Goal: Task Accomplishment & Management: Manage account settings

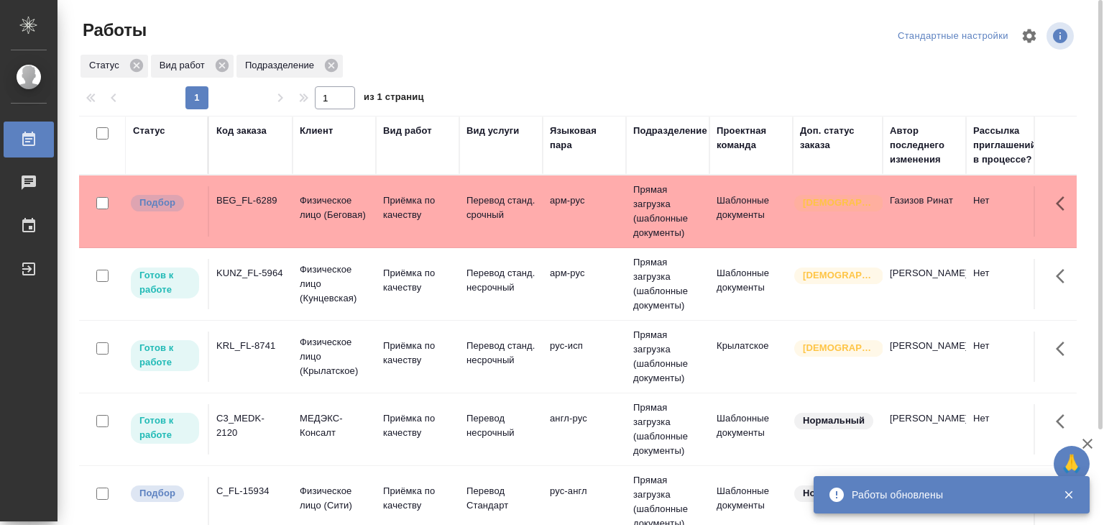
click at [353, 205] on p "Физическое лицо (Беговая)" at bounding box center [334, 207] width 69 height 29
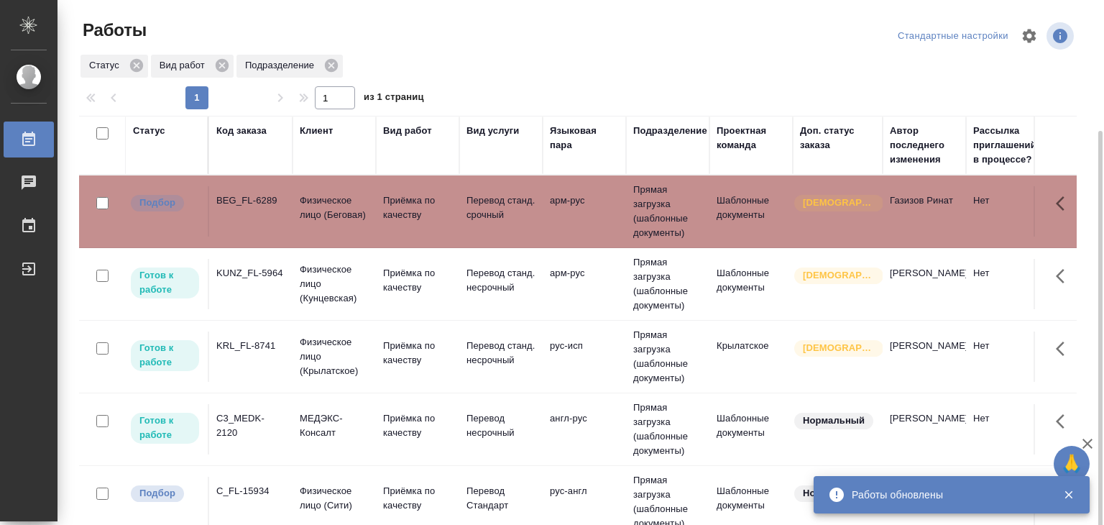
scroll to position [72, 0]
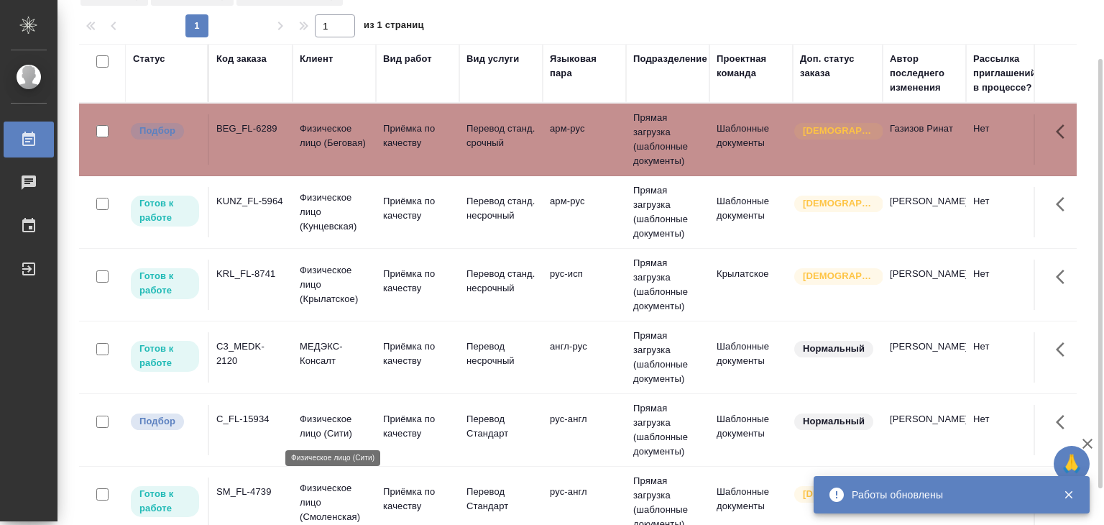
click at [308, 429] on p "Физическое лицо (Сити)" at bounding box center [334, 426] width 69 height 29
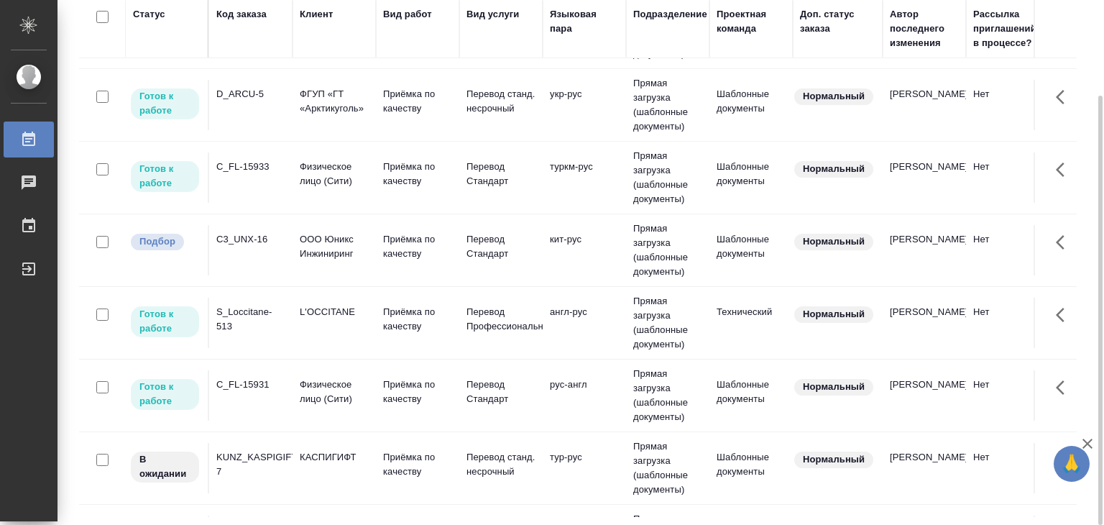
scroll to position [647, 0]
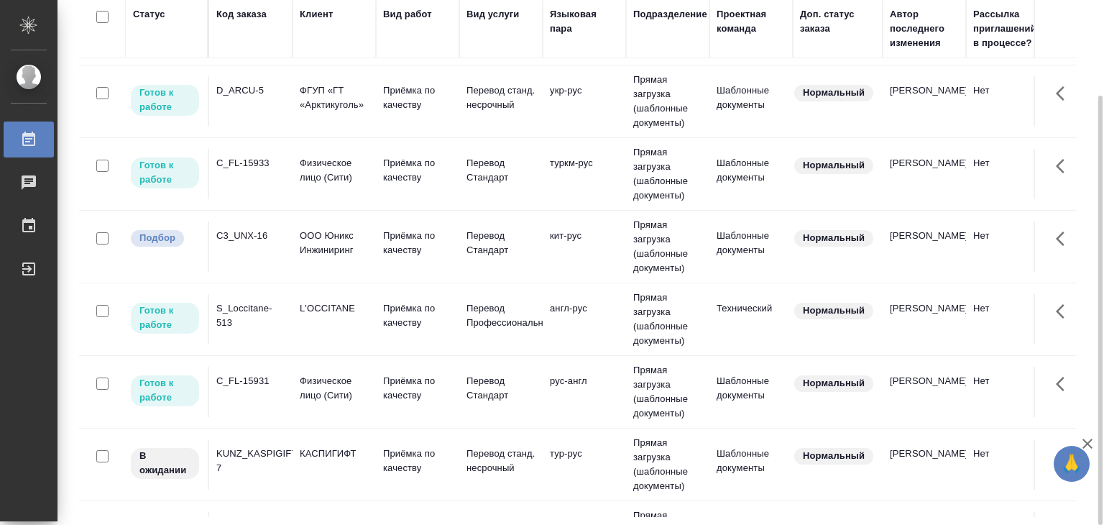
click at [336, 251] on p "ООО Юникс Инжиниринг" at bounding box center [334, 243] width 69 height 29
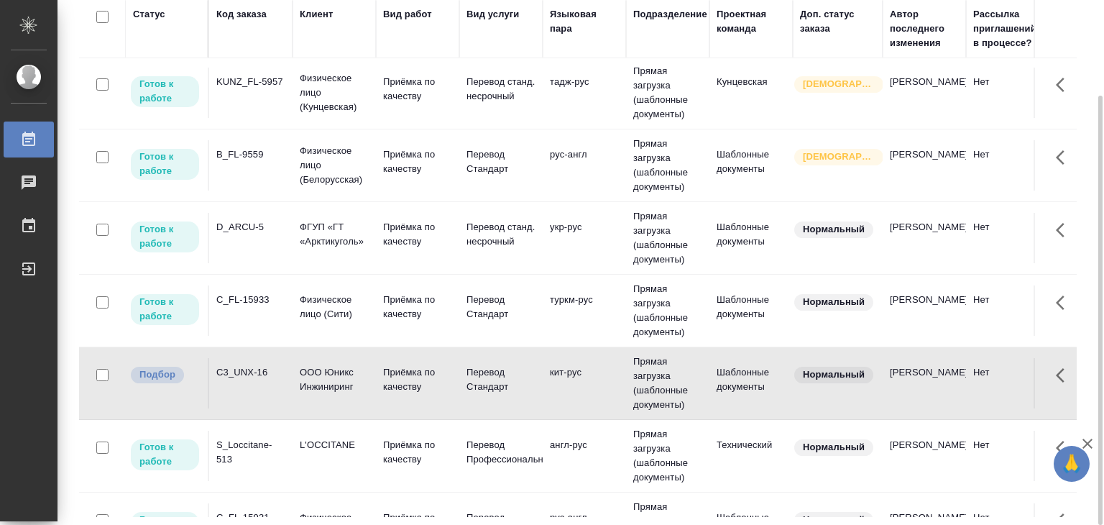
scroll to position [719, 0]
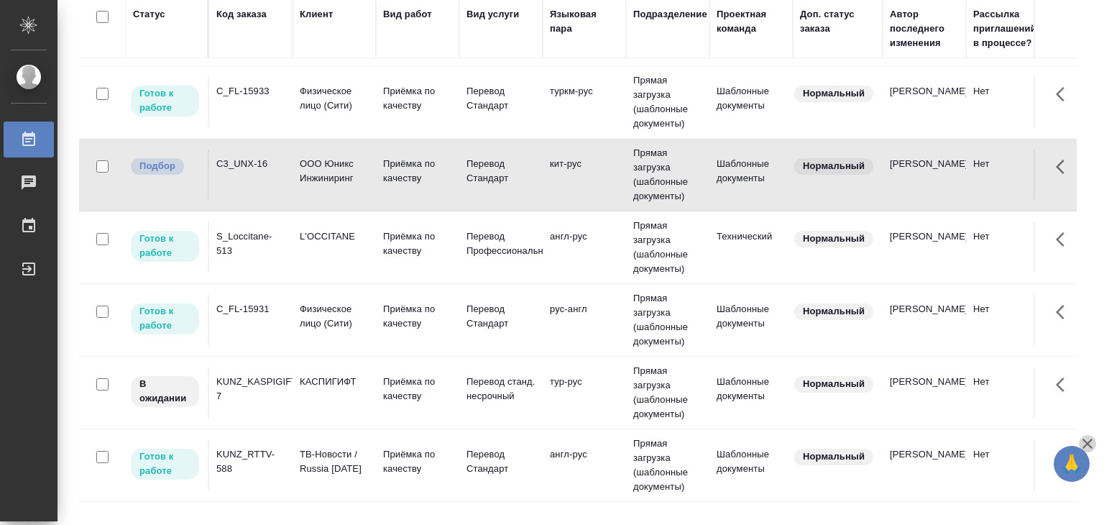
click at [1089, 442] on icon "button" at bounding box center [1088, 444] width 10 height 10
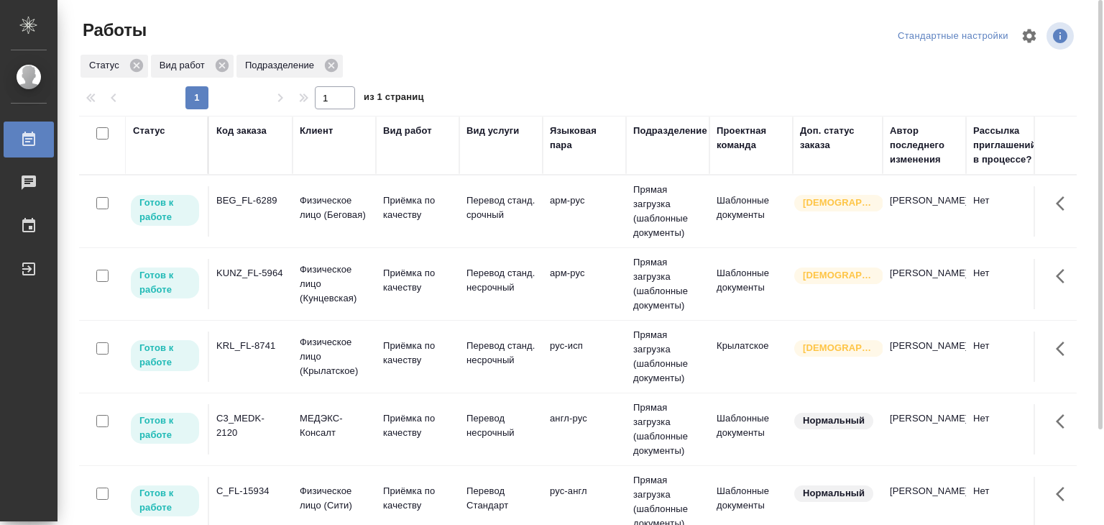
scroll to position [715, 0]
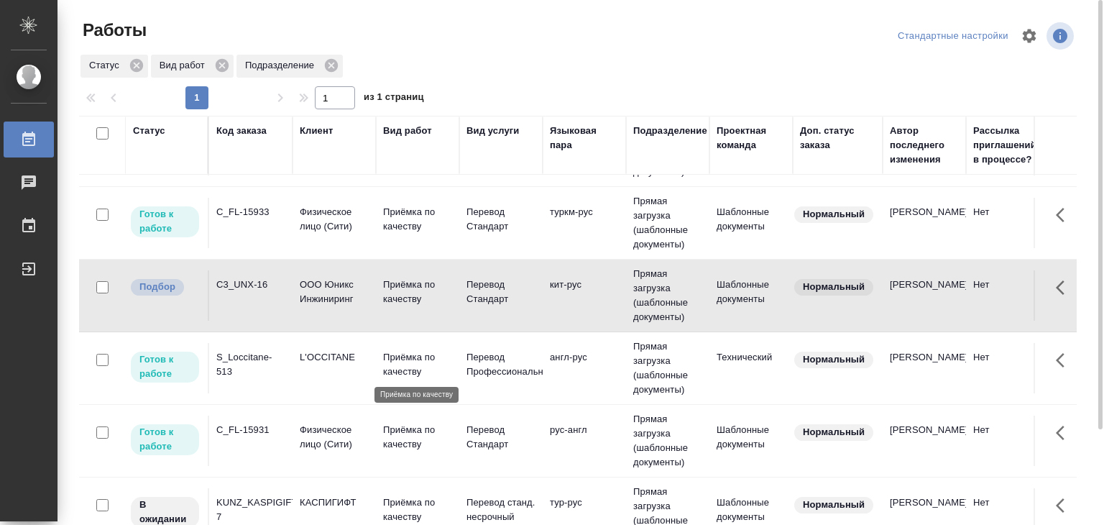
click at [396, 352] on p "Приёмка по качеству" at bounding box center [417, 364] width 69 height 29
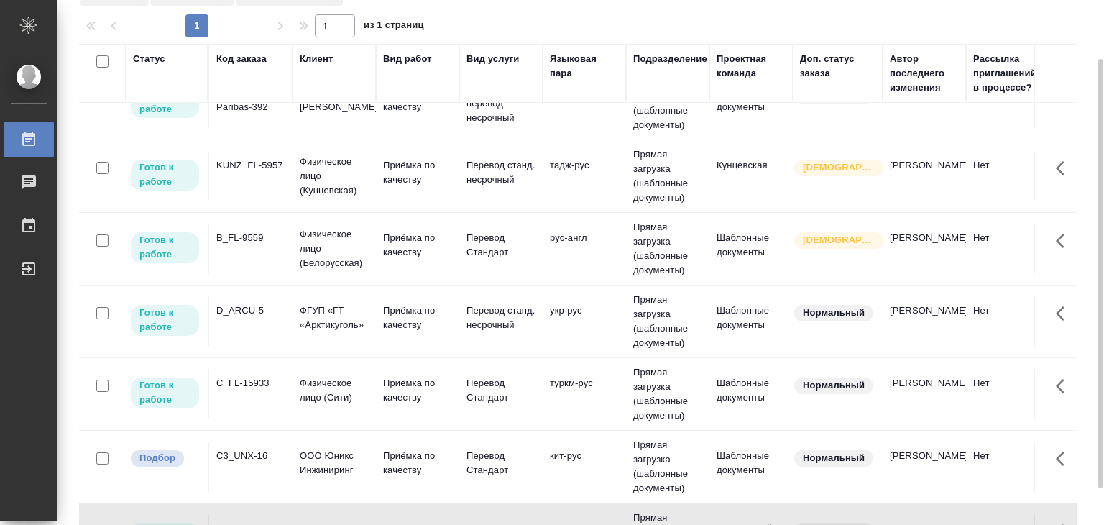
scroll to position [575, 0]
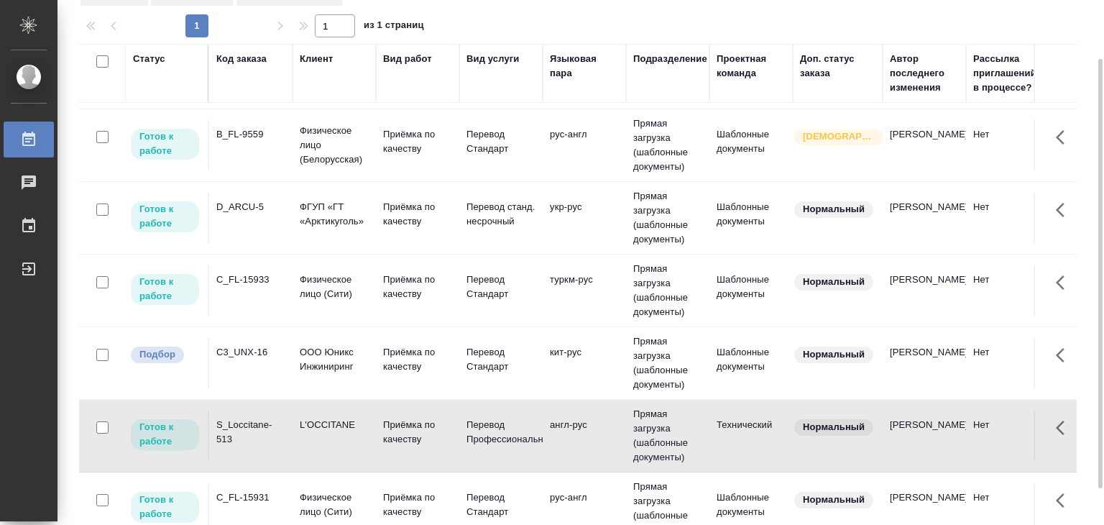
click at [357, 288] on p "Физическое лицо (Сити)" at bounding box center [334, 287] width 69 height 29
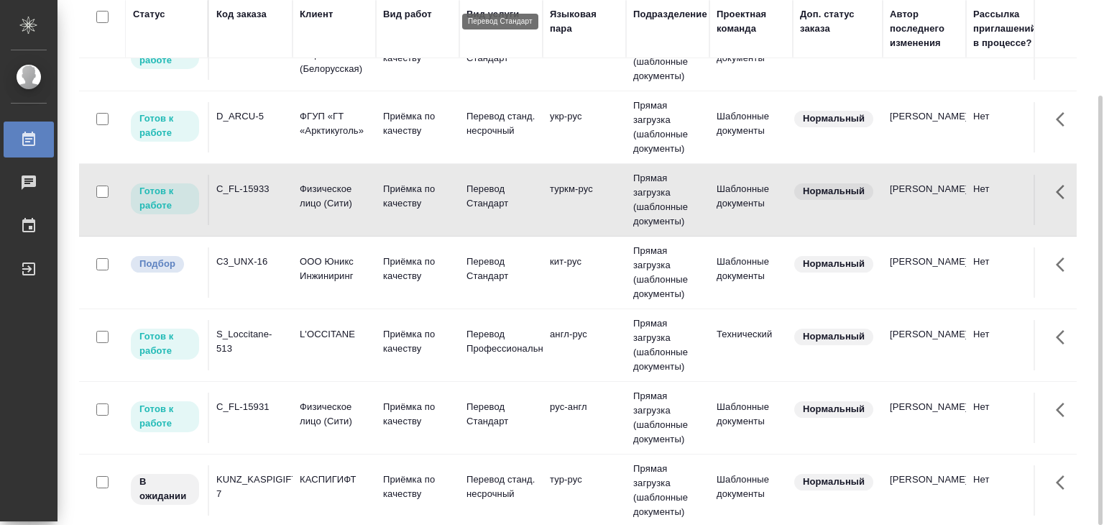
scroll to position [647, 0]
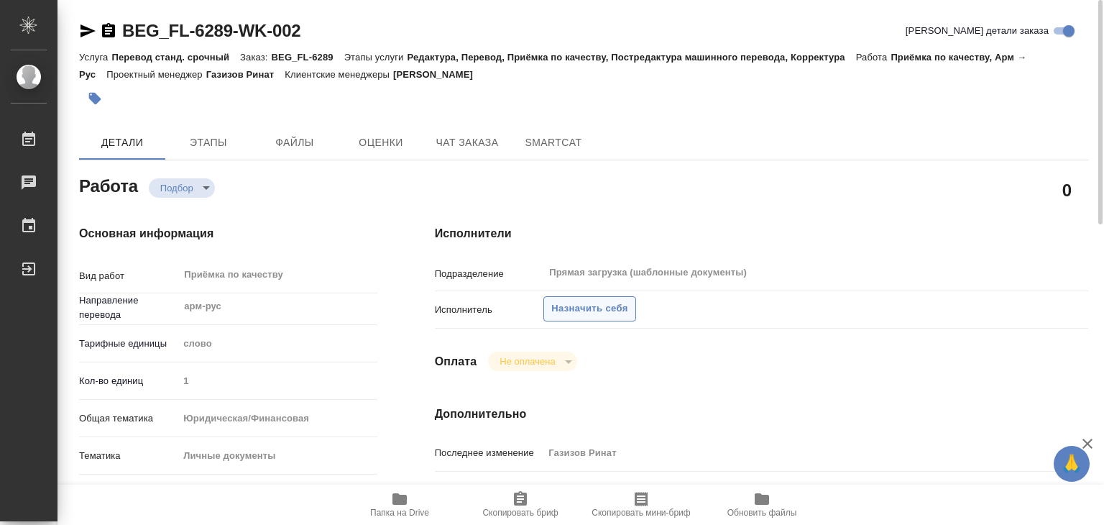
click at [584, 306] on span "Назначить себя" at bounding box center [589, 309] width 76 height 17
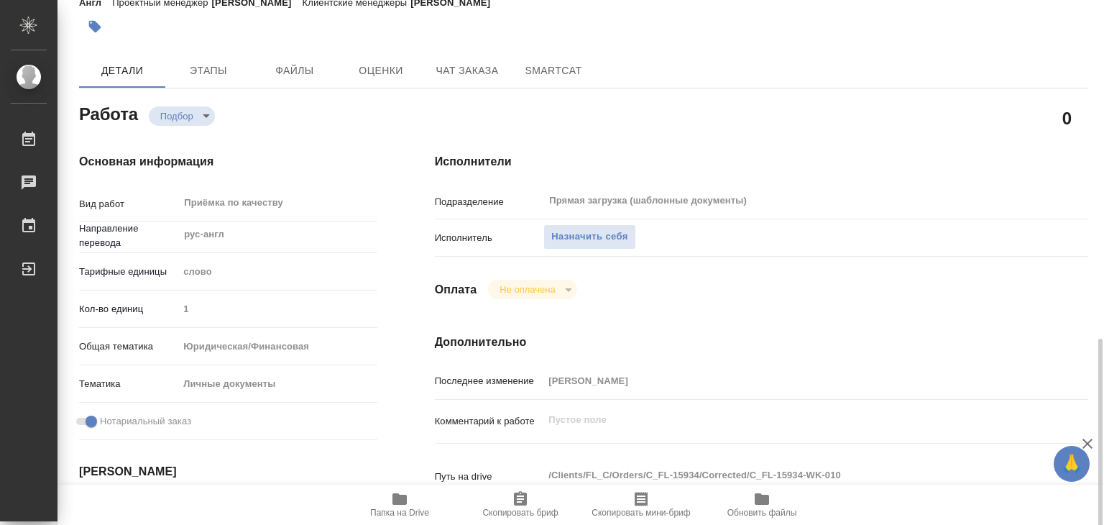
scroll to position [288, 0]
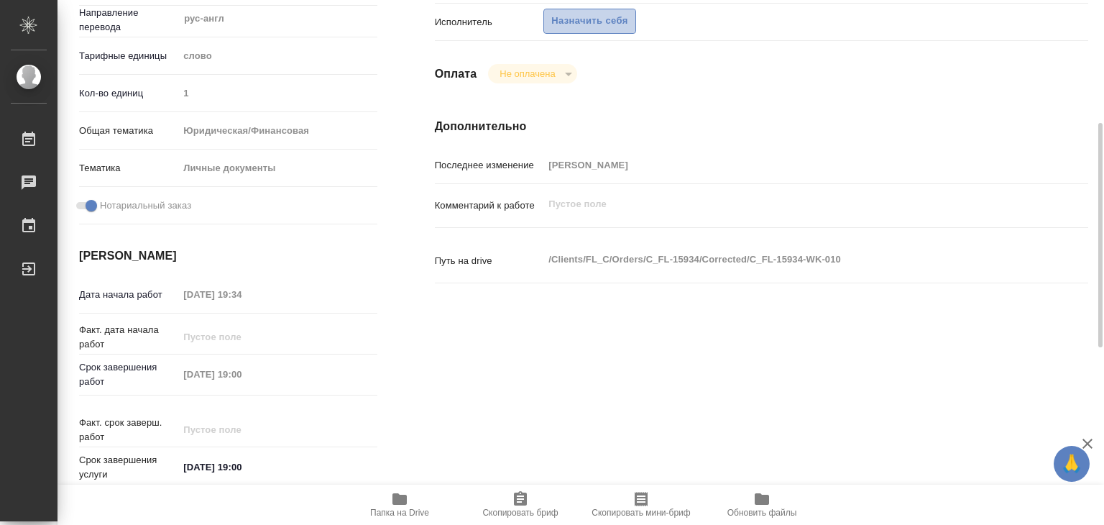
click at [574, 14] on span "Назначить себя" at bounding box center [589, 21] width 76 height 17
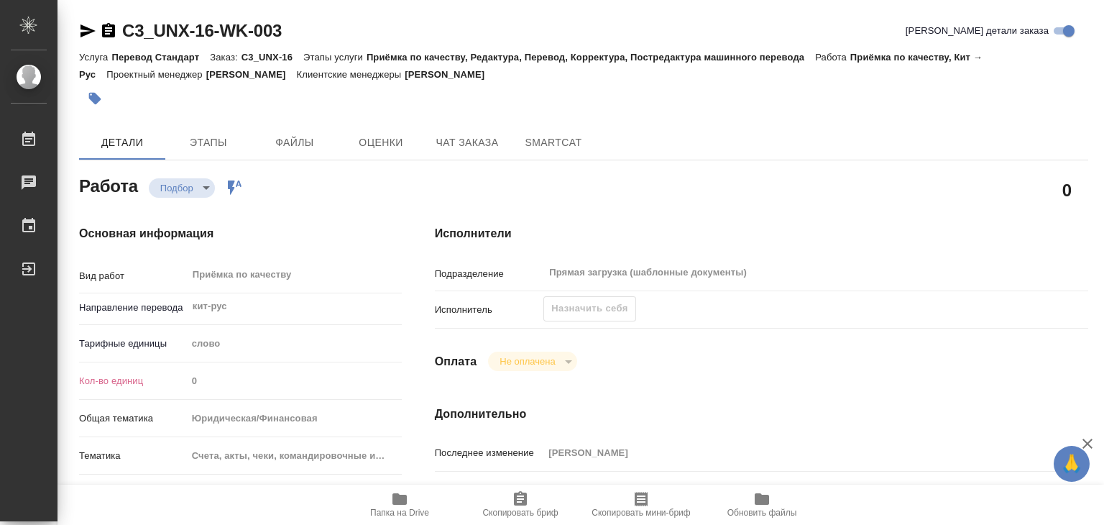
scroll to position [288, 0]
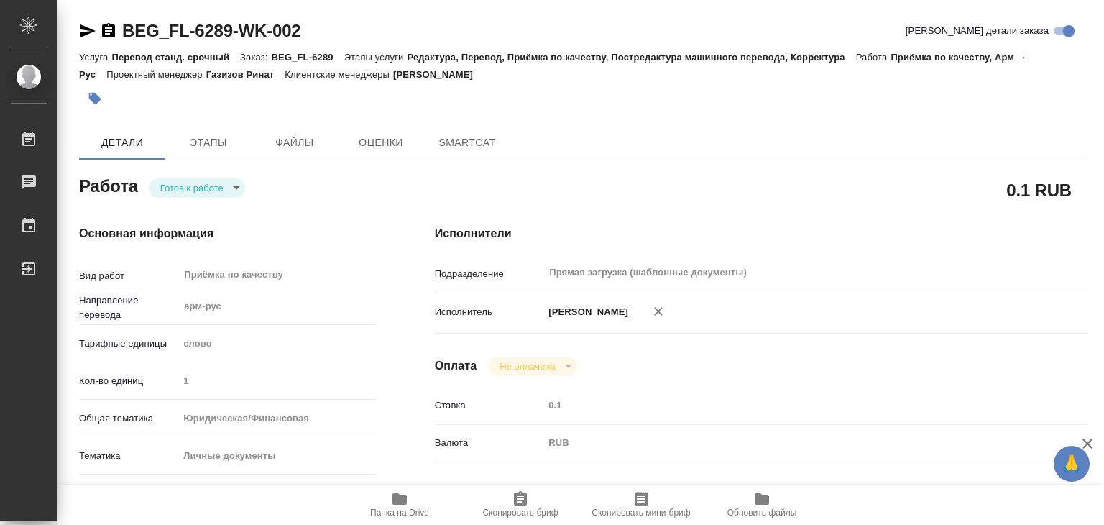
type textarea "x"
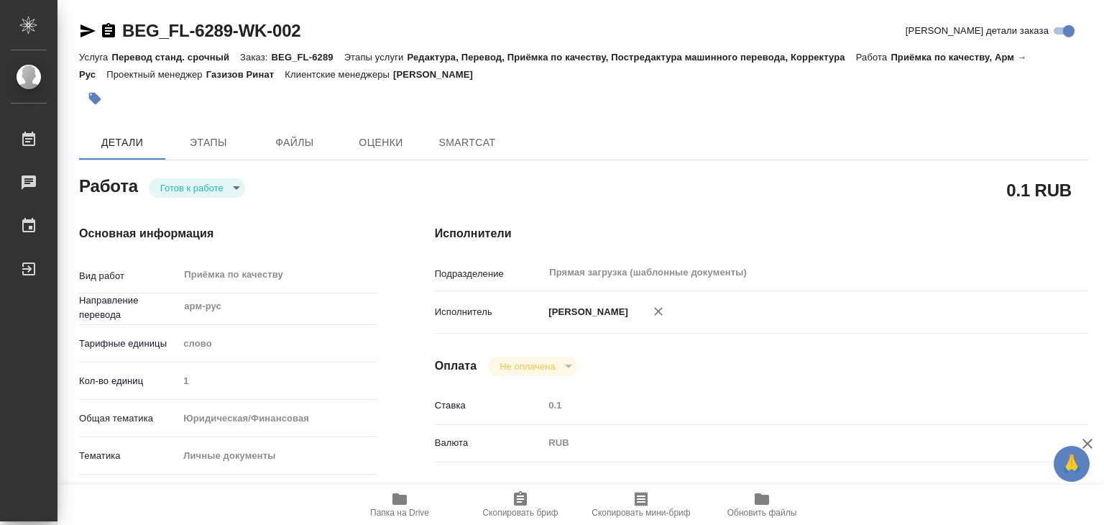
type textarea "x"
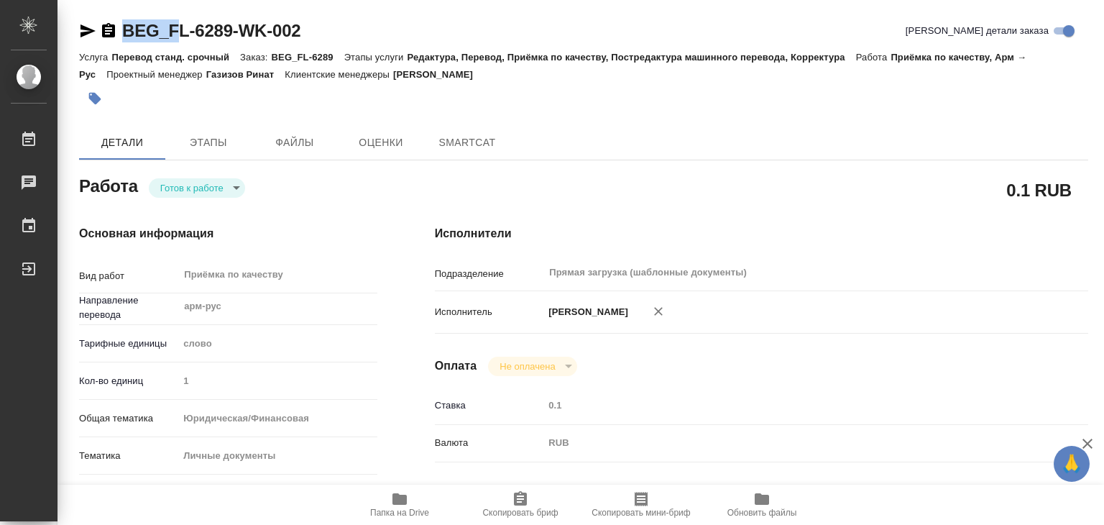
type textarea "x"
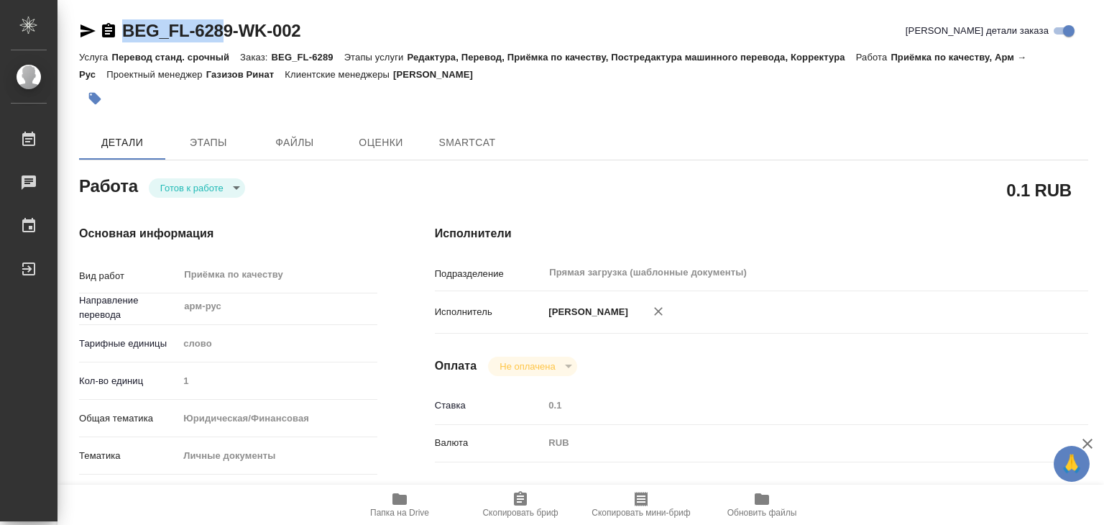
type textarea "x"
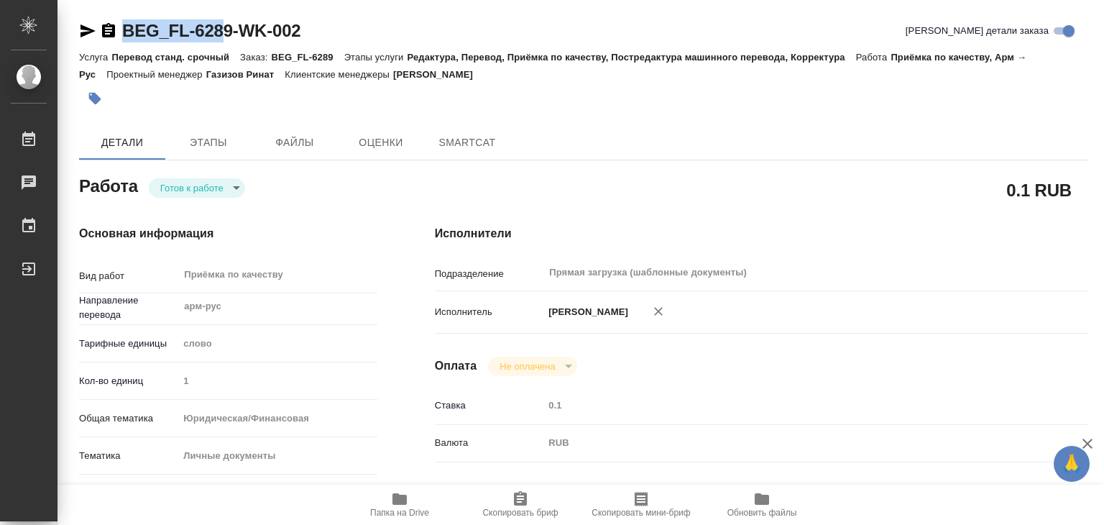
type textarea "x"
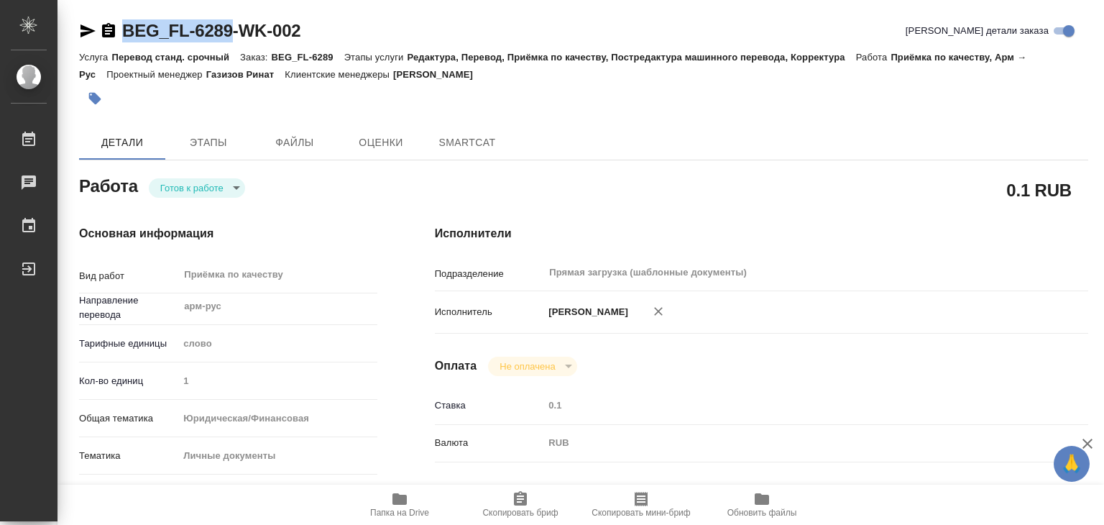
drag, startPoint x: 114, startPoint y: 12, endPoint x: 233, endPoint y: 30, distance: 120.7
type textarea "x"
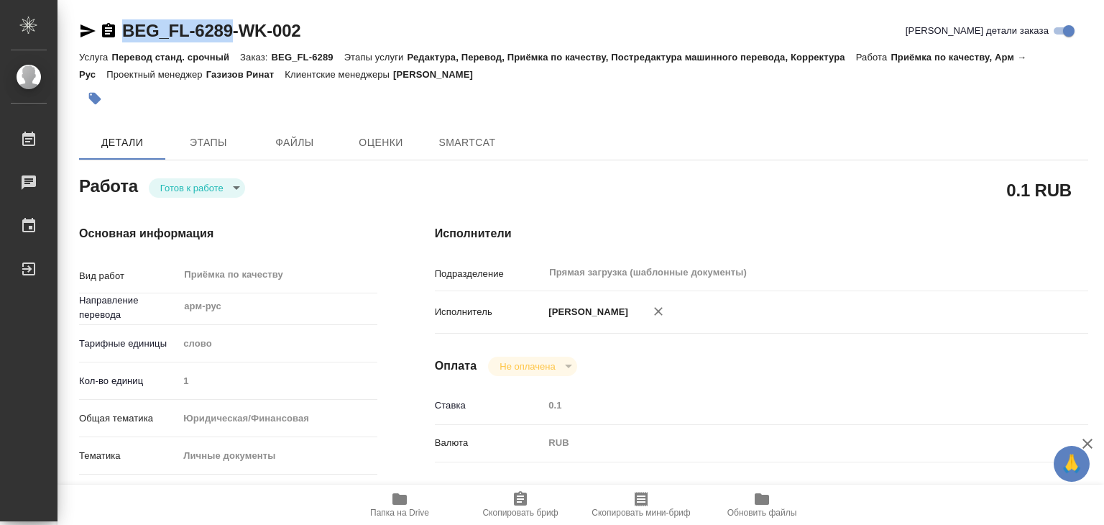
type textarea "x"
copy link "BEG_FL-6289"
type textarea "x"
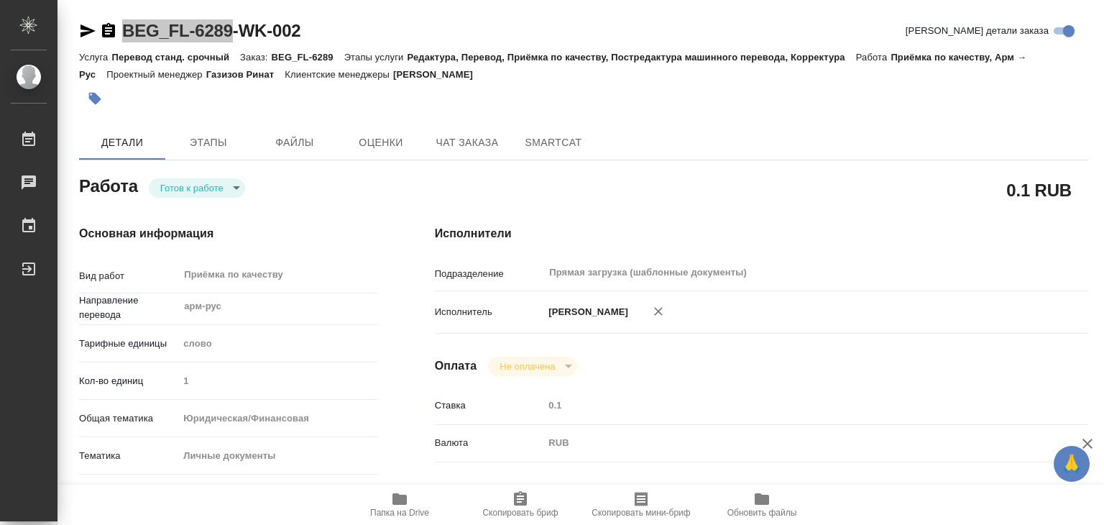
type textarea "x"
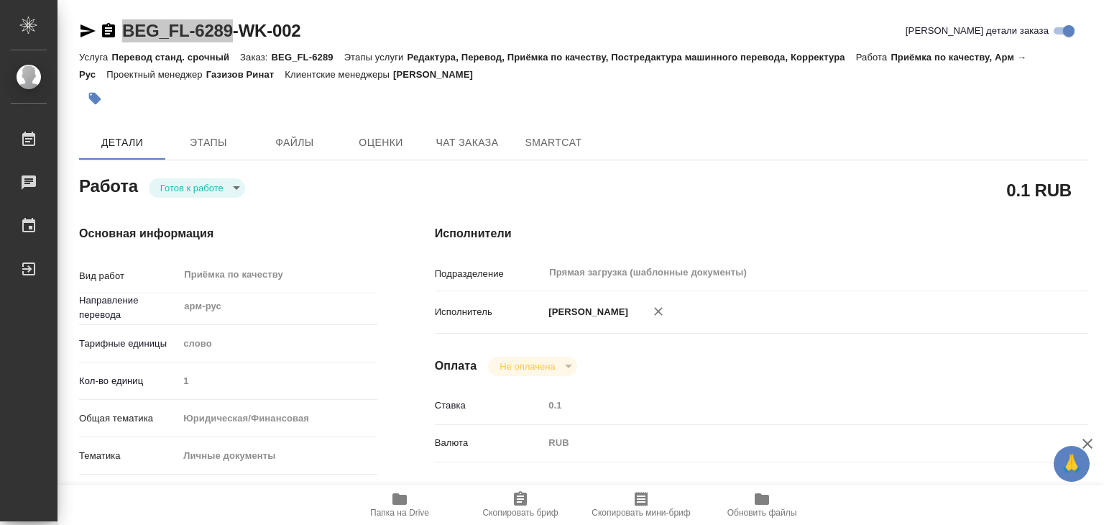
type textarea "x"
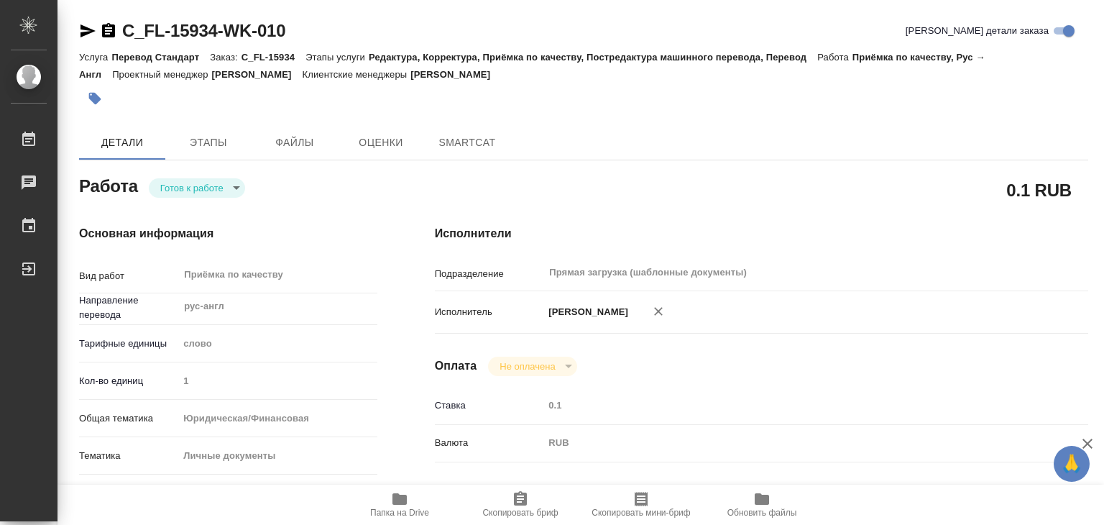
type textarea "x"
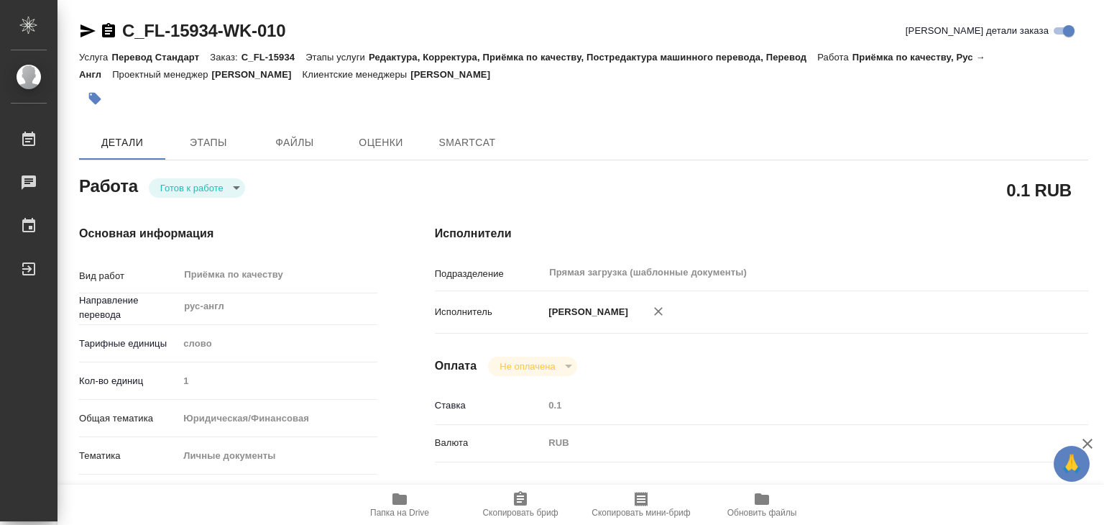
type textarea "x"
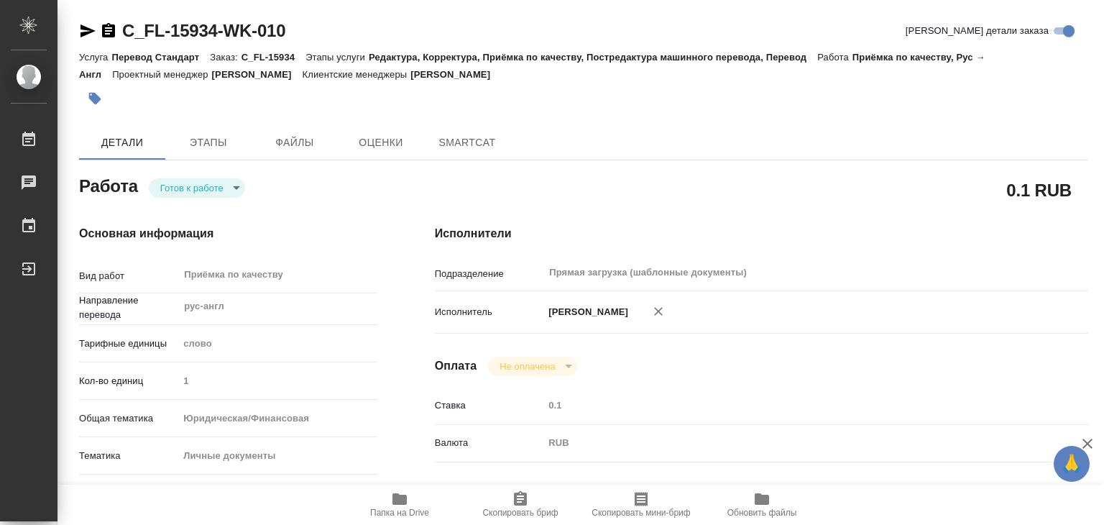
type textarea "x"
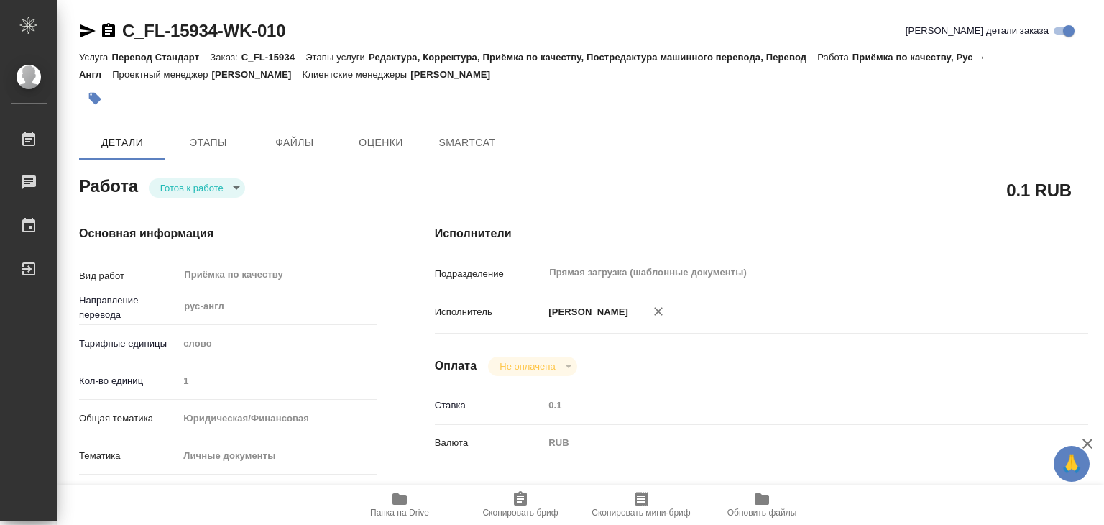
type textarea "x"
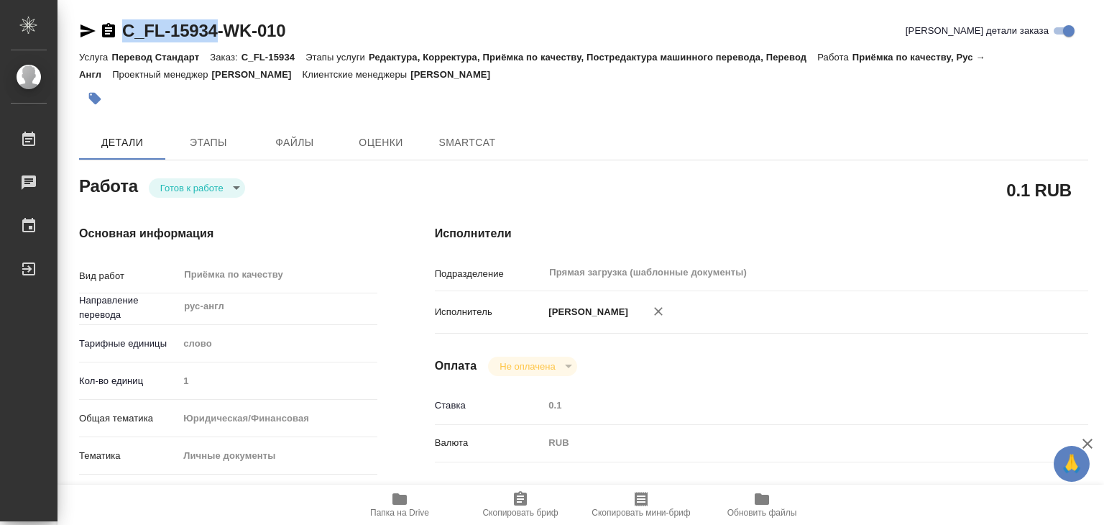
type textarea "x"
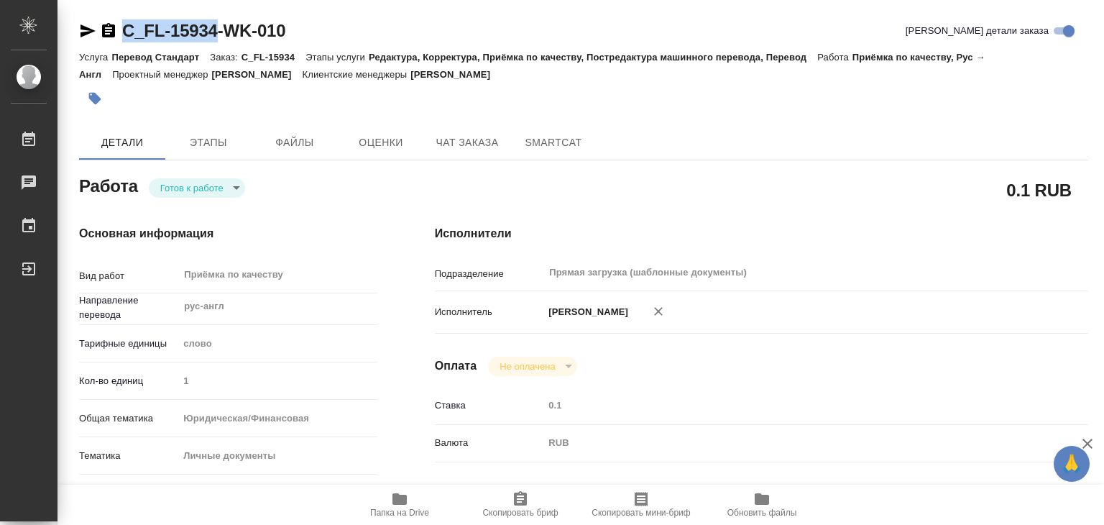
drag, startPoint x: 122, startPoint y: 7, endPoint x: 219, endPoint y: 27, distance: 98.3
copy link "C_FL-15934"
type textarea "x"
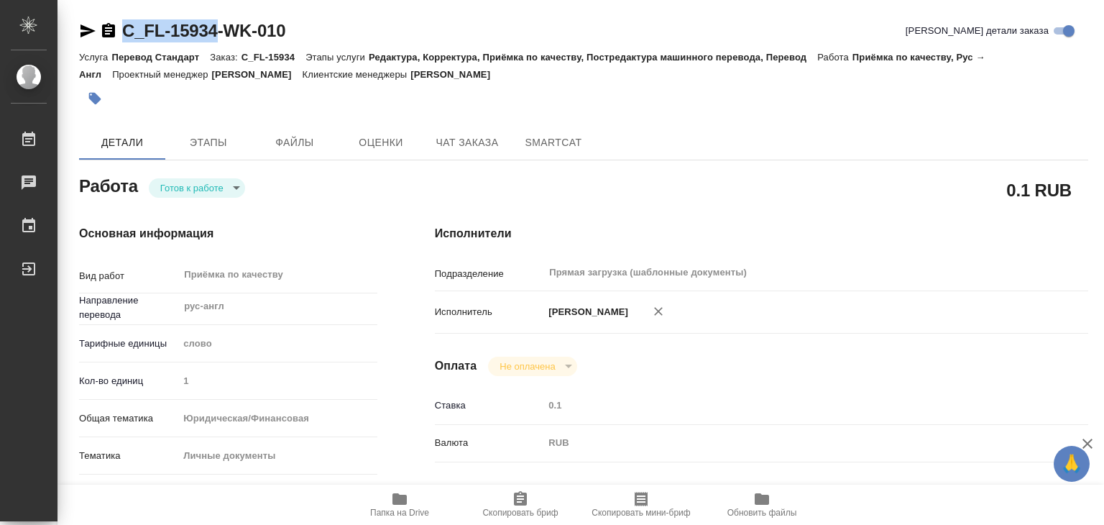
type textarea "x"
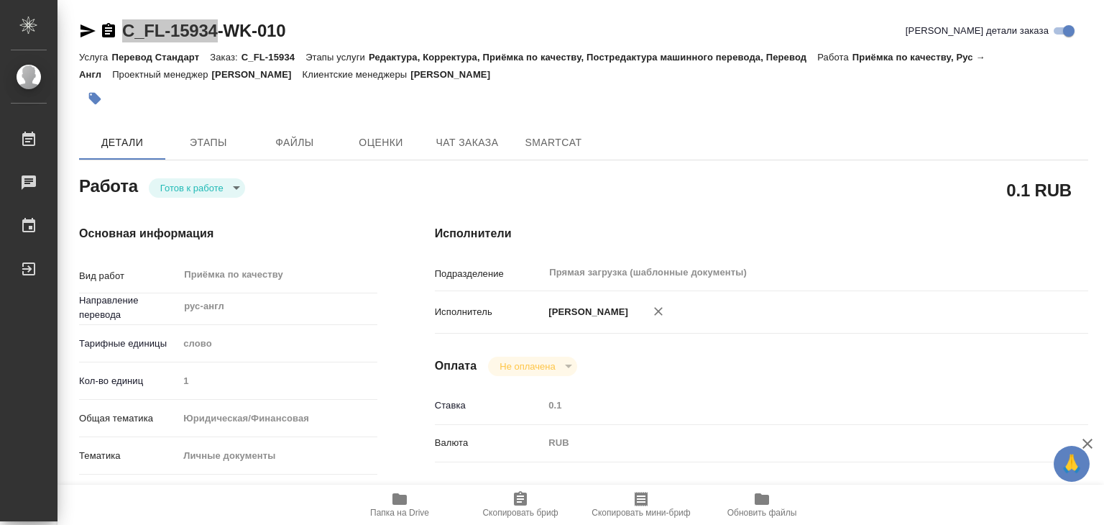
type textarea "x"
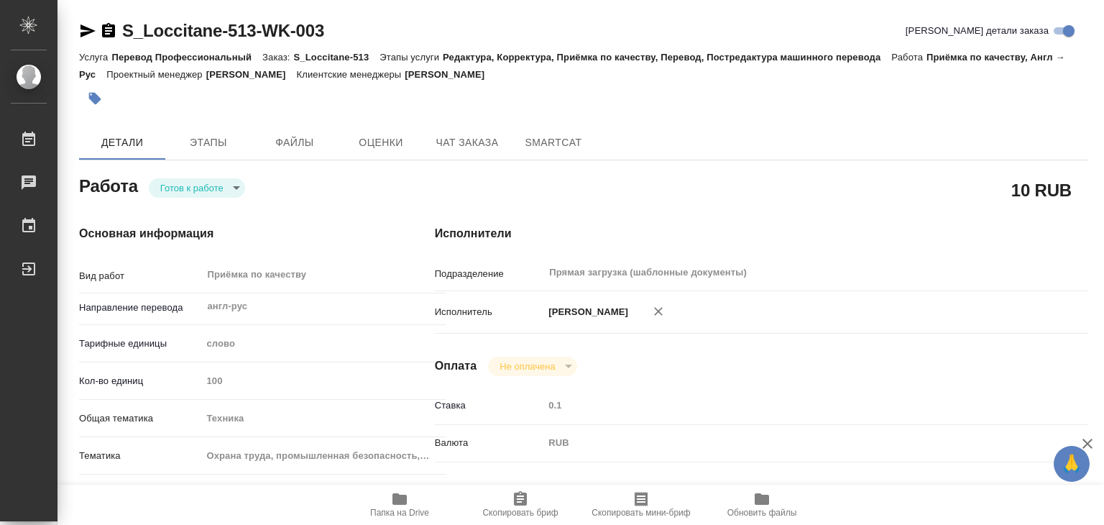
type textarea "x"
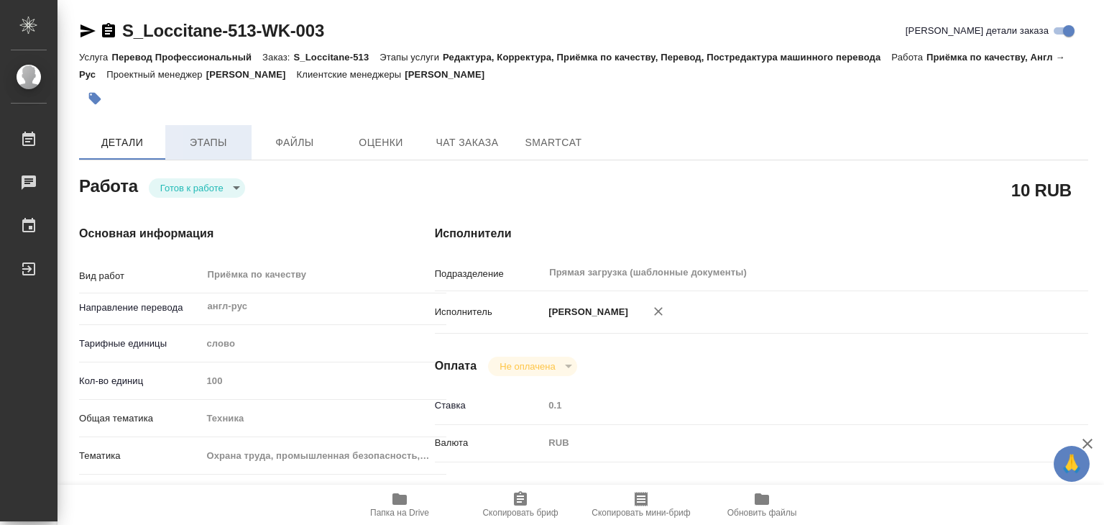
click at [194, 136] on span "Этапы" at bounding box center [208, 143] width 69 height 18
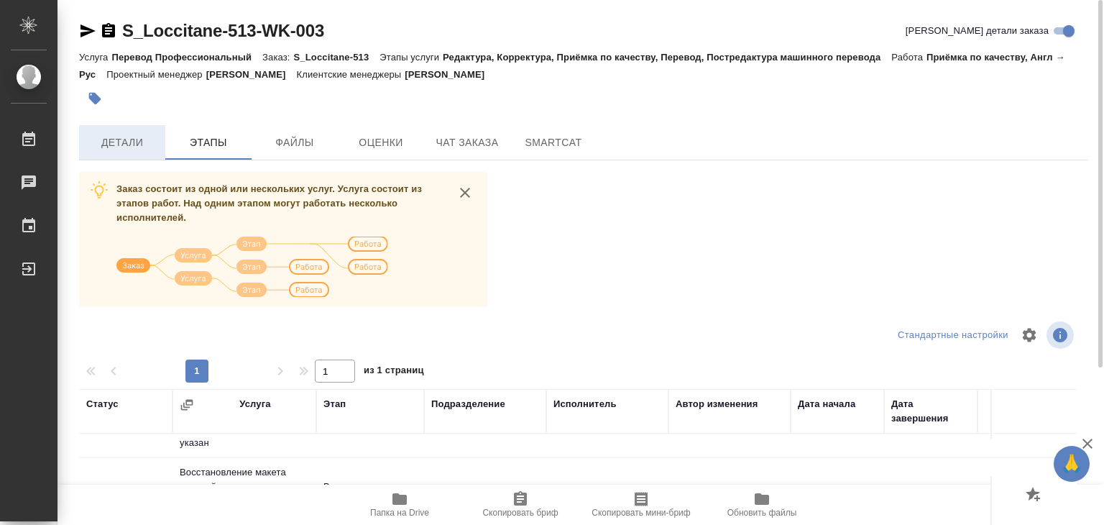
click at [118, 142] on span "Детали" at bounding box center [122, 143] width 69 height 18
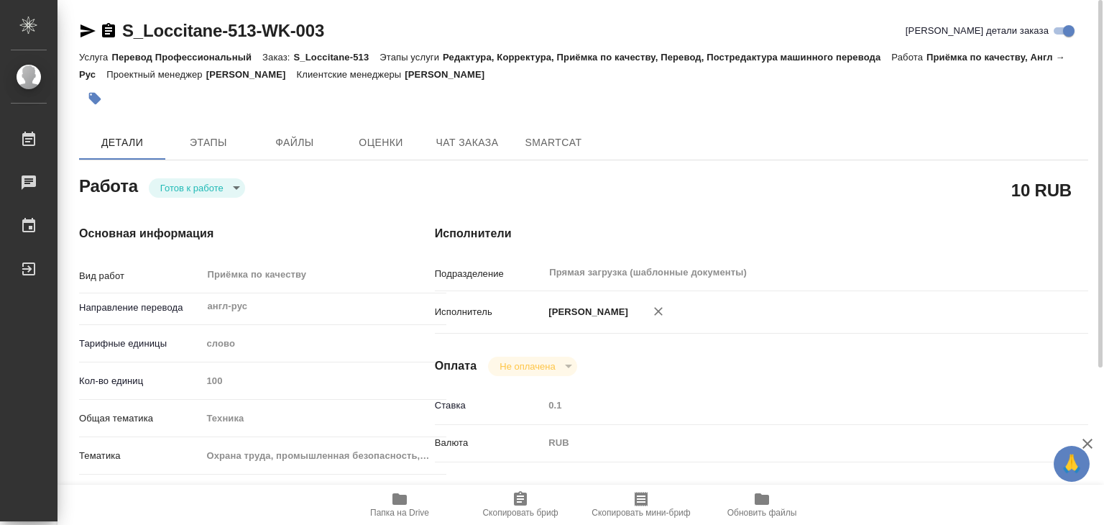
type textarea "x"
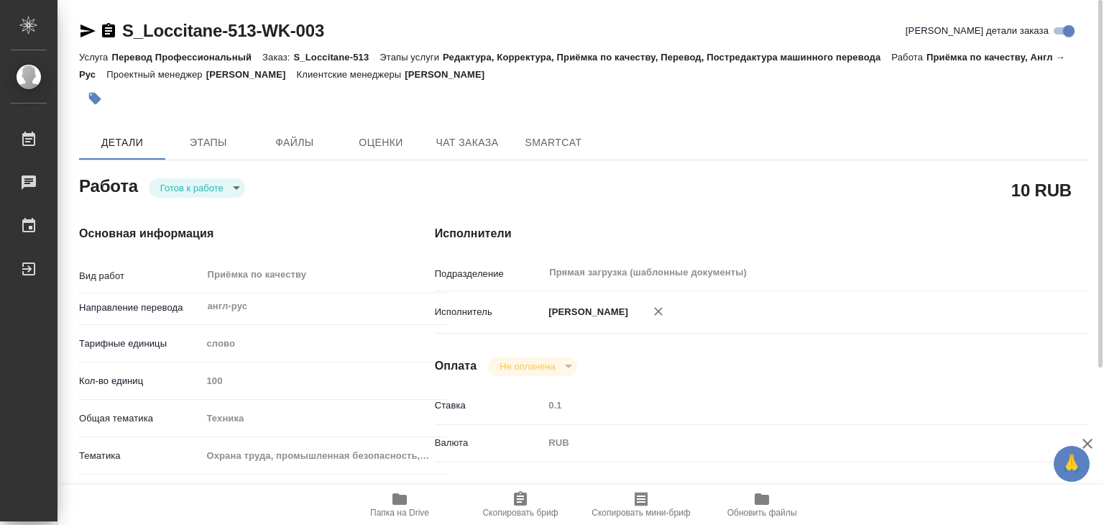
type textarea "x"
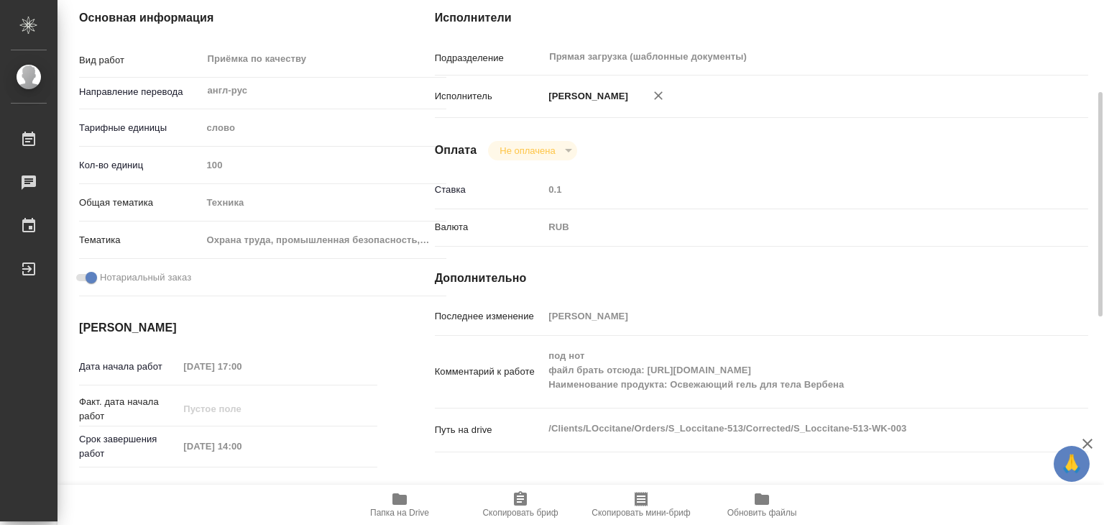
scroll to position [72, 0]
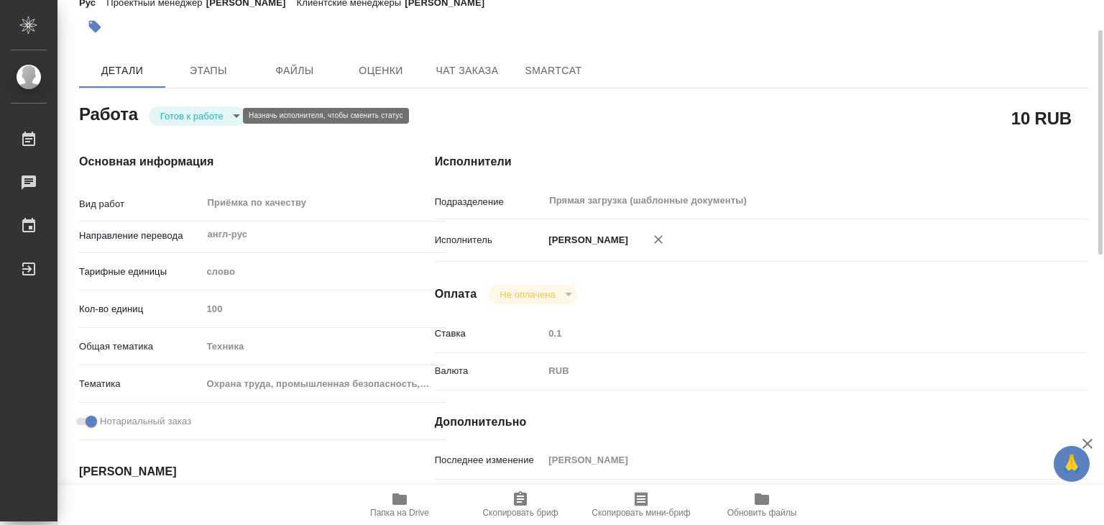
click at [201, 113] on body "🙏 .cls-1 fill:#fff; AWATERA Alilekova Valeriya Работы 0 Чаты График Выйти S_Loc…" at bounding box center [552, 262] width 1104 height 525
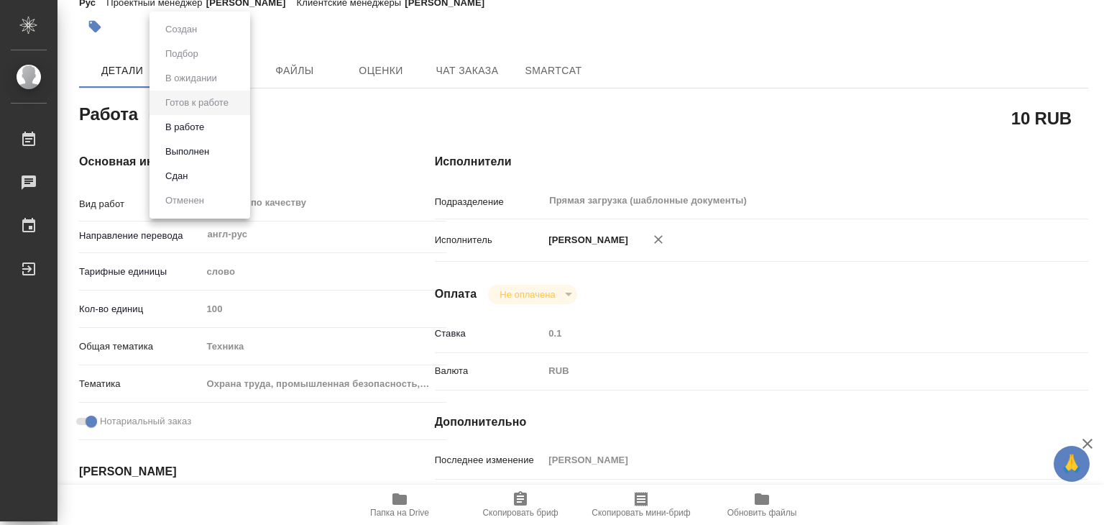
click at [210, 129] on li "В работе" at bounding box center [200, 127] width 101 height 24
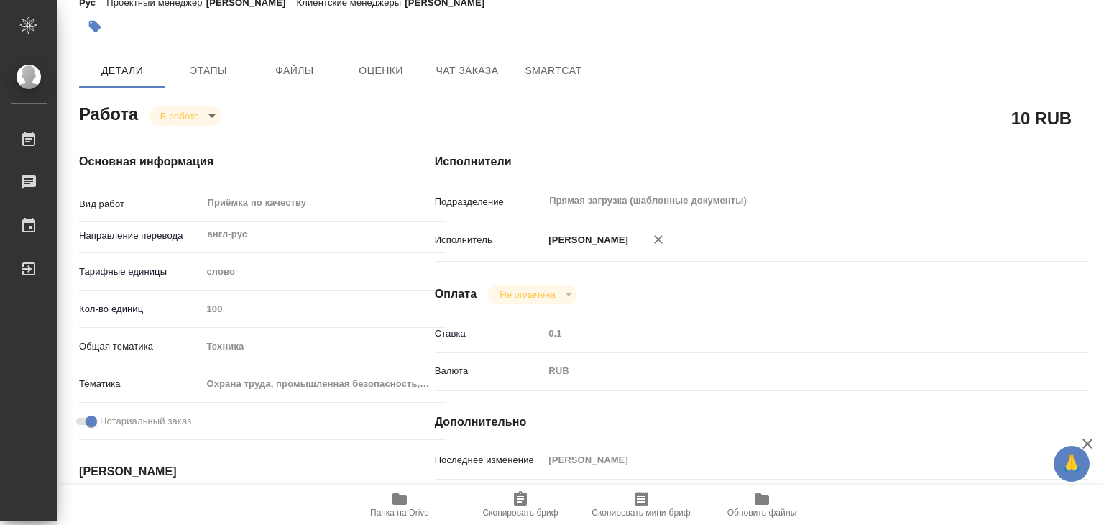
type textarea "x"
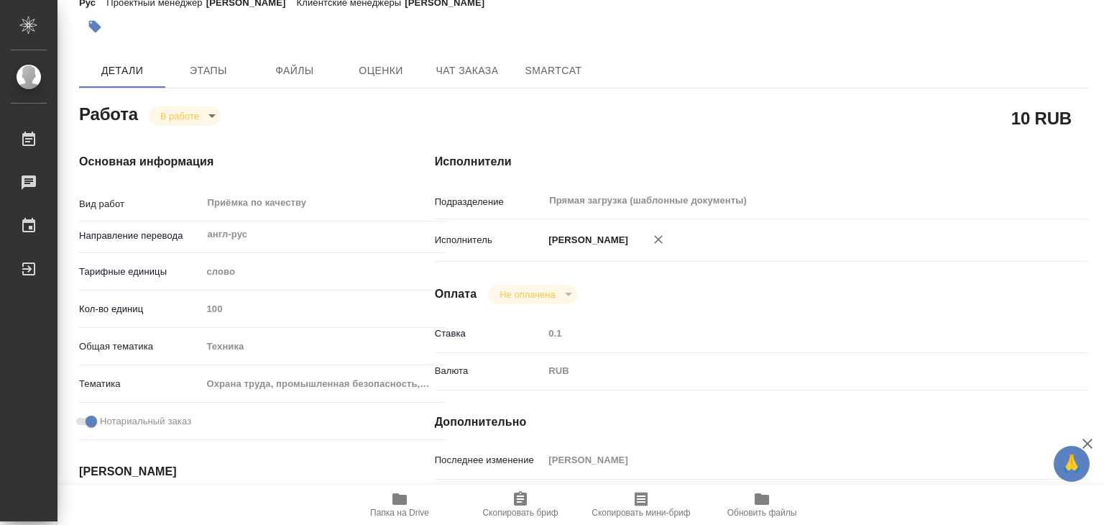
type textarea "x"
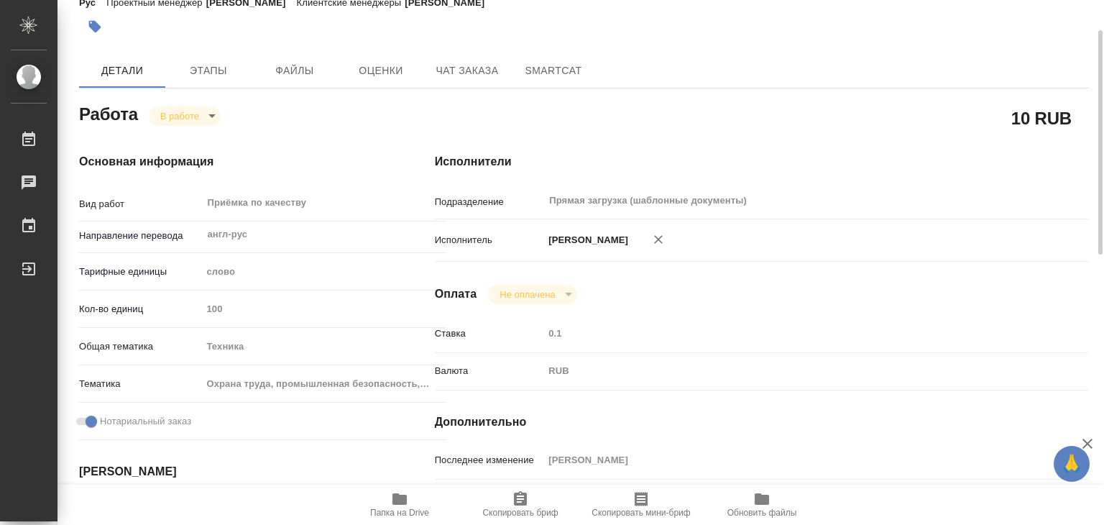
type textarea "x"
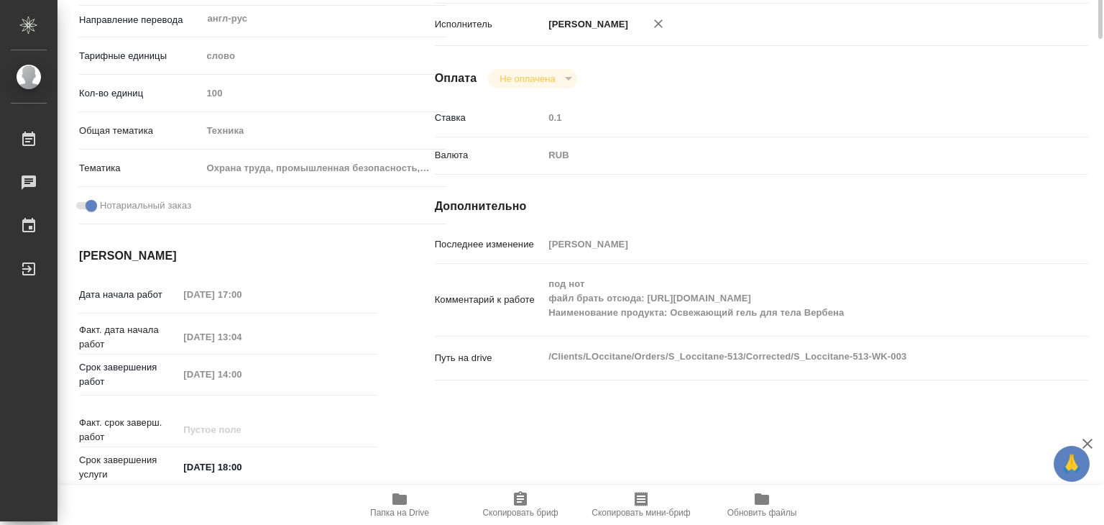
scroll to position [360, 0]
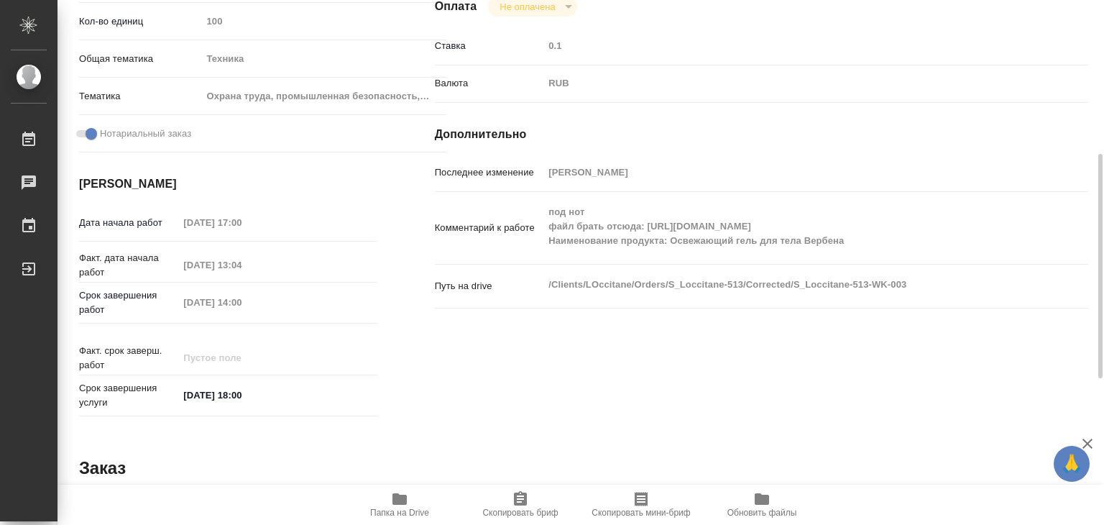
click at [434, 352] on div "Исполнители Подразделение Прямая загрузка (шаблонные документы) ​ Исполнитель А…" at bounding box center [761, 144] width 711 height 614
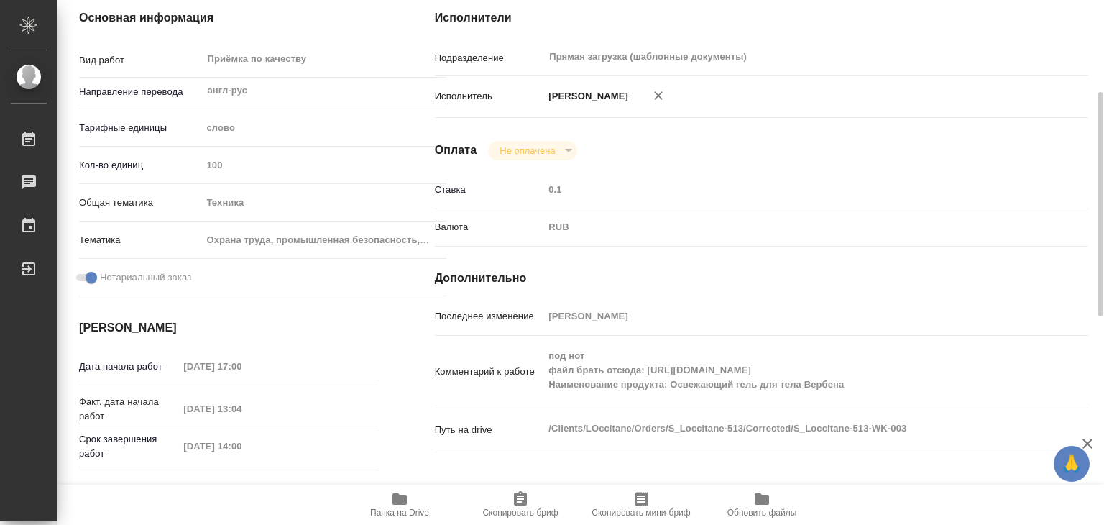
click at [405, 493] on icon "button" at bounding box center [399, 498] width 17 height 17
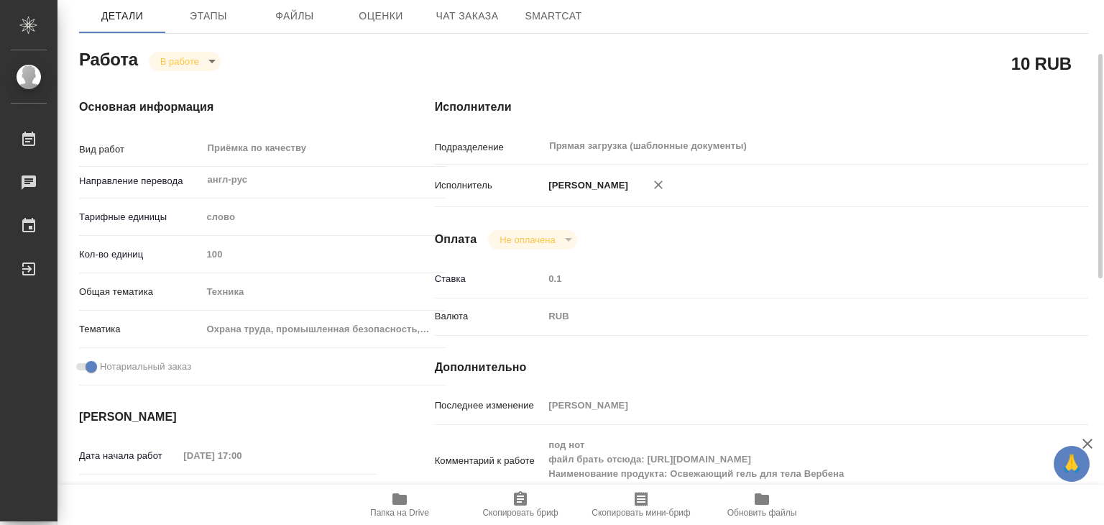
scroll to position [0, 0]
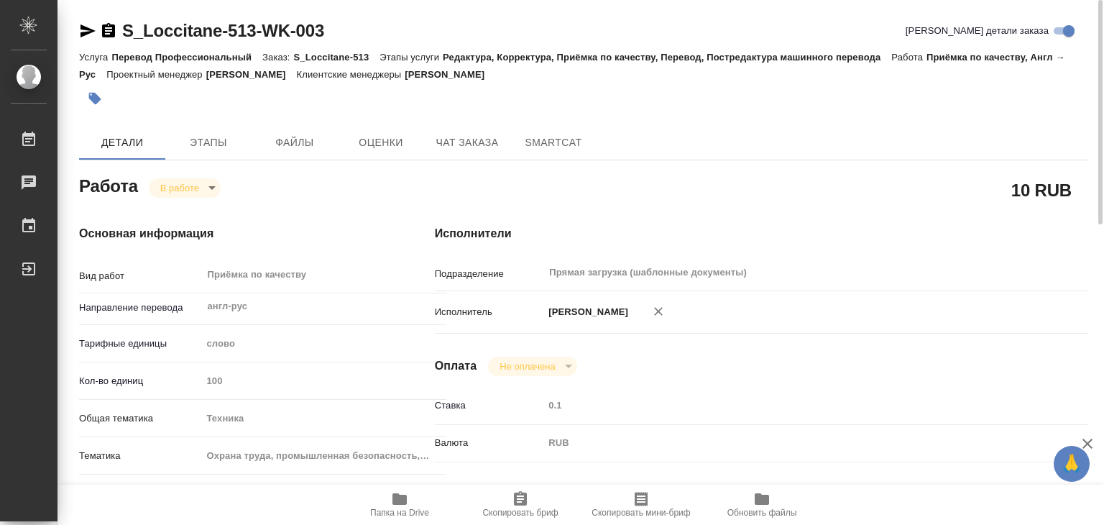
click at [95, 95] on icon "button" at bounding box center [95, 99] width 12 height 12
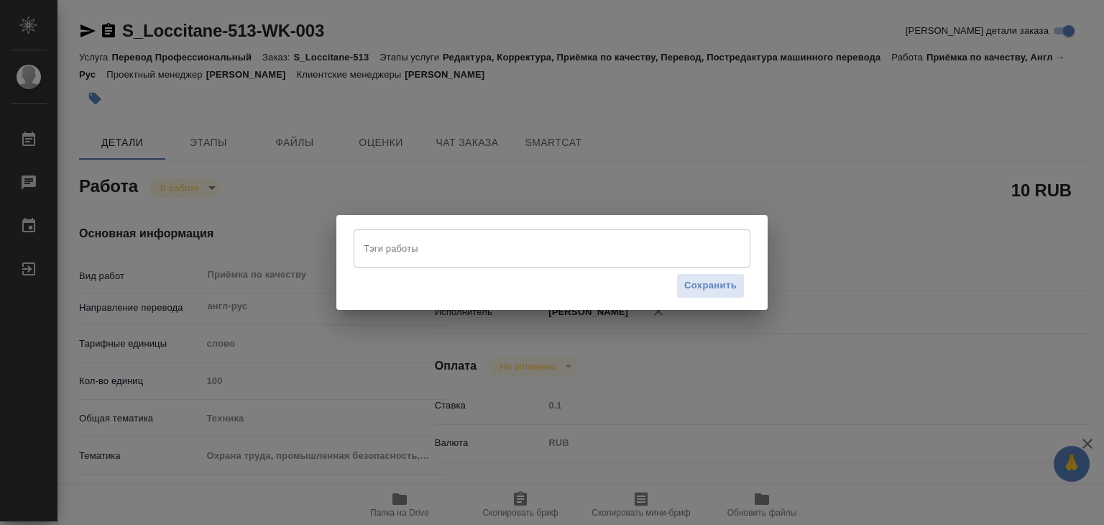
click at [422, 249] on input "Тэги работы" at bounding box center [538, 248] width 357 height 24
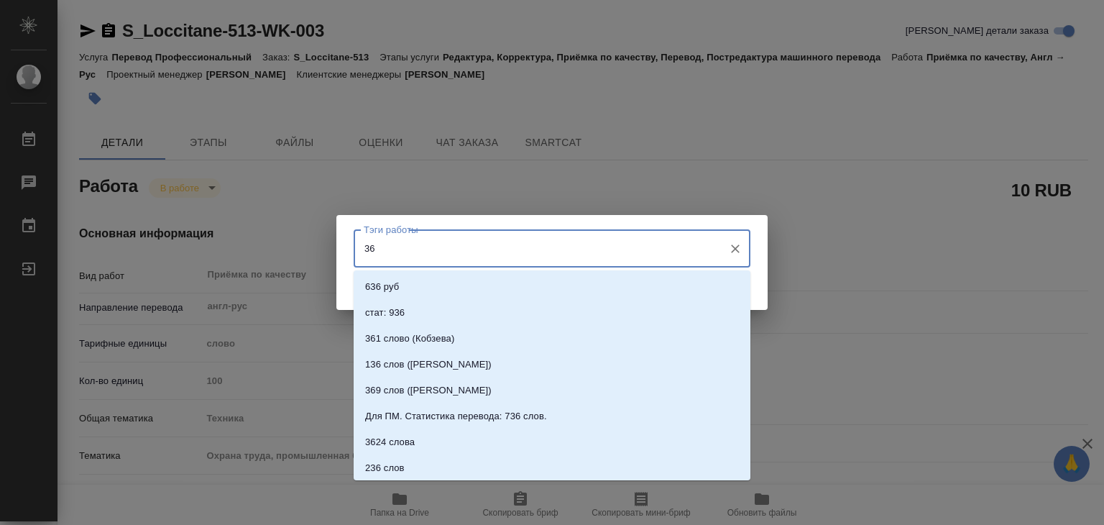
type input "360"
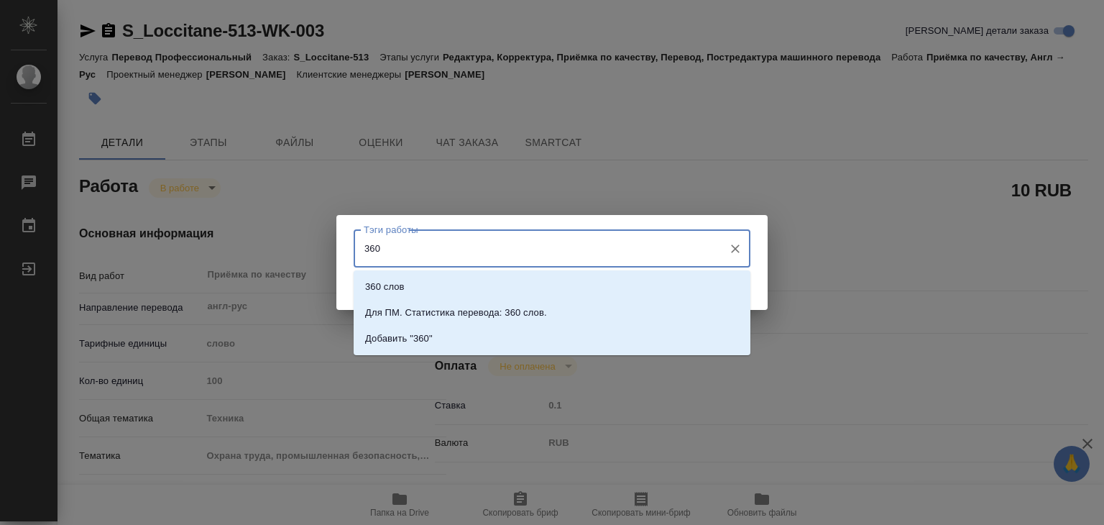
click at [423, 280] on li "360 слов" at bounding box center [552, 287] width 397 height 26
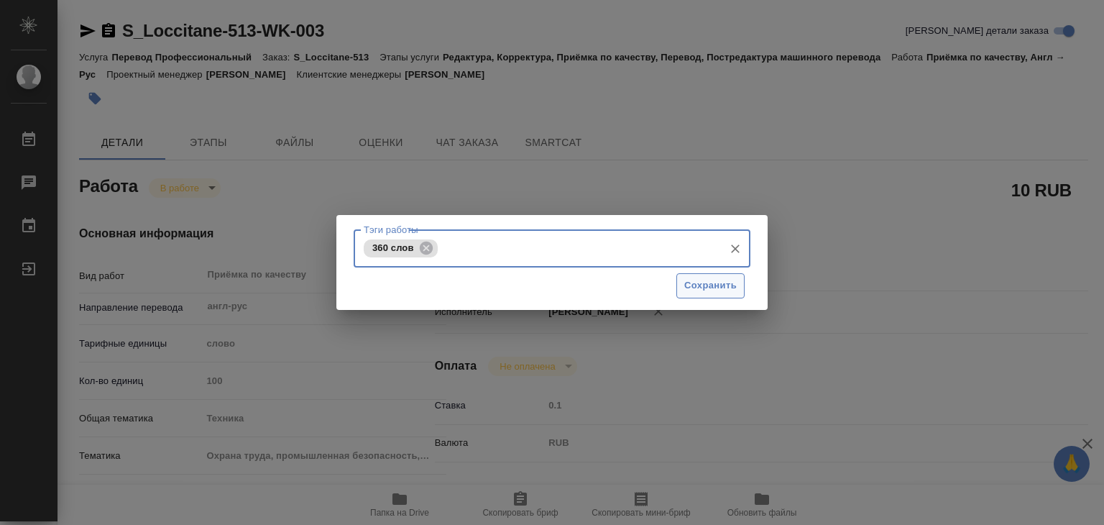
click at [708, 280] on span "Сохранить" at bounding box center [711, 286] width 52 height 17
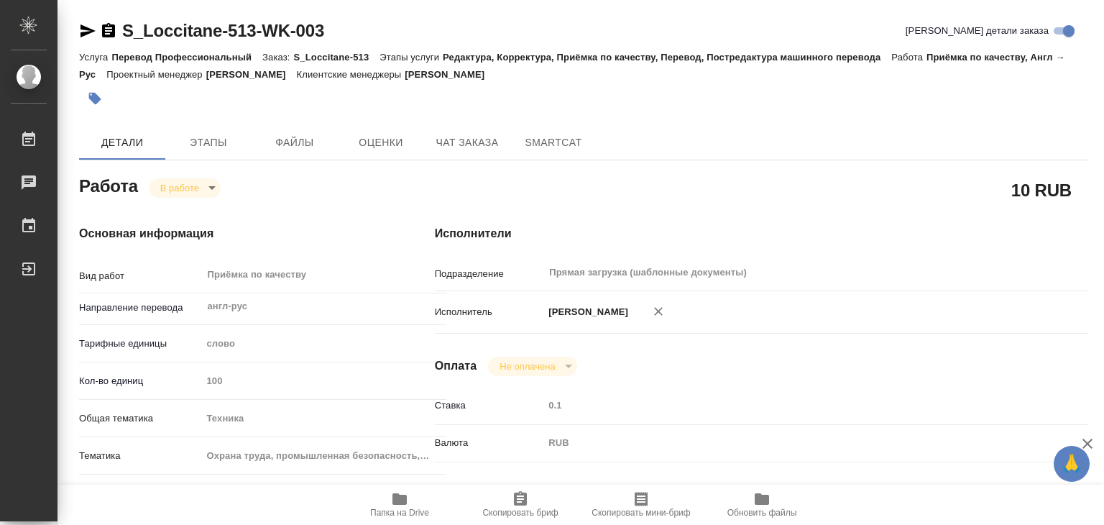
type input "inProgress"
type textarea "Приёмка по качеству"
type textarea "x"
type input "англ-рус"
type input "5a8b1489cc6b4906c91bfd90"
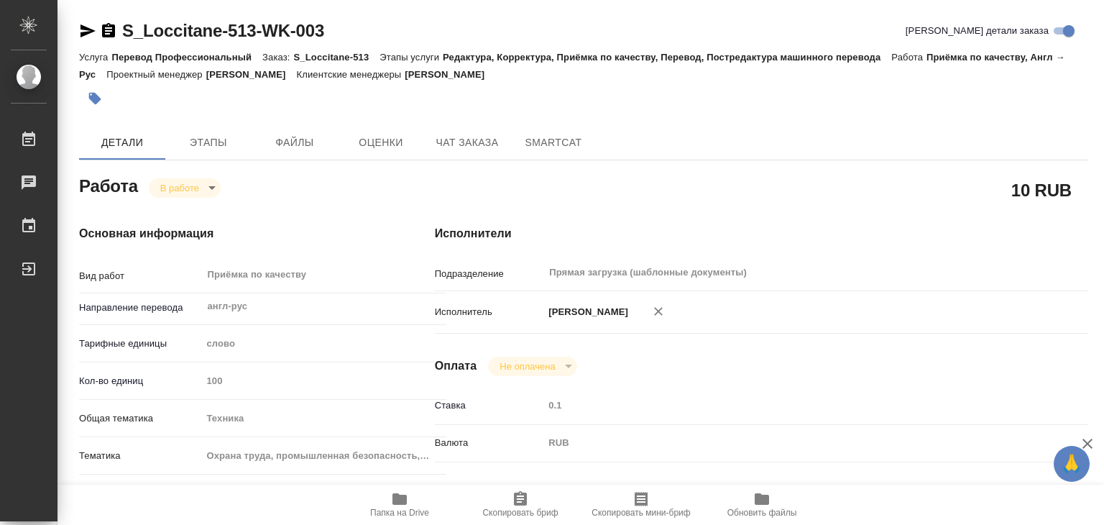
type input "100"
type input "tech"
type input "5f647205b73bc97568ca66b9"
checkbox input "true"
type input "23.09.2025 17:00"
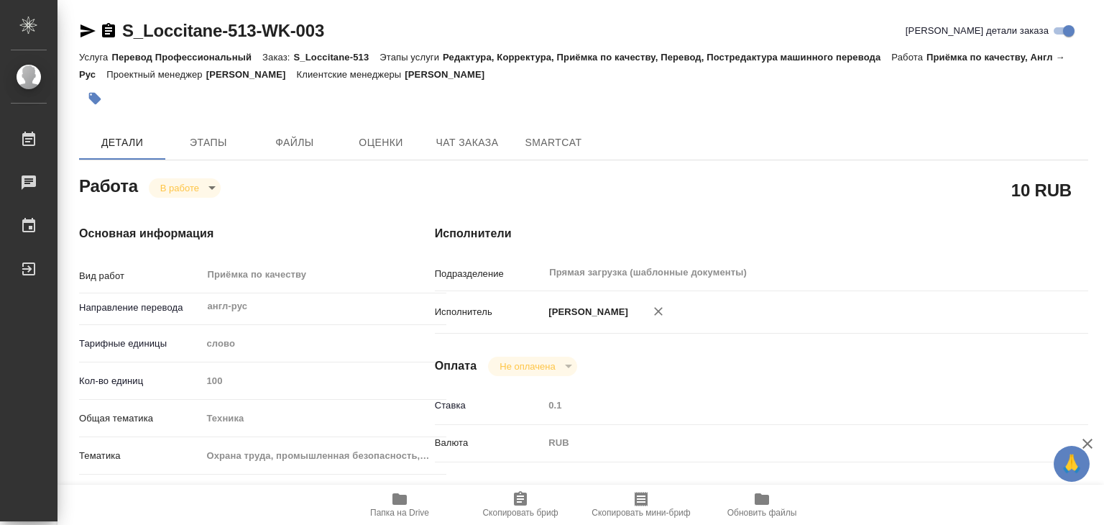
type input "24.09.2025 13:04"
type input "24.09.2025 14:00"
type input "25.09.2025 18:00"
type input "Прямая загрузка (шаблонные документы)"
type input "notPayed"
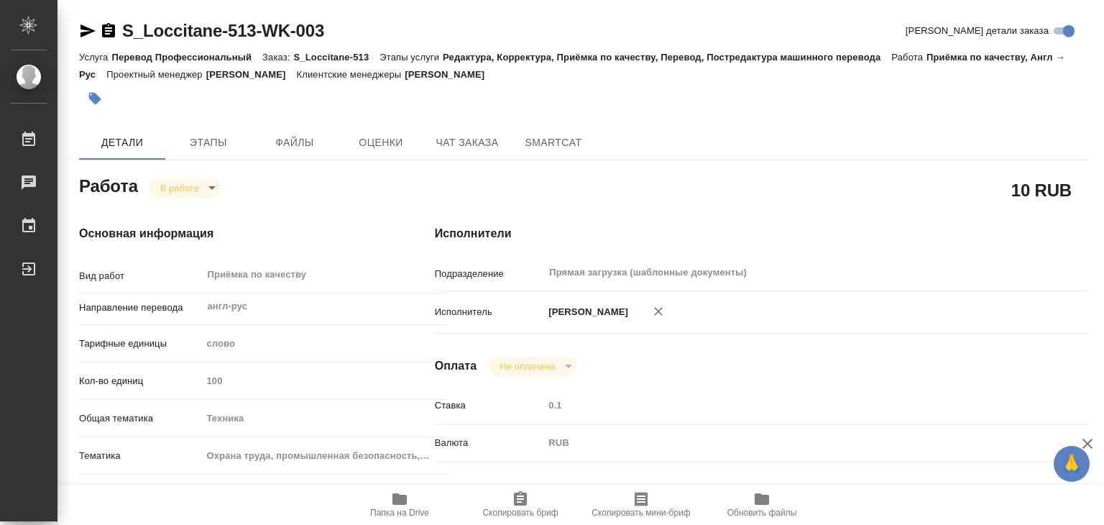
type input "0.1"
type input "RUB"
type input "Алилекова Валерия"
type textarea "под нот файл брать отсюда: https://drive.awatera.com/s/djp5EA9k2HJTqxK Наименов…"
type textarea "x"
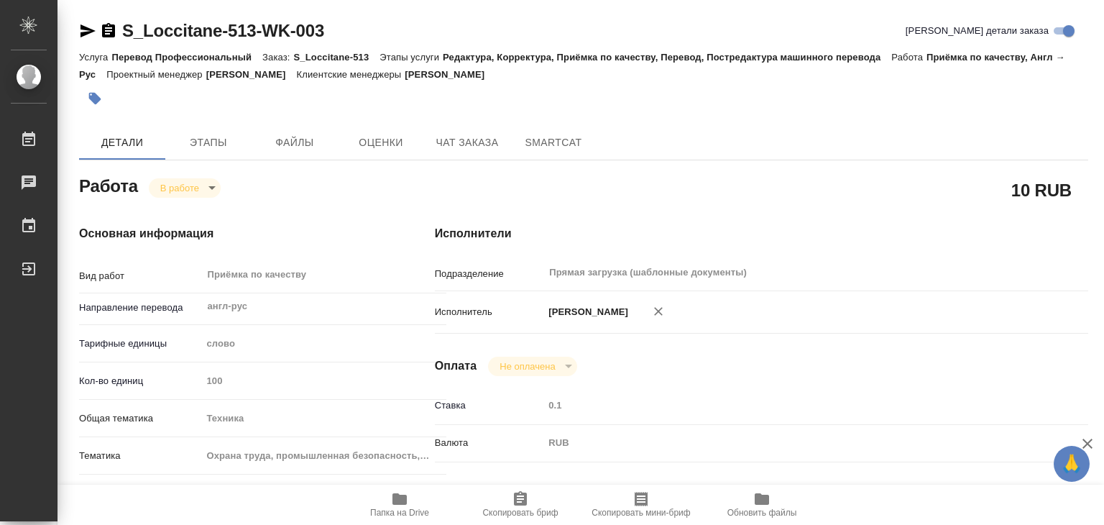
type textarea "/Clients/LOccitane/Orders/S_Loccitane-513/Corrected/S_Loccitane-513-WK-003"
type textarea "x"
type input "S_Loccitane-513"
type input "Перевод Профессиональный"
type input "Редактура, Корректура, Приёмка по качеству, Перевод, Постредактура машинного пе…"
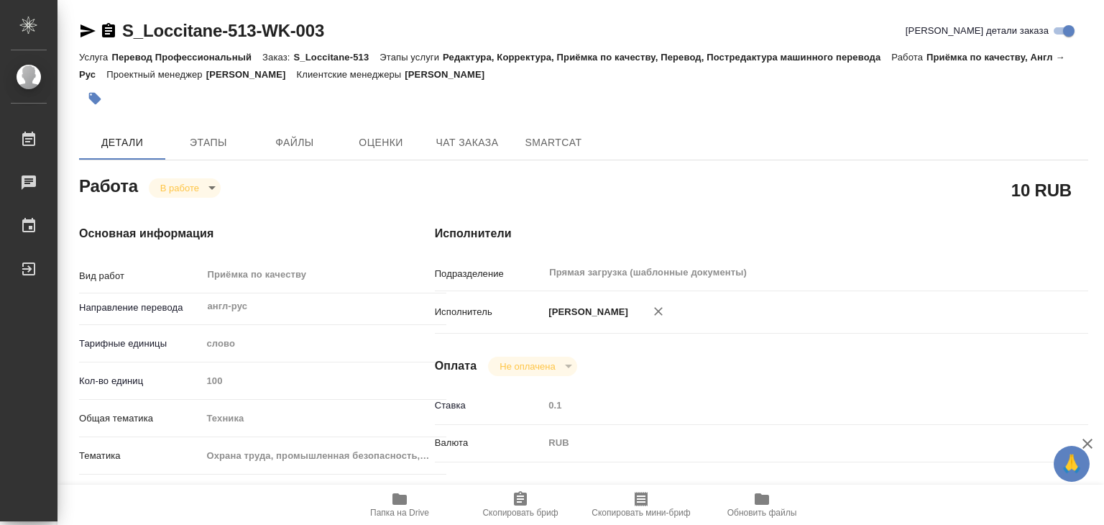
type input "Валяева Анна"
type input "[PERSON_NAME]"
type input "/Clients/LOccitane/Orders/S_Loccitane-513"
type textarea "x"
type textarea "Примите, пожалуйста, новую заявку на перевод и заверение Наименование продукта:…"
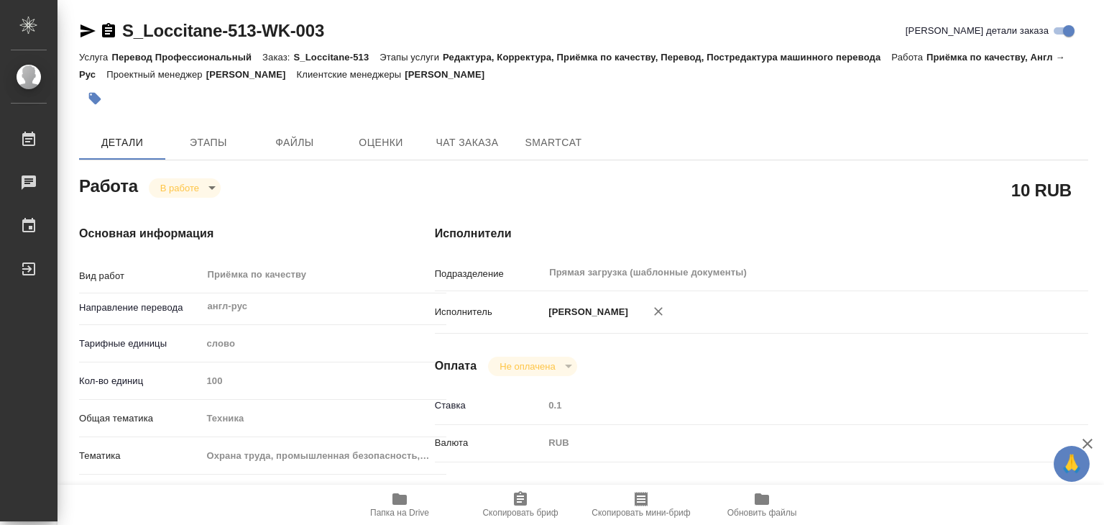
type textarea "x"
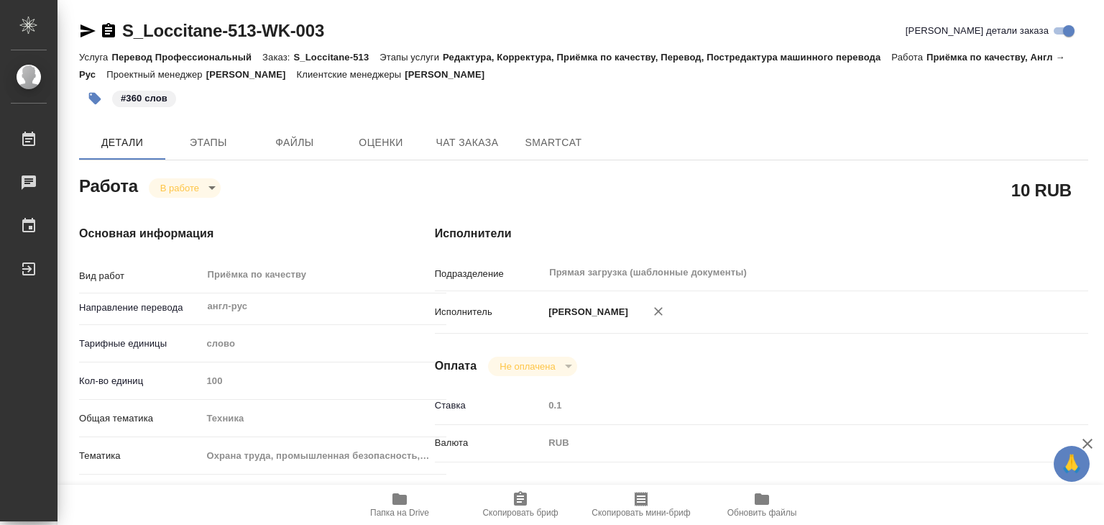
type textarea "x"
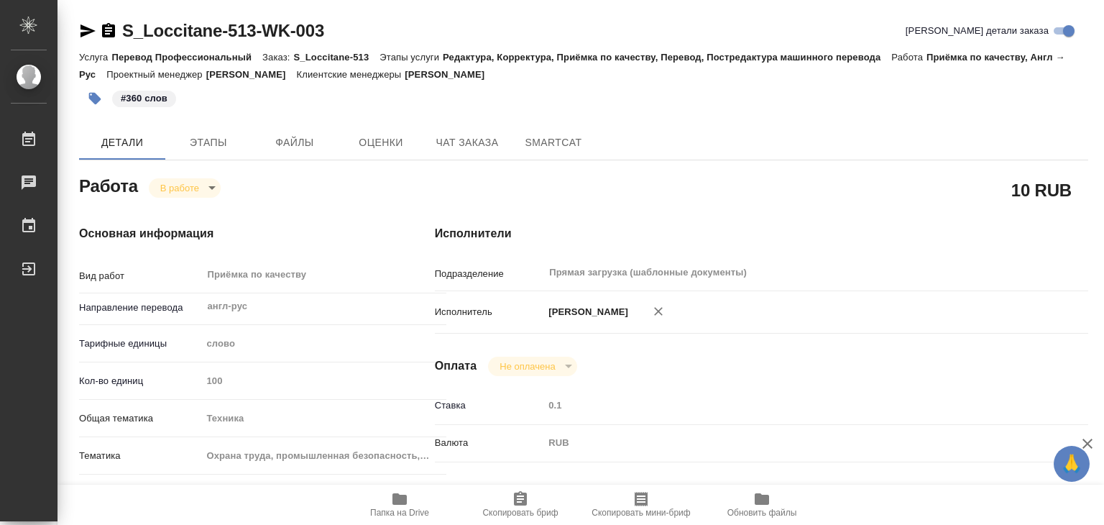
type textarea "x"
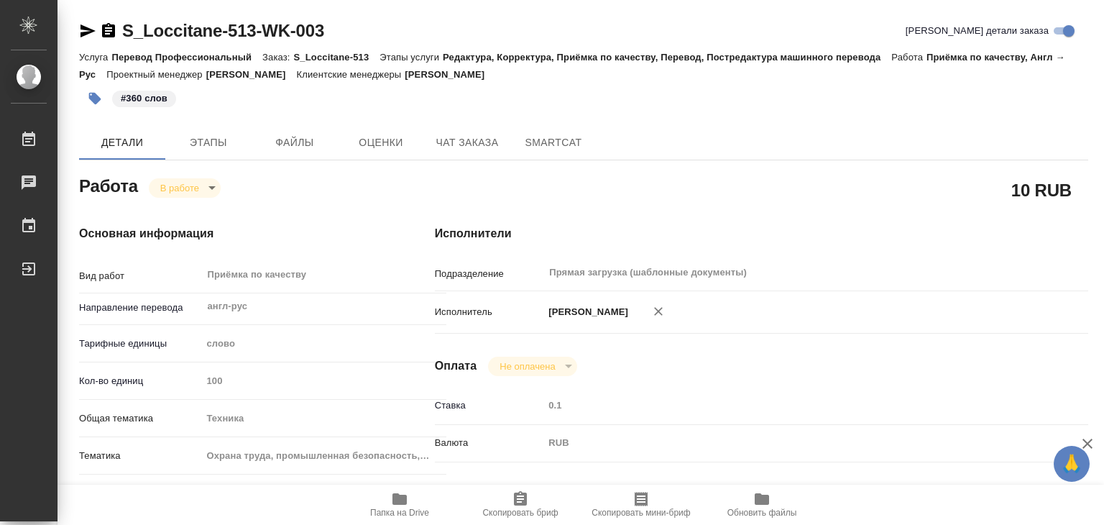
type textarea "x"
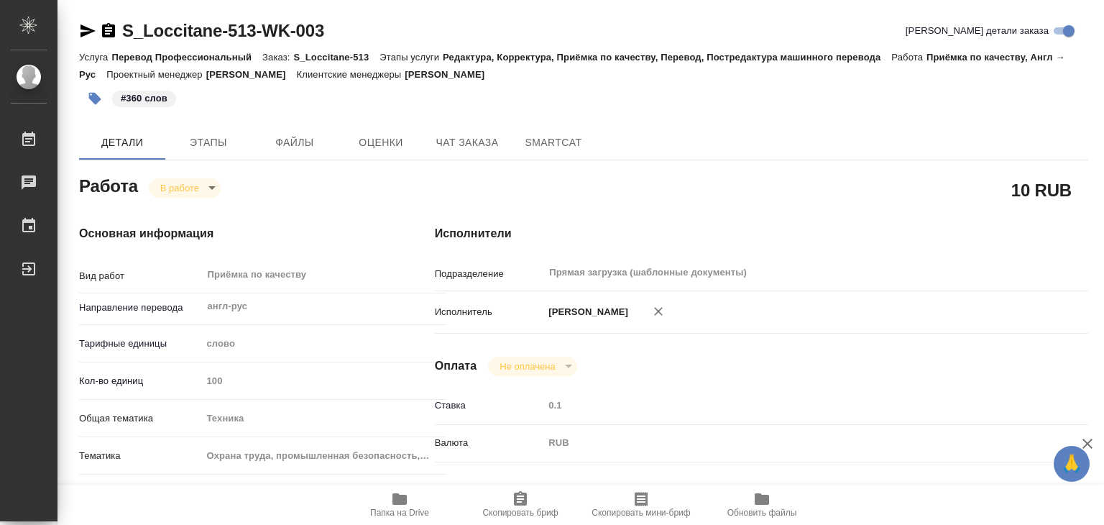
type textarea "x"
drag, startPoint x: 298, startPoint y: 77, endPoint x: 226, endPoint y: 76, distance: 71.2
click at [226, 76] on p "[PERSON_NAME]" at bounding box center [251, 74] width 91 height 11
copy p "[PERSON_NAME]"
drag, startPoint x: 112, startPoint y: 21, endPoint x: 256, endPoint y: 31, distance: 144.2
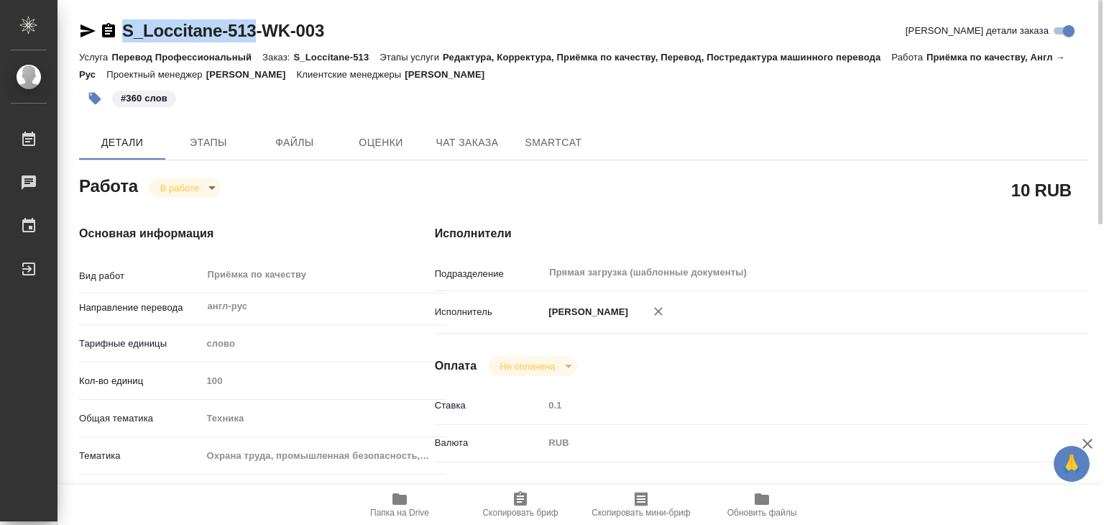
click at [256, 31] on div "S_Loccitane-513-WK-003" at bounding box center [201, 30] width 245 height 23
copy link "S_Loccitane-513"
click at [195, 173] on div "Работа В работе inProgress" at bounding box center [228, 185] width 298 height 26
click at [195, 183] on body "🙏 .cls-1 fill:#fff; AWATERA Alilekova Valeriya Работы 0 Чаты График Выйти S_Loc…" at bounding box center [552, 262] width 1104 height 525
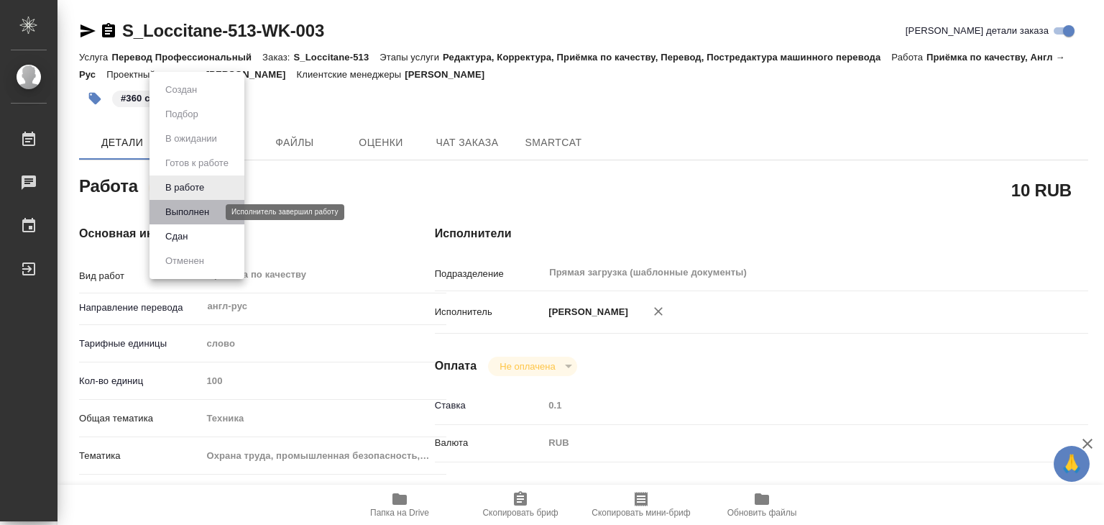
click at [196, 211] on button "Выполнен" at bounding box center [187, 212] width 52 height 16
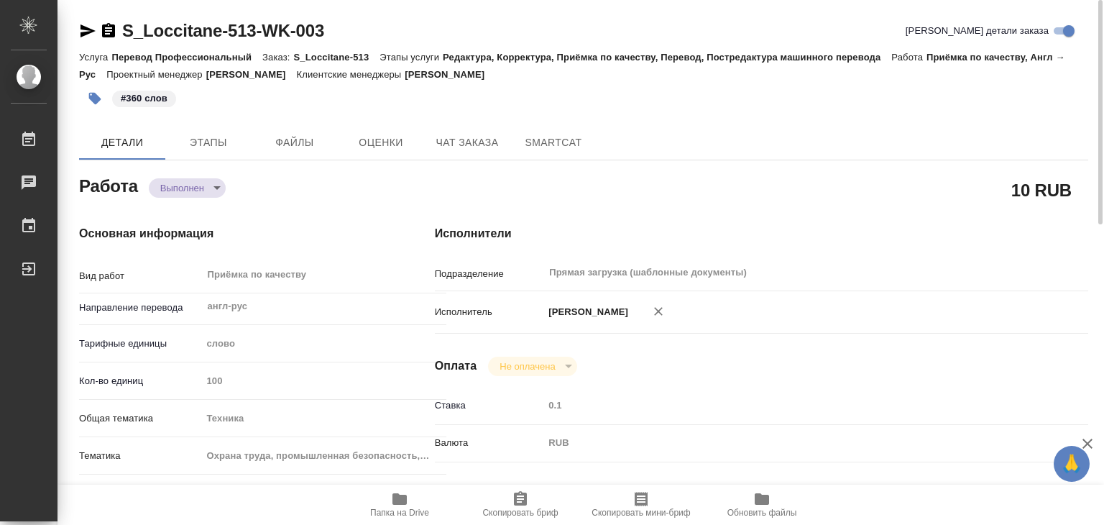
type textarea "x"
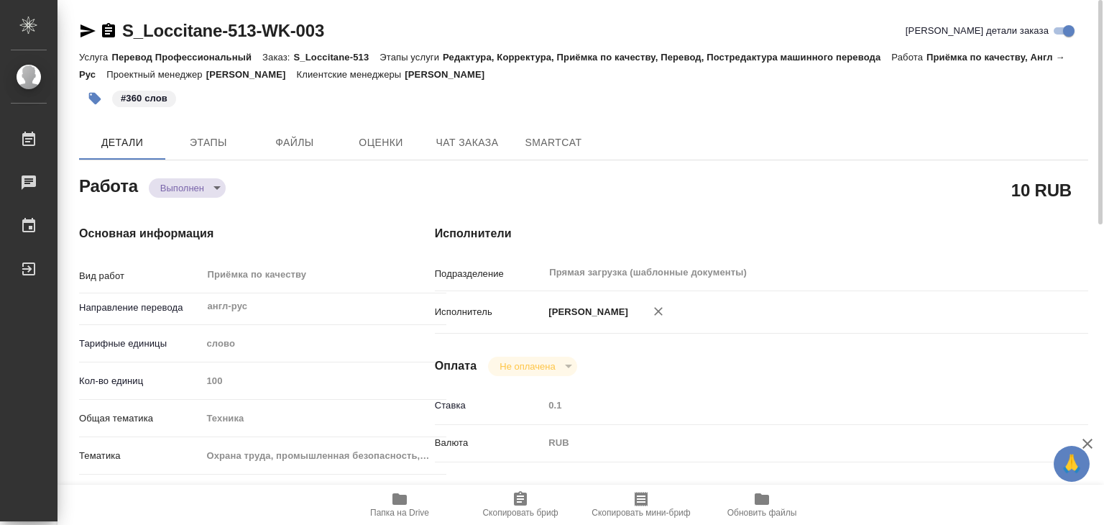
type textarea "x"
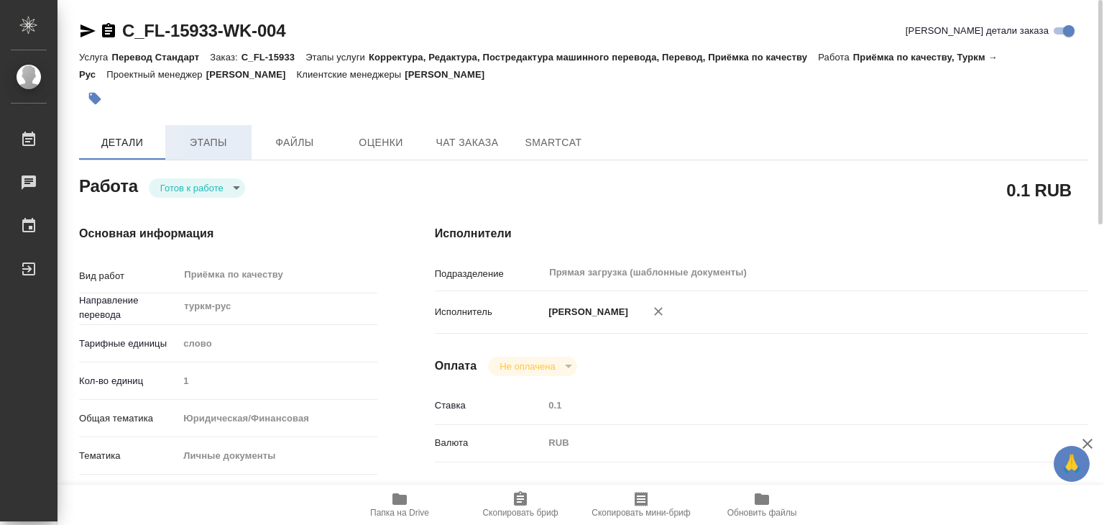
click at [211, 132] on button "Этапы" at bounding box center [208, 142] width 86 height 35
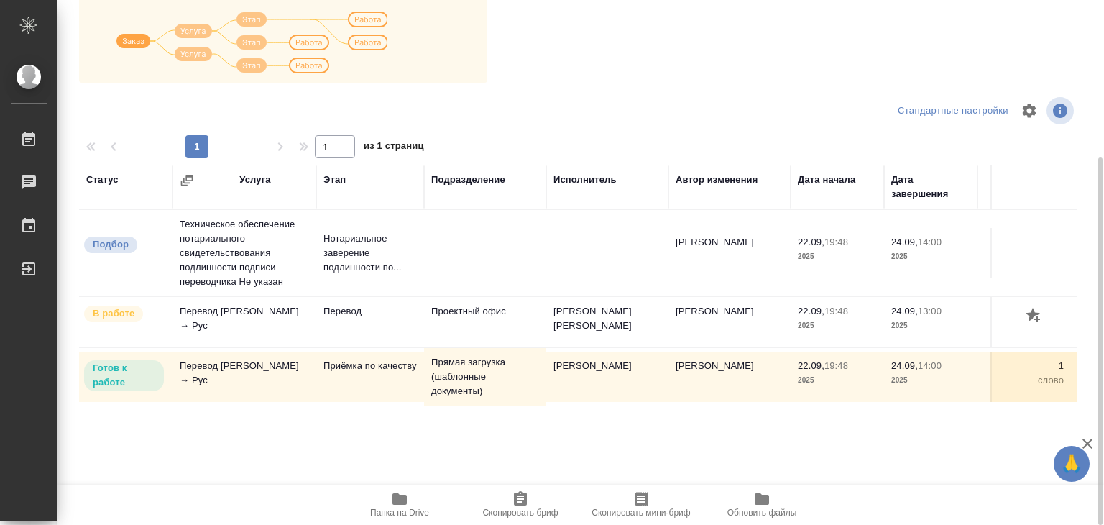
scroll to position [9, 0]
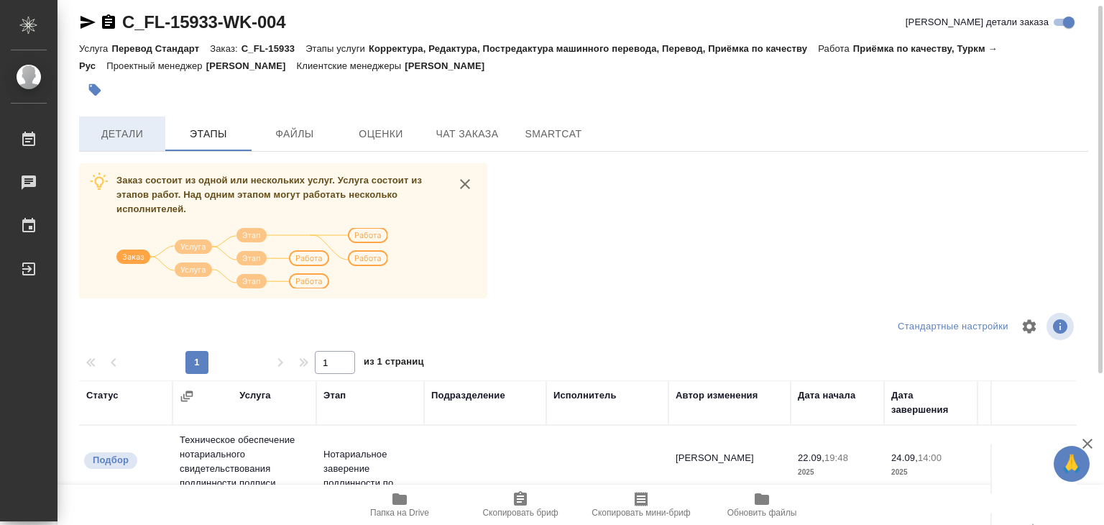
click at [130, 129] on span "Детали" at bounding box center [122, 134] width 69 height 18
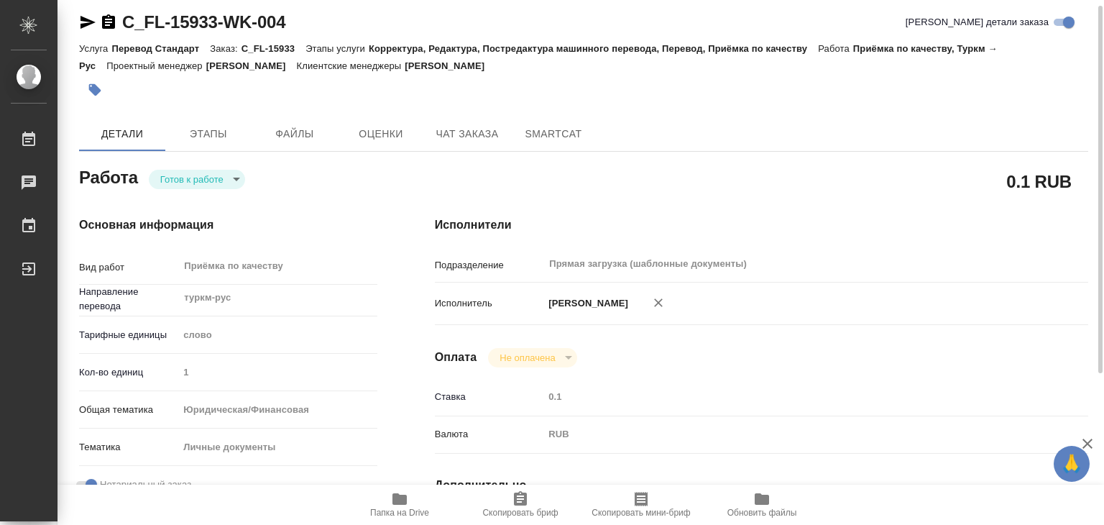
type textarea "x"
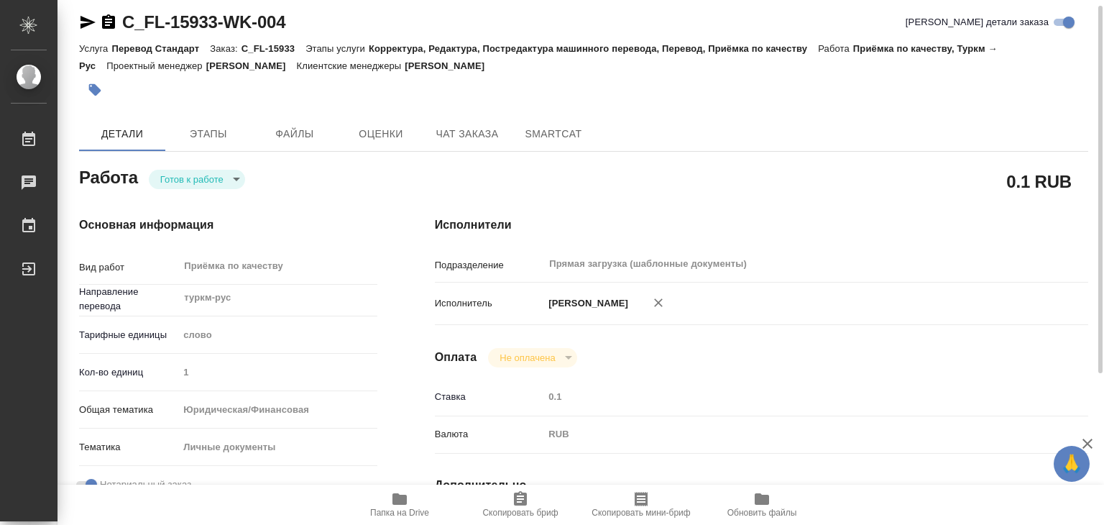
type textarea "x"
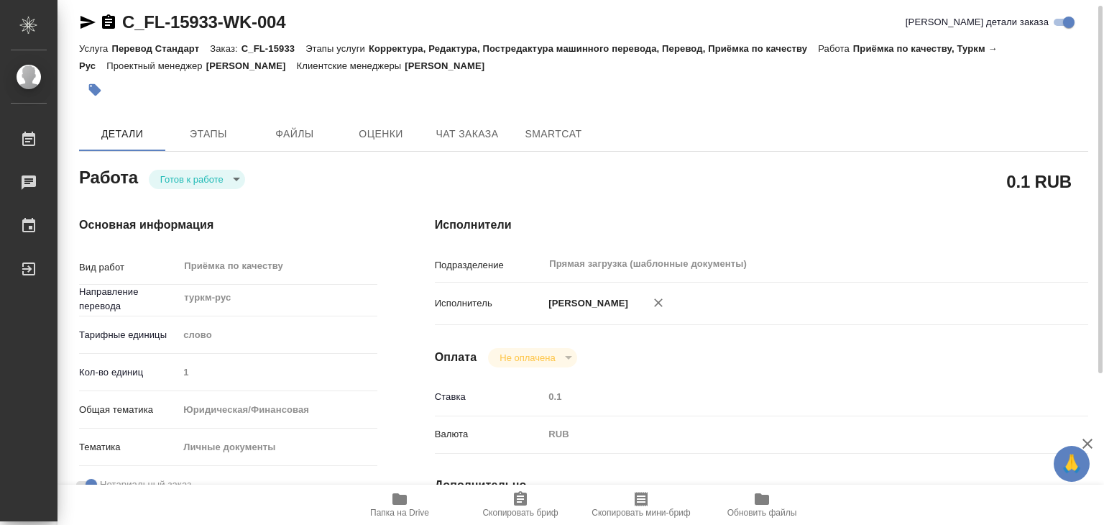
type textarea "x"
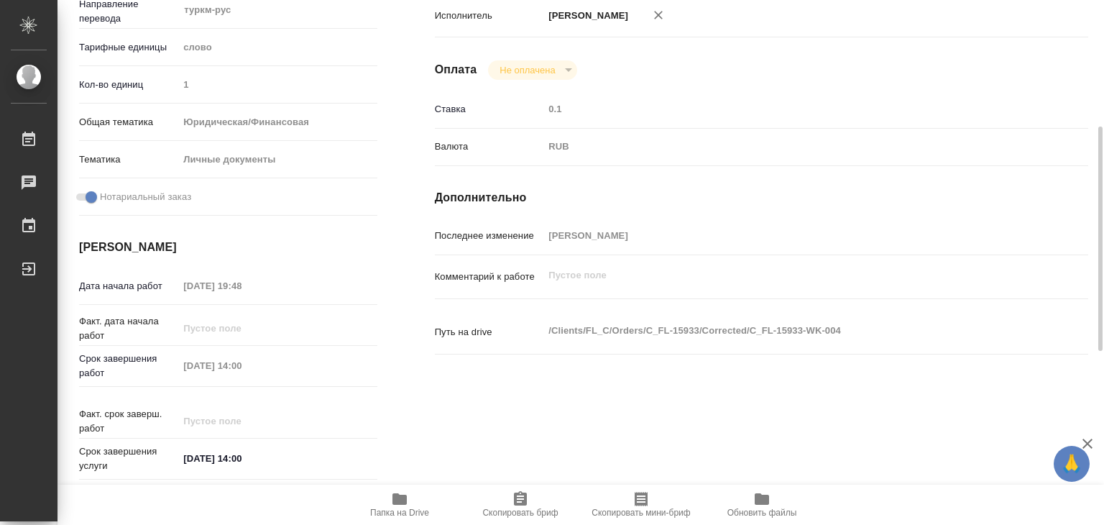
scroll to position [9, 0]
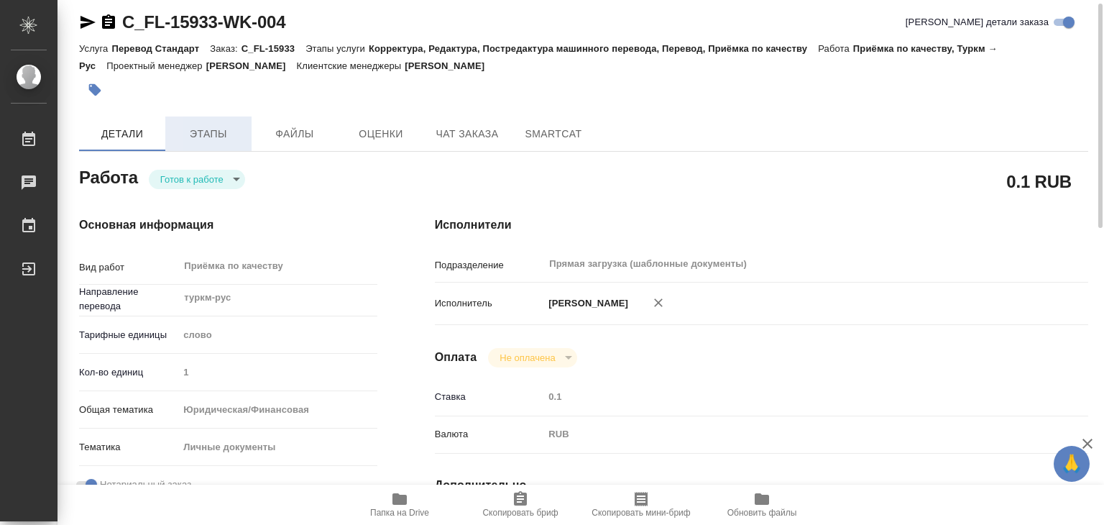
click at [209, 145] on button "Этапы" at bounding box center [208, 133] width 86 height 35
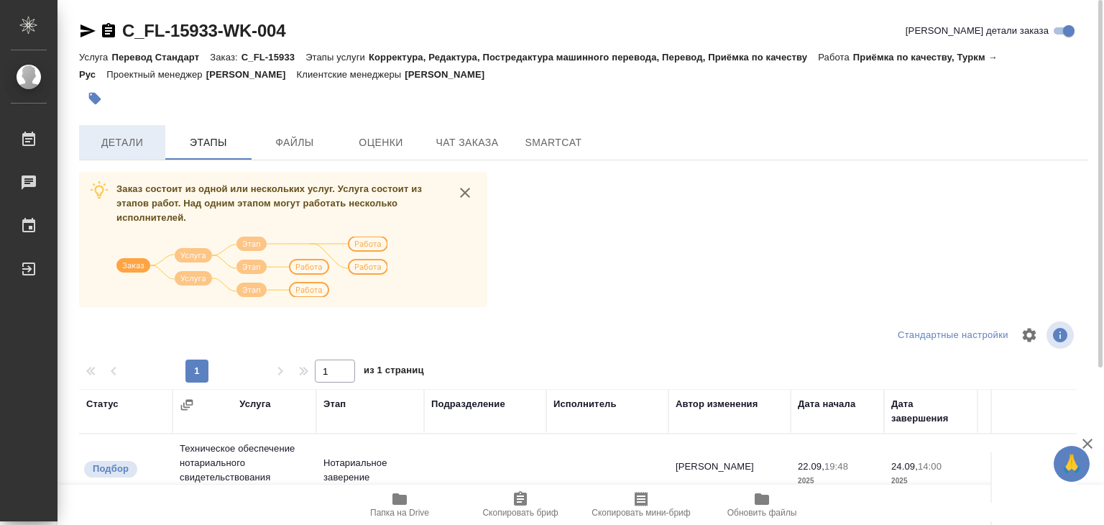
click at [139, 132] on button "Детали" at bounding box center [122, 142] width 86 height 35
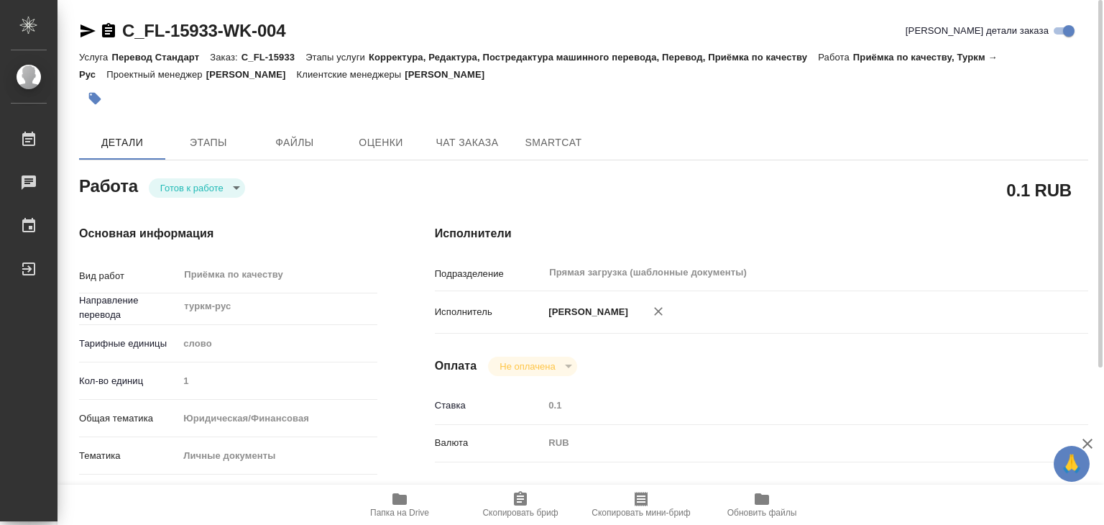
type textarea "x"
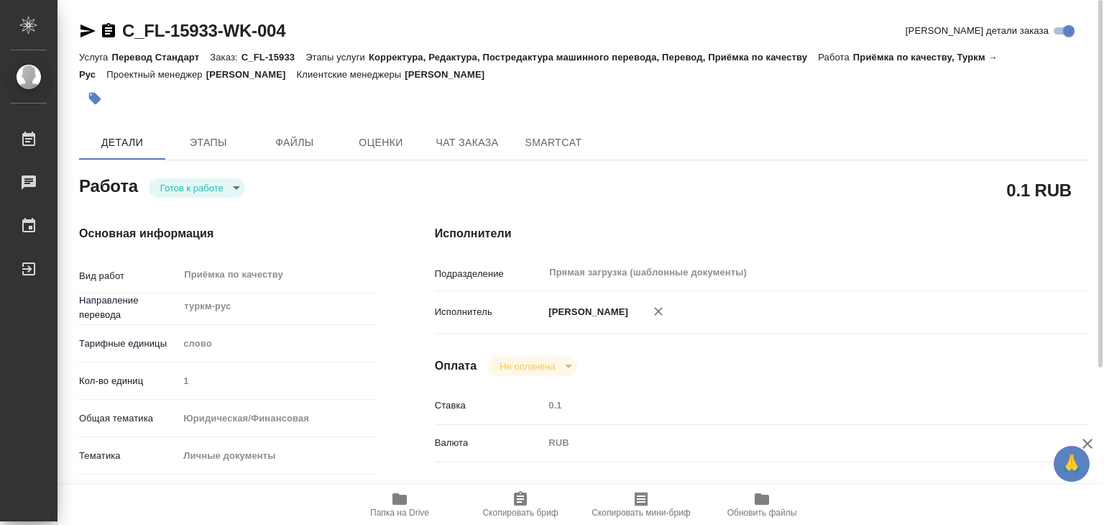
click at [224, 183] on body "🙏 .cls-1 fill:#fff; AWATERA Alilekova Valeriya Работы 0 Чаты График Выйти C_FL-…" at bounding box center [552, 262] width 1104 height 525
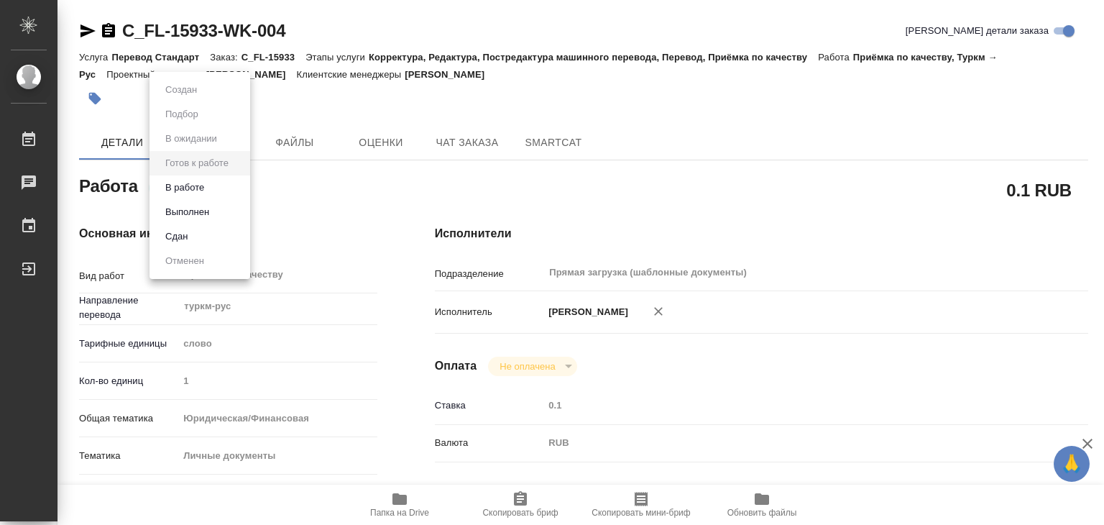
click at [220, 190] on li "В работе" at bounding box center [200, 187] width 101 height 24
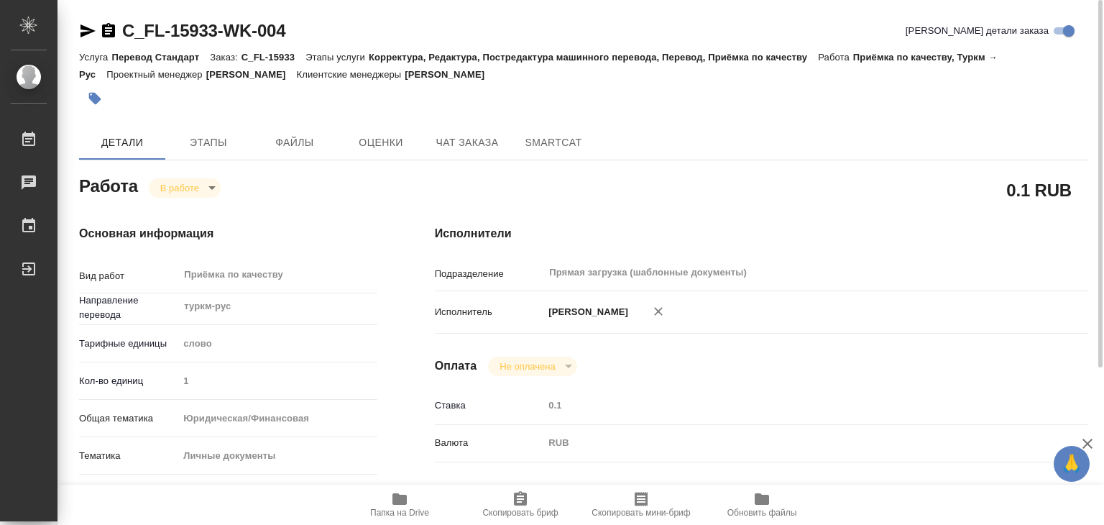
type textarea "x"
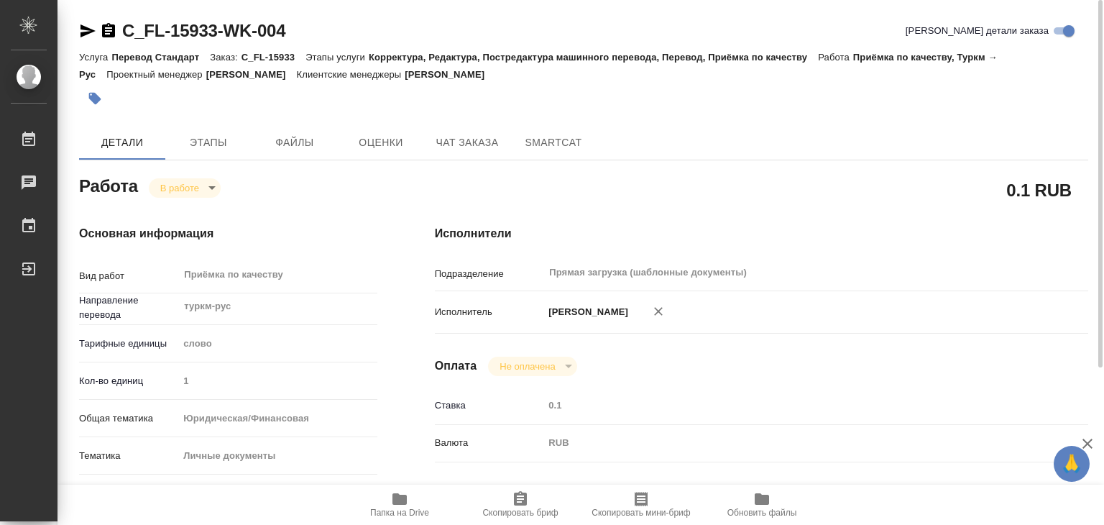
type textarea "x"
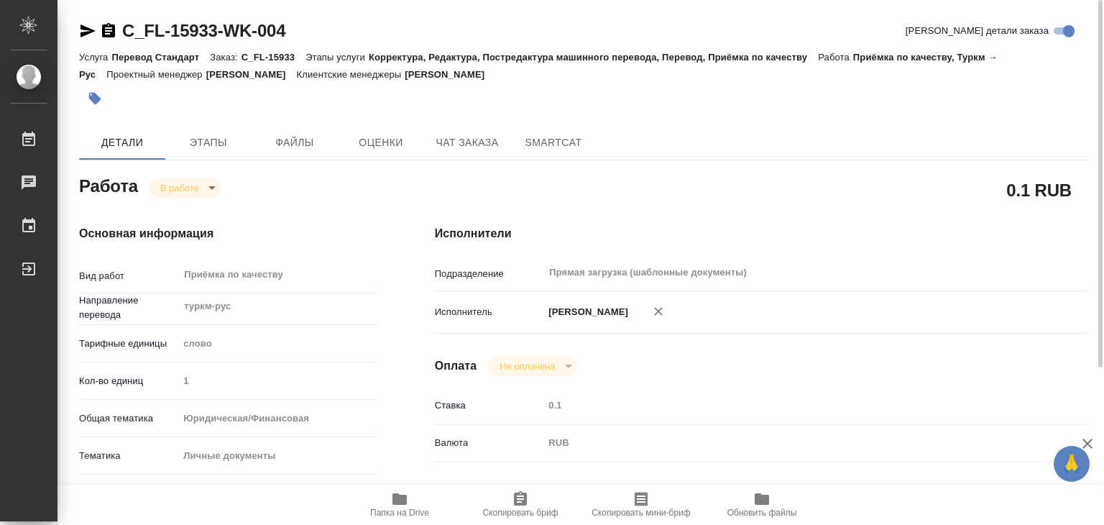
type textarea "x"
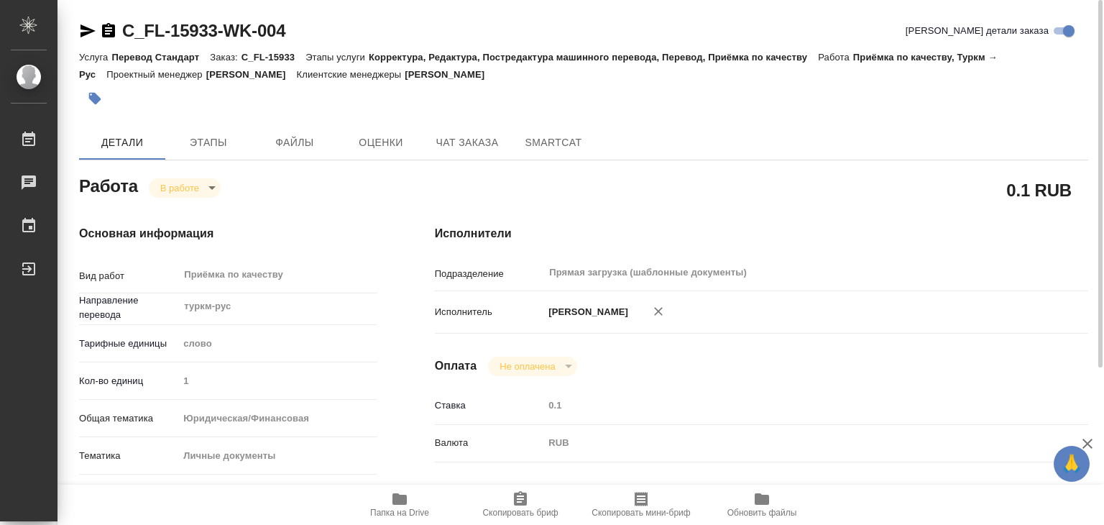
type textarea "x"
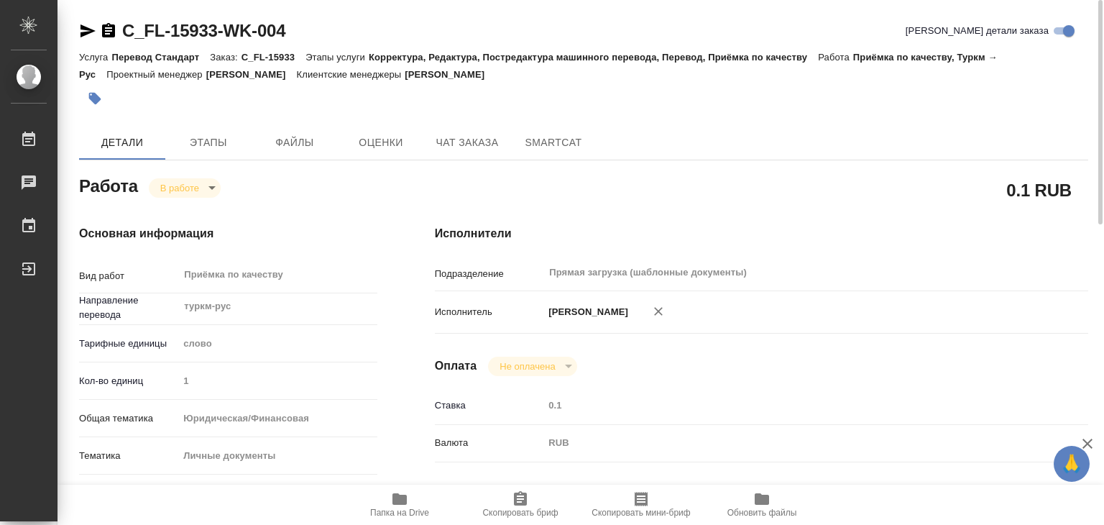
click at [102, 103] on button "button" at bounding box center [95, 99] width 32 height 32
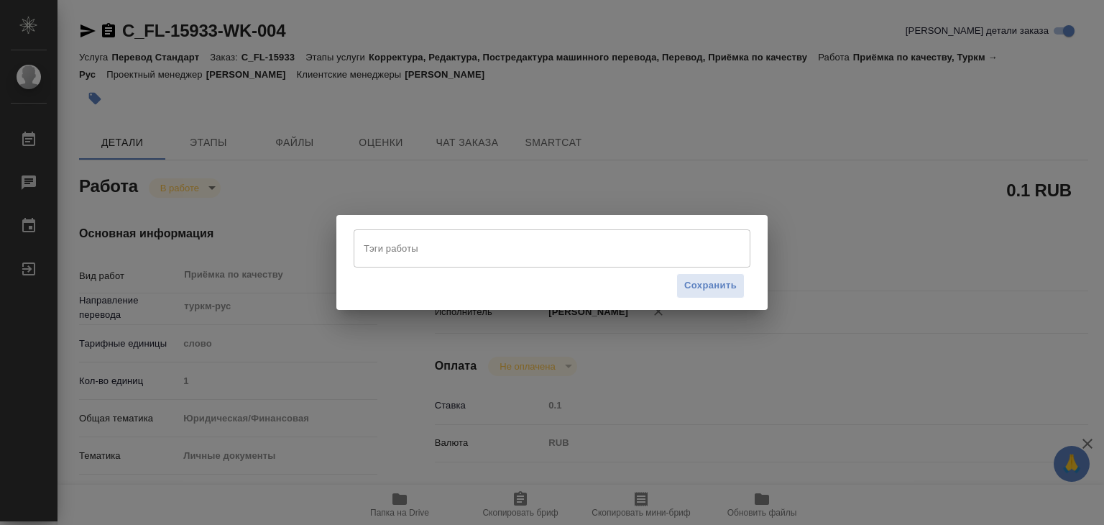
click at [464, 268] on div "Сохранить" at bounding box center [552, 285] width 397 height 37
click at [459, 254] on input "Тэги работы" at bounding box center [538, 248] width 357 height 24
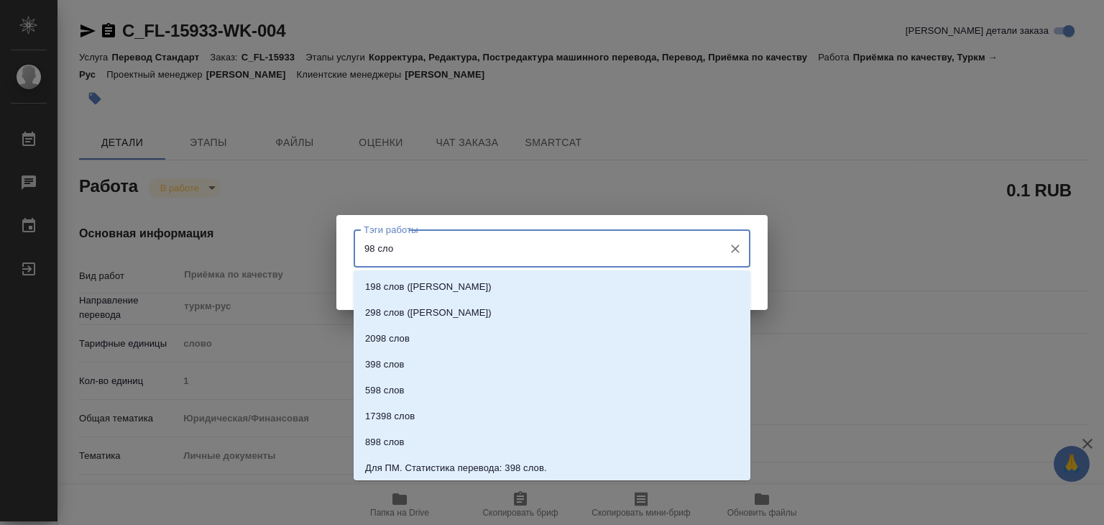
type input "98 слов"
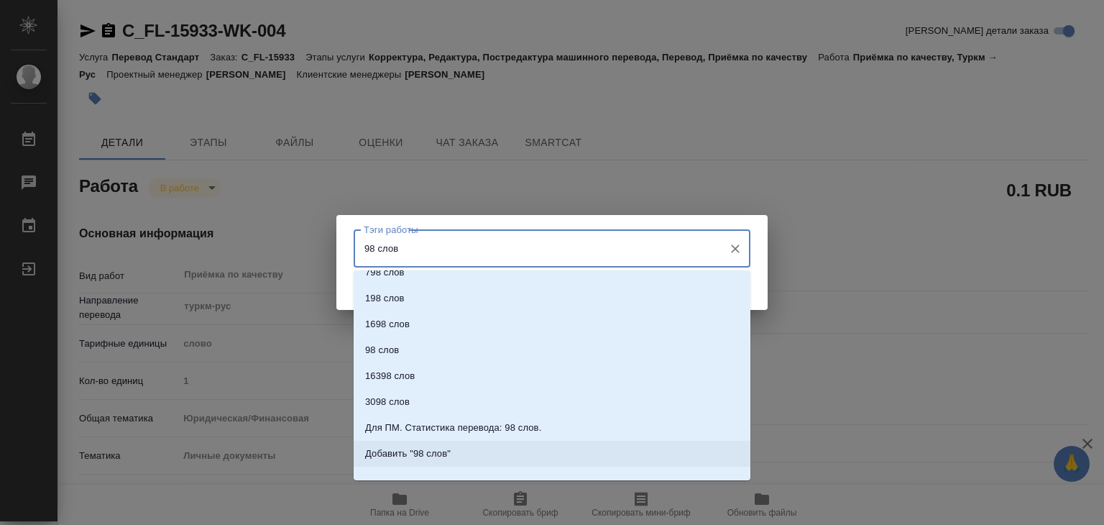
scroll to position [312, 0]
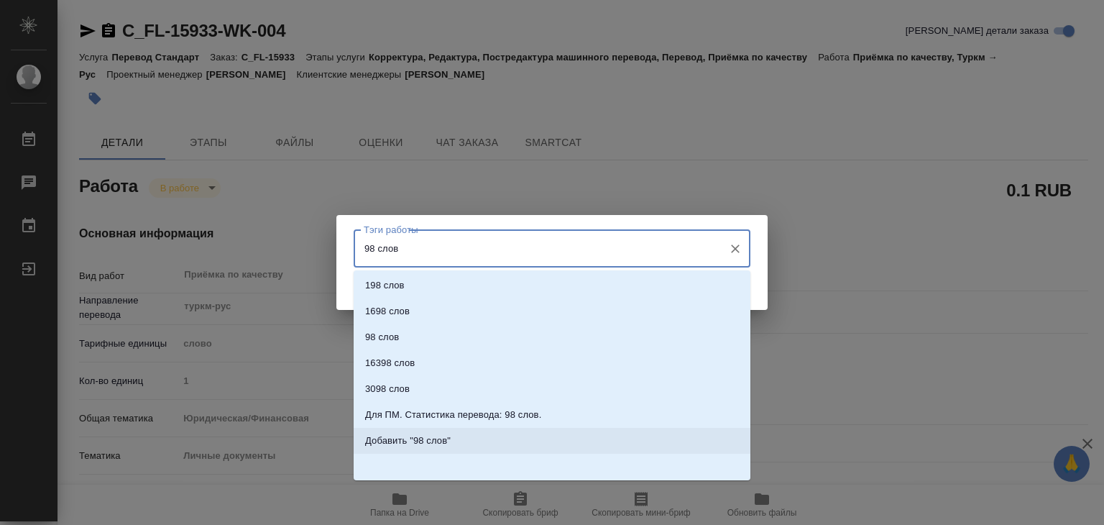
click at [451, 444] on p "Добавить "98 слов"" at bounding box center [408, 441] width 86 height 14
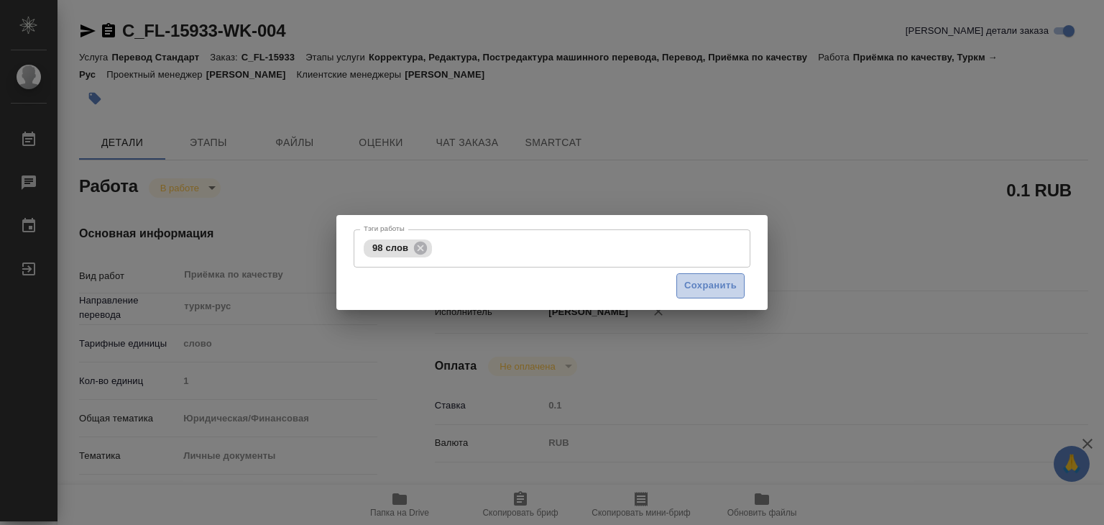
click at [702, 287] on span "Сохранить" at bounding box center [711, 286] width 52 height 17
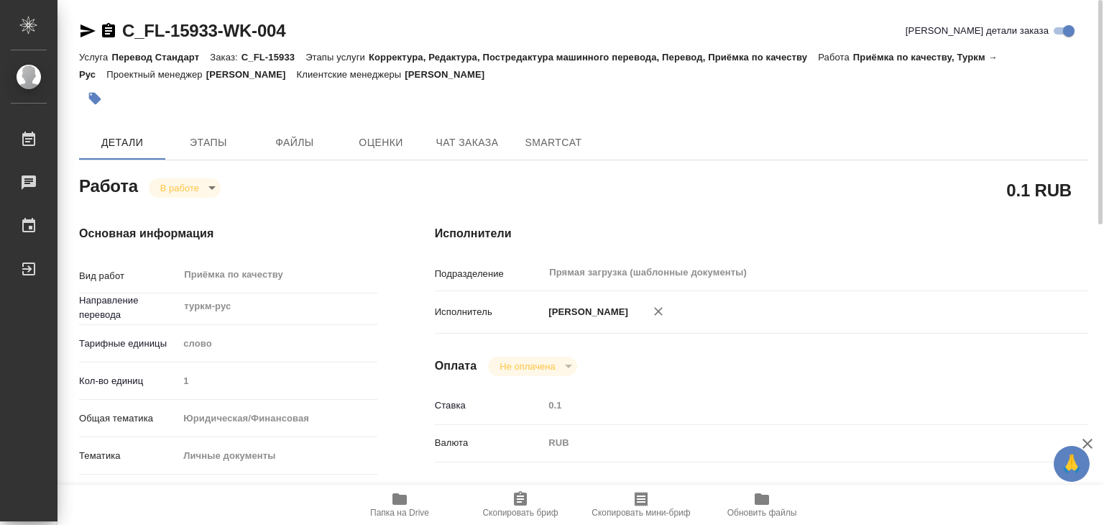
type input "inProgress"
type textarea "Приёмка по качеству"
type textarea "x"
type input "туркм-рус"
type input "5a8b1489cc6b4906c91bfd90"
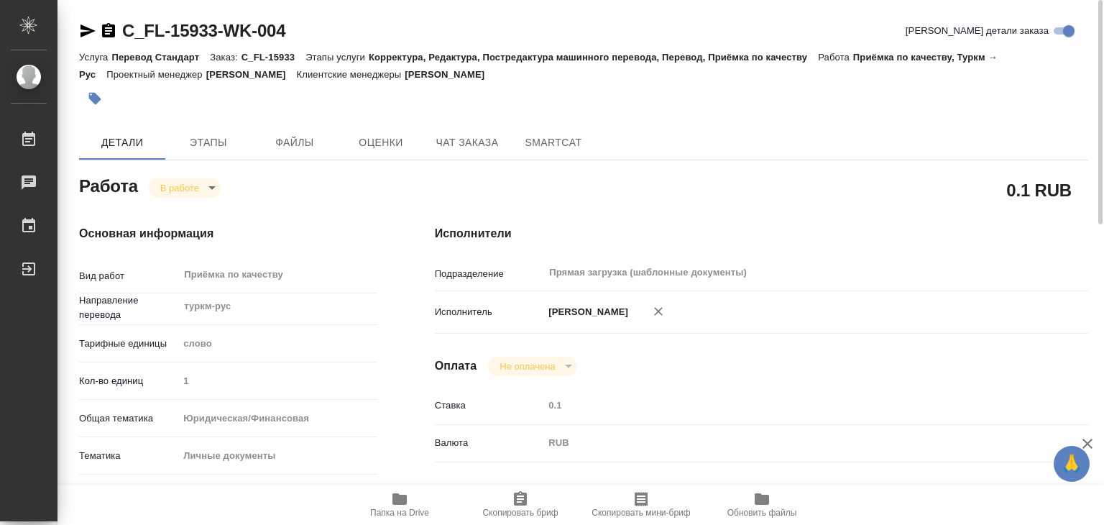
type input "1"
type input "yr-fn"
type input "5a8b8b956a9677013d343cfe"
checkbox input "true"
type input "22.09.2025 19:48"
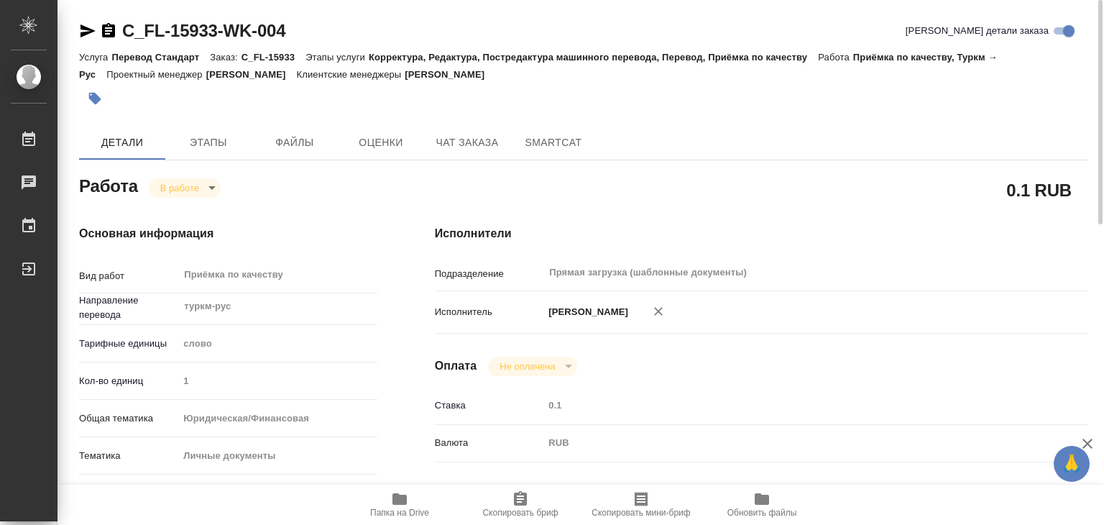
type input "24.09.2025 14:11"
type input "24.09.2025 14:00"
type input "Прямая загрузка (шаблонные документы)"
type input "notPayed"
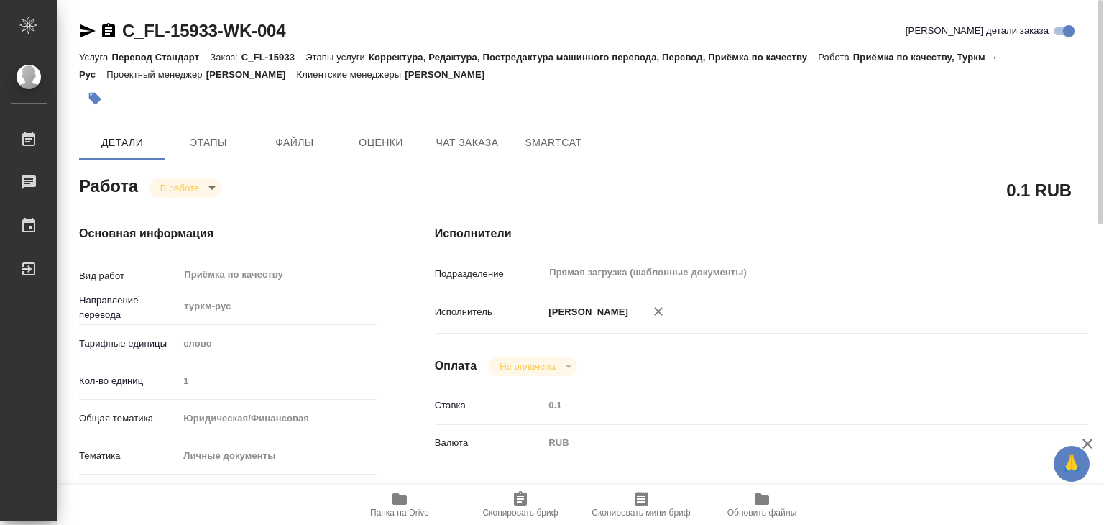
type input "0.1"
type input "RUB"
type input "Алилекова Валерия"
type textarea "x"
type textarea "/Clients/FL_C/Orders/C_FL-15933/Corrected/C_FL-15933-WK-004"
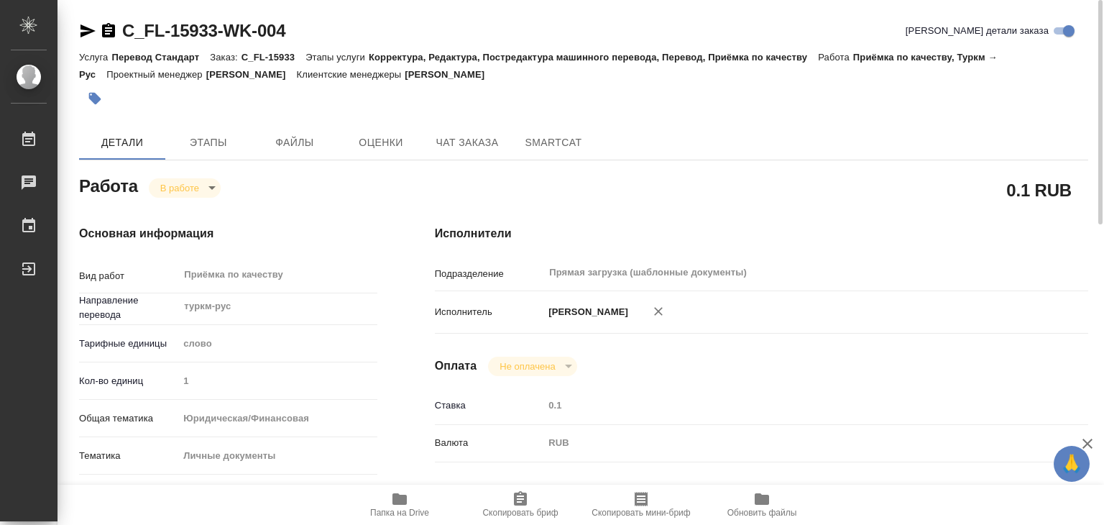
type textarea "x"
type input "C_FL-15933"
type input "Перевод Стандарт"
type input "Корректура, Редактура, Постредактура машинного перевода, Перевод, Приёмка по ка…"
type input "Зайцева Светлана"
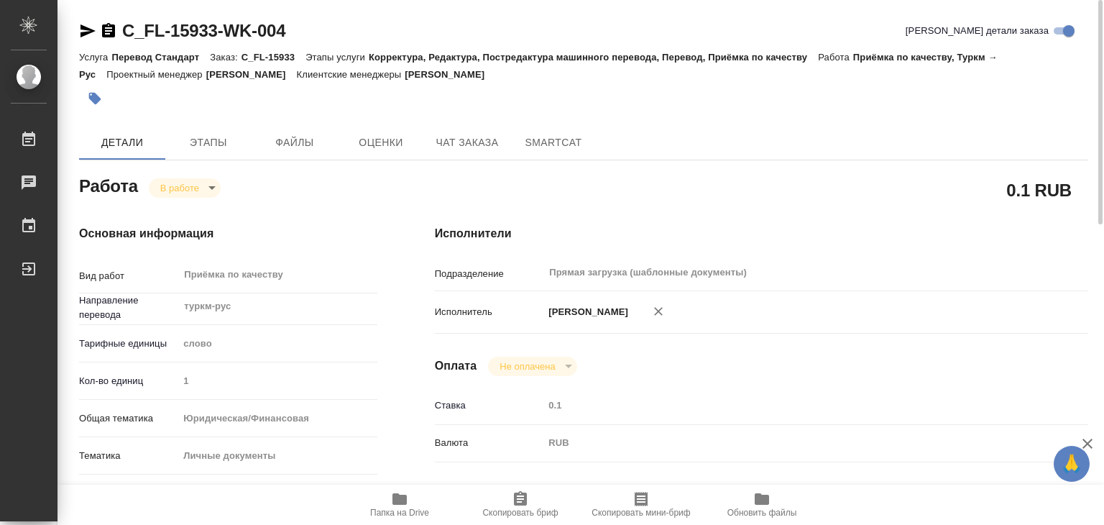
type input "/Clients/FL_C/Orders/C_FL-15933"
type textarea "x"
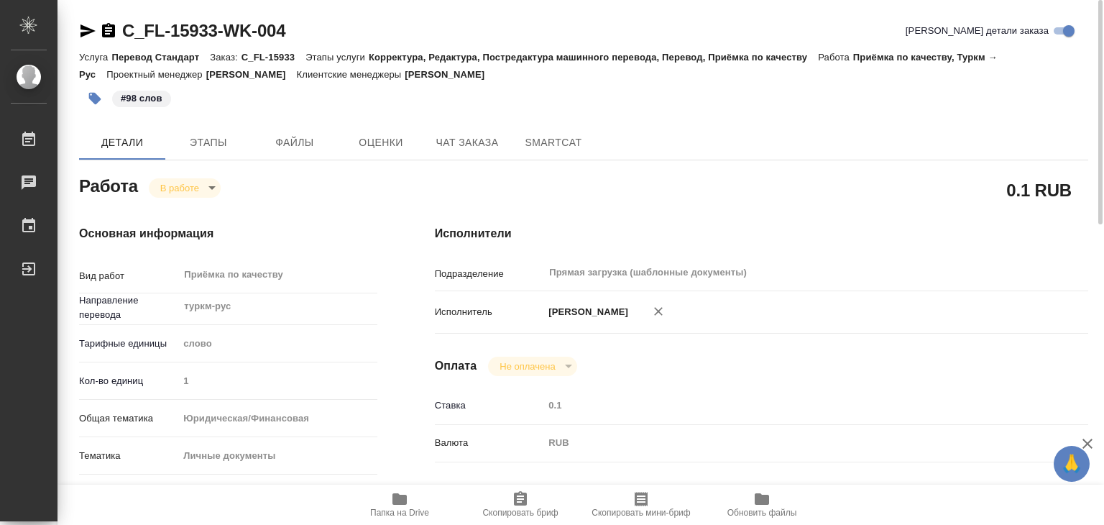
type textarea "x"
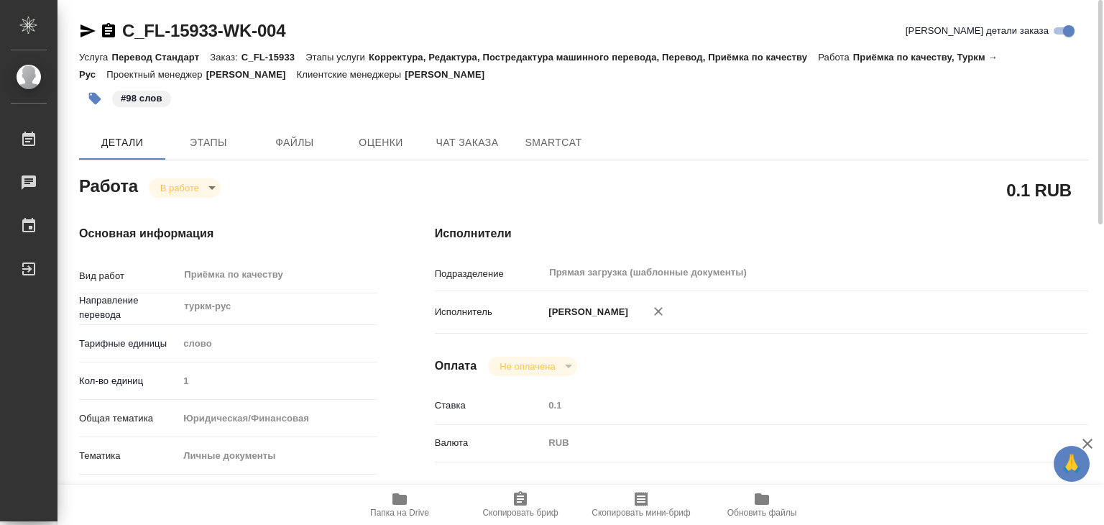
type textarea "x"
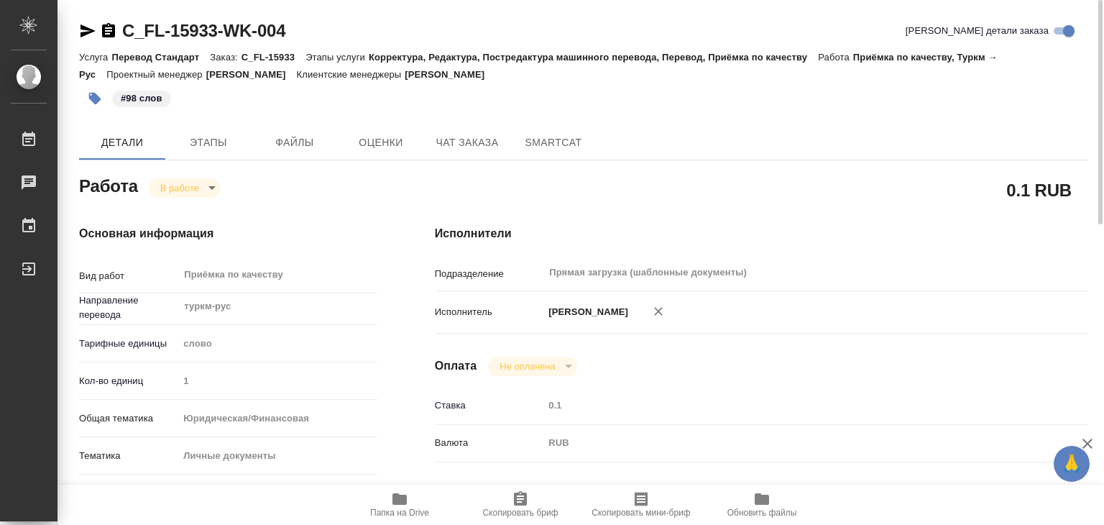
type textarea "x"
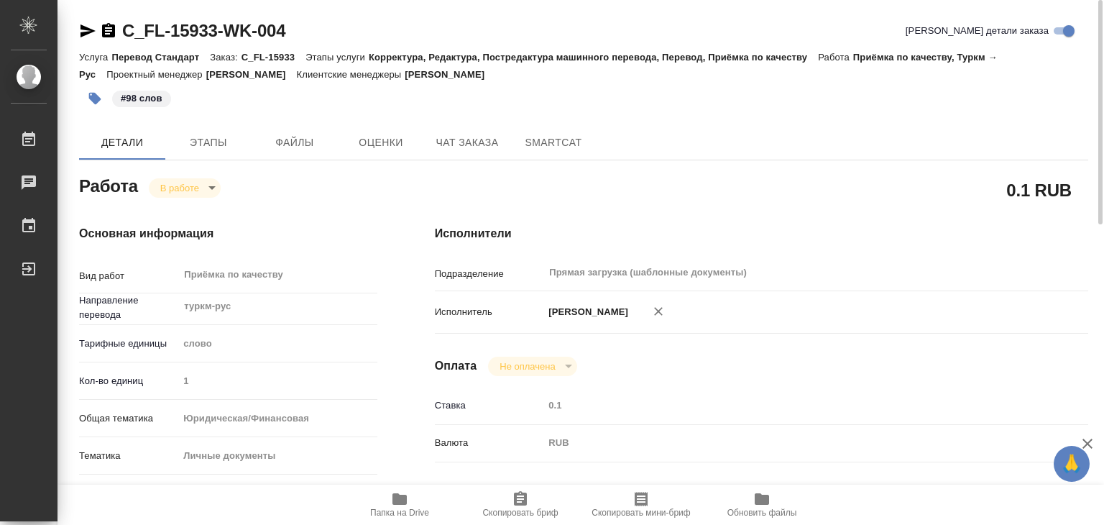
type textarea "x"
click at [191, 188] on body "🙏 .cls-1 fill:#fff; AWATERA Alilekova Valeriya Работы 0 Чаты График Выйти C_FL-…" at bounding box center [552, 262] width 1104 height 525
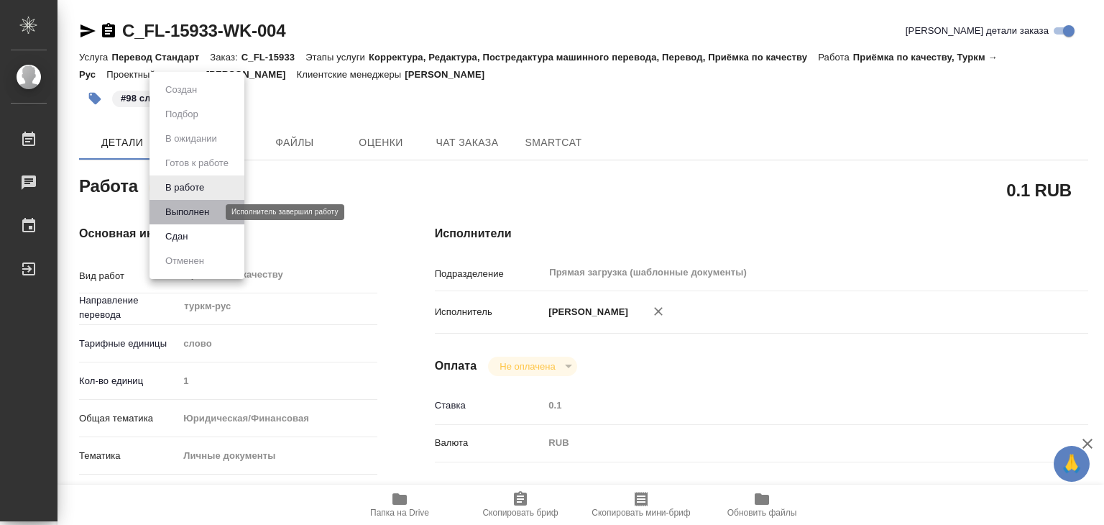
click at [196, 216] on button "Выполнен" at bounding box center [187, 212] width 52 height 16
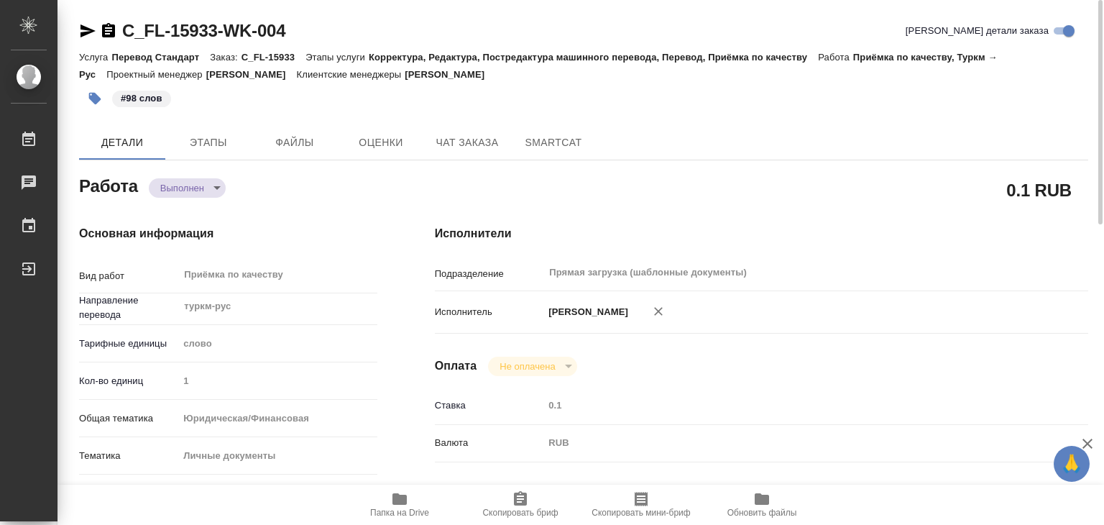
type textarea "x"
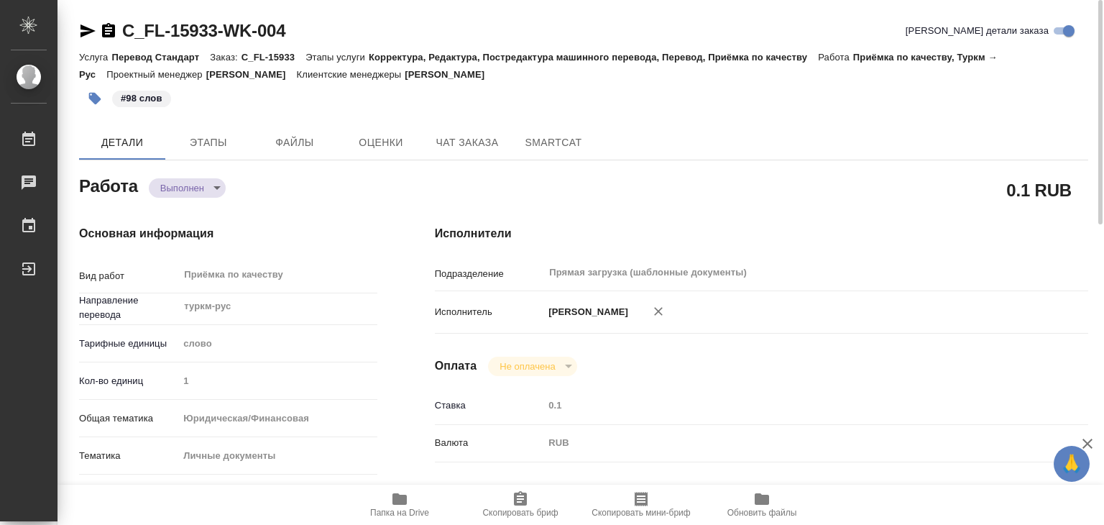
type textarea "x"
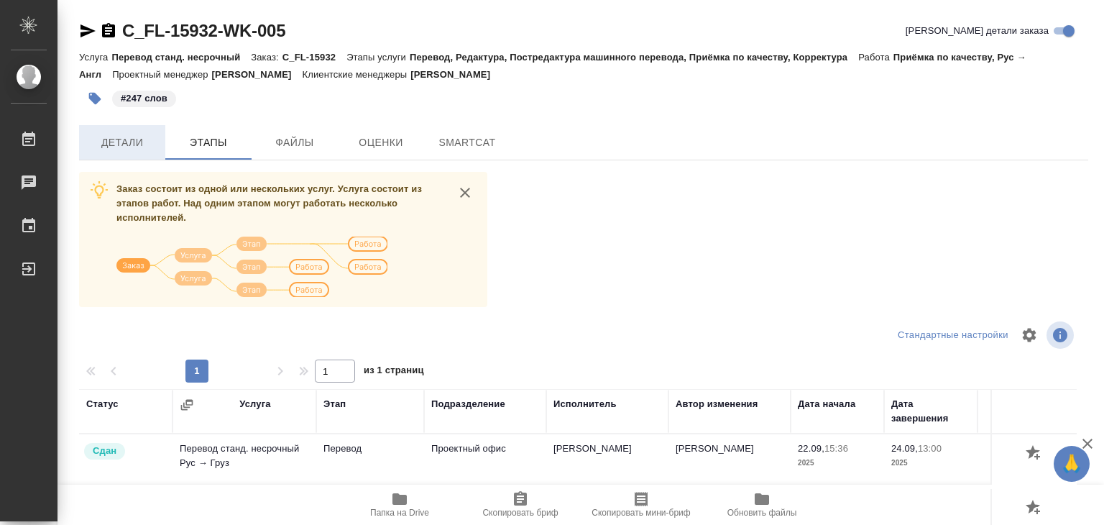
click at [135, 136] on span "Детали" at bounding box center [122, 143] width 69 height 18
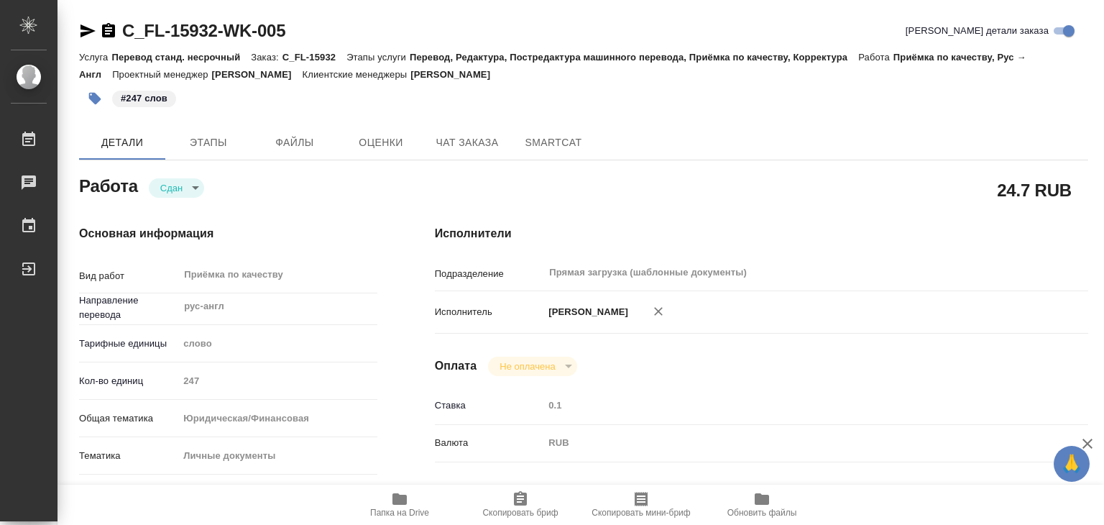
type textarea "x"
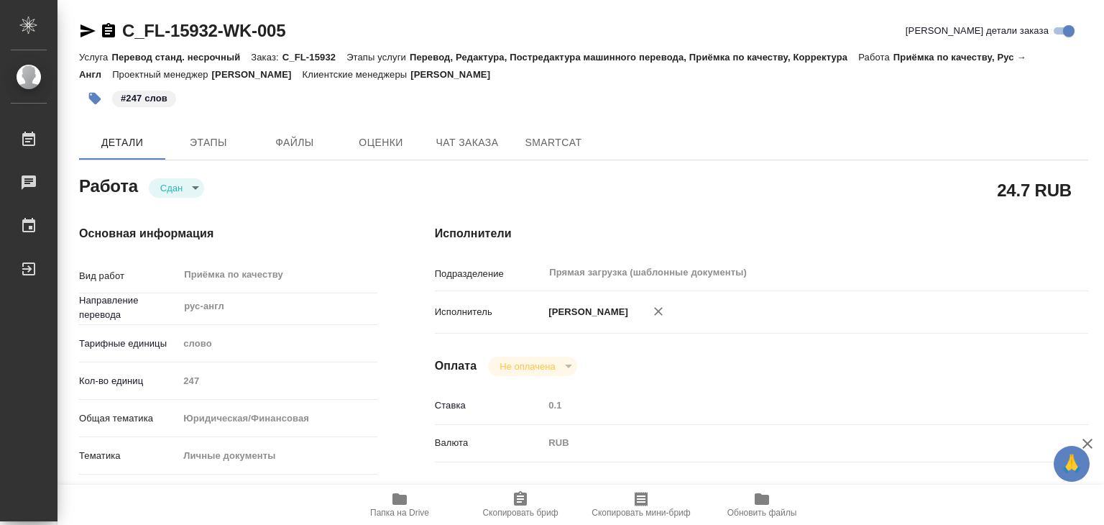
type textarea "x"
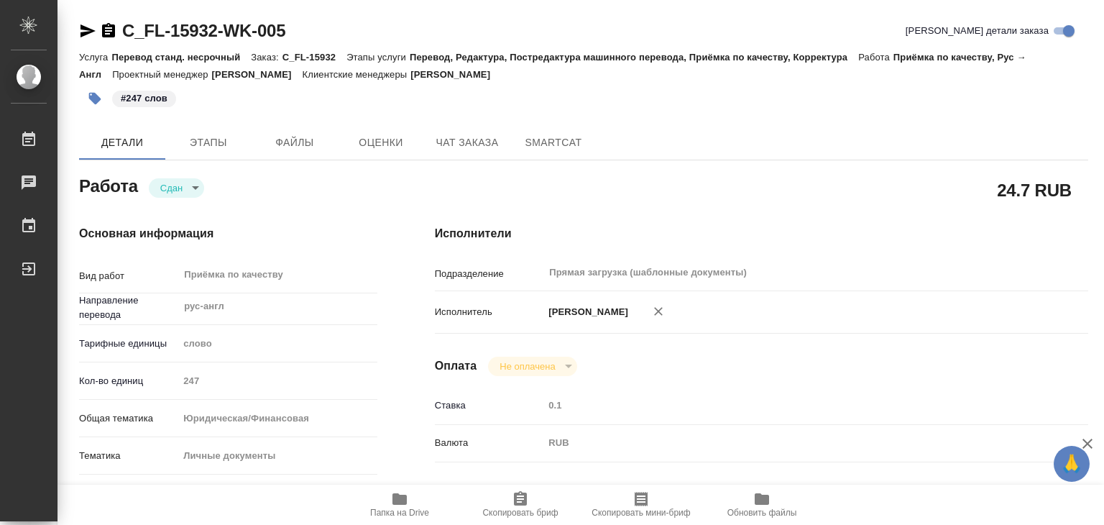
type textarea "x"
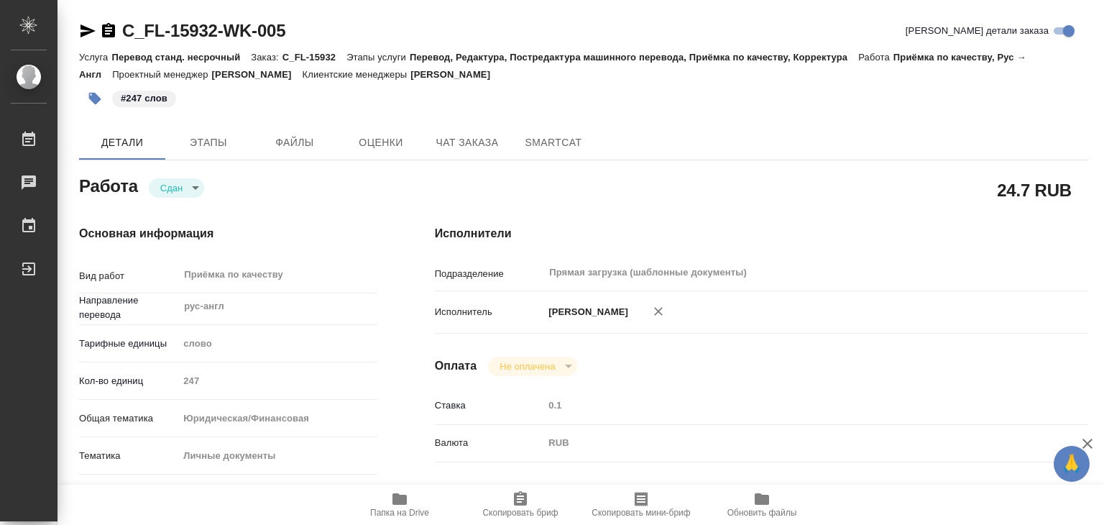
type textarea "x"
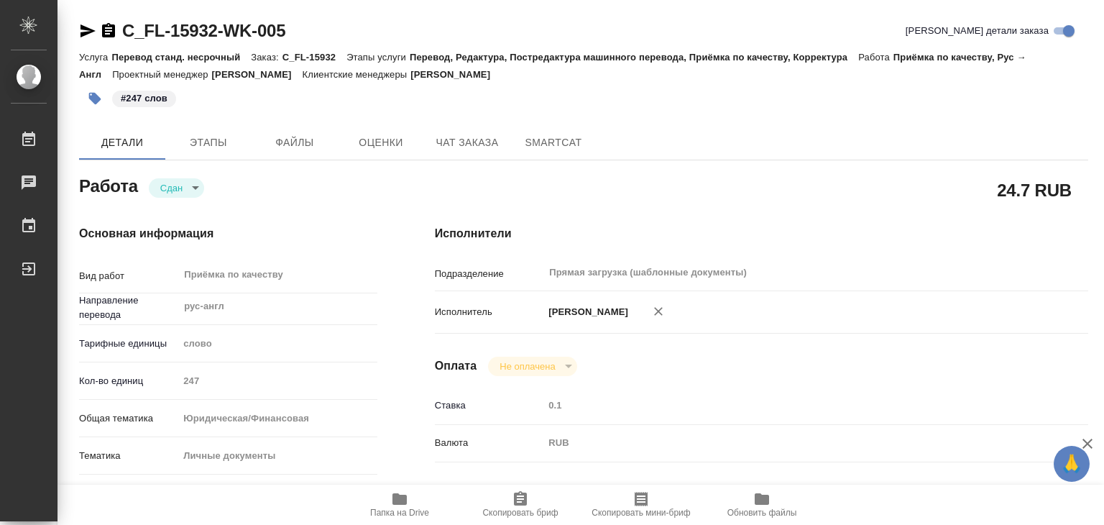
type textarea "x"
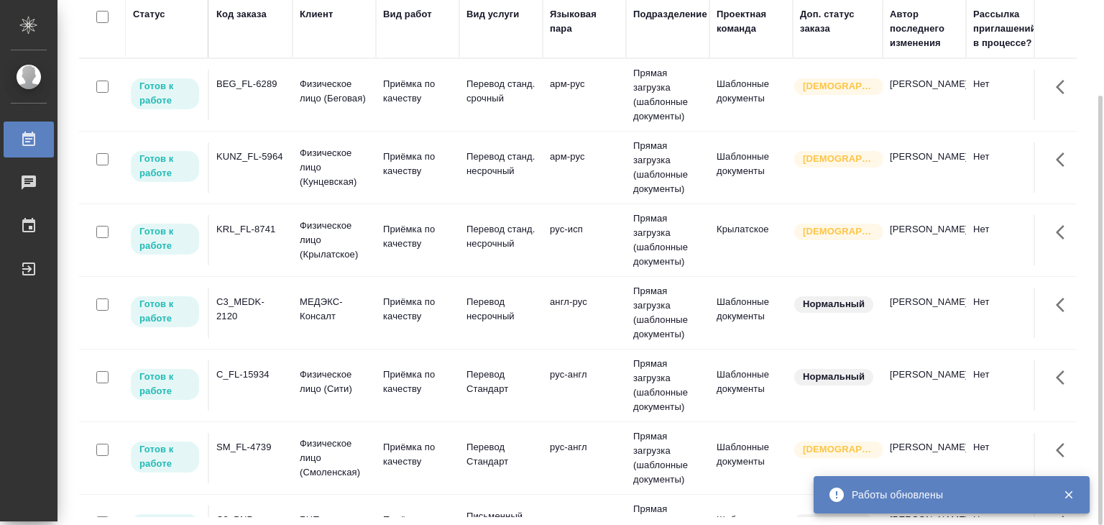
click at [330, 96] on p "Физическое лицо (Беговая)" at bounding box center [334, 91] width 69 height 29
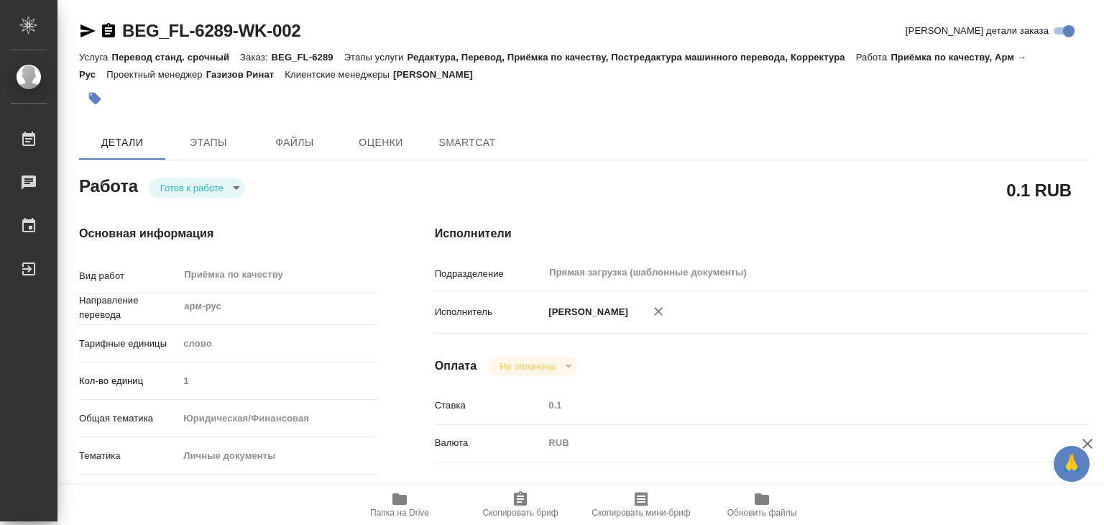
type textarea "x"
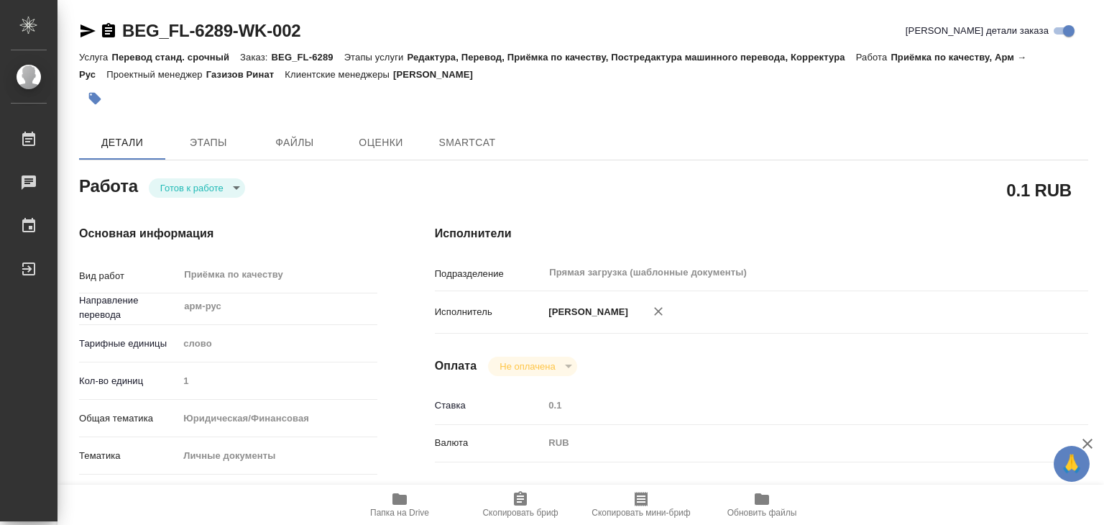
type textarea "x"
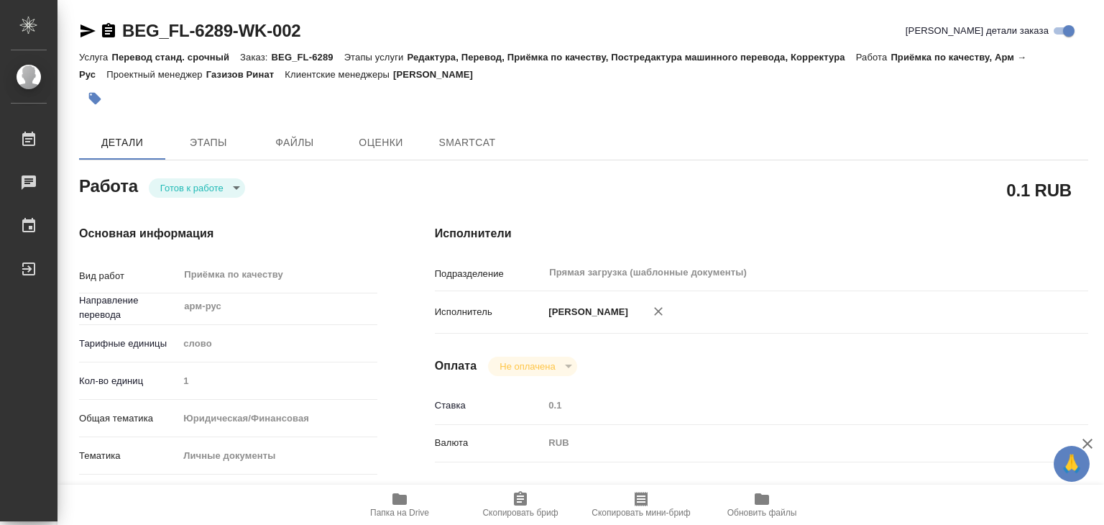
type textarea "x"
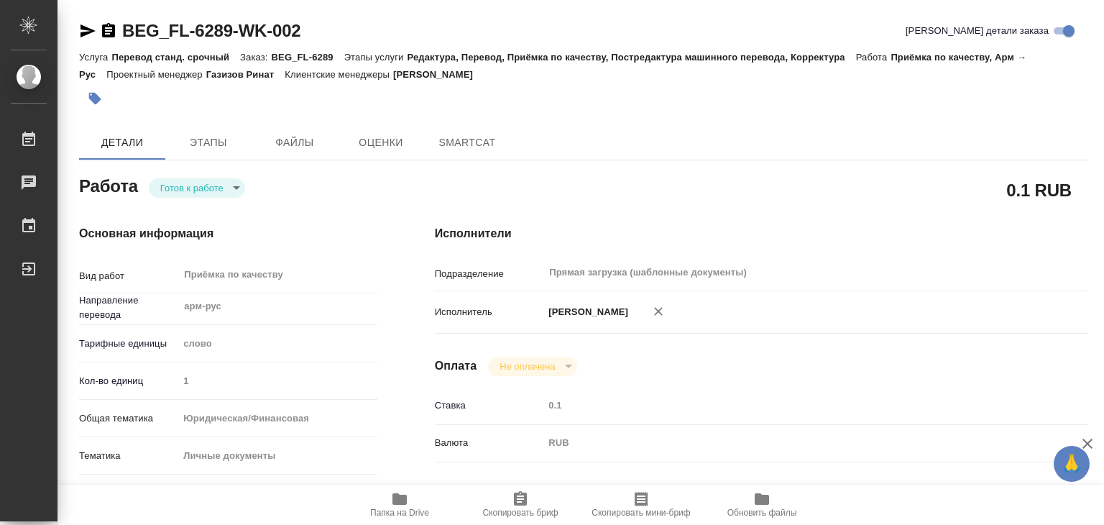
type textarea "x"
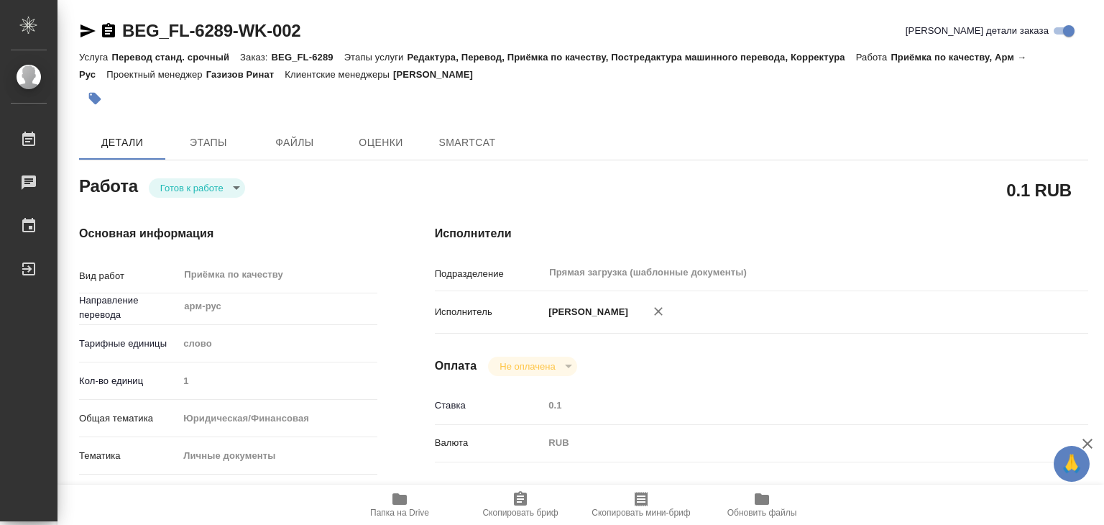
type textarea "x"
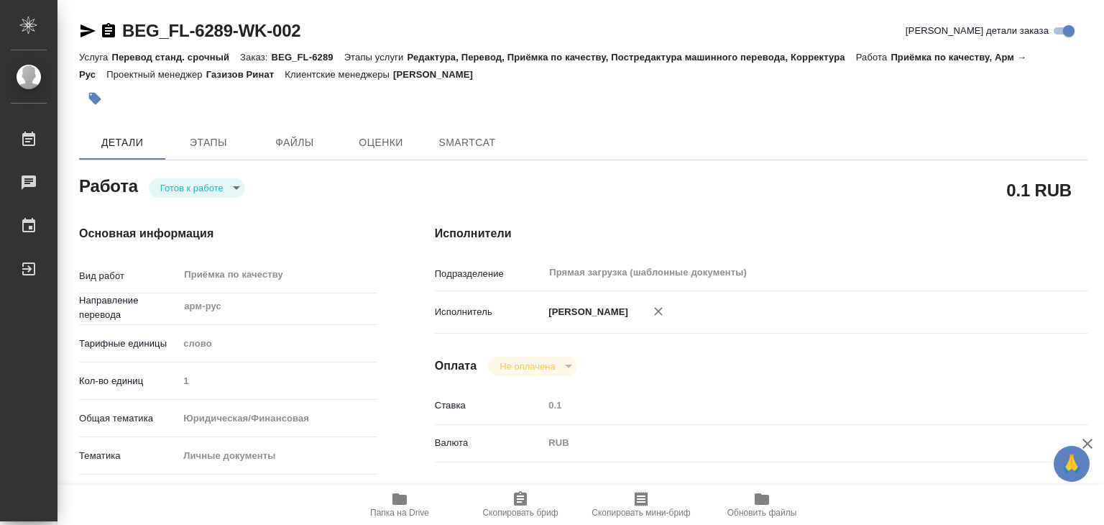
type textarea "x"
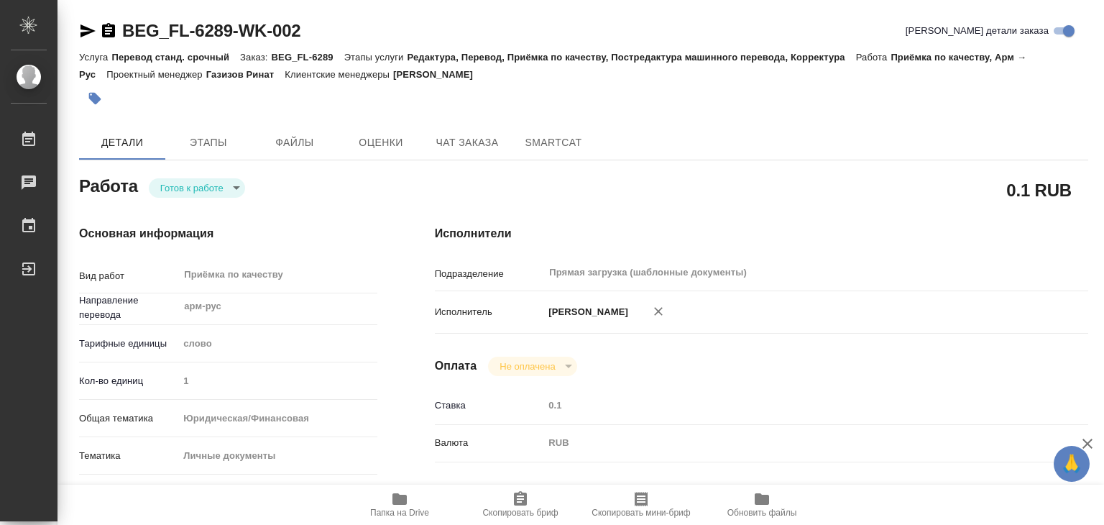
type textarea "x"
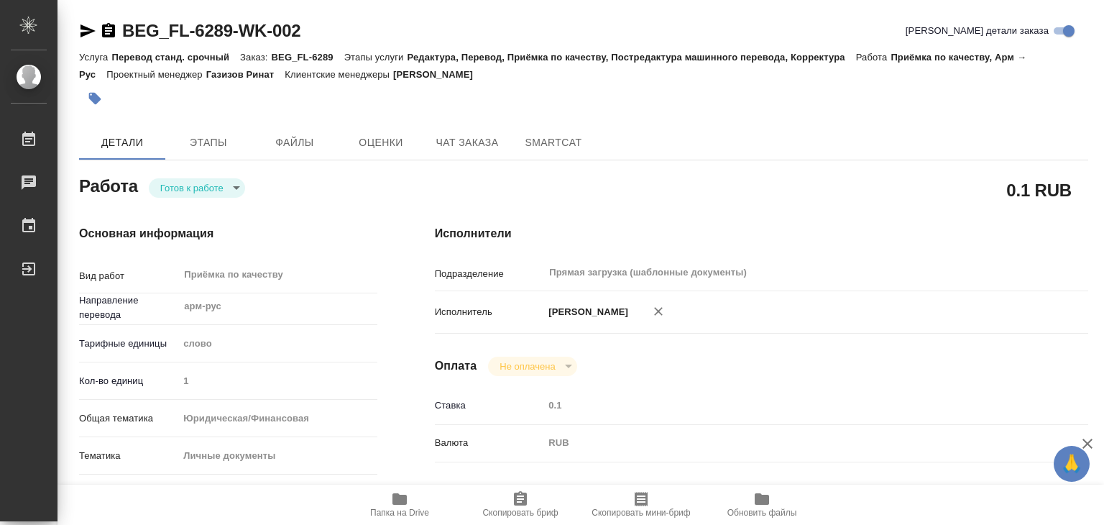
type textarea "x"
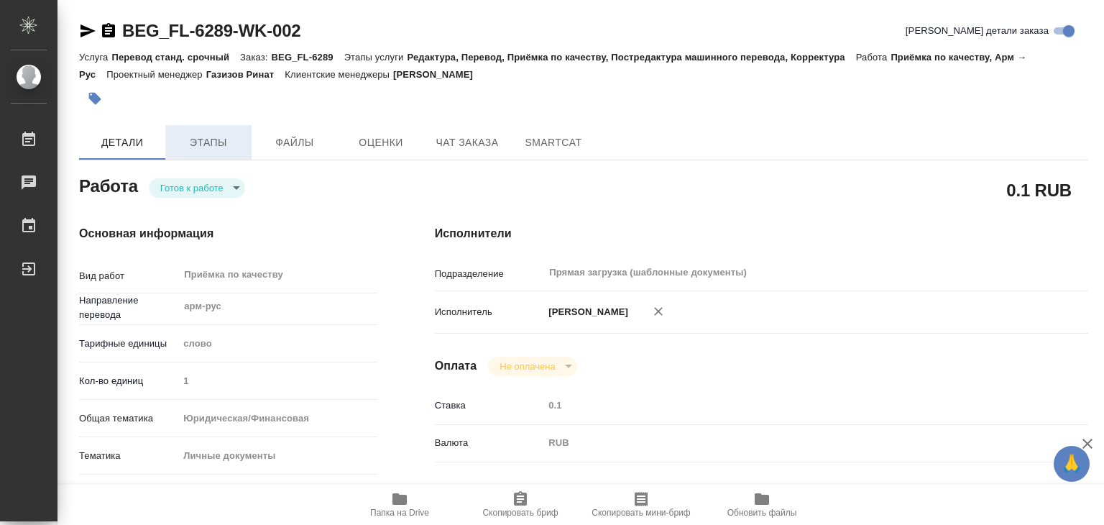
click at [186, 146] on span "Этапы" at bounding box center [208, 143] width 69 height 18
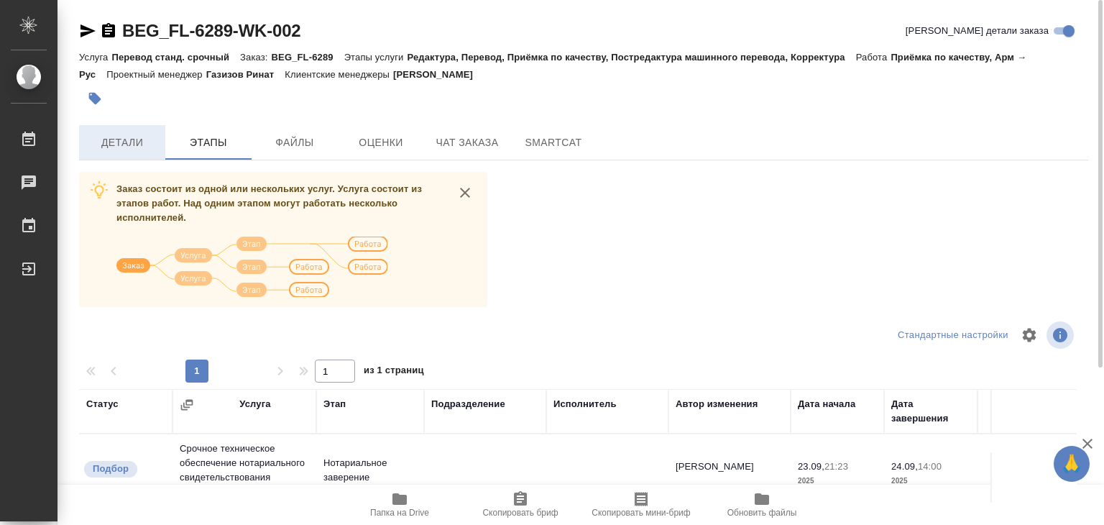
click at [134, 142] on span "Детали" at bounding box center [122, 143] width 69 height 18
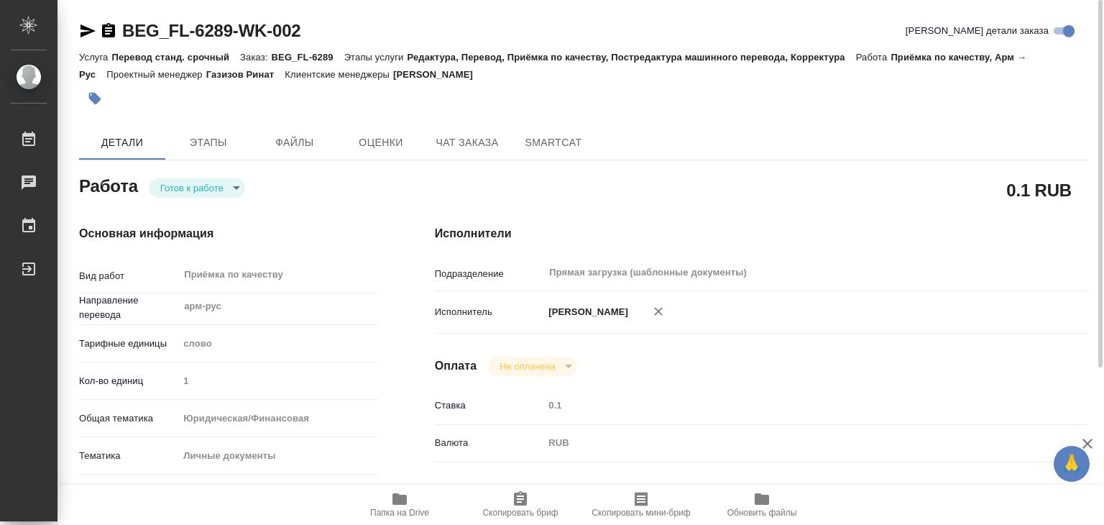
type textarea "x"
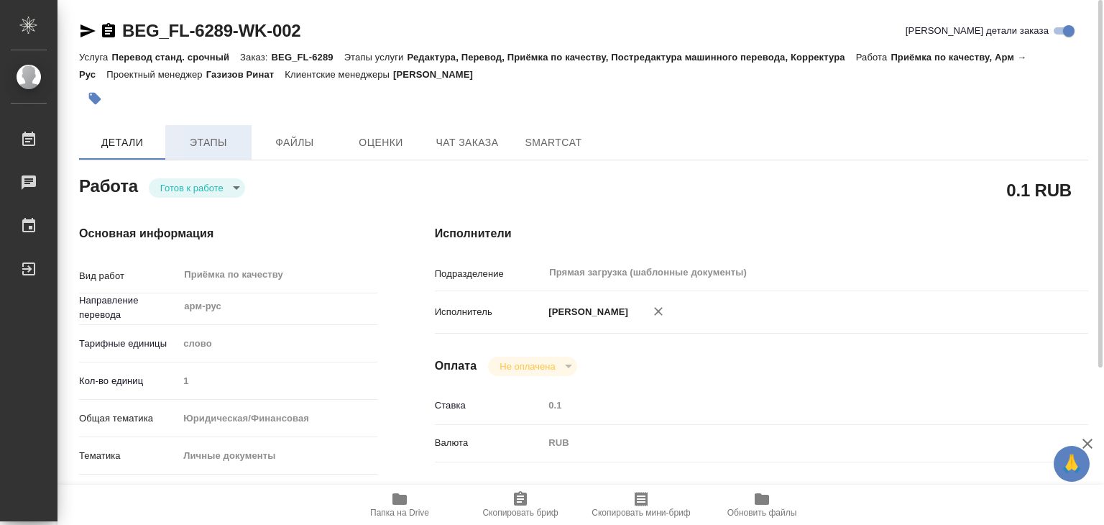
click at [189, 159] on button "Этапы" at bounding box center [208, 142] width 86 height 35
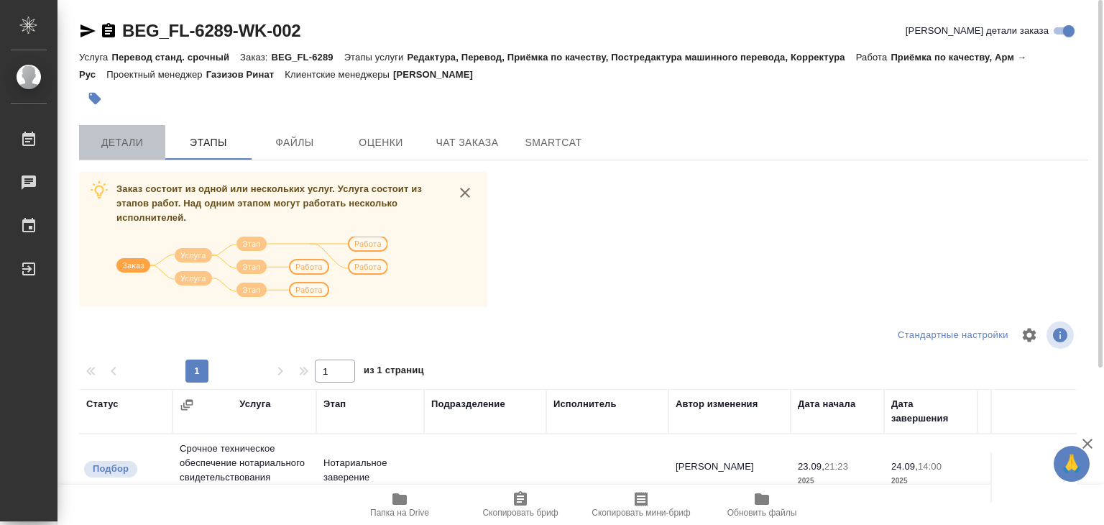
click at [123, 131] on button "Детали" at bounding box center [122, 142] width 86 height 35
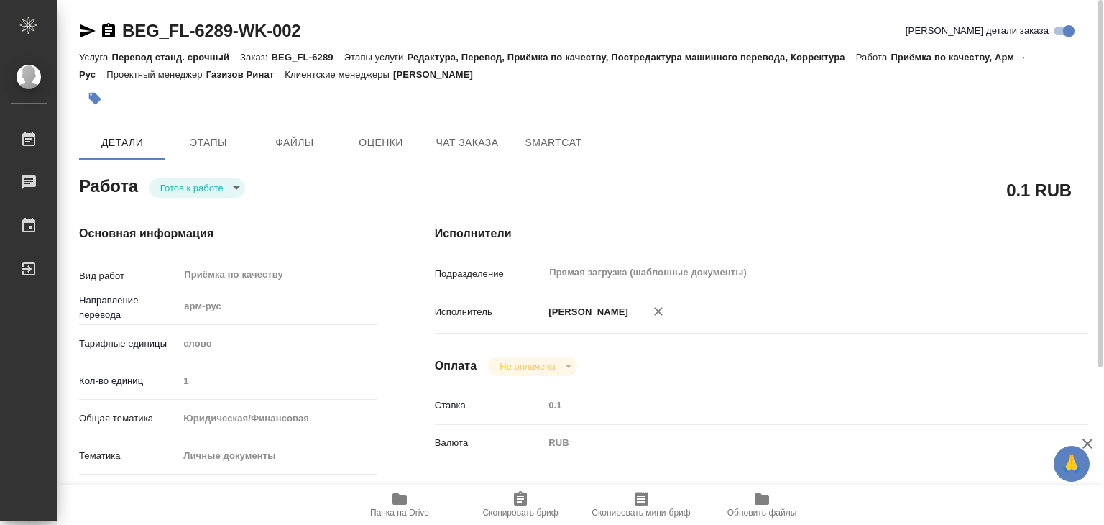
type textarea "x"
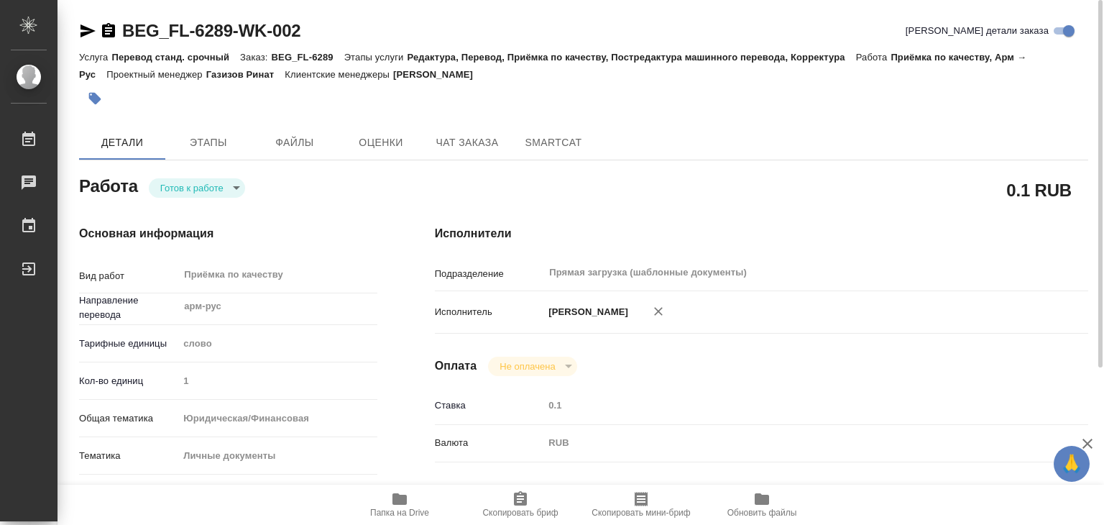
type textarea "x"
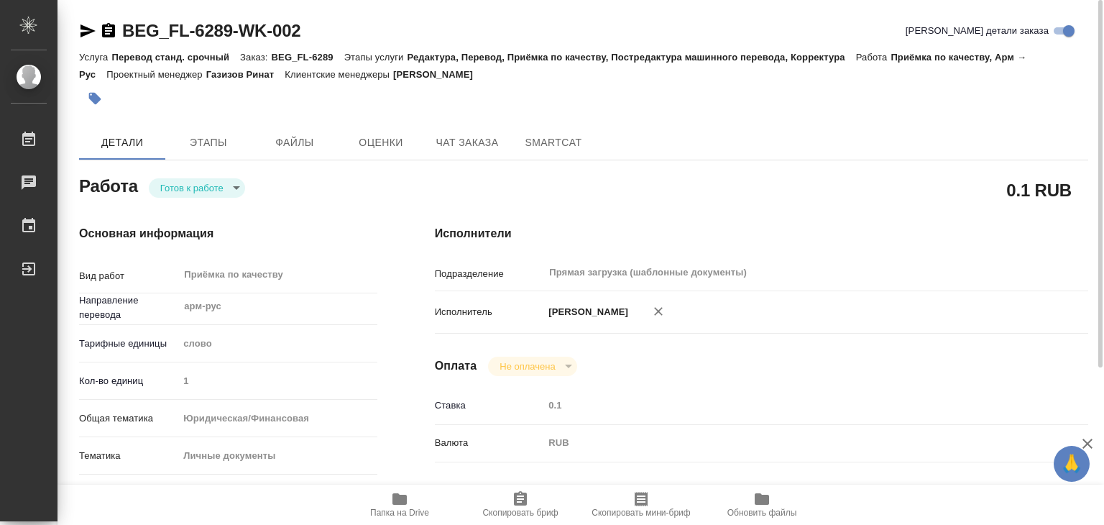
type textarea "x"
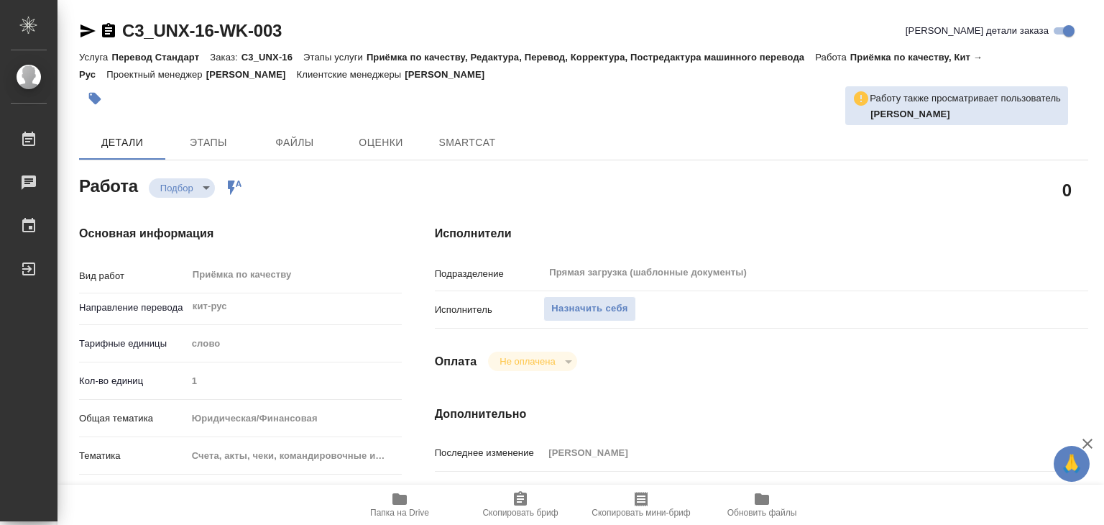
type textarea "x"
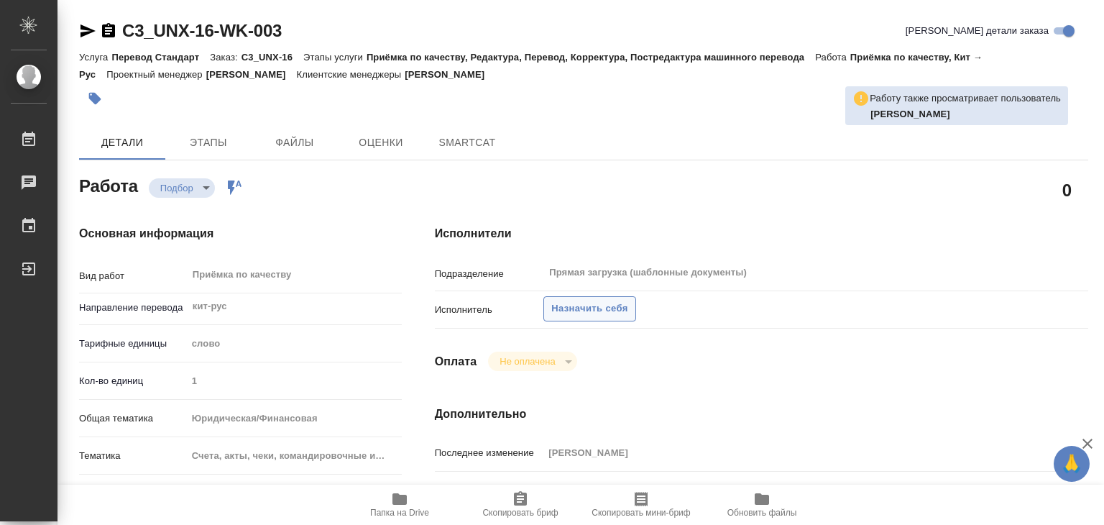
type textarea "x"
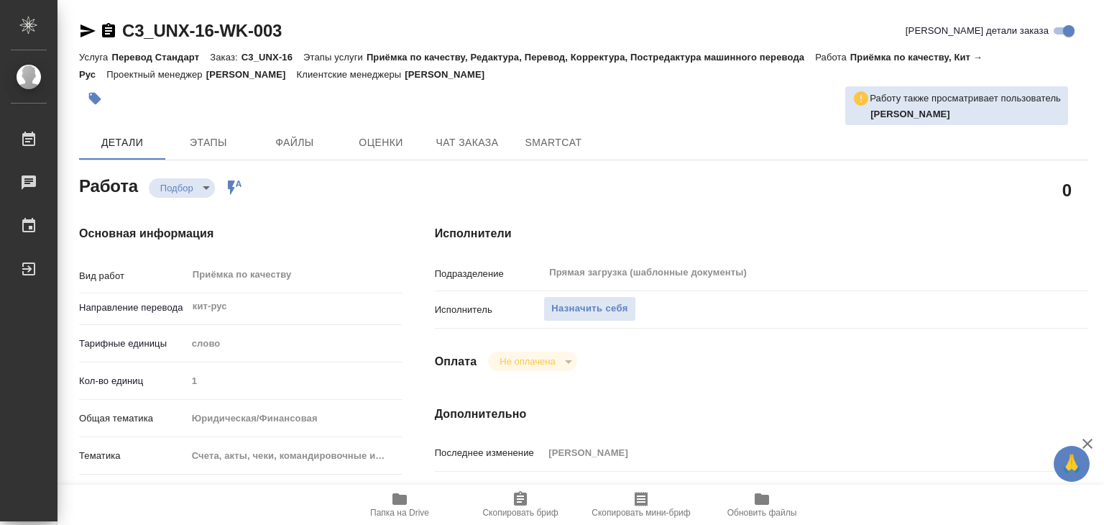
type textarea "x"
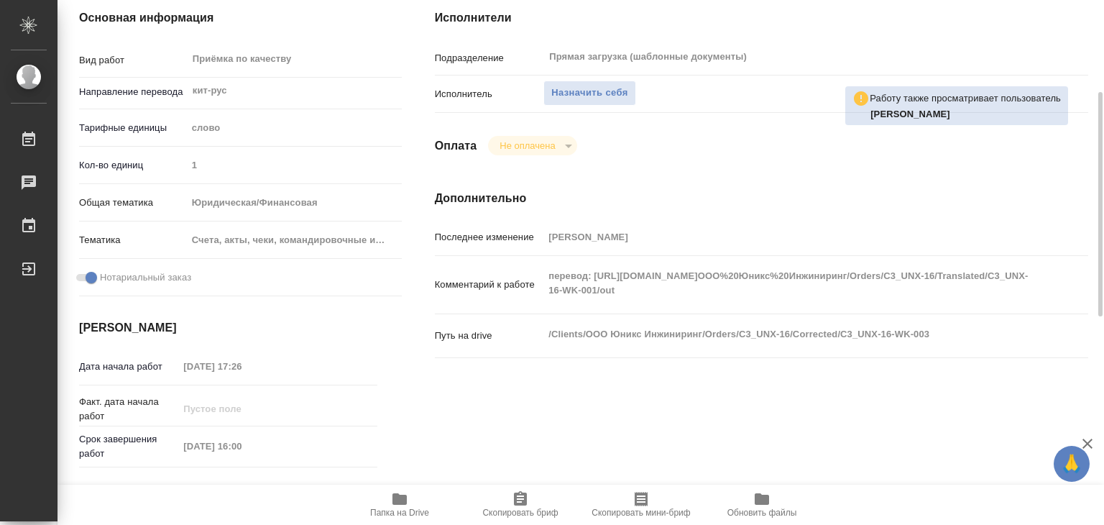
type textarea "x"
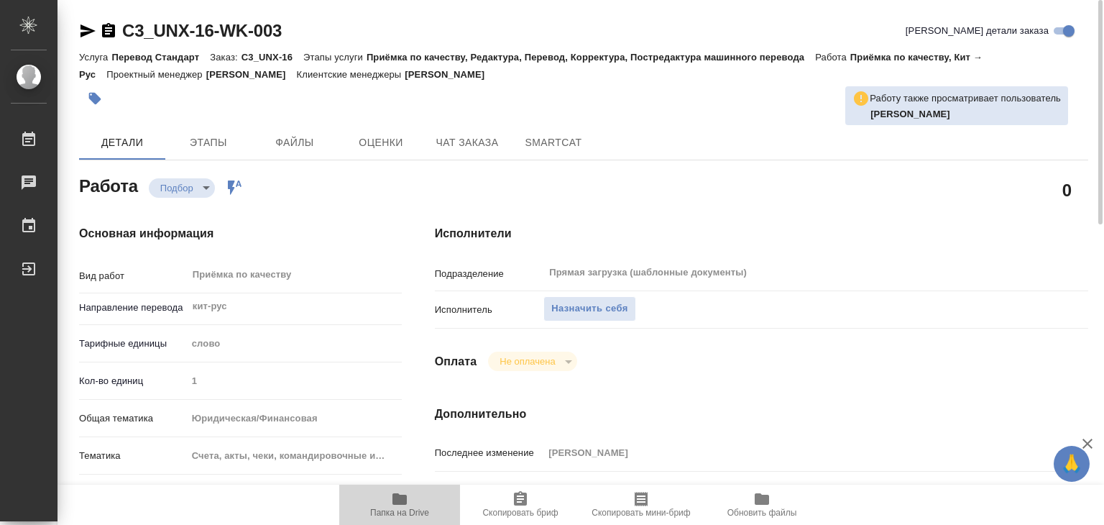
click at [393, 503] on icon "button" at bounding box center [400, 499] width 14 height 12
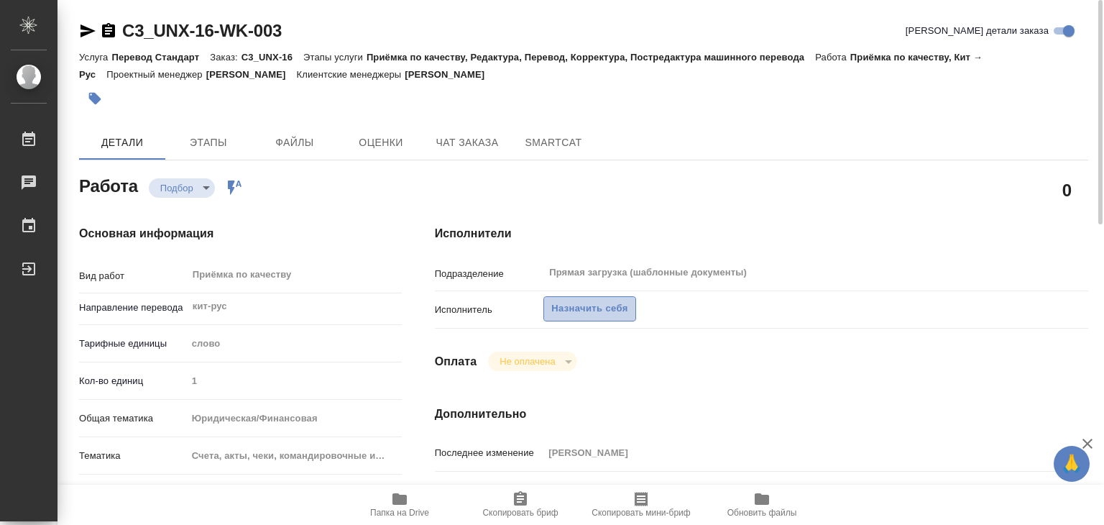
click at [569, 304] on span "Назначить себя" at bounding box center [589, 309] width 76 height 17
type textarea "x"
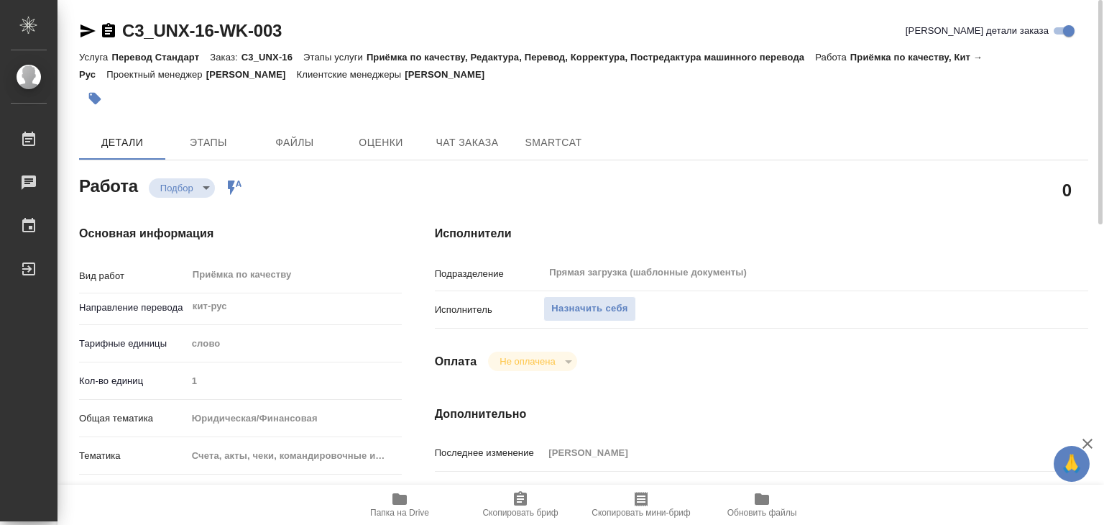
type textarea "x"
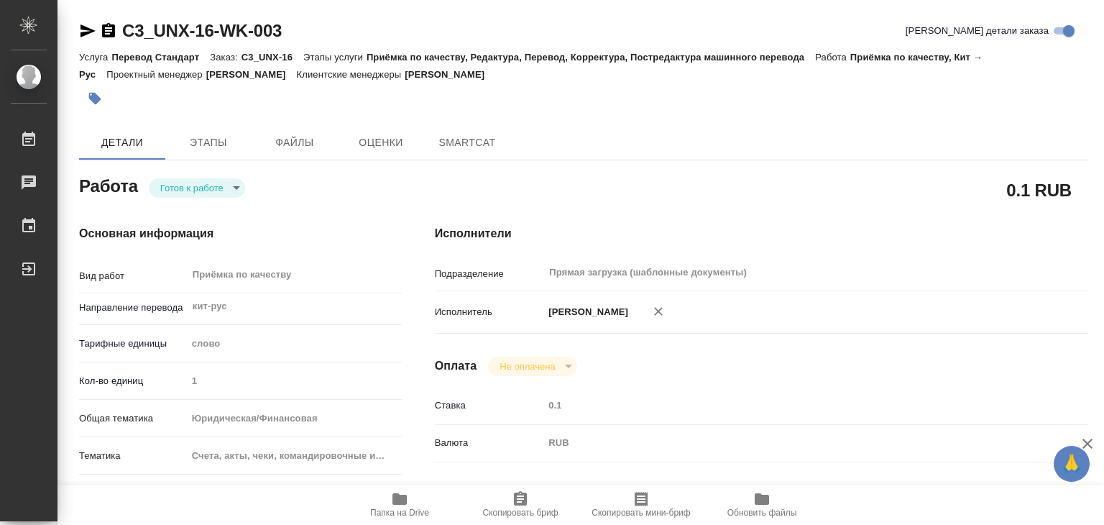
type textarea "x"
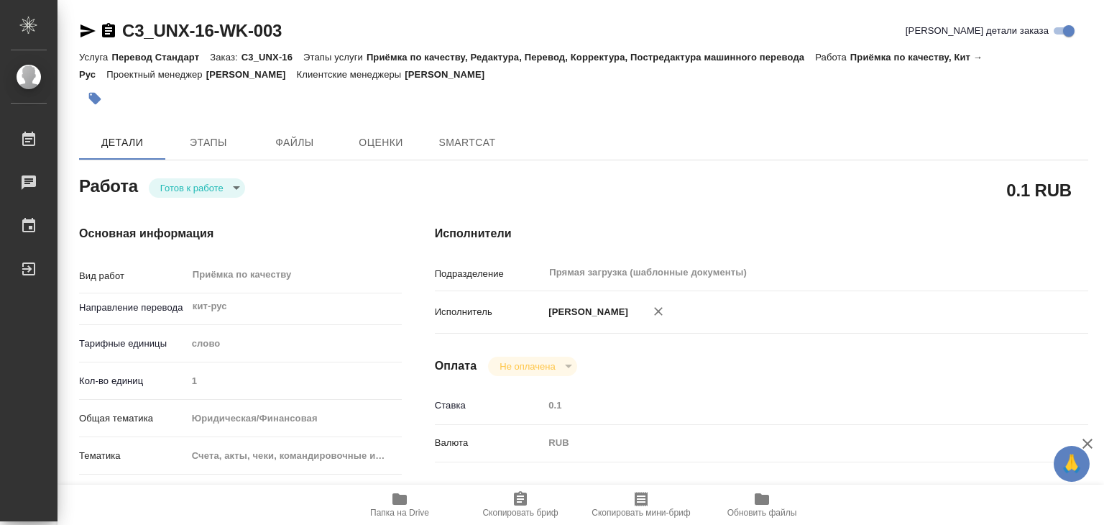
type textarea "x"
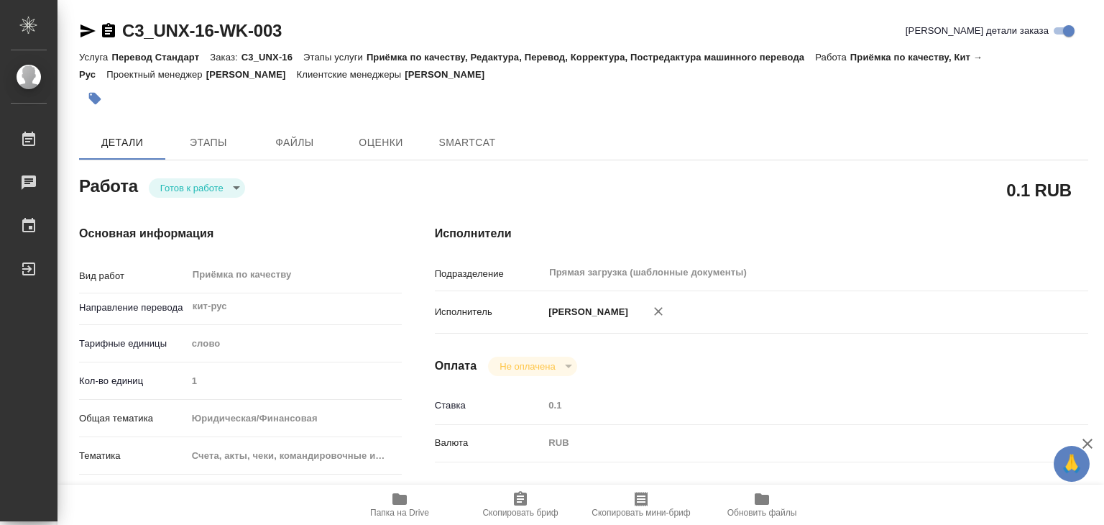
type textarea "x"
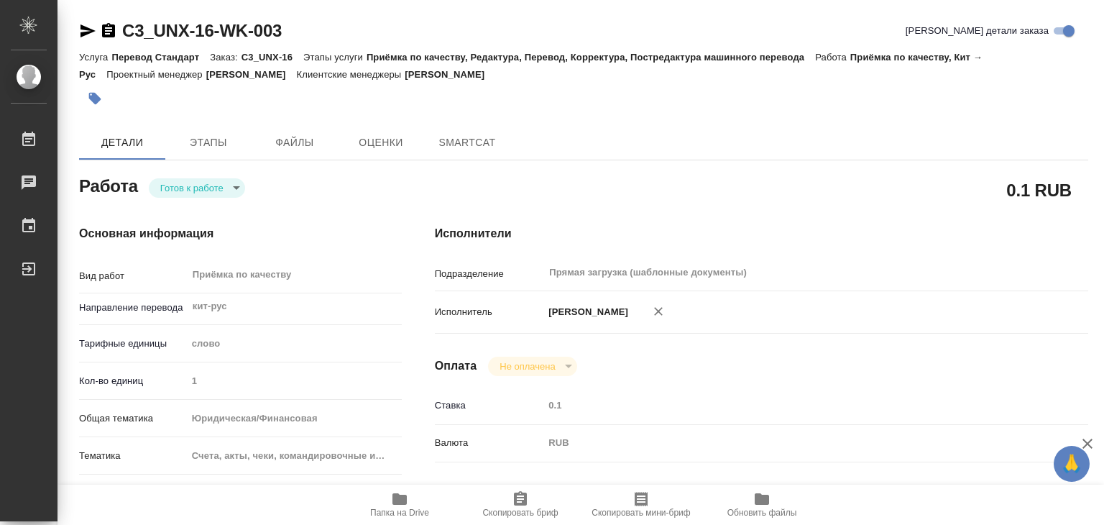
type textarea "x"
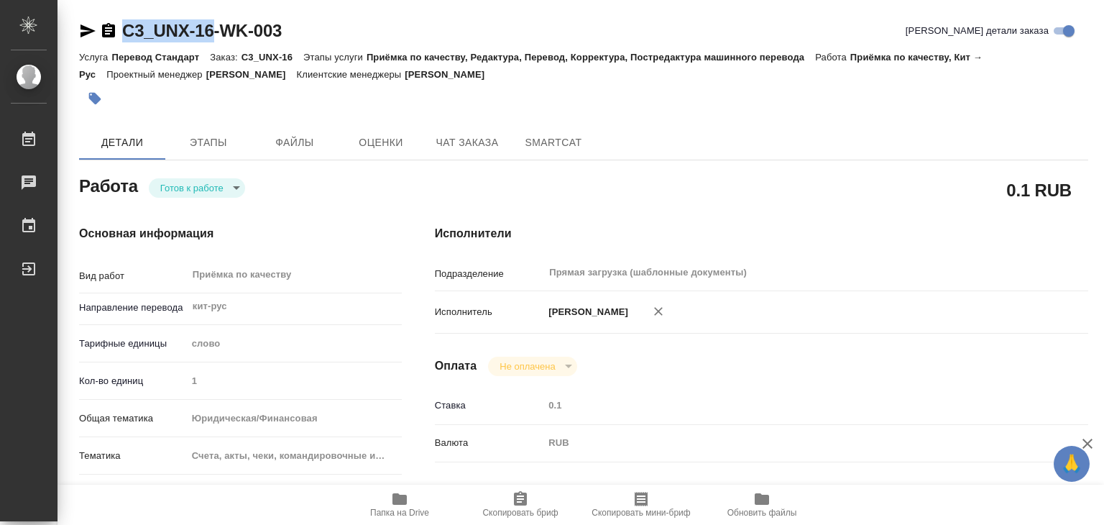
type textarea "x"
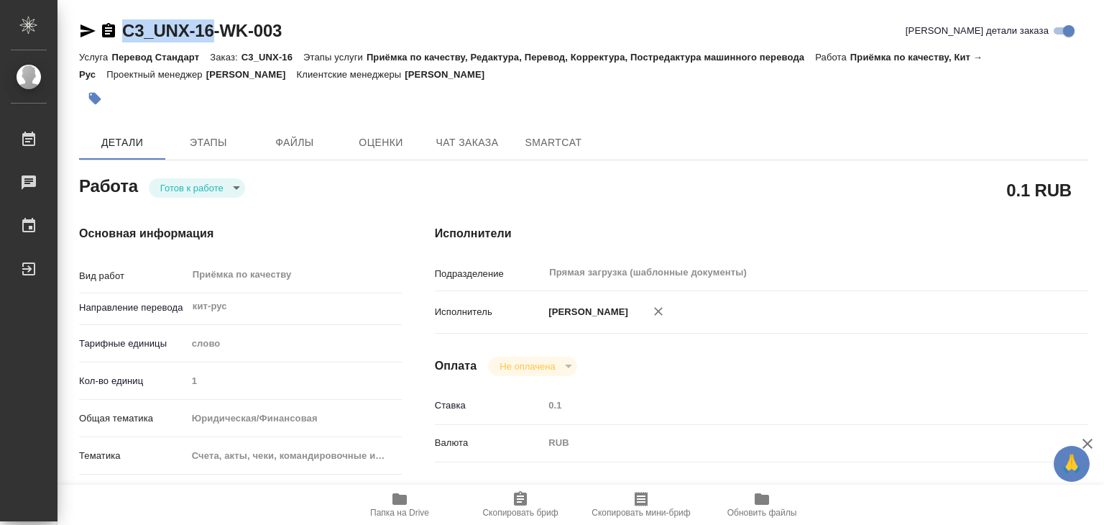
drag, startPoint x: 115, startPoint y: 13, endPoint x: 216, endPoint y: 24, distance: 101.3
copy link "C3_UNX-16"
type textarea "x"
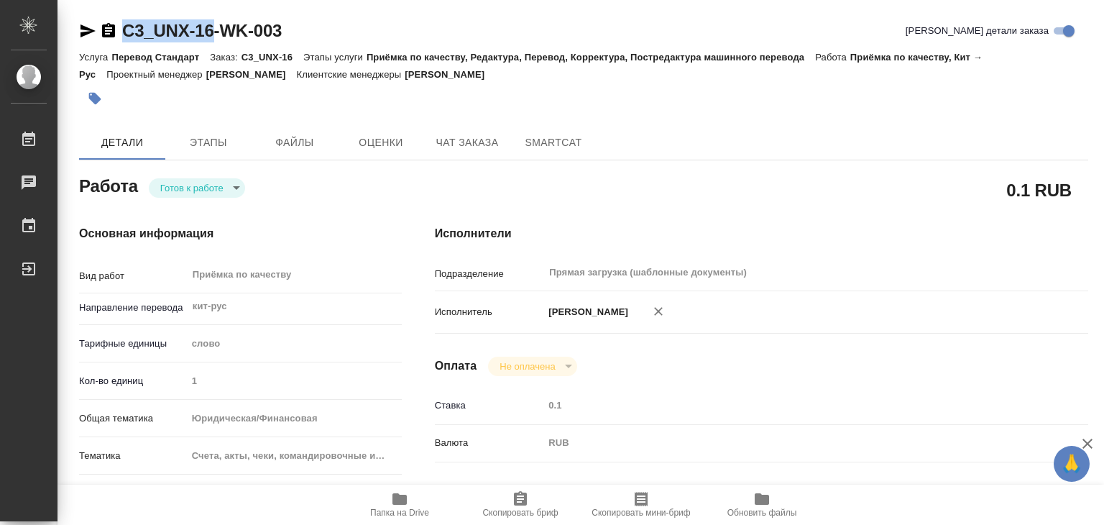
type textarea "x"
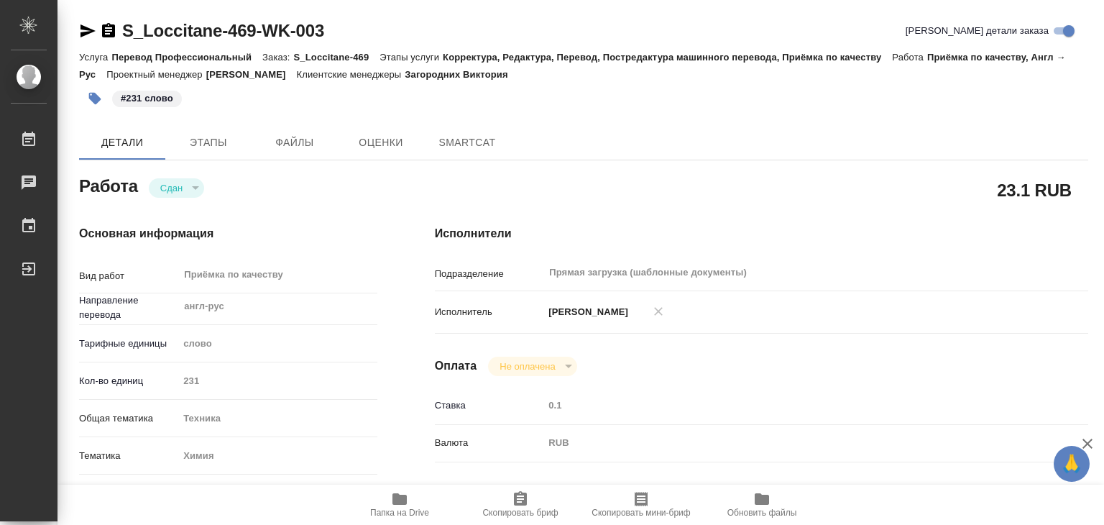
type textarea "x"
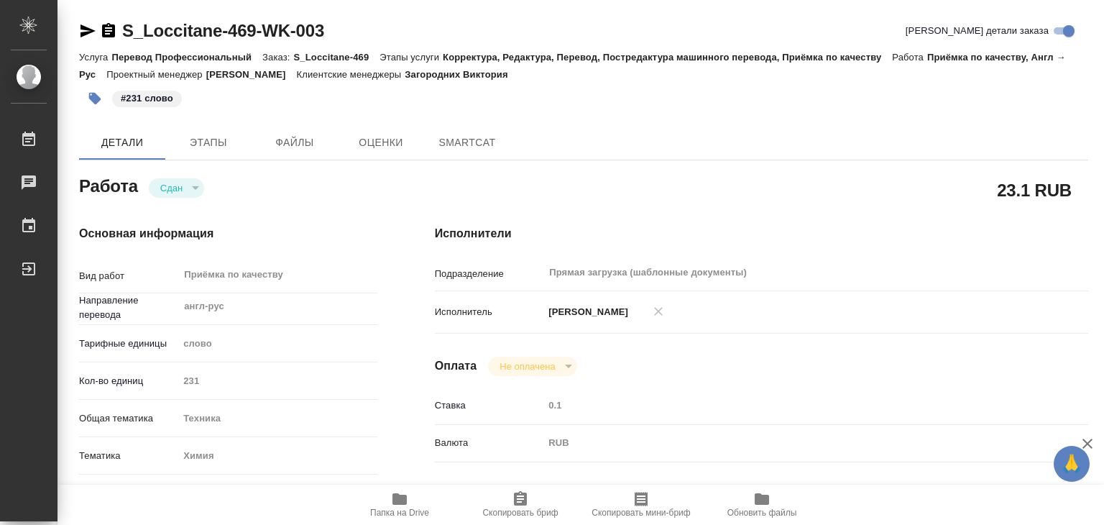
type textarea "x"
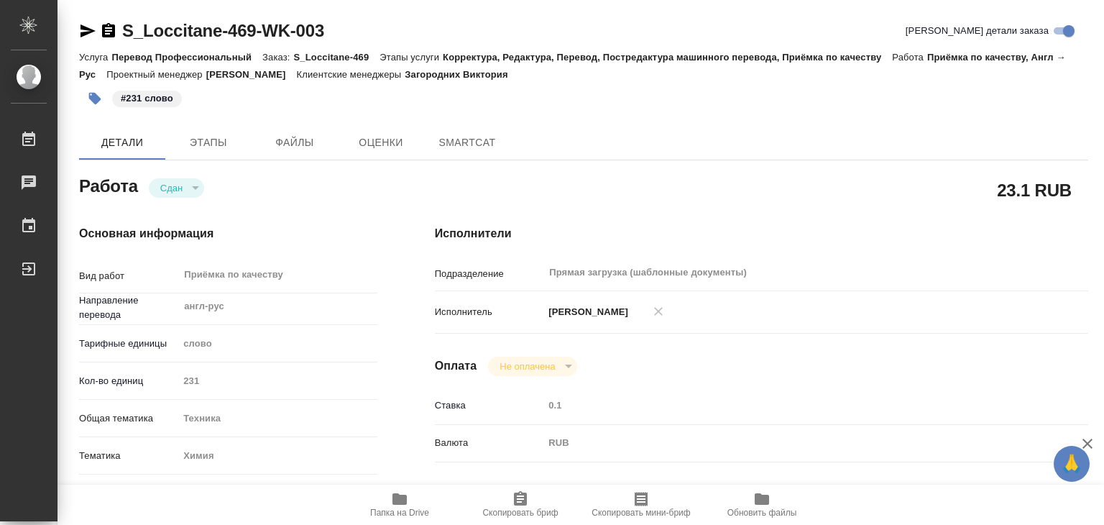
type textarea "x"
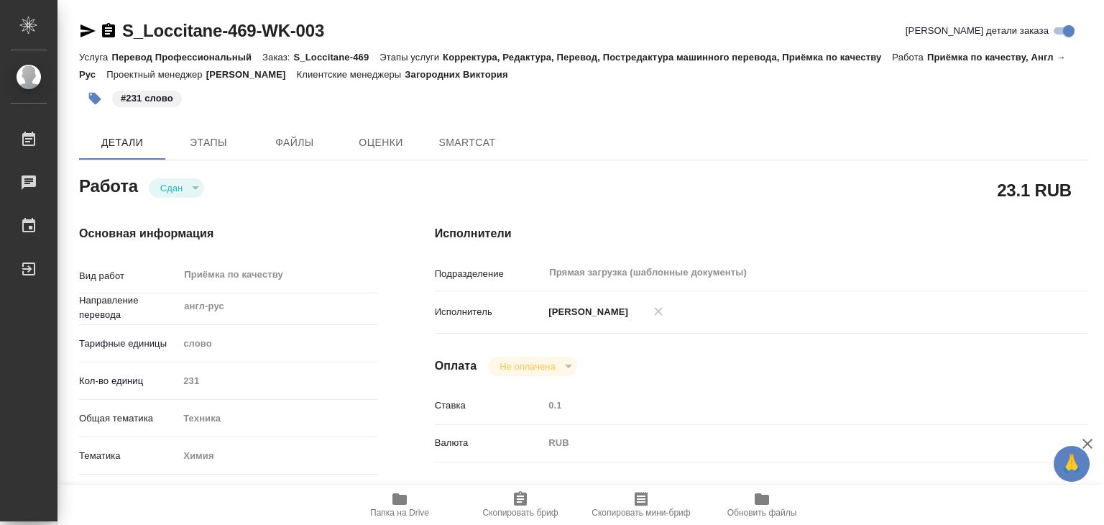
click at [398, 500] on icon "button" at bounding box center [400, 499] width 14 height 12
type textarea "x"
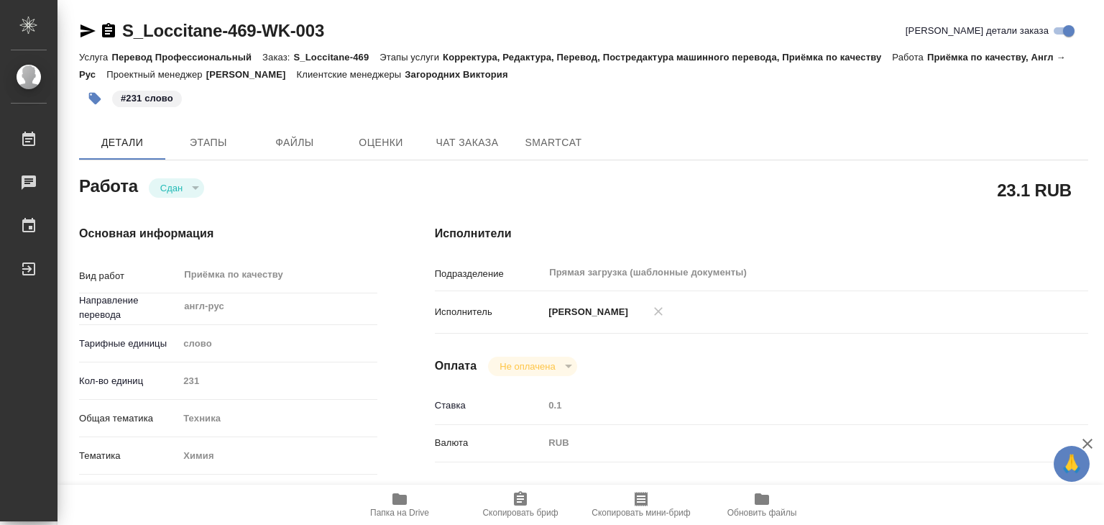
type textarea "x"
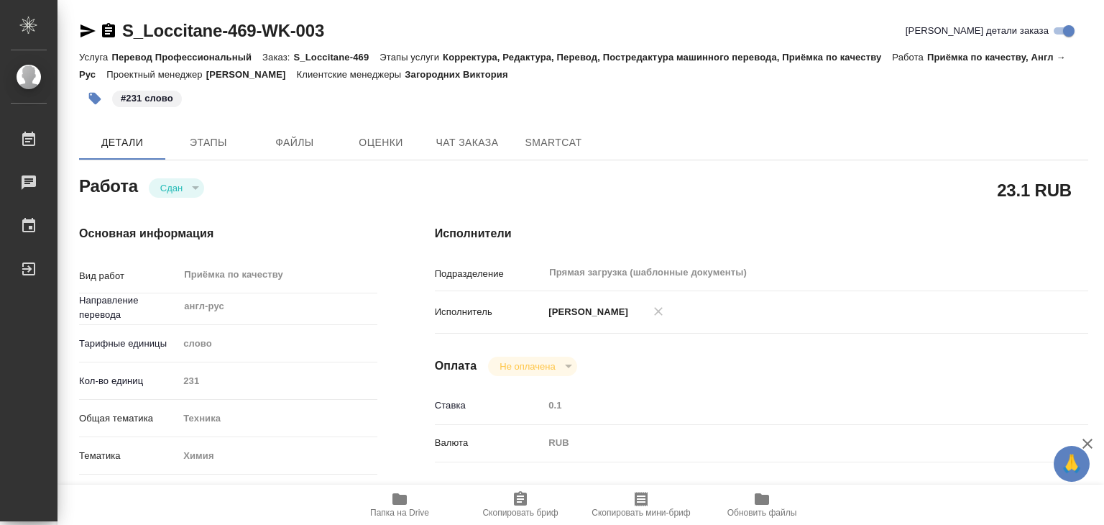
type textarea "x"
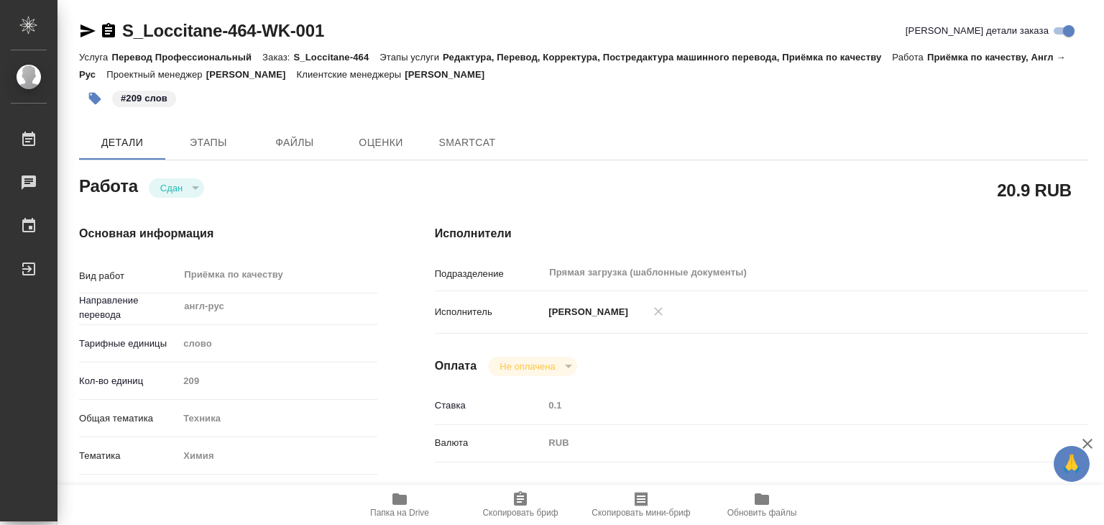
type textarea "x"
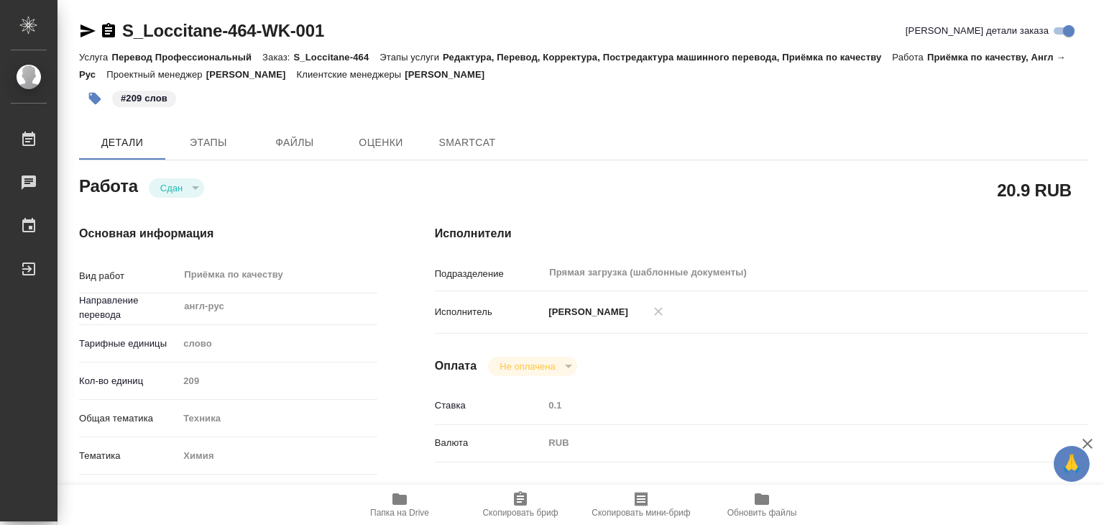
type textarea "x"
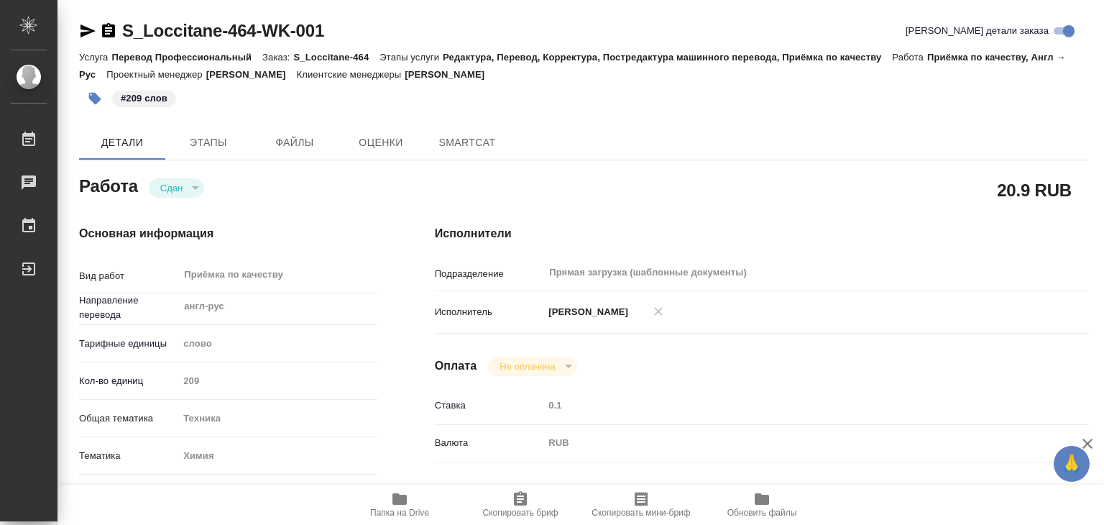
type textarea "x"
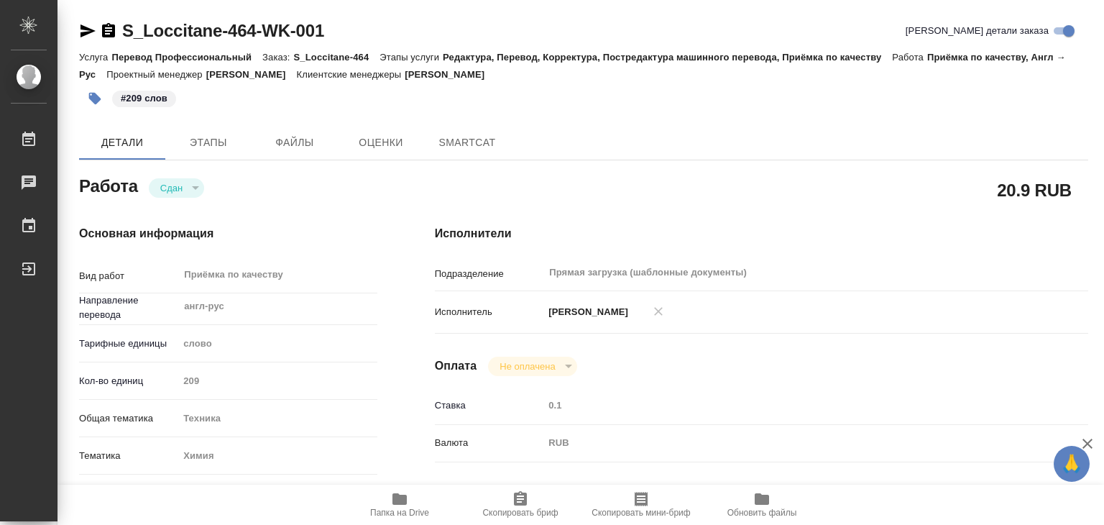
type textarea "x"
click at [397, 511] on span "Папка на Drive" at bounding box center [399, 513] width 59 height 10
type textarea "x"
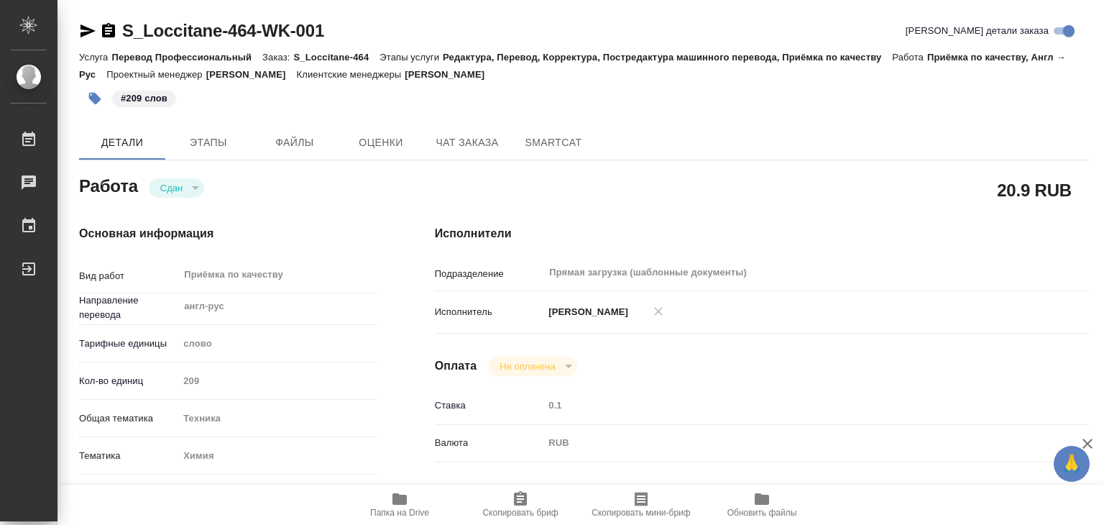
type textarea "x"
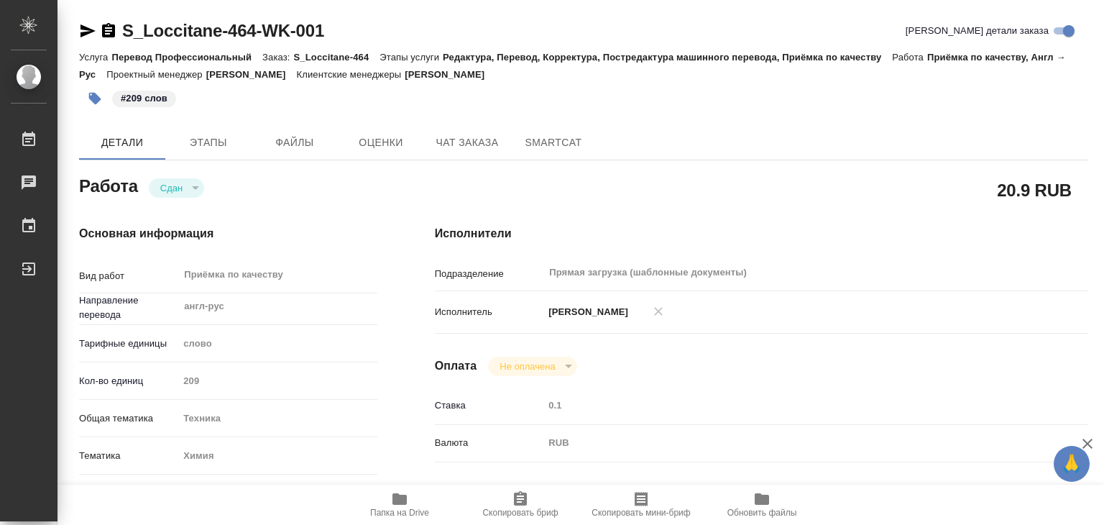
type textarea "x"
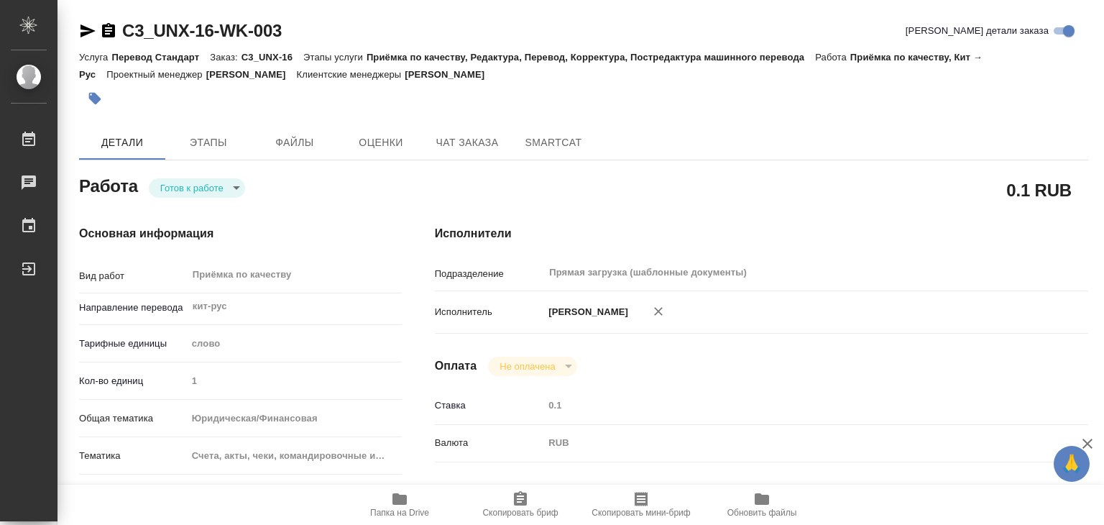
click at [221, 194] on body "🙏 .cls-1 fill:#fff; AWATERA Alilekova [PERSON_NAME] Работы Чаты График Выйти C3…" at bounding box center [552, 262] width 1104 height 525
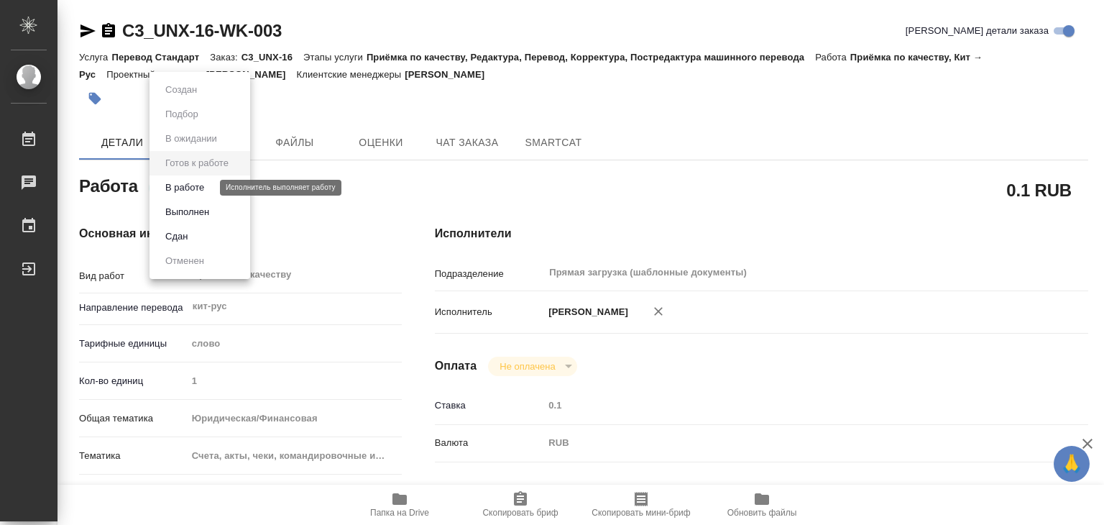
click at [193, 183] on button "В работе" at bounding box center [184, 188] width 47 height 16
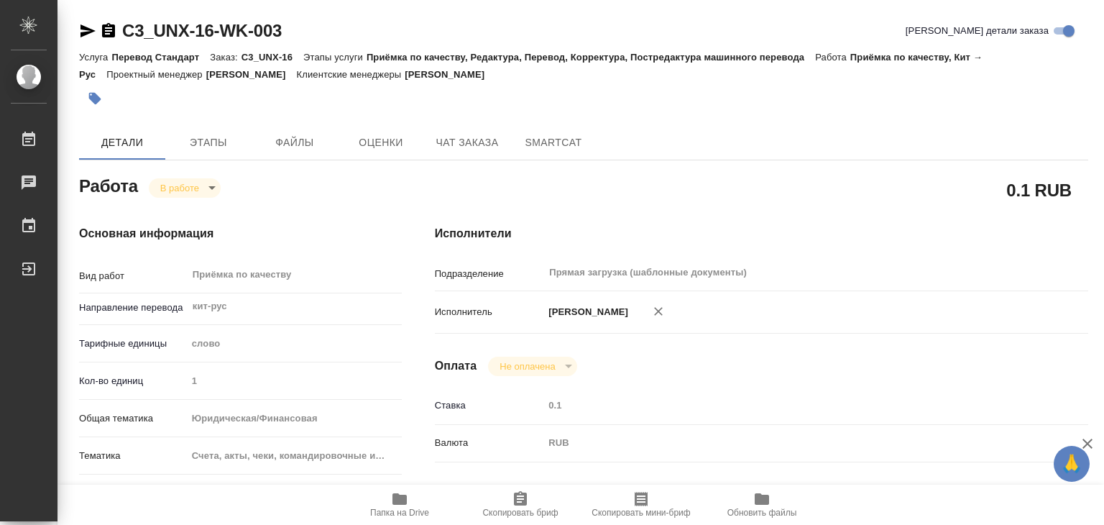
type textarea "x"
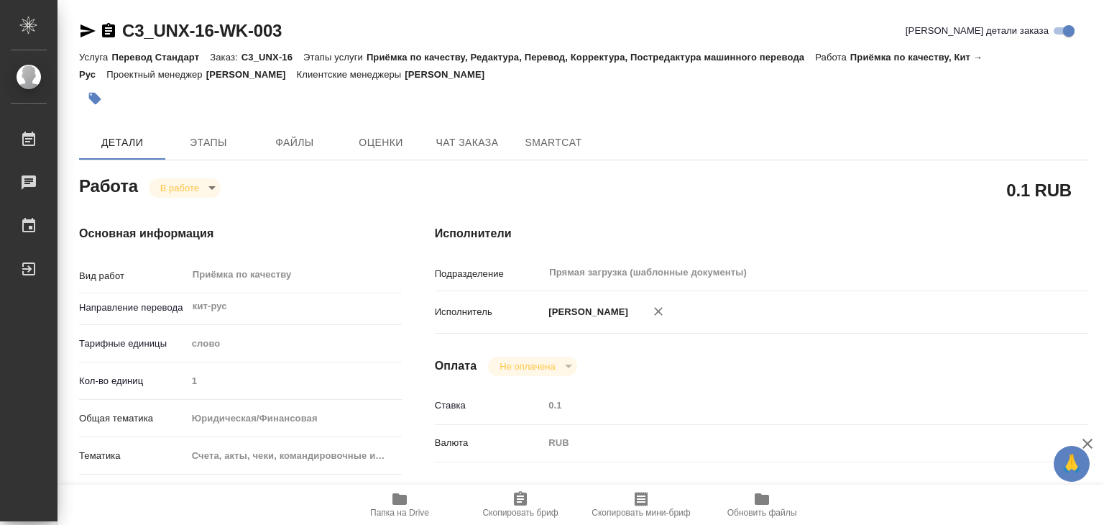
type textarea "x"
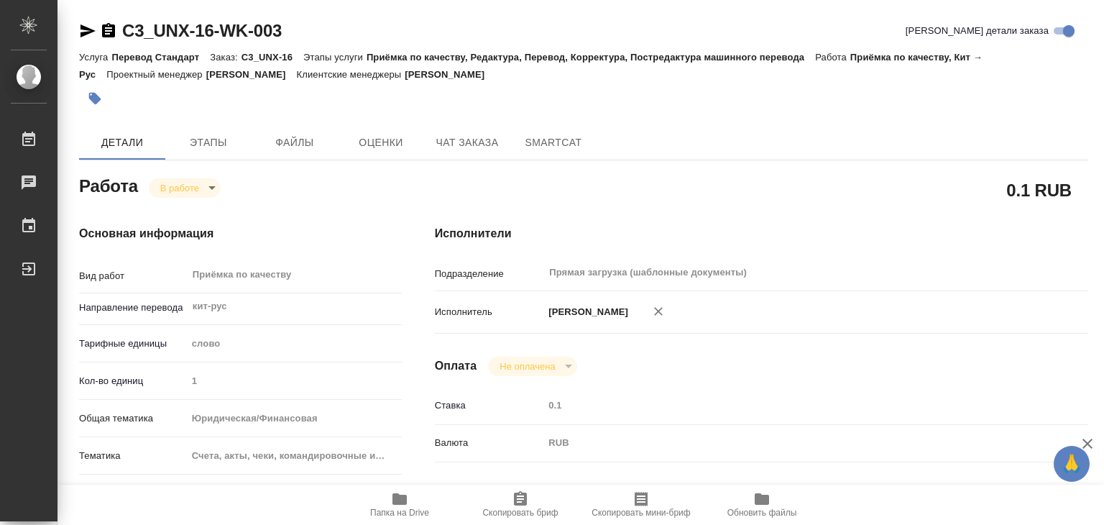
click at [399, 502] on icon "button" at bounding box center [400, 499] width 14 height 12
type textarea "x"
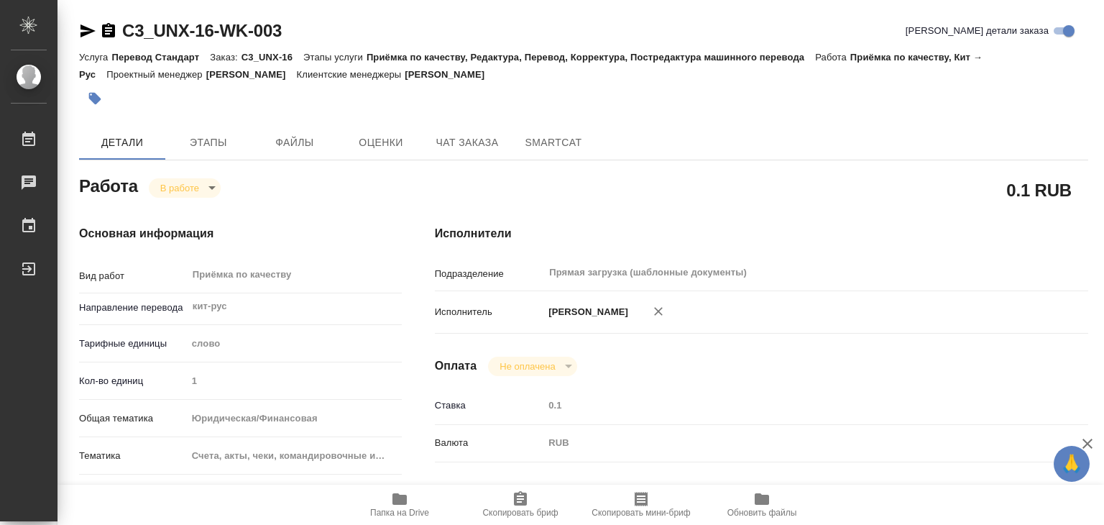
type textarea "x"
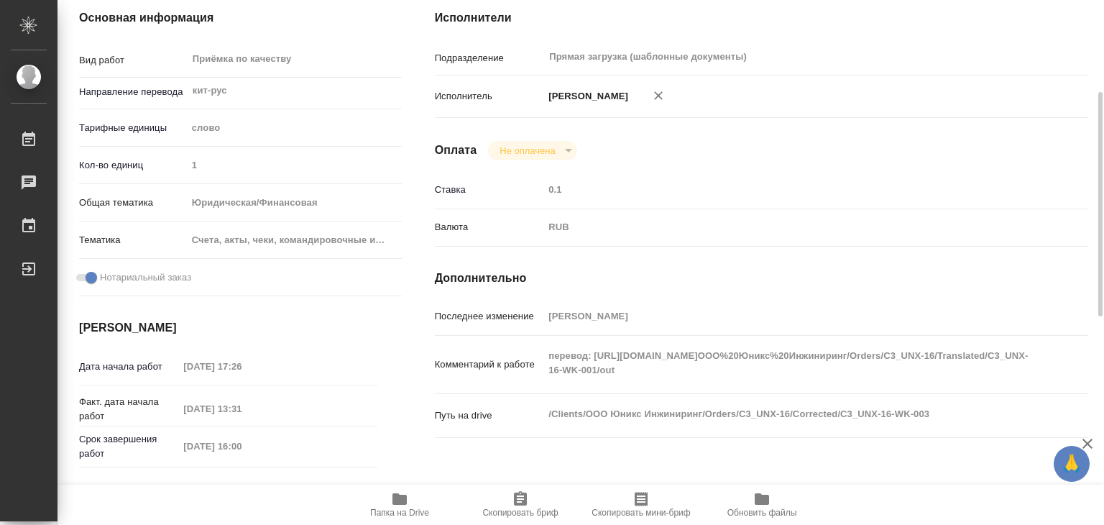
click at [915, 398] on div "Комментарий к работе перевод: https://drive.awatera.com/apps/files/files/104281…" at bounding box center [762, 371] width 654 height 58
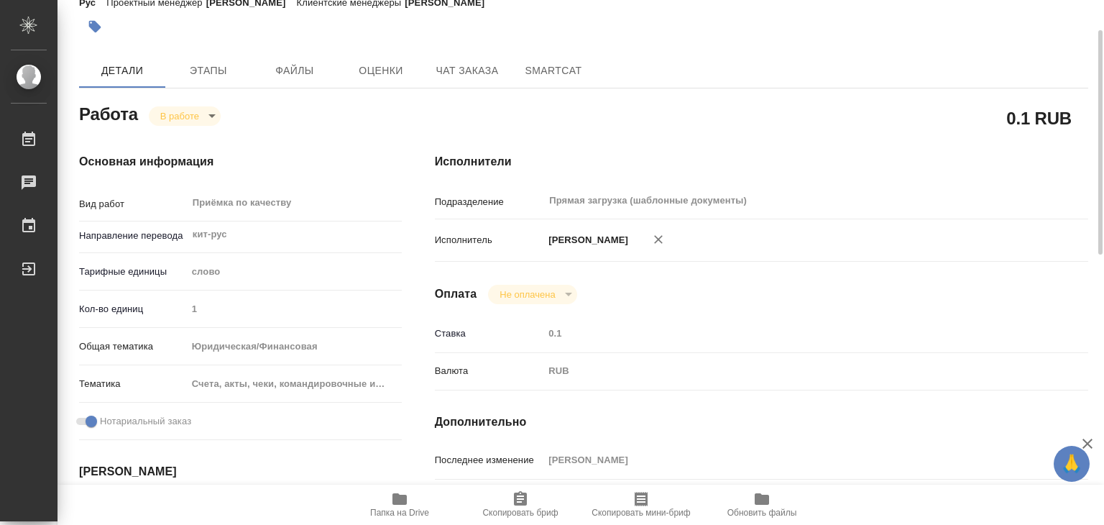
scroll to position [0, 0]
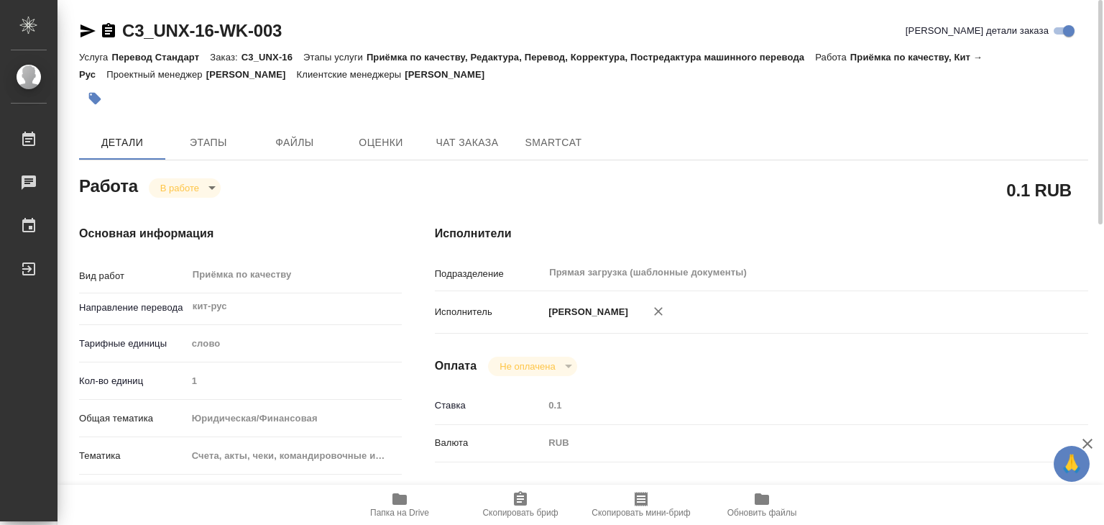
click at [695, 382] on div "Исполнители Подразделение Прямая загрузка (шаблонные документы) ​ Исполнитель А…" at bounding box center [761, 503] width 711 height 614
click at [193, 145] on span "Этапы" at bounding box center [208, 143] width 69 height 18
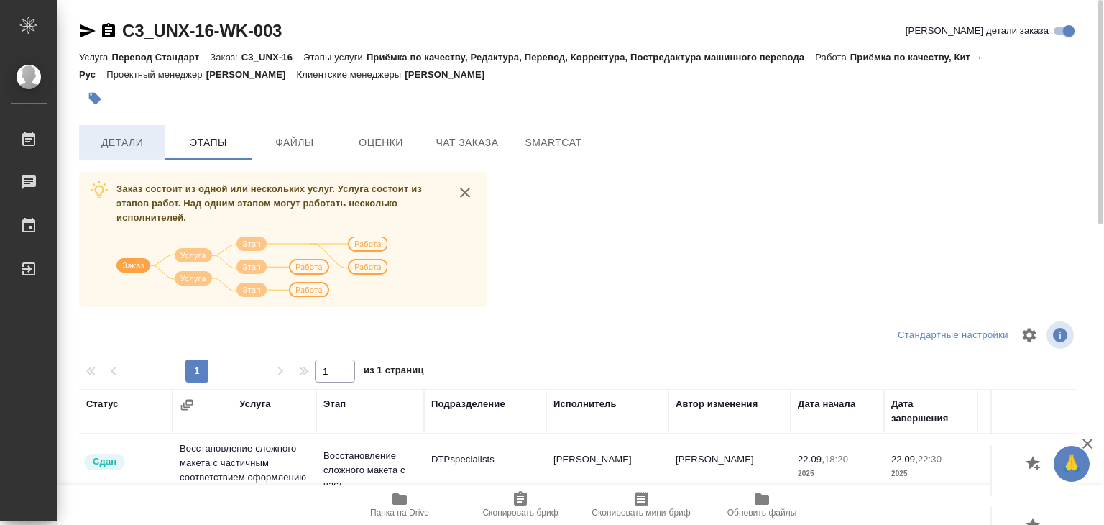
click at [130, 136] on span "Детали" at bounding box center [122, 143] width 69 height 18
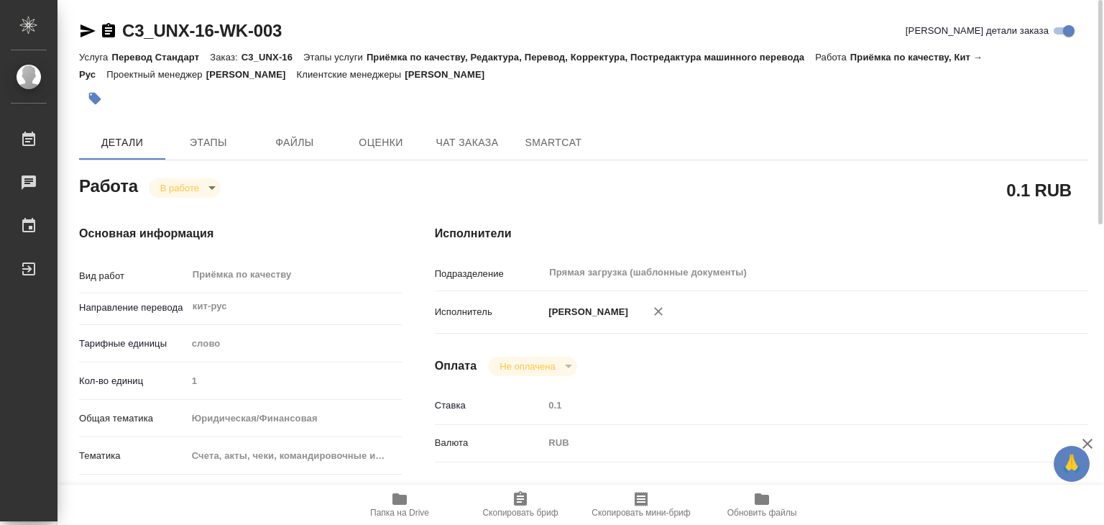
type textarea "x"
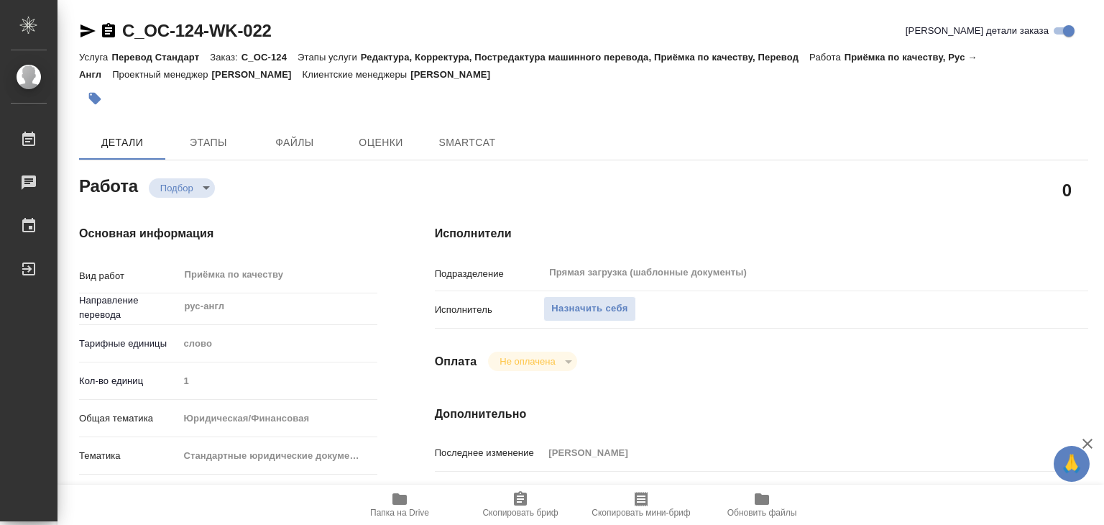
type textarea "x"
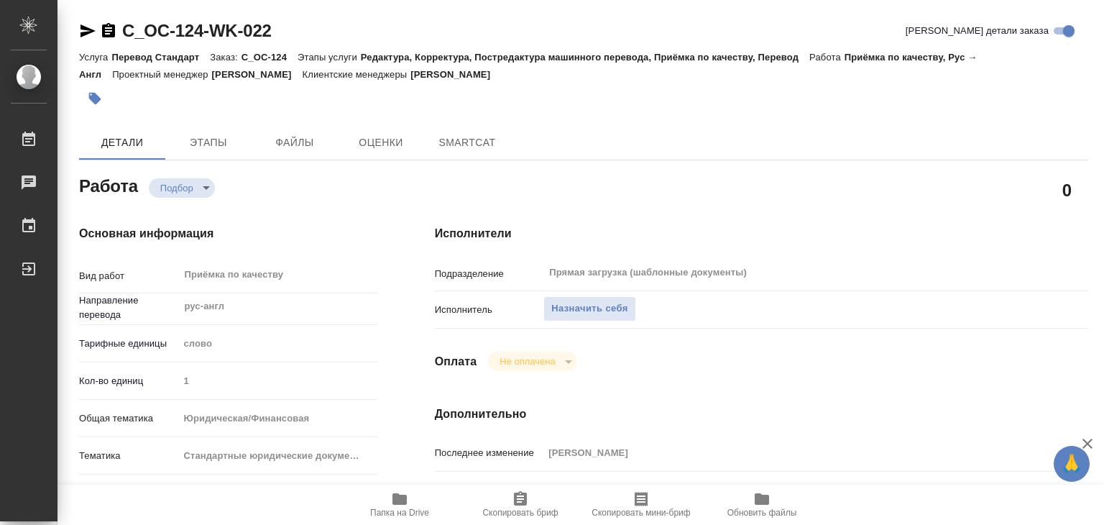
type textarea "x"
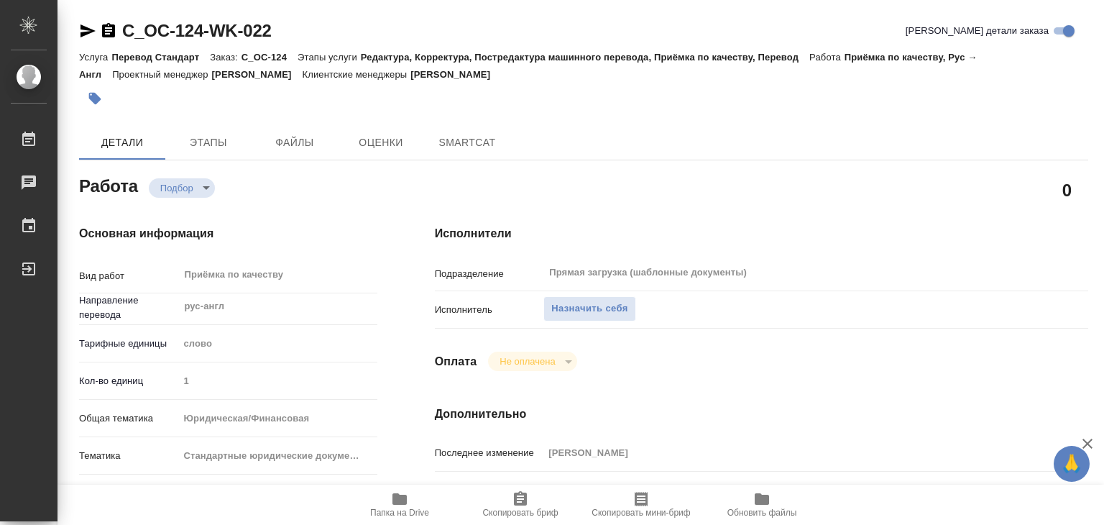
type textarea "x"
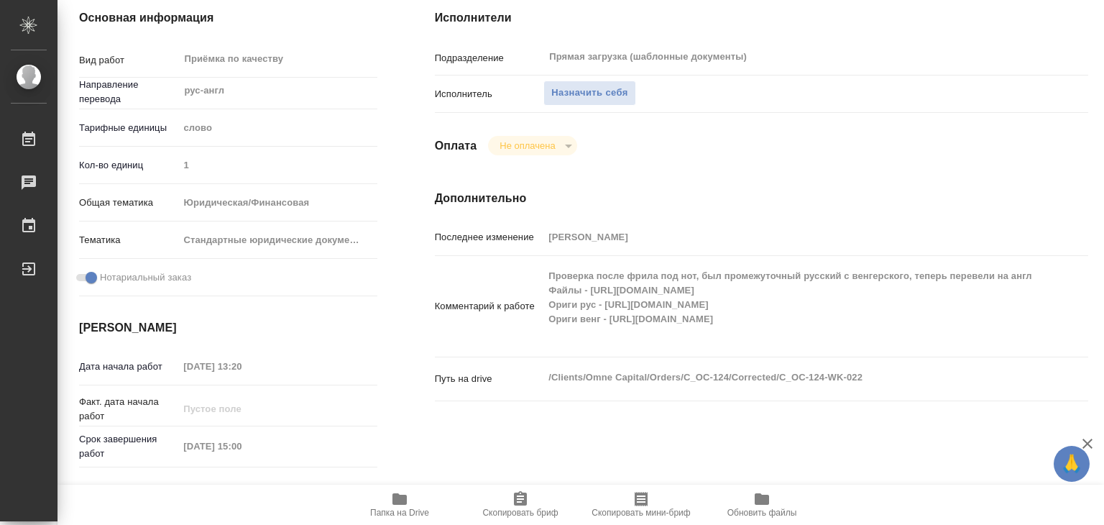
scroll to position [288, 0]
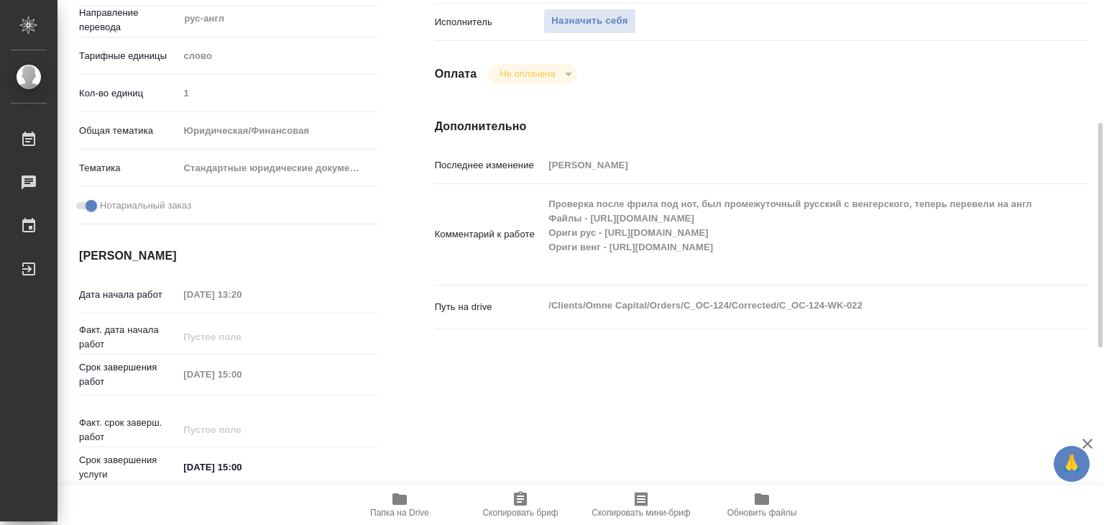
type textarea "x"
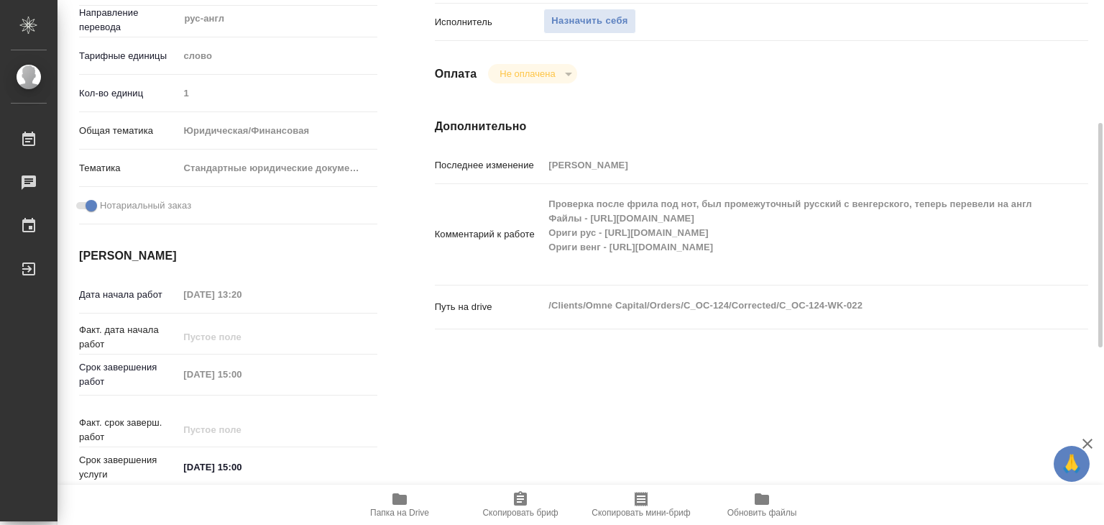
type textarea "x"
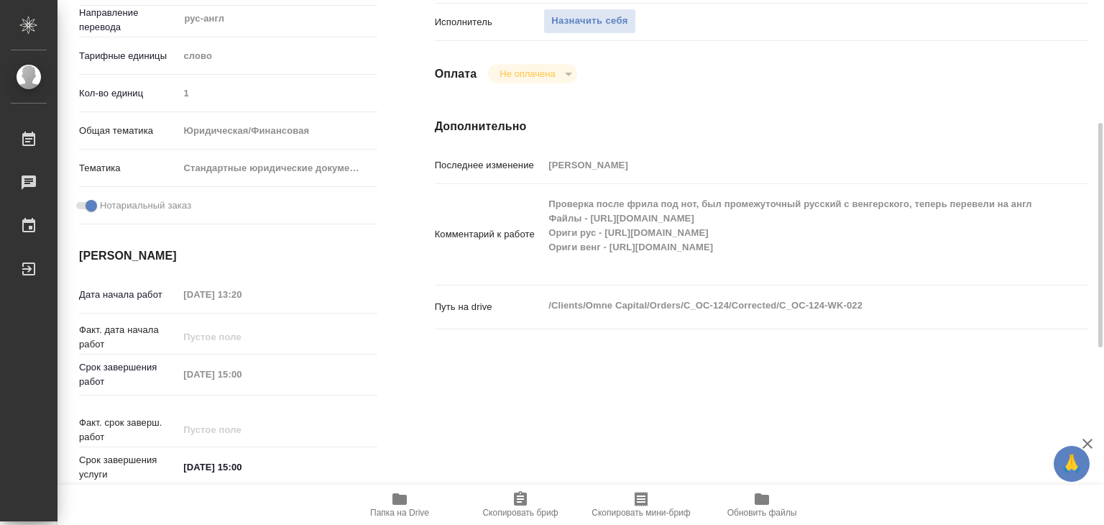
type textarea "x"
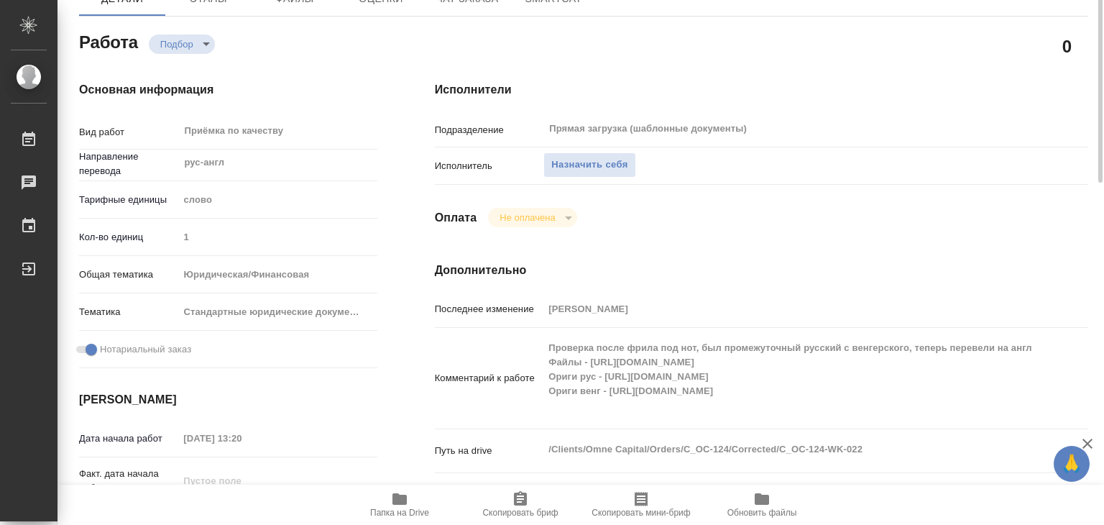
scroll to position [0, 0]
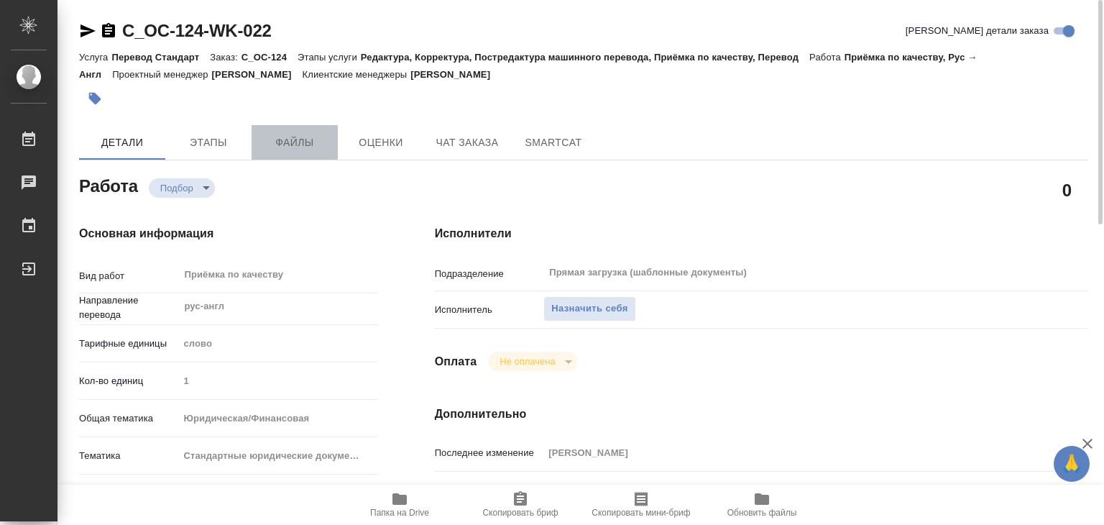
click at [265, 143] on span "Файлы" at bounding box center [294, 143] width 69 height 18
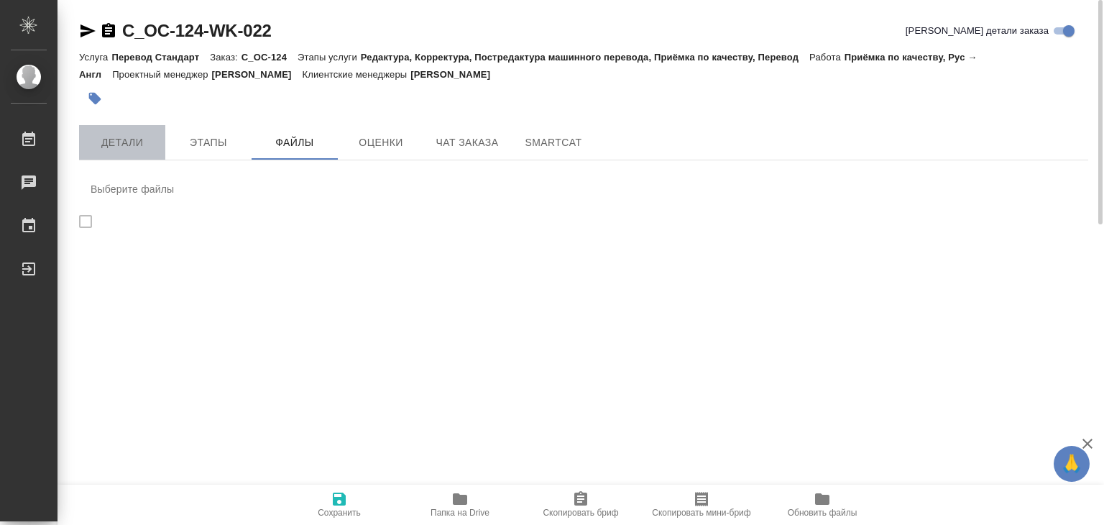
click at [100, 135] on span "Детали" at bounding box center [122, 143] width 69 height 18
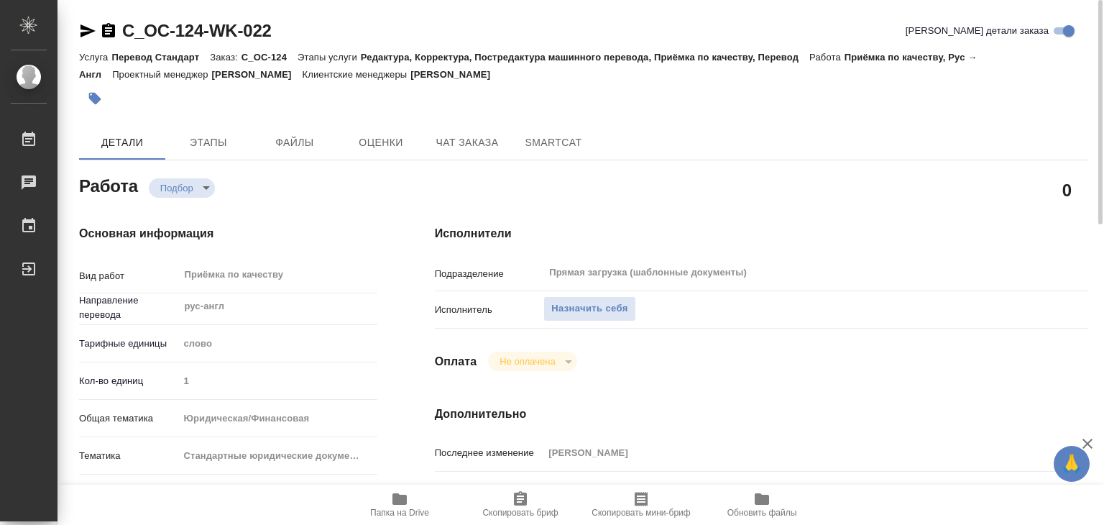
type textarea "x"
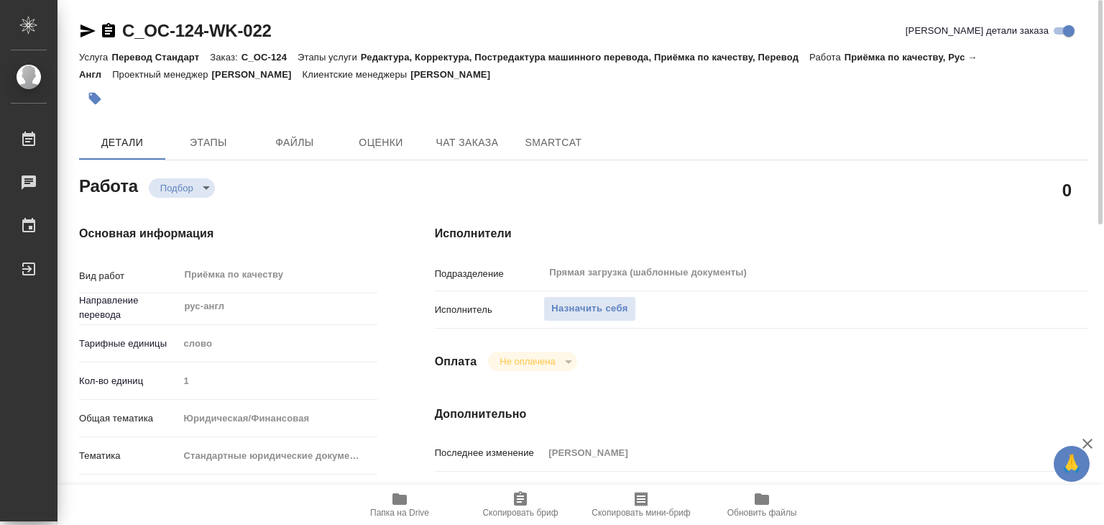
click at [387, 496] on span "Папка на Drive" at bounding box center [400, 503] width 104 height 27
type textarea "x"
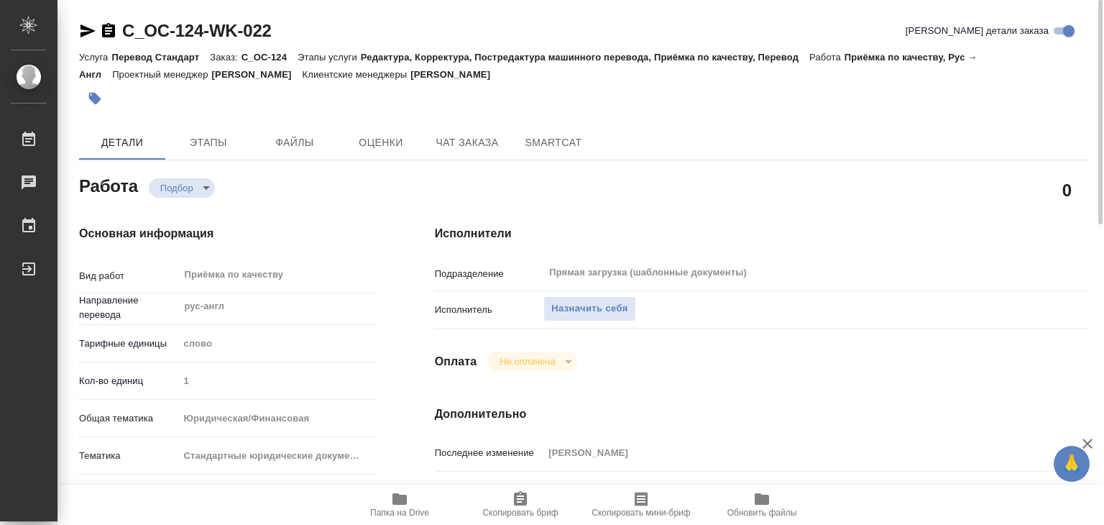
type textarea "x"
click at [567, 313] on span "Назначить себя" at bounding box center [589, 309] width 76 height 17
type textarea "x"
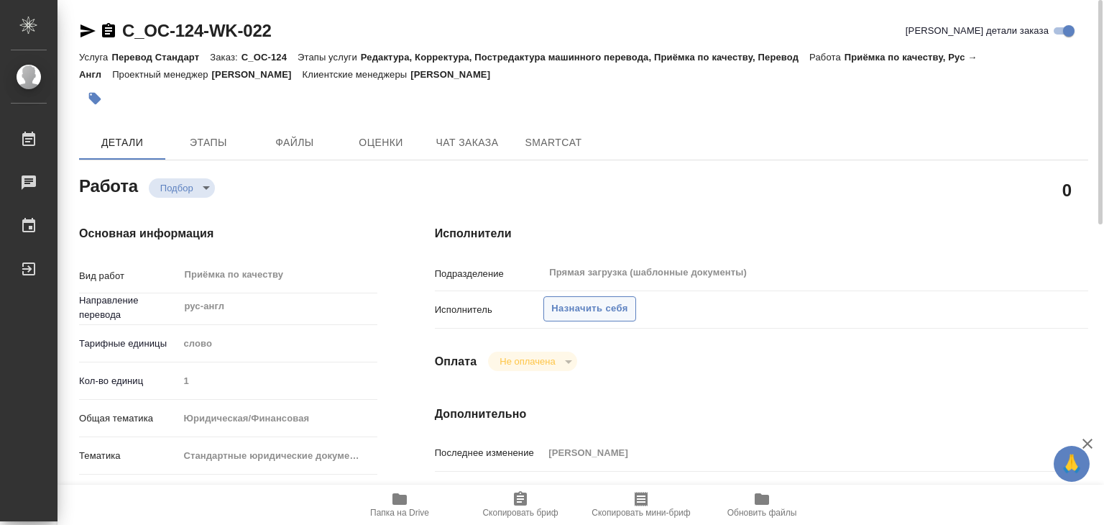
type textarea "x"
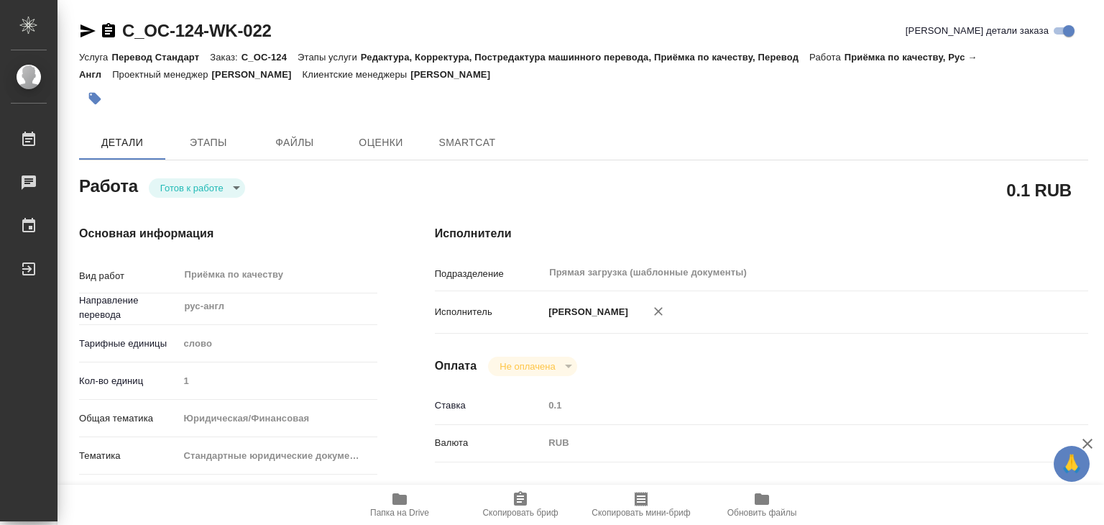
type textarea "x"
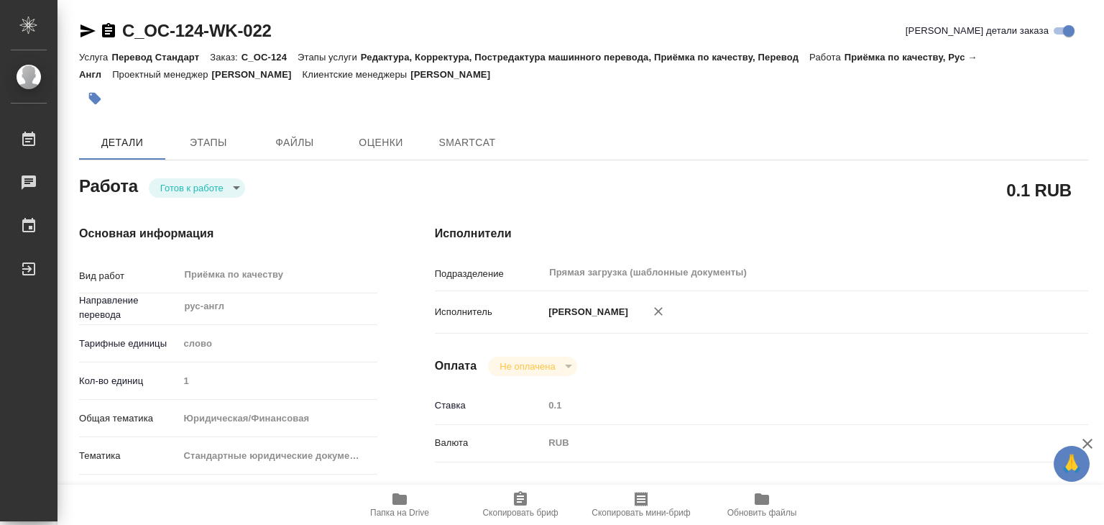
type textarea "x"
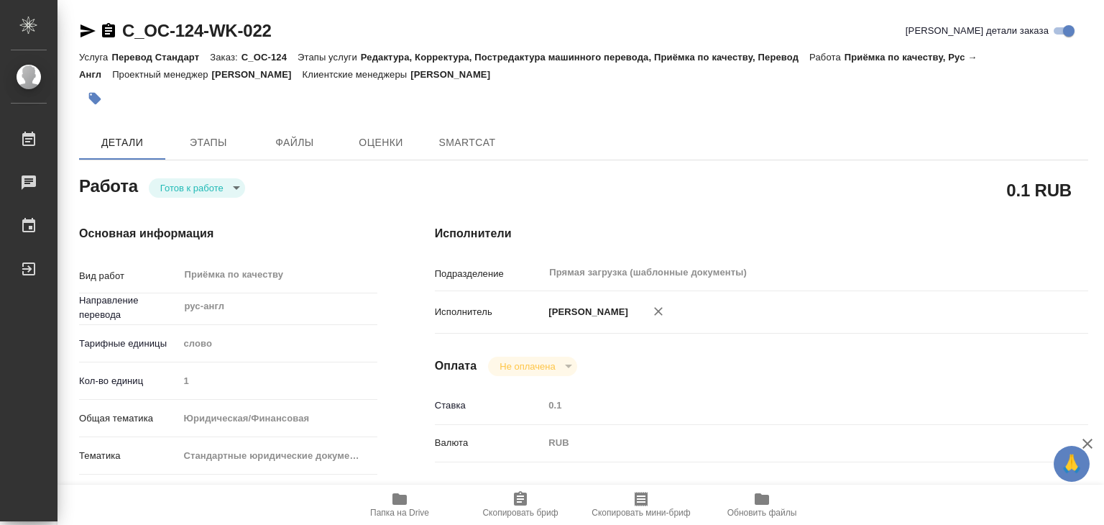
type textarea "x"
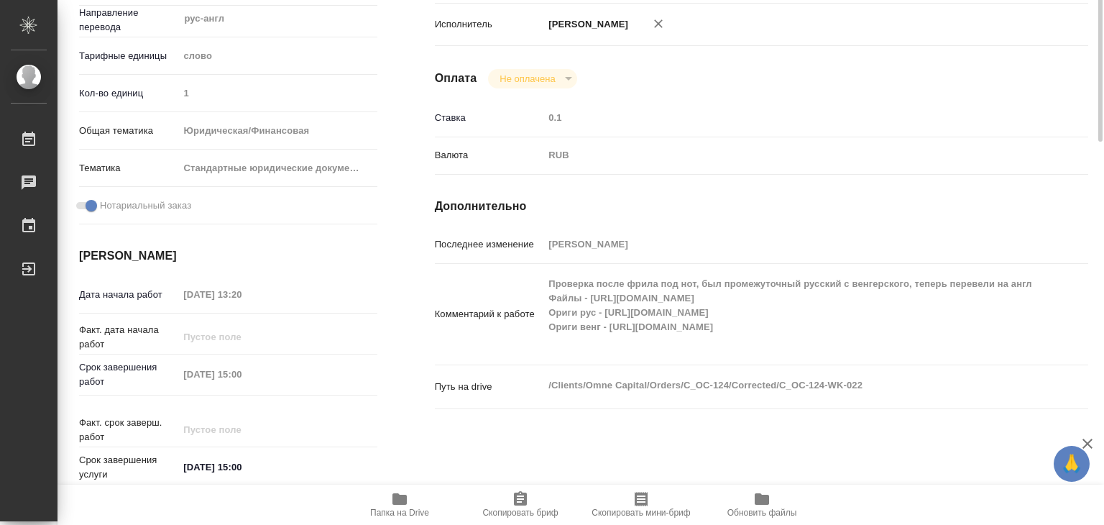
scroll to position [360, 0]
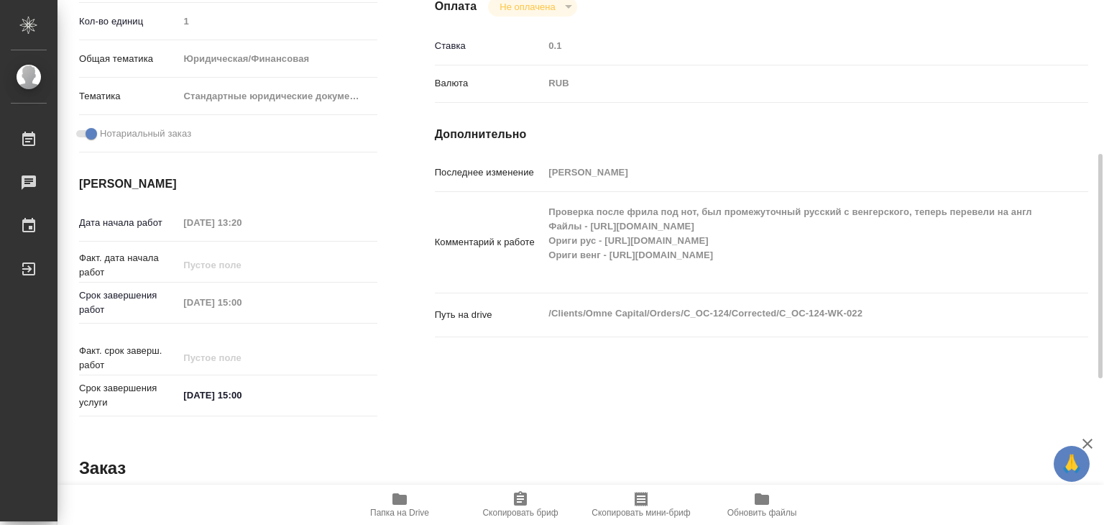
type textarea "x"
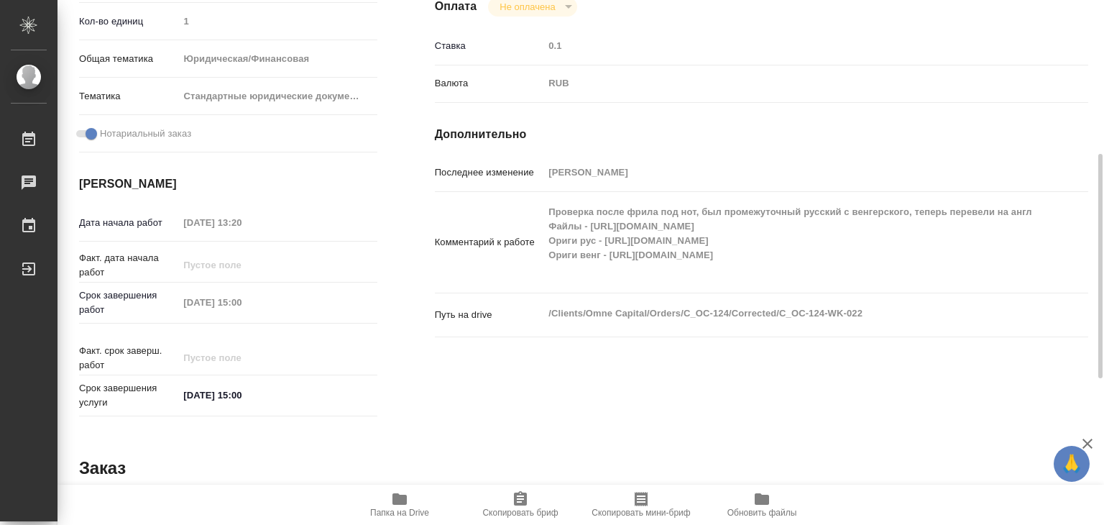
type textarea "x"
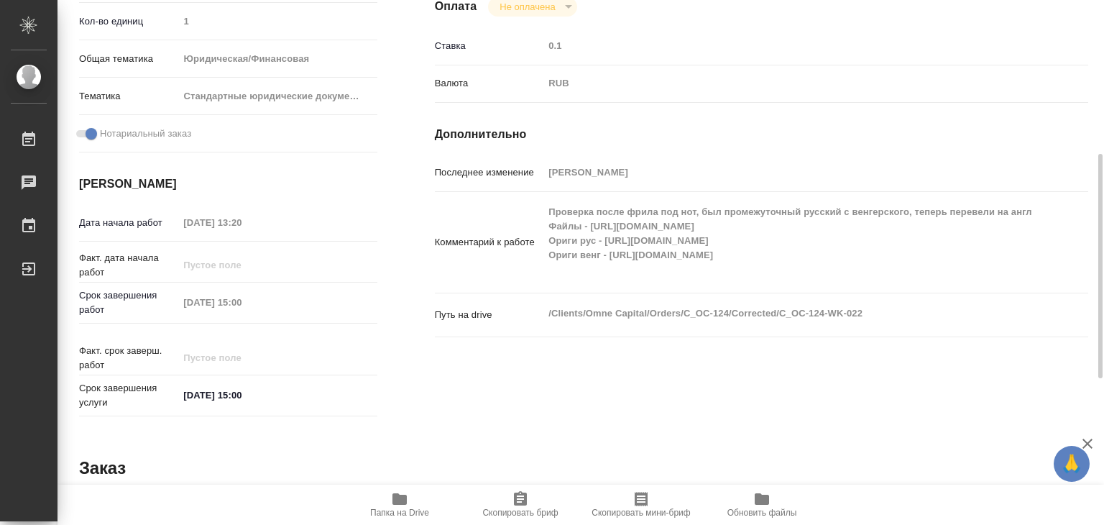
type textarea "x"
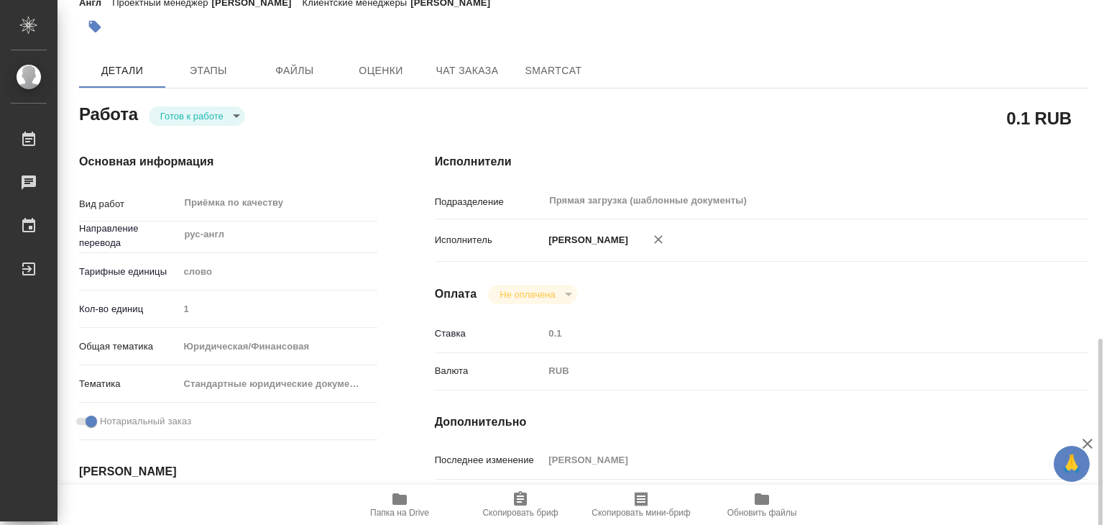
scroll to position [0, 0]
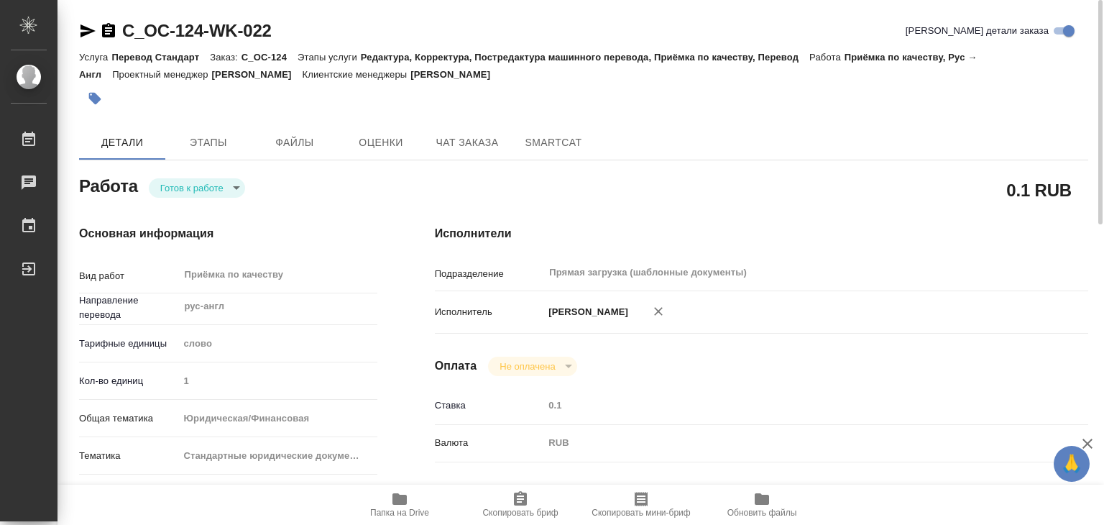
click at [221, 179] on body "🙏 .cls-1 fill:#fff; AWATERA Alilekova Valeriya Работы 0 Чаты График Выйти C_OC-…" at bounding box center [552, 262] width 1104 height 525
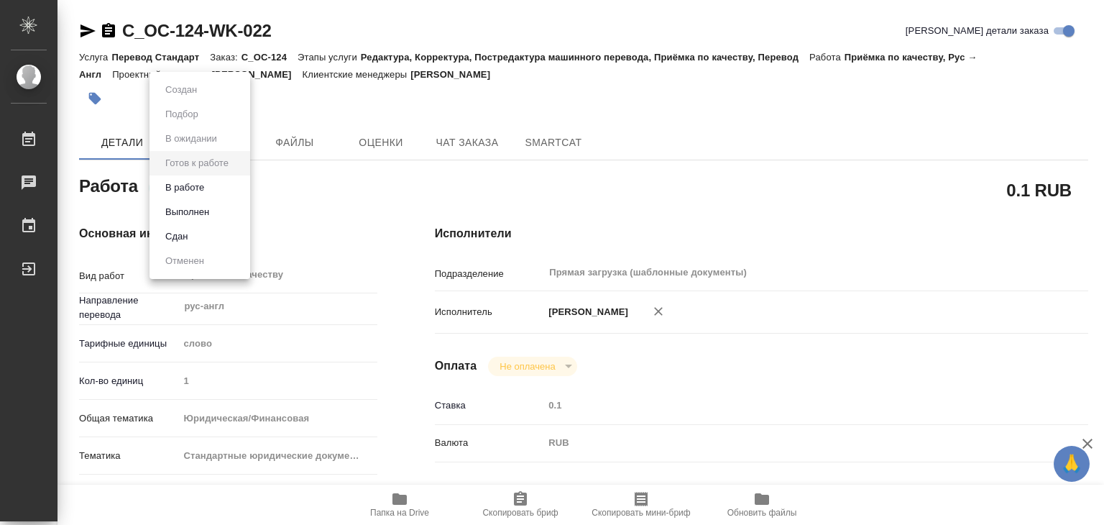
click at [214, 187] on li "В работе" at bounding box center [200, 187] width 101 height 24
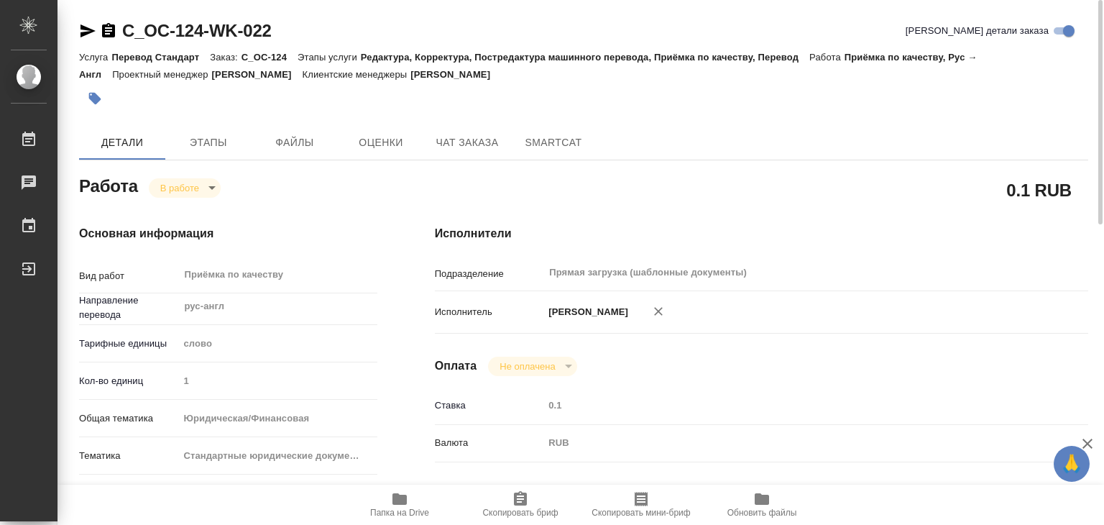
type textarea "x"
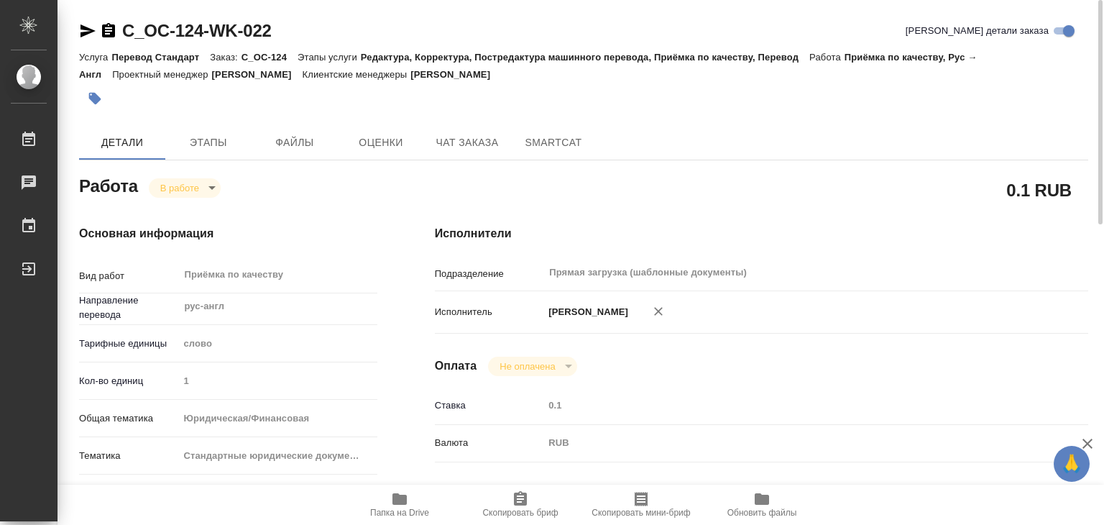
type textarea "x"
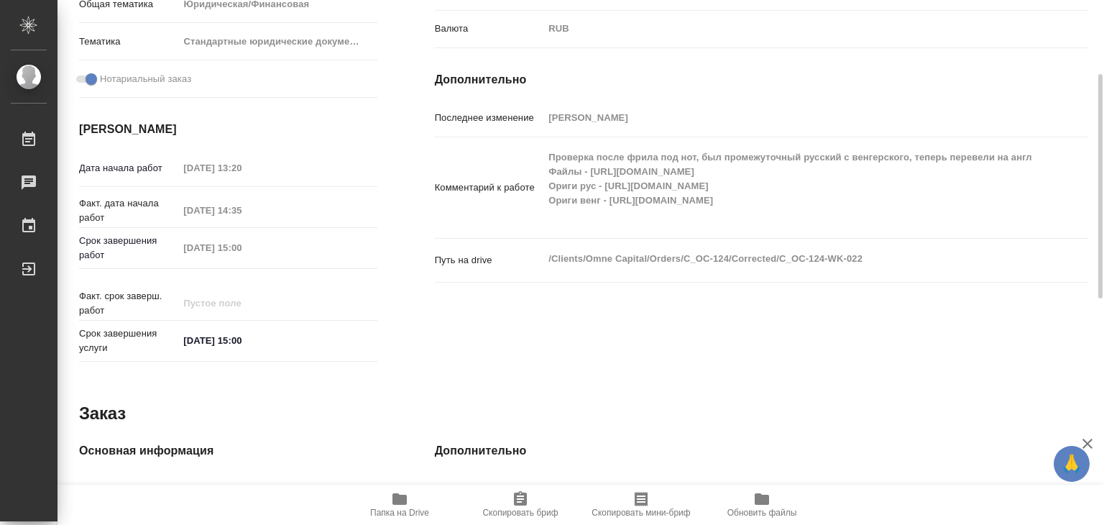
scroll to position [342, 0]
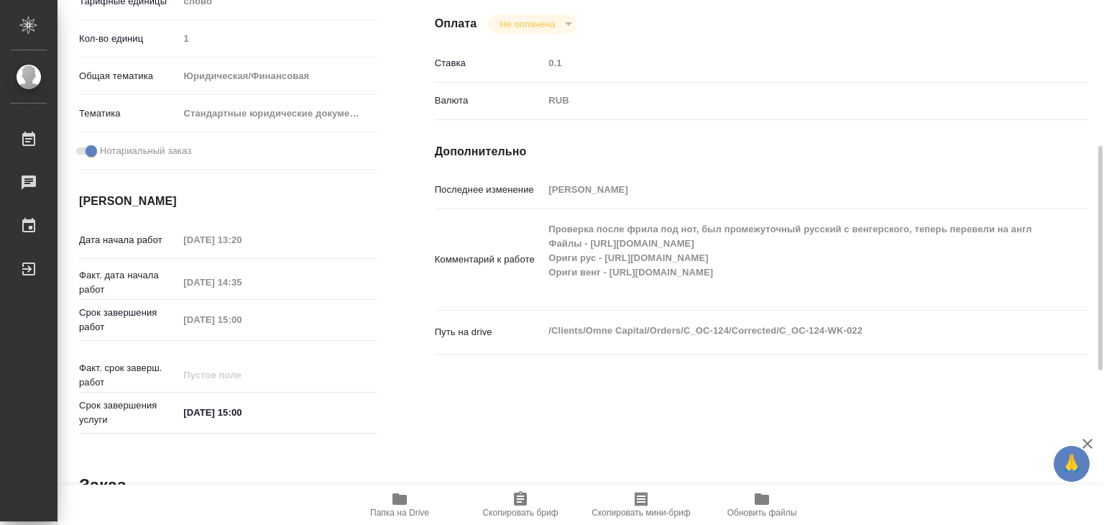
type textarea "x"
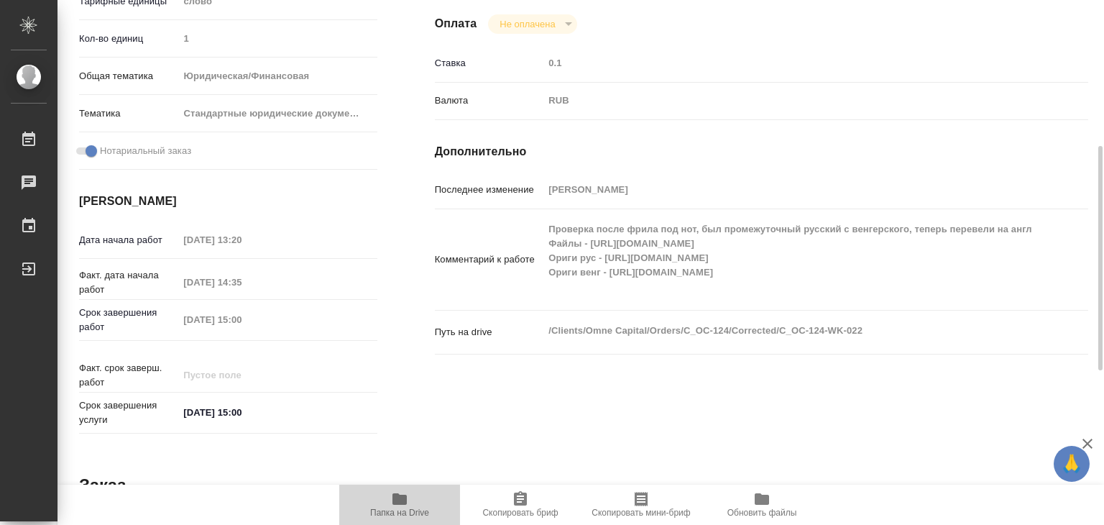
click at [394, 501] on icon "button" at bounding box center [400, 499] width 14 height 12
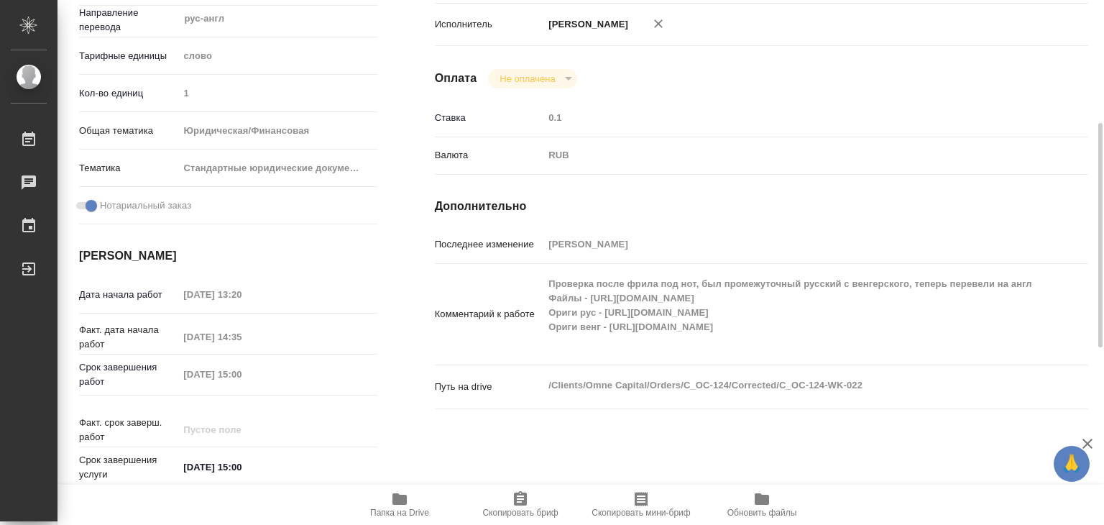
scroll to position [0, 0]
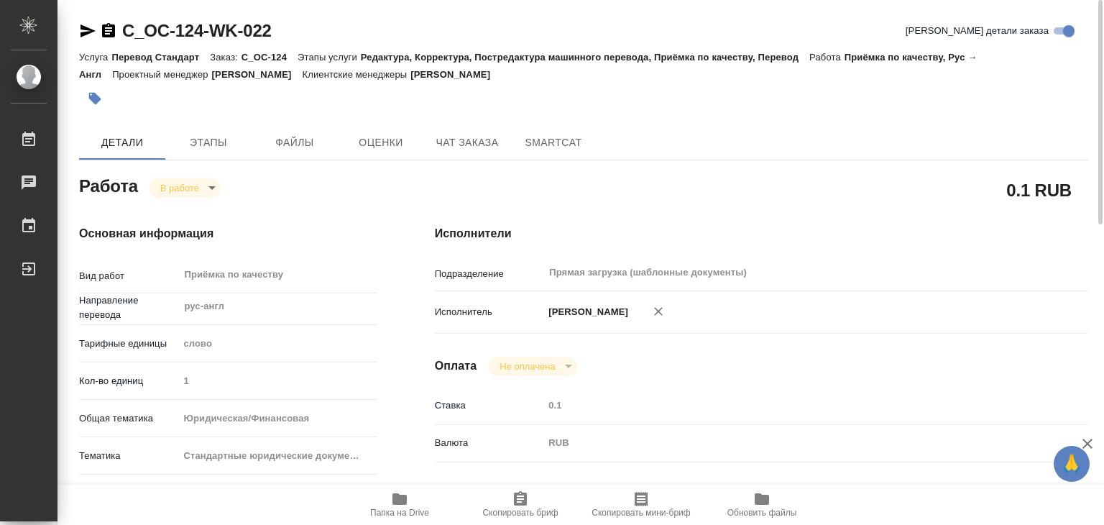
click at [408, 498] on span "Папка на Drive" at bounding box center [400, 503] width 104 height 27
click at [211, 137] on span "Этапы" at bounding box center [208, 143] width 69 height 18
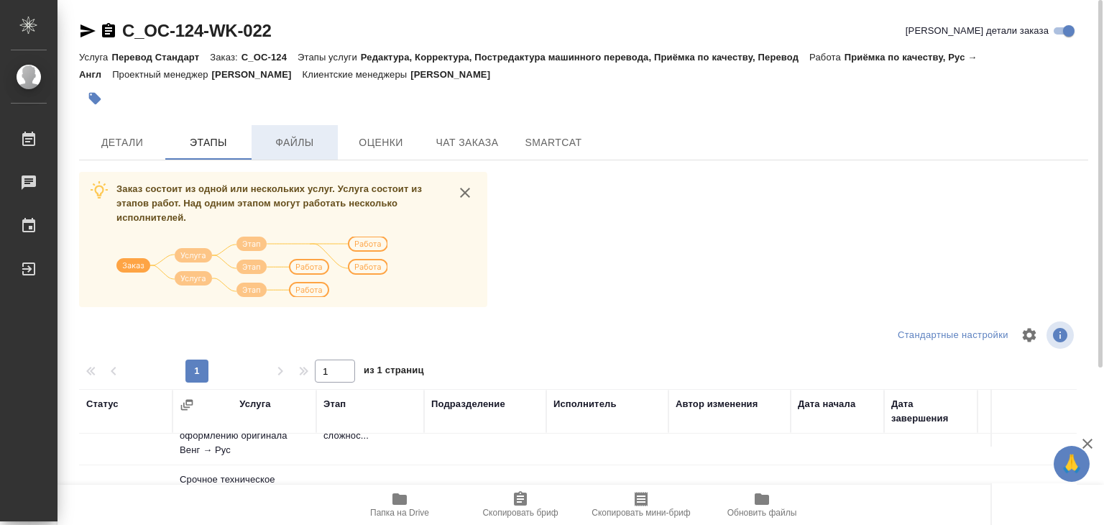
click at [303, 153] on button "Файлы" at bounding box center [295, 142] width 86 height 35
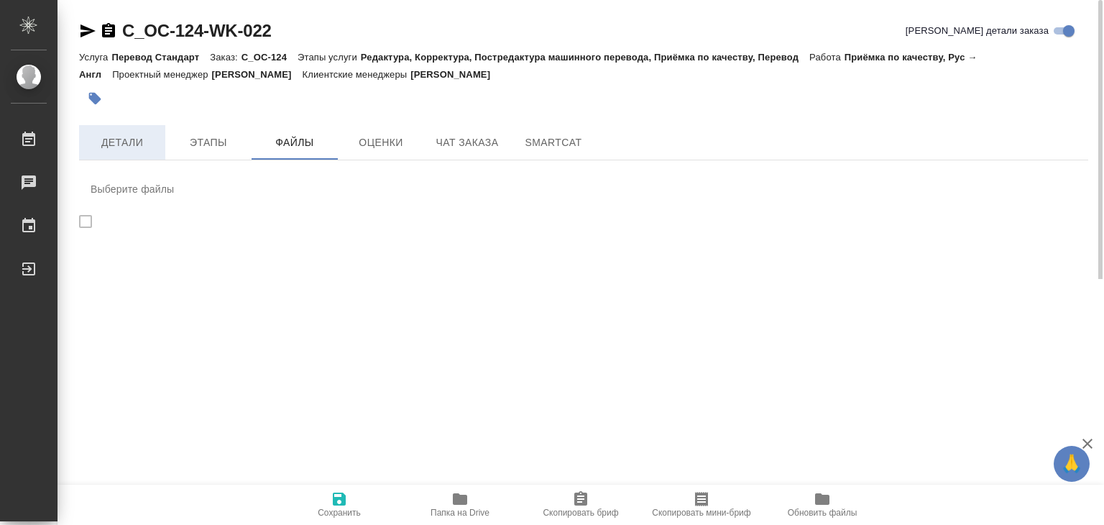
click at [135, 152] on button "Детали" at bounding box center [122, 142] width 86 height 35
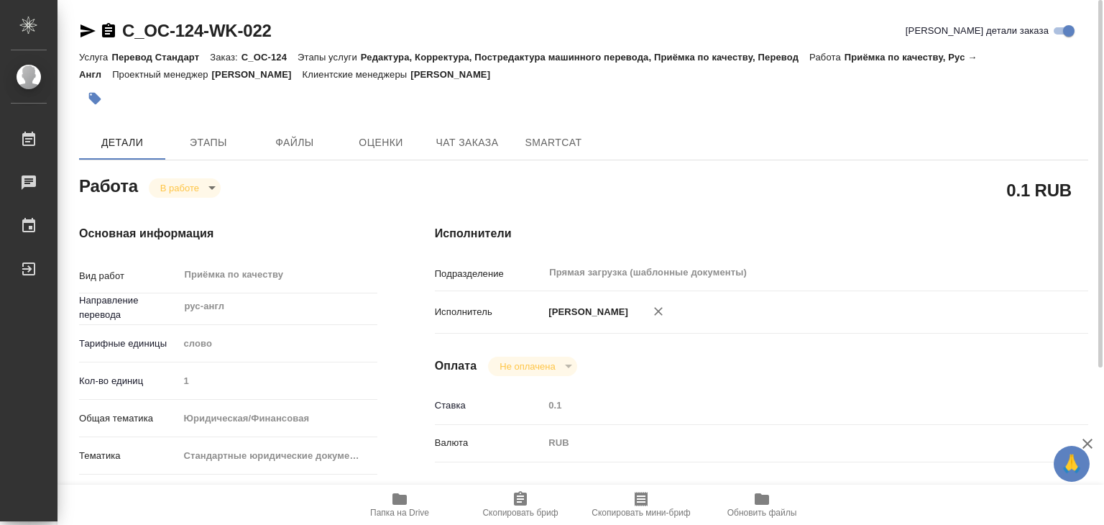
type textarea "x"
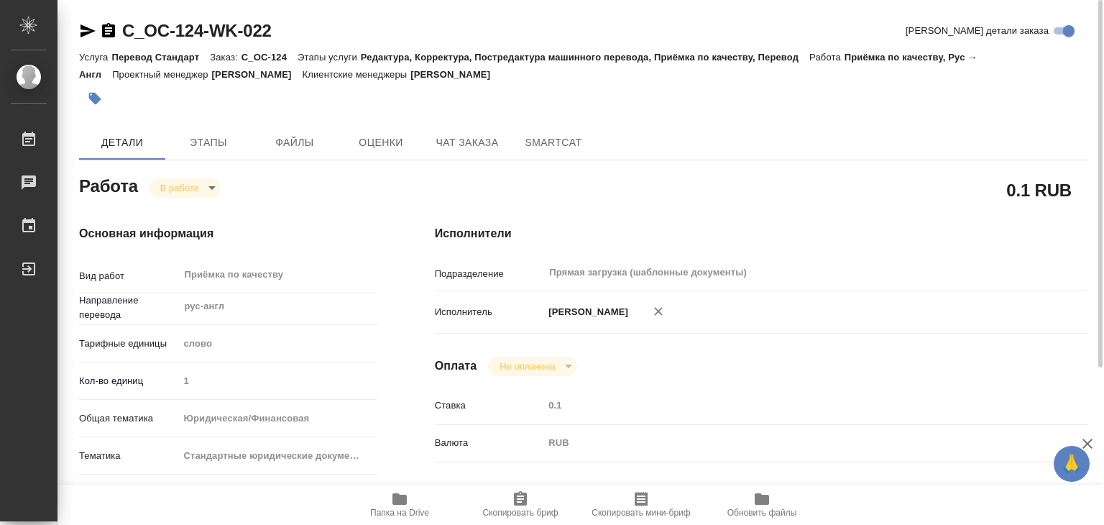
click at [106, 96] on button "button" at bounding box center [95, 99] width 32 height 32
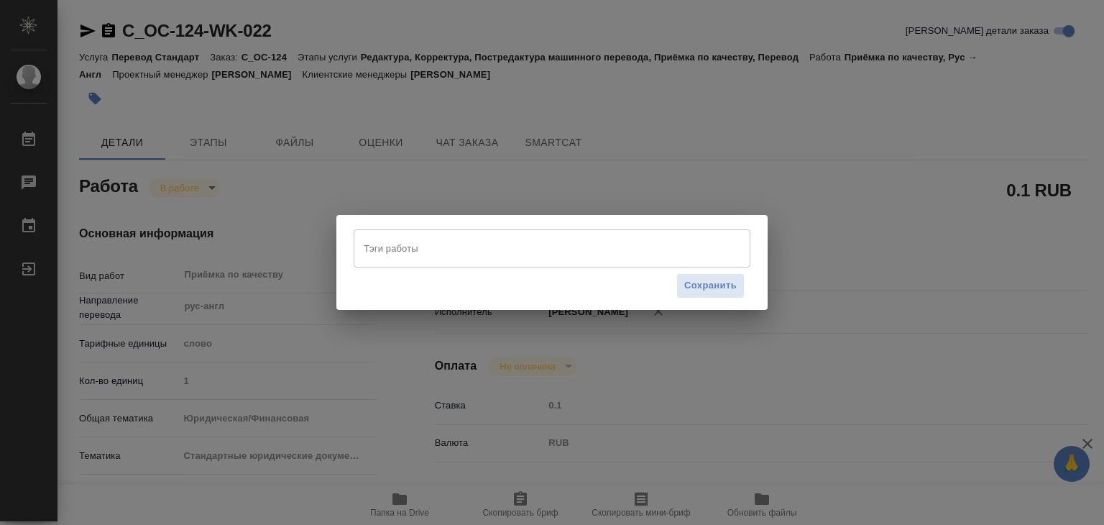
click at [408, 260] on input "Тэги работы" at bounding box center [538, 248] width 357 height 24
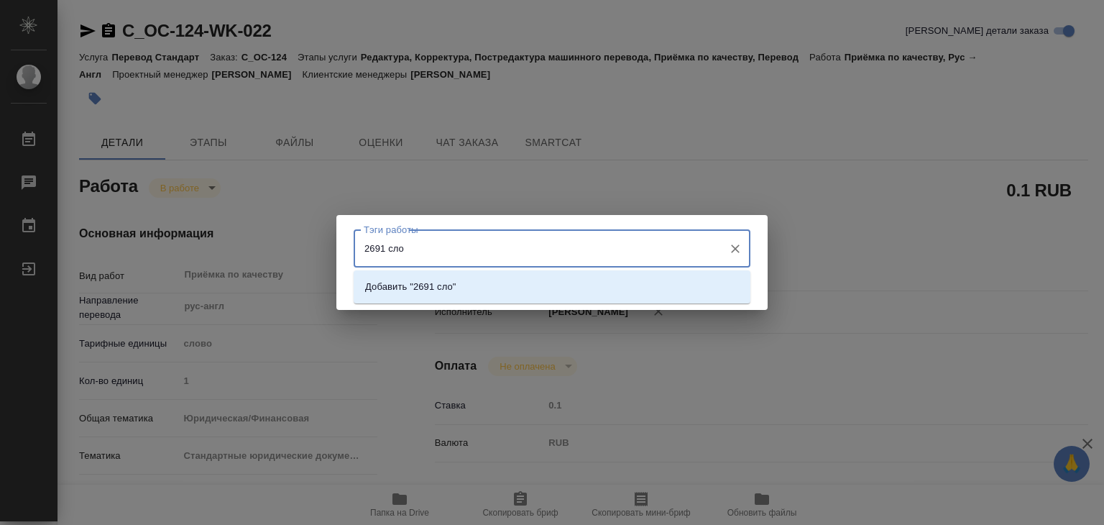
type input "2691 слов"
click at [445, 282] on p "Добавить "2691 слов"" at bounding box center [413, 287] width 96 height 14
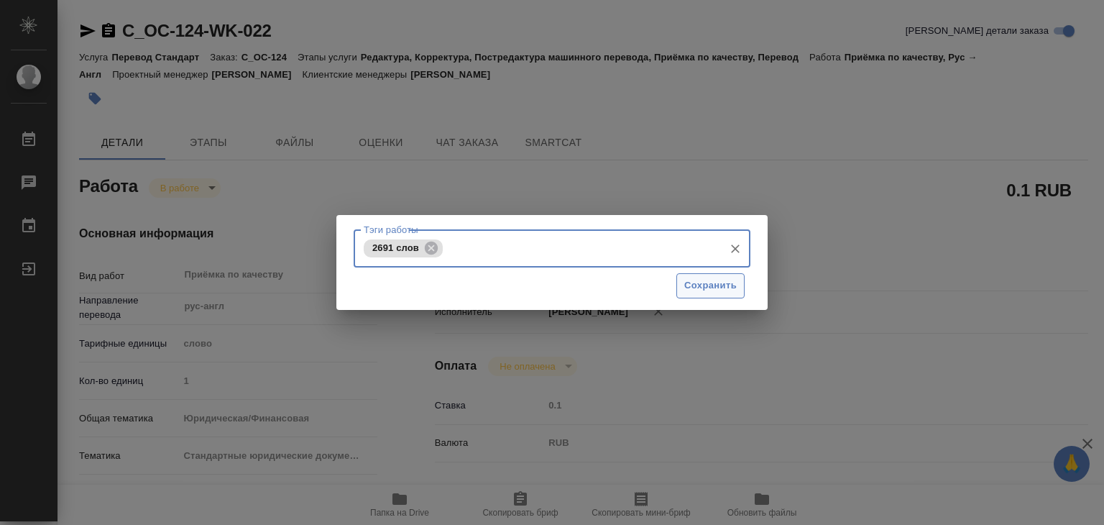
click at [694, 280] on span "Сохранить" at bounding box center [711, 286] width 52 height 17
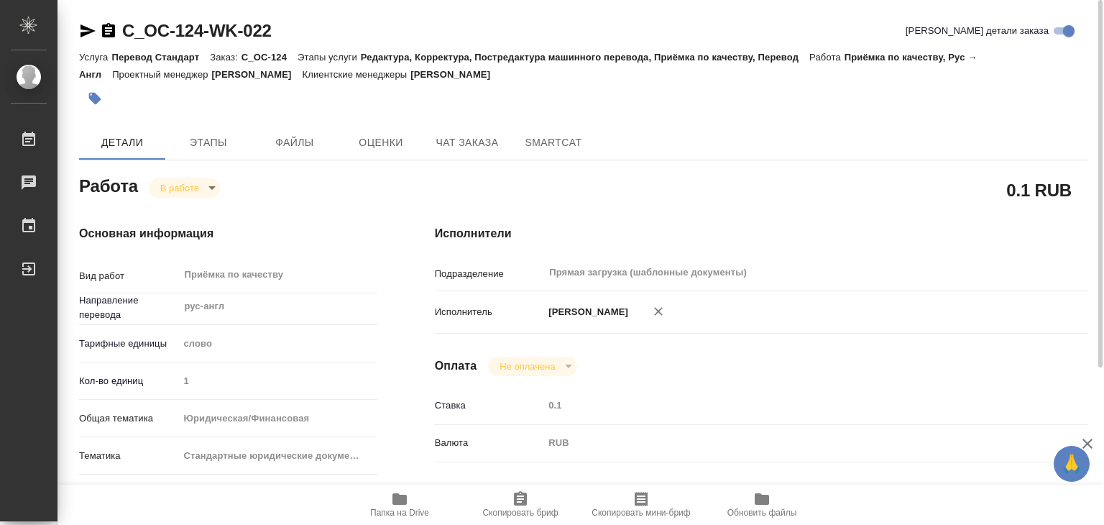
type input "inProgress"
type textarea "Приёмка по качеству"
type textarea "x"
type input "рус-англ"
type input "5a8b1489cc6b4906c91bfd90"
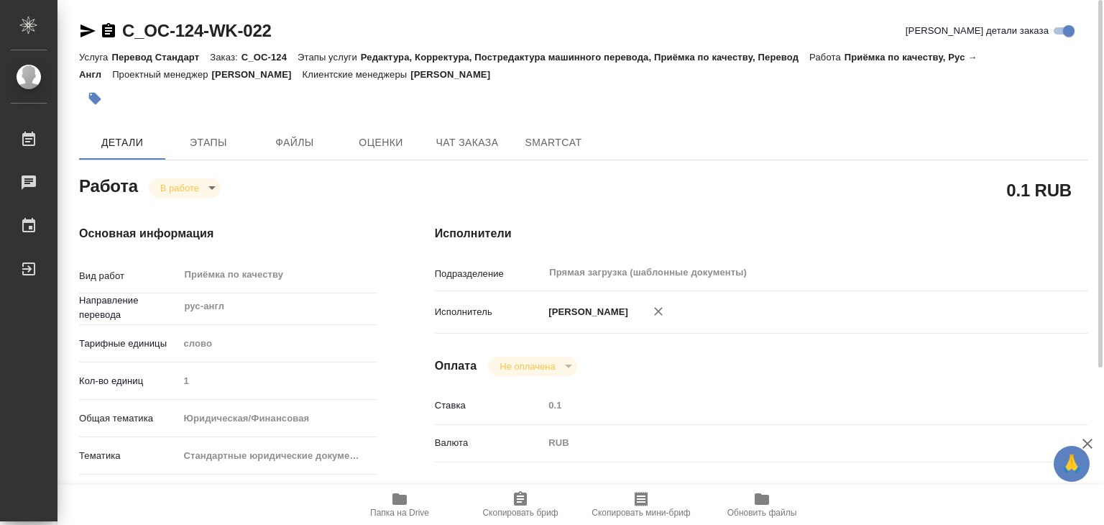
type input "1"
type input "yr-fn"
type input "5f647205b73bc97568ca66bf"
checkbox input "true"
type input "24.09.2025 13:20"
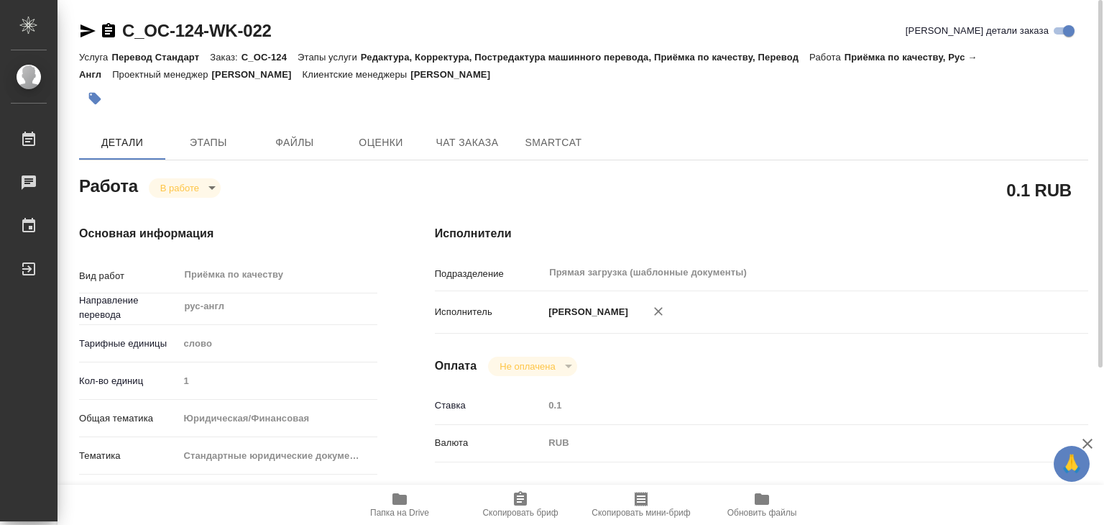
type input "24.09.2025 14:35"
type input "24.09.2025 15:00"
type input "Прямая загрузка (шаблонные документы)"
type input "notPayed"
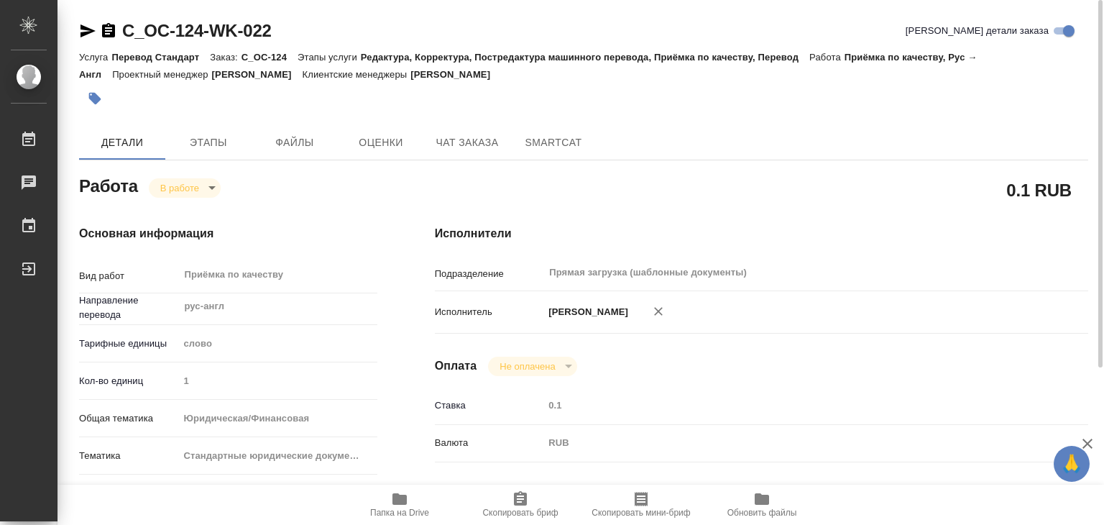
type input "0.1"
type input "RUB"
type input "[PERSON_NAME]"
type textarea "Проверка после фрила под нот, был промежуточный русский с венгерского, теперь п…"
type textarea "x"
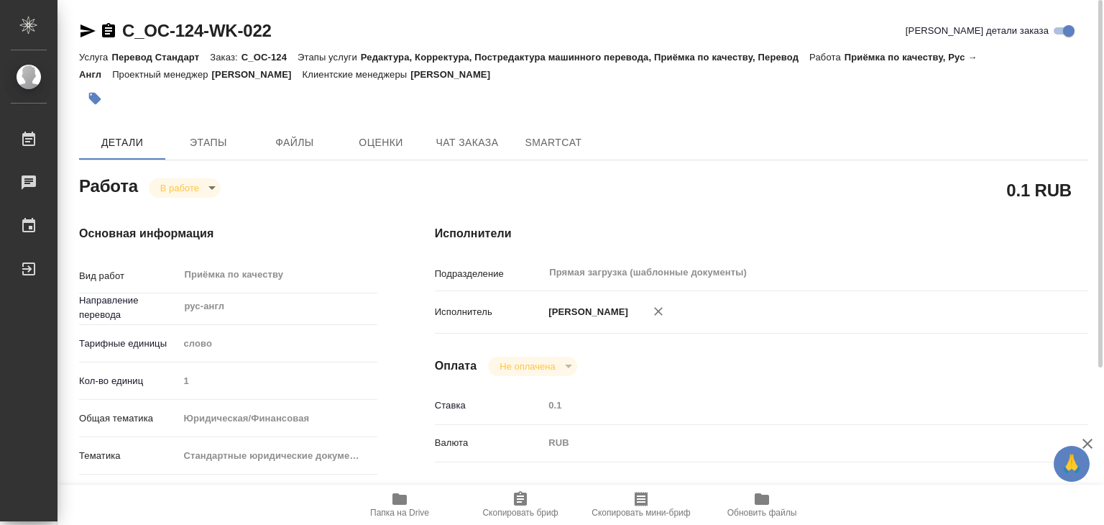
type textarea "/Clients/Omne Capital/Orders/C_OC-124/Corrected/C_OC-124-WK-022"
type textarea "x"
type input "C_OC-124"
type input "Перевод Стандарт"
type input "Редактура, Корректура, Постредактура машинного перевода, Приёмка по качеству, П…"
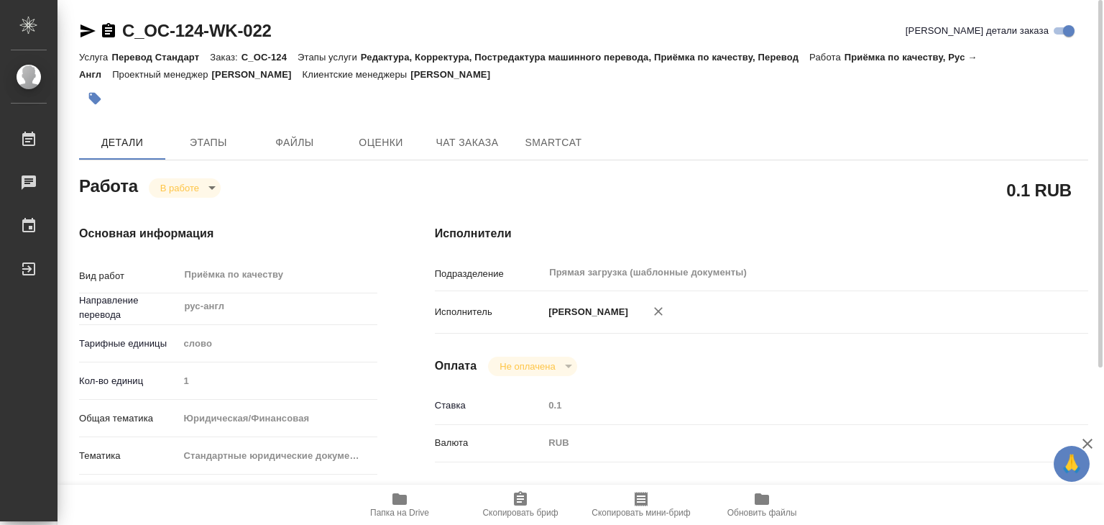
type input "Лямина Надежда"
type input "Малофеева Екатерина"
type input "/Clients/Omne Capital/Orders/C_OC-124"
type textarea "x"
type textarea "нот"
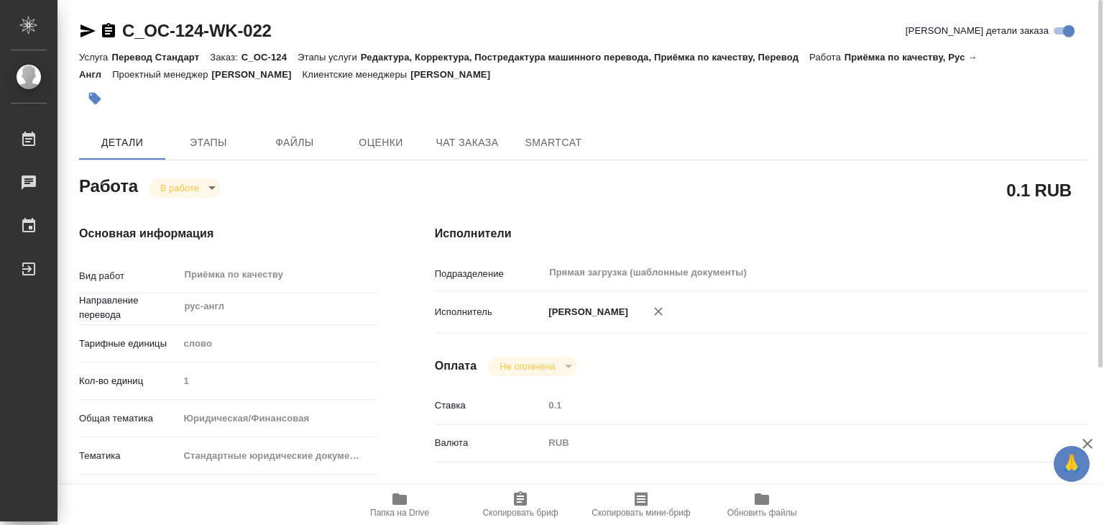
type textarea "x"
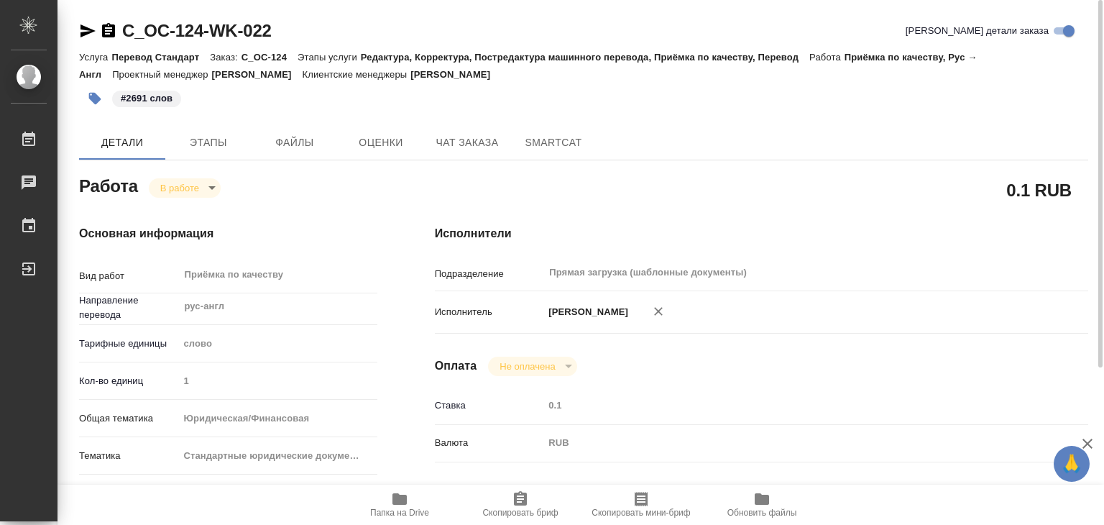
type textarea "x"
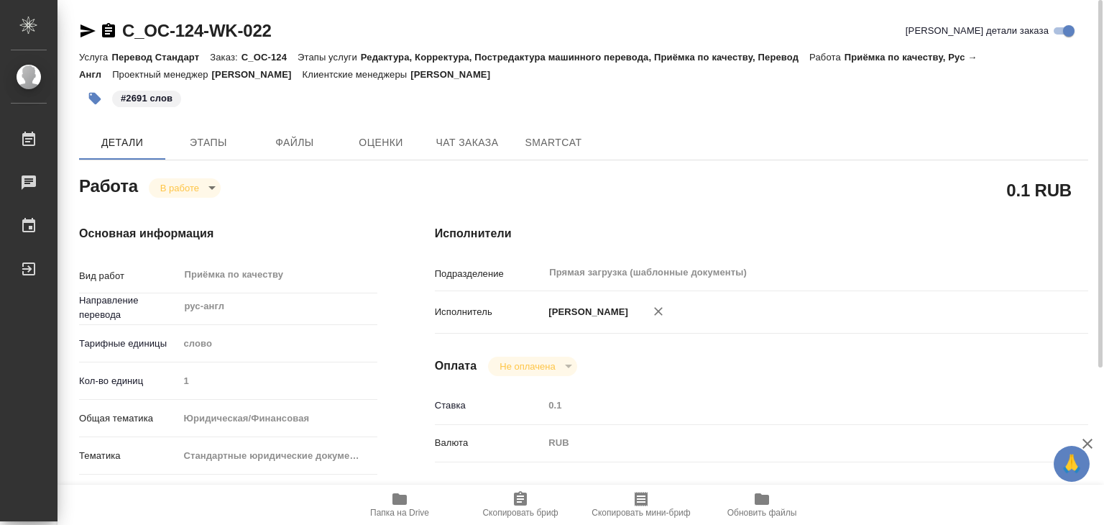
type textarea "x"
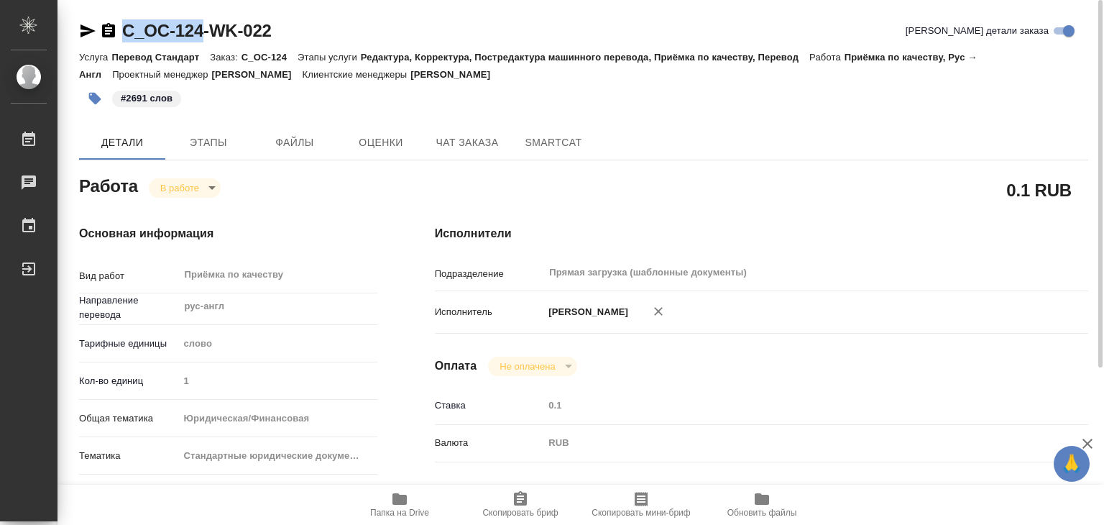
type textarea "x"
drag, startPoint x: 134, startPoint y: 16, endPoint x: 201, endPoint y: 21, distance: 67.8
copy link "C_OC-124"
click at [388, 506] on span "Папка на Drive" at bounding box center [400, 503] width 104 height 27
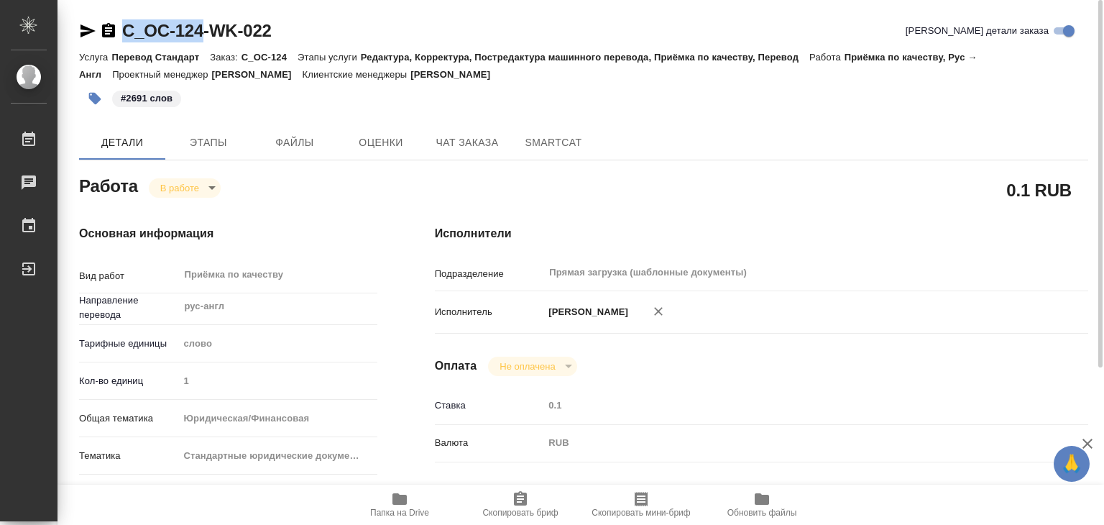
click at [190, 186] on body "🙏 .cls-1 fill:#fff; AWATERA Alilekova Valeriya Работы 0 Чаты График Выйти C_OC-…" at bounding box center [552, 262] width 1104 height 525
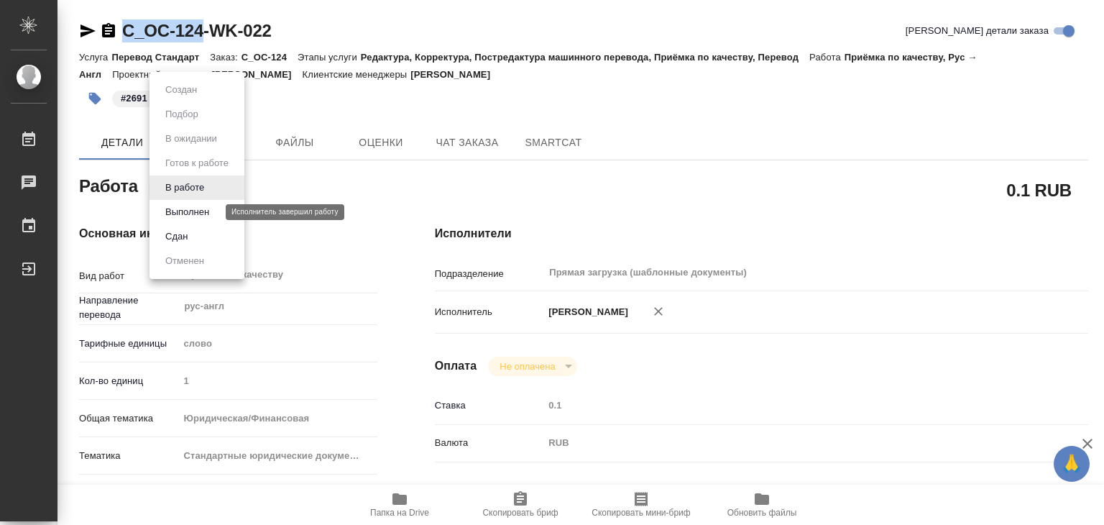
click at [209, 214] on button "Выполнен" at bounding box center [187, 212] width 52 height 16
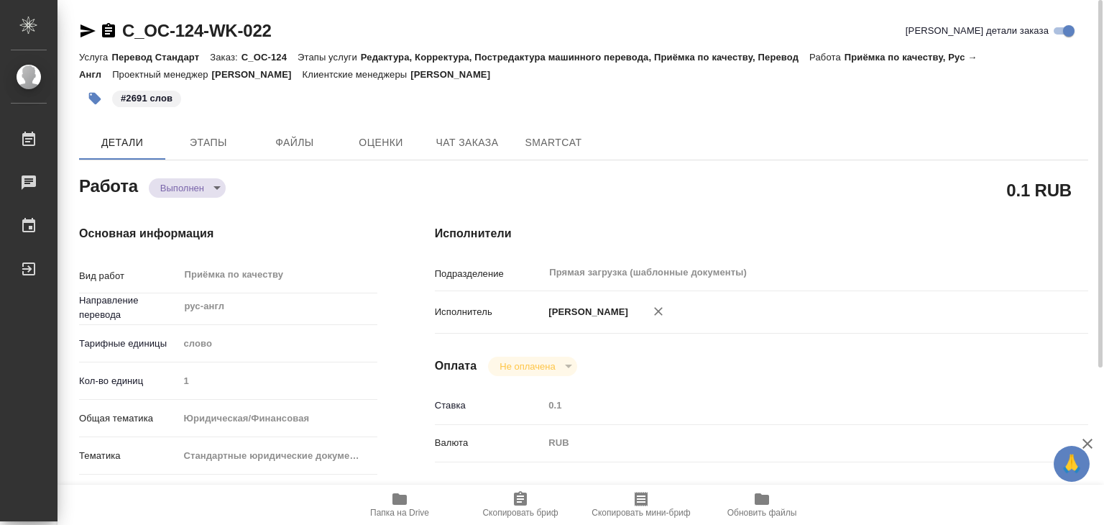
type textarea "x"
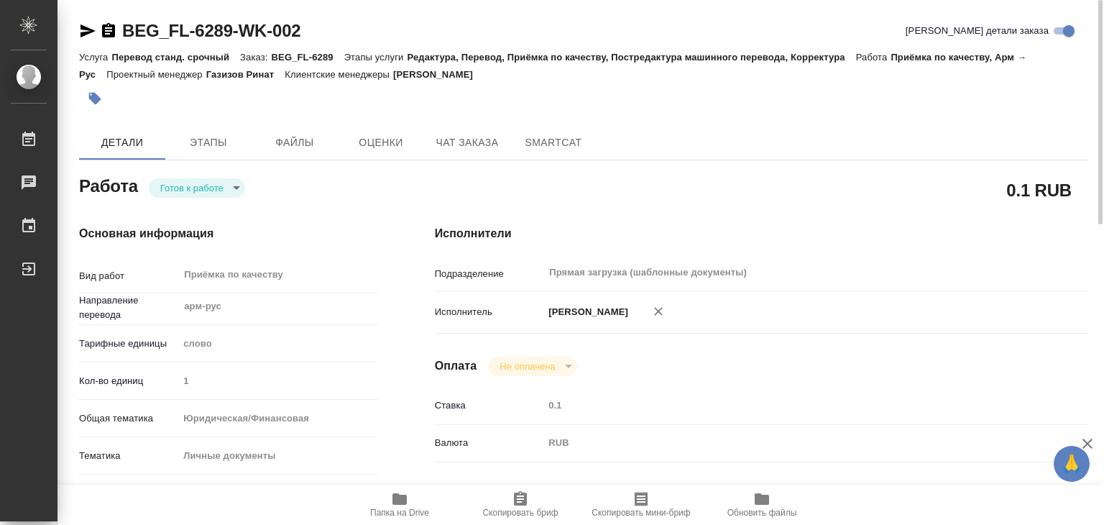
click at [190, 193] on body "🙏 .cls-1 fill:#fff; AWATERA Alilekova [PERSON_NAME] Работы 0 Чаты График Выйти …" at bounding box center [552, 262] width 1104 height 525
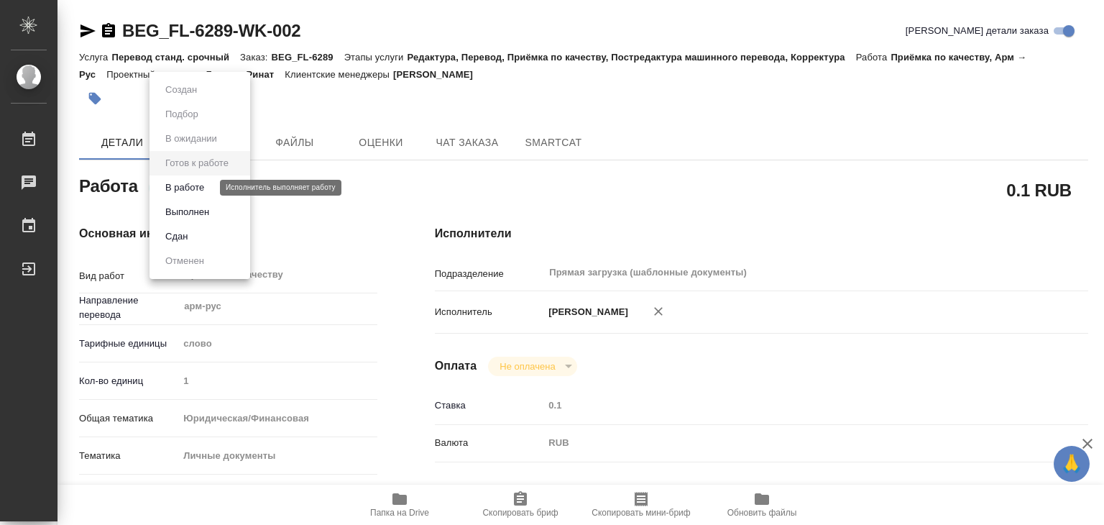
click at [204, 193] on button "В работе" at bounding box center [184, 188] width 47 height 16
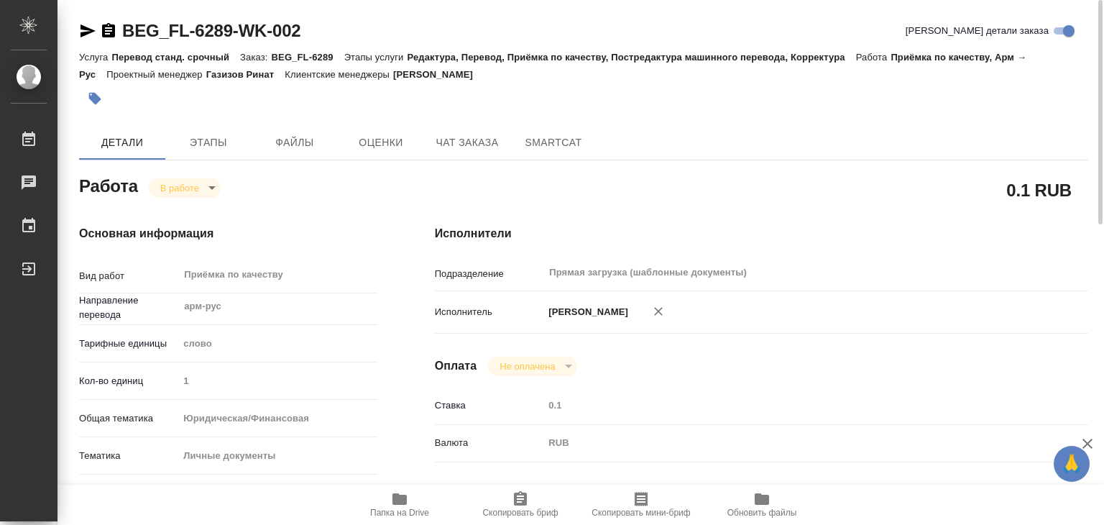
type textarea "x"
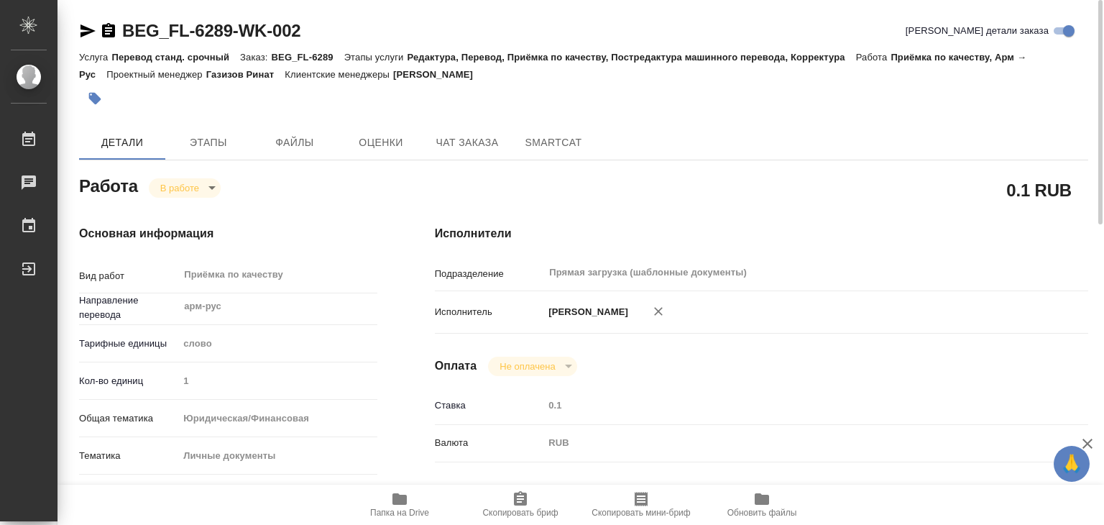
type textarea "x"
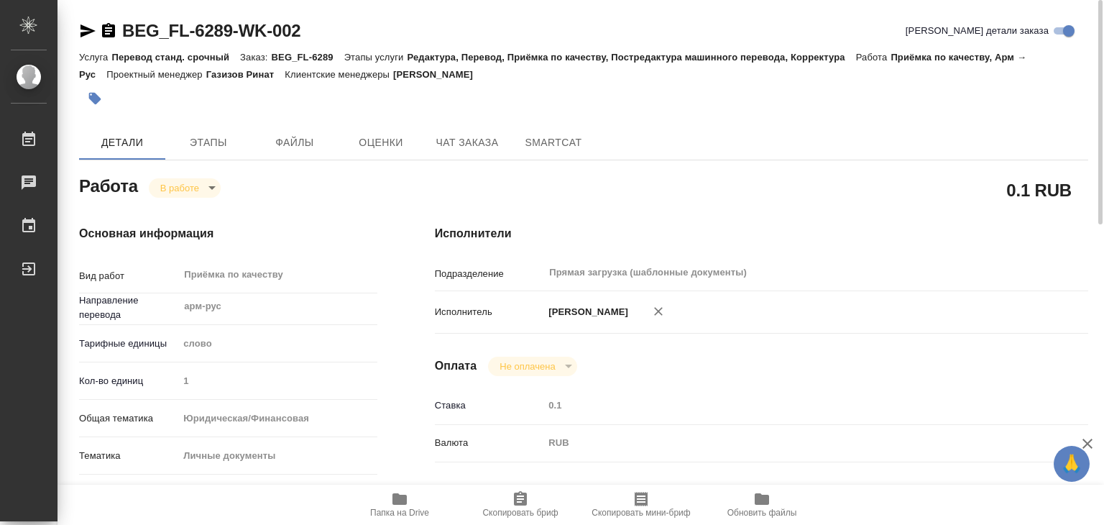
type textarea "x"
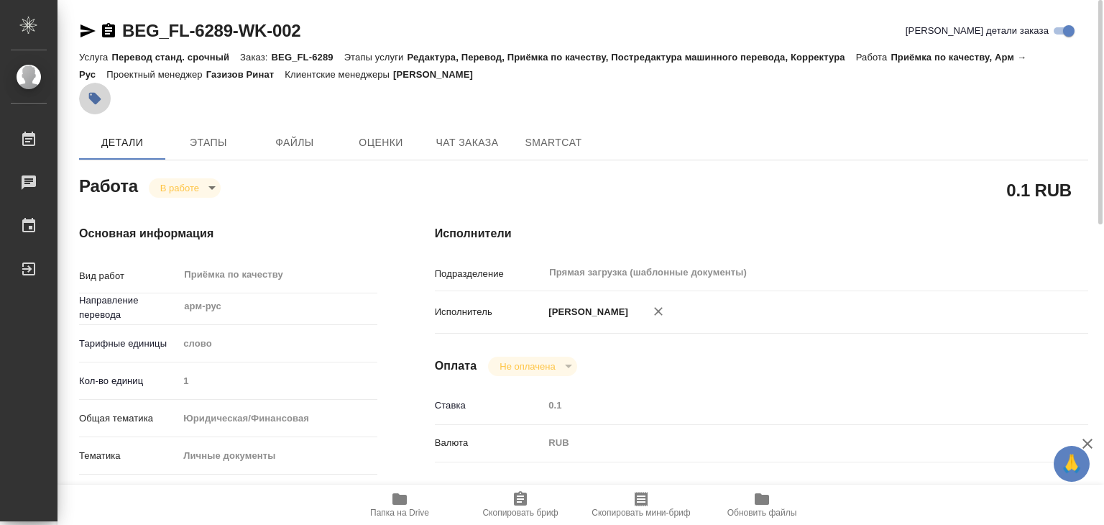
click at [89, 97] on icon "button" at bounding box center [95, 99] width 12 height 12
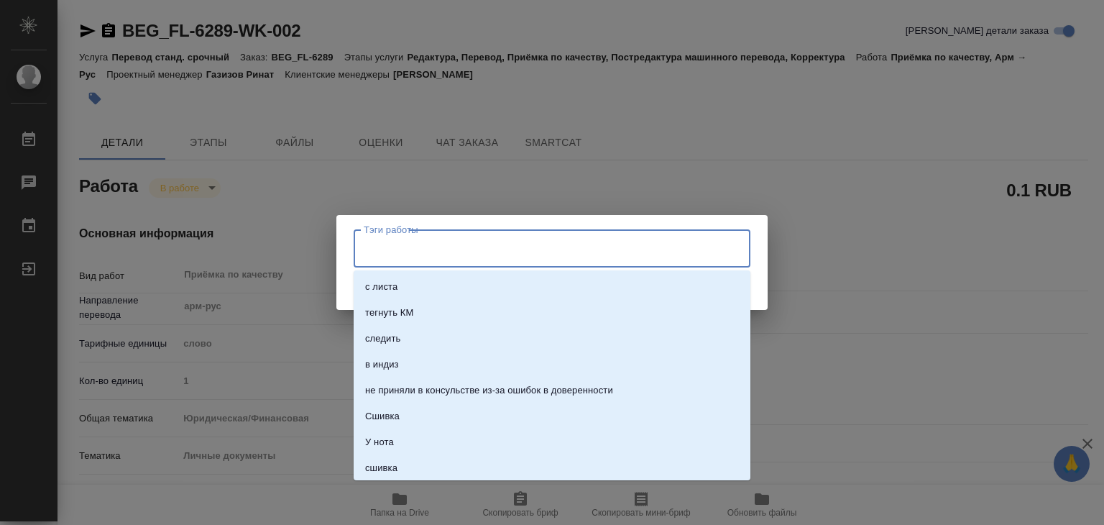
click at [411, 242] on input "Тэги работы" at bounding box center [538, 248] width 357 height 24
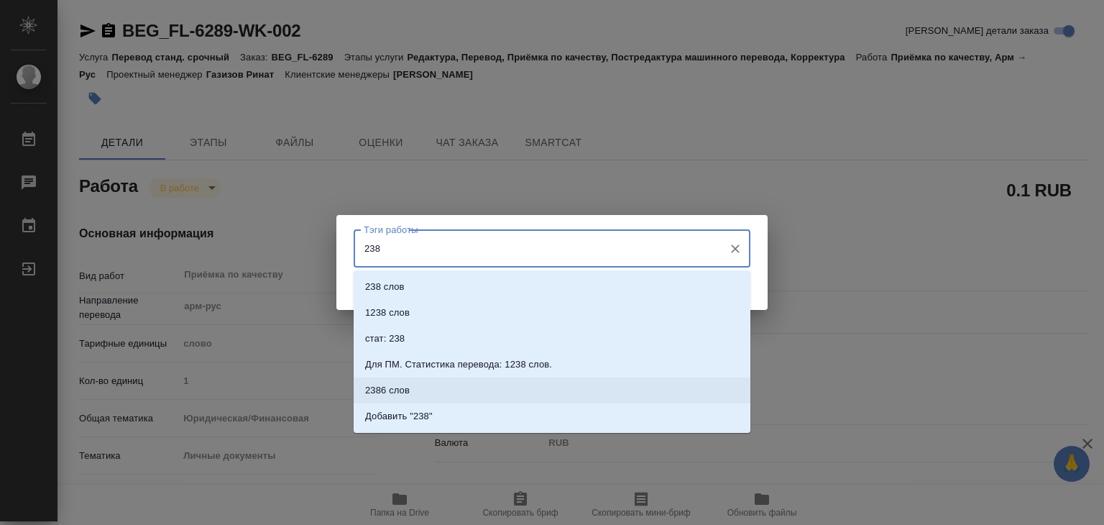
type input "238"
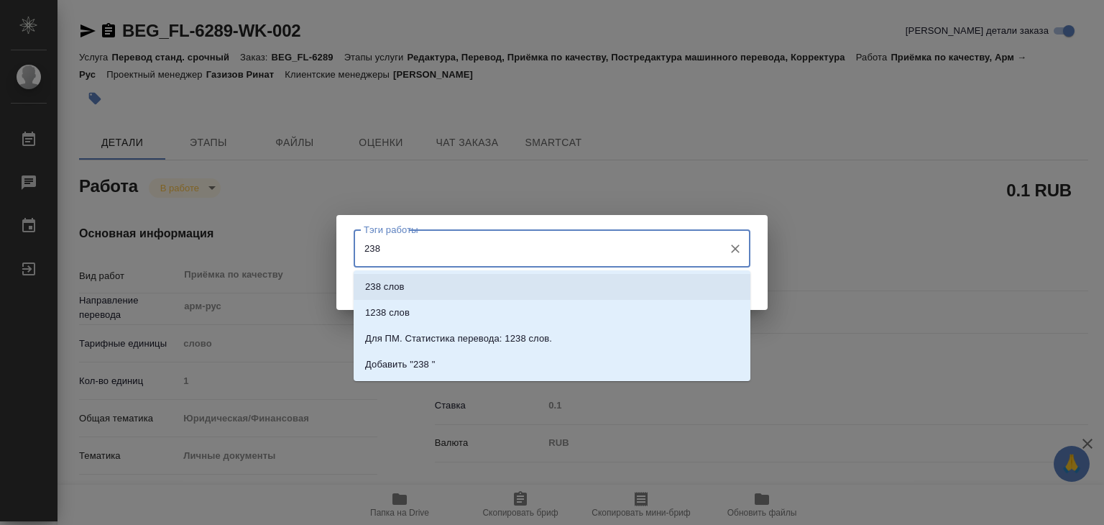
click at [474, 290] on li "238 слов" at bounding box center [552, 287] width 397 height 26
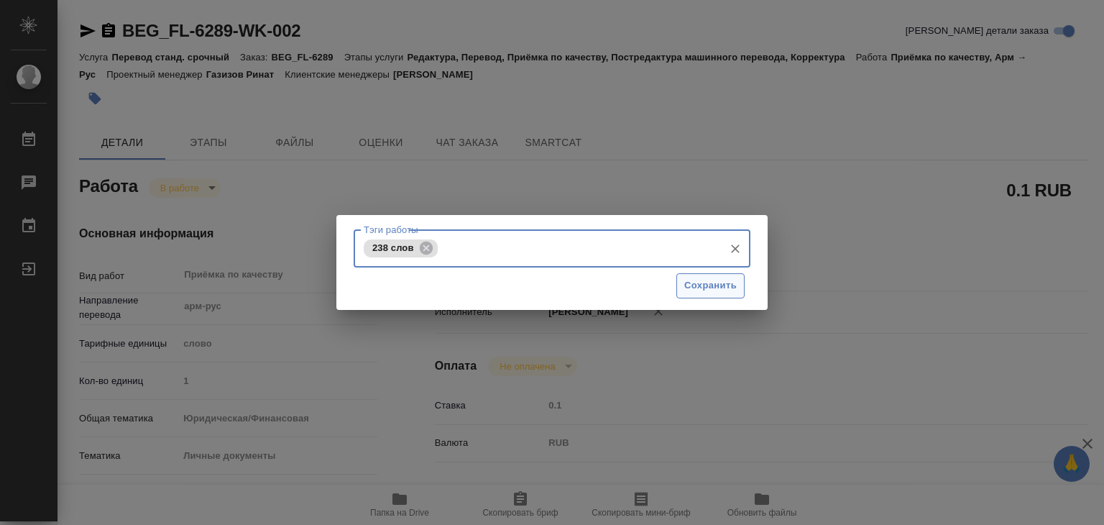
click at [702, 278] on span "Сохранить" at bounding box center [711, 286] width 52 height 17
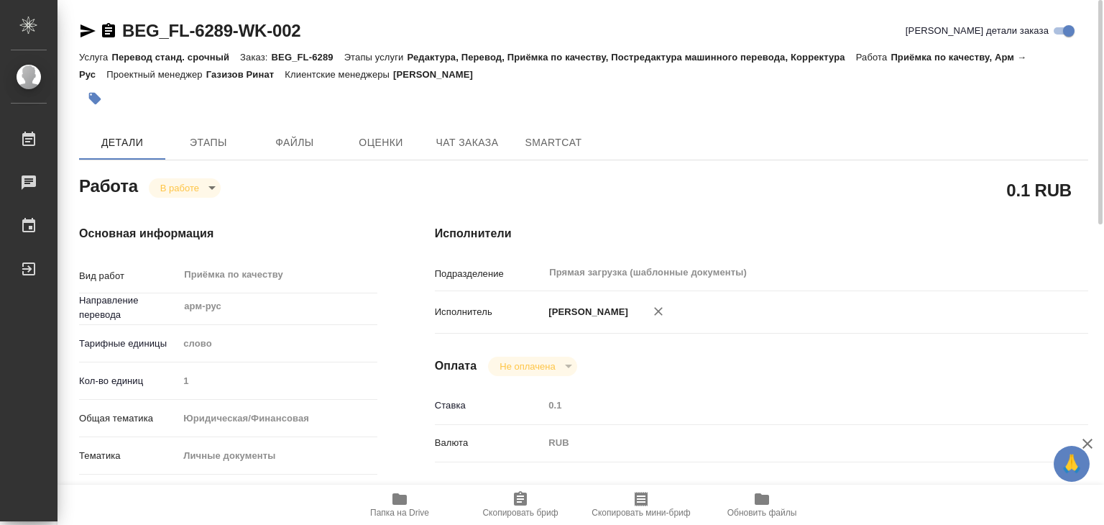
type input "inProgress"
type textarea "Приёмка по качеству"
type textarea "x"
type input "арм-рус"
type input "5a8b1489cc6b4906c91bfd90"
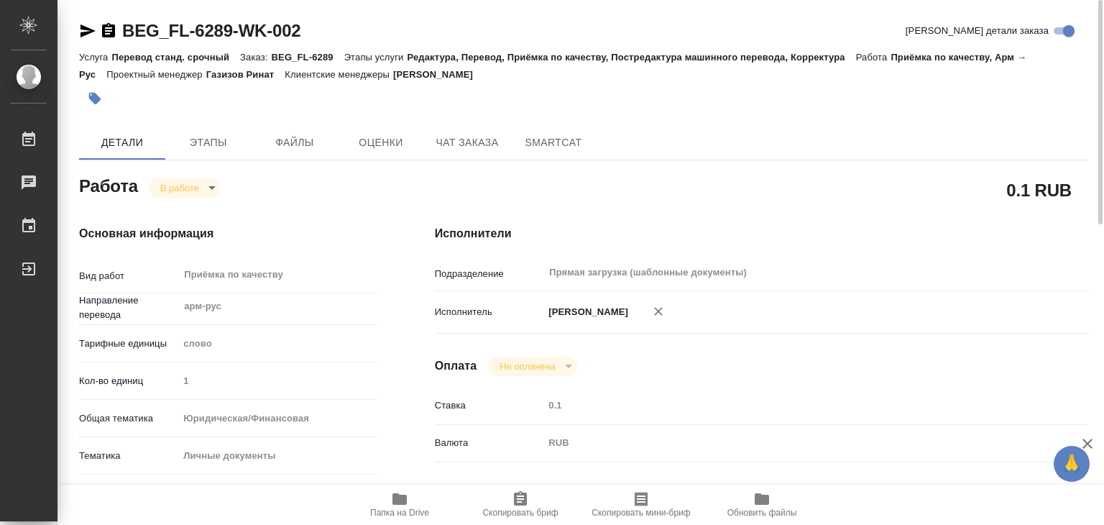
type input "1"
type input "yr-fn"
type input "5a8b8b956a9677013d343cfe"
checkbox input "true"
type input "24.09.2025 13:00"
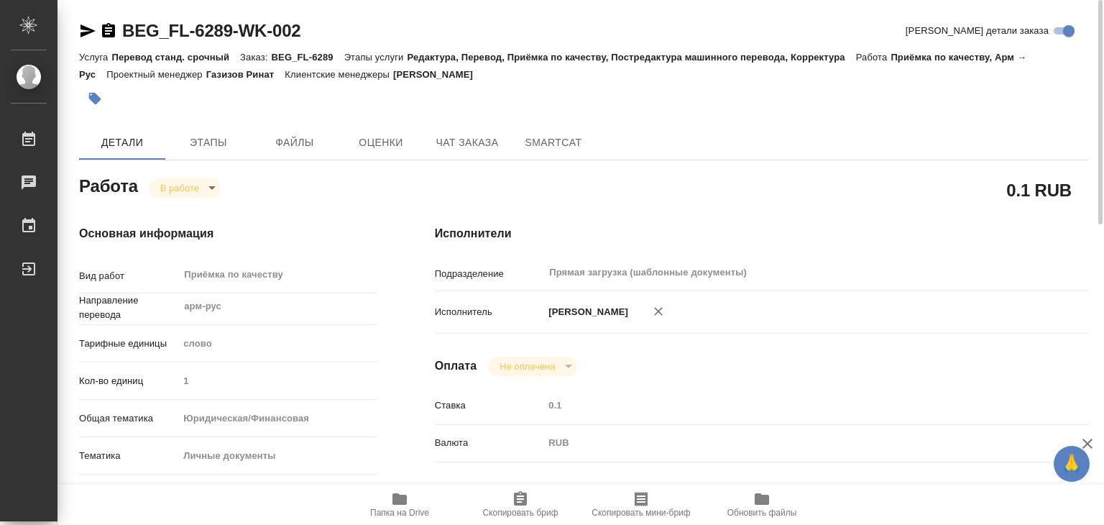
type input "24.09.2025 14:25"
type input "24.09.2025 14:00"
type input "Прямая загрузка (шаблонные документы)"
type input "notPayed"
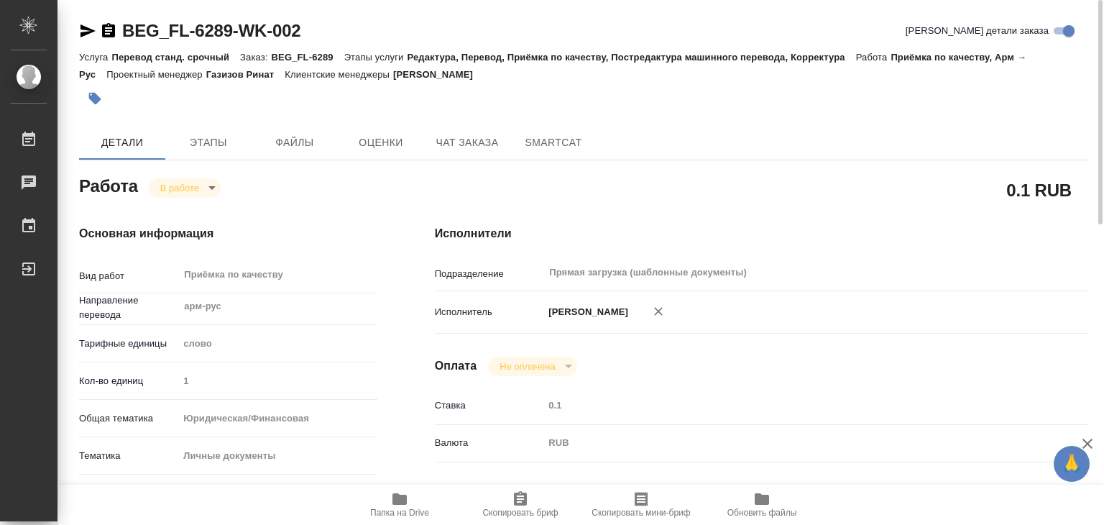
type input "0.1"
type input "RUB"
type input "[PERSON_NAME]"
type textarea "x"
type textarea "/Clients/FL_BEG/Orders/BEG_FL-6289/Corrected/BEG_FL-6289-WK-002"
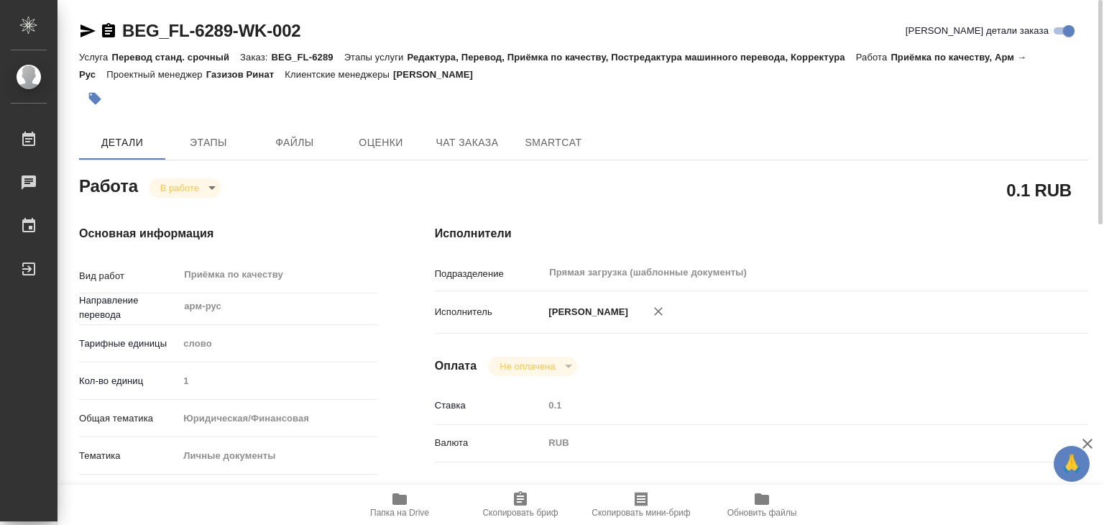
type textarea "x"
type input "BEG_FL-6289"
type input "Перевод станд. срочный"
type input "Редактура, Перевод, Приёмка по качеству, Постредактура машинного перевода, Корр…"
type input "Москалец Алина"
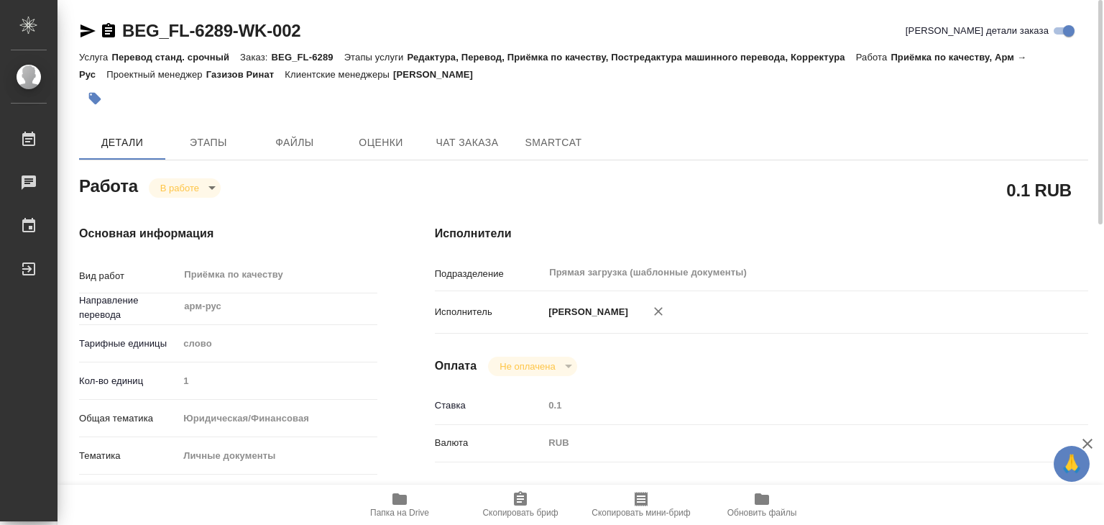
type input "/Clients/FL_BEG/Orders/BEG_FL-6289"
type textarea "x"
type textarea "2 сора арм-рус Мать - Афян Илона Михайловна, отец - Газарян Айк"
type textarea "x"
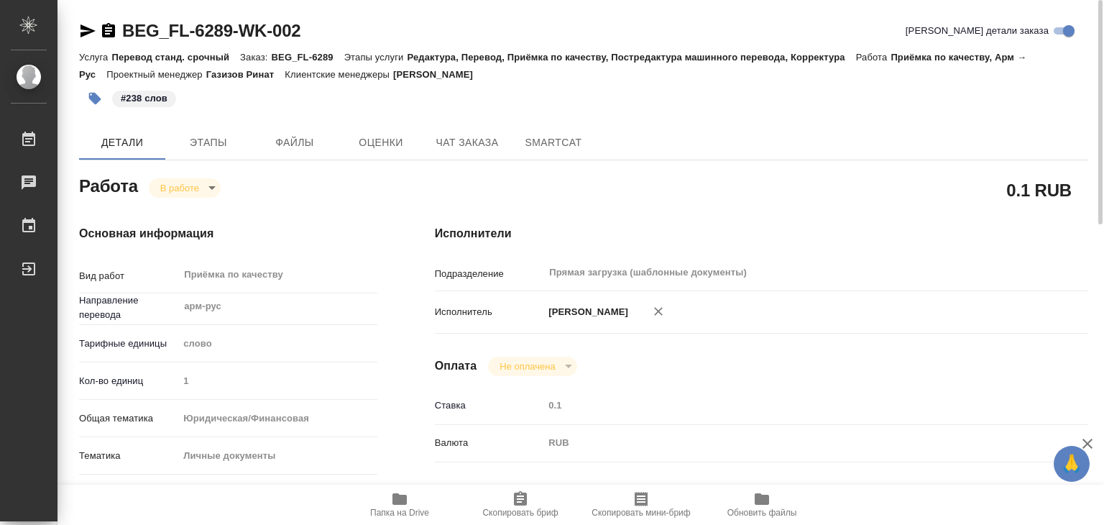
type textarea "x"
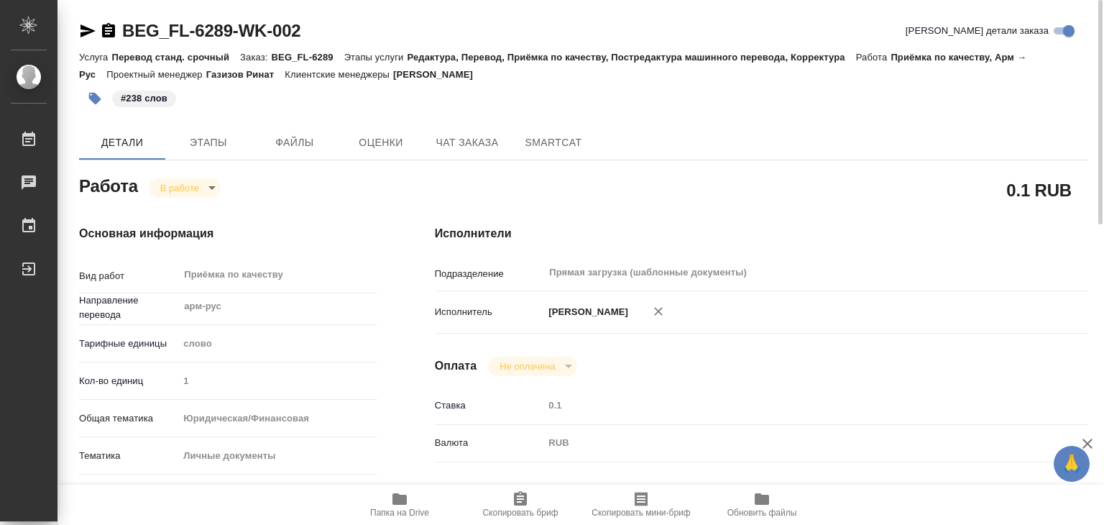
type textarea "x"
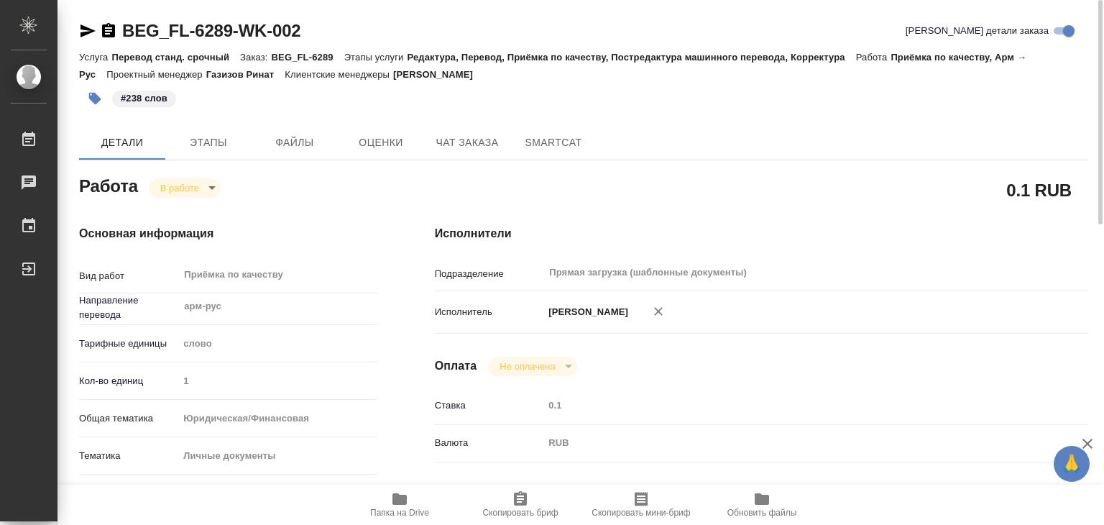
type textarea "x"
drag, startPoint x: 137, startPoint y: 15, endPoint x: 230, endPoint y: 24, distance: 93.2
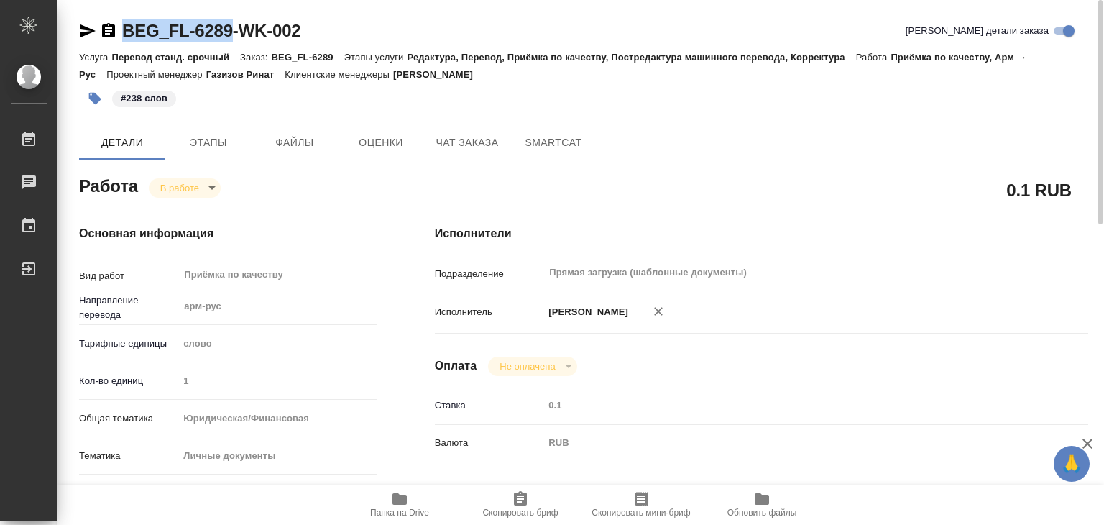
copy link "BEG_FL-6289"
click at [181, 185] on body "🙏 .cls-1 fill:#fff; AWATERA Alilekova Valeriya Работы 0 Чаты График Выйти BEG_F…" at bounding box center [552, 262] width 1104 height 525
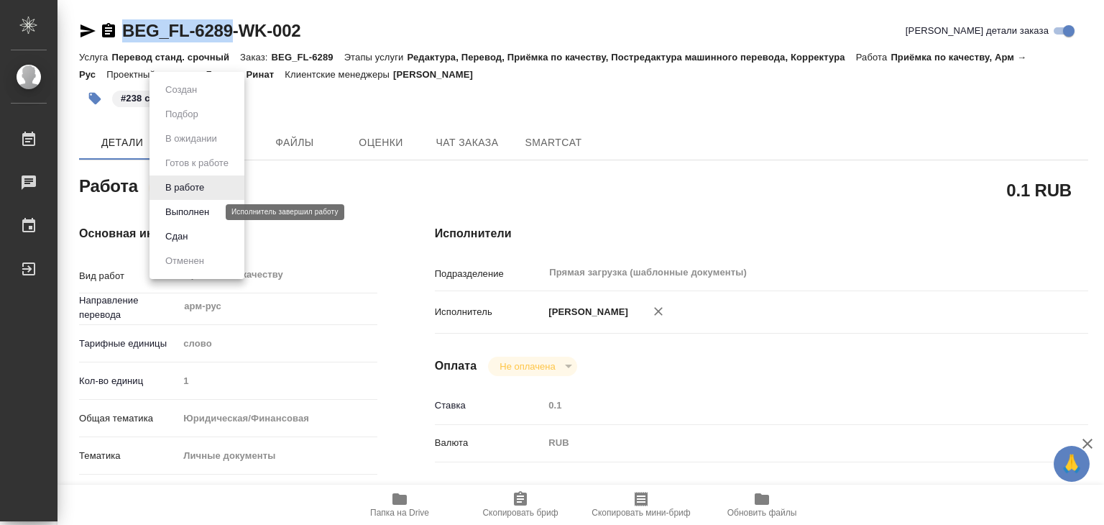
click at [201, 208] on button "Выполнен" at bounding box center [187, 212] width 52 height 16
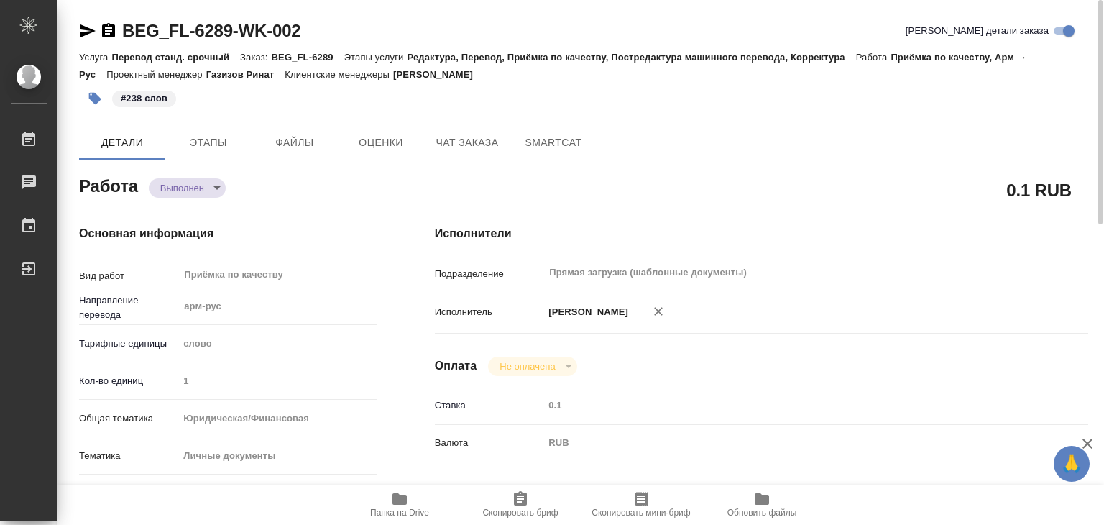
type textarea "x"
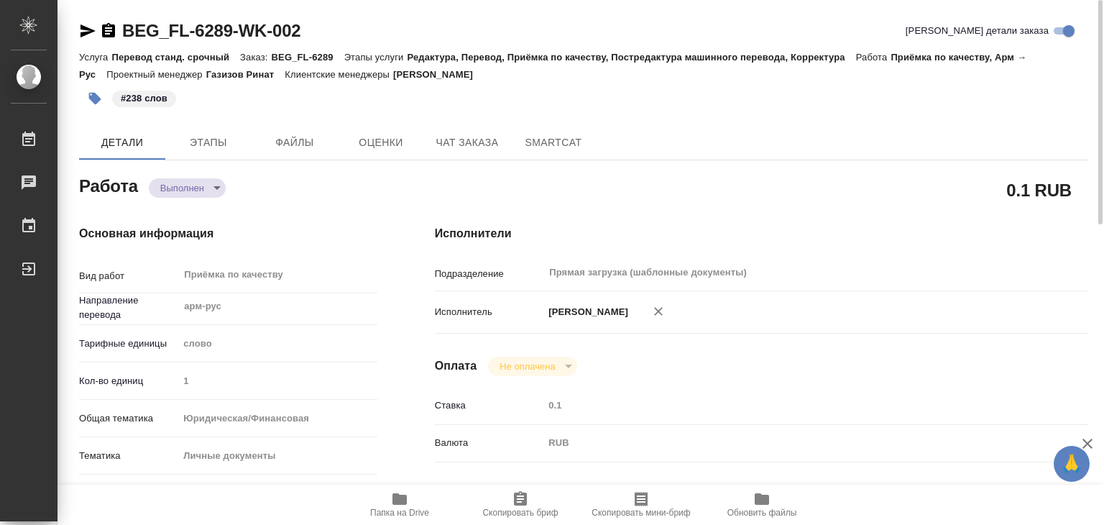
type textarea "x"
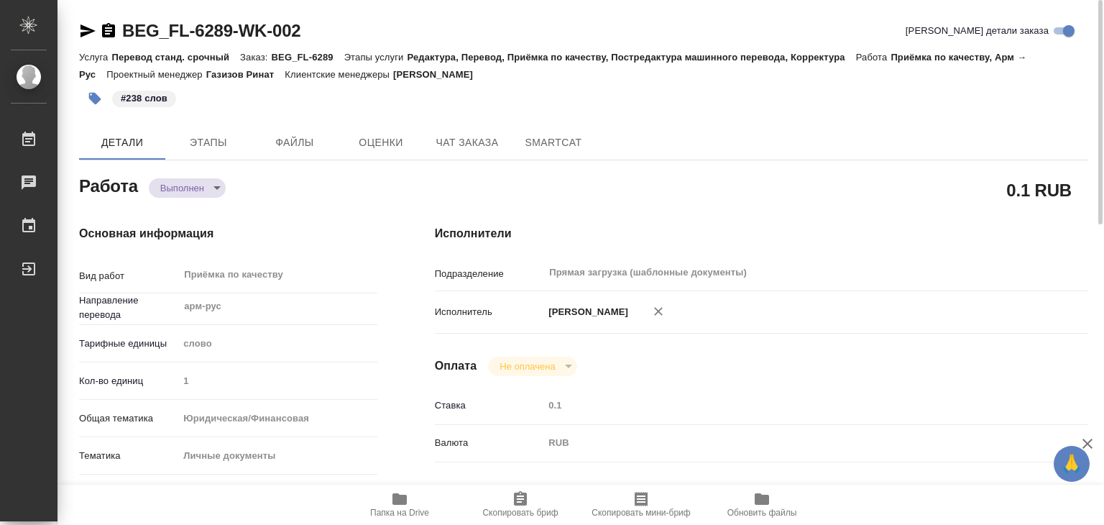
type textarea "x"
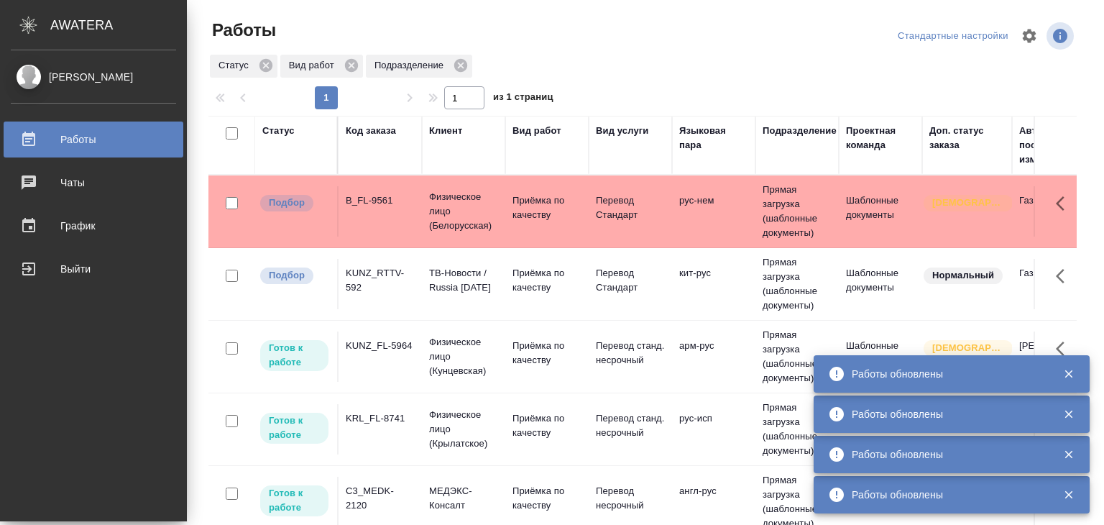
scroll to position [265, 0]
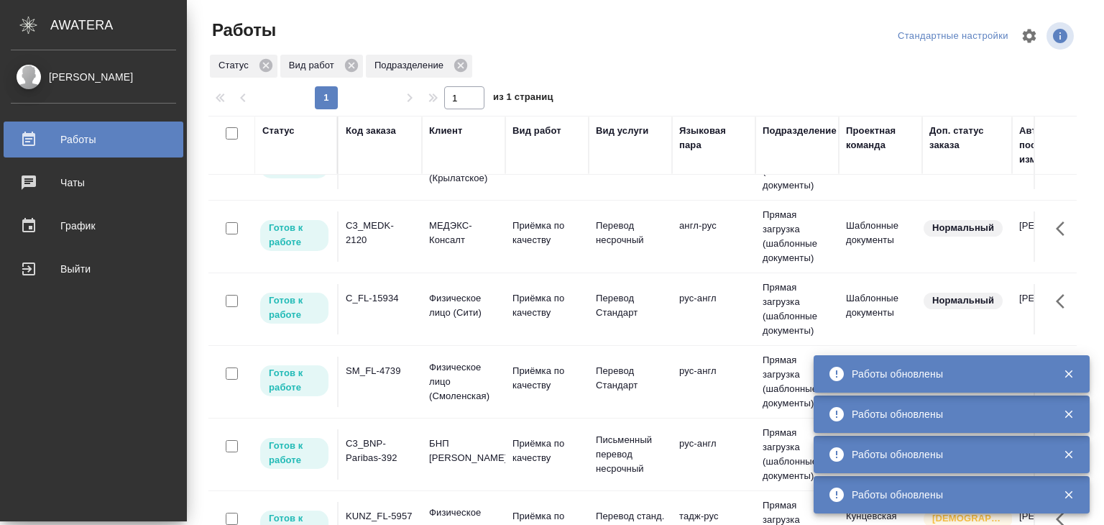
click at [210, 14] on div "Работы Стандартные настройки Статус Вид работ Подразделение 1 1 из 1 страниц Ст…" at bounding box center [649, 320] width 896 height 641
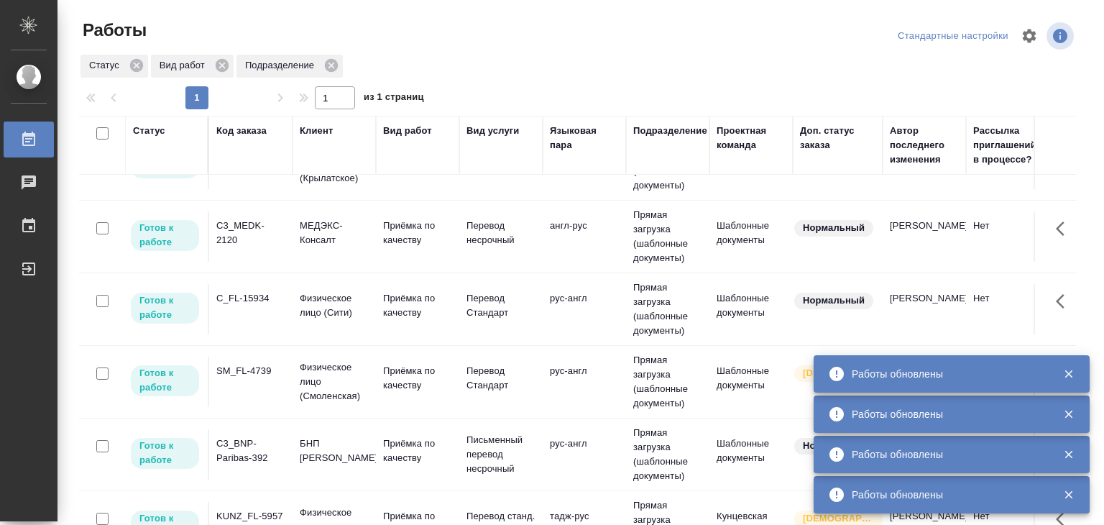
click at [262, 360] on td "SM_FL-4739" at bounding box center [250, 382] width 83 height 50
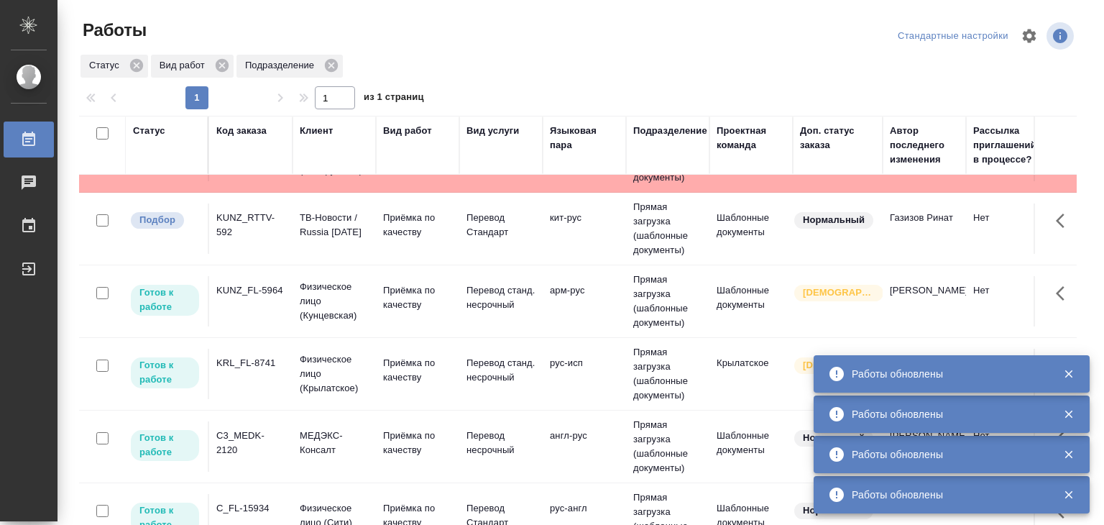
scroll to position [0, 0]
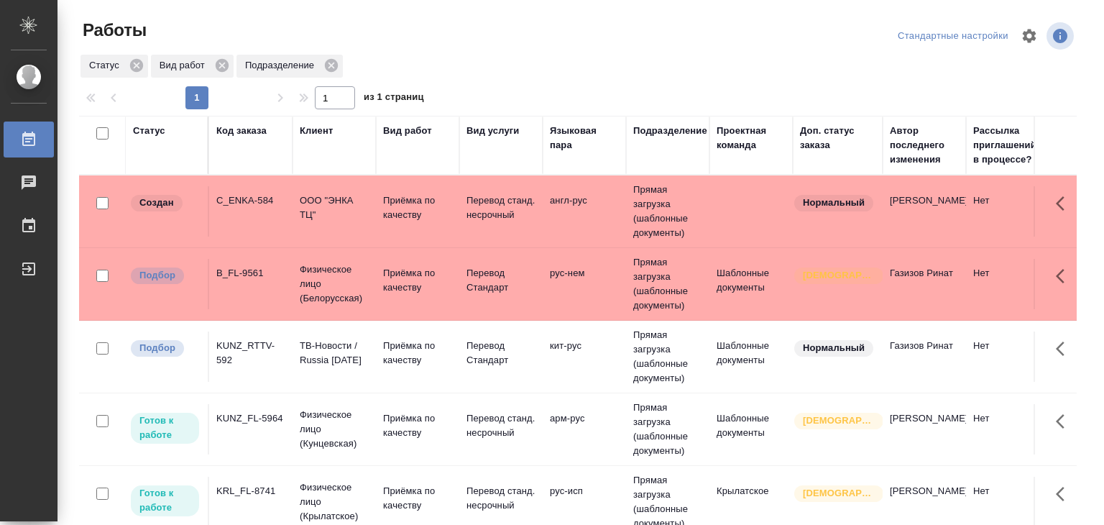
click at [334, 211] on p "ООО "ЭНКА ТЦ"" at bounding box center [334, 207] width 69 height 29
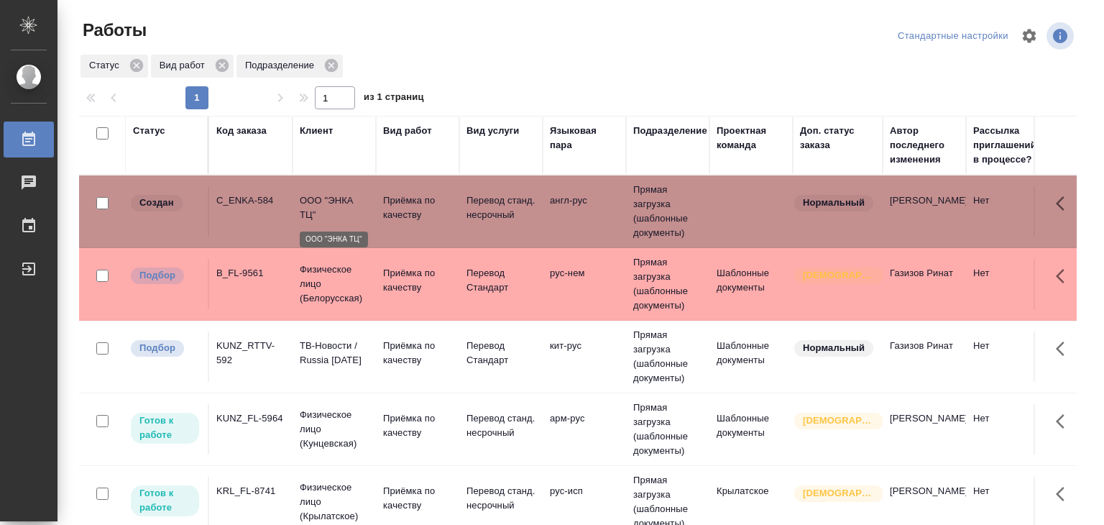
click at [318, 286] on p "Физическое лицо (Белорусская)" at bounding box center [334, 283] width 69 height 43
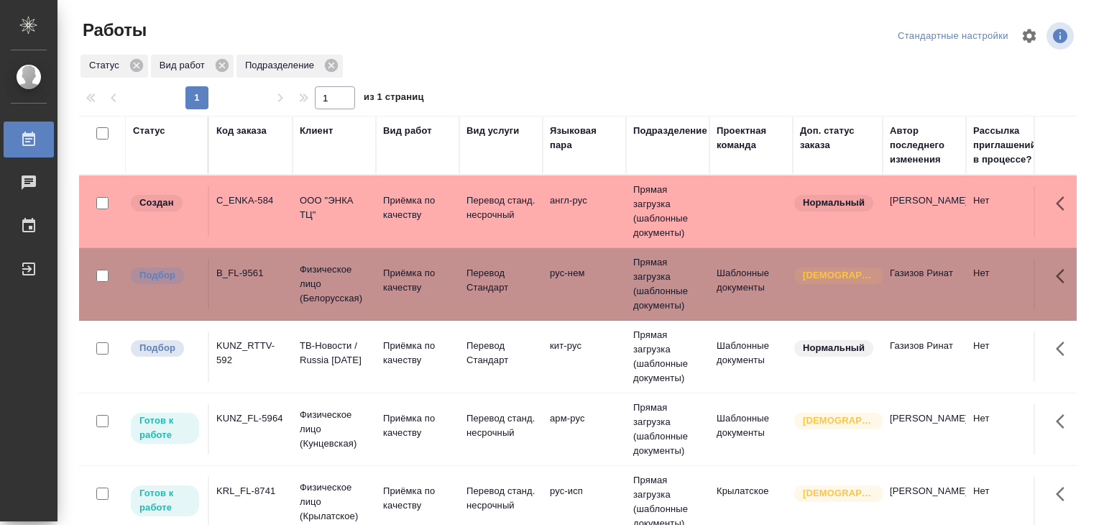
click at [275, 355] on div "KUNZ_RTTV-592" at bounding box center [250, 353] width 69 height 29
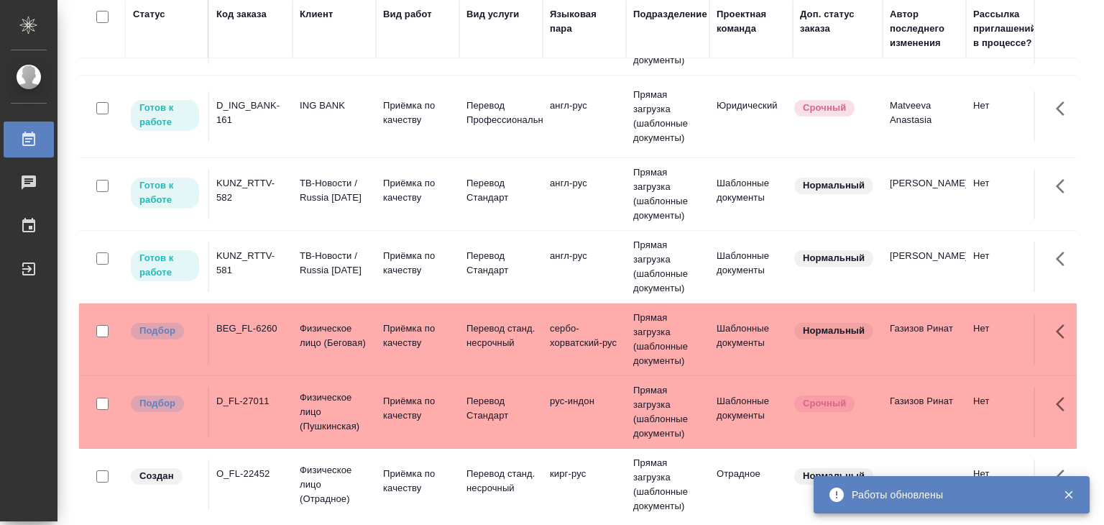
scroll to position [1007, 0]
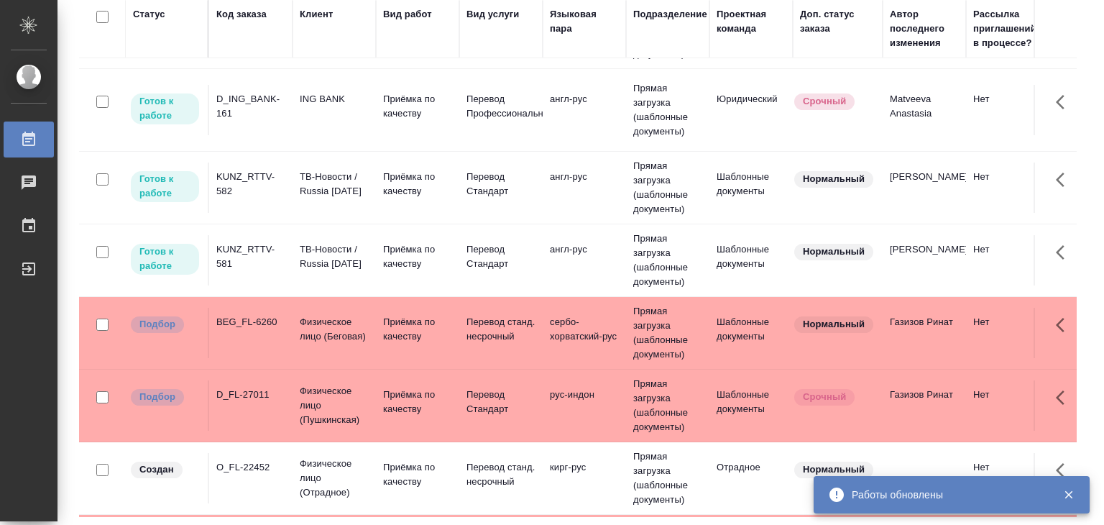
click at [319, 331] on p "Физическое лицо (Беговая)" at bounding box center [334, 329] width 69 height 29
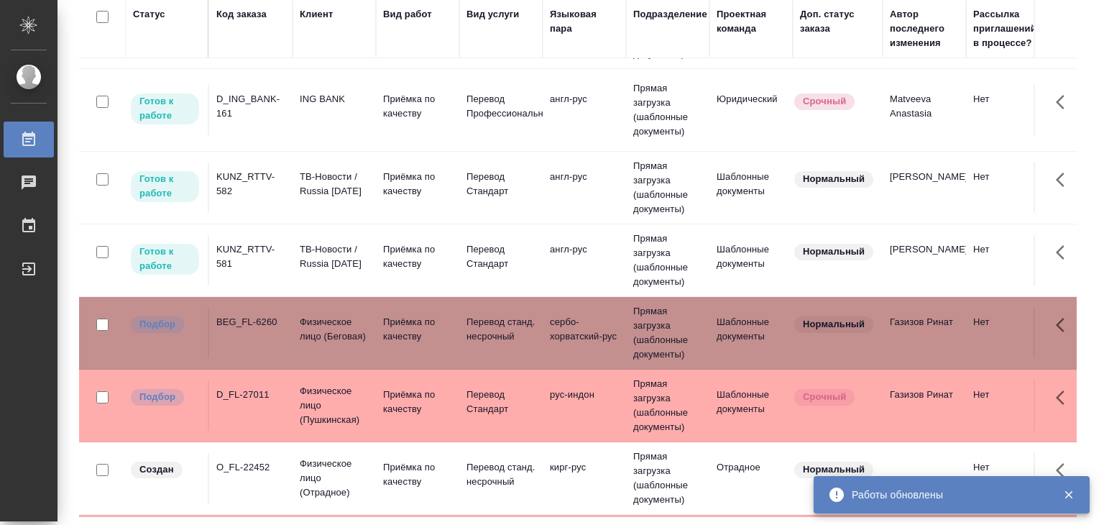
click at [242, 399] on div "D_FL-27011" at bounding box center [250, 395] width 69 height 14
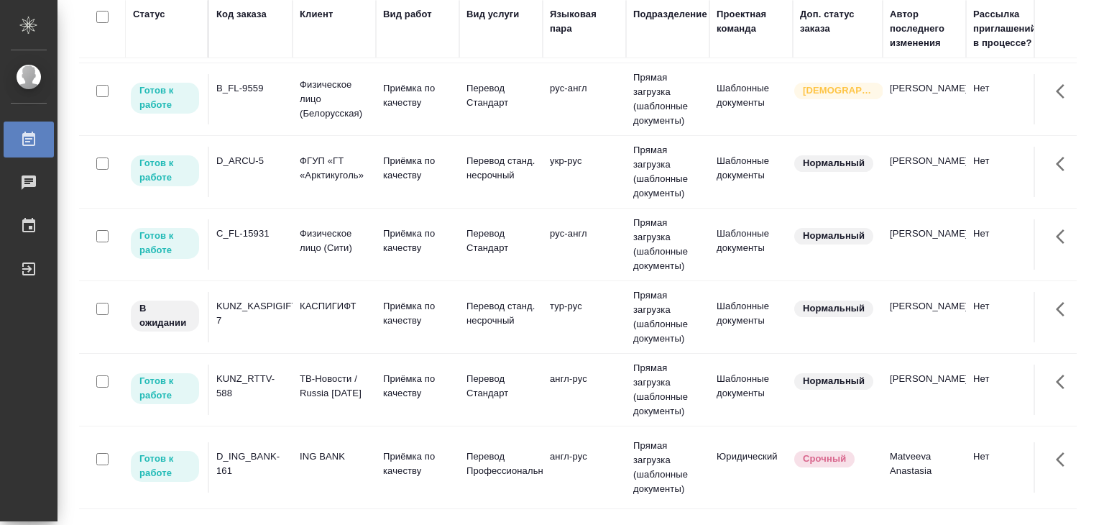
scroll to position [647, 0]
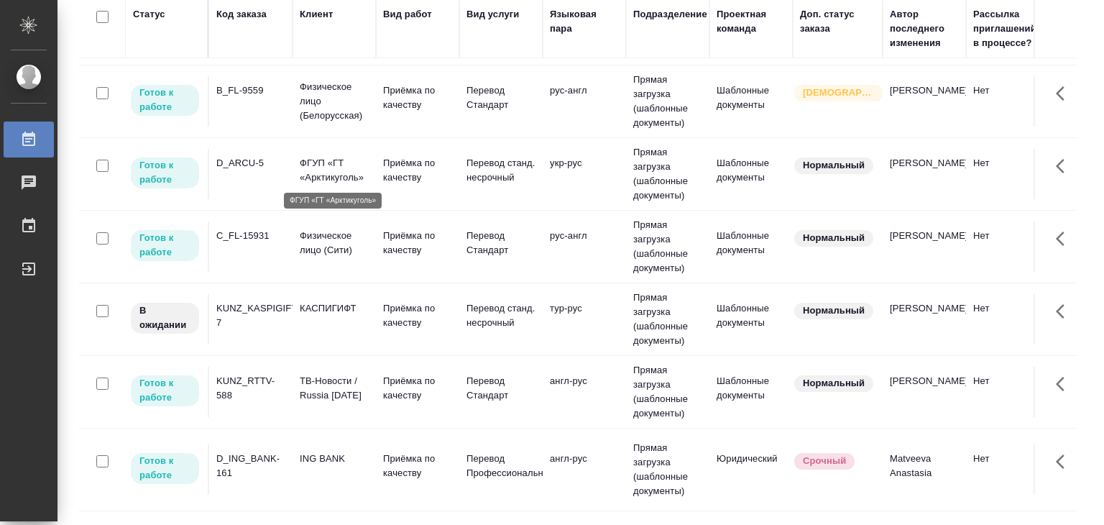
click at [301, 157] on p "ФГУП «ГТ «Арктикуголь»" at bounding box center [334, 170] width 69 height 29
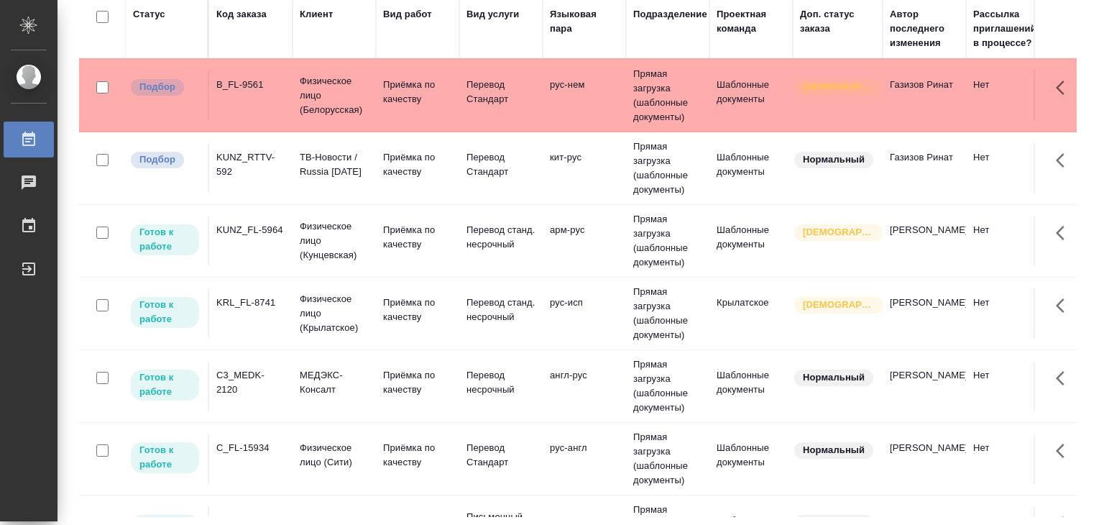
click at [377, 246] on td "Приёмка по качеству" at bounding box center [417, 241] width 83 height 50
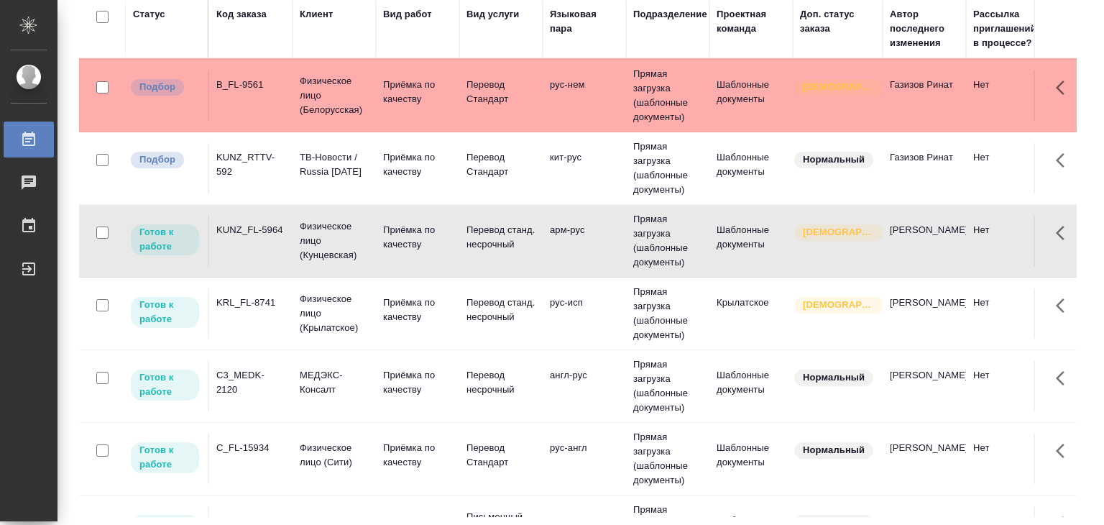
scroll to position [216, 0]
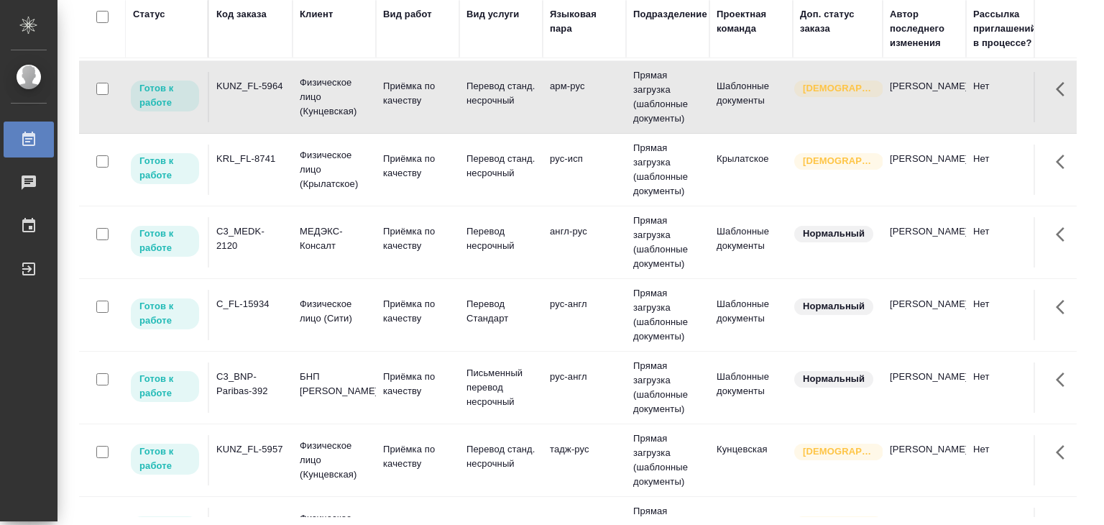
click at [360, 461] on p "Физическое лицо (Кунцевская)" at bounding box center [334, 460] width 69 height 43
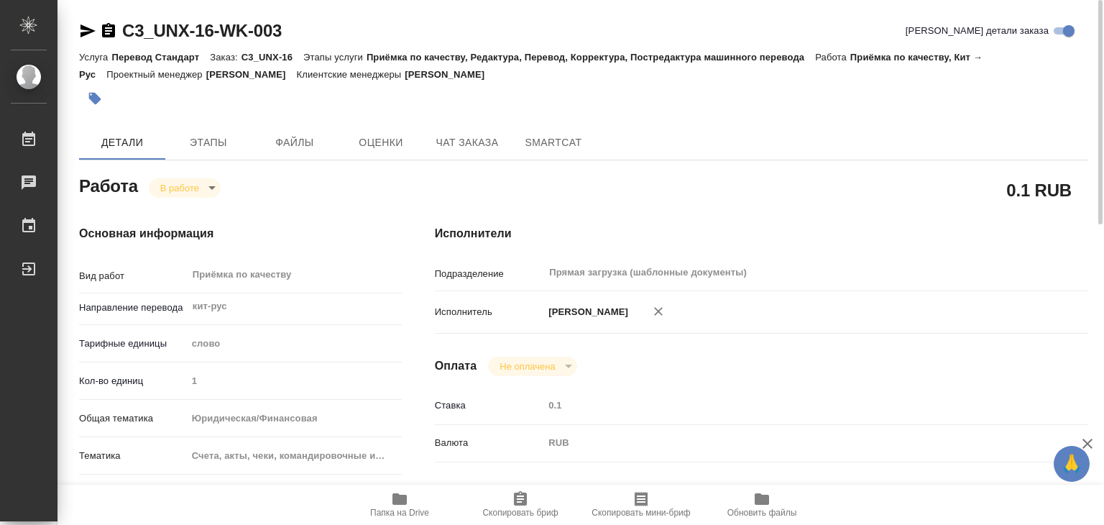
click at [106, 98] on button "button" at bounding box center [95, 99] width 32 height 32
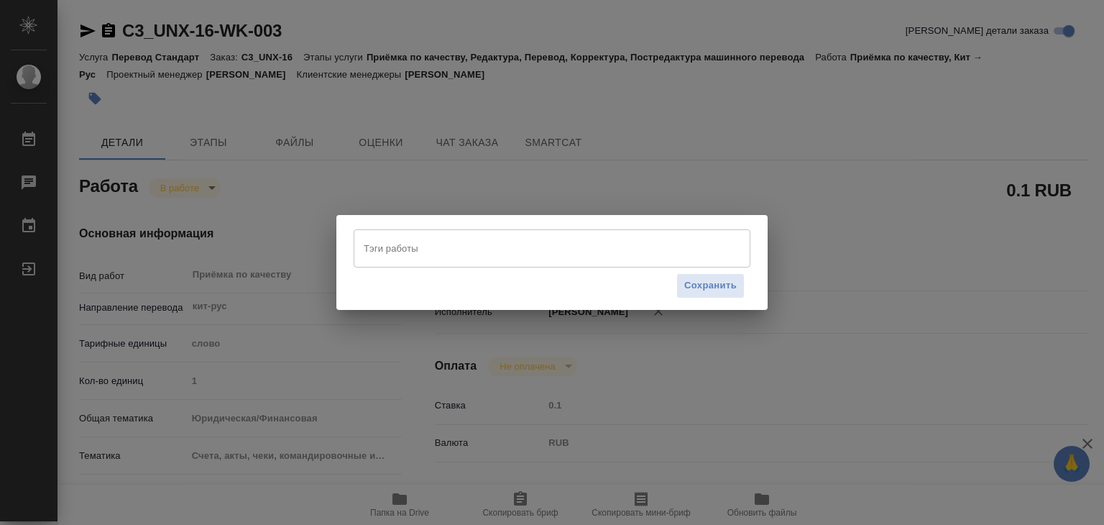
click at [435, 243] on input "Тэги работы" at bounding box center [538, 248] width 357 height 24
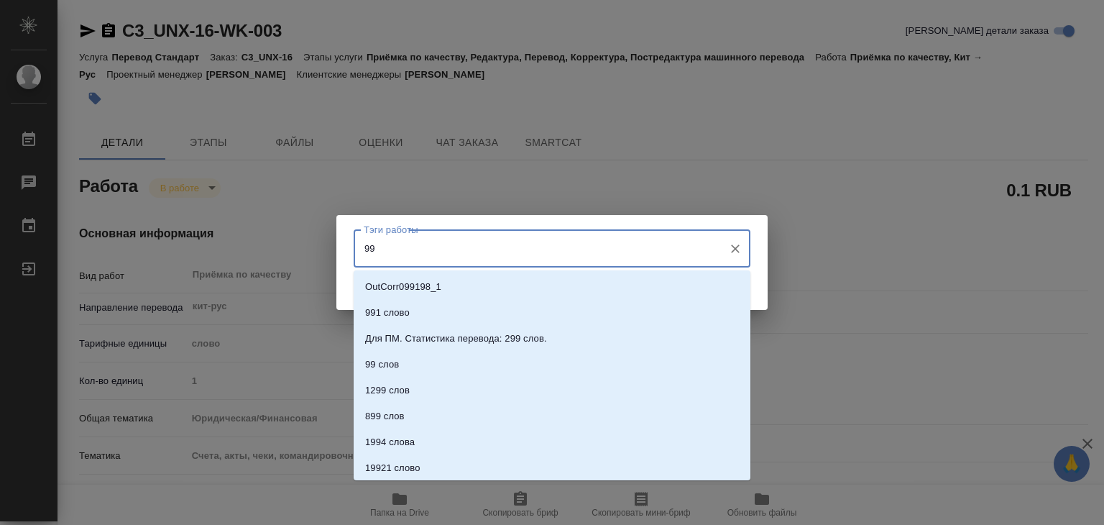
type input "999"
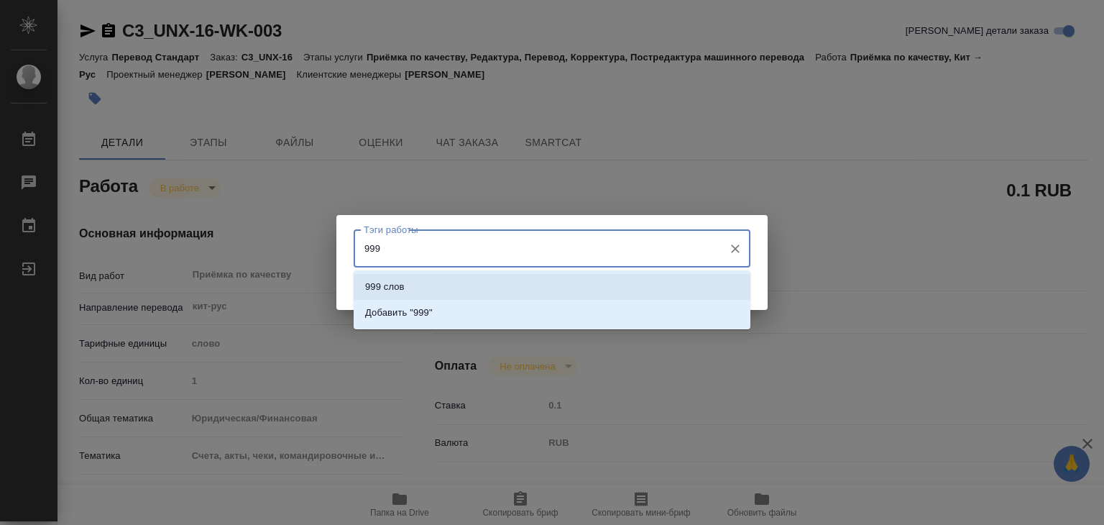
click at [477, 280] on li "999 слов" at bounding box center [552, 287] width 397 height 26
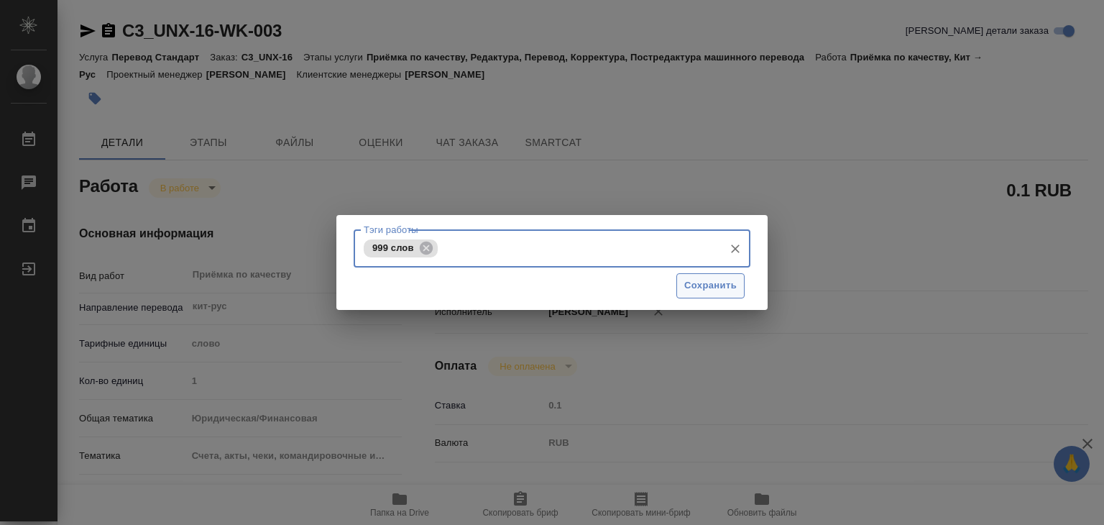
click at [703, 283] on span "Сохранить" at bounding box center [711, 286] width 52 height 17
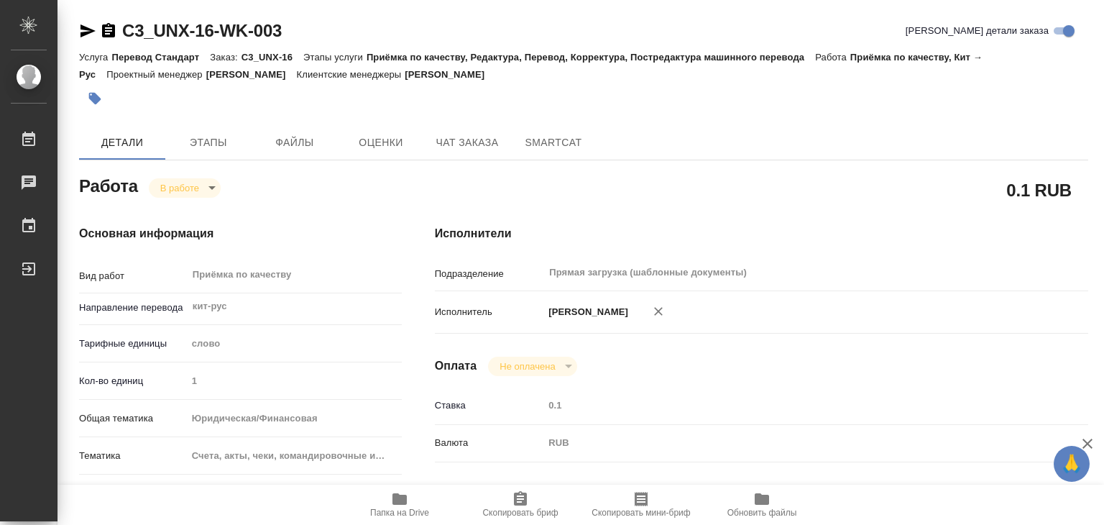
type input "inProgress"
type input "кит-рус"
type input "5a8b1489cc6b4906c91bfd90"
type input "1"
type input "yr-fn"
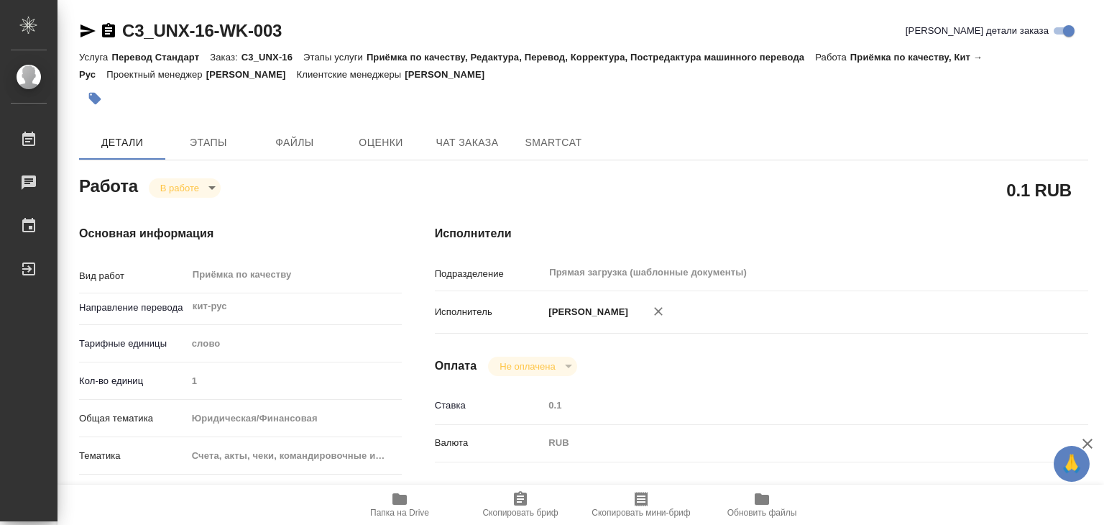
type input "5f647205b73bc97568ca66c0"
checkbox input "true"
type input "22.09.2025 17:26"
type input "24.09.2025 13:31"
type input "[DATE] 16:00"
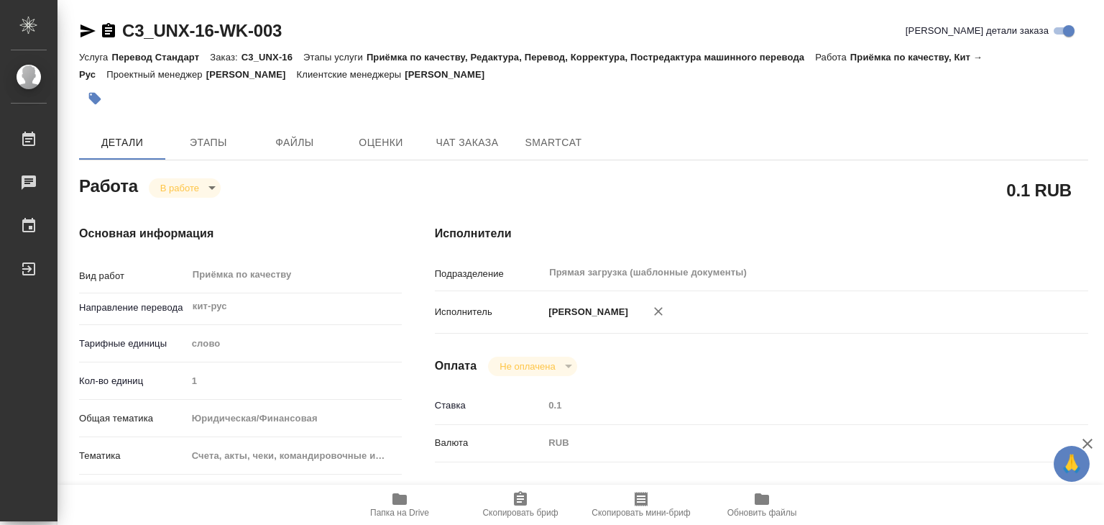
type input "[DATE] 16:00"
type input "Прямая загрузка (шаблонные документы)"
type input "notPayed"
type input "0.1"
type input "RUB"
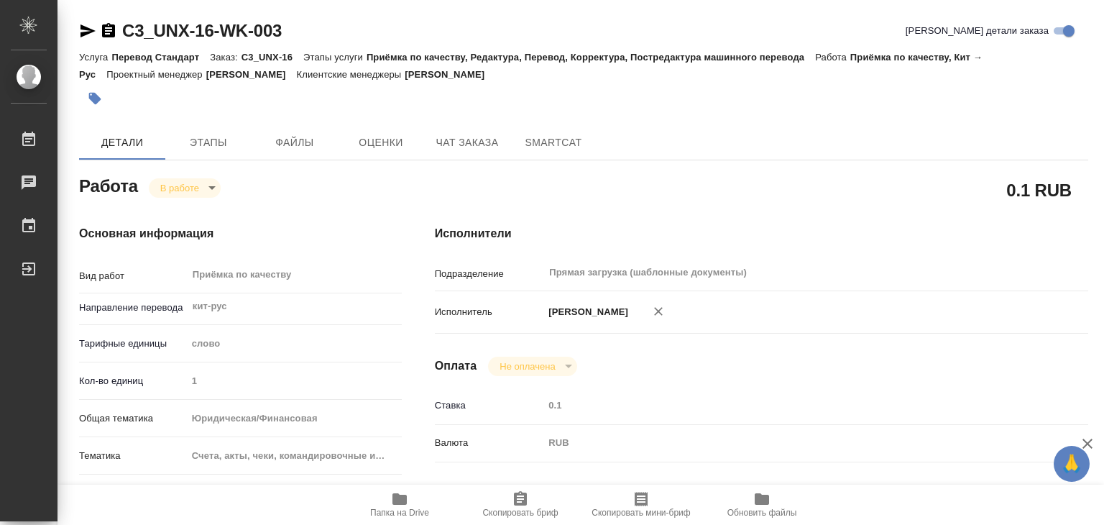
type input "[PERSON_NAME]"
type input "C3_UNX-16"
type input "Перевод Стандарт"
type input "Приёмка по качеству, Редактура, Перевод, Корректура, Постредактура машинного пе…"
type input "Никитина Татьяна"
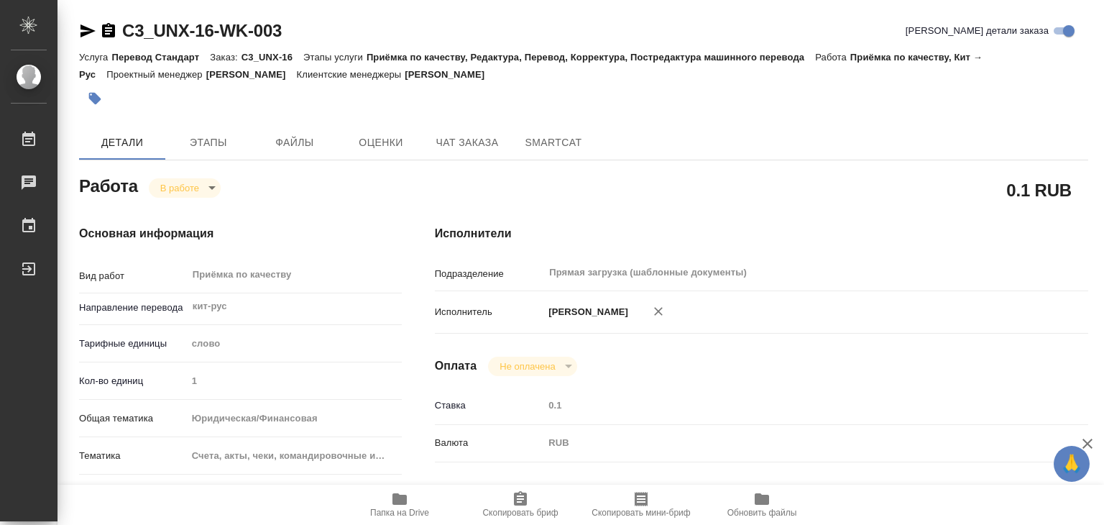
type input "[PERSON_NAME]"
type input "/Clients/ООО Юникс Инжиниринг/Orders/C3_UNX-16"
click at [293, 156] on button "Файлы" at bounding box center [295, 142] width 86 height 35
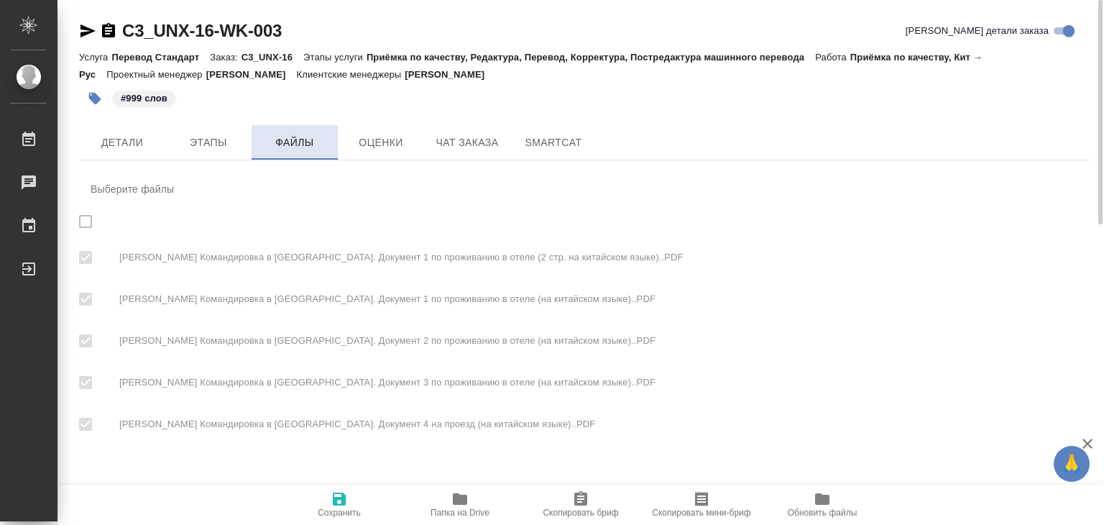
checkbox input "true"
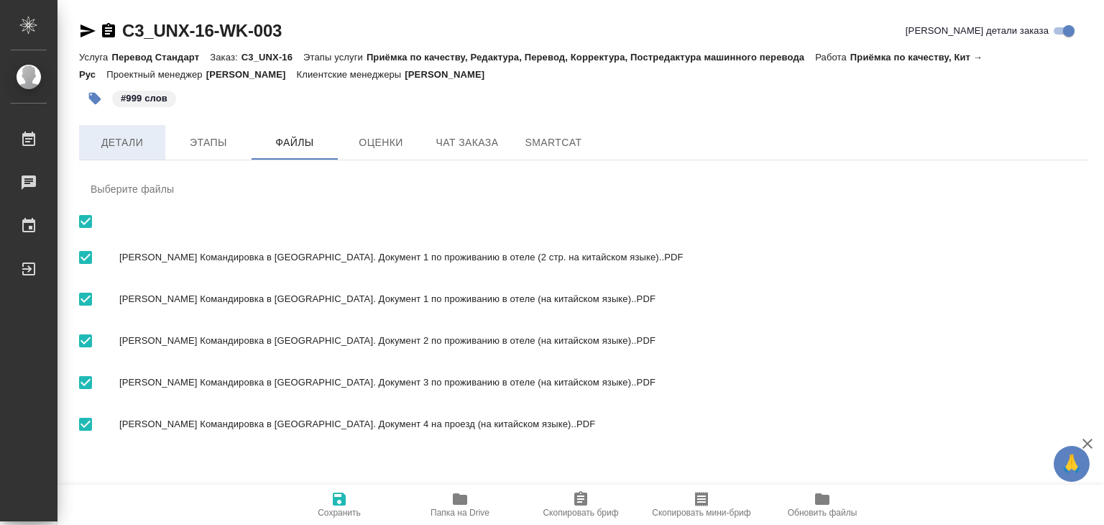
click at [139, 150] on span "Детали" at bounding box center [122, 143] width 69 height 18
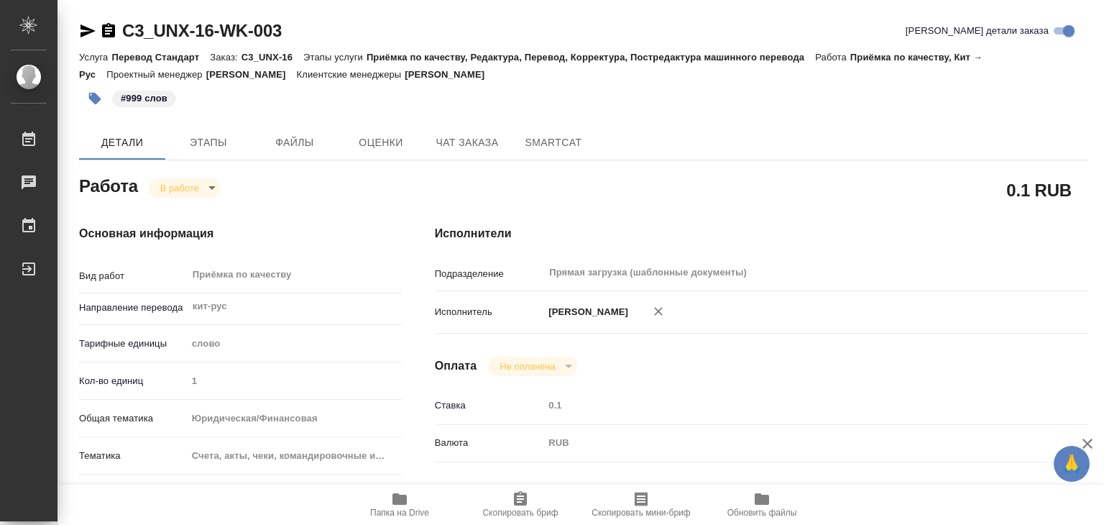
type textarea "x"
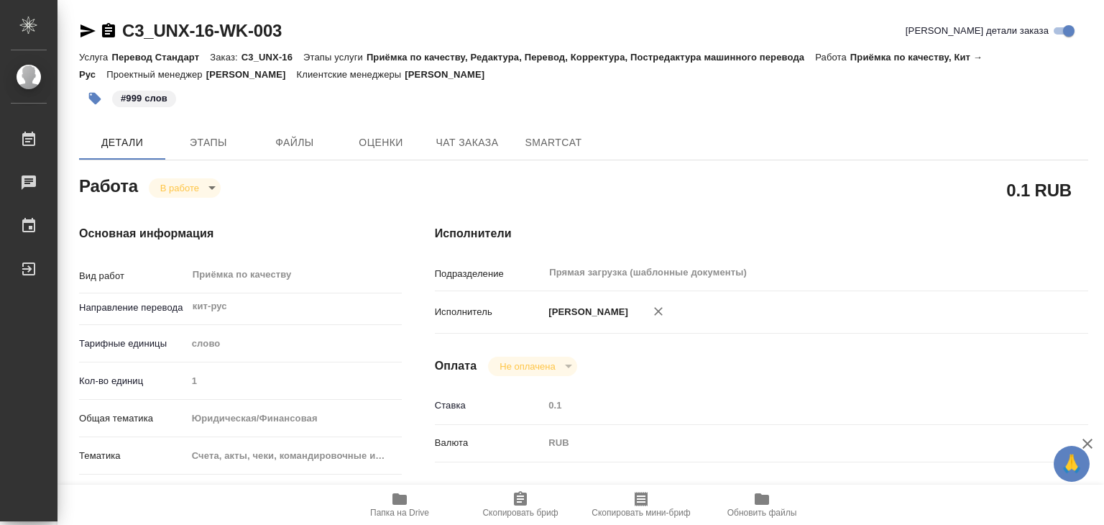
type textarea "x"
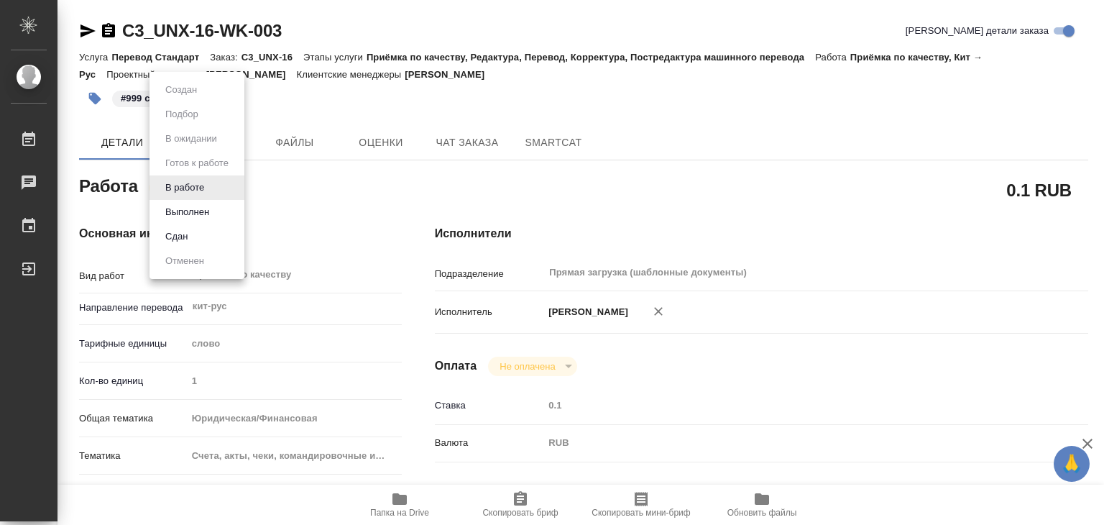
click at [175, 185] on body "🙏 .cls-1 fill:#fff; AWATERA Alilekova Valeriya Работы 0 Чаты График Выйти C3_UN…" at bounding box center [552, 262] width 1104 height 525
click at [192, 213] on button "Выполнен" at bounding box center [187, 212] width 52 height 16
type textarea "x"
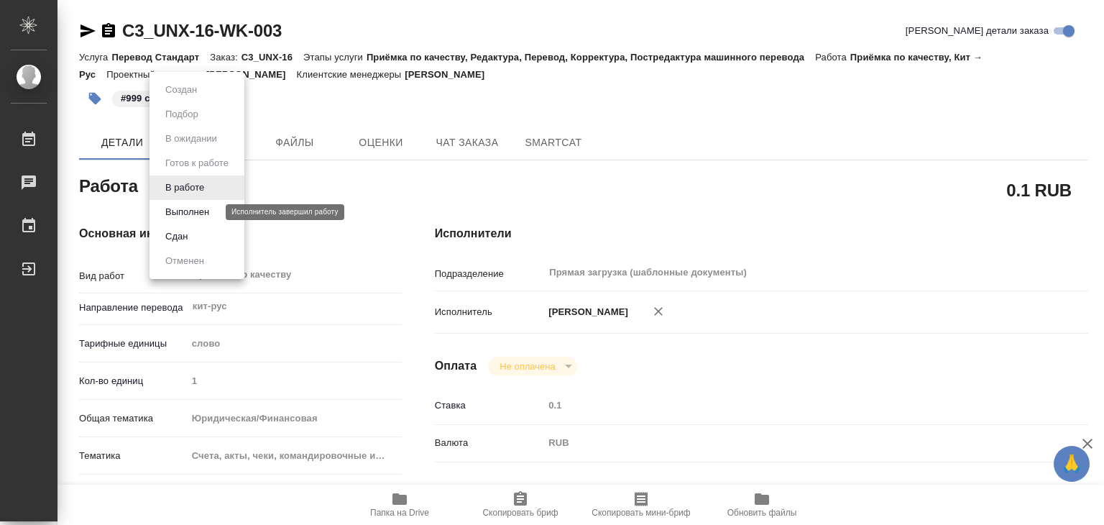
type textarea "x"
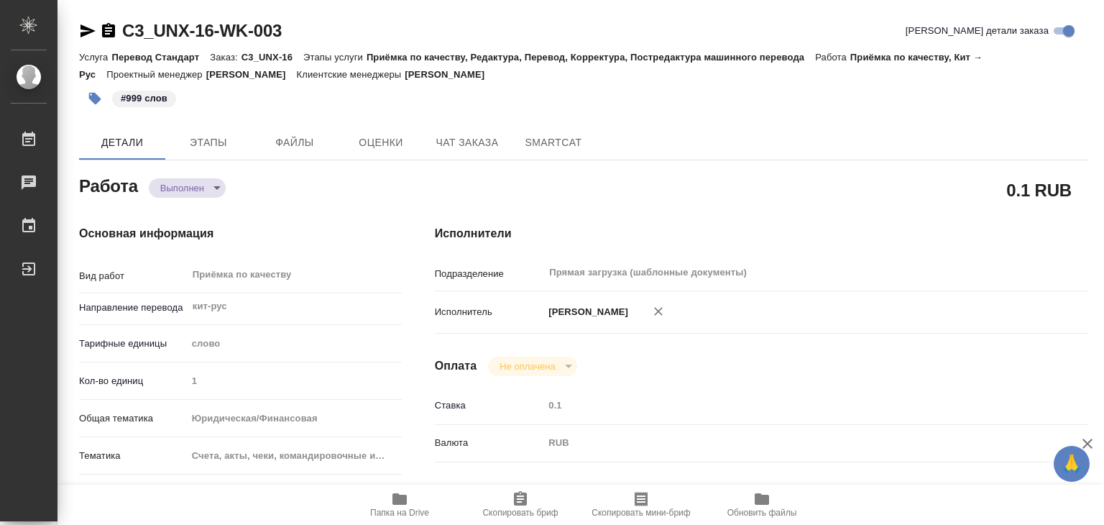
type textarea "x"
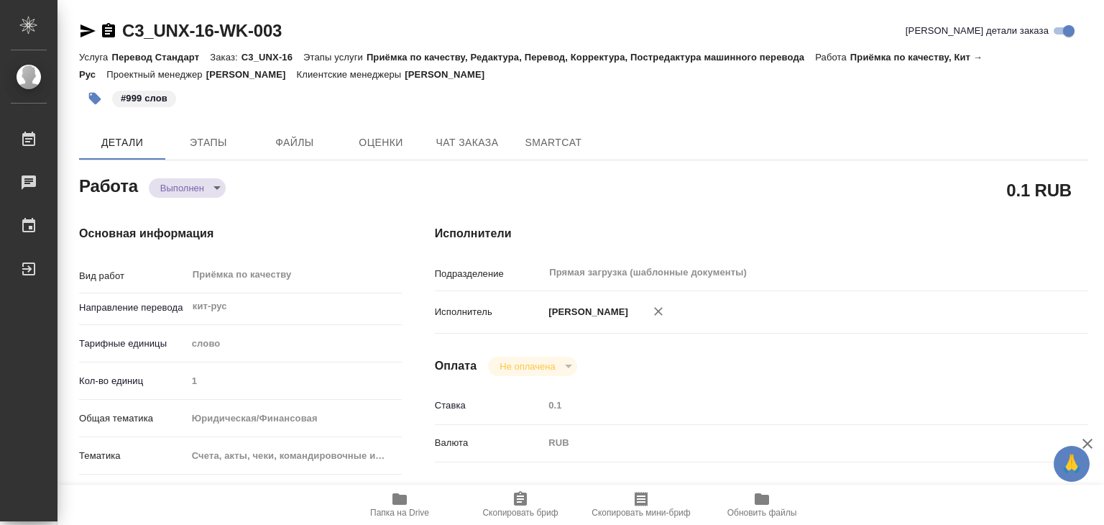
type textarea "x"
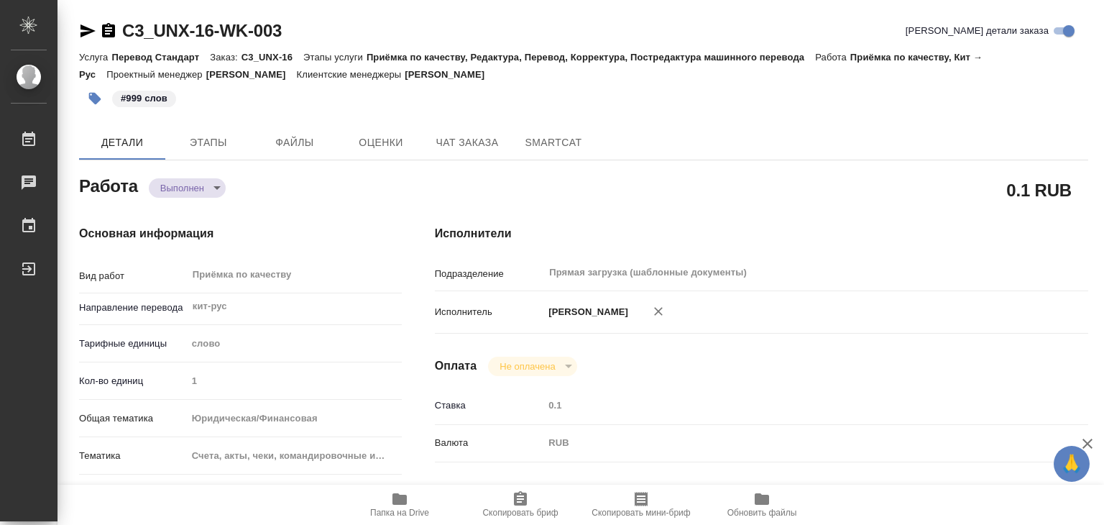
type textarea "x"
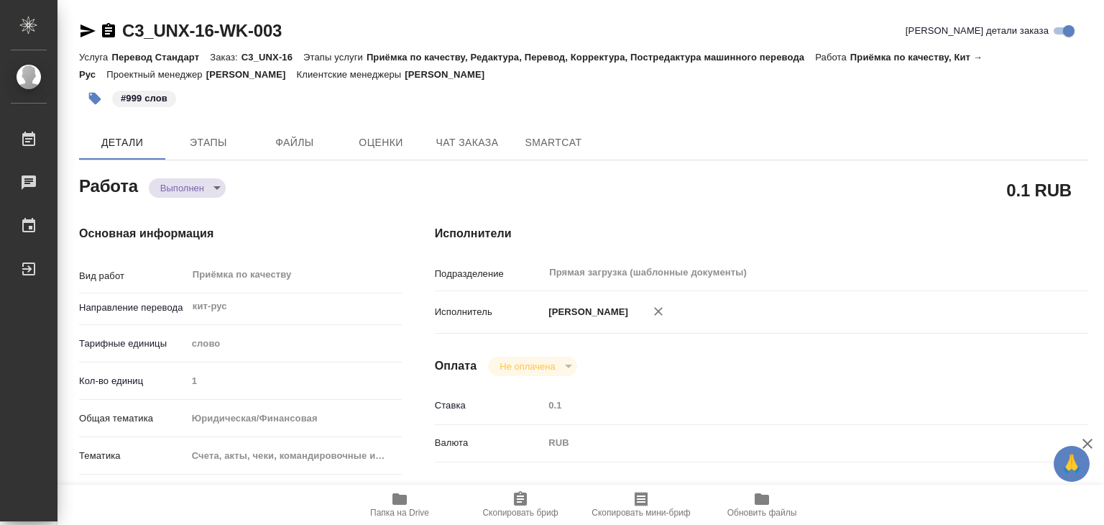
type textarea "x"
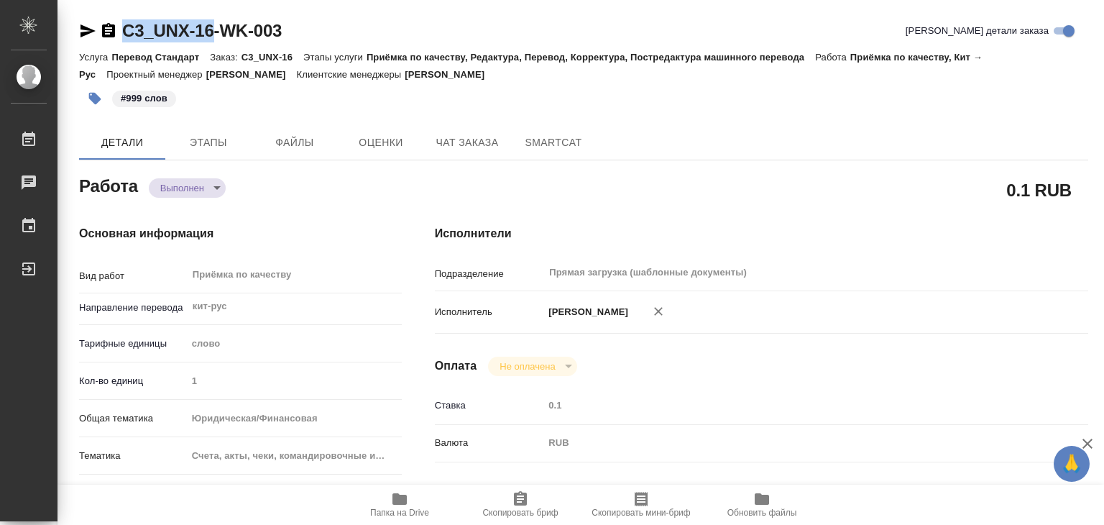
drag, startPoint x: 116, startPoint y: 12, endPoint x: 213, endPoint y: 24, distance: 97.9
copy link "C3_UNX-16"
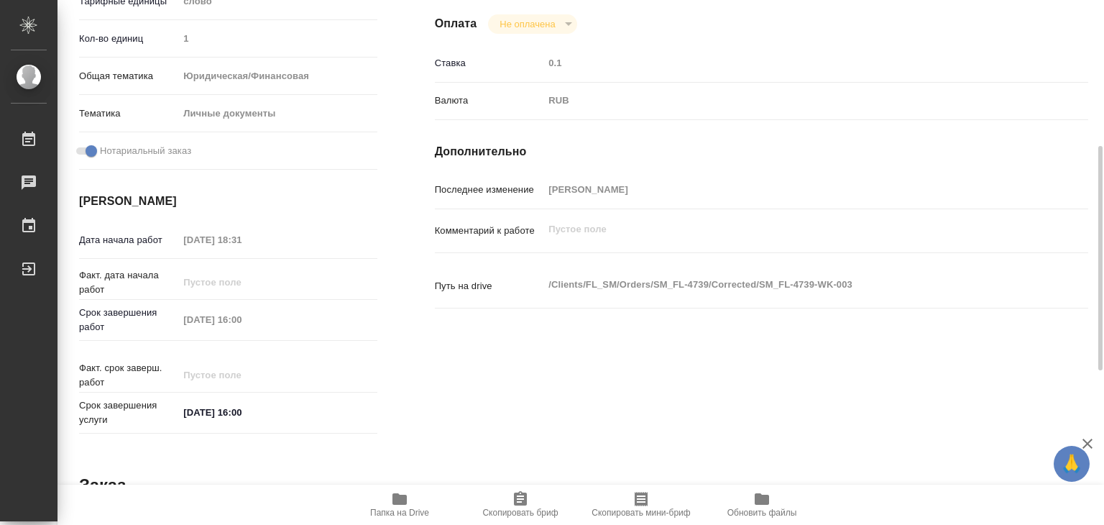
scroll to position [55, 0]
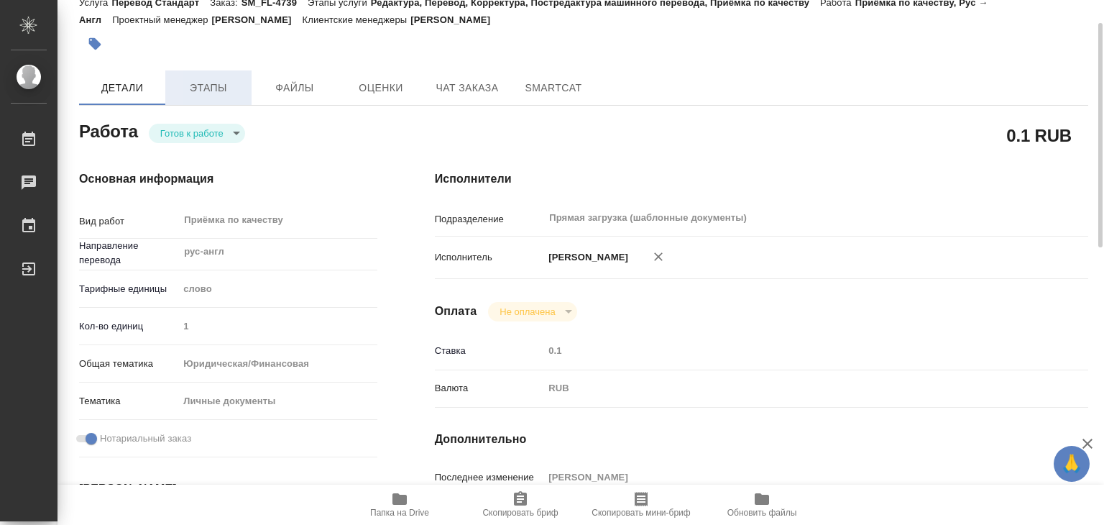
click at [207, 79] on span "Этапы" at bounding box center [208, 88] width 69 height 18
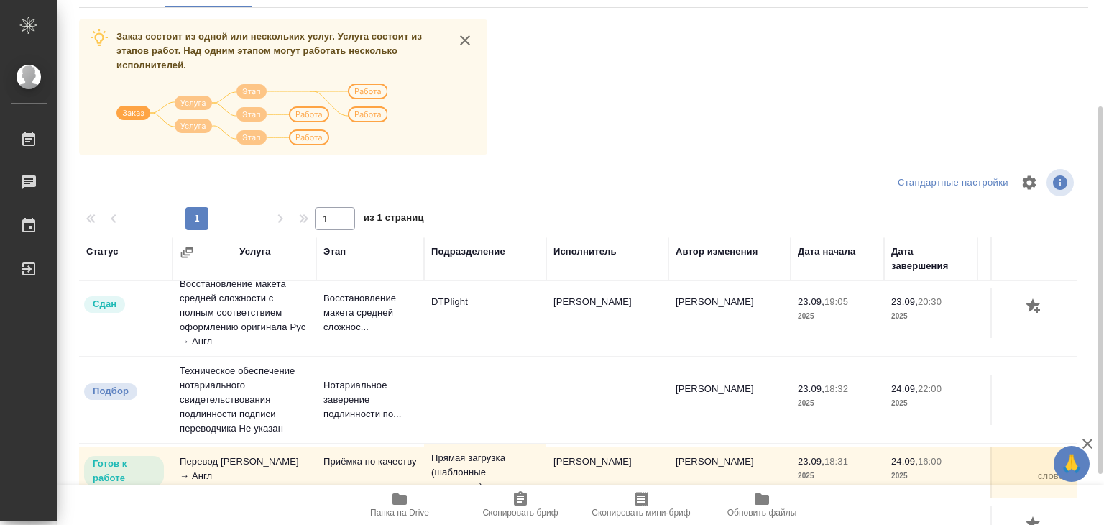
scroll to position [224, 0]
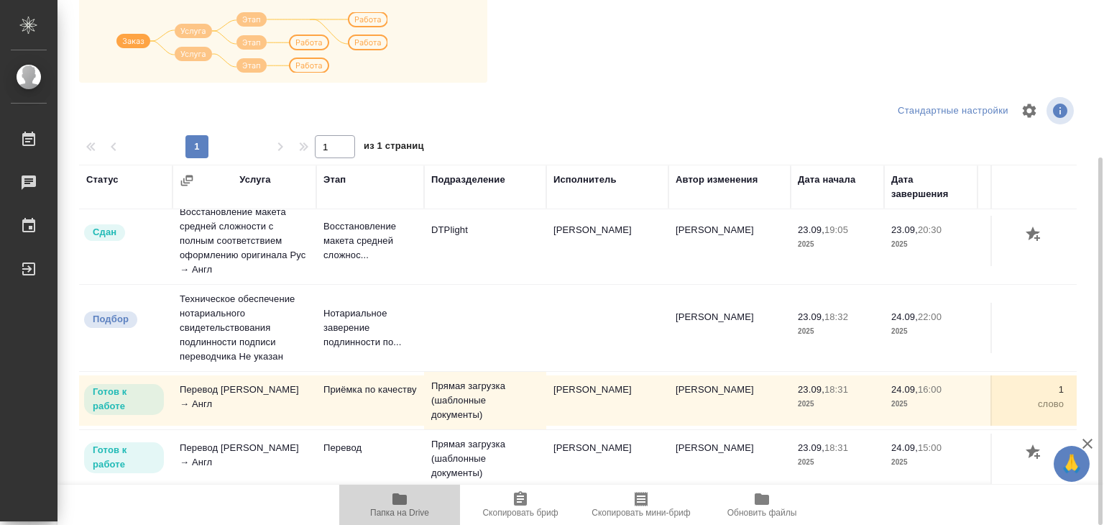
click at [398, 495] on icon "button" at bounding box center [400, 499] width 14 height 12
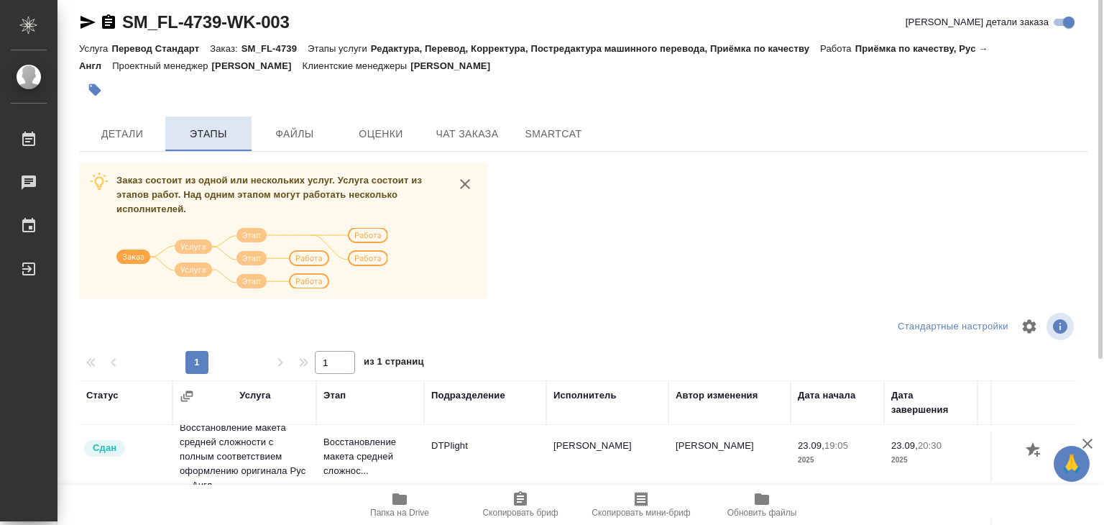
scroll to position [0, 0]
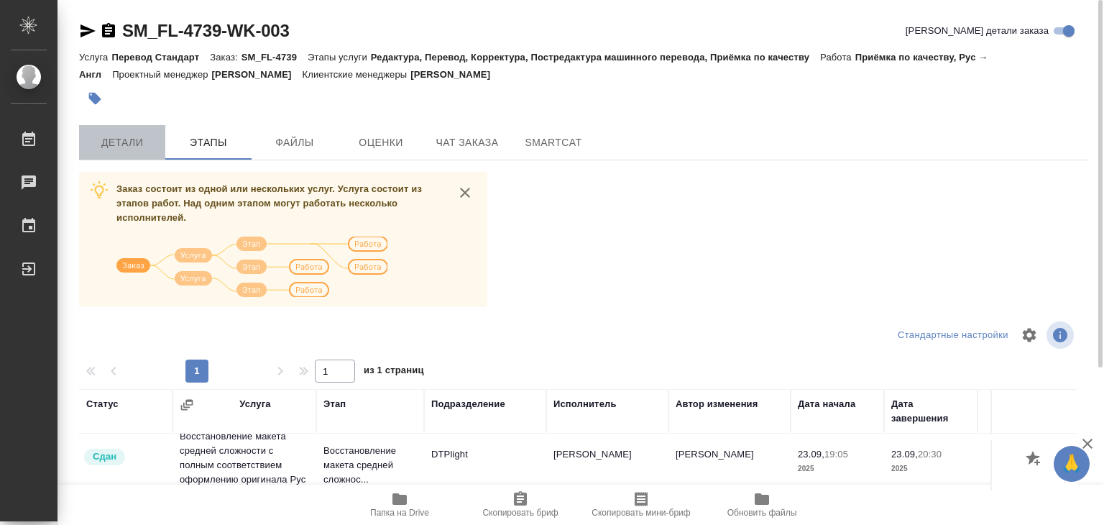
click at [156, 152] on button "Детали" at bounding box center [122, 142] width 86 height 35
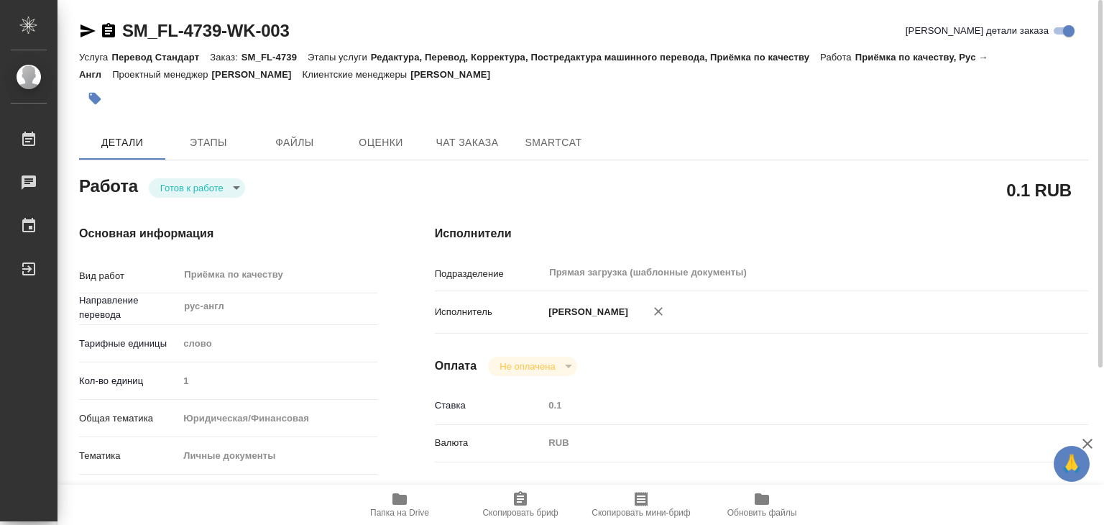
type textarea "x"
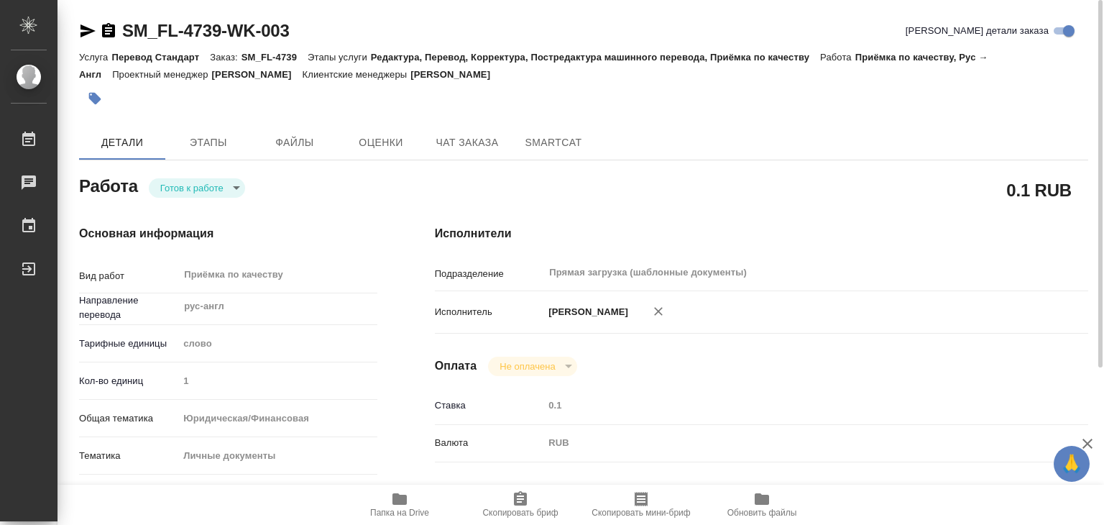
type textarea "x"
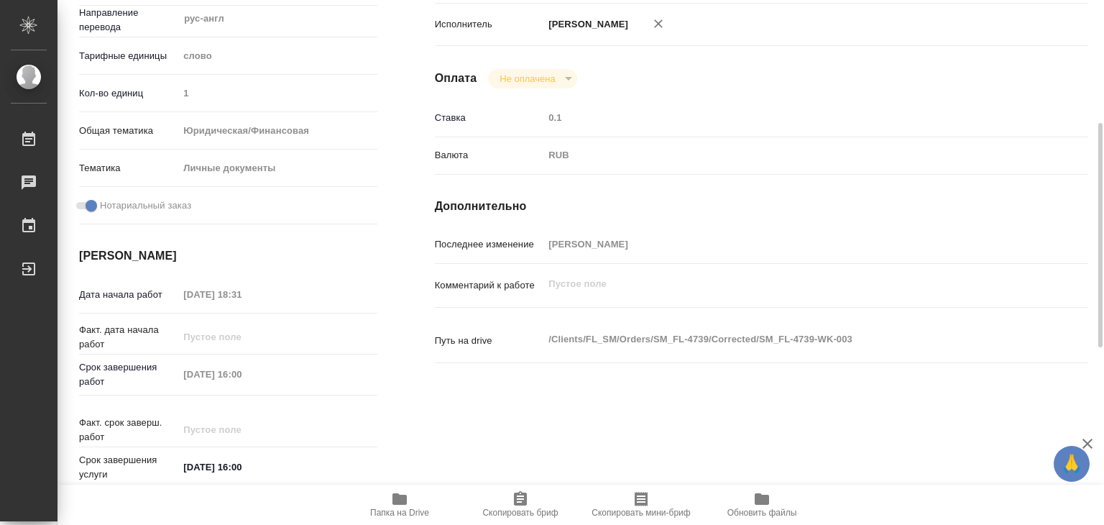
type textarea "x"
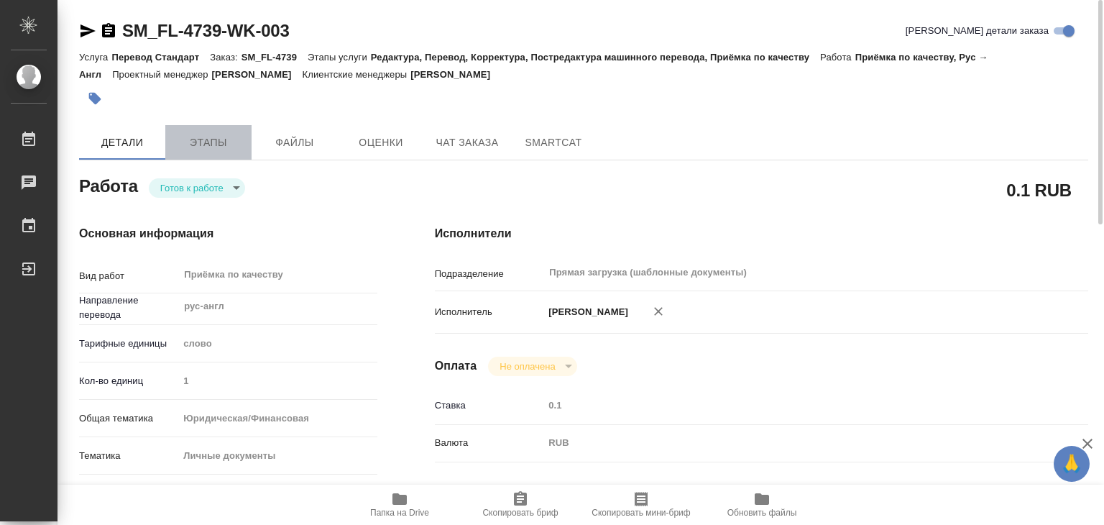
click at [207, 141] on span "Этапы" at bounding box center [208, 143] width 69 height 18
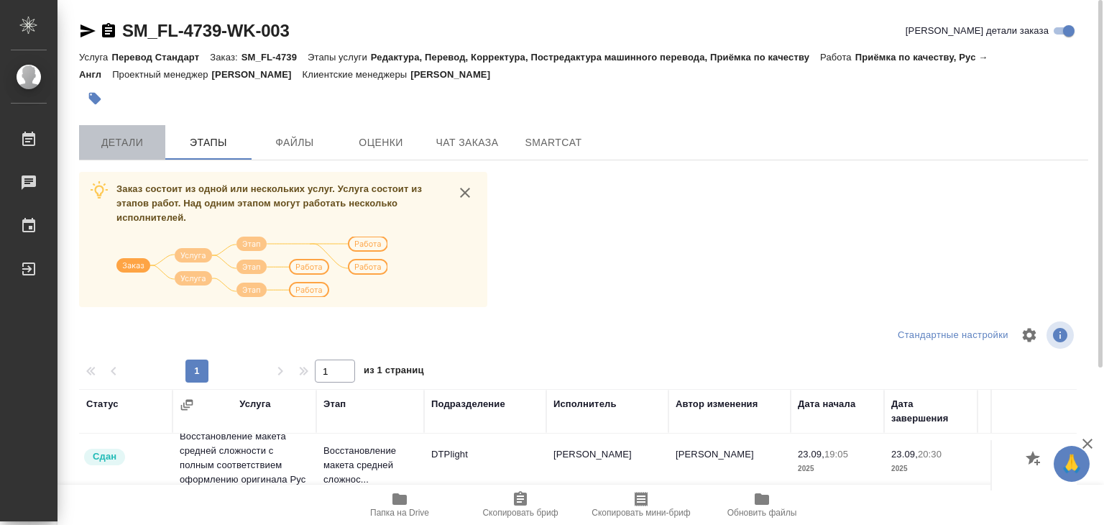
click at [142, 150] on span "Детали" at bounding box center [122, 143] width 69 height 18
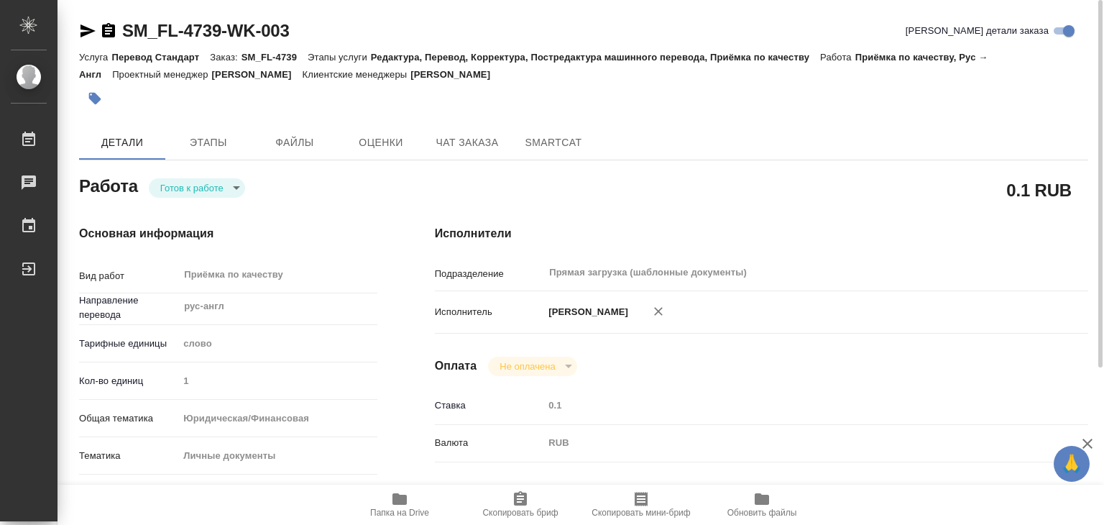
type textarea "x"
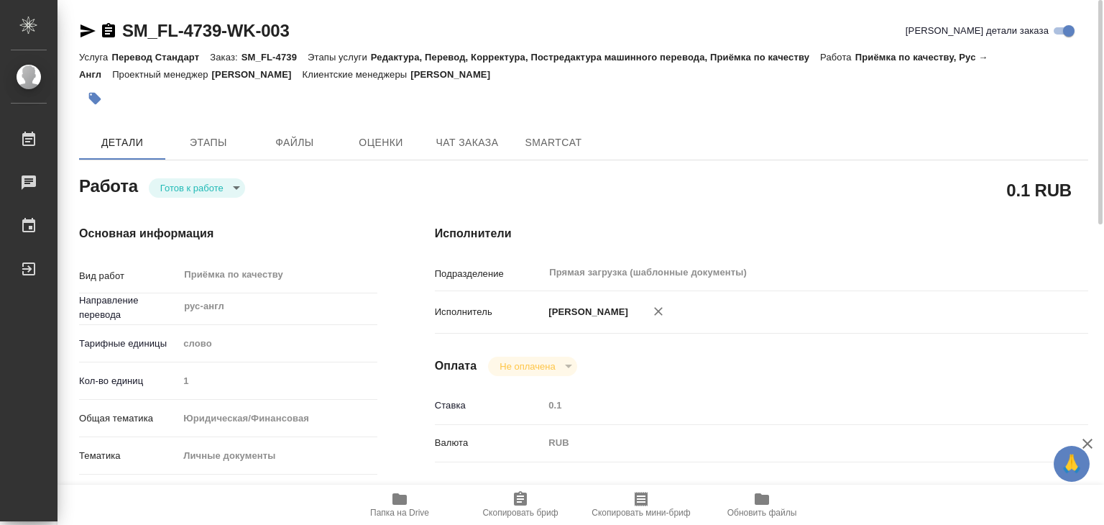
click at [95, 98] on icon "button" at bounding box center [95, 99] width 12 height 12
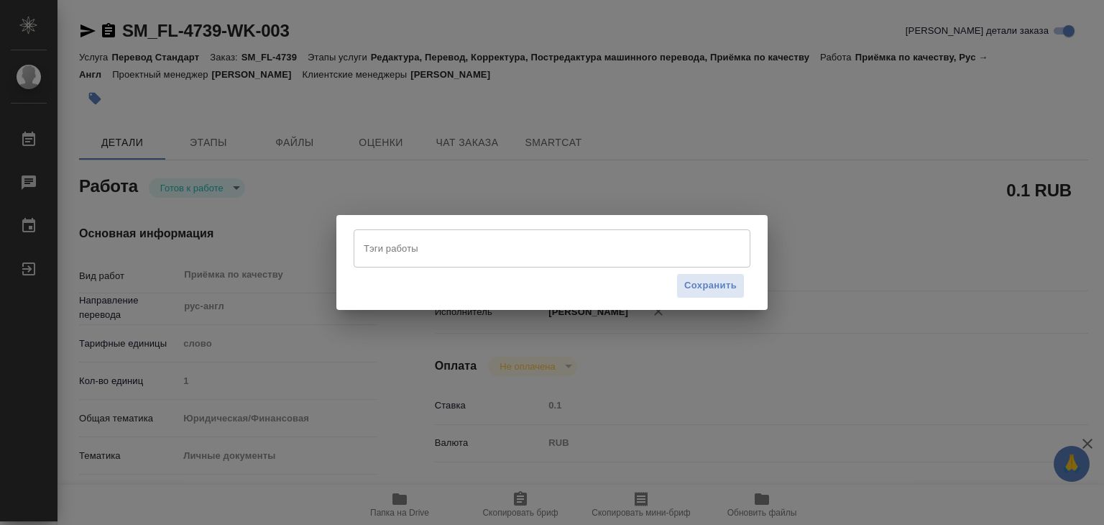
click at [417, 251] on input "Тэги работы" at bounding box center [538, 248] width 357 height 24
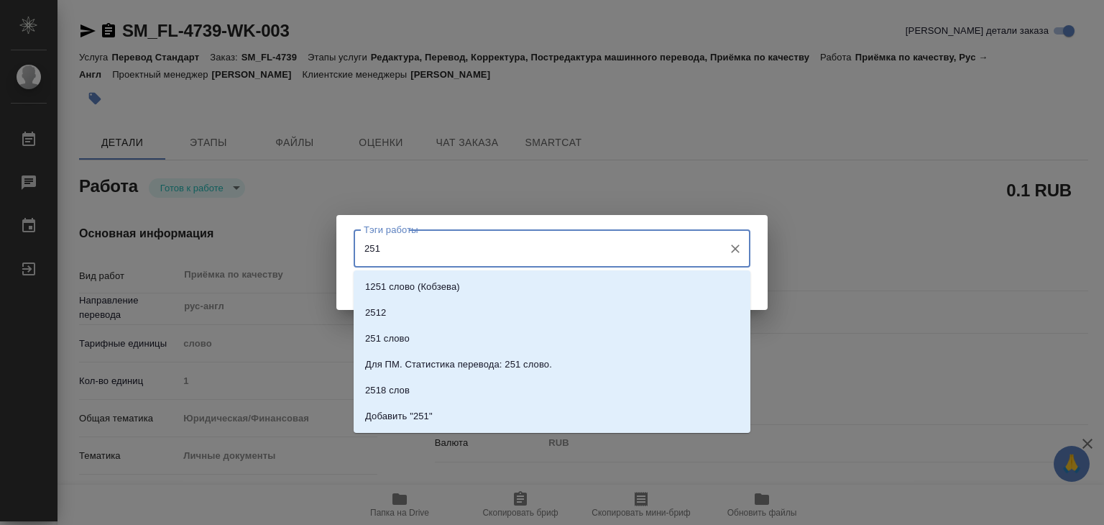
type input "251"
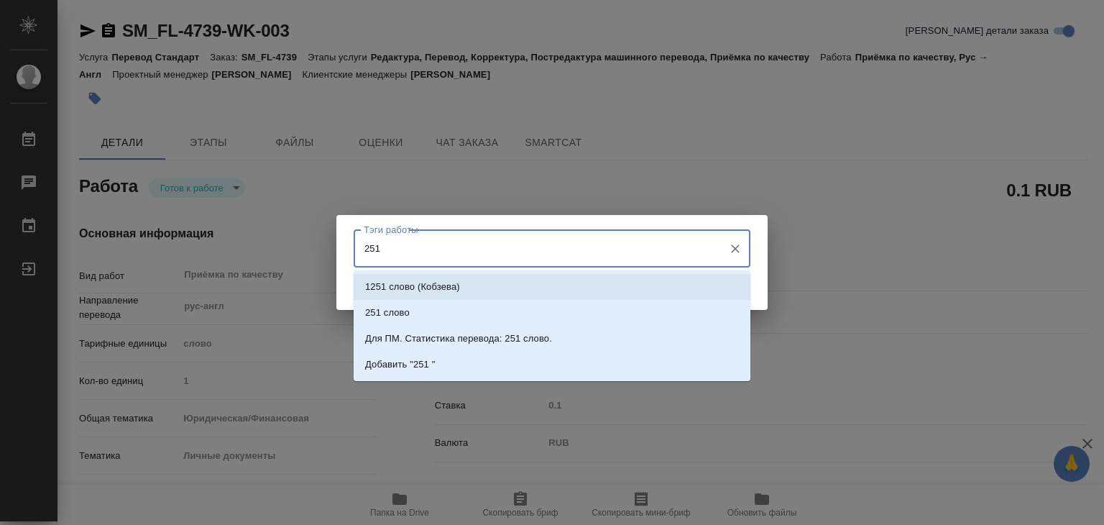
click at [406, 299] on li "1251 слово (Кобзева)" at bounding box center [552, 287] width 397 height 26
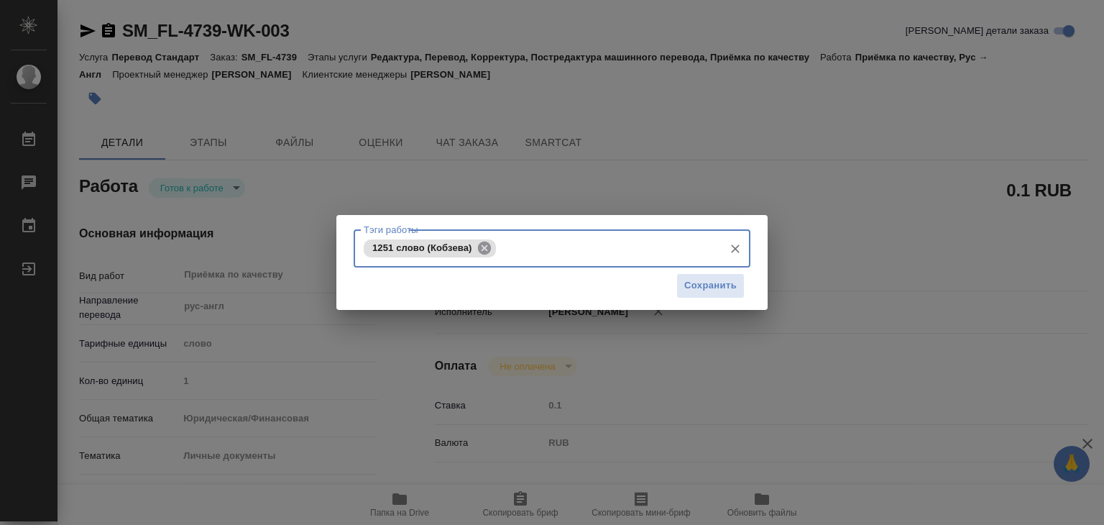
click at [483, 255] on icon at bounding box center [485, 248] width 16 height 16
click at [455, 253] on input "Тэги работы" at bounding box center [538, 248] width 357 height 24
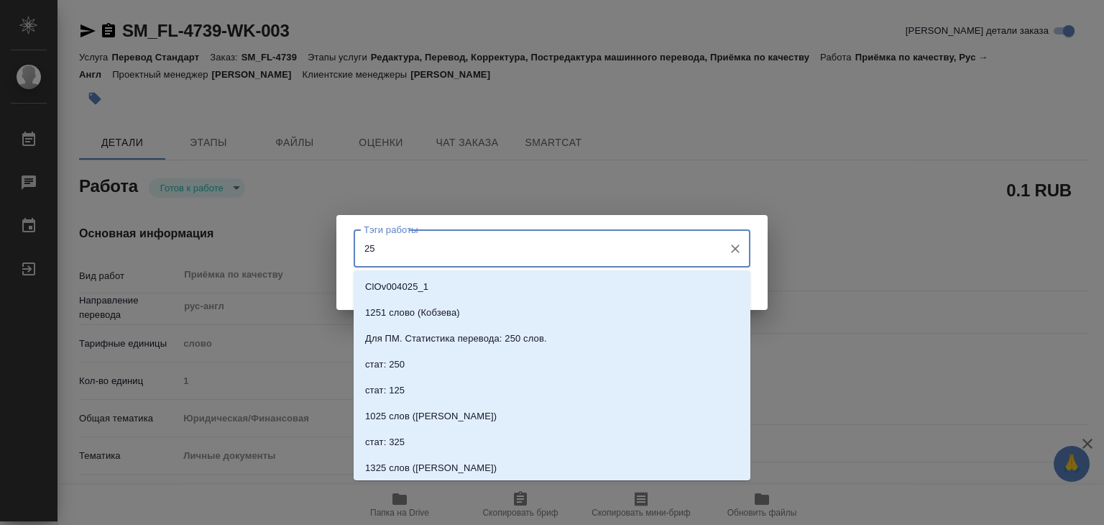
type input "251"
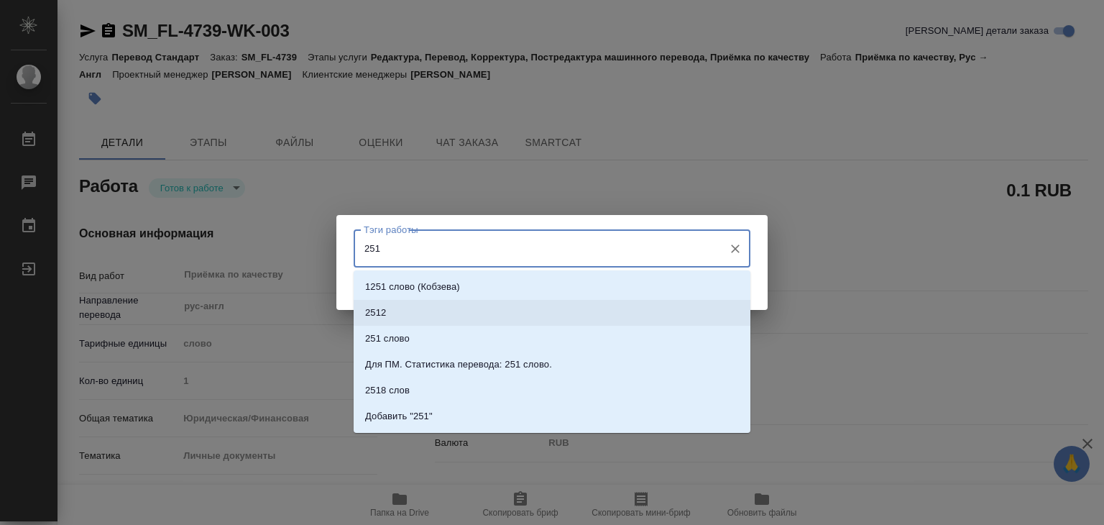
click at [430, 332] on li "251 слово" at bounding box center [552, 339] width 397 height 26
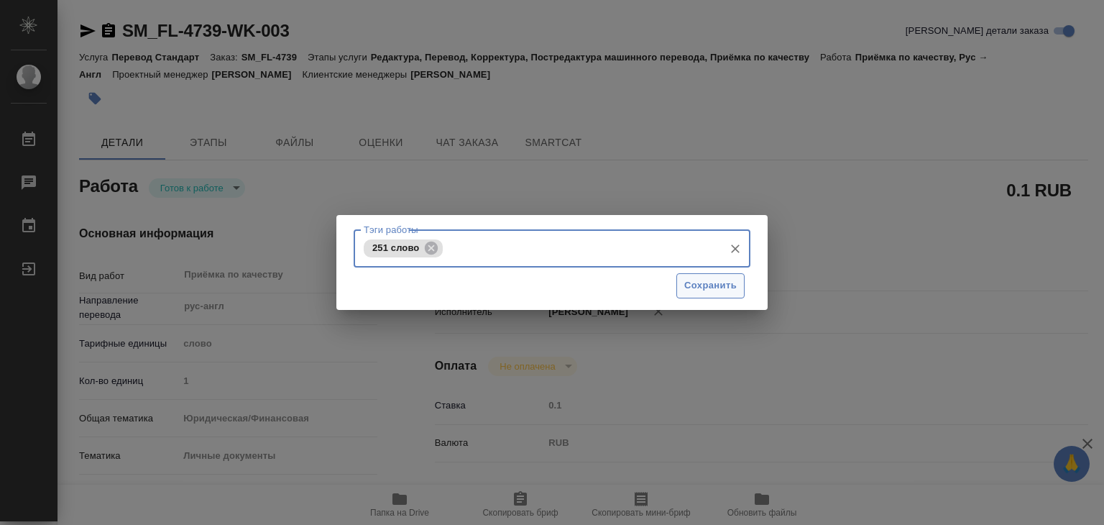
click at [718, 283] on span "Сохранить" at bounding box center [711, 286] width 52 height 17
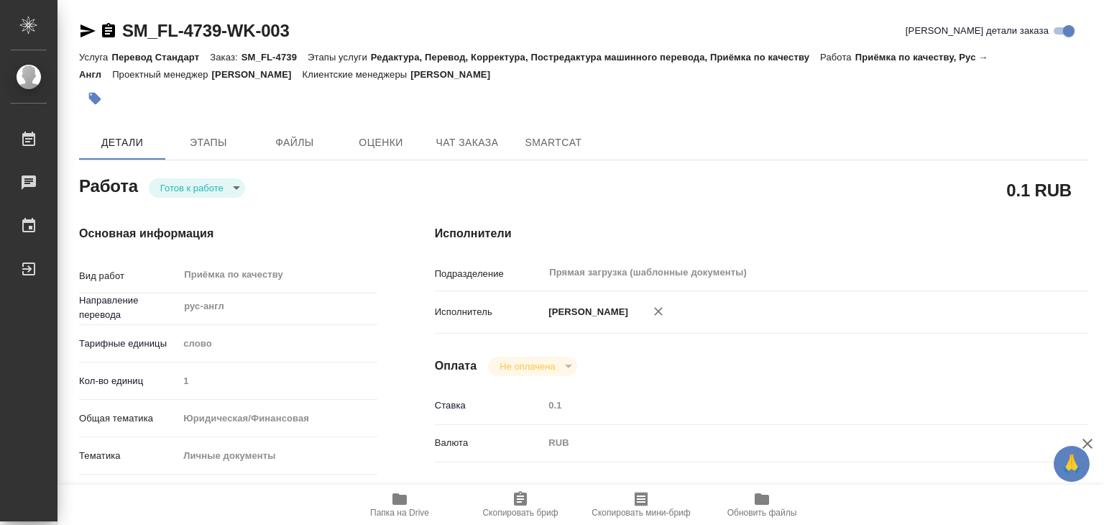
type input "readyForWork"
type textarea "Приёмка по качеству"
type textarea "x"
type input "рус-англ"
type input "5a8b1489cc6b4906c91bfd90"
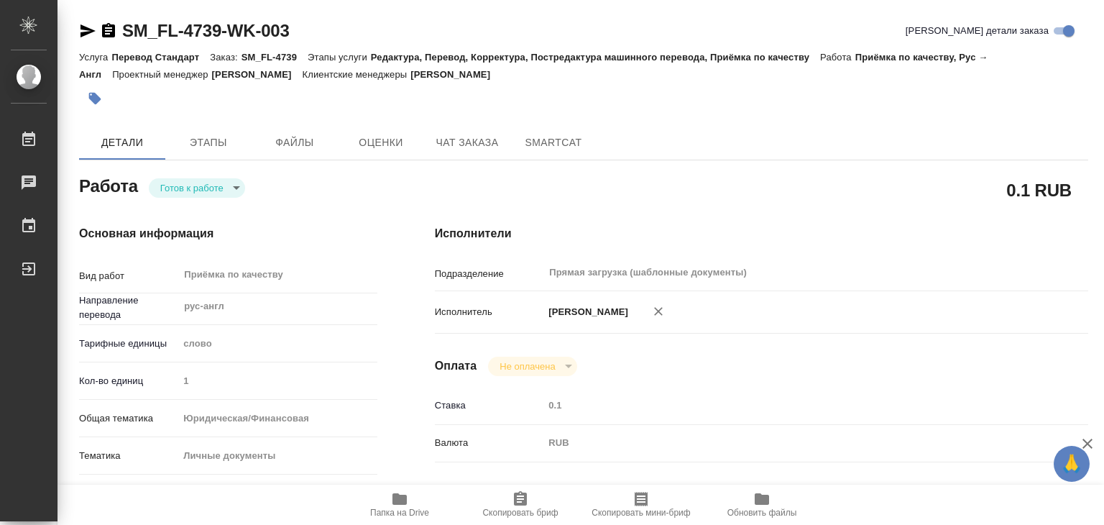
type input "1"
type input "yr-fn"
type input "5a8b8b956a9677013d343cfe"
checkbox input "true"
type input "23.09.2025 18:31"
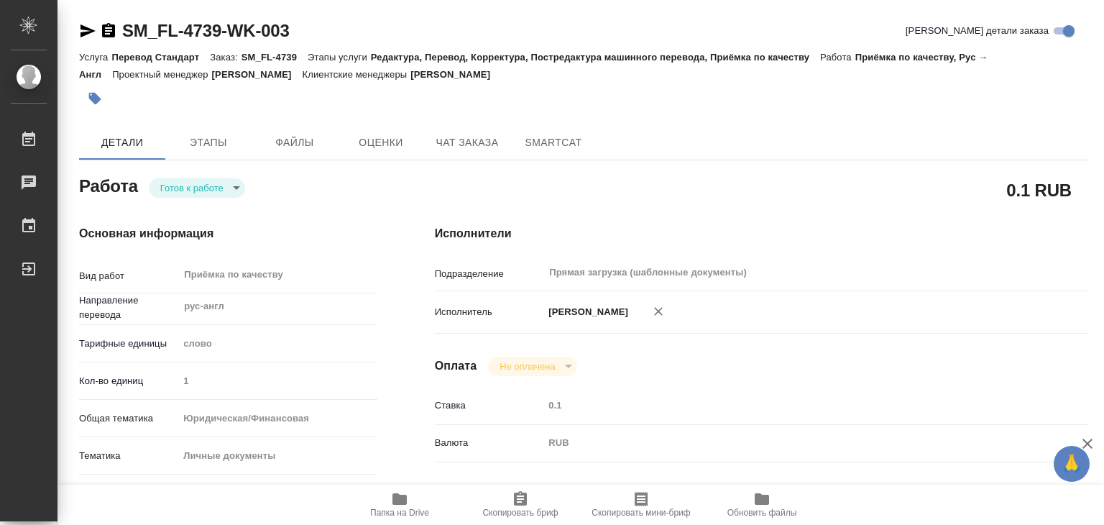
type input "24.09.2025 16:00"
type input "Прямая загрузка (шаблонные документы)"
type input "notPayed"
type input "0.1"
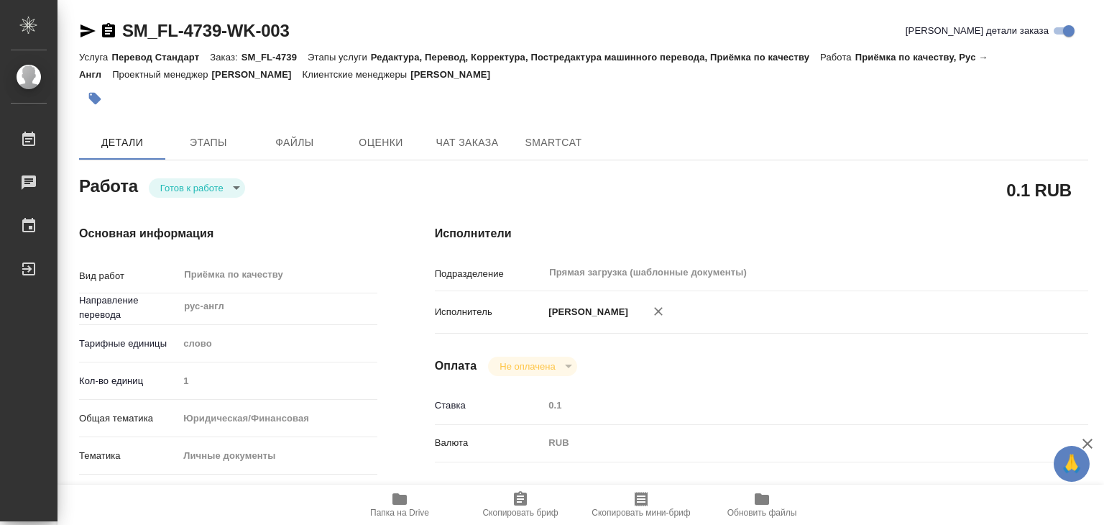
type input "RUB"
type input "[PERSON_NAME]"
type textarea "x"
type textarea "/Clients/FL_SM/Orders/SM_FL-4739/Corrected/SM_FL-4739-WK-003"
type textarea "x"
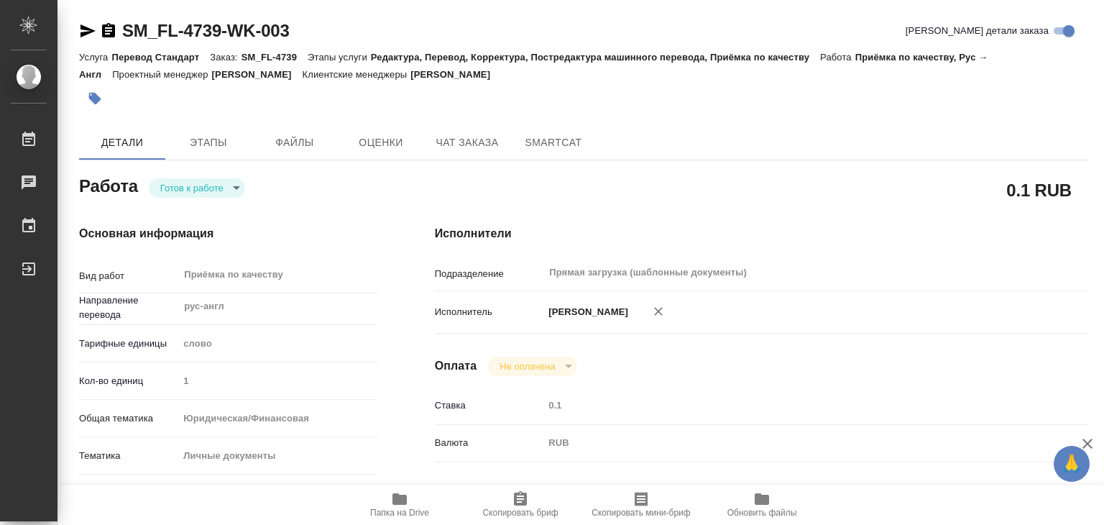
type input "SM_FL-4739"
type input "Перевод Стандарт"
type input "Редактура, Перевод, Корректура, Постредактура машинного перевода, Приёмка по ка…"
type input "Козлова Мария"
type input "Оксютович Ирина"
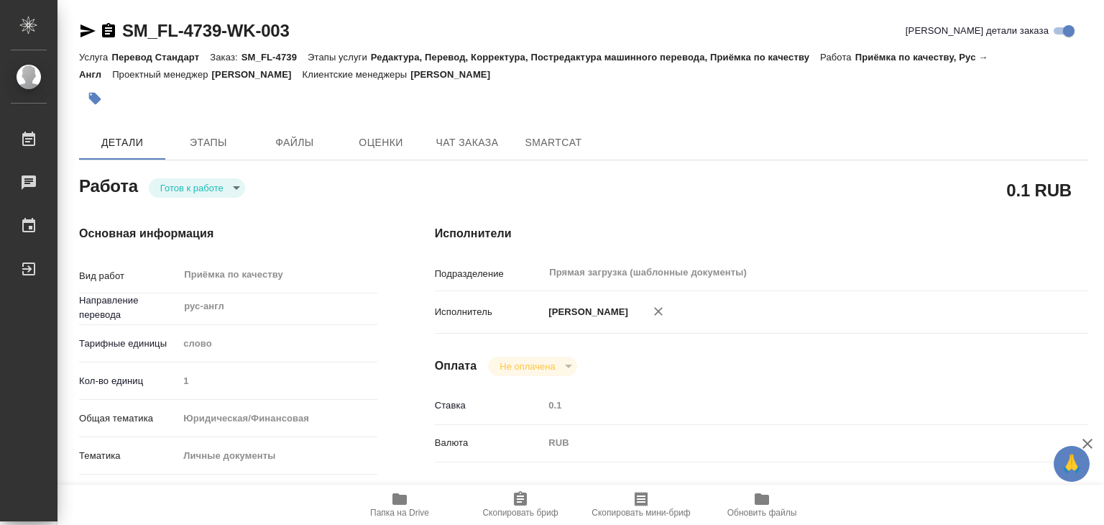
type input "/Clients/FL_SM/Orders/SM_FL-4739"
type textarea "x"
type textarea "рус-англ гудстендинг под нот"
type textarea "x"
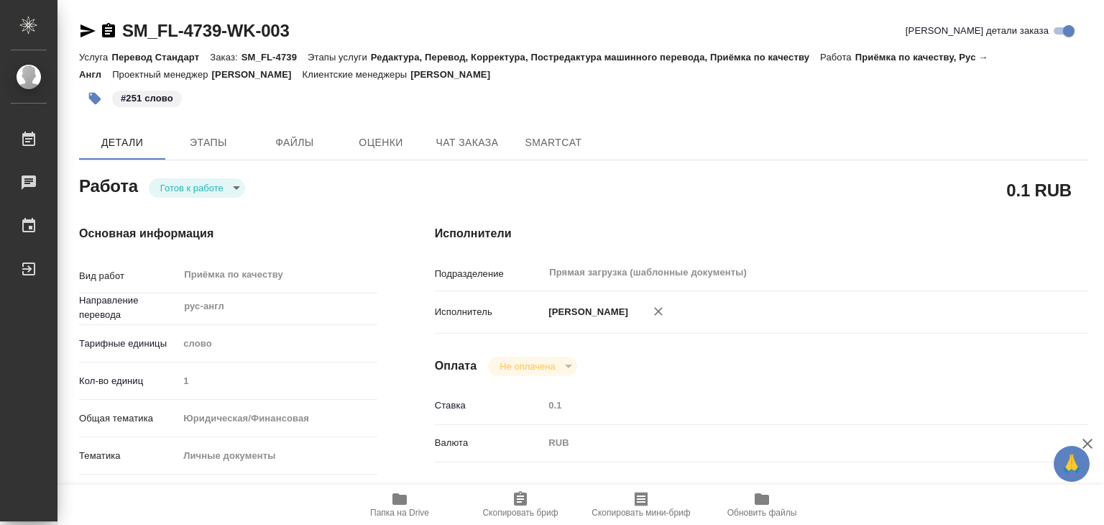
type textarea "x"
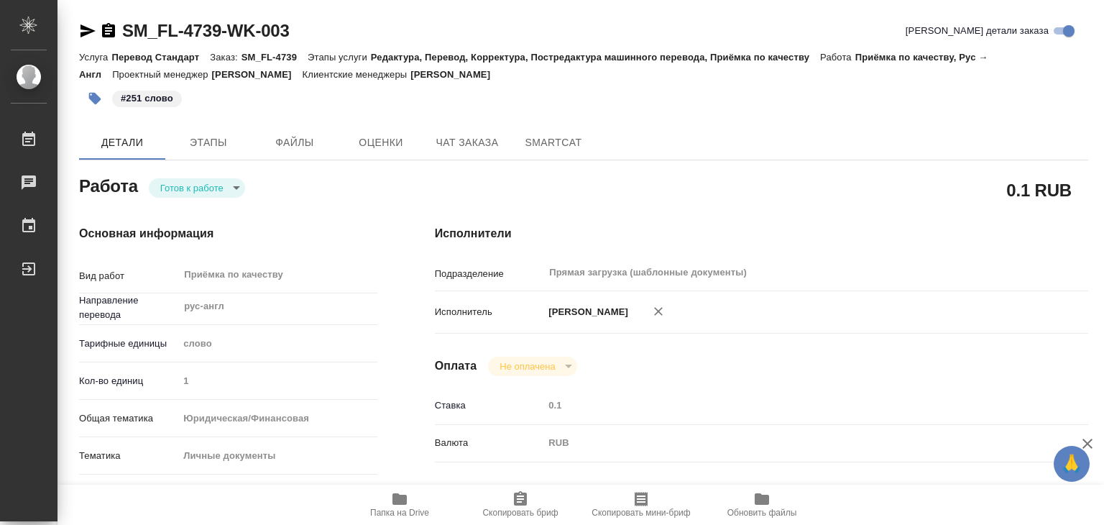
type textarea "x"
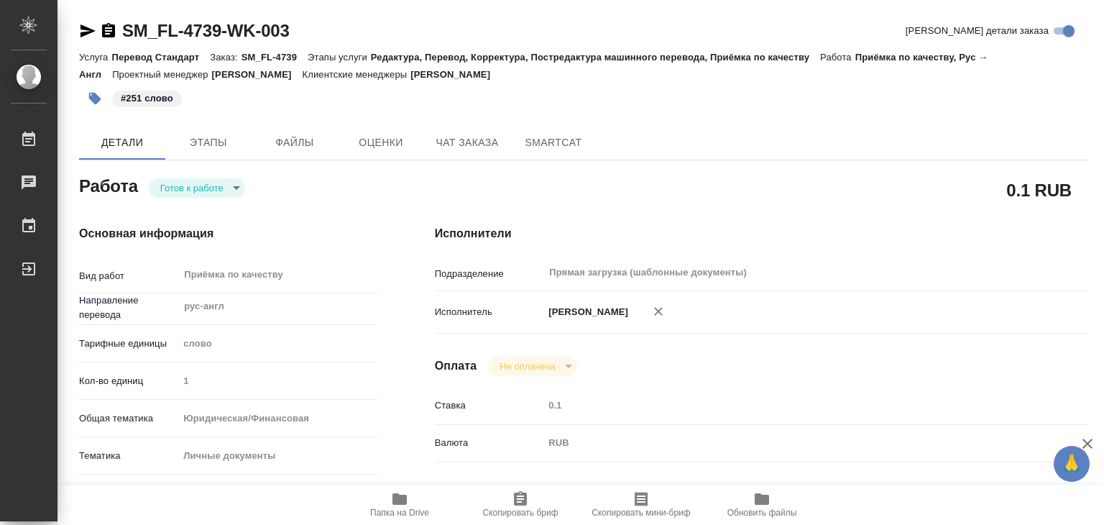
type textarea "x"
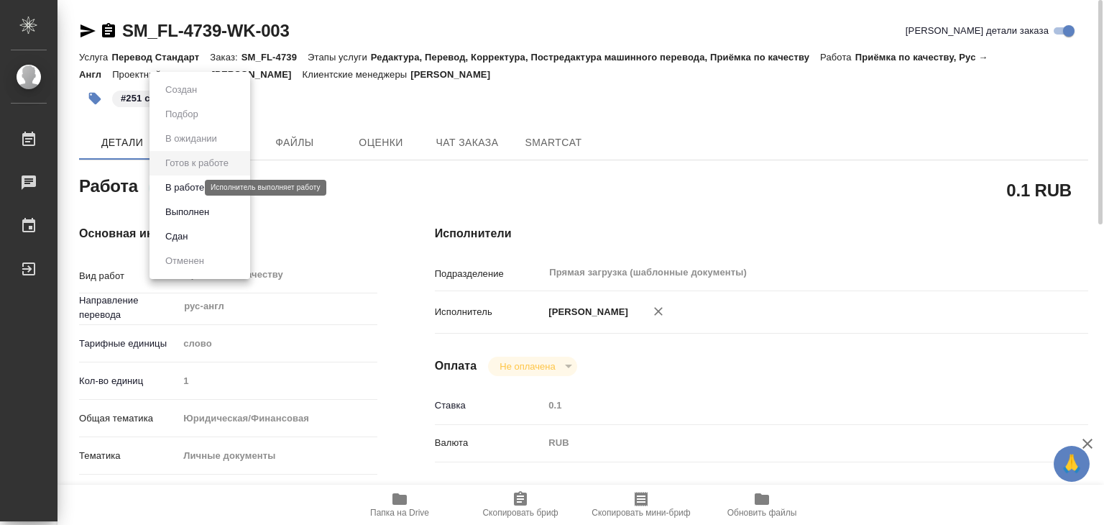
click at [190, 186] on body "🙏 .cls-1 fill:#fff; AWATERA Alilekova Valeriya Работы 0 Чаты График Выйти SM_FL…" at bounding box center [552, 262] width 1104 height 525
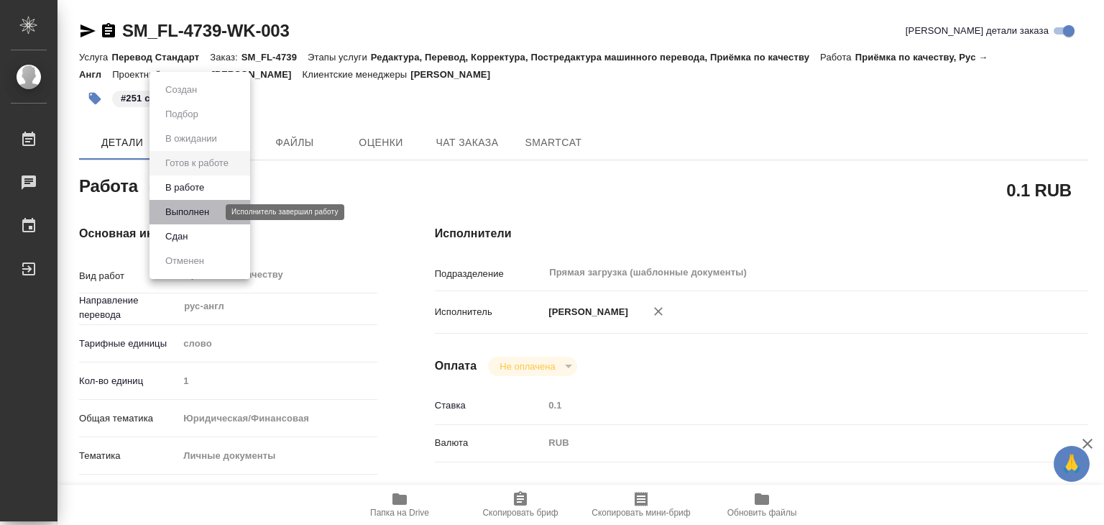
click at [211, 211] on button "Выполнен" at bounding box center [187, 212] width 52 height 16
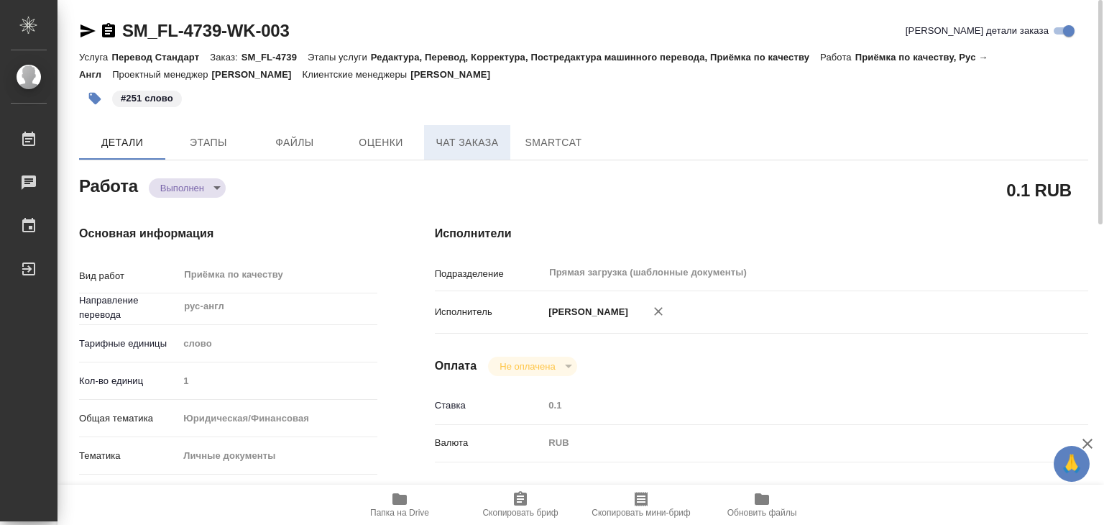
type textarea "x"
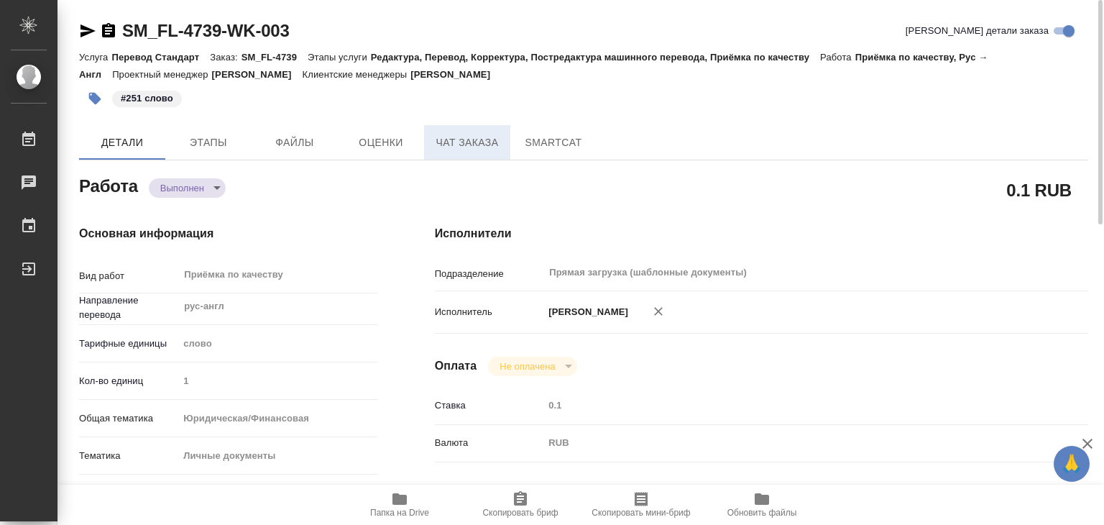
type textarea "x"
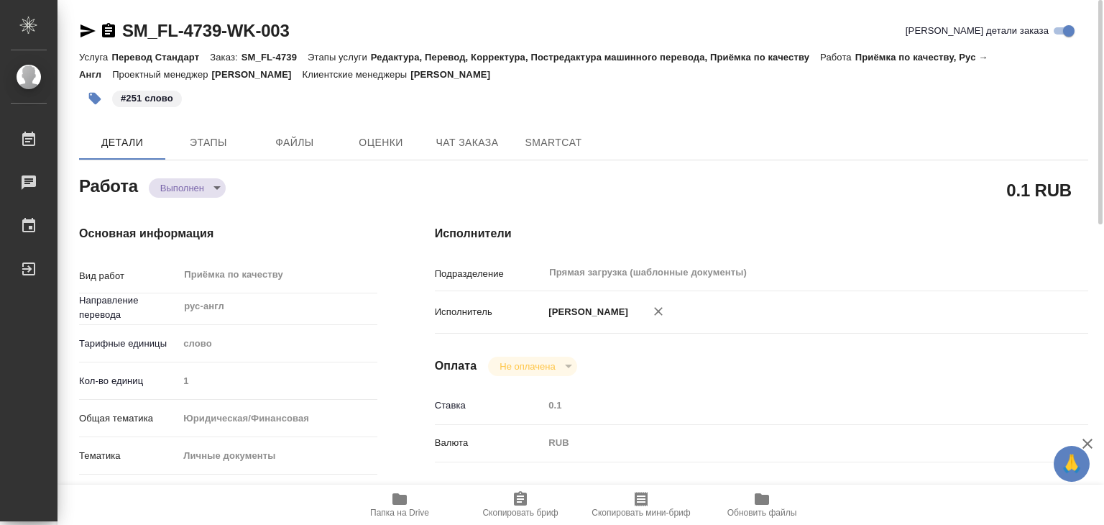
type textarea "x"
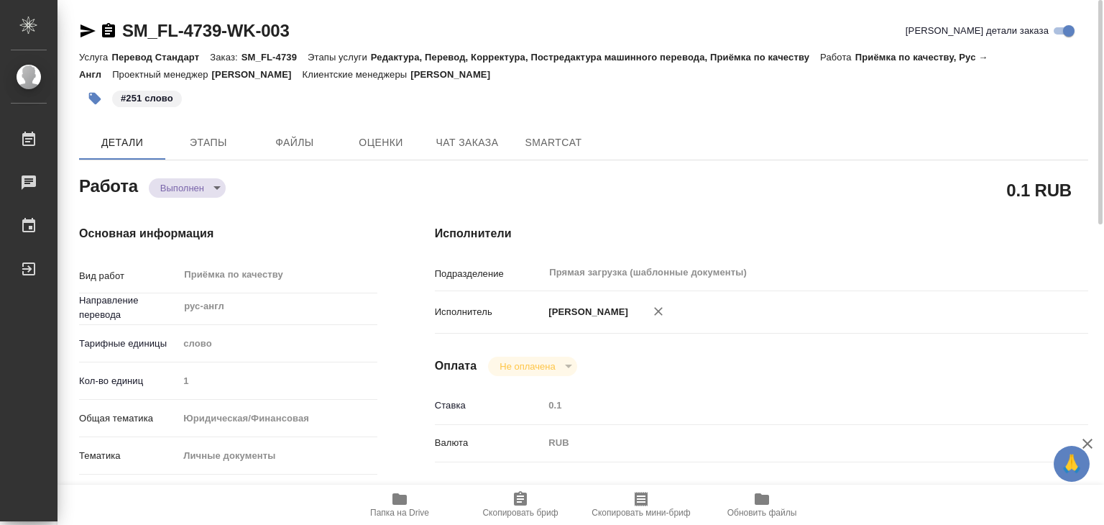
type textarea "x"
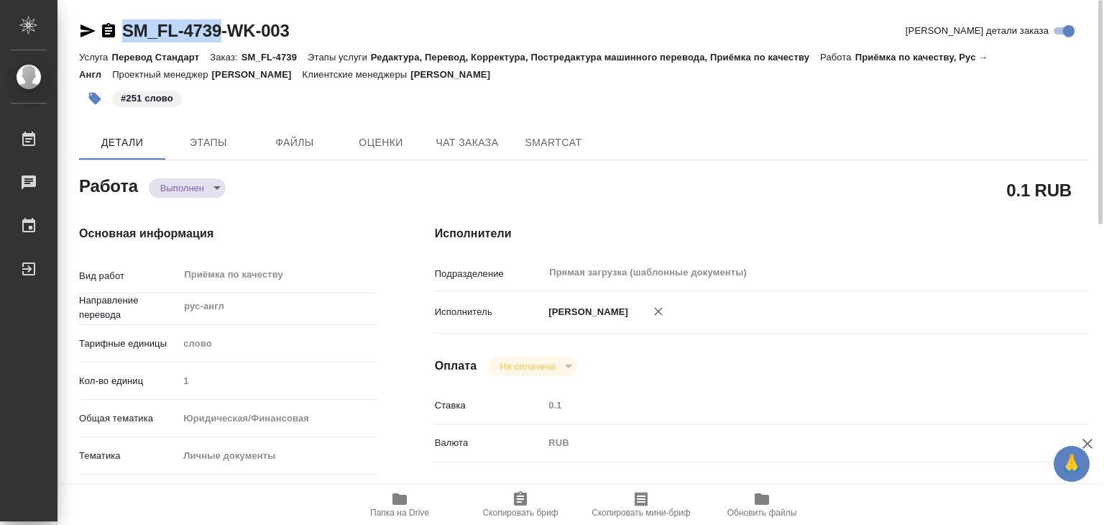
drag, startPoint x: 112, startPoint y: 12, endPoint x: 221, endPoint y: 27, distance: 110.3
copy link "SM_FL-4739"
click at [381, 24] on div "SM_FL-4739-WK-003 Кратко детали заказа" at bounding box center [583, 30] width 1009 height 23
type textarea "x"
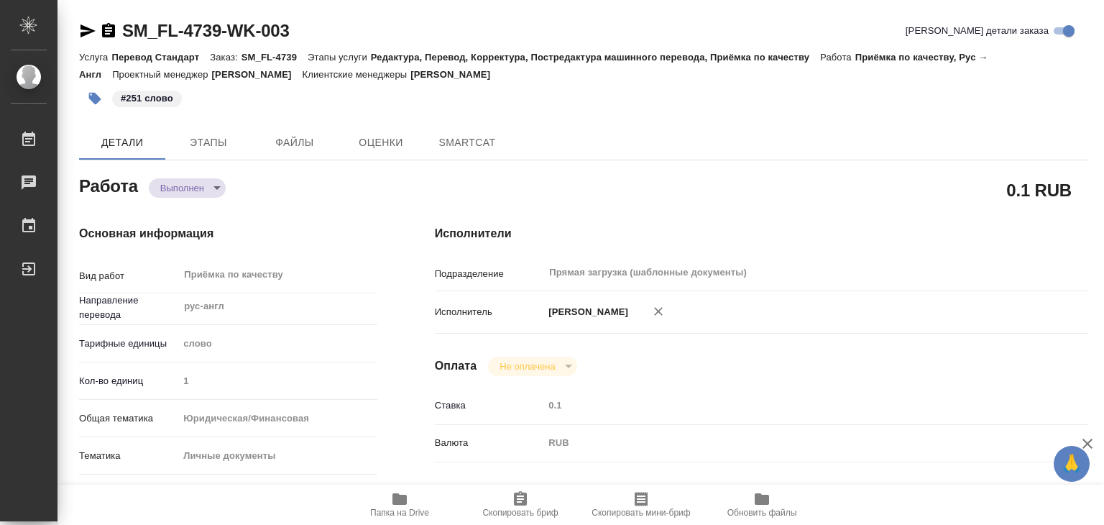
type textarea "x"
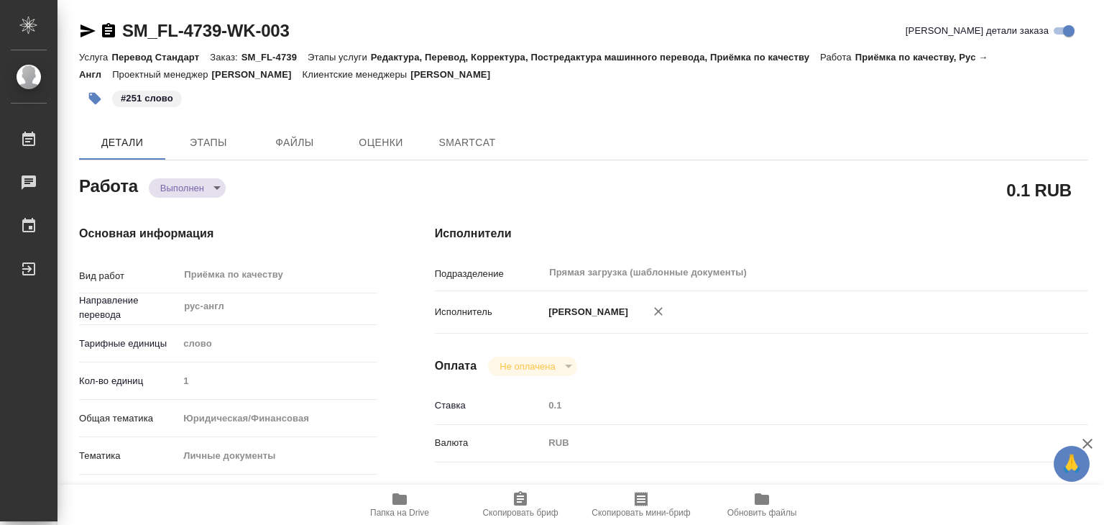
type textarea "x"
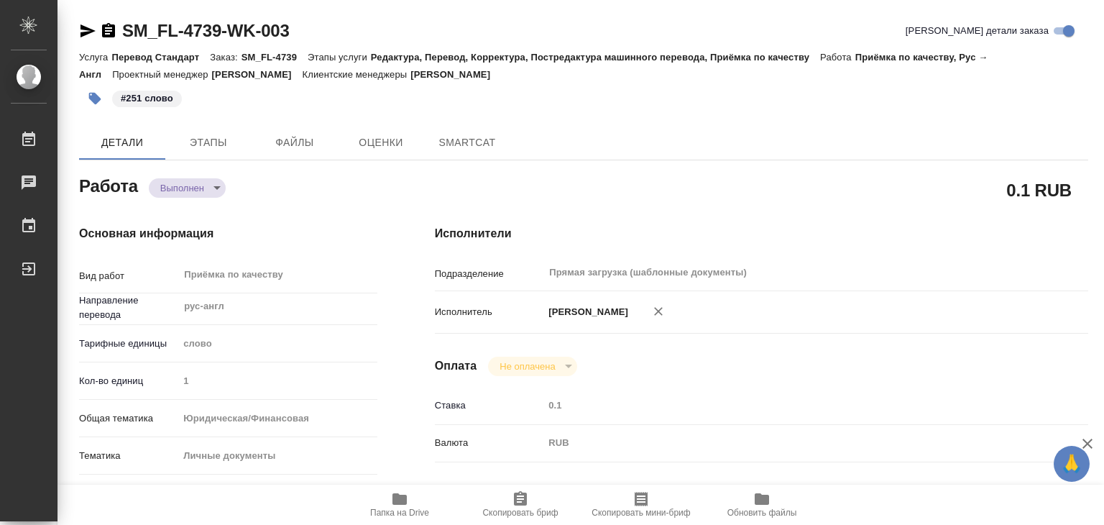
type textarea "x"
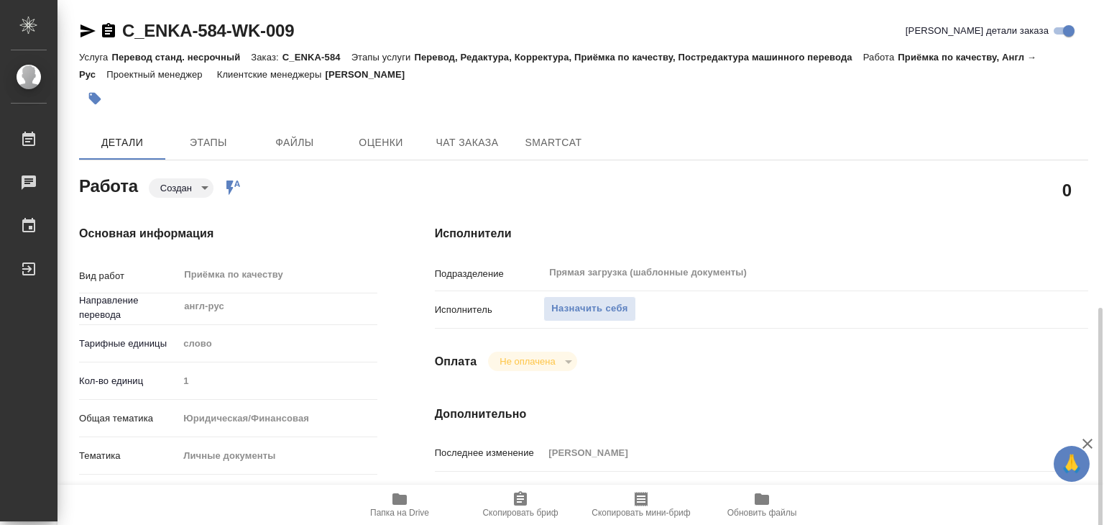
scroll to position [360, 0]
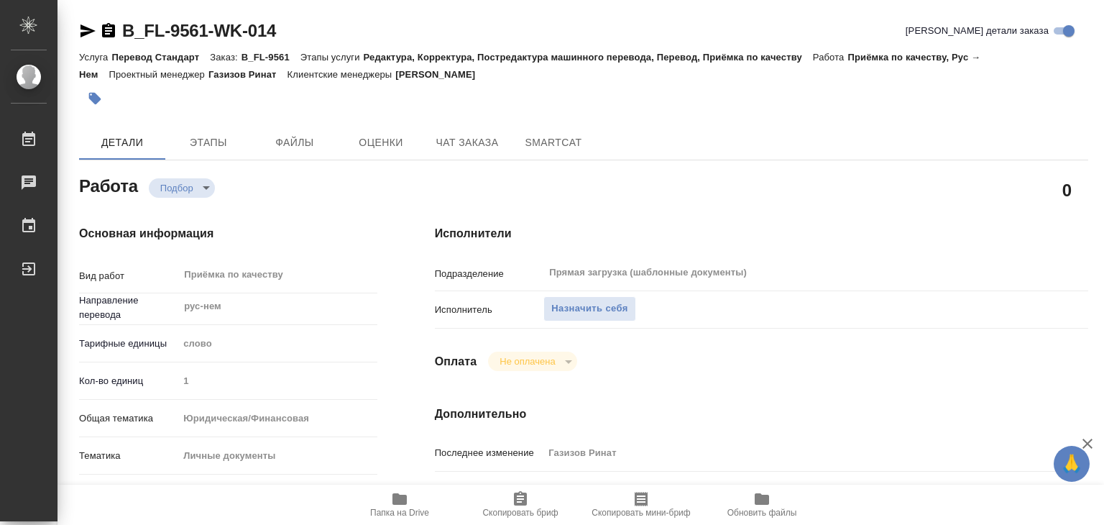
scroll to position [288, 0]
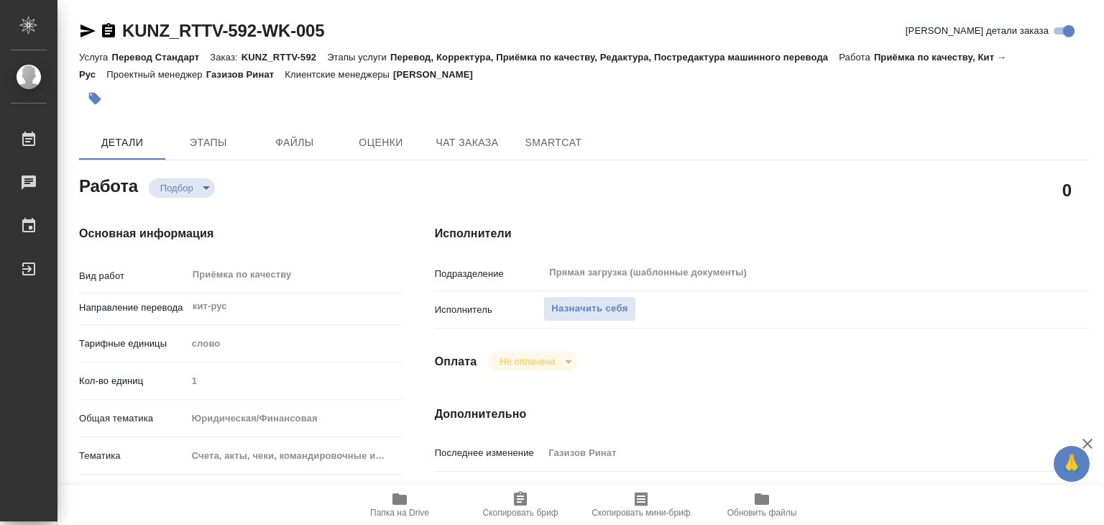
scroll to position [288, 0]
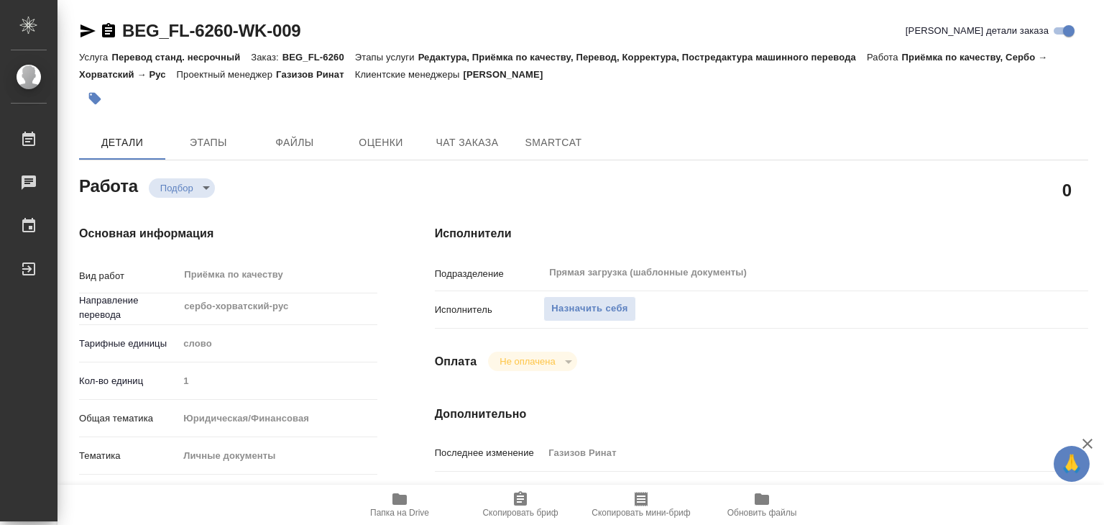
scroll to position [288, 0]
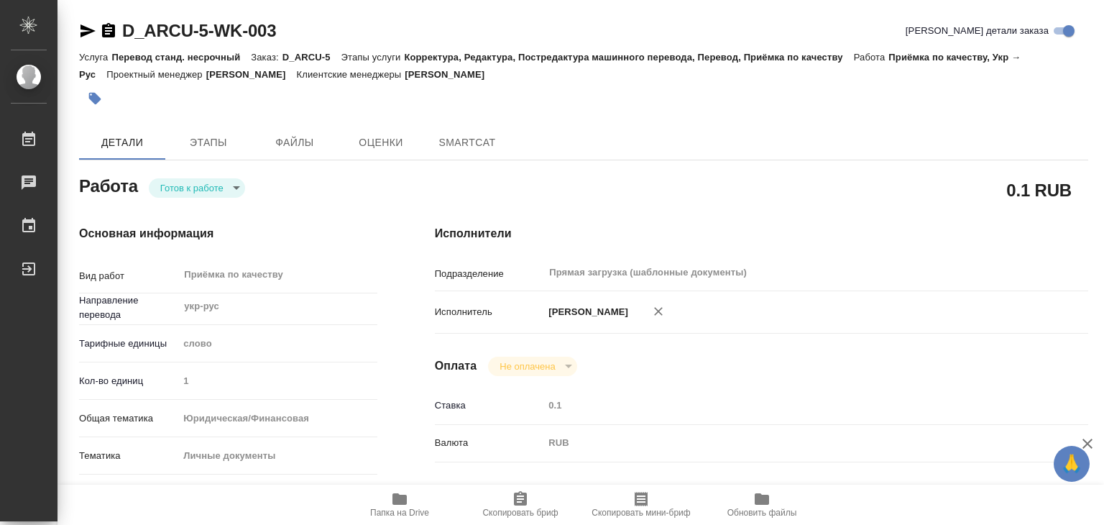
type textarea "x"
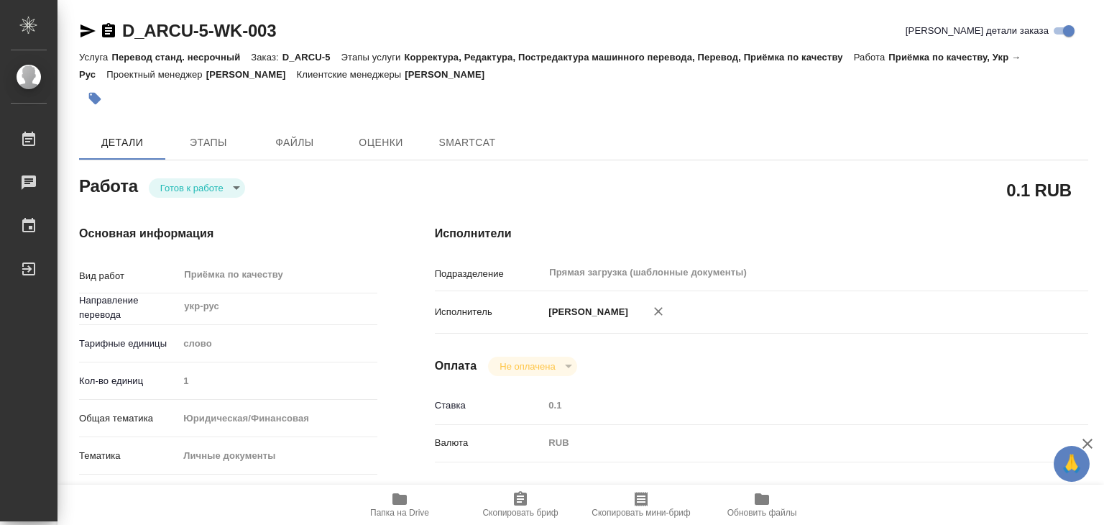
type textarea "x"
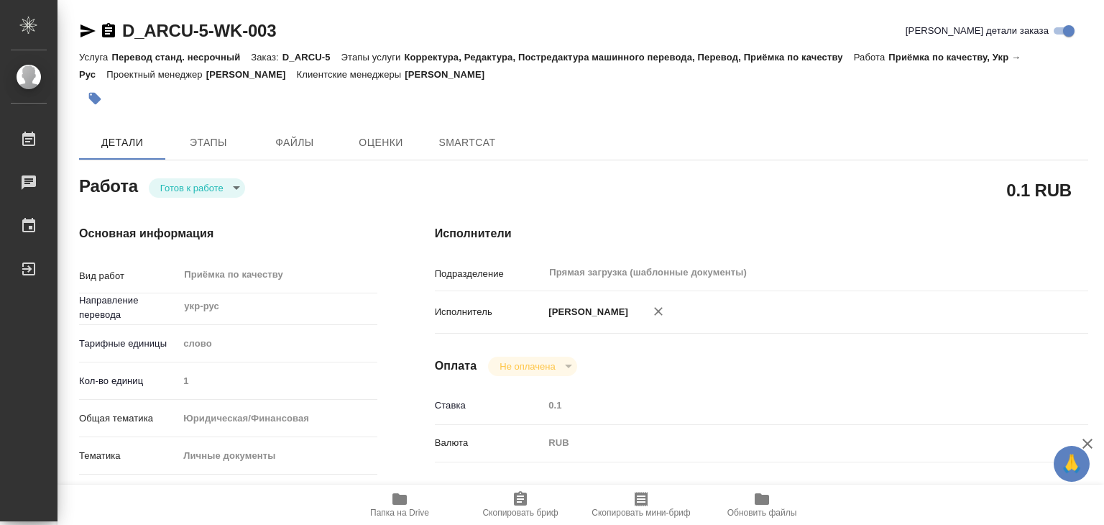
type textarea "x"
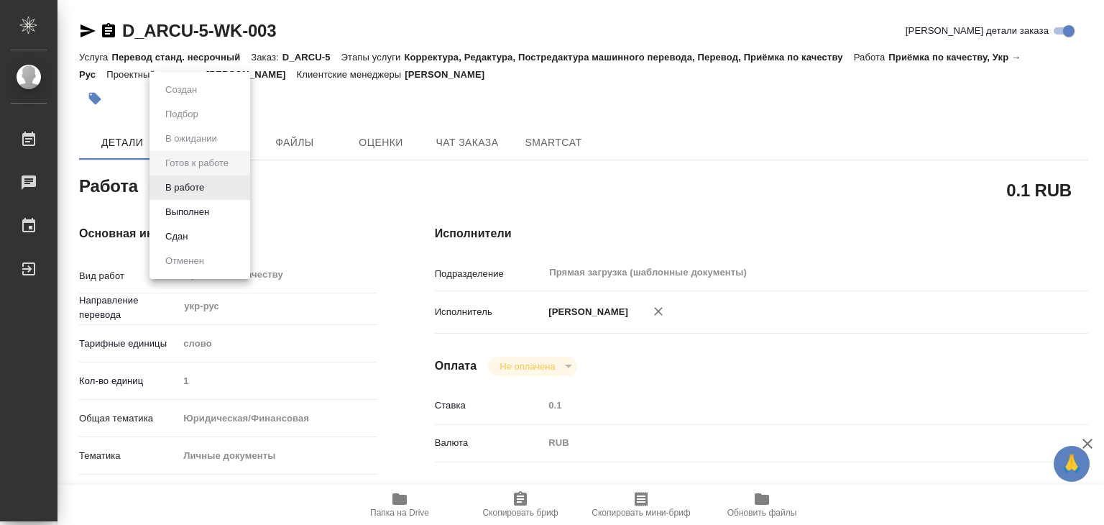
click at [235, 186] on body "🙏 .cls-1 fill:#fff; AWATERA Alilekova [PERSON_NAME] Работы Чаты График Выйти D_…" at bounding box center [552, 262] width 1104 height 525
click at [235, 186] on li "В работе" at bounding box center [200, 187] width 101 height 24
type textarea "x"
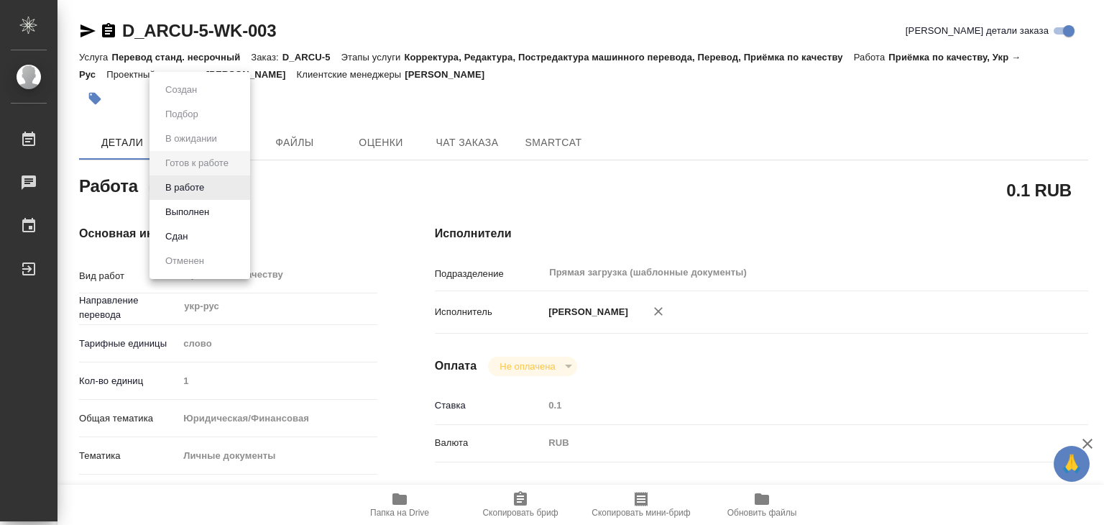
type textarea "x"
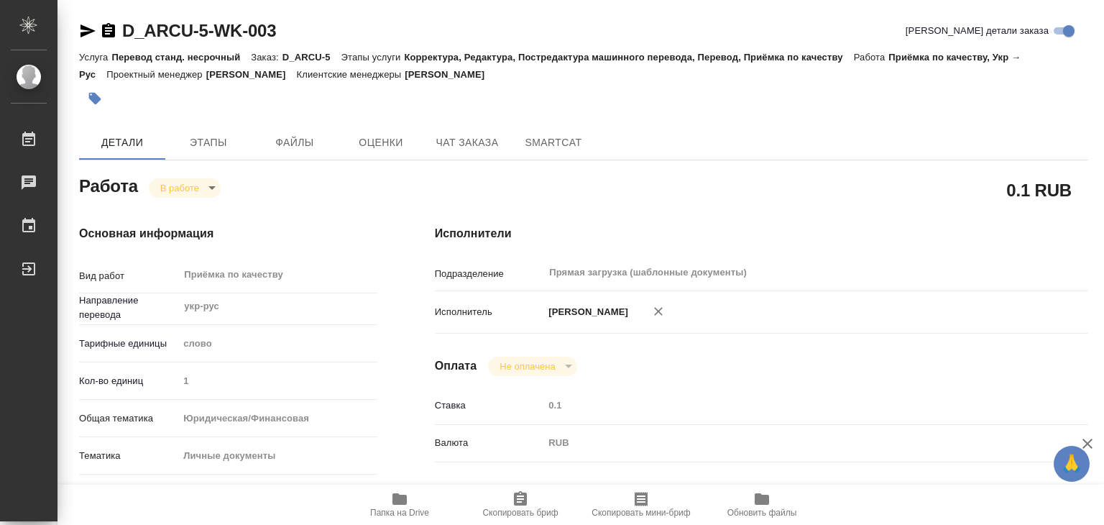
type textarea "x"
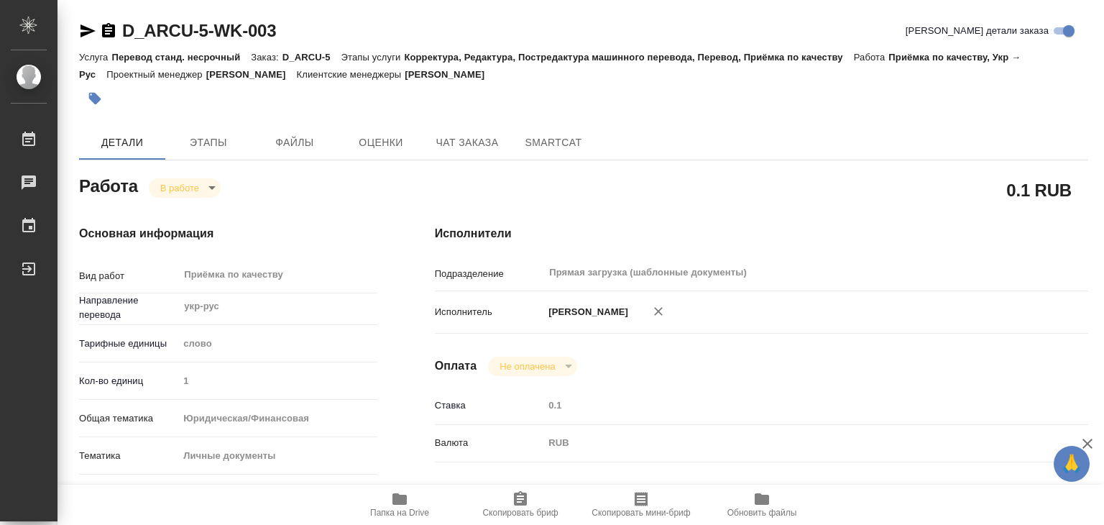
type textarea "x"
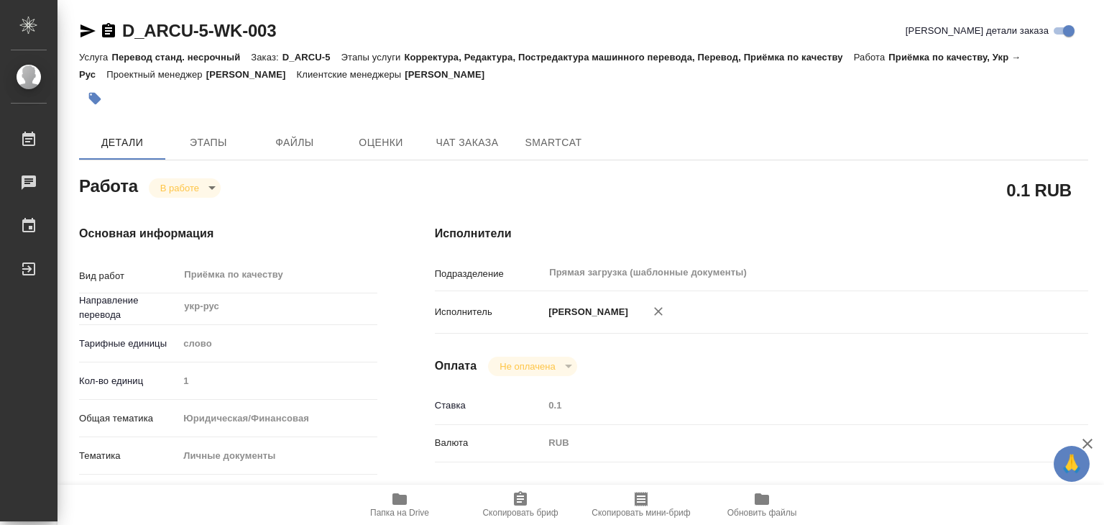
type textarea "x"
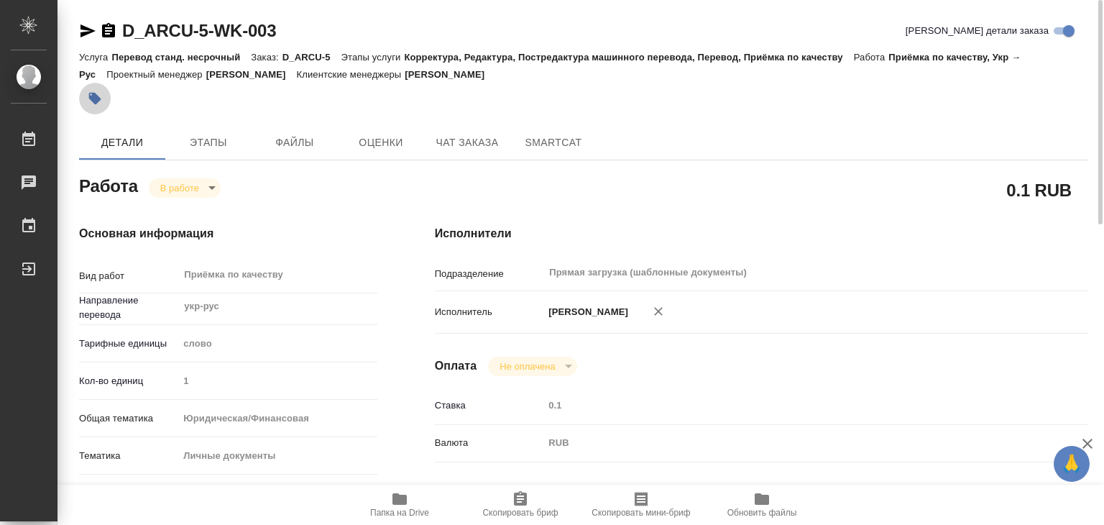
click at [97, 99] on icon "button" at bounding box center [95, 99] width 12 height 12
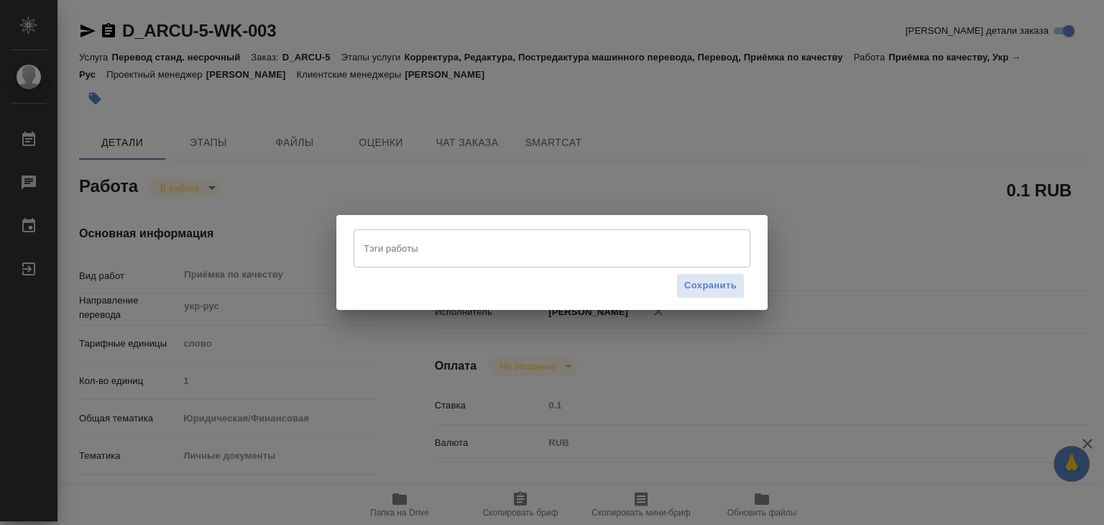
click at [478, 254] on input "Тэги работы" at bounding box center [538, 248] width 357 height 24
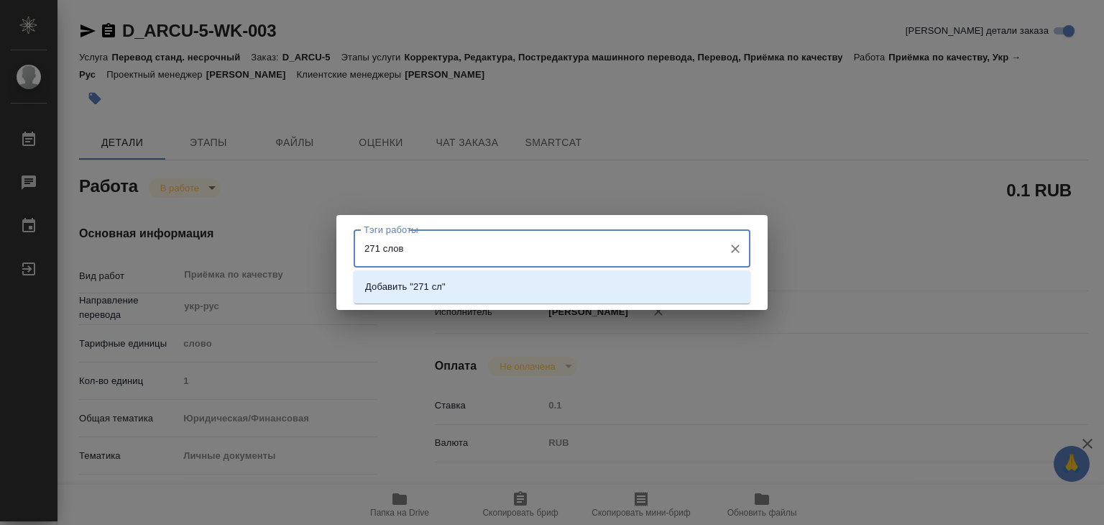
type input "271 слово"
click at [480, 281] on li "Добавить "271 слово"" at bounding box center [552, 287] width 397 height 26
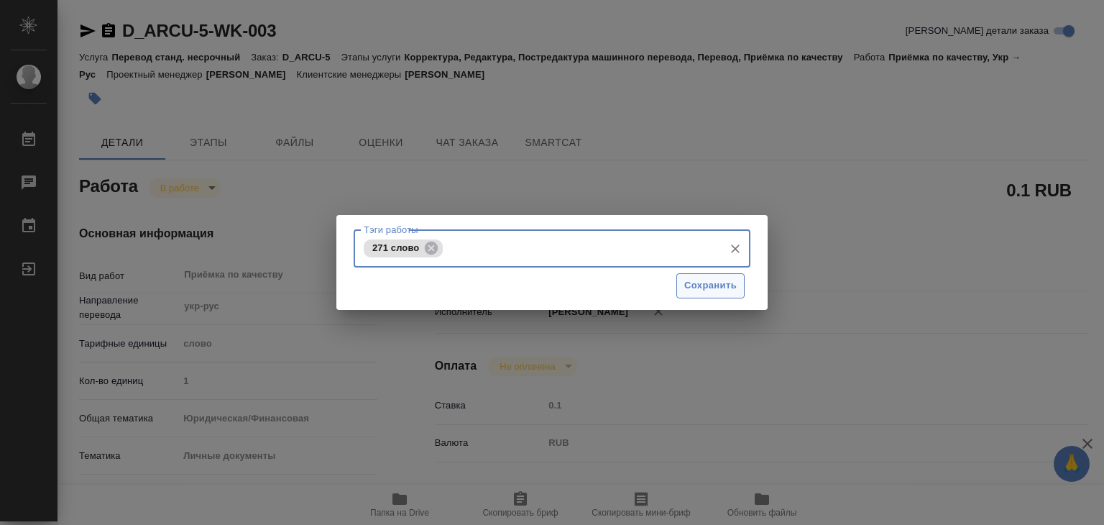
click at [715, 280] on span "Сохранить" at bounding box center [711, 286] width 52 height 17
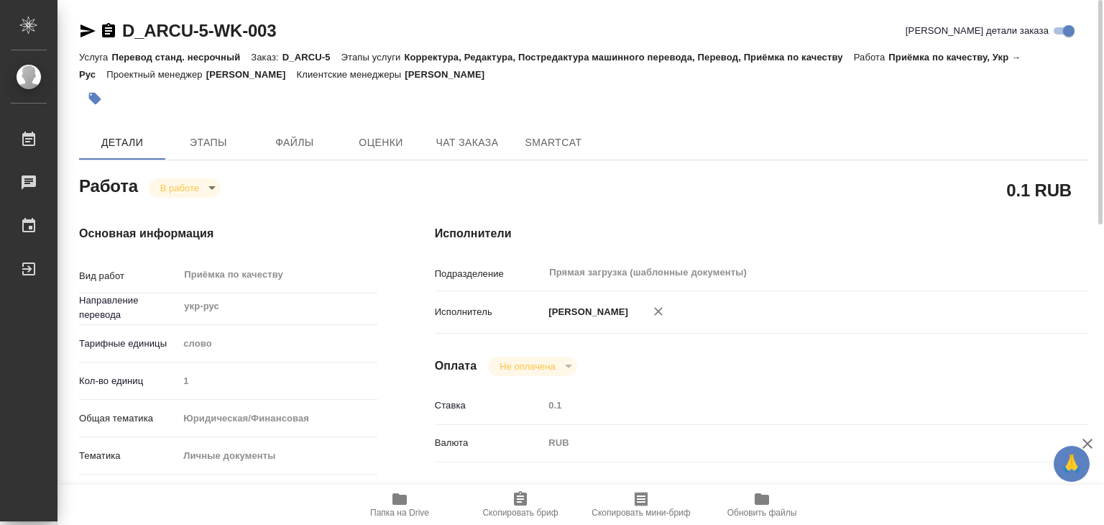
type input "inProgress"
type textarea "Приёмка по качеству"
type textarea "x"
type input "укр-рус"
type input "5a8b1489cc6b4906c91bfd90"
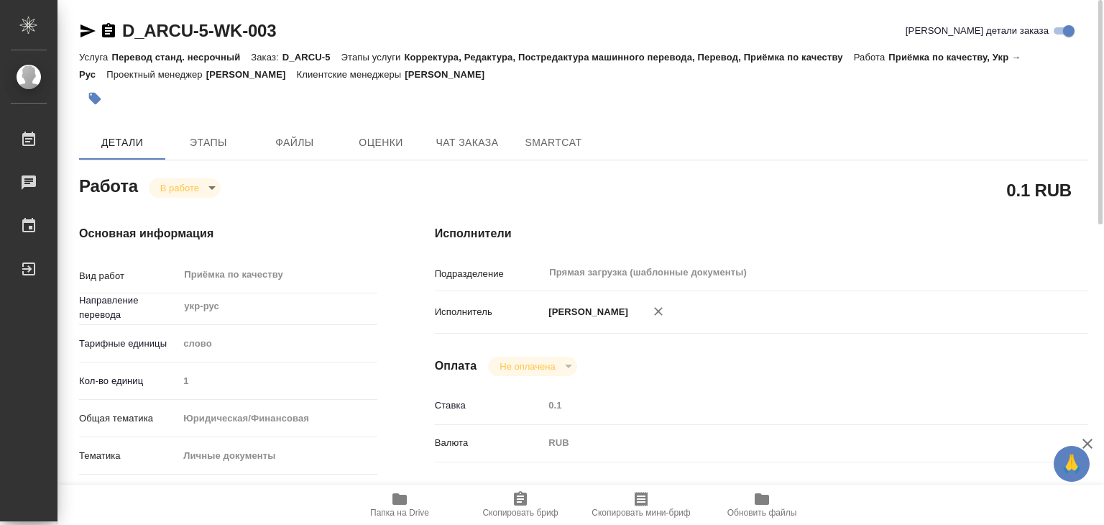
type input "1"
type input "yr-fn"
type input "5a8b8b956a9677013d343cfe"
checkbox input "true"
type input "22.09.2025 19:52"
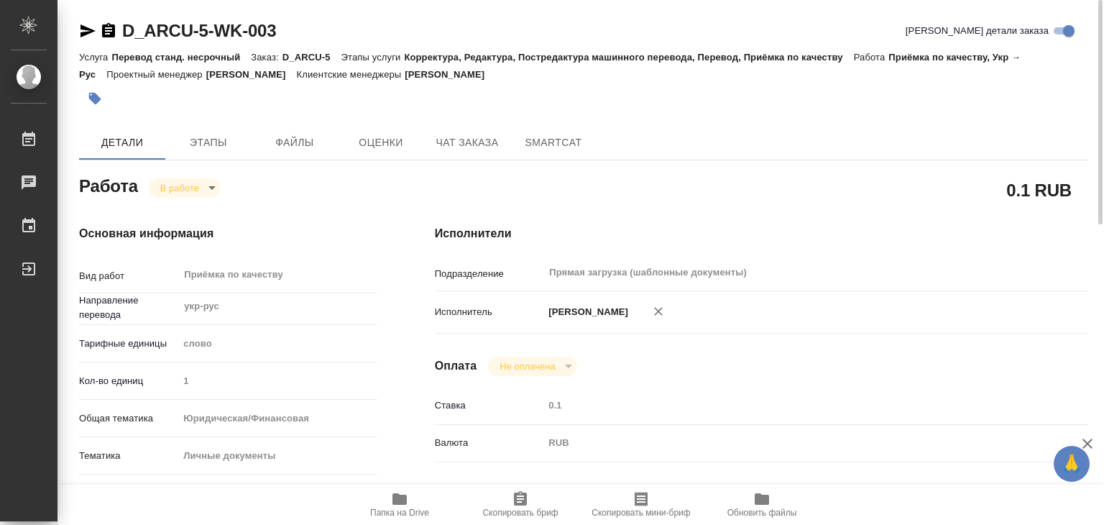
type input "24.09.2025 15:44"
type input "[DATE] 17:00"
type input "Прямая загрузка (шаблонные документы)"
type input "notPayed"
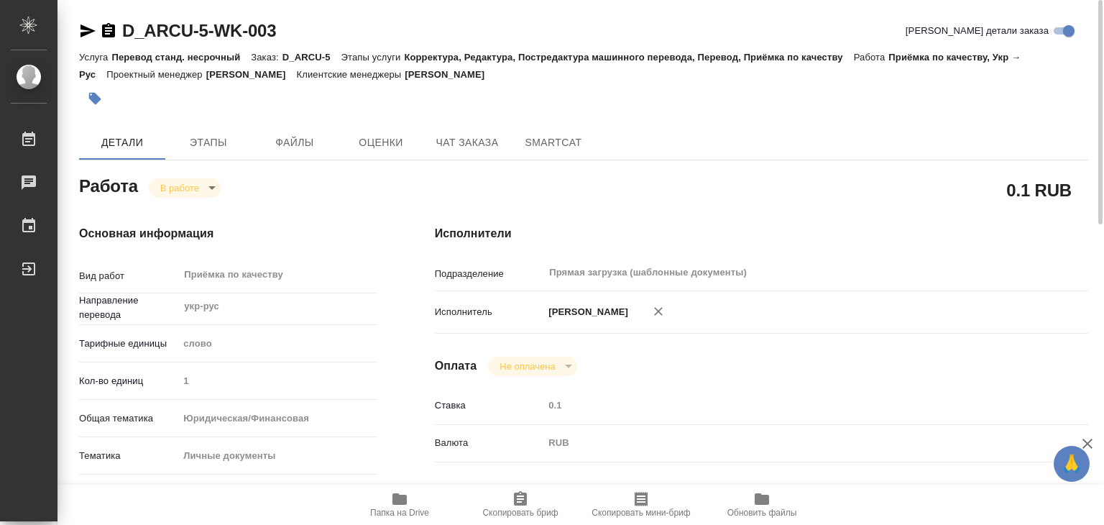
type input "0.1"
type input "RUB"
type input "[PERSON_NAME]"
type textarea "x"
type textarea "/Clients/ФГУП ГТ Арктикуголь/Orders/D_ARCU-5/Corrected/D_ARCU-5-WK-003"
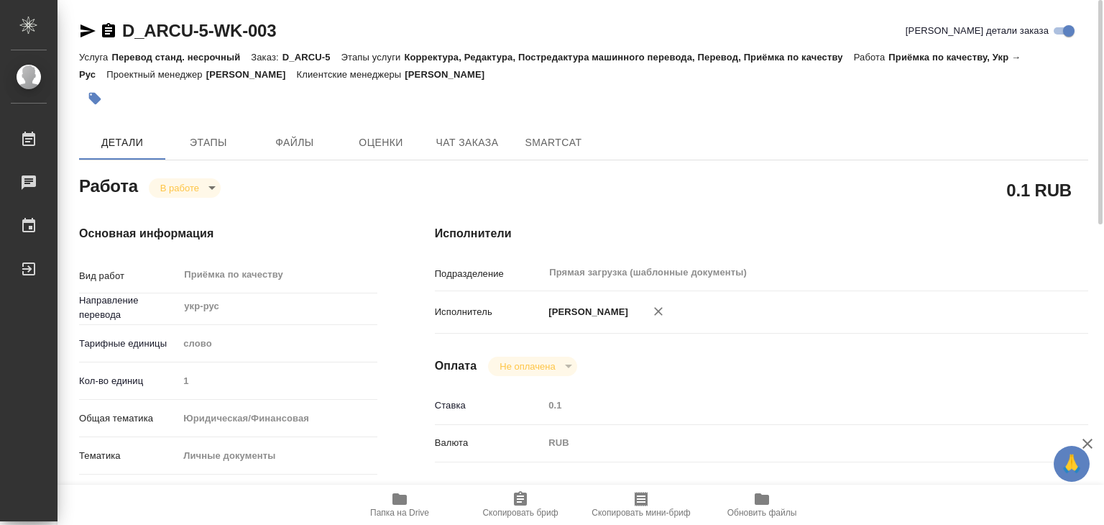
type textarea "x"
type input "D_ARCU-5"
type input "Перевод станд. несрочный"
type input "Корректура, Редактура, Постредактура машинного перевода, Перевод, Приёмка по ка…"
type input "Давыдова Елена"
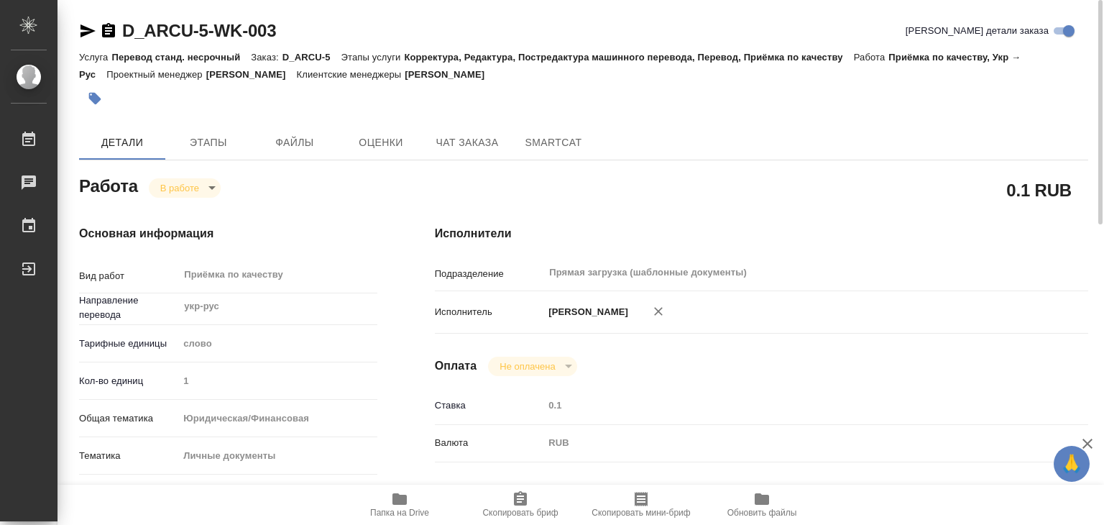
type input "/Clients/ФГУП ГТ Арктикуголь/Orders/D_ARCU-5"
type input "https://drive.awatera.com/s/SX7owpjPiDQwtgx"
type textarea "x"
type textarea "на выходе нужно 2 отдельных док-та - аттестат и приложение"
type textarea "x"
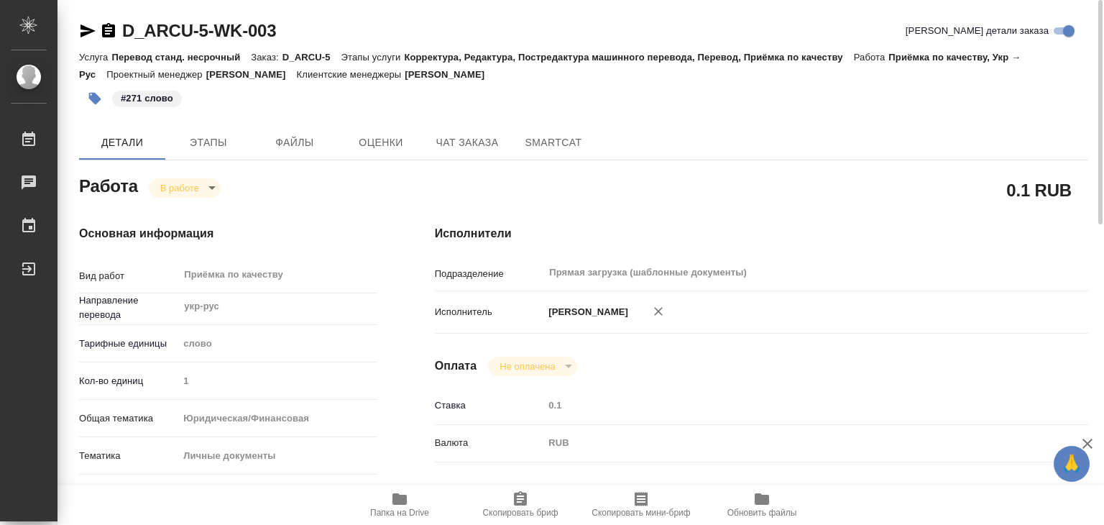
type textarea "x"
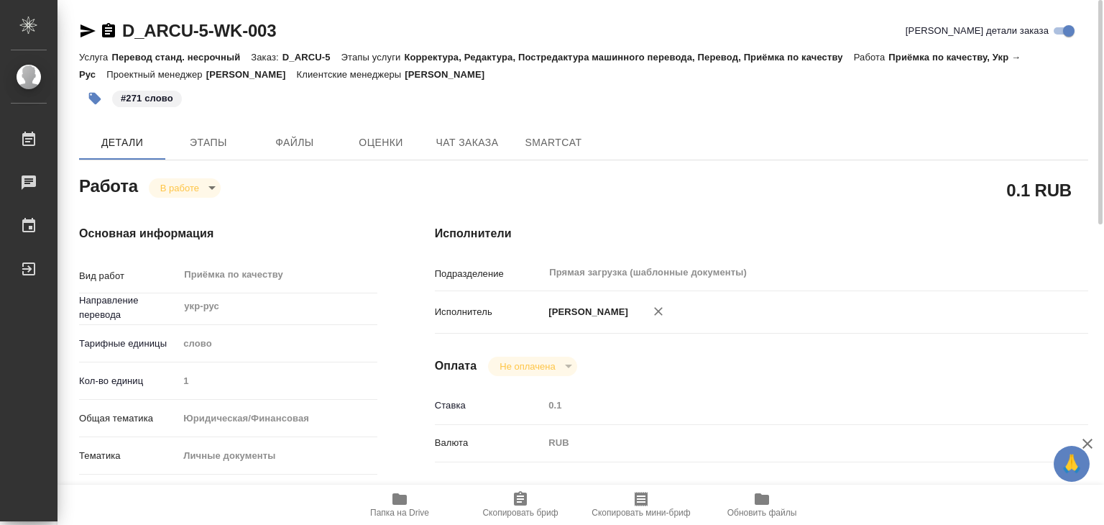
type textarea "x"
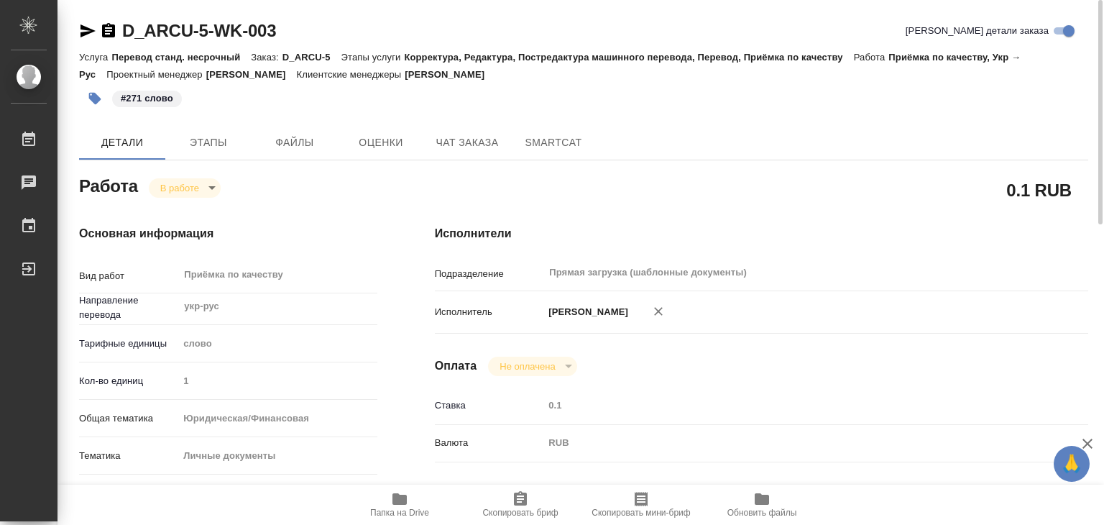
type textarea "x"
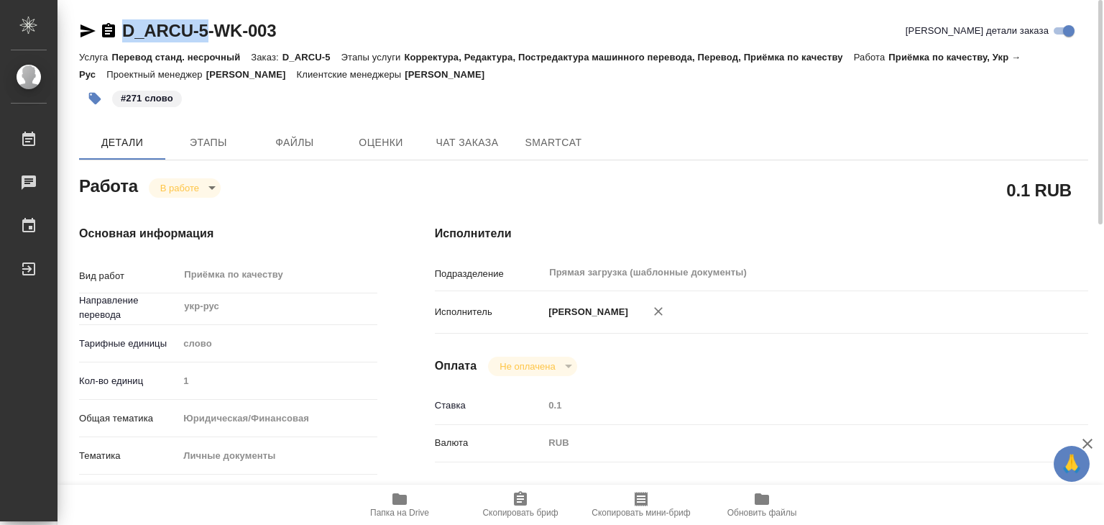
drag, startPoint x: 106, startPoint y: 9, endPoint x: 210, endPoint y: 25, distance: 104.9
copy link "D_ARCU-5"
click at [182, 187] on body "🙏 .cls-1 fill:#fff; AWATERA Alilekova Valeriya Работы 0 Чаты График Выйти D_ARC…" at bounding box center [552, 262] width 1104 height 525
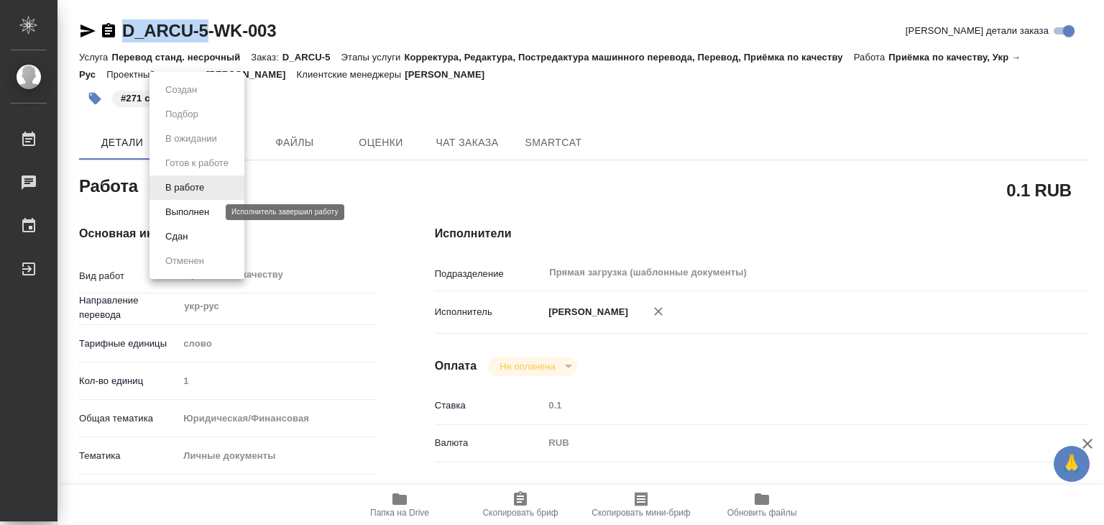
click at [206, 209] on button "Выполнен" at bounding box center [187, 212] width 52 height 16
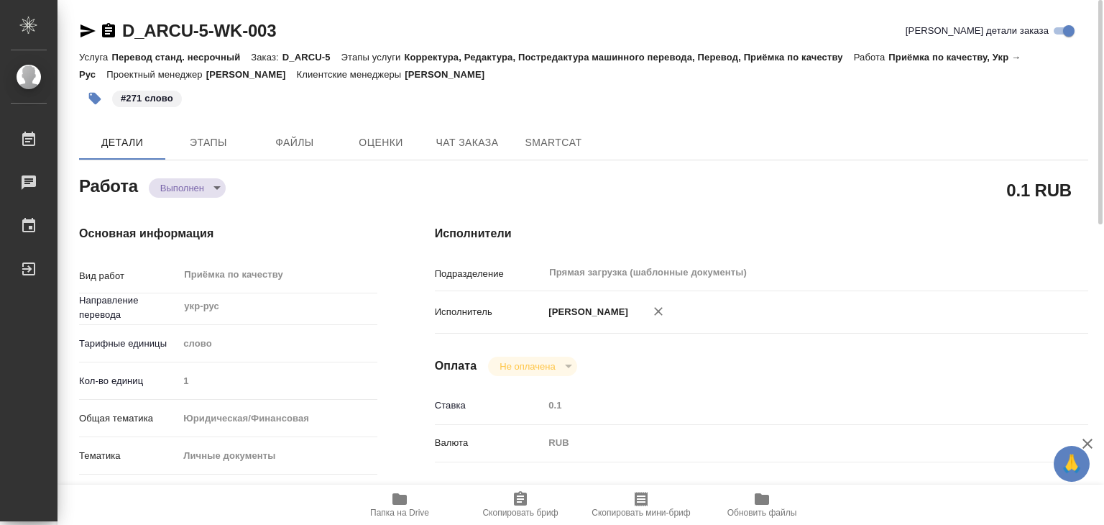
type textarea "x"
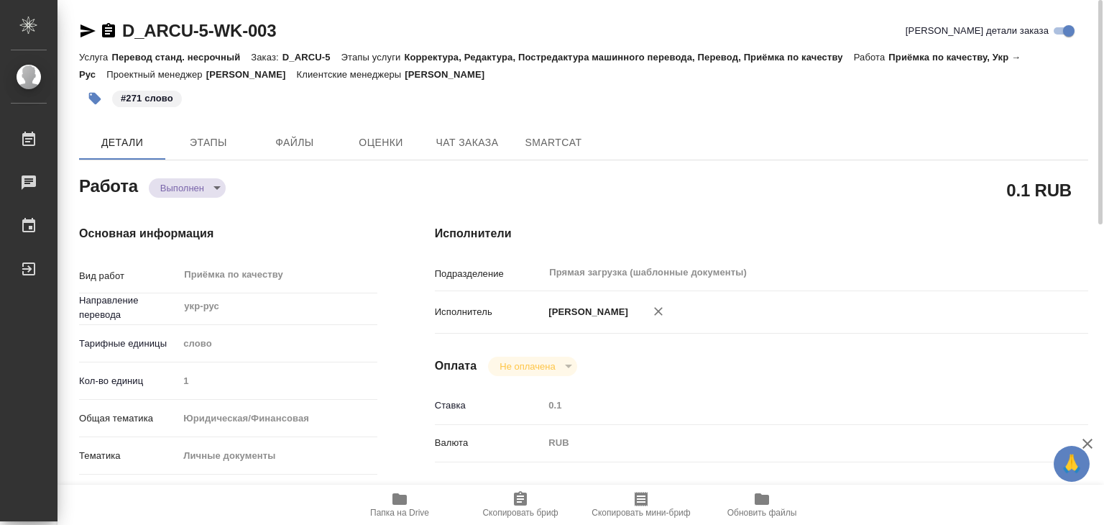
type textarea "x"
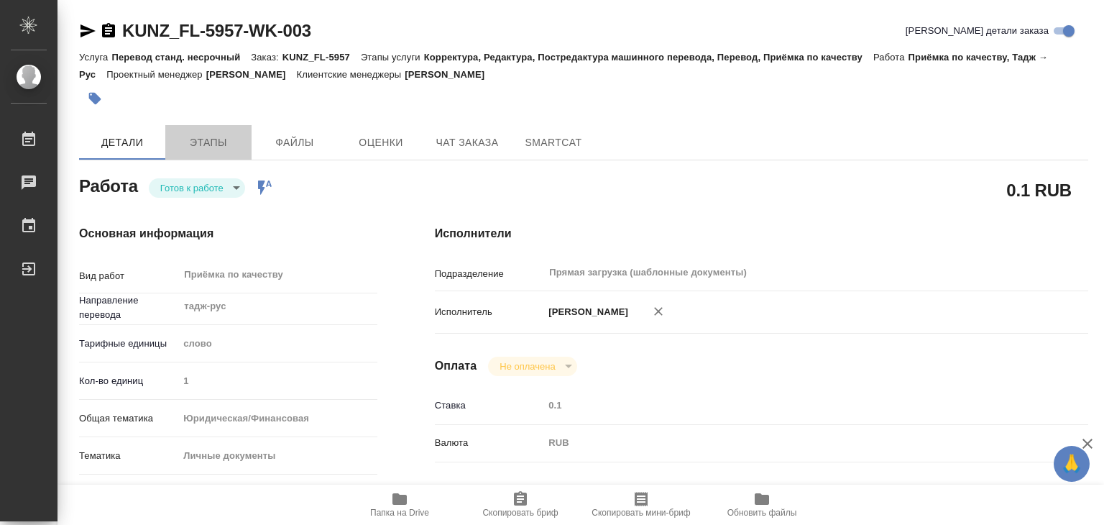
click at [183, 146] on span "Этапы" at bounding box center [208, 143] width 69 height 18
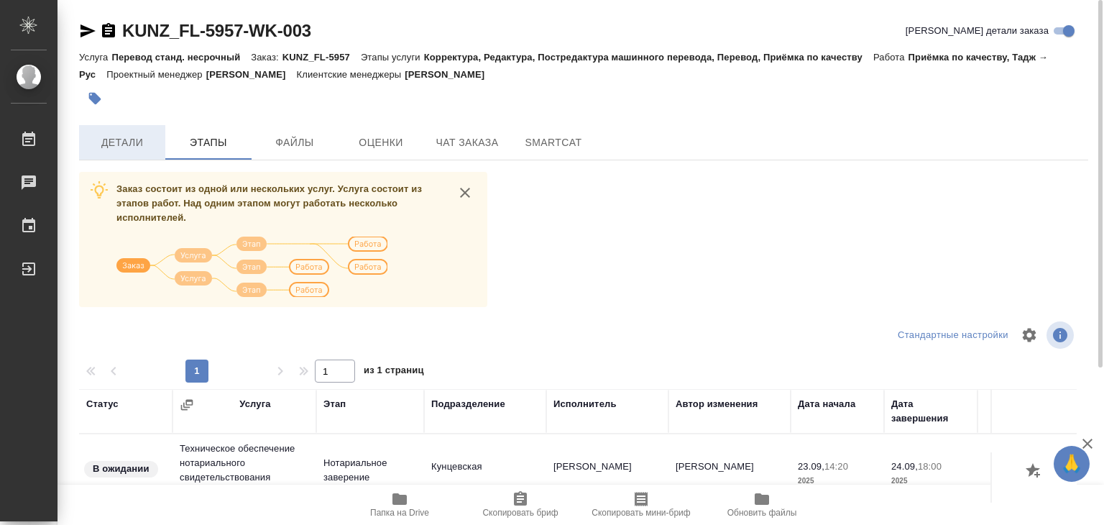
click at [134, 139] on span "Детали" at bounding box center [122, 143] width 69 height 18
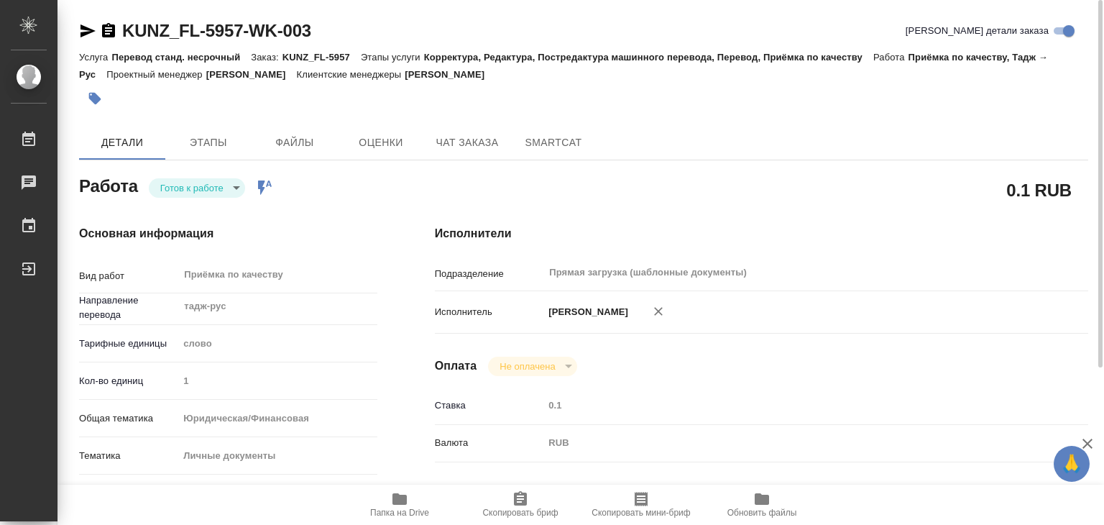
type textarea "x"
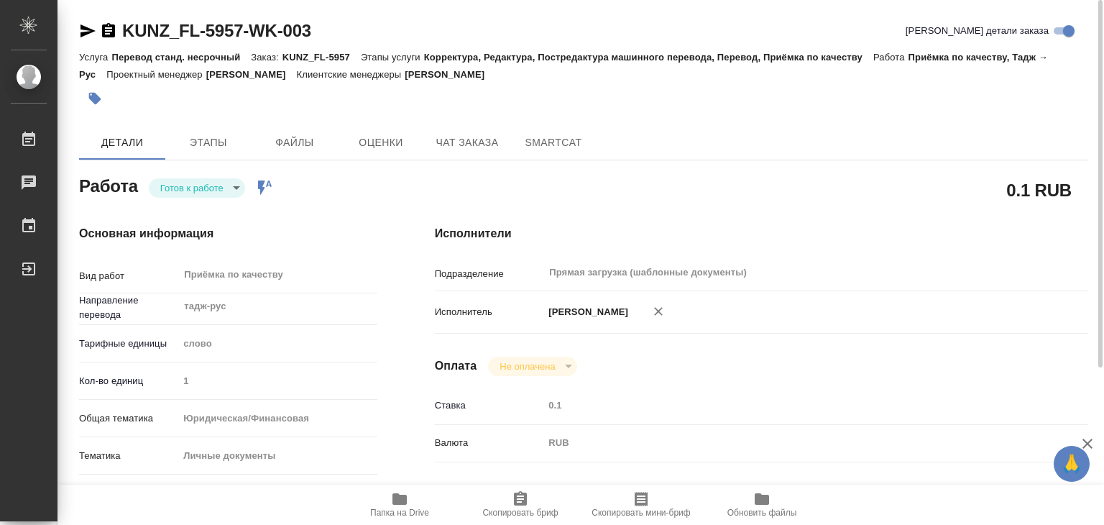
click at [211, 178] on body "🙏 .cls-1 fill:#fff; AWATERA Alilekova [PERSON_NAME] Работы 0 Чаты График Выйти …" at bounding box center [552, 262] width 1104 height 525
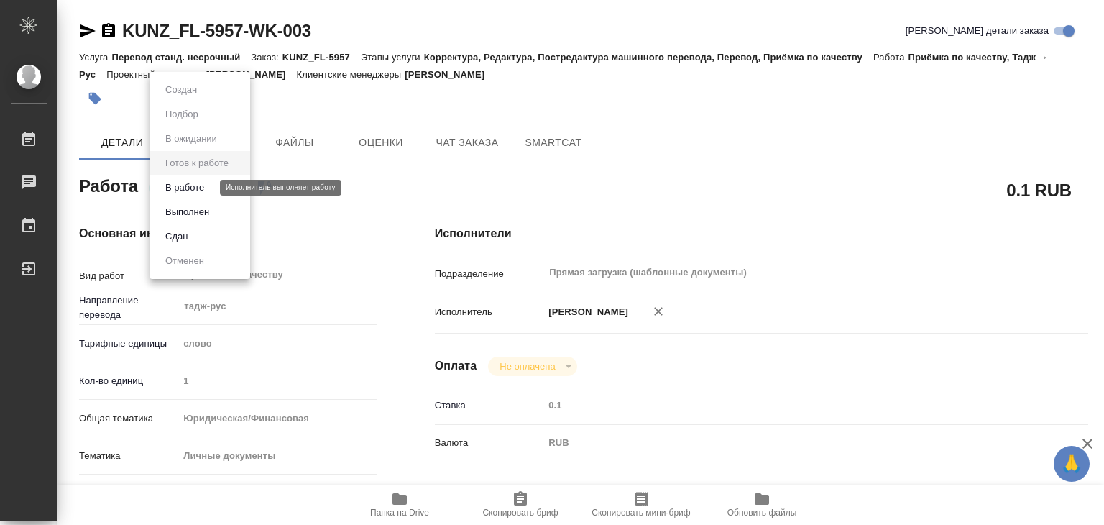
click at [200, 183] on button "В работе" at bounding box center [184, 188] width 47 height 16
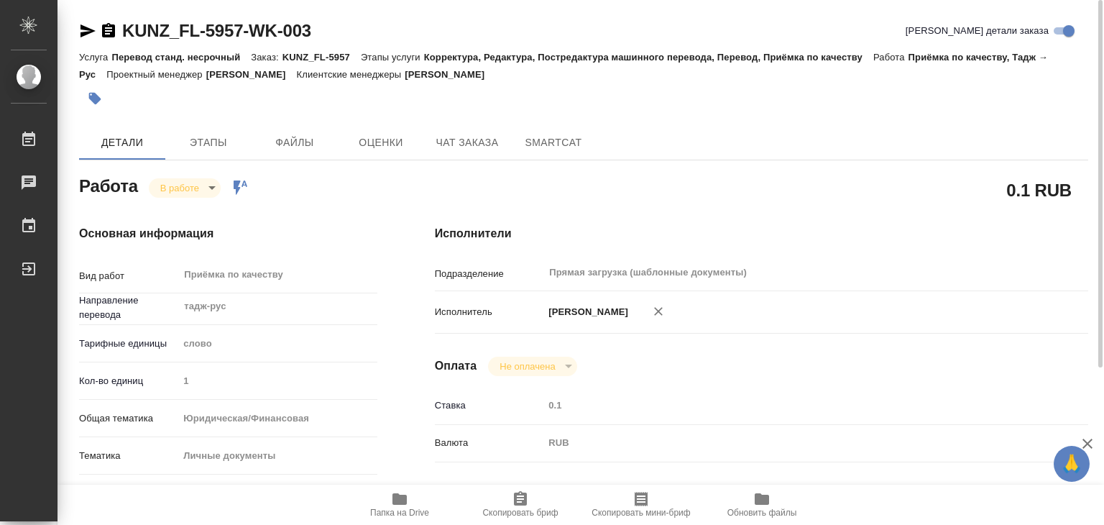
type textarea "x"
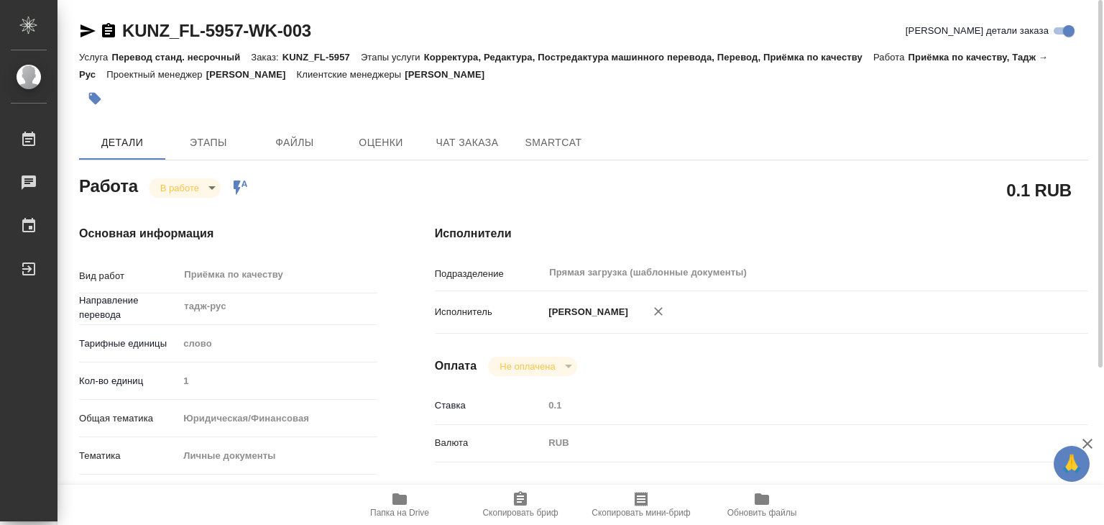
type textarea "x"
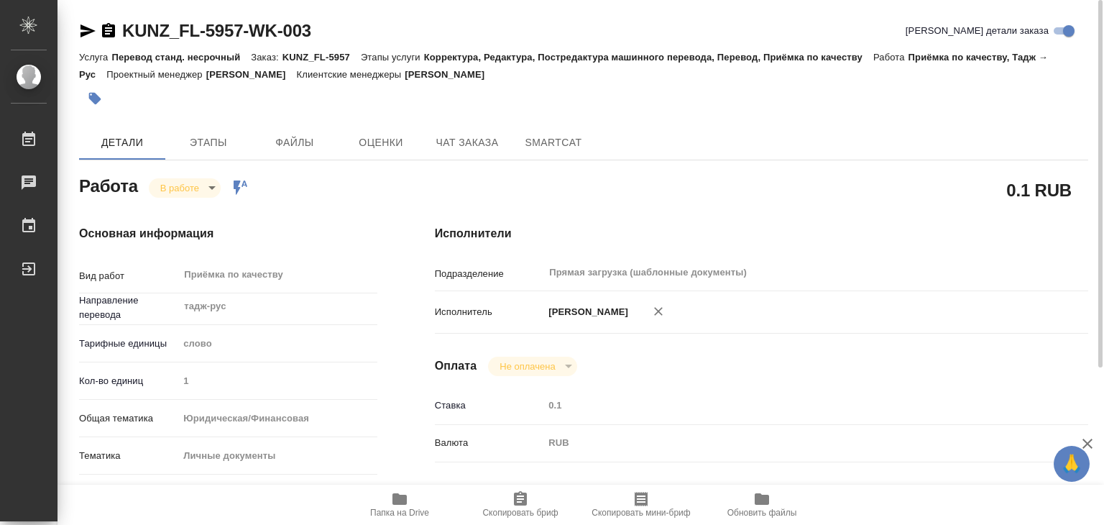
click at [397, 502] on icon "button" at bounding box center [400, 499] width 14 height 12
type textarea "x"
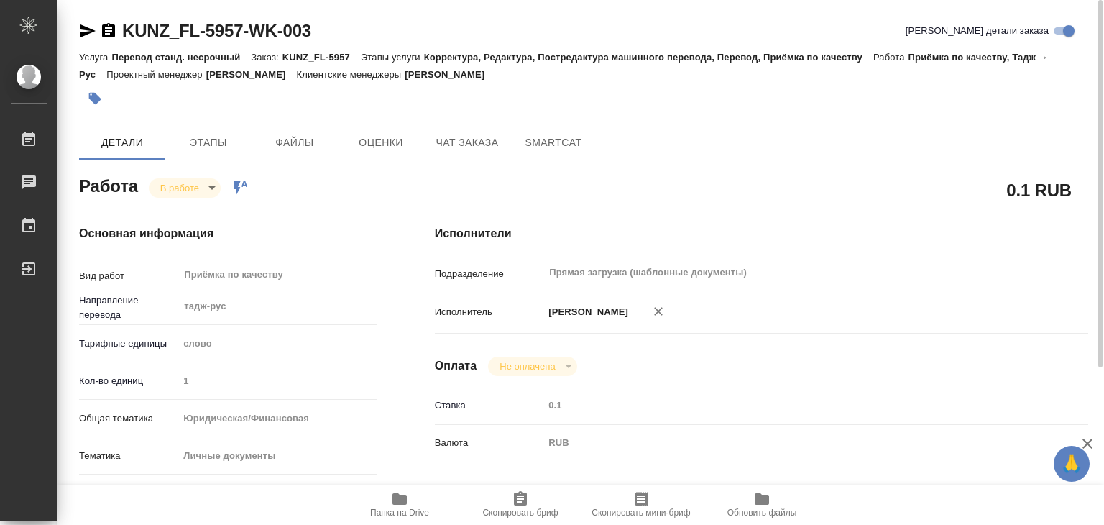
type textarea "x"
click at [99, 90] on button "button" at bounding box center [95, 99] width 32 height 32
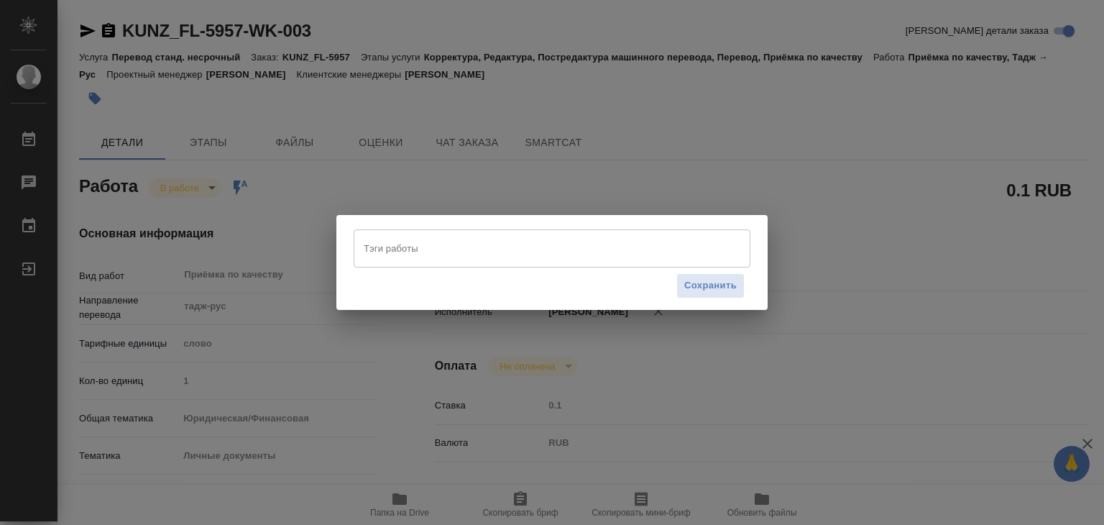
click at [406, 259] on input "Тэги работы" at bounding box center [538, 248] width 357 height 24
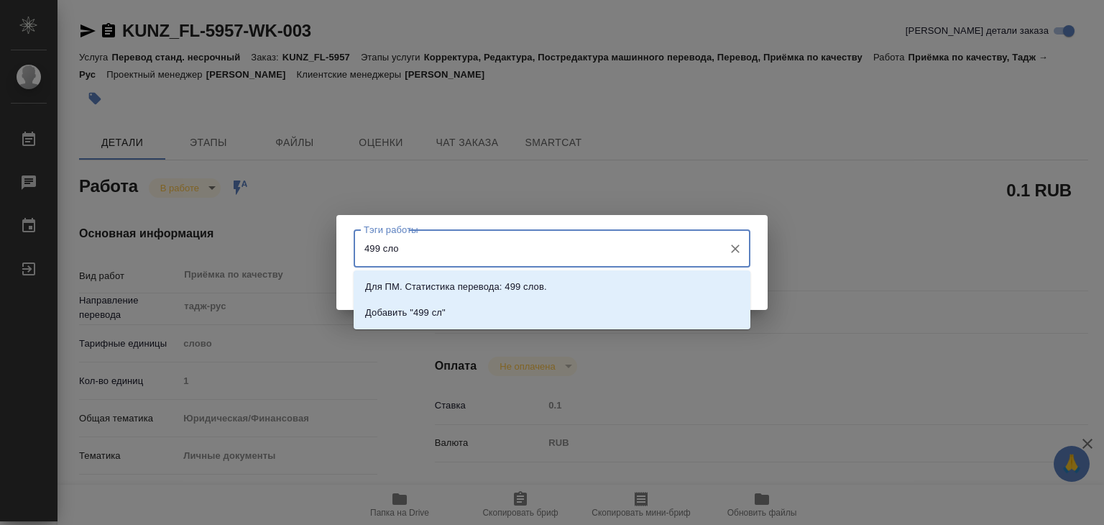
type input "499 слов"
click at [444, 317] on p "Добавить "499 слов"" at bounding box center [410, 313] width 91 height 14
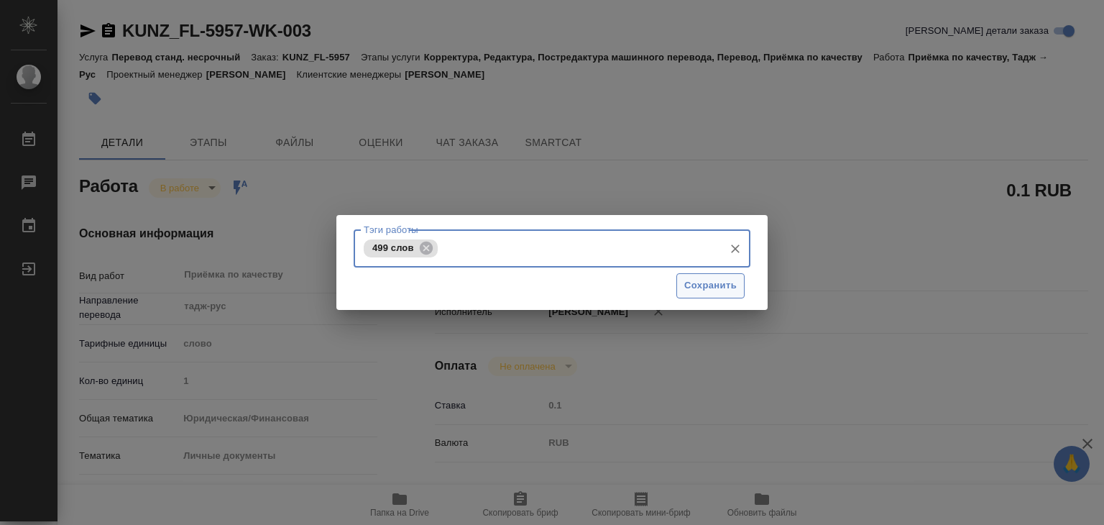
click at [687, 283] on span "Сохранить" at bounding box center [711, 286] width 52 height 17
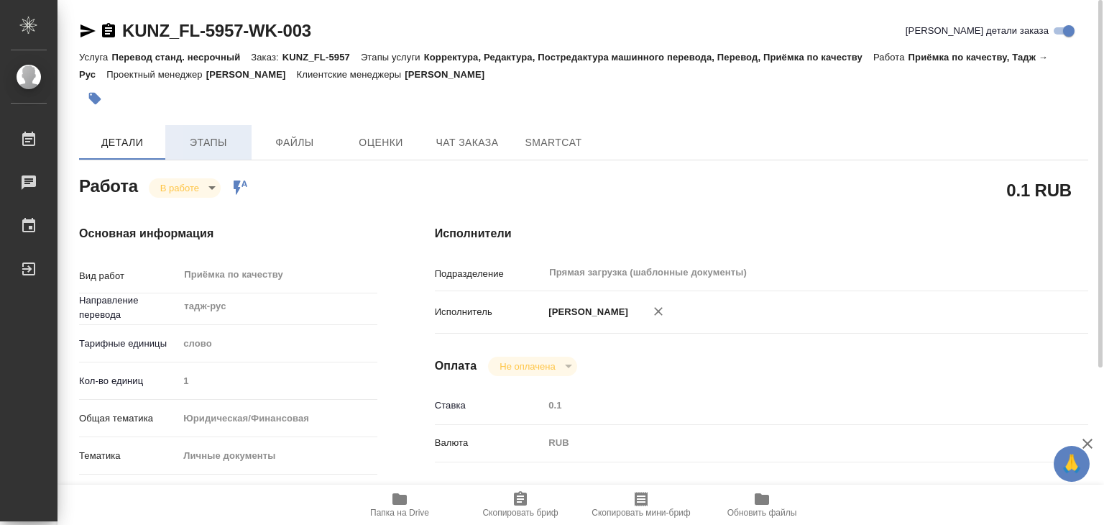
click at [194, 140] on span "Этапы" at bounding box center [208, 143] width 69 height 18
type input "inProgress"
type textarea "Приёмка по качеству"
type textarea "x"
type input "тадж-рус"
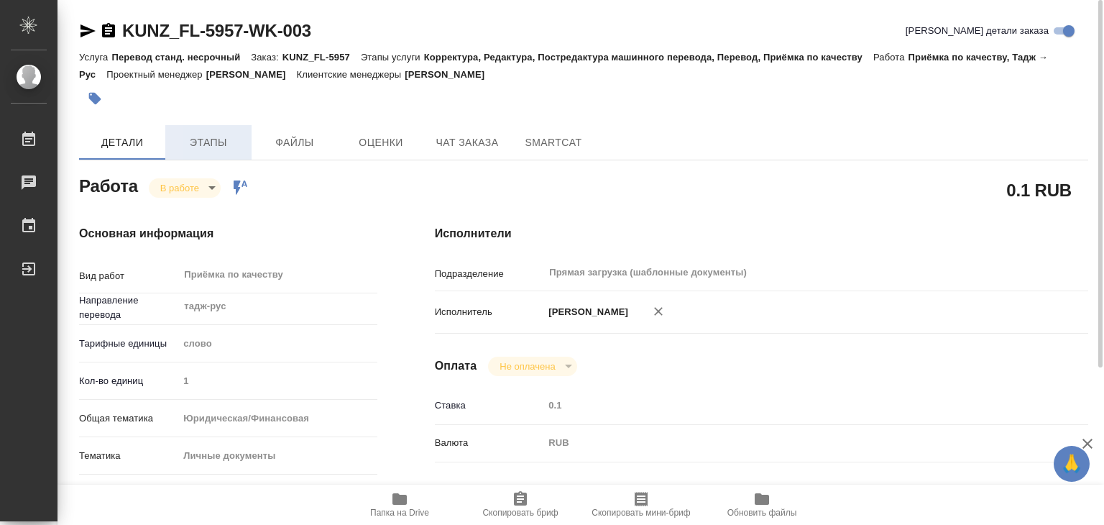
type input "5a8b1489cc6b4906c91bfd90"
type input "1"
type input "yr-fn"
type input "5a8b8b956a9677013d343cfe"
checkbox input "true"
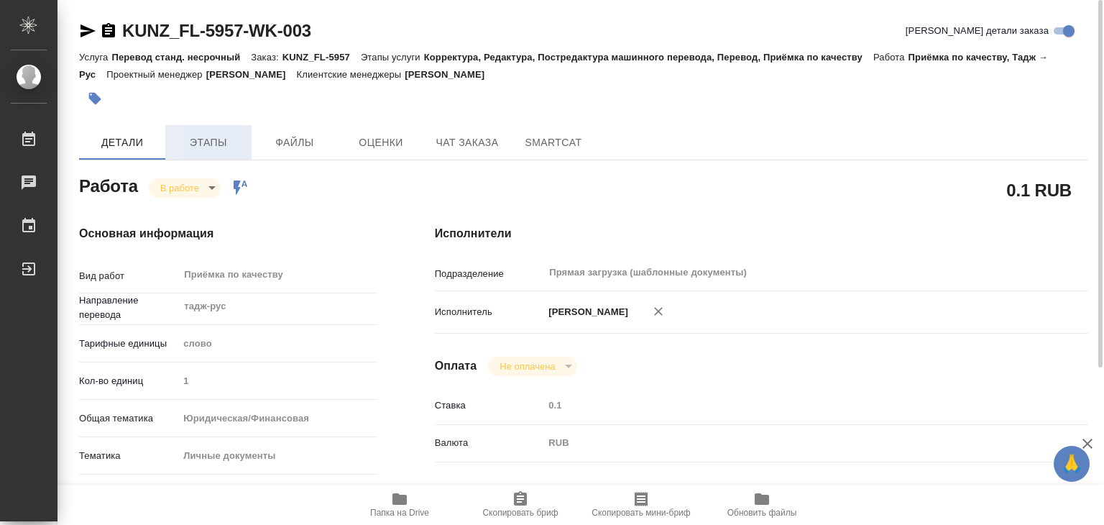
type input "23.09.2025 14:19"
type input "24.09.2025 15:52"
type input "24.09.2025 17:00"
type input "Прямая загрузка (шаблонные документы)"
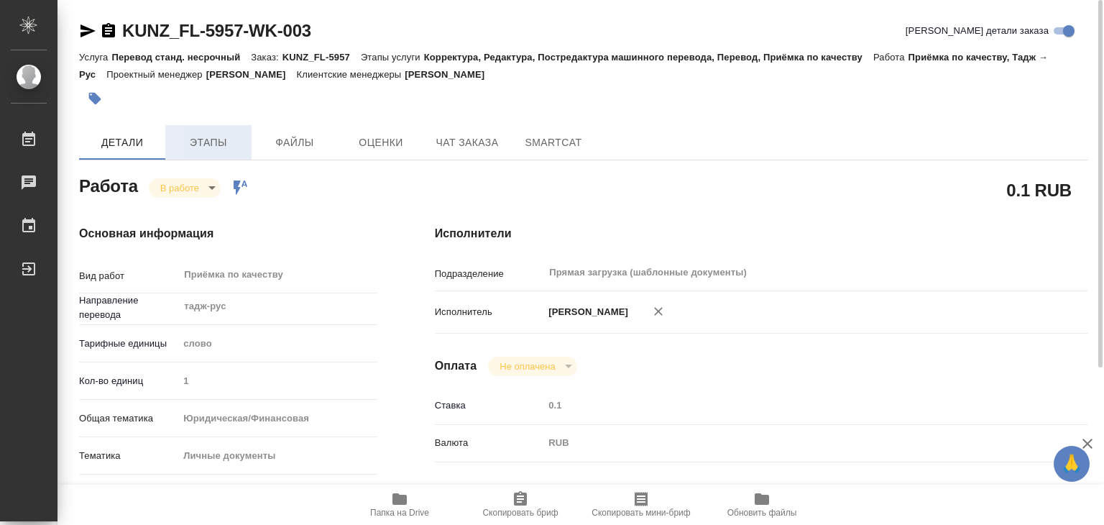
type input "notPayed"
type input "0.1"
type input "RUB"
type input "[PERSON_NAME]"
type textarea "x"
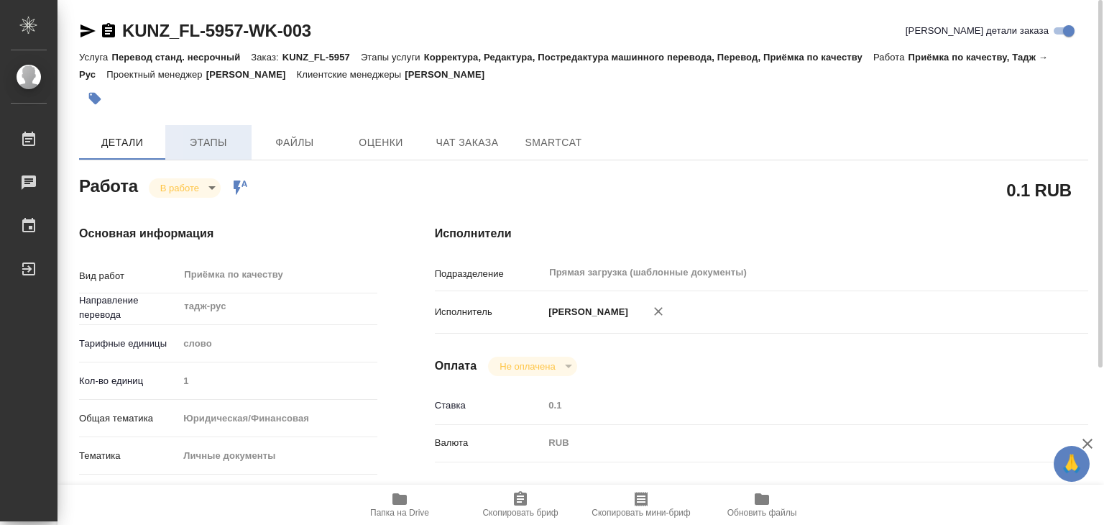
type textarea "/Clients/FL_KUNZ/Orders/KUNZ_FL-5957/Corrected/KUNZ_FL-5957-WK-003"
type textarea "x"
type input "KUNZ_FL-5957"
type input "Перевод станд. несрочный"
type input "Корректура, Редактура, Постредактура машинного перевода, Перевод, Приёмка по ка…"
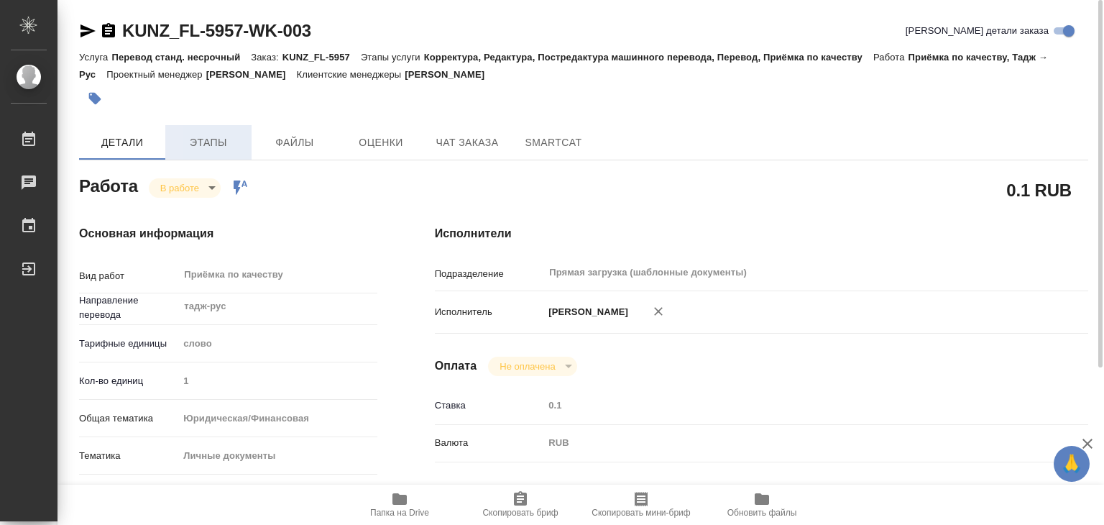
type input "[PERSON_NAME]"
type input "/Clients/FL_KUNZ/Orders/KUNZ_FL-5957"
type textarea "x"
type textarea "ин.паспорт тадж-русс под нот под сахарово"
type textarea "x"
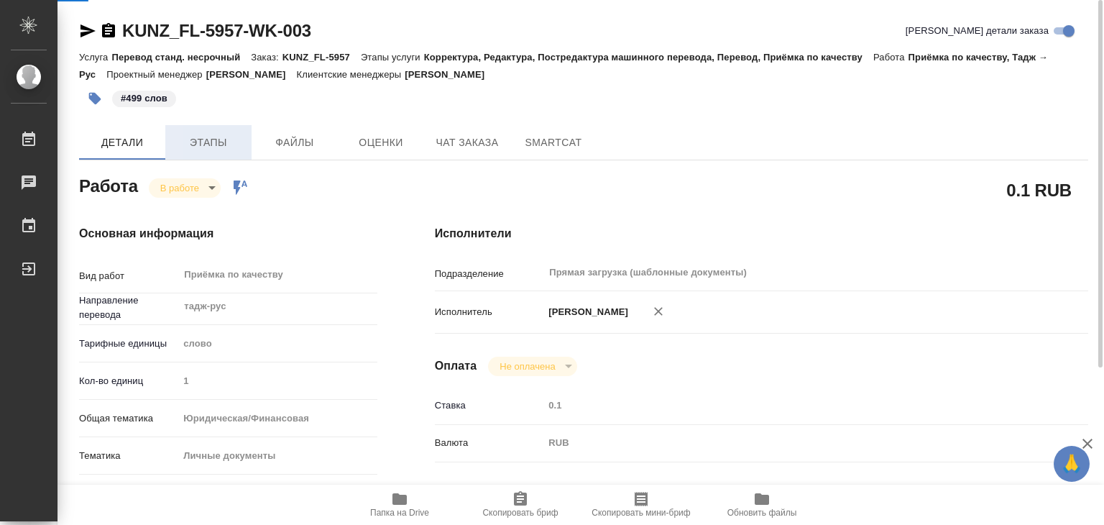
type textarea "x"
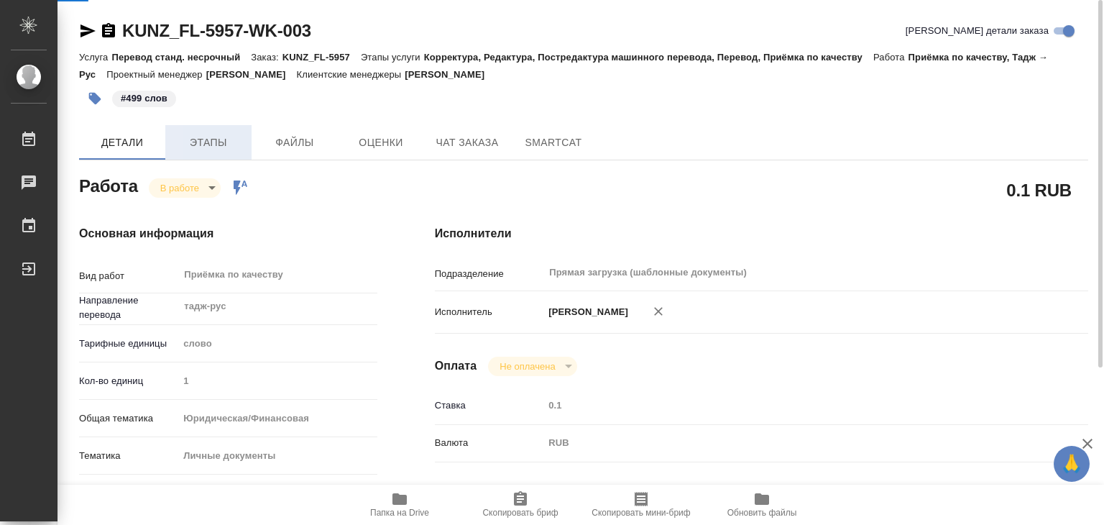
type textarea "x"
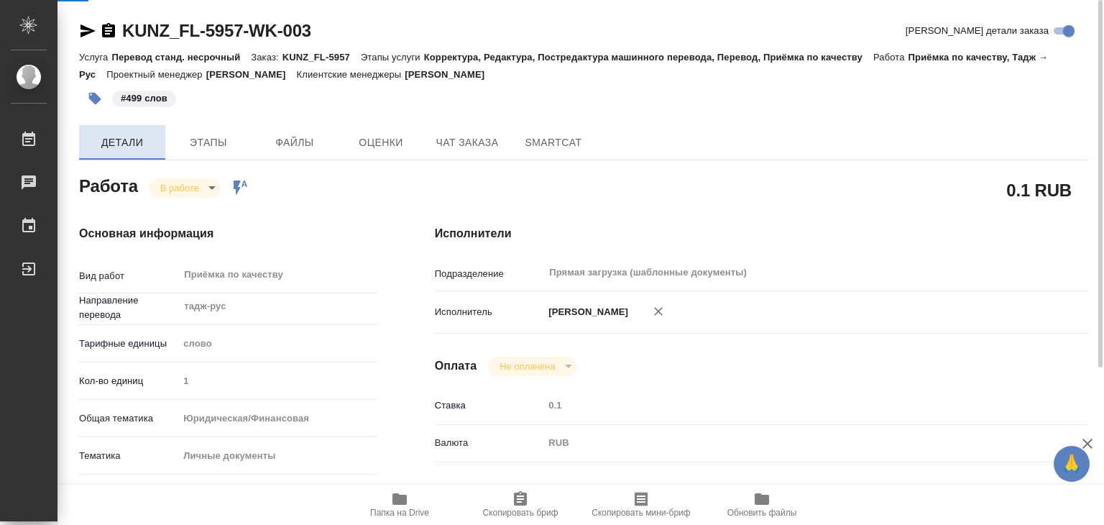
type textarea "x"
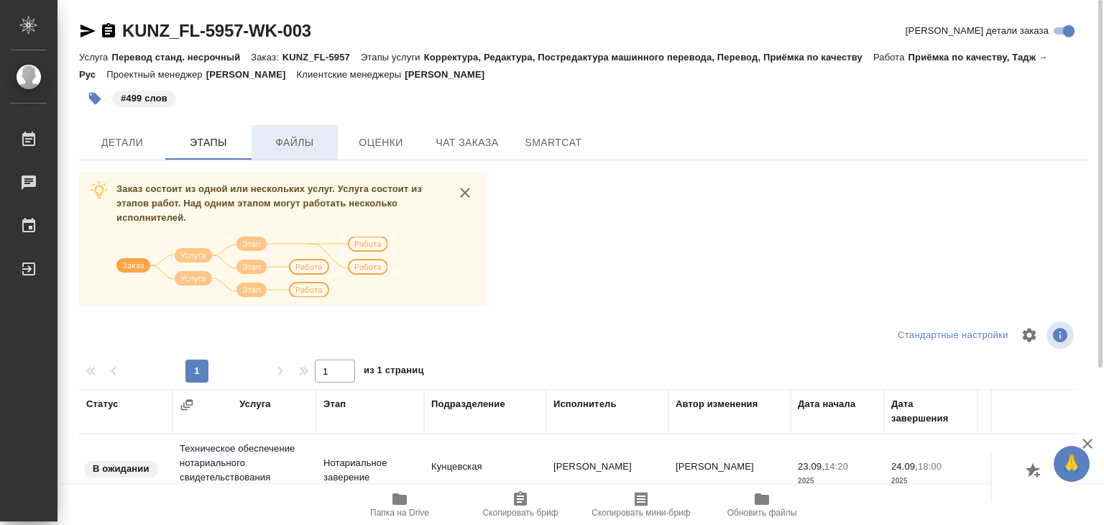
click at [268, 139] on span "Файлы" at bounding box center [294, 143] width 69 height 18
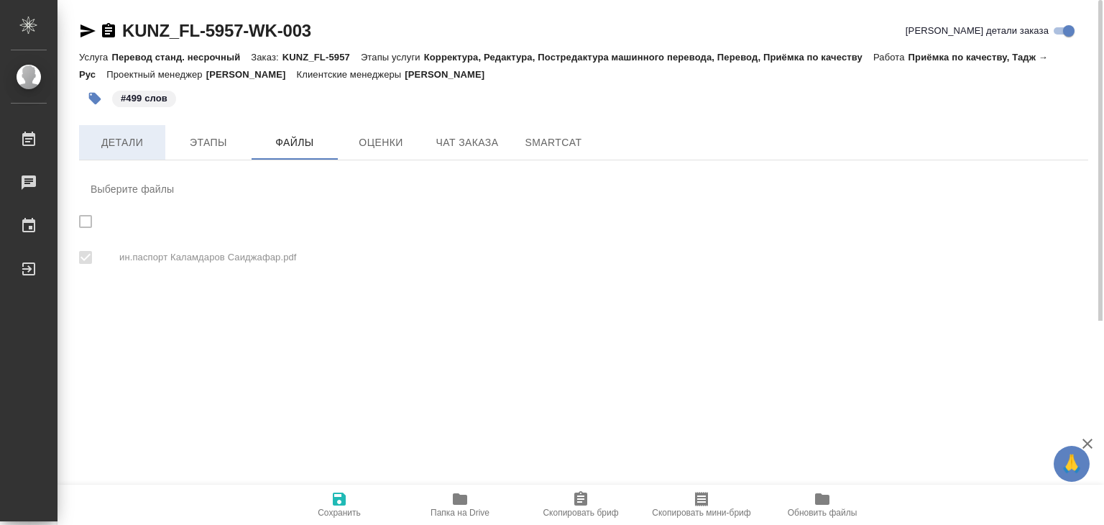
checkbox input "true"
click at [126, 143] on span "Детали" at bounding box center [122, 143] width 69 height 18
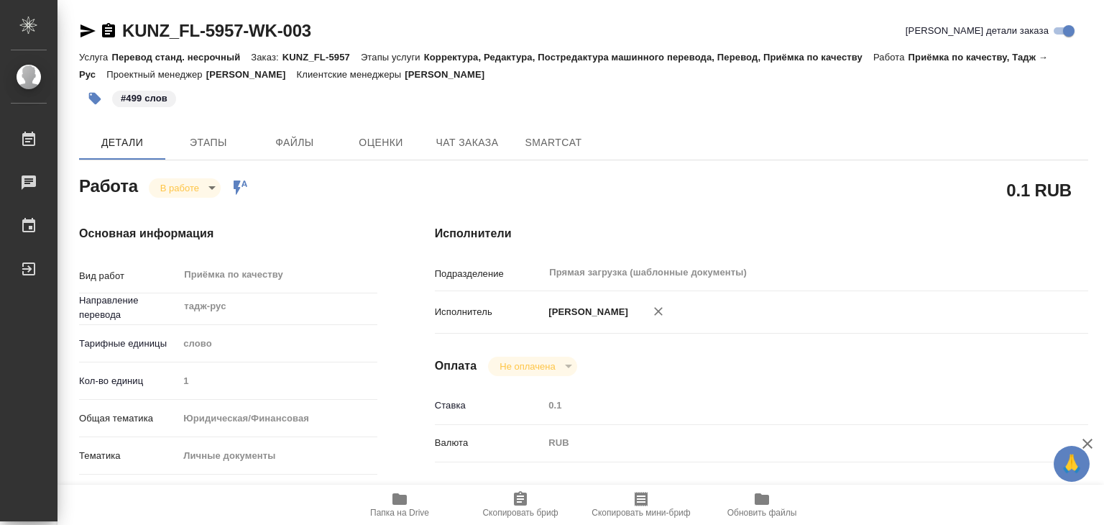
type textarea "x"
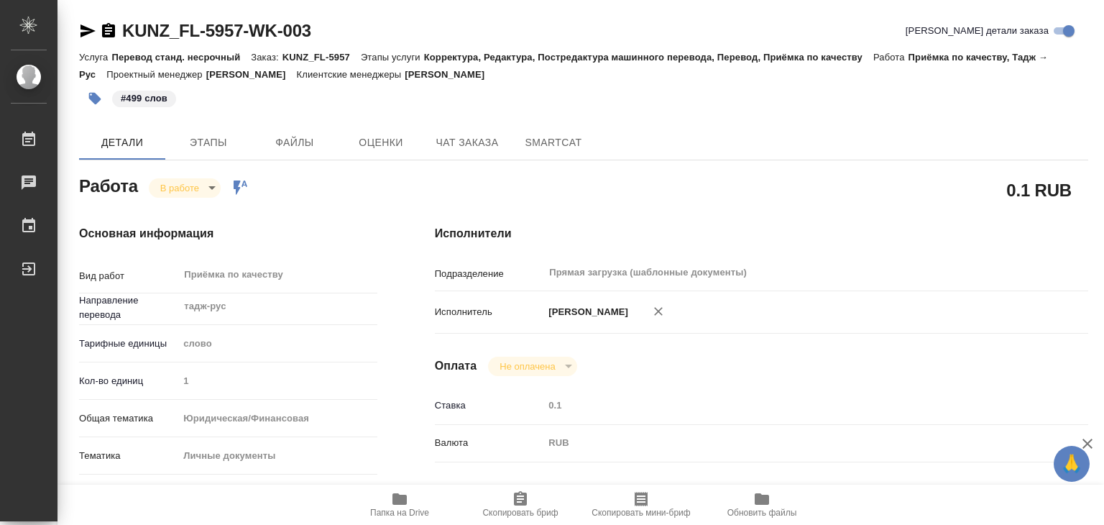
type textarea "x"
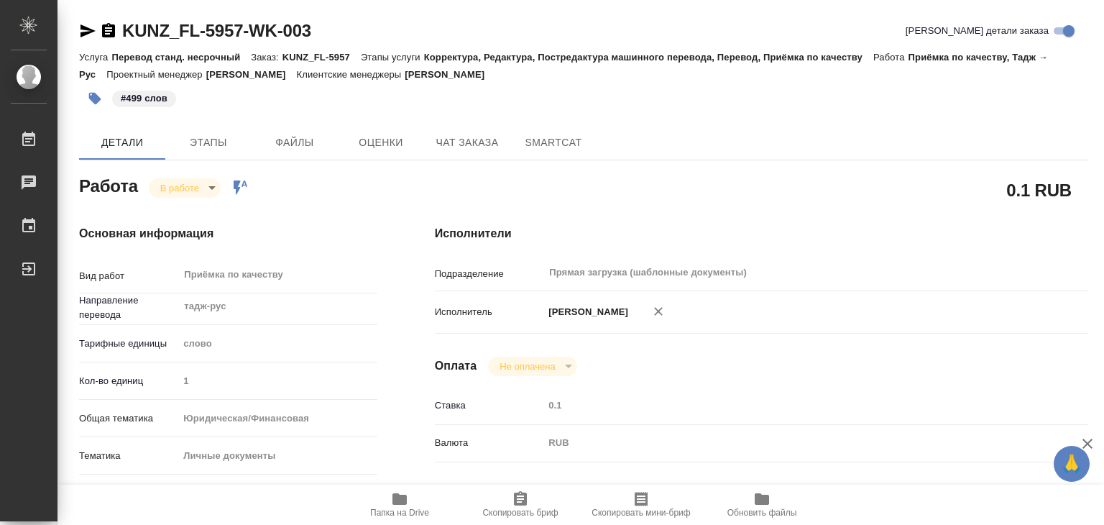
type textarea "x"
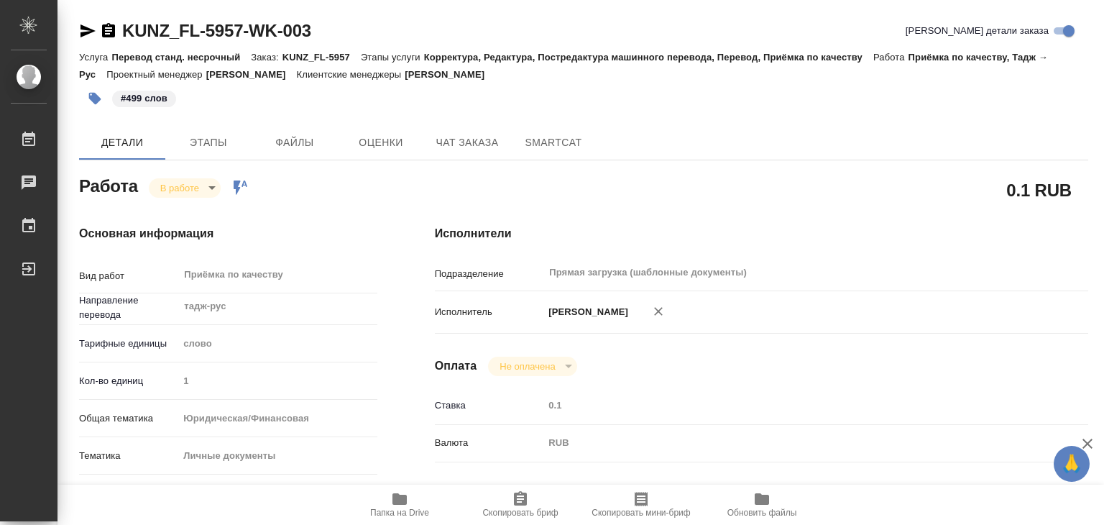
type textarea "x"
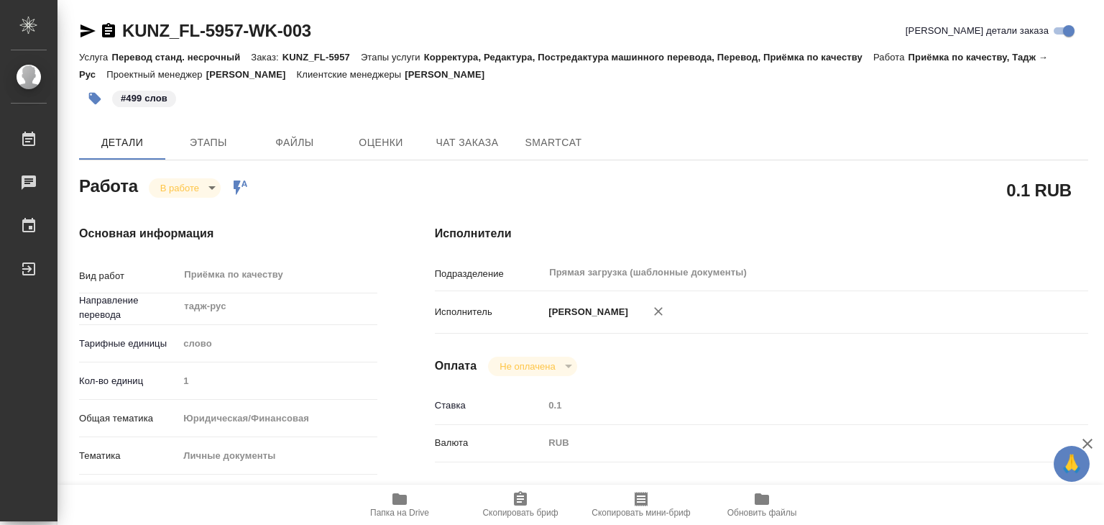
type textarea "x"
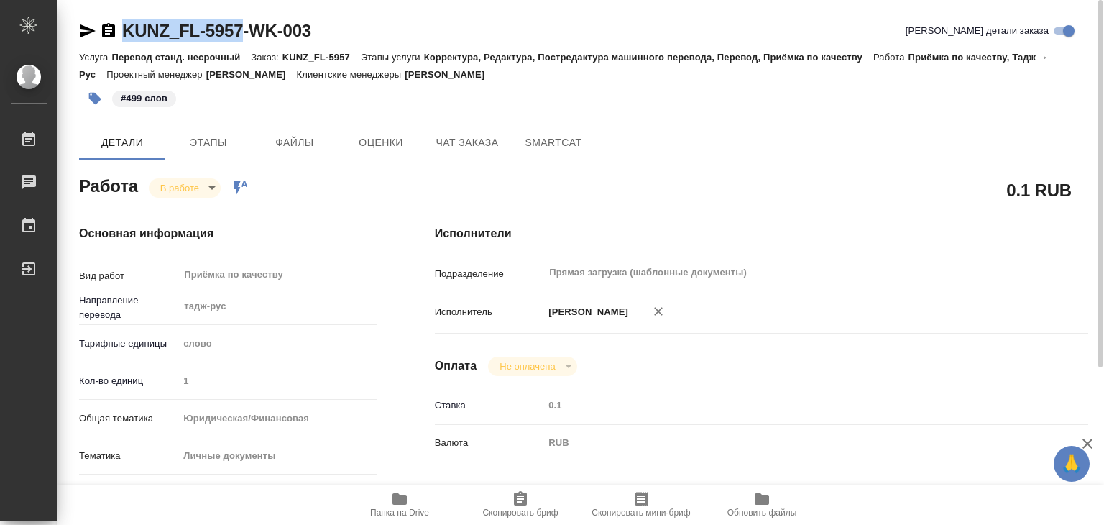
drag, startPoint x: 124, startPoint y: 17, endPoint x: 247, endPoint y: 35, distance: 125.1
copy link "KUNZ_FL-5957"
click at [183, 188] on body "🙏 .cls-1 fill:#fff; AWATERA Alilekova Valeriya Работы 0 Чаты График Выйти KUNZ_…" at bounding box center [552, 262] width 1104 height 525
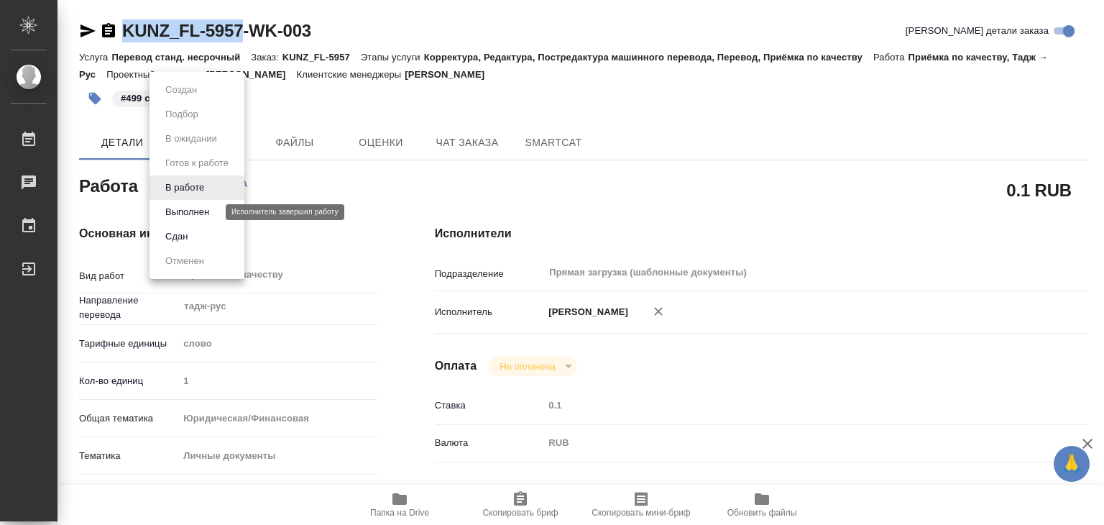
click at [195, 209] on button "Выполнен" at bounding box center [187, 212] width 52 height 16
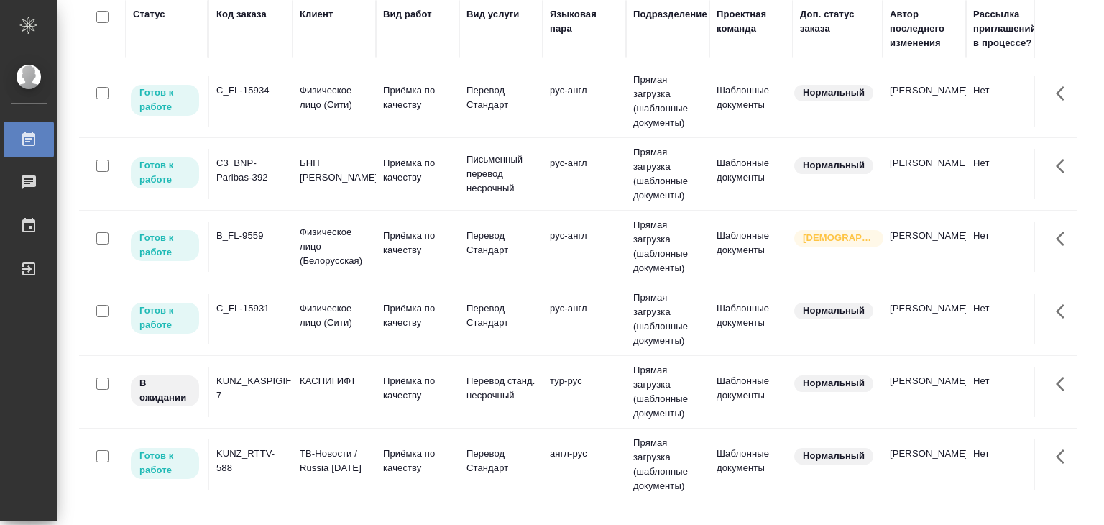
scroll to position [431, 0]
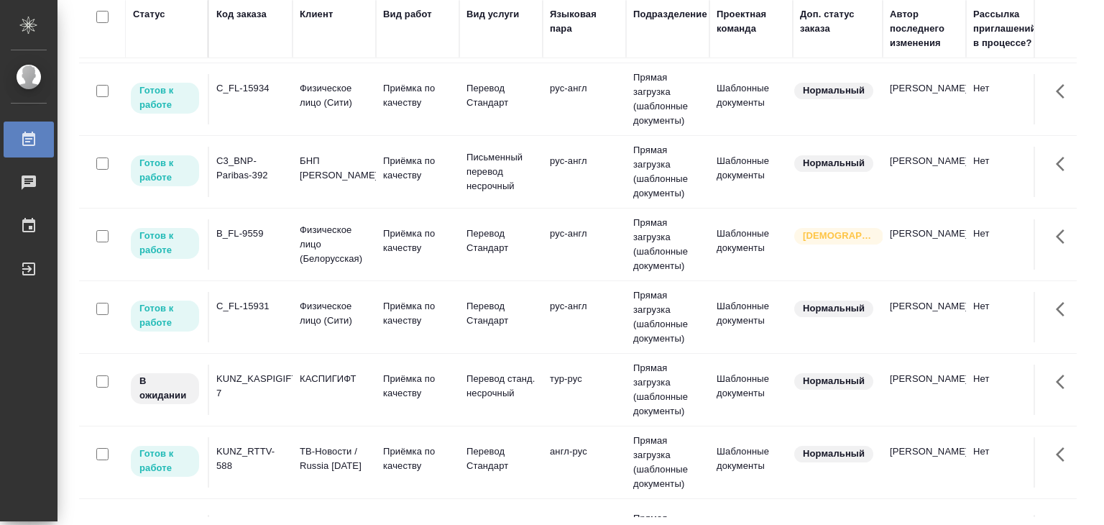
click at [376, 380] on td "Приёмка по качеству" at bounding box center [417, 390] width 83 height 50
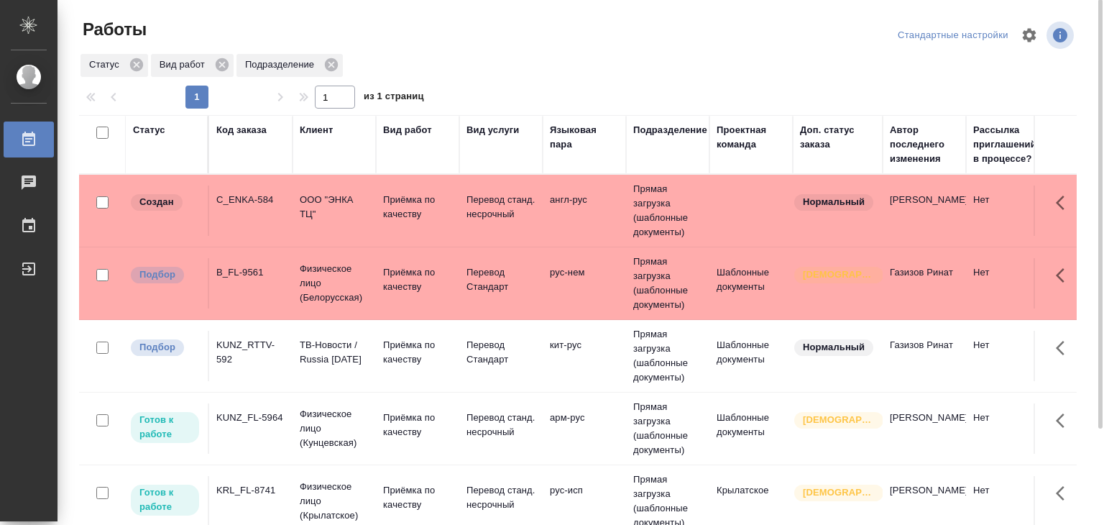
scroll to position [0, 0]
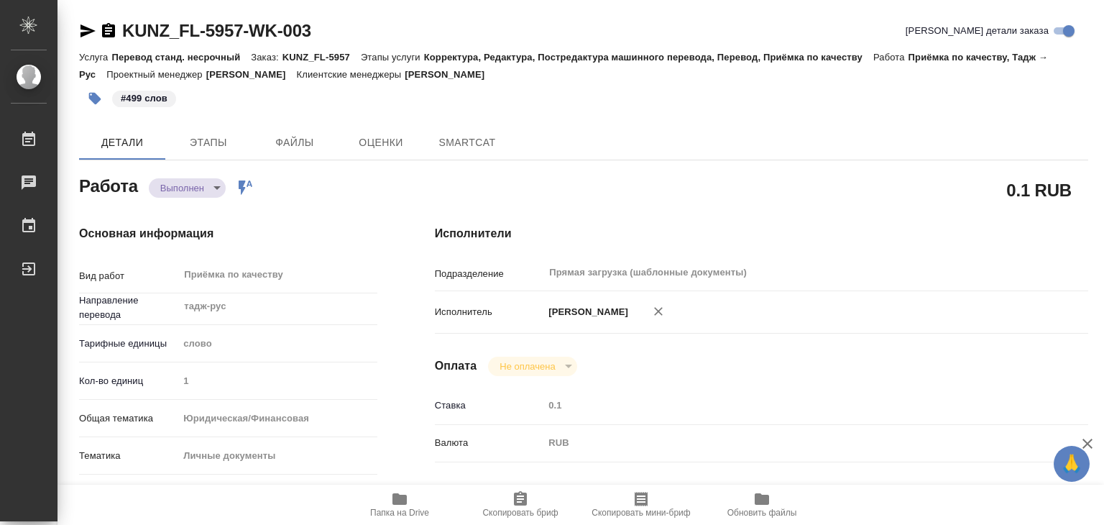
type textarea "x"
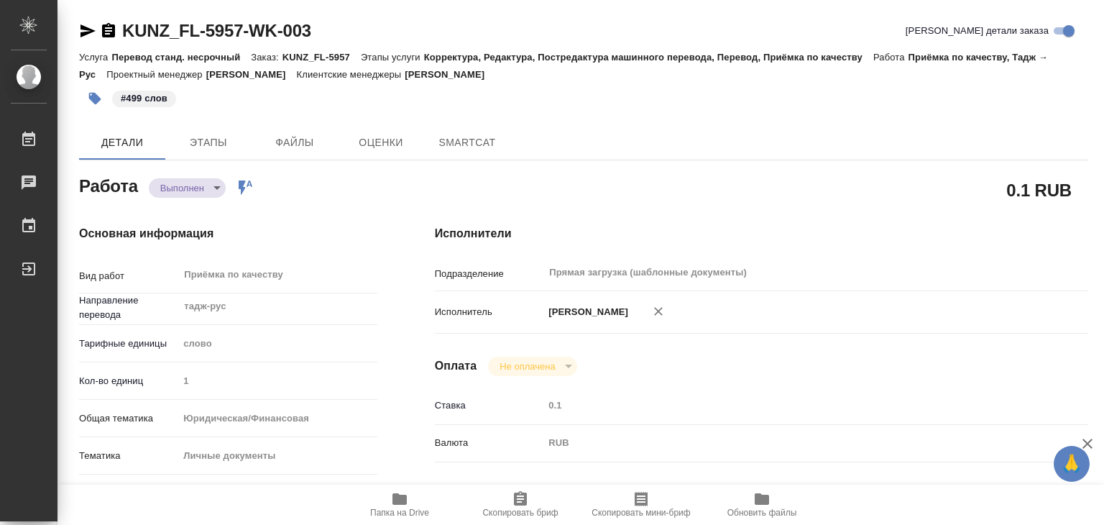
type textarea "x"
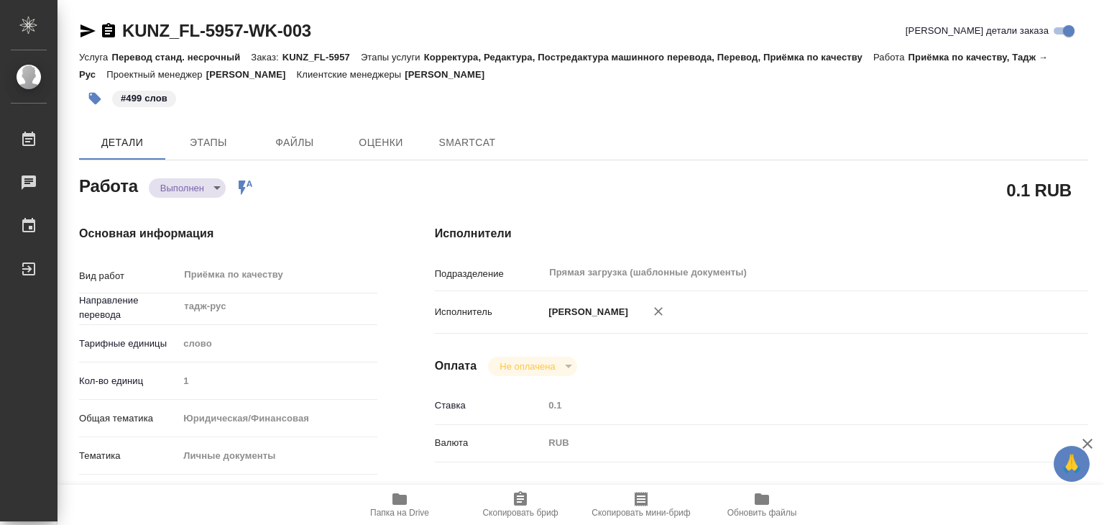
type textarea "x"
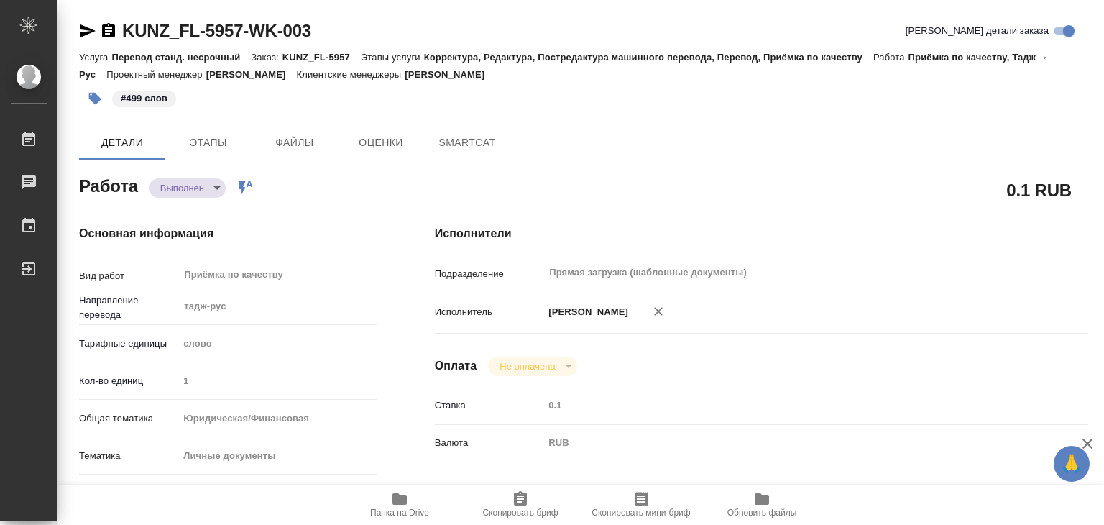
type textarea "x"
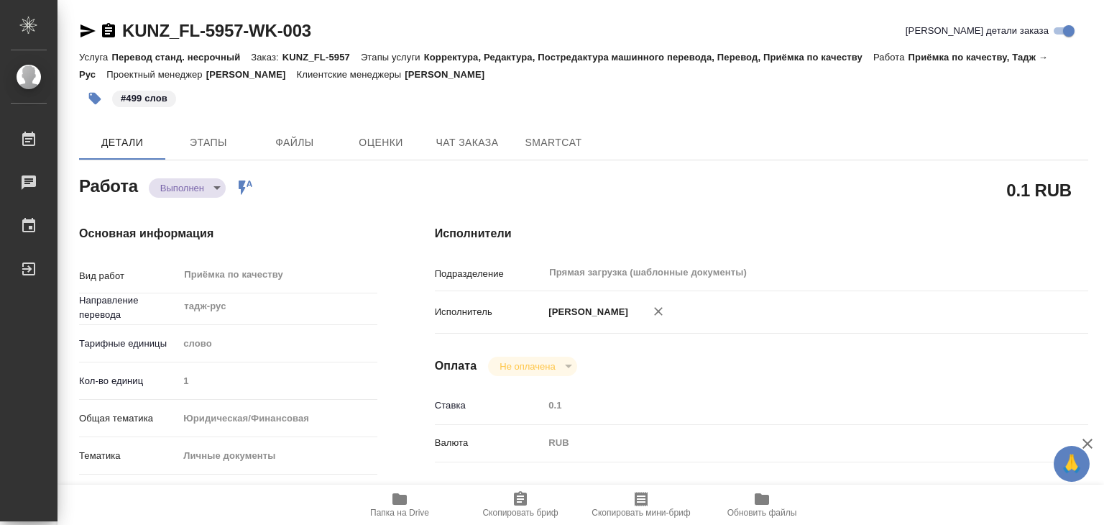
type textarea "x"
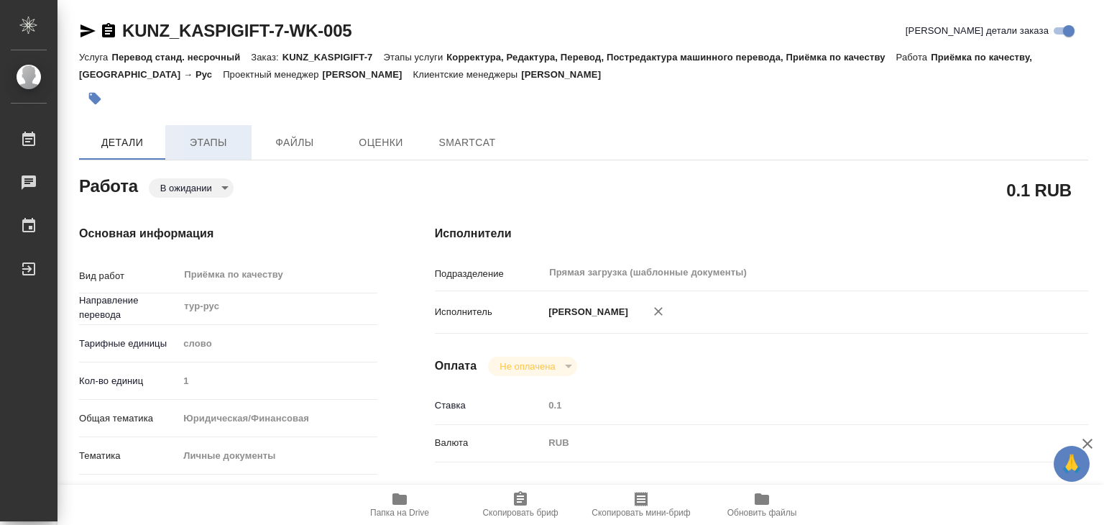
type textarea "x"
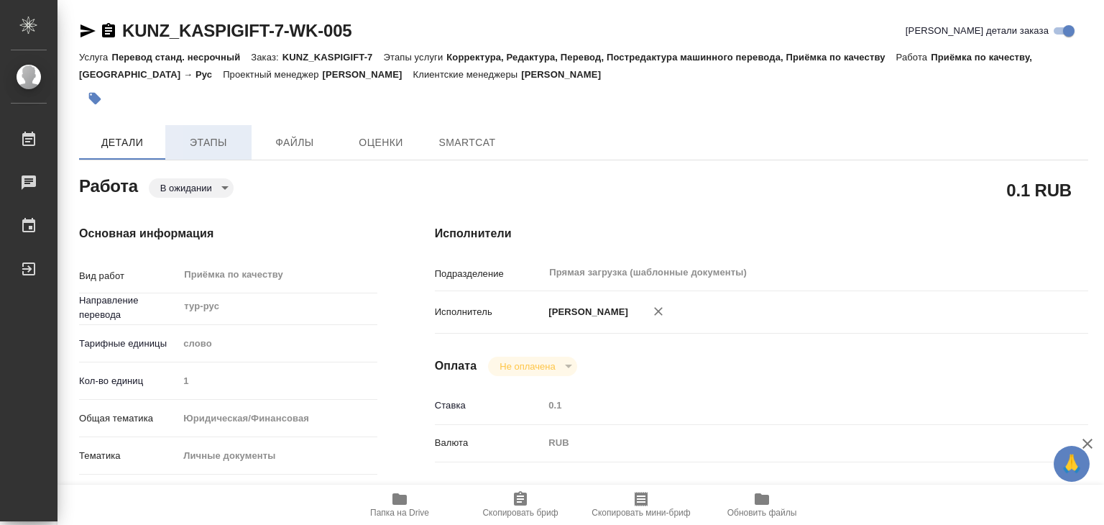
type textarea "x"
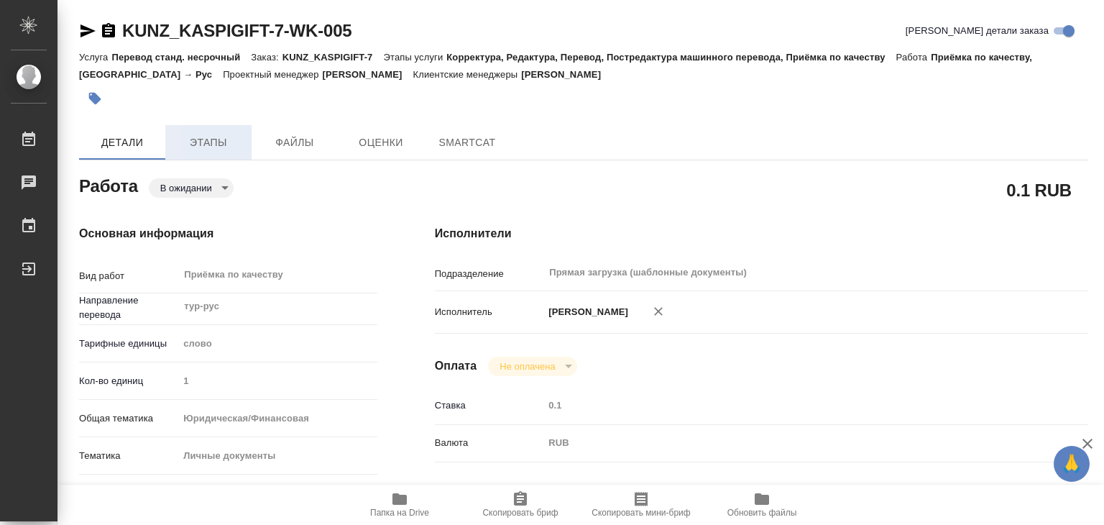
type textarea "x"
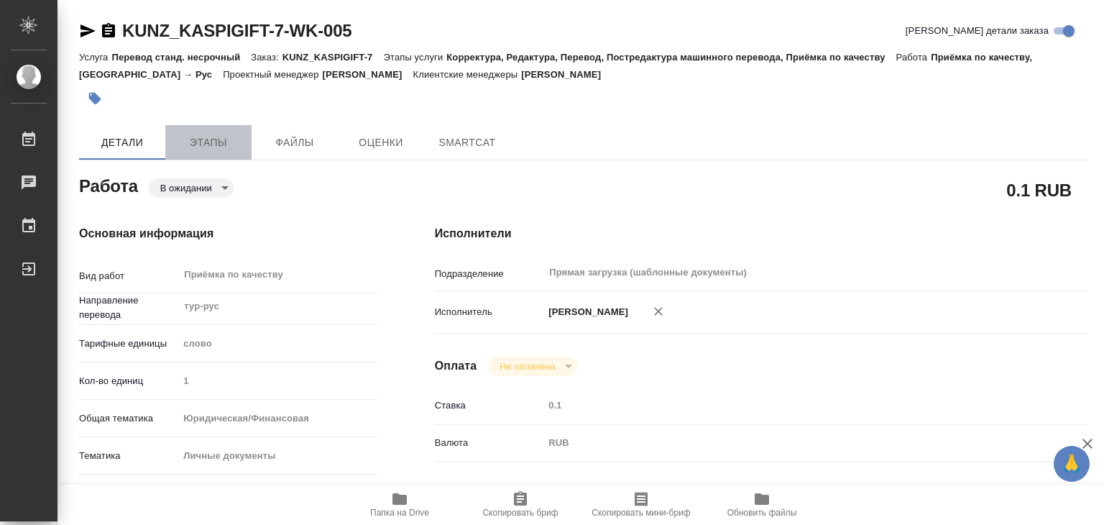
type textarea "x"
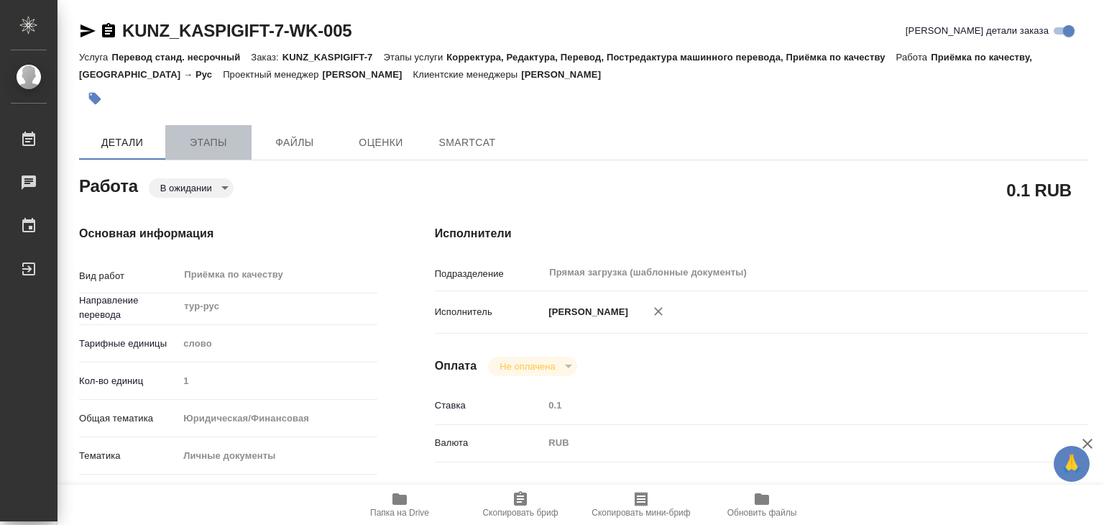
click at [213, 134] on span "Этапы" at bounding box center [208, 143] width 69 height 18
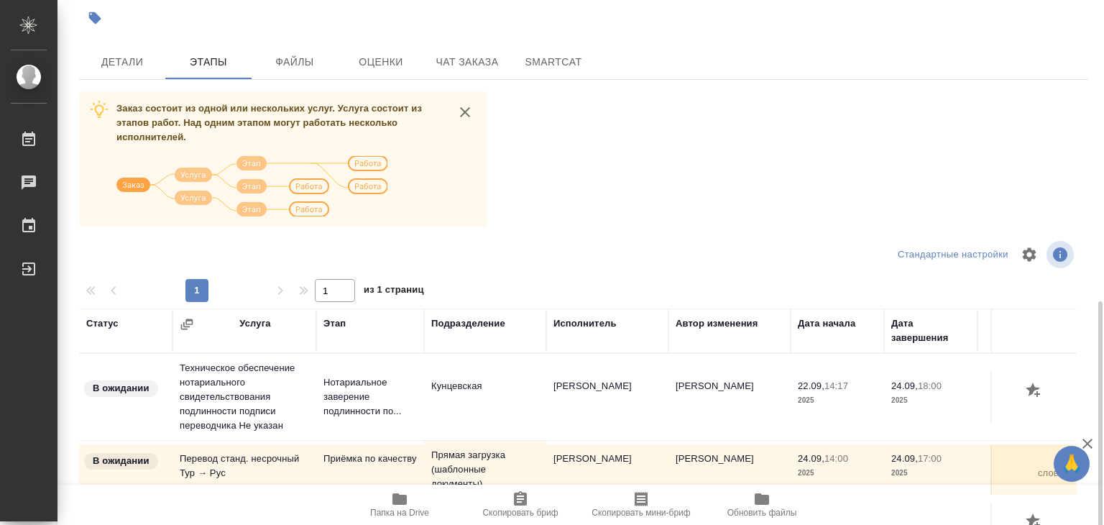
scroll to position [9, 0]
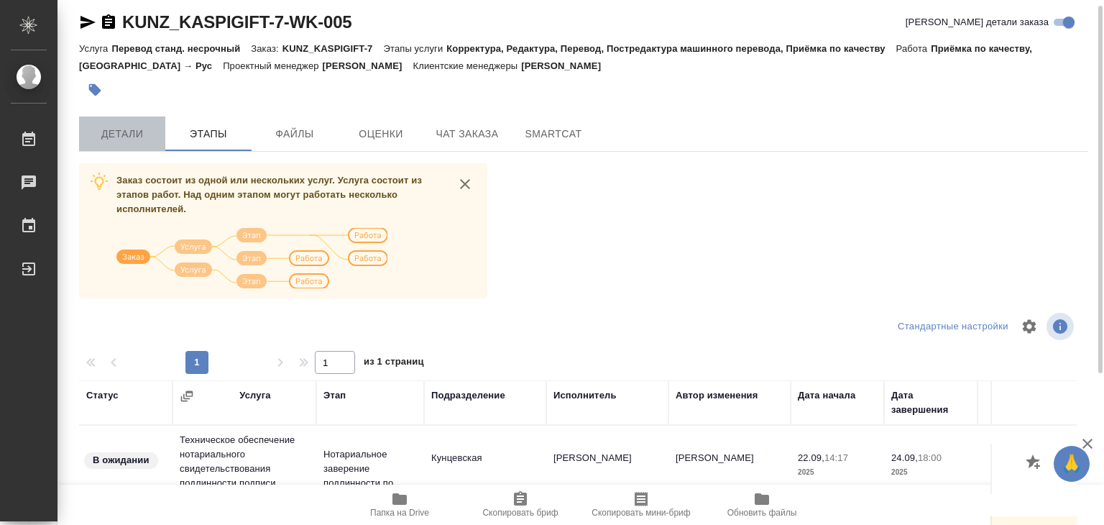
click at [142, 130] on span "Детали" at bounding box center [122, 134] width 69 height 18
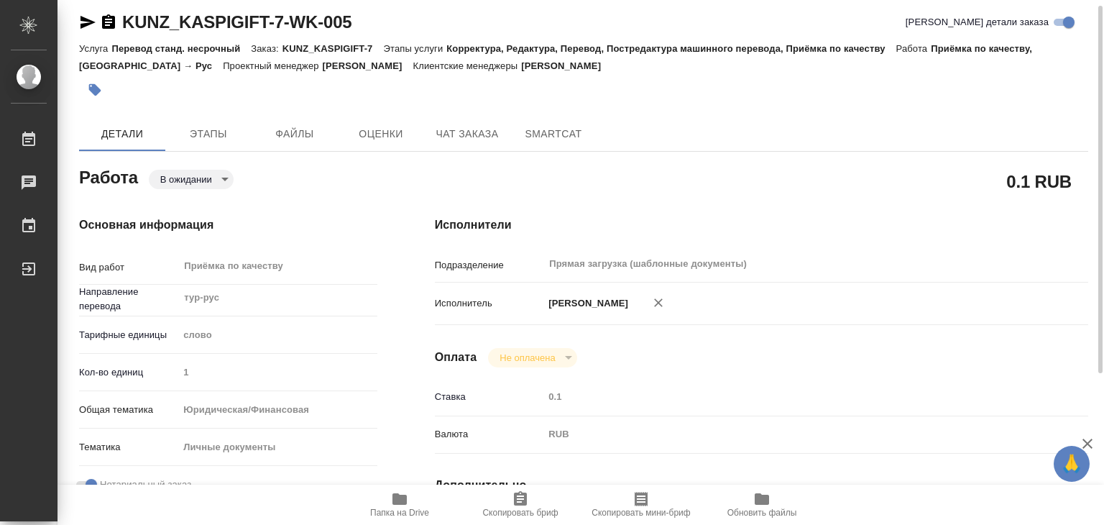
type textarea "x"
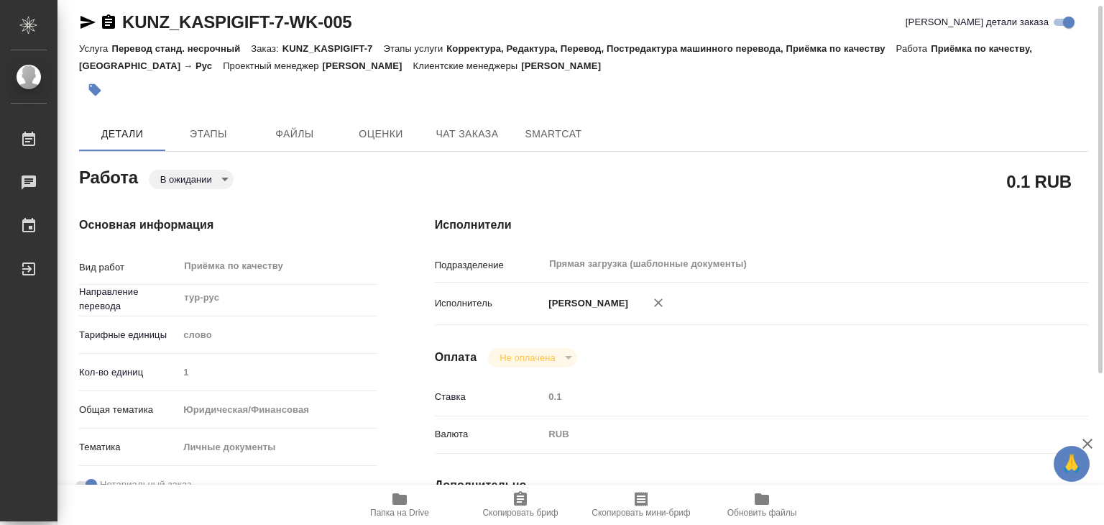
type textarea "x"
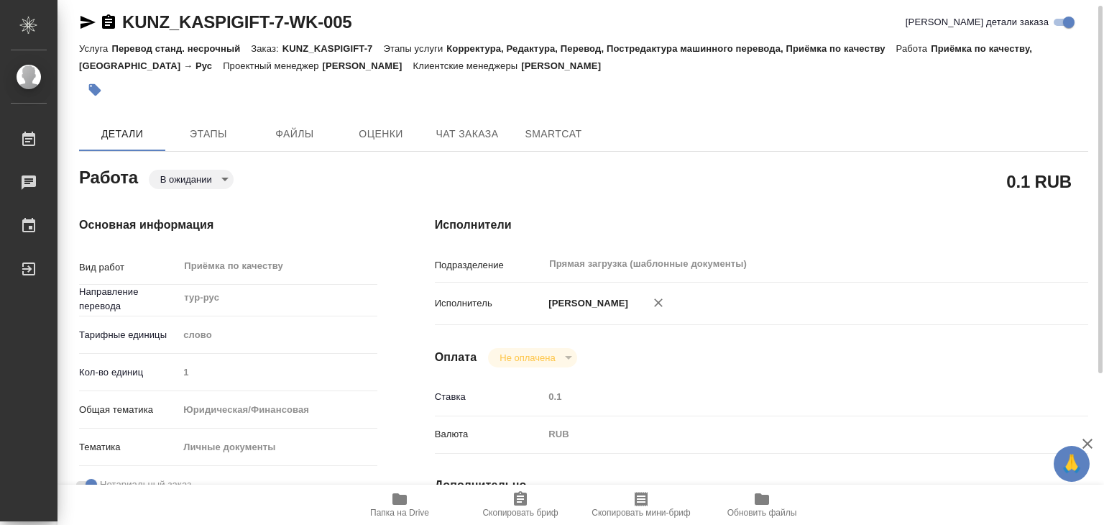
type textarea "x"
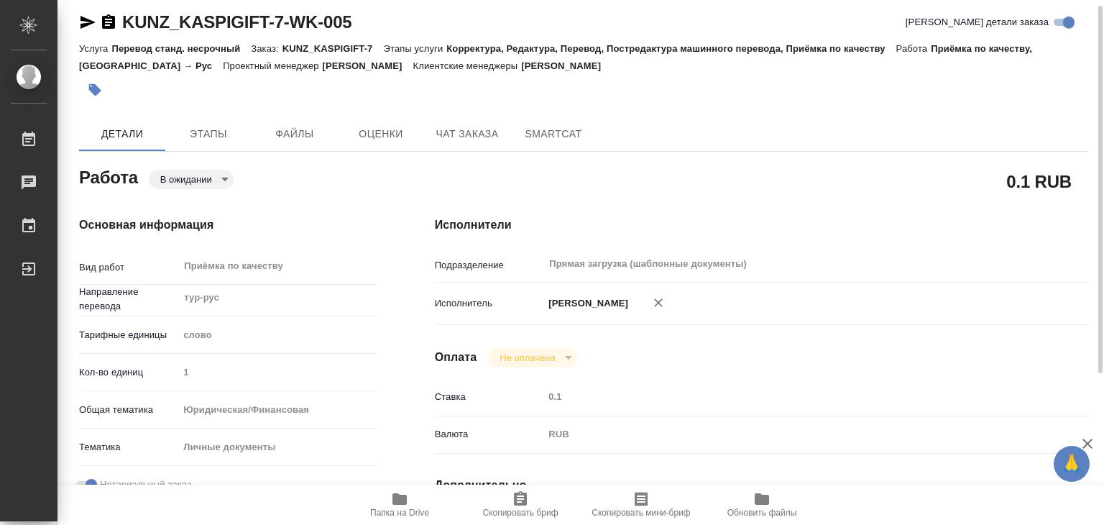
click at [397, 497] on icon "button" at bounding box center [400, 499] width 14 height 12
click at [97, 89] on icon "button" at bounding box center [95, 90] width 12 height 12
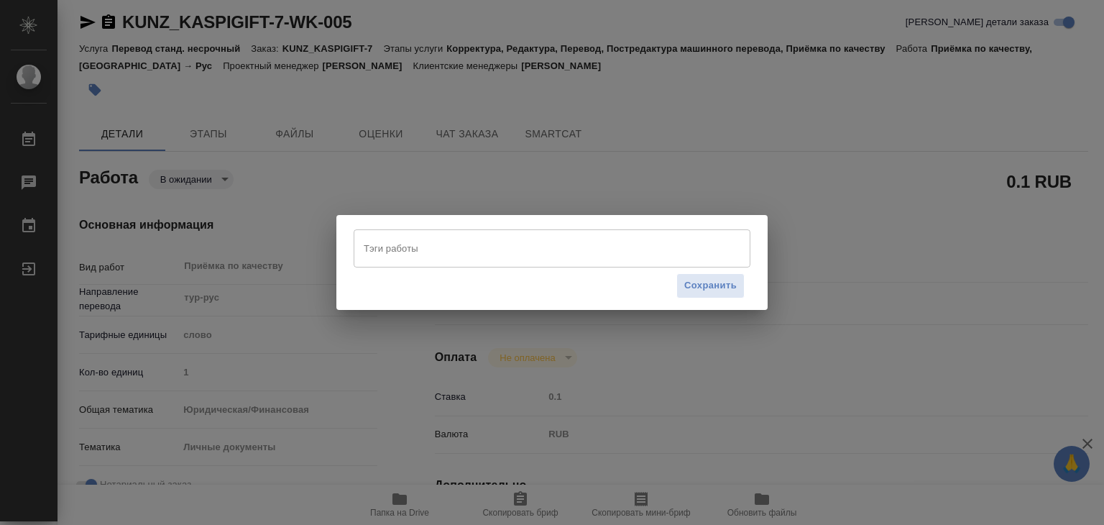
click at [407, 253] on input "Тэги работы" at bounding box center [538, 248] width 357 height 24
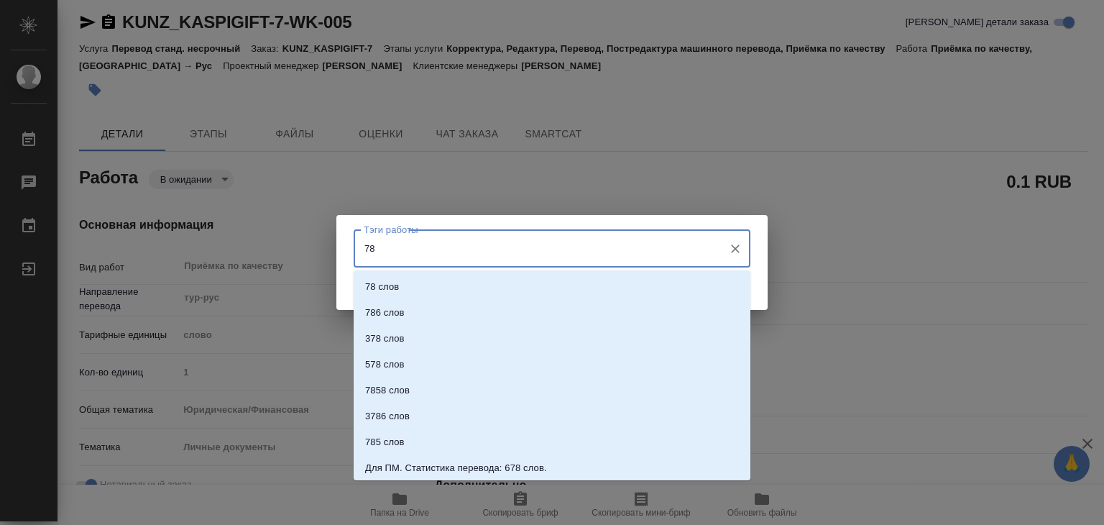
type input "78"
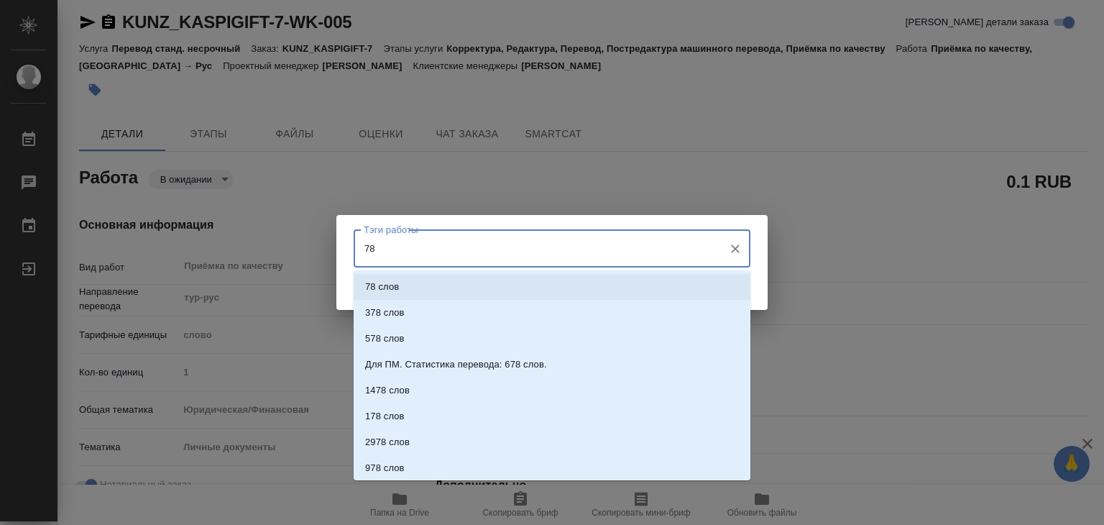
click at [450, 285] on li "78 слов" at bounding box center [552, 287] width 397 height 26
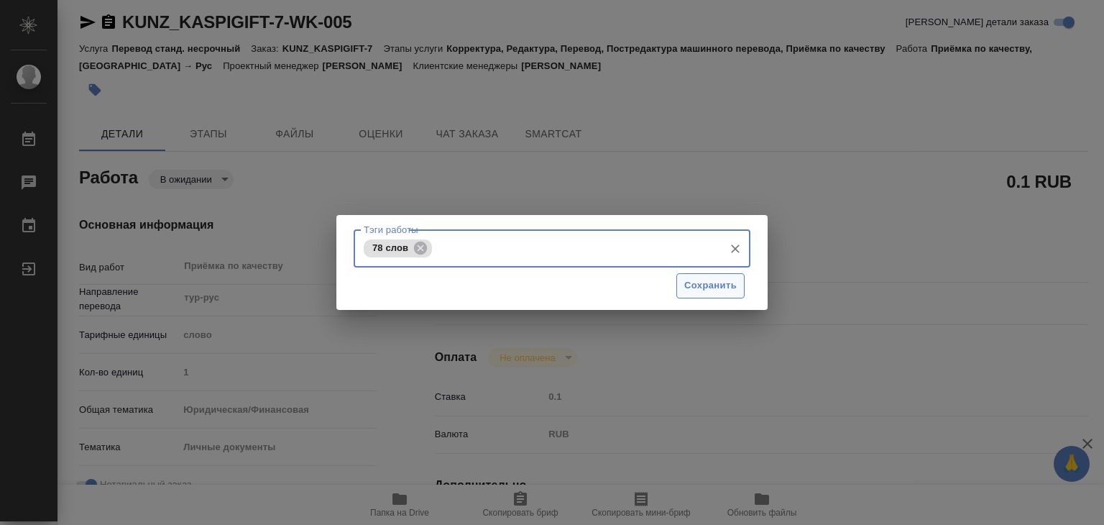
click at [682, 297] on button "Сохранить" at bounding box center [711, 285] width 68 height 25
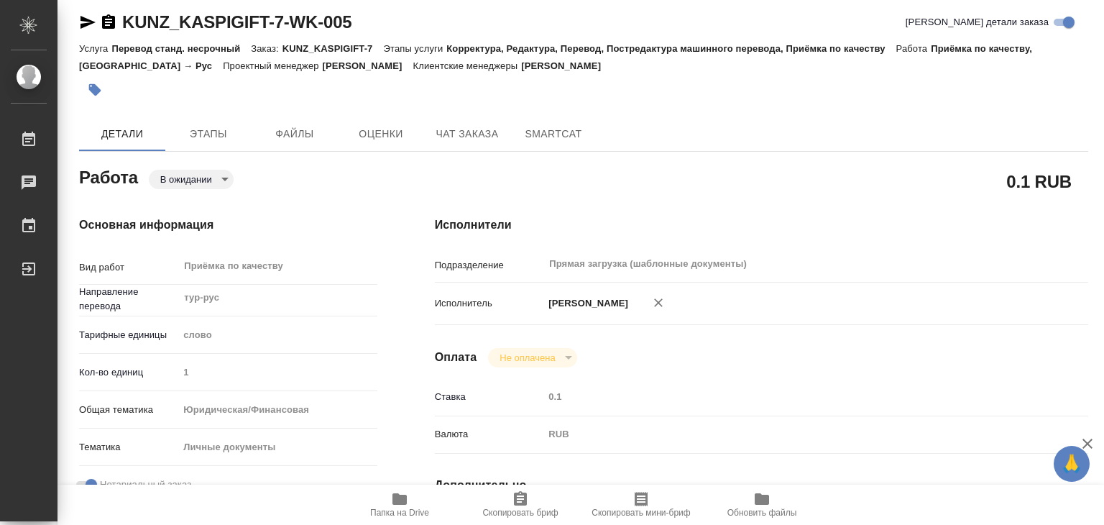
type input "pending"
type textarea "Приёмка по качеству"
type textarea "x"
type input "тур-рус"
type input "5a8b1489cc6b4906c91bfd90"
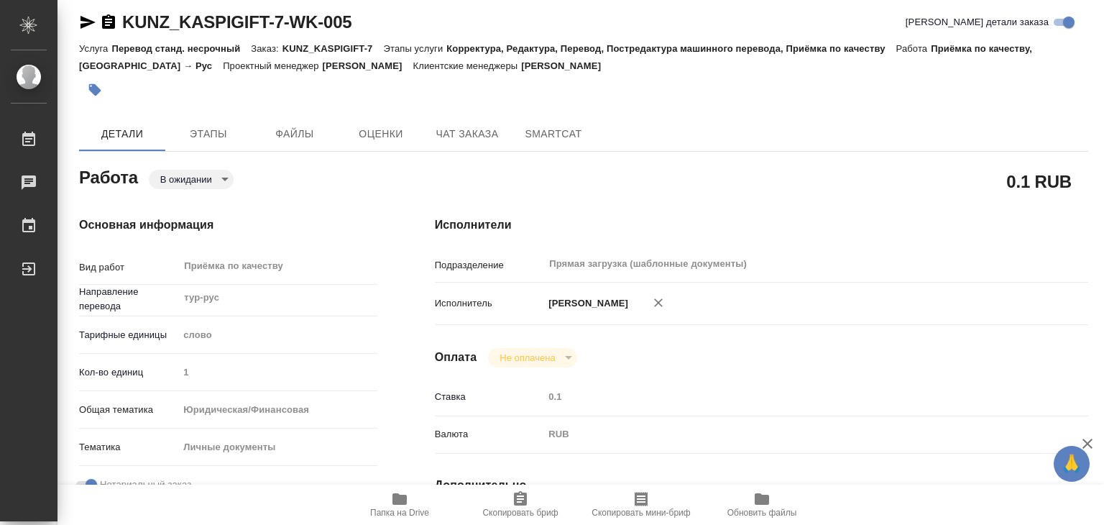
type input "1"
type input "yr-fn"
type input "5a8b8b956a9677013d343cfe"
checkbox input "true"
type input "24.09.2025 14:00"
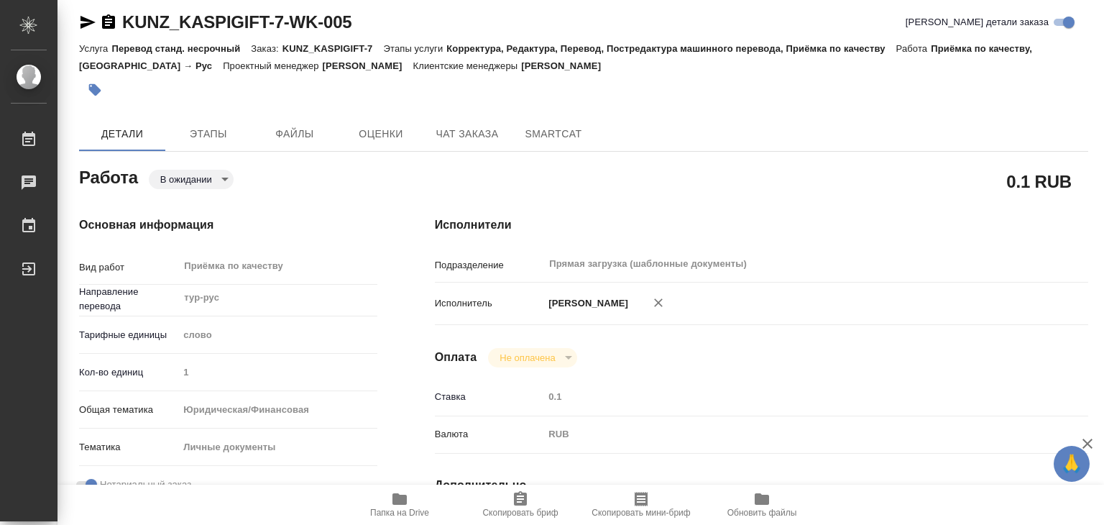
type input "24.09.2025 17:00"
type input "24.09.2025 18:00"
type input "Прямая загрузка (шаблонные документы)"
type input "notPayed"
type input "0.1"
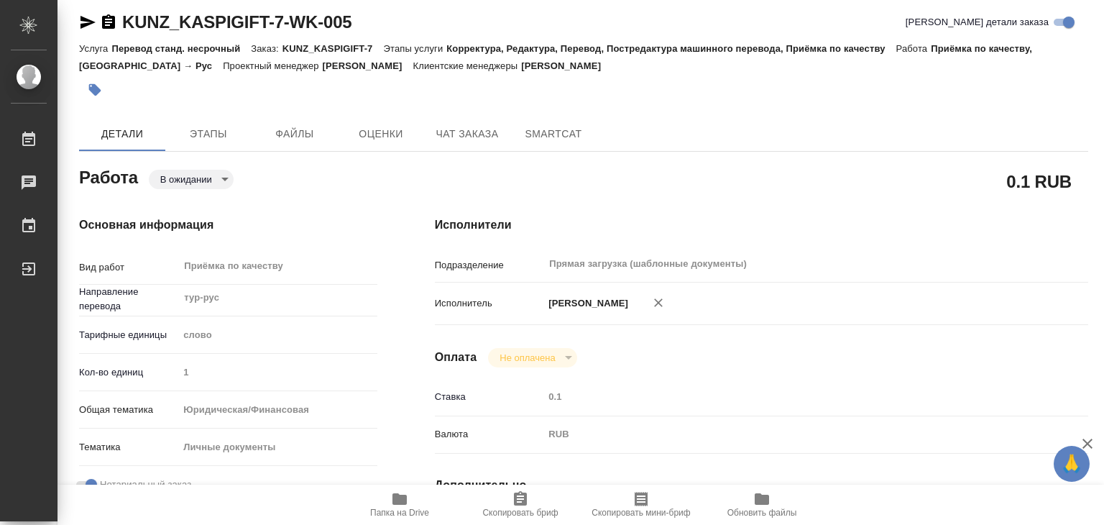
type input "RUB"
type input "[PERSON_NAME]"
type textarea "x"
type textarea "/Clients/KASPIGIFT/Orders/KUNZ_KASPIGIFT-7/Corrected/KUNZ_KASPIGIFT-7-WK-005"
type textarea "x"
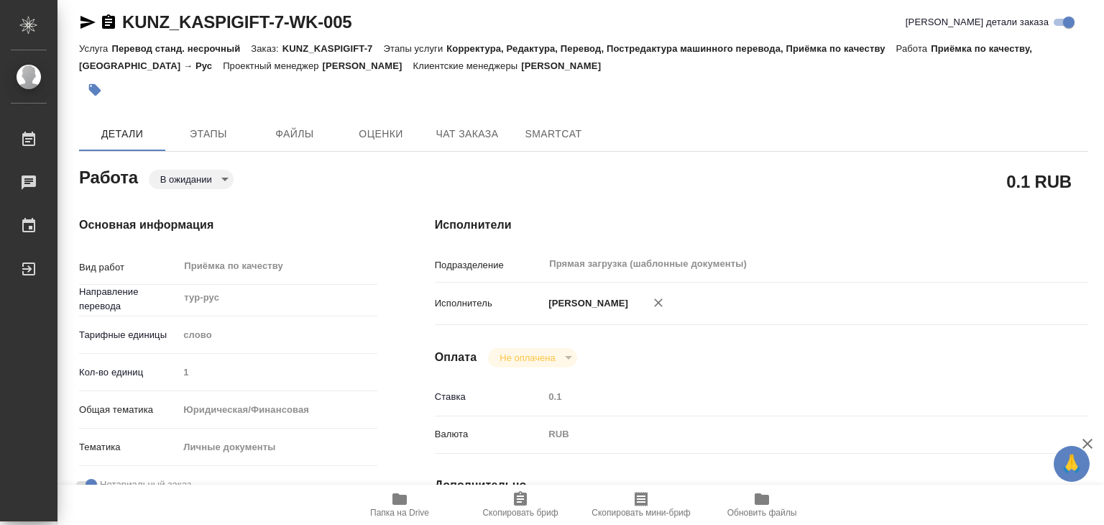
type input "KUNZ_KASPIGIFT-7"
type input "Перевод станд. несрочный"
type input "Корректура, Редактура, Перевод, Постредактура машинного перевода, Приёмка по ка…"
type input "Зотова Екатерина"
type input "/Clients/KASPIGIFT/Orders/KUNZ_KASPIGIFT-7"
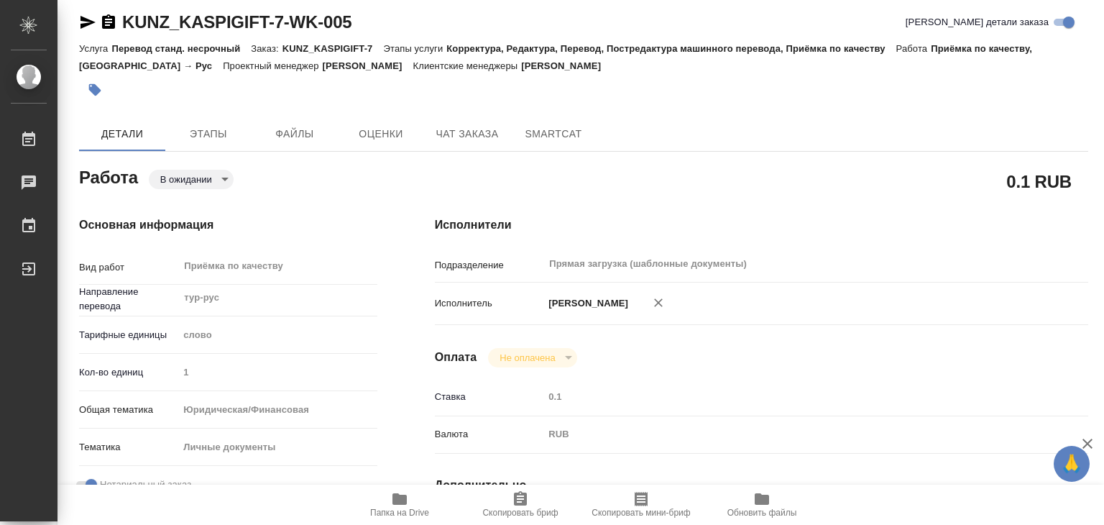
type textarea "x"
type textarea "Пасп. тур-рус под нот."
type textarea "x"
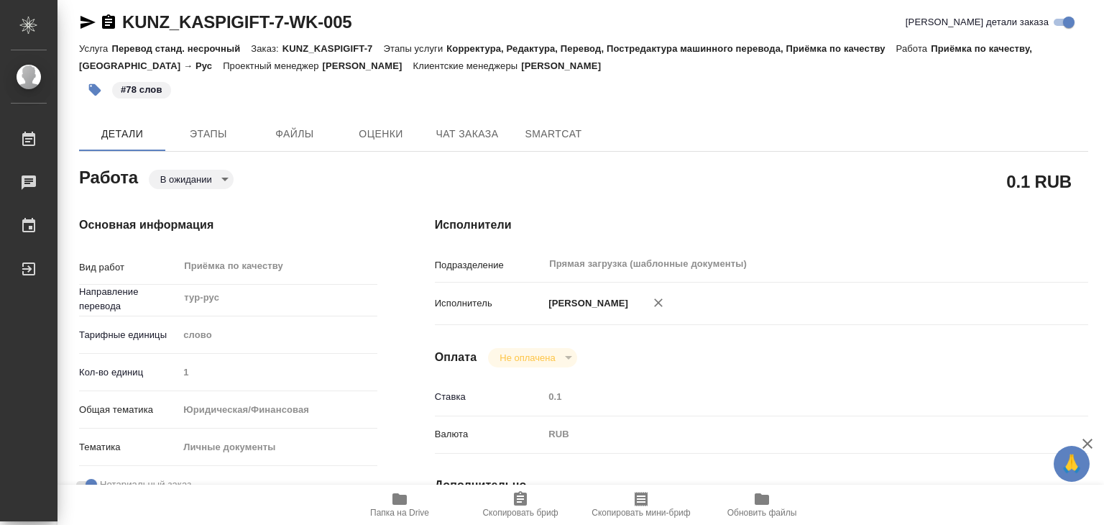
type textarea "x"
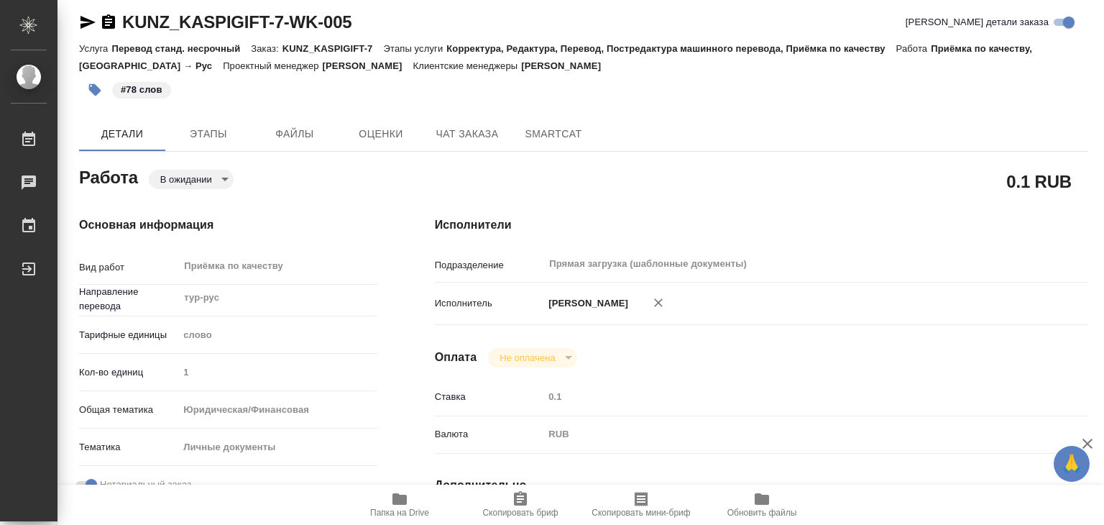
type textarea "x"
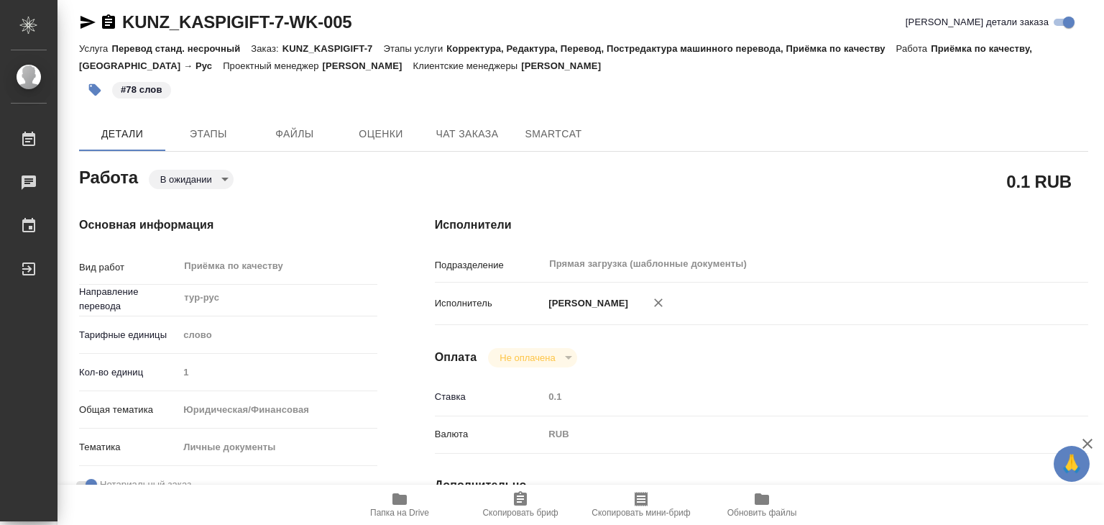
type textarea "x"
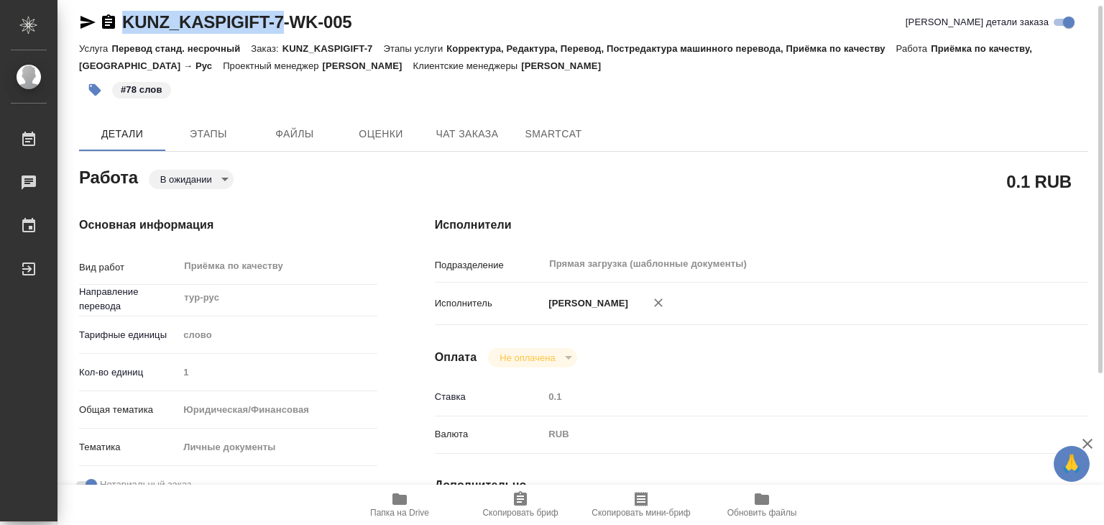
drag, startPoint x: 116, startPoint y: 8, endPoint x: 282, endPoint y: 29, distance: 167.5
copy link "KUNZ_KASPIGIFT-7"
click at [210, 173] on body "🙏 .cls-1 fill:#fff; AWATERA Alilekova Valeriya Работы 0 Чаты График Выйти KUNZ_…" at bounding box center [552, 262] width 1104 height 525
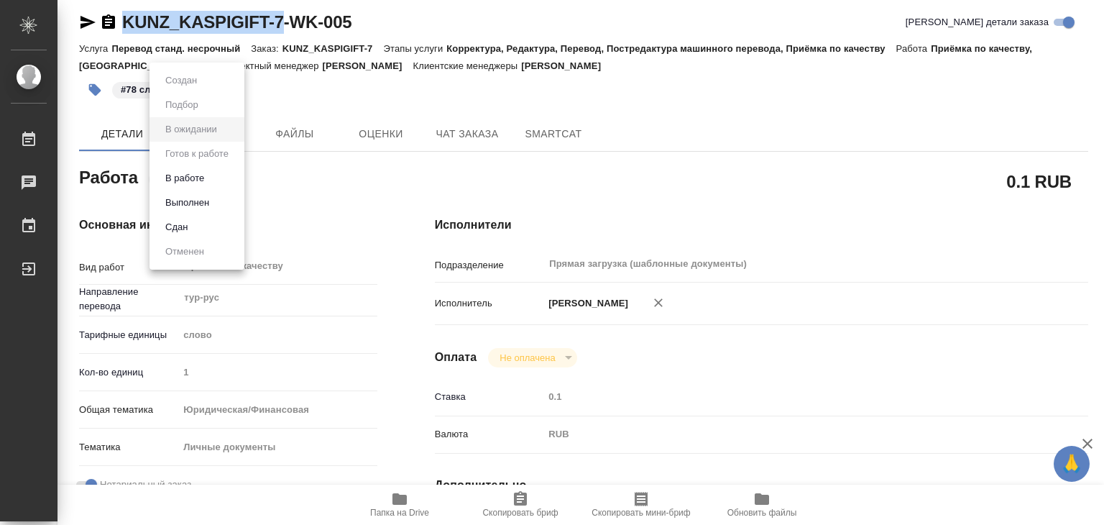
click at [207, 195] on button "Выполнен" at bounding box center [187, 203] width 52 height 16
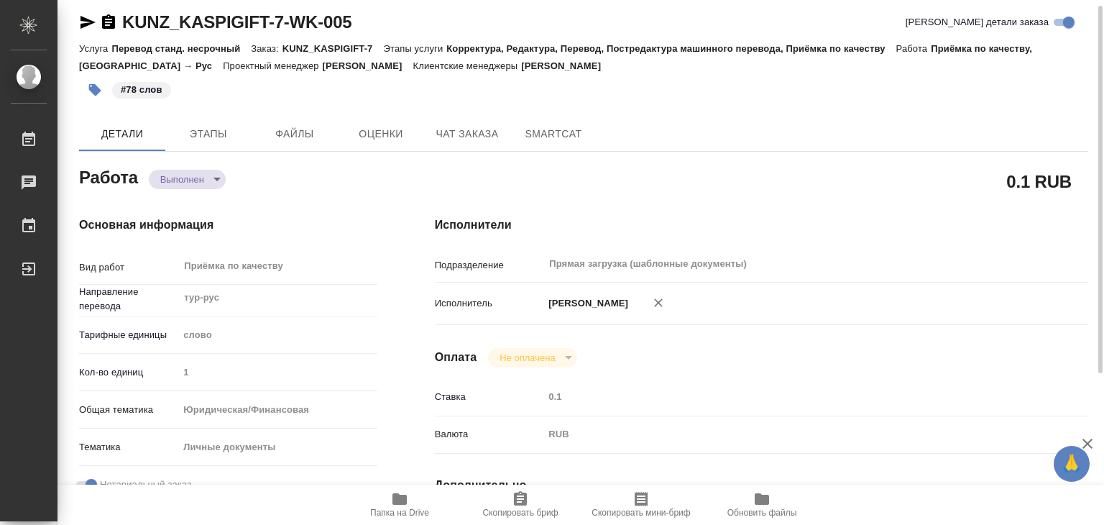
type textarea "x"
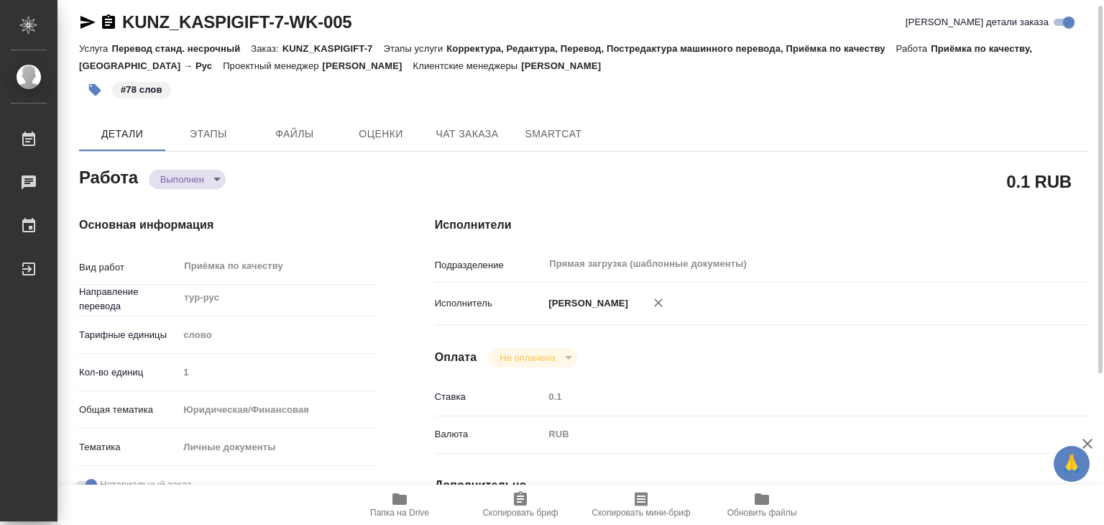
type textarea "x"
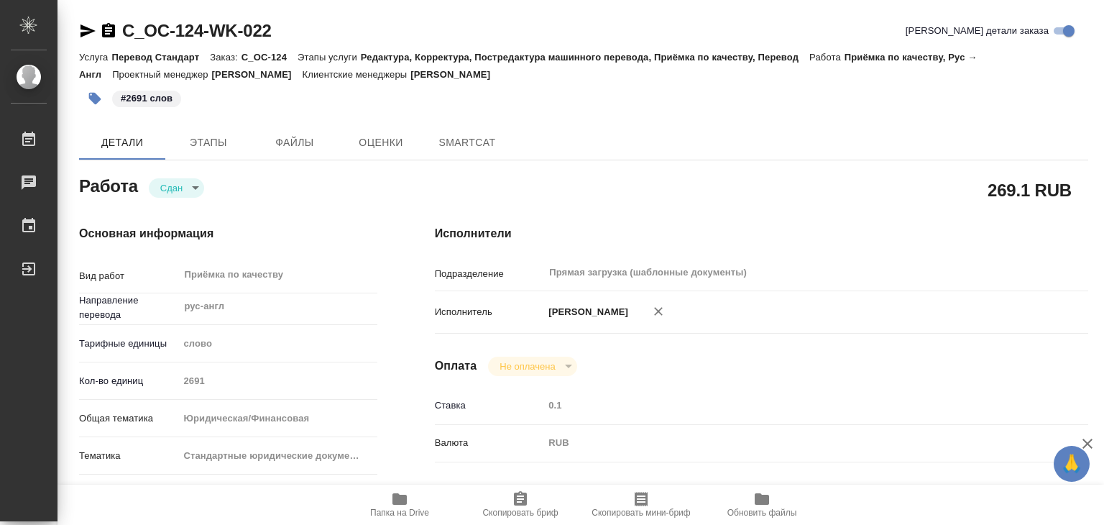
type textarea "x"
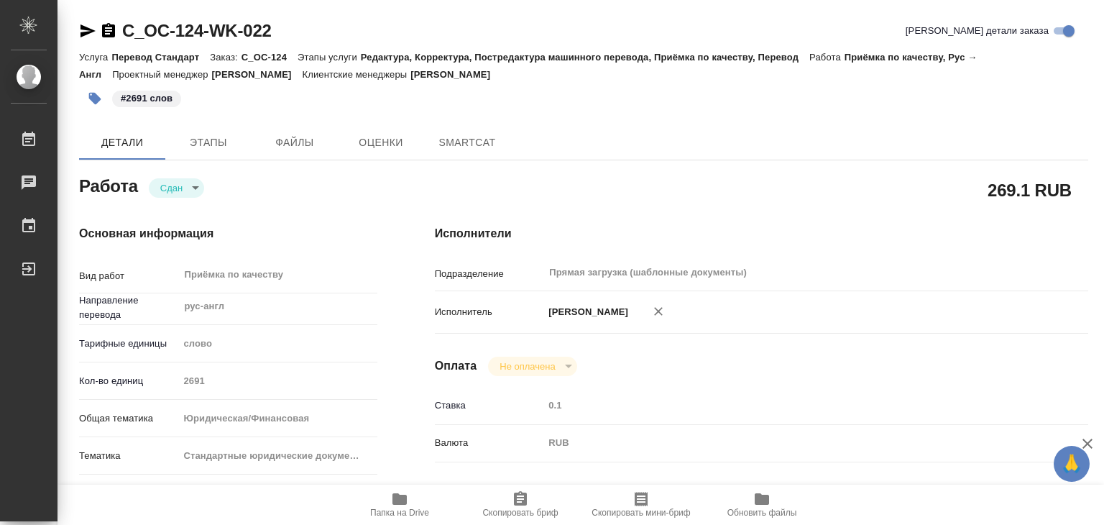
type textarea "x"
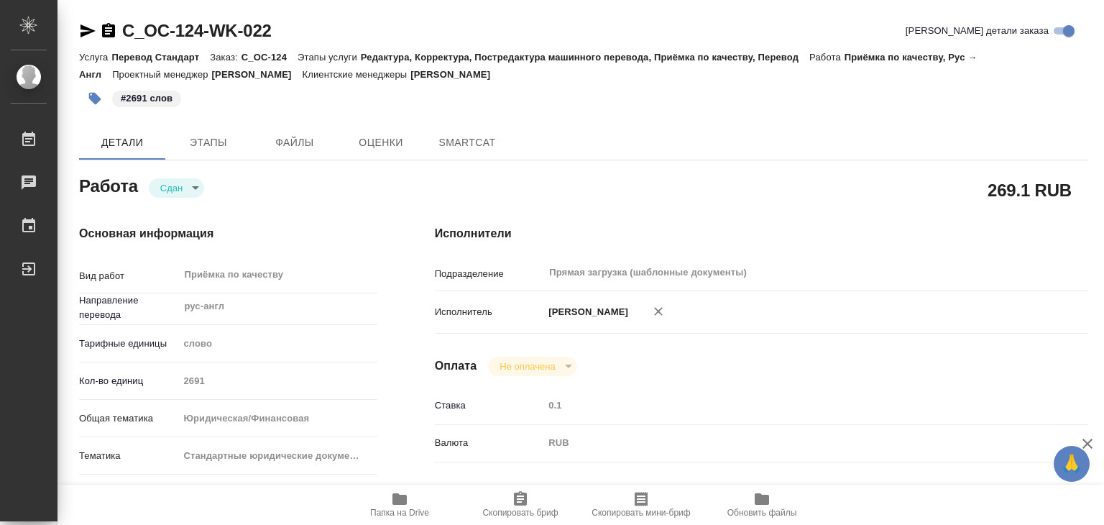
click at [398, 505] on icon "button" at bounding box center [399, 498] width 17 height 17
type textarea "x"
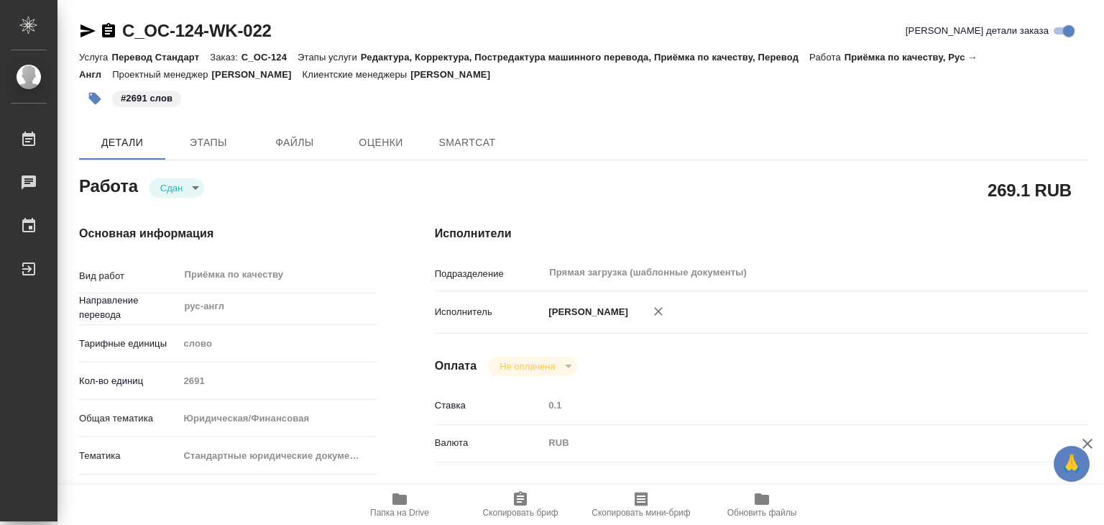
type textarea "x"
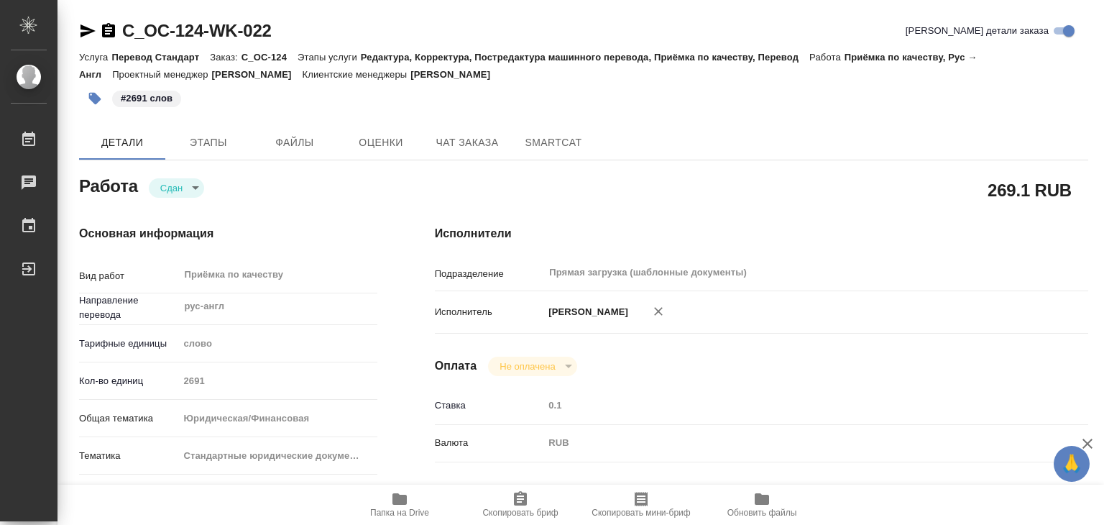
type textarea "x"
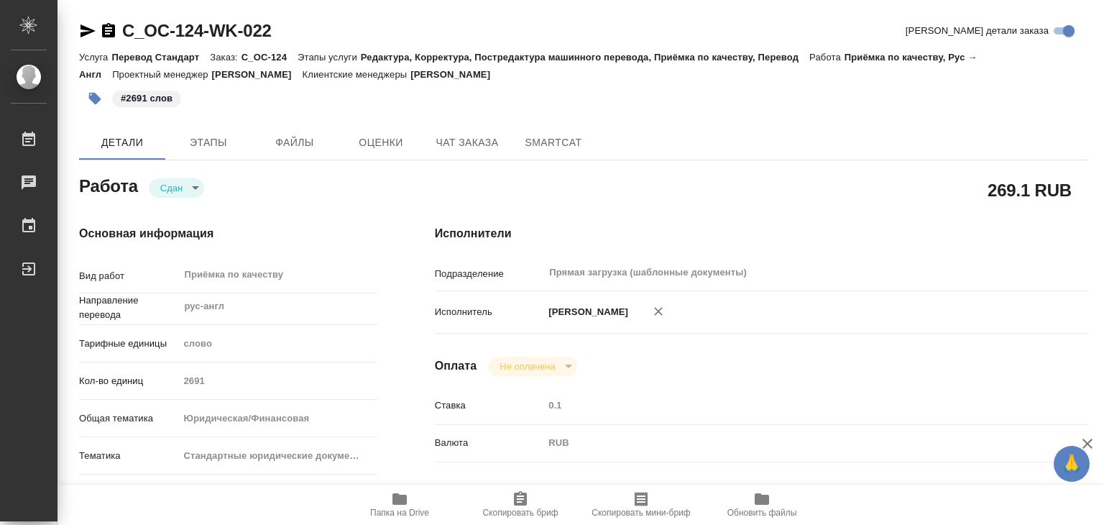
type textarea "x"
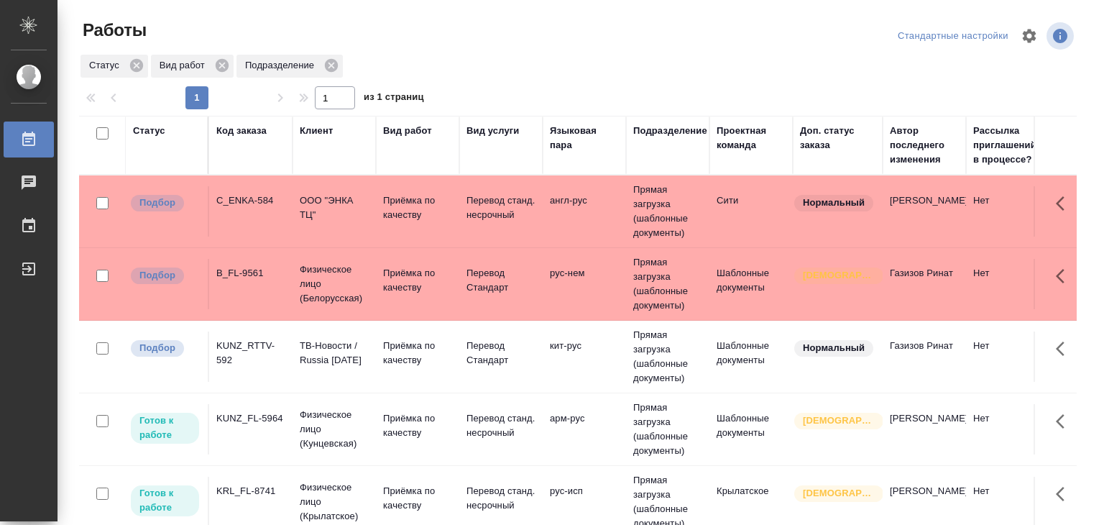
click at [278, 426] on div "KUNZ_FL-5964" at bounding box center [250, 418] width 69 height 14
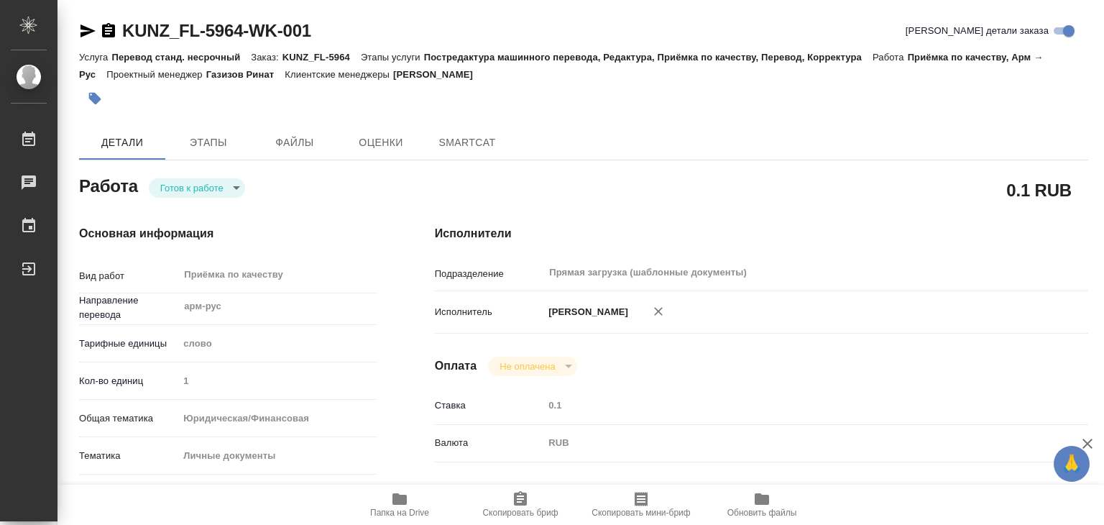
type textarea "x"
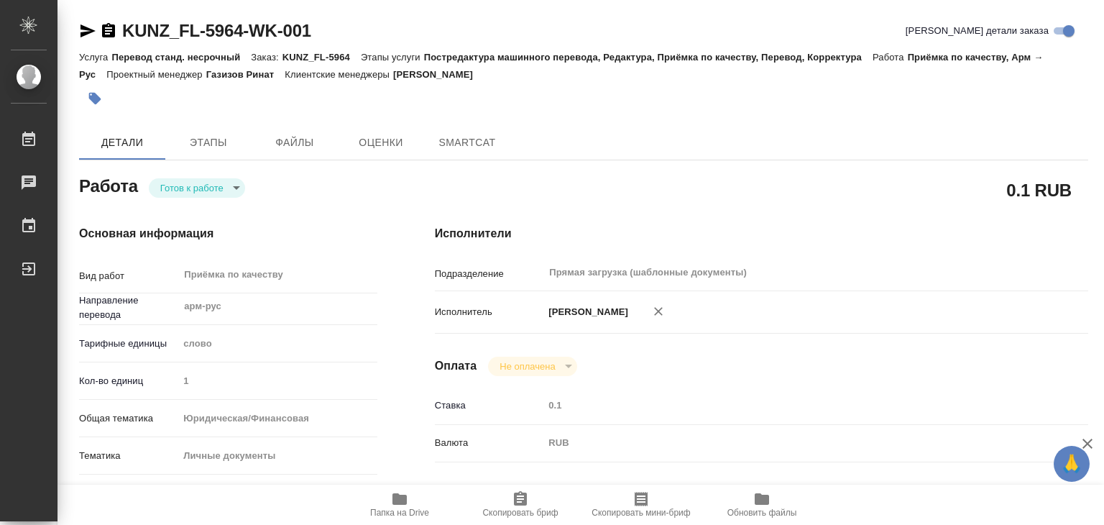
type textarea "x"
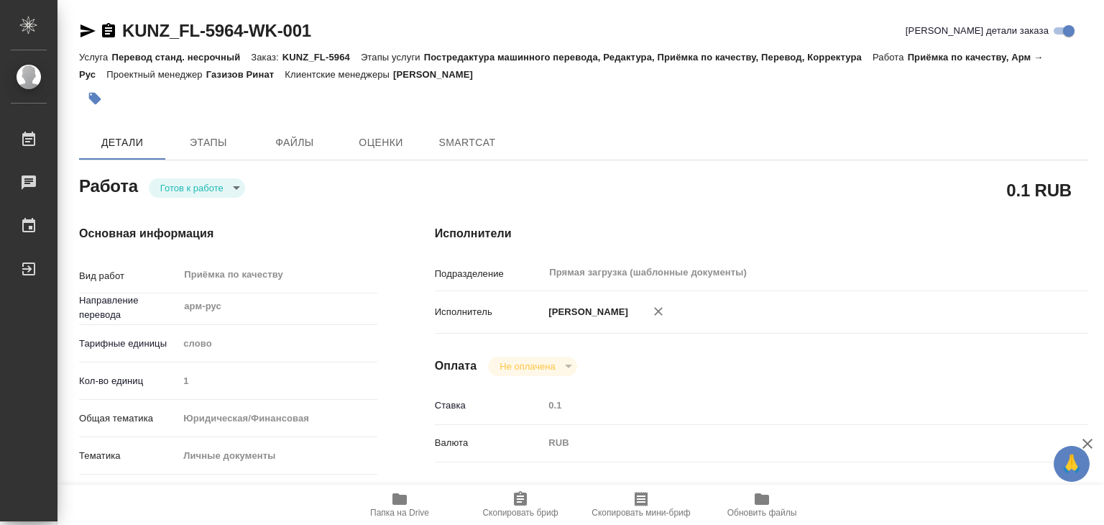
type textarea "x"
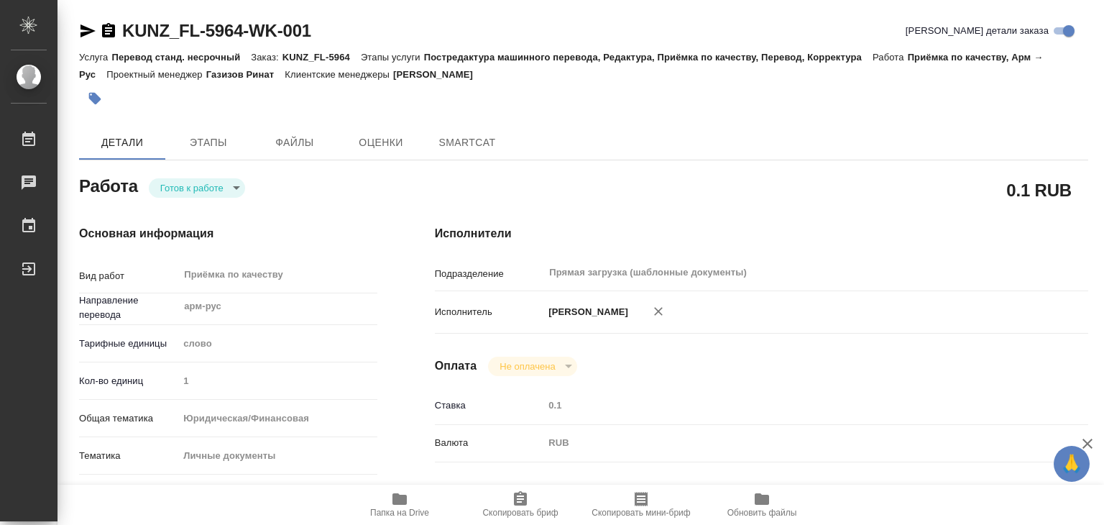
type textarea "x"
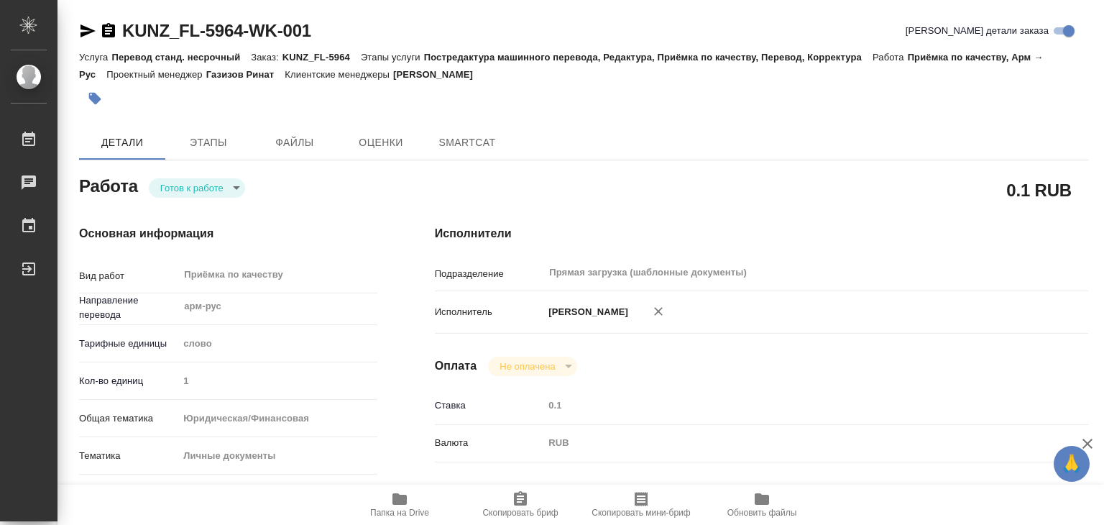
type textarea "x"
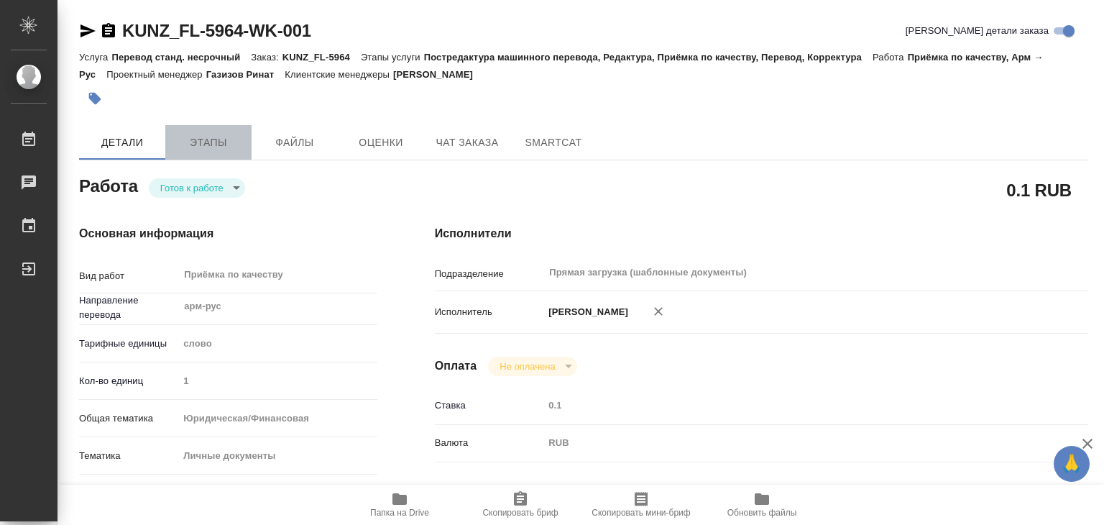
click at [225, 147] on span "Этапы" at bounding box center [208, 143] width 69 height 18
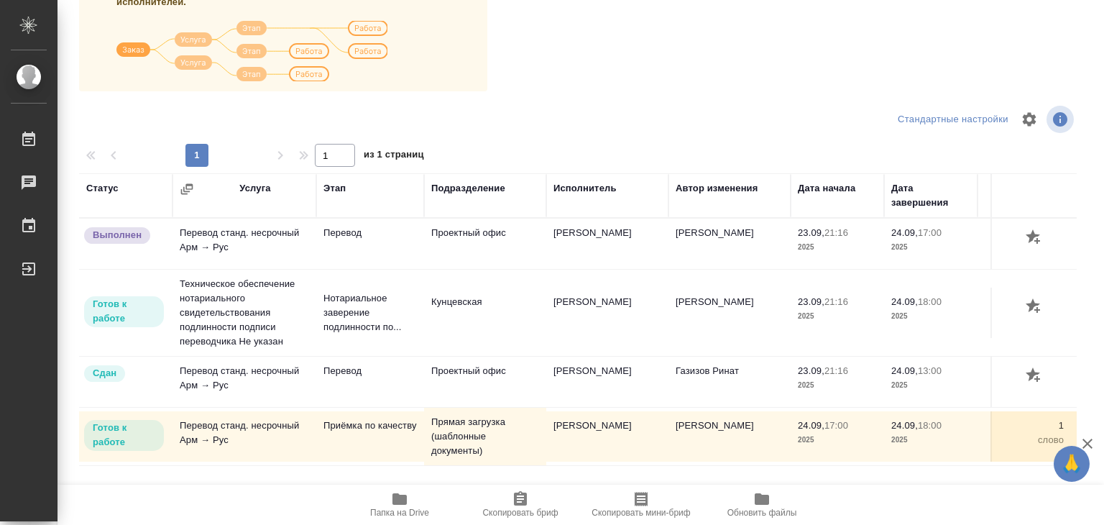
scroll to position [224, 0]
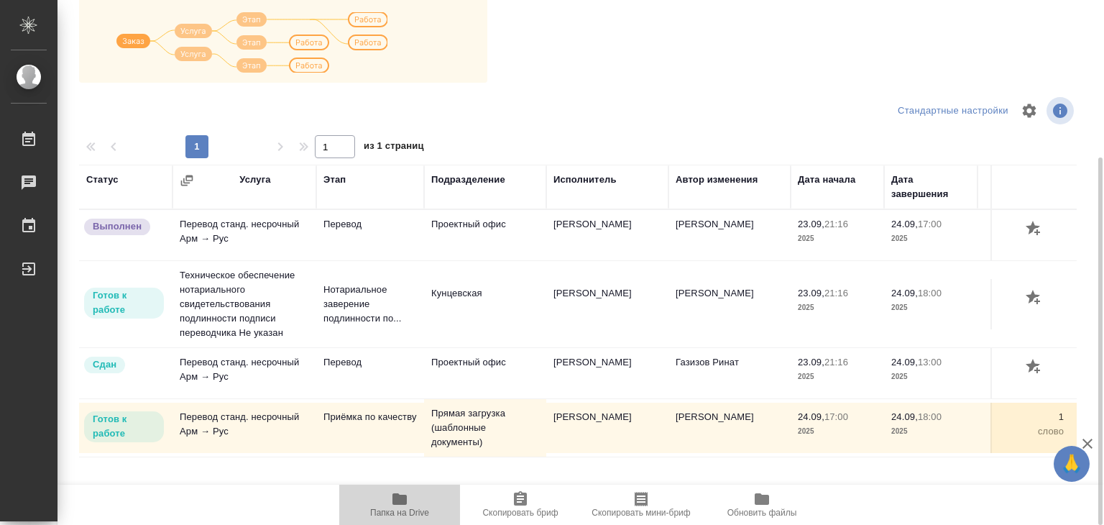
click at [408, 502] on span "Папка на Drive" at bounding box center [400, 503] width 104 height 27
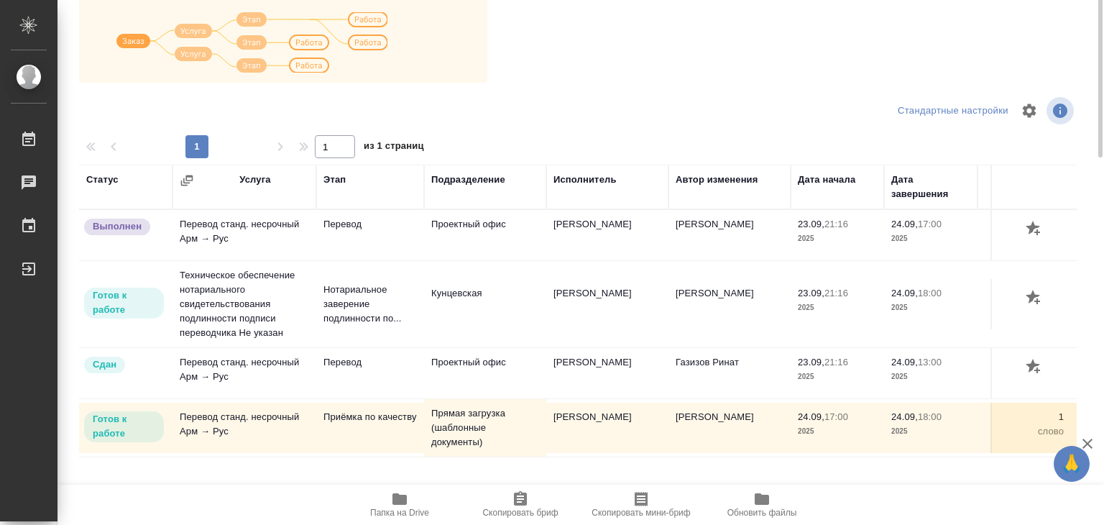
scroll to position [9, 0]
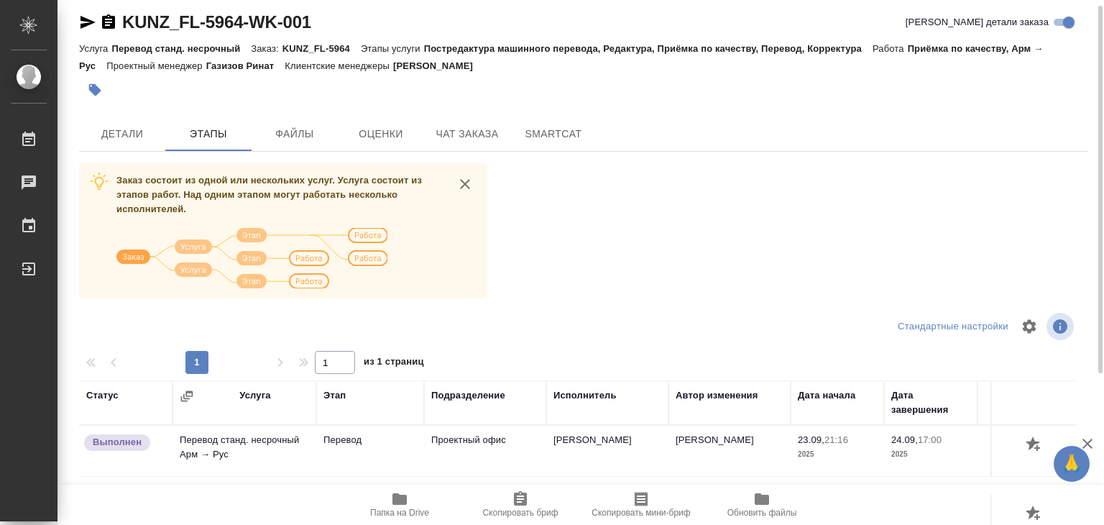
click at [152, 152] on div "KUNZ_FL-5964-WK-001 Кратко детали заказа Услуга Перевод станд. несрочный Заказ:…" at bounding box center [583, 365] width 1025 height 749
click at [147, 142] on span "Детали" at bounding box center [122, 134] width 69 height 18
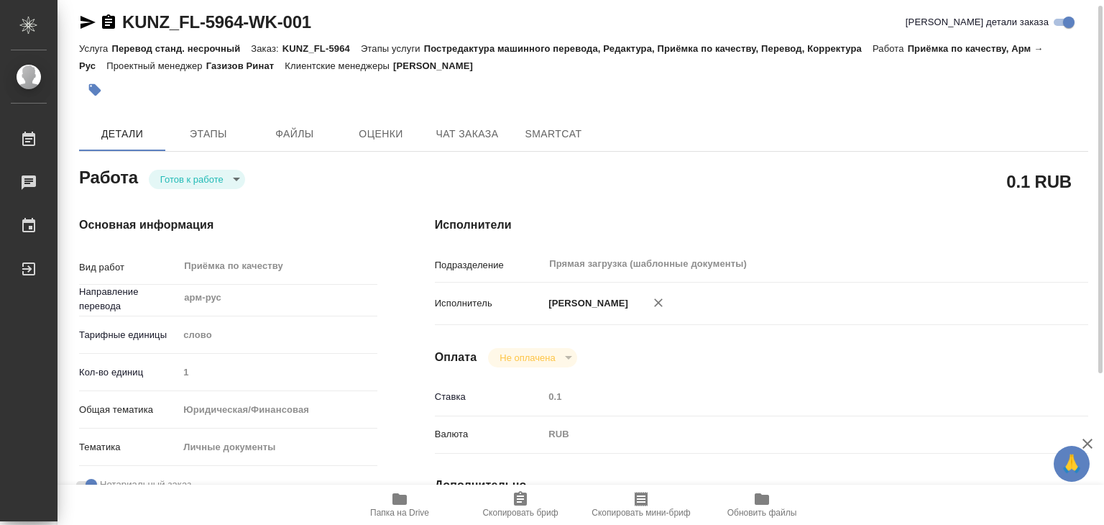
type textarea "x"
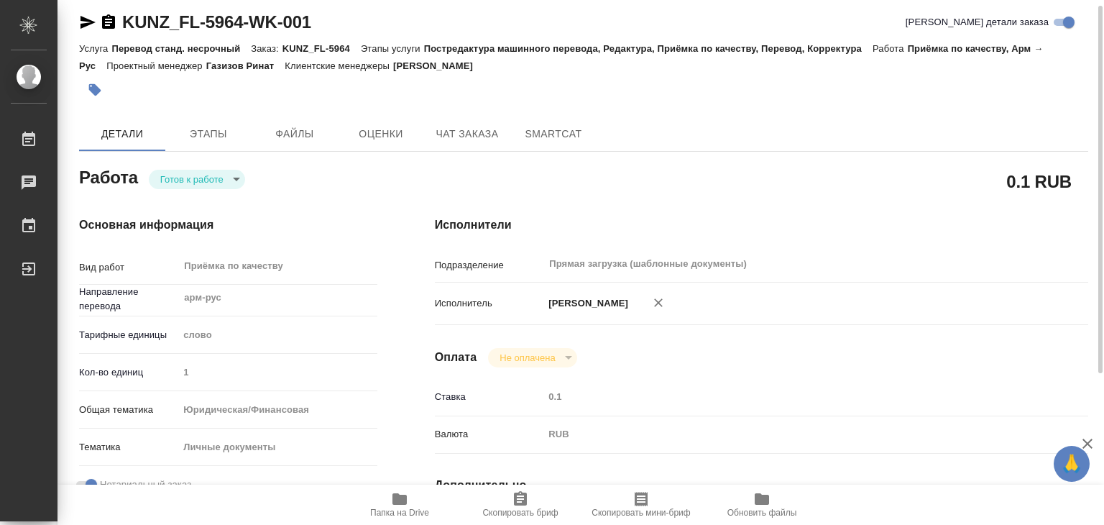
type textarea "x"
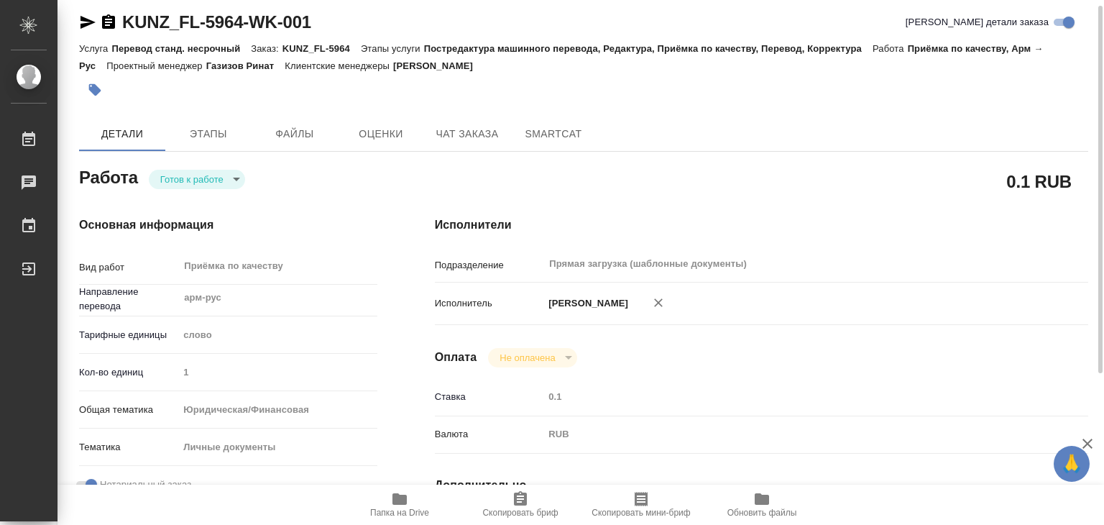
type textarea "x"
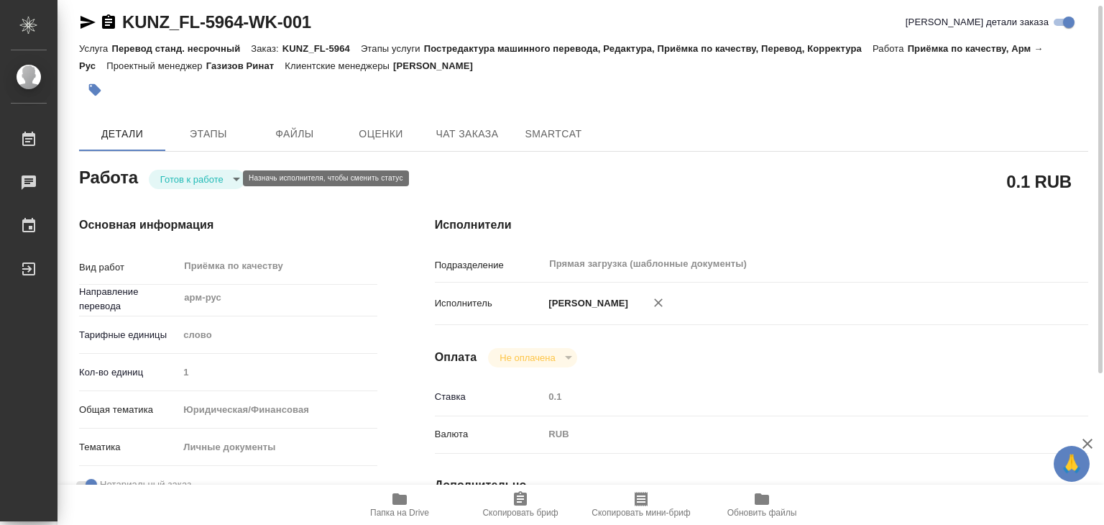
click at [219, 174] on body "🙏 .cls-1 fill:#fff; AWATERA Alilekova Valeriya Работы 0 Чаты График Выйти KUNZ_…" at bounding box center [552, 262] width 1104 height 525
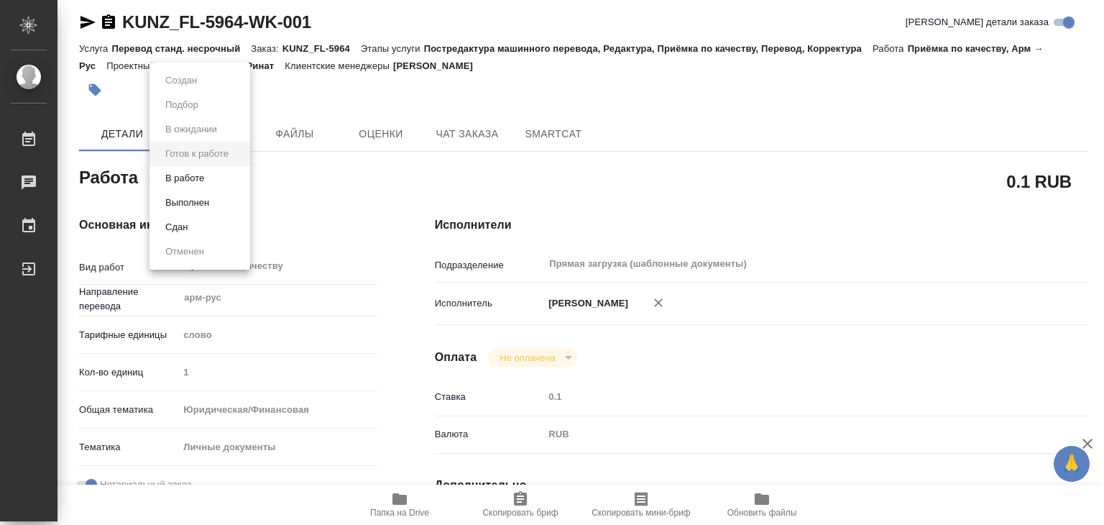
type textarea "x"
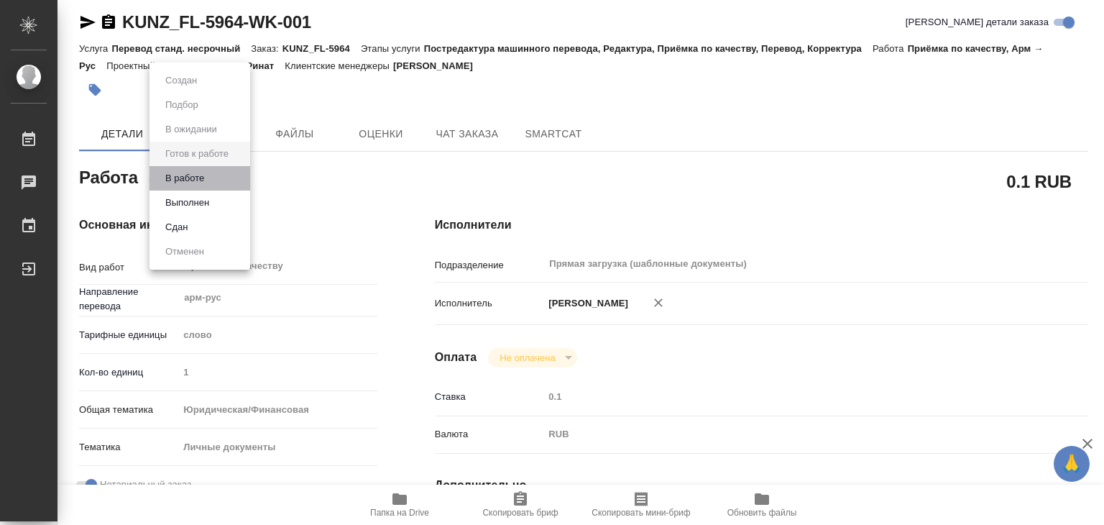
click at [226, 179] on li "В работе" at bounding box center [200, 178] width 101 height 24
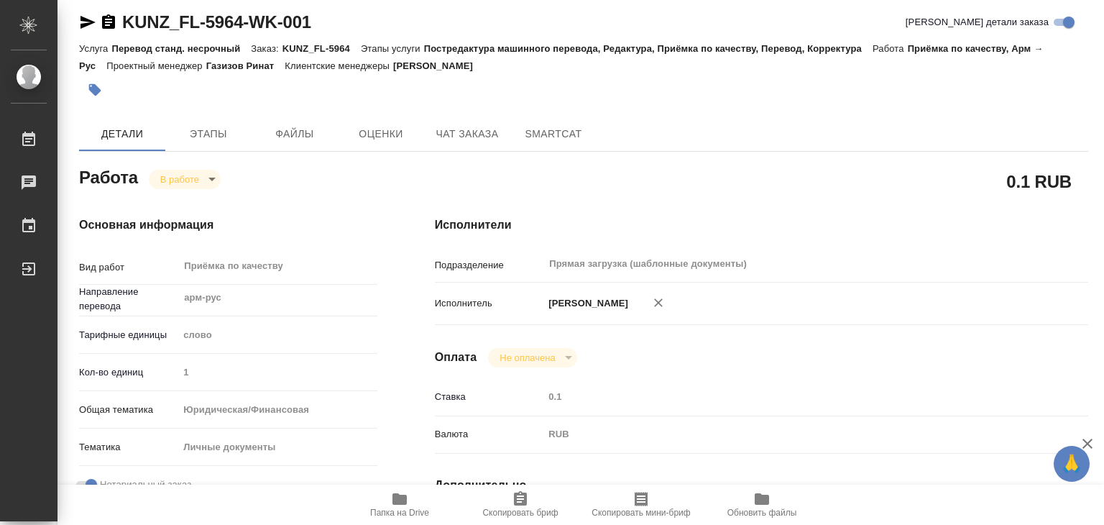
type textarea "x"
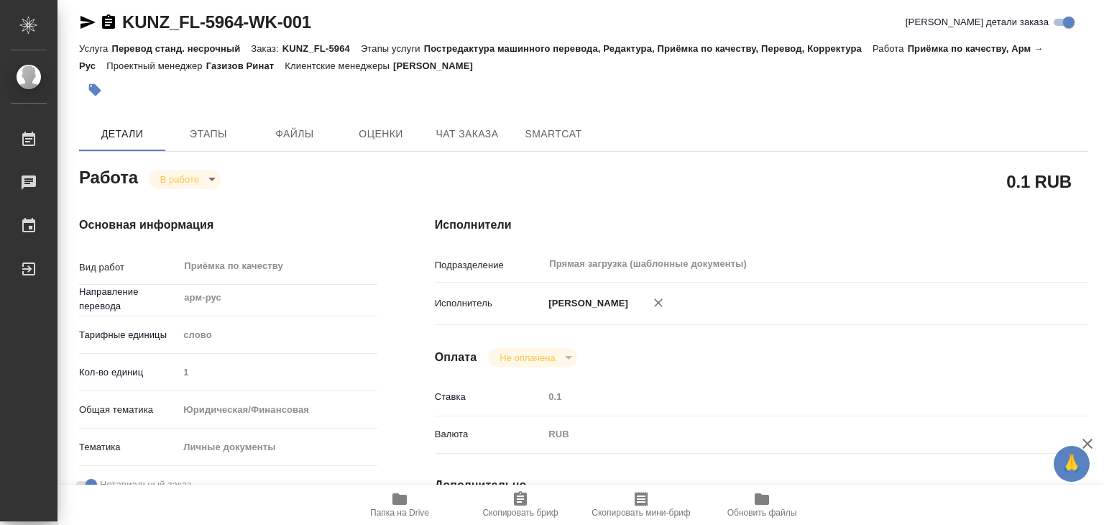
type textarea "x"
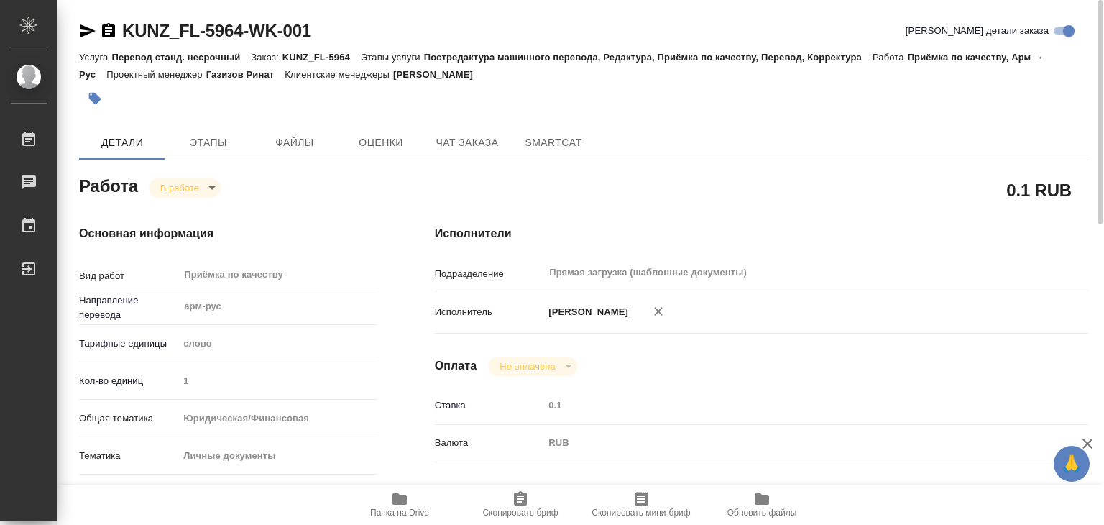
click at [99, 93] on icon "button" at bounding box center [95, 98] width 14 height 14
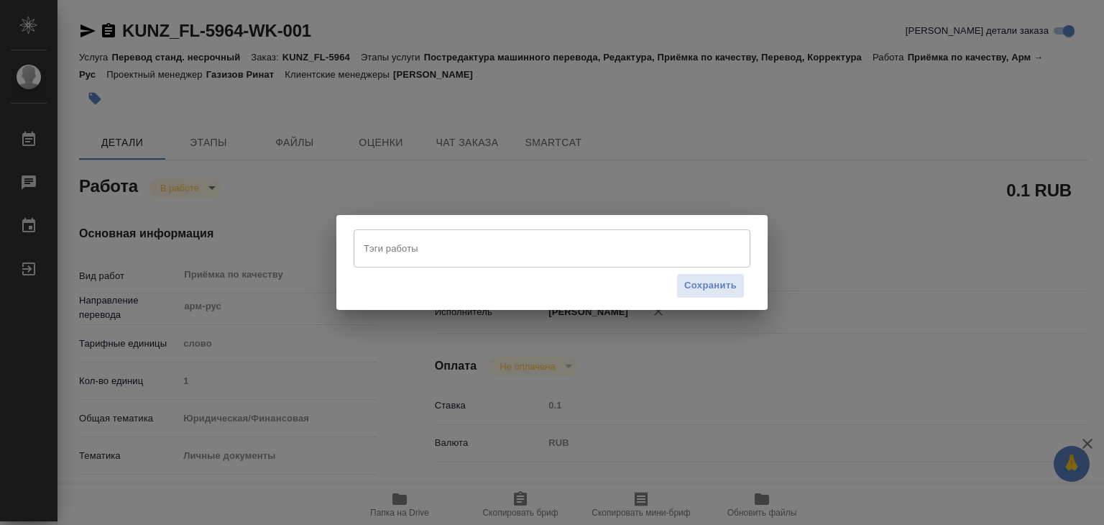
click at [410, 248] on input "Тэги работы" at bounding box center [538, 248] width 357 height 24
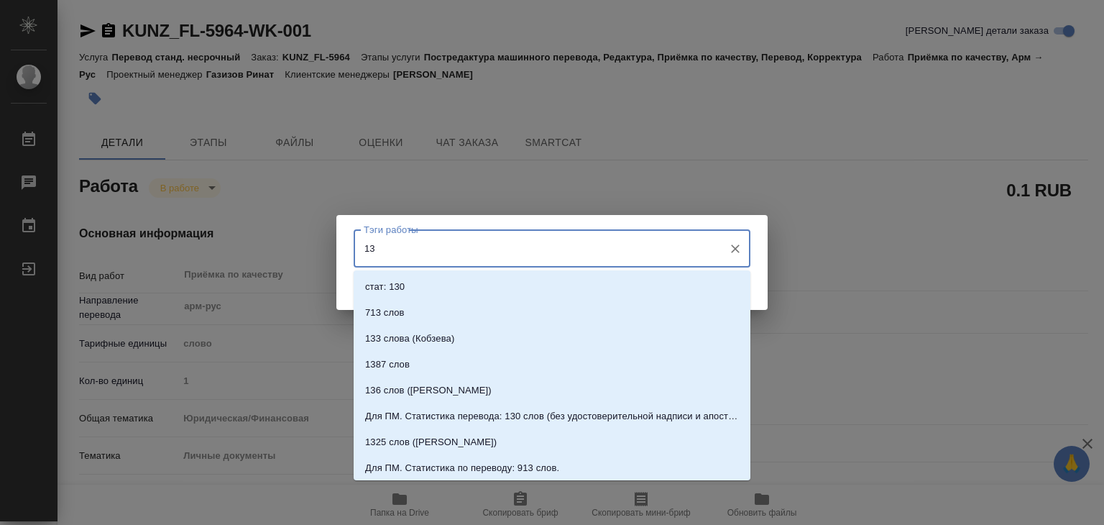
type input "136"
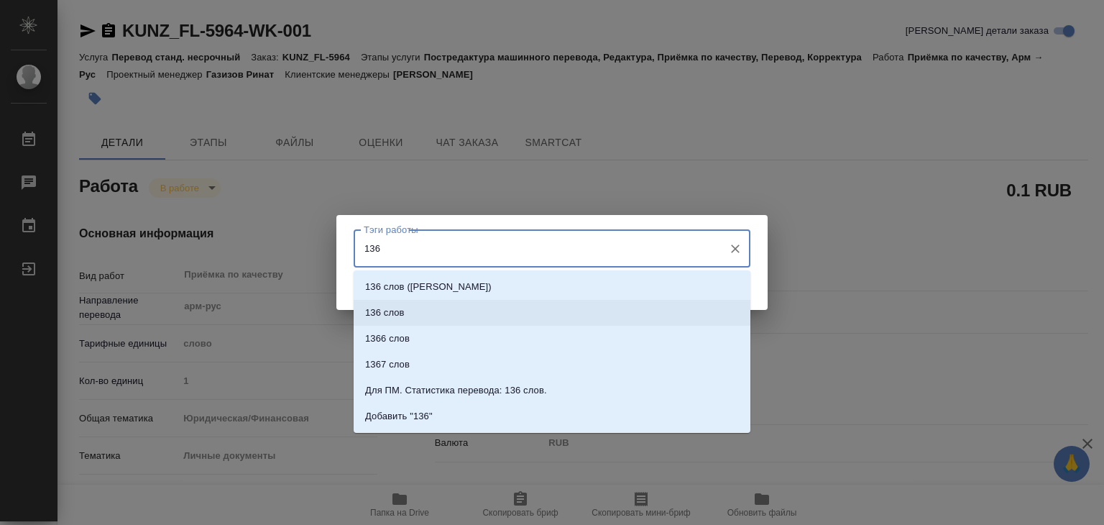
click at [456, 303] on li "136 слов" at bounding box center [552, 313] width 397 height 26
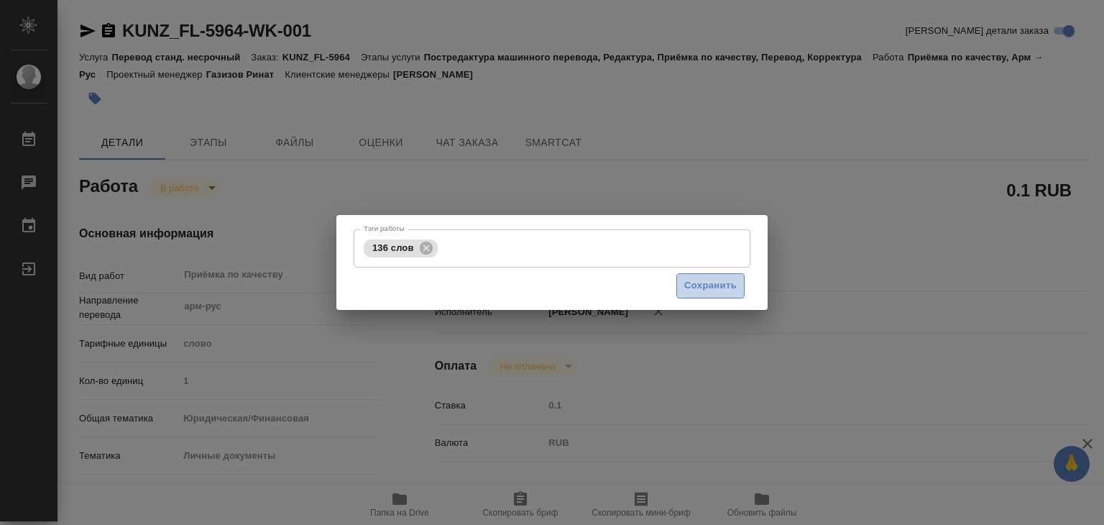
click at [702, 288] on span "Сохранить" at bounding box center [711, 286] width 52 height 17
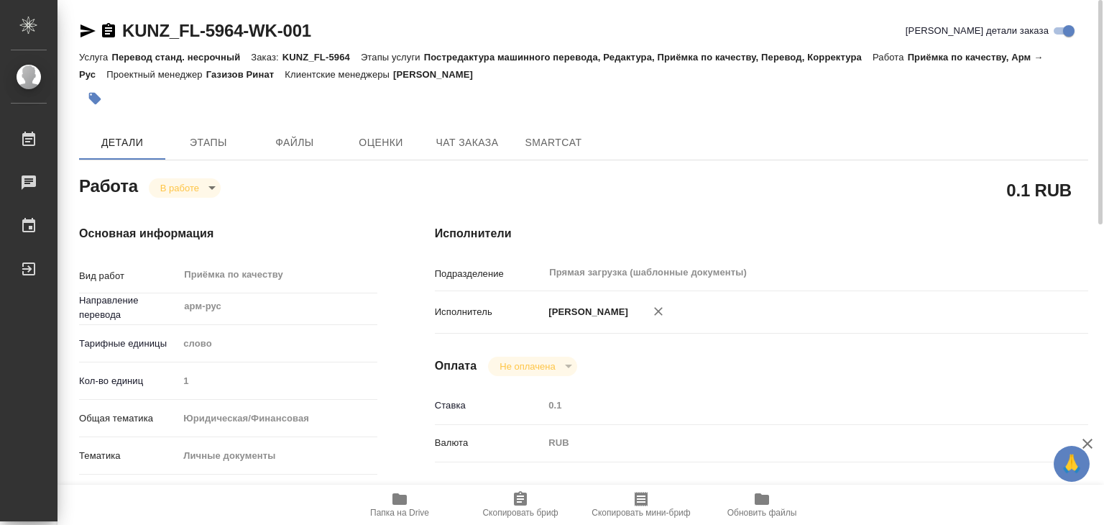
type input "inProgress"
type textarea "Приёмка по качеству"
type textarea "x"
type input "арм-рус"
type input "5a8b1489cc6b4906c91bfd90"
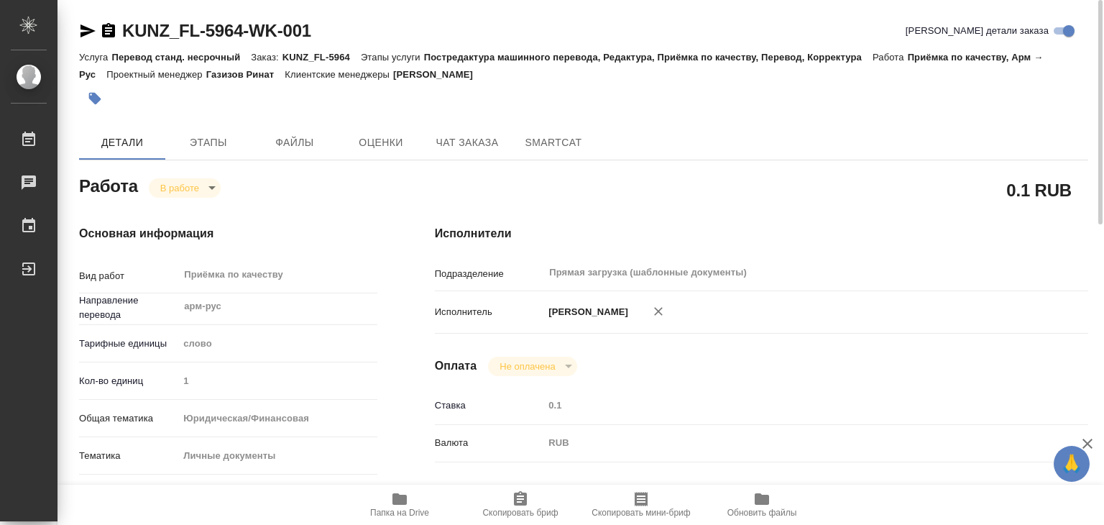
type input "1"
type input "yr-fn"
type input "5a8b8b956a9677013d343cfe"
checkbox input "true"
type input "24.09.2025 17:00"
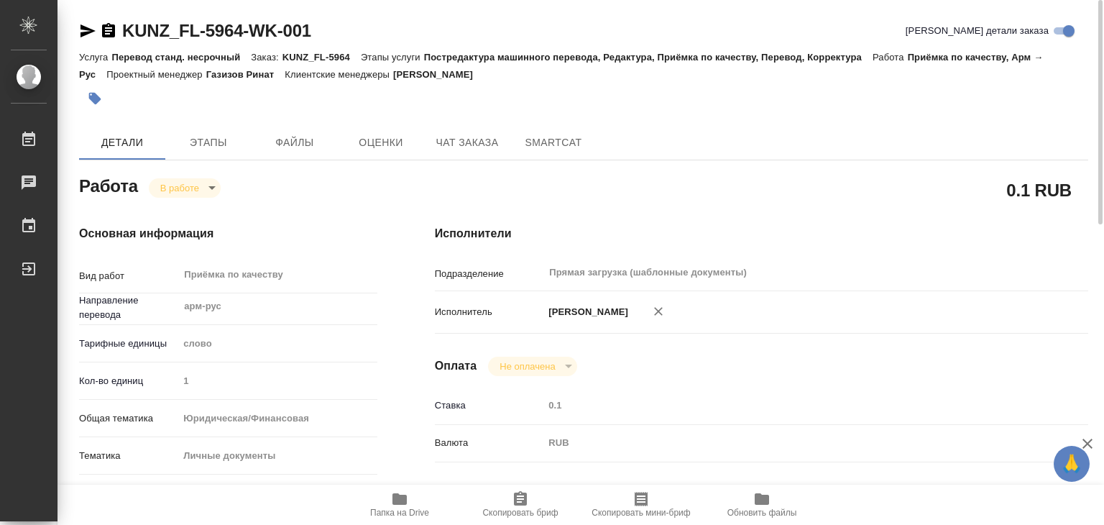
type input "24.09.2025 16:35"
type input "24.09.2025 18:00"
type input "Прямая загрузка (шаблонные документы)"
type input "notPayed"
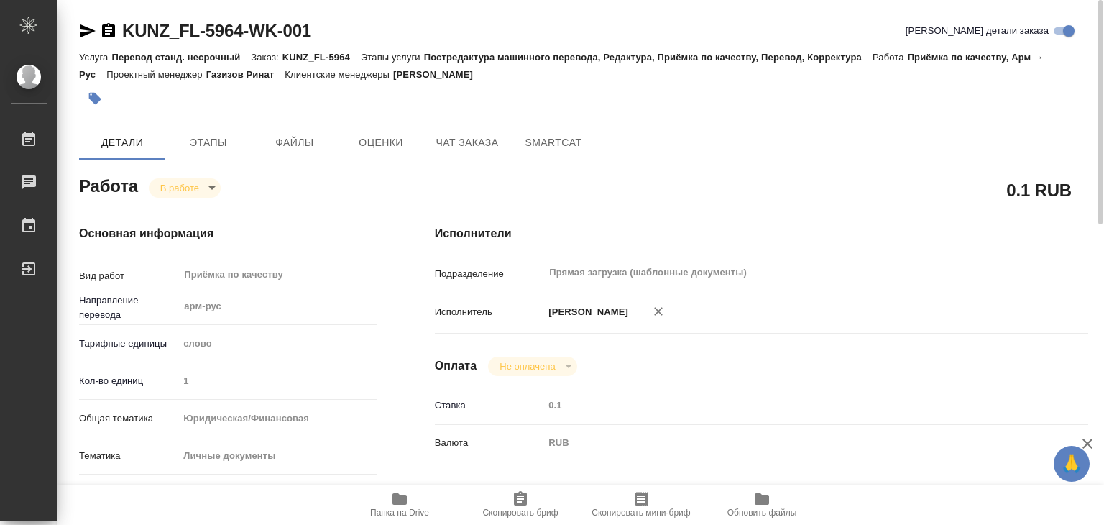
type input "0.1"
type input "RUB"
type input "[PERSON_NAME]"
type textarea "x"
type textarea "/Clients/FL_KUNZ/Orders/KUNZ_FL-5964/Corrected/KUNZ_FL-5964-WK-001"
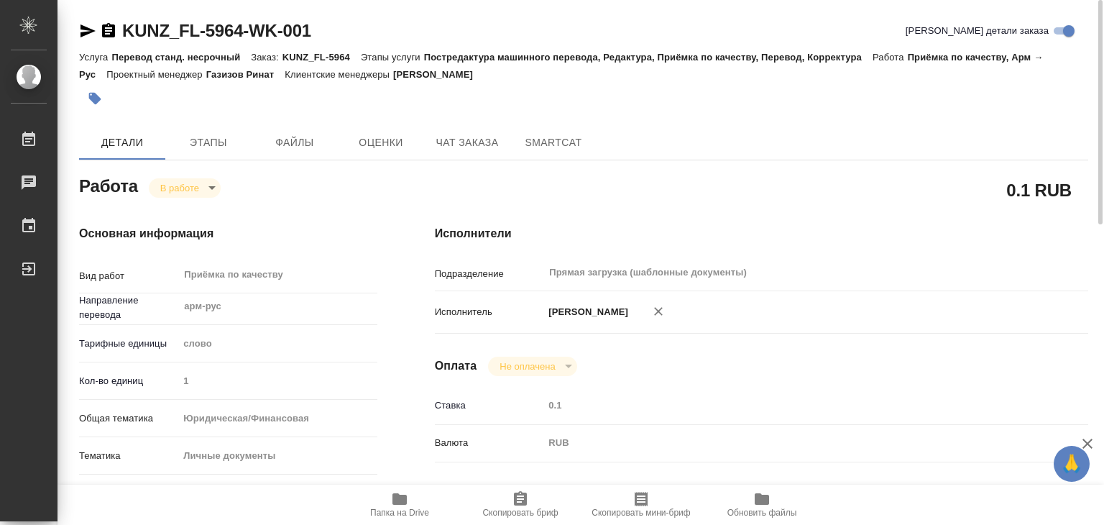
type textarea "x"
type input "KUNZ_FL-5964"
type input "Перевод станд. несрочный"
type input "Постредактура машинного перевода, Редактура, Приёмка по качеству, Перевод, Корр…"
type input "Веселова Юлия"
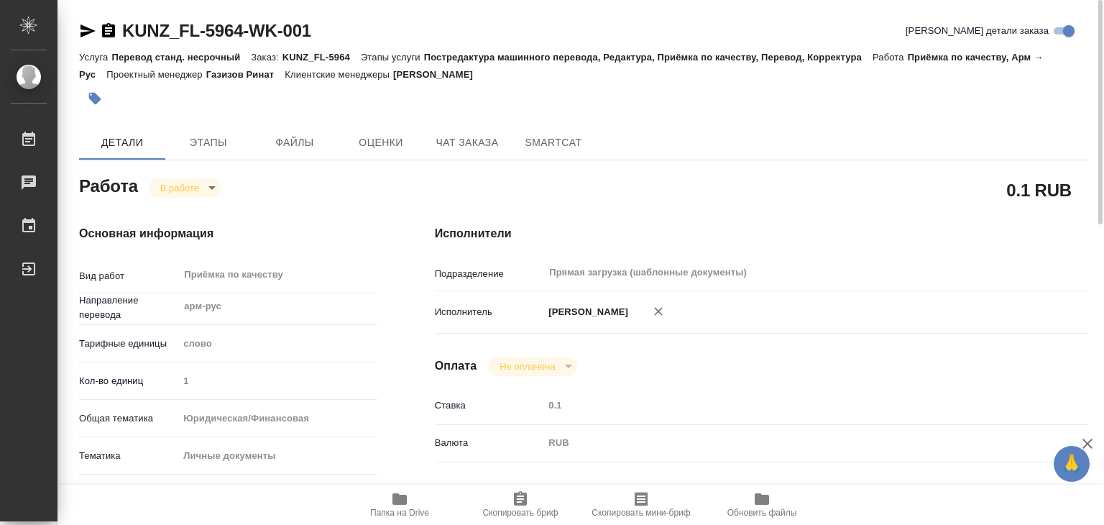
type input "/Clients/FL_KUNZ/Orders/KUNZ_FL-5964"
type textarea "Тигран Арменович Абраамян"
type textarea "x"
type textarea "пасп арм-рус, под нот, для мфц ____ г. Ереван ул. Кочарян д.12 кв.53"
type textarea "x"
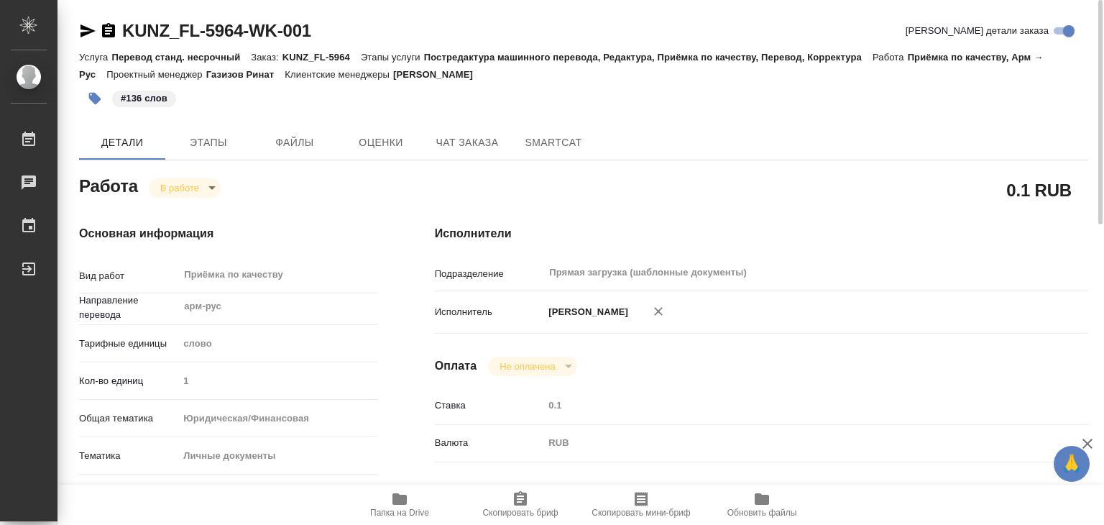
type textarea "x"
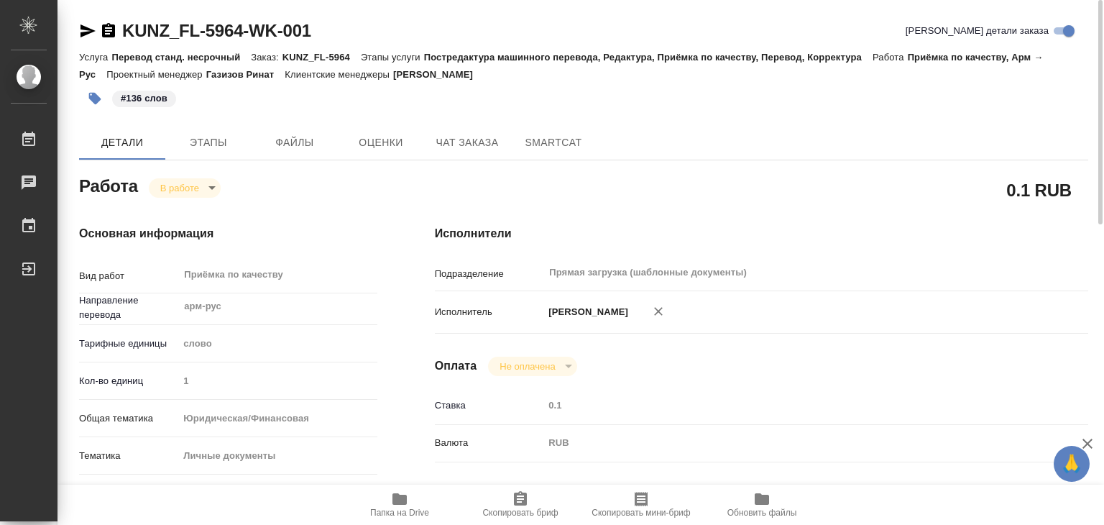
type textarea "x"
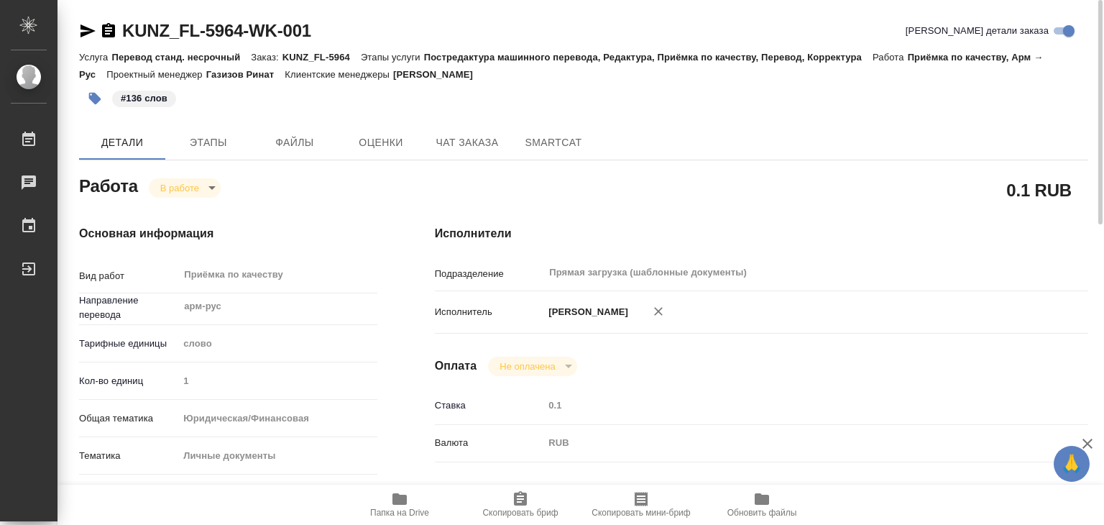
type textarea "x"
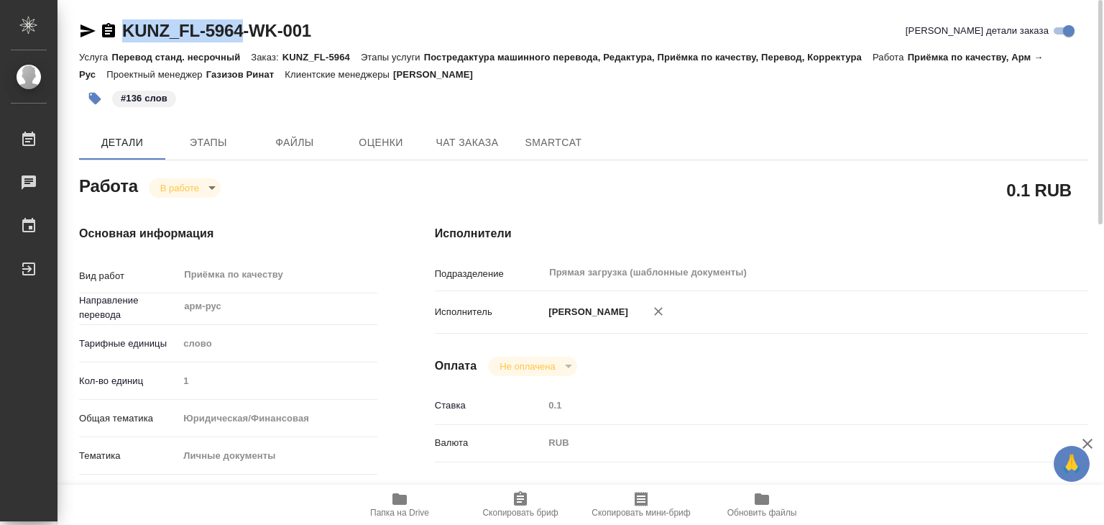
drag, startPoint x: 114, startPoint y: 15, endPoint x: 246, endPoint y: 24, distance: 131.9
copy link "KUNZ_FL-5964"
click at [403, 504] on icon "button" at bounding box center [400, 499] width 14 height 12
click at [193, 173] on div "Работа В работе inProgress" at bounding box center [228, 185] width 298 height 26
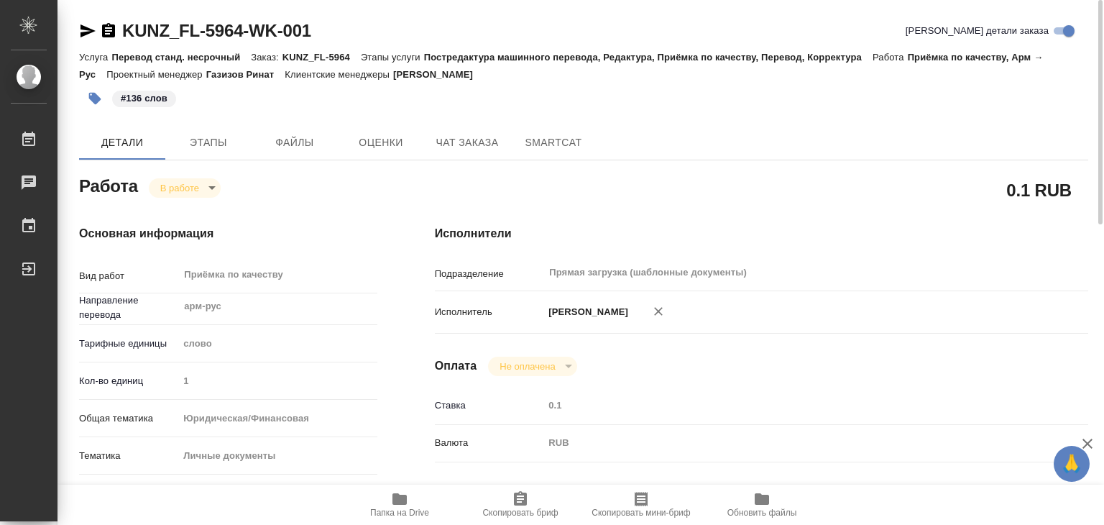
click at [196, 184] on body "🙏 .cls-1 fill:#fff; AWATERA Alilekova Valeriya Работы 0 Чаты График Выйти KUNZ_…" at bounding box center [552, 262] width 1104 height 525
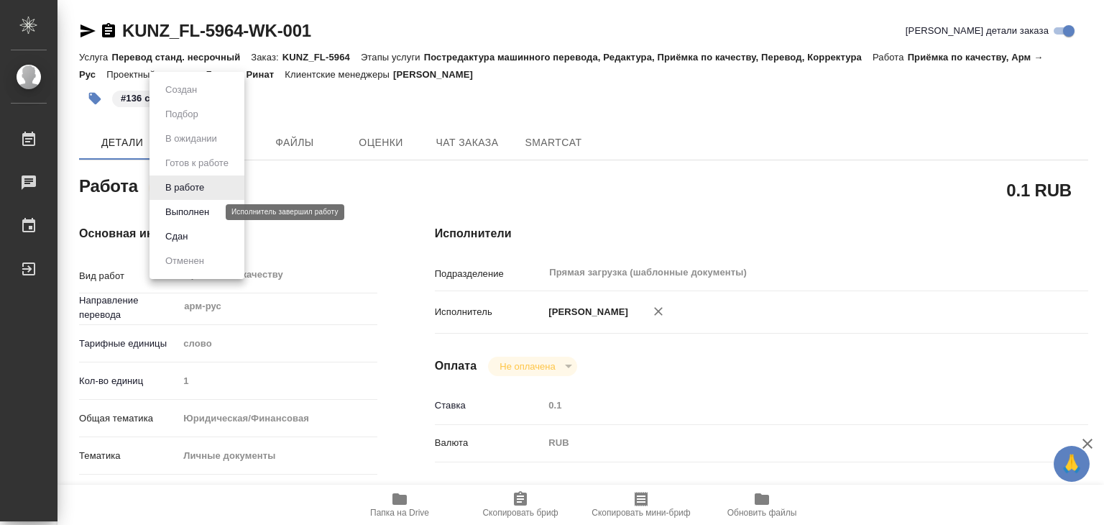
click at [211, 205] on button "Выполнен" at bounding box center [187, 212] width 52 height 16
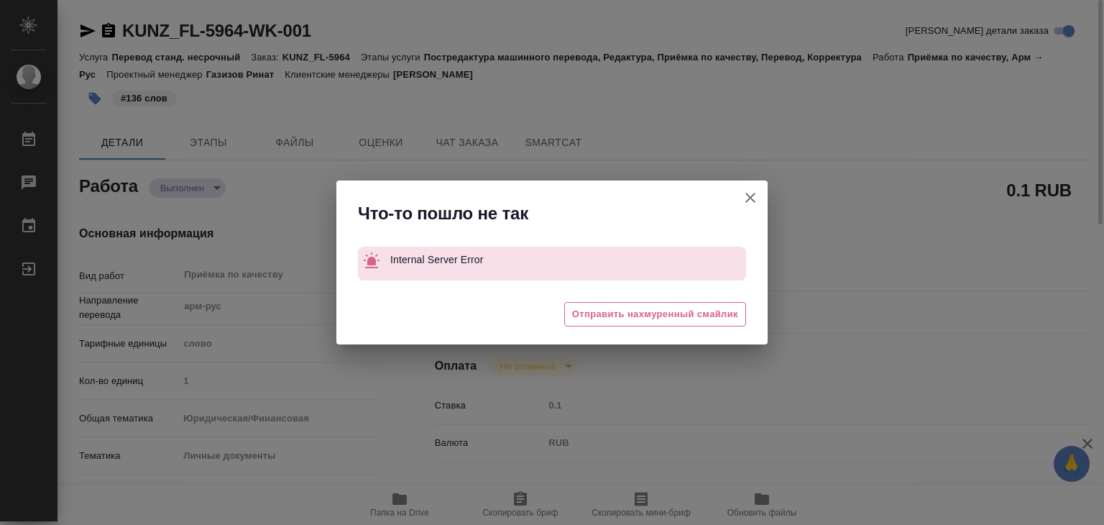
type textarea "x"
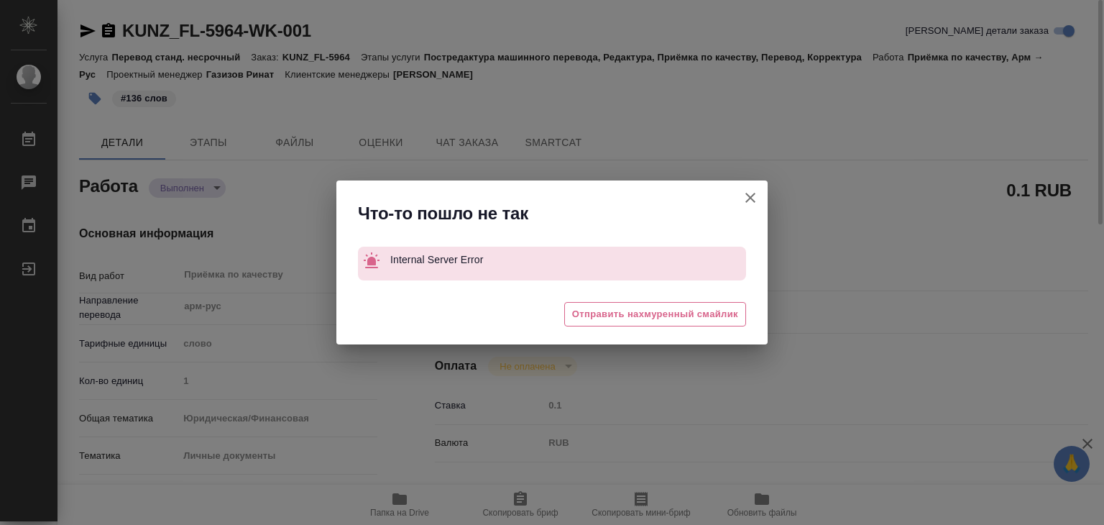
type textarea "x"
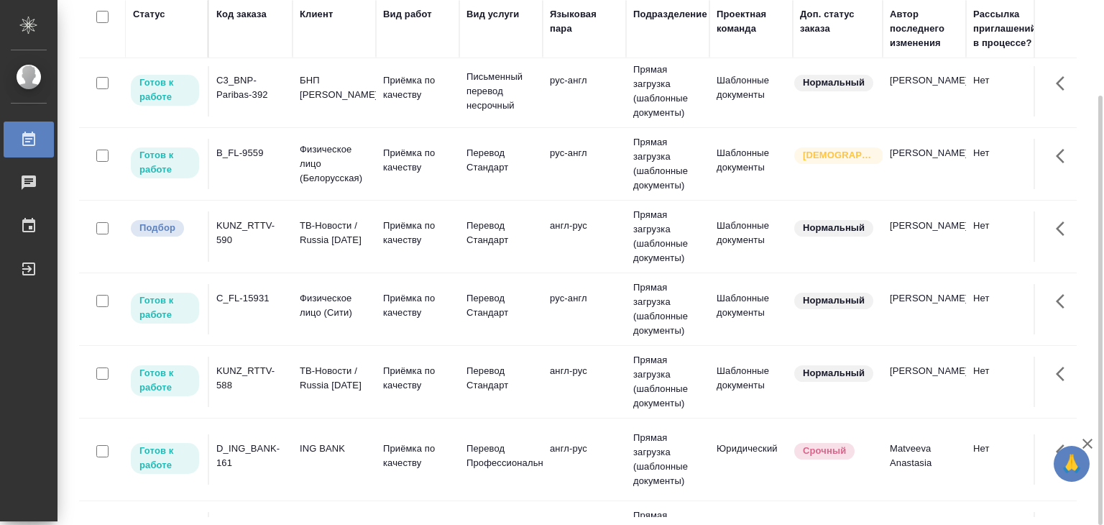
scroll to position [216, 0]
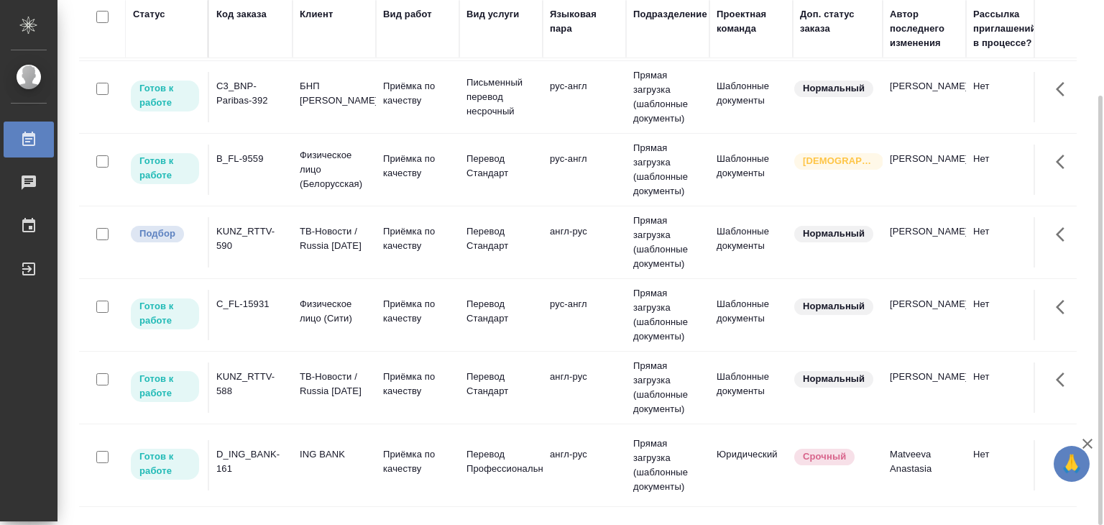
click at [265, 242] on div "KUNZ_RTTV-590" at bounding box center [250, 238] width 69 height 29
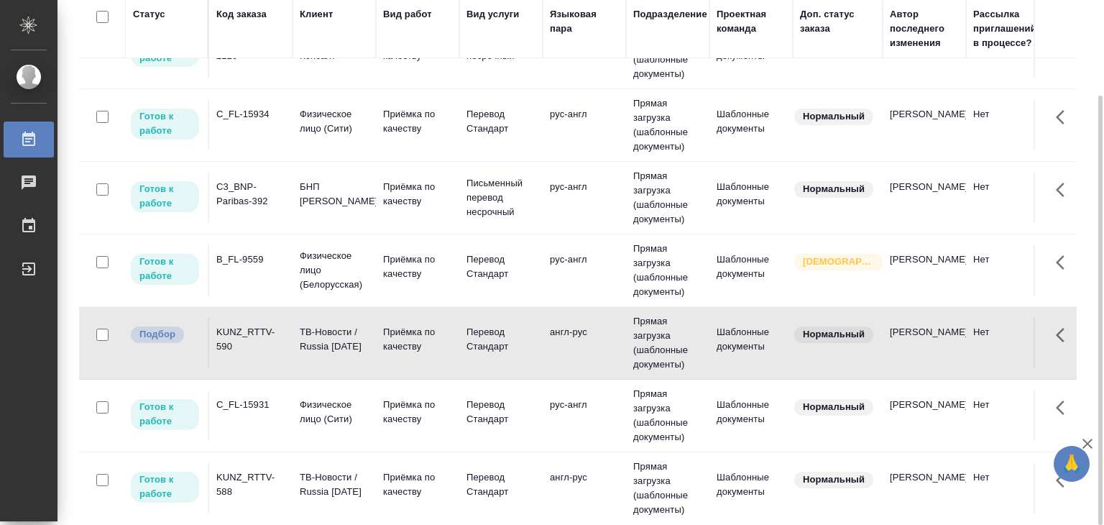
scroll to position [0, 0]
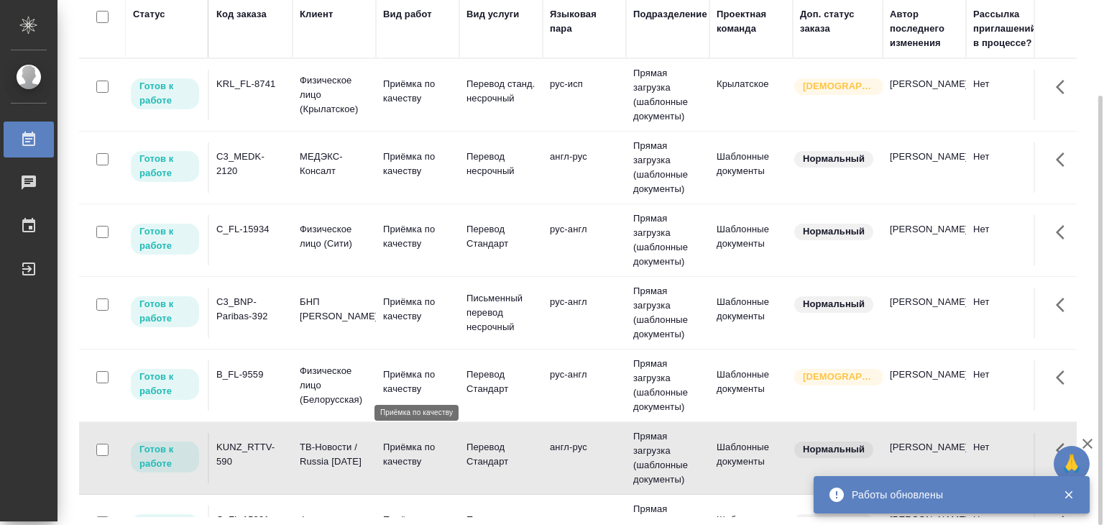
click at [385, 377] on p "Приёмка по качеству" at bounding box center [417, 381] width 69 height 29
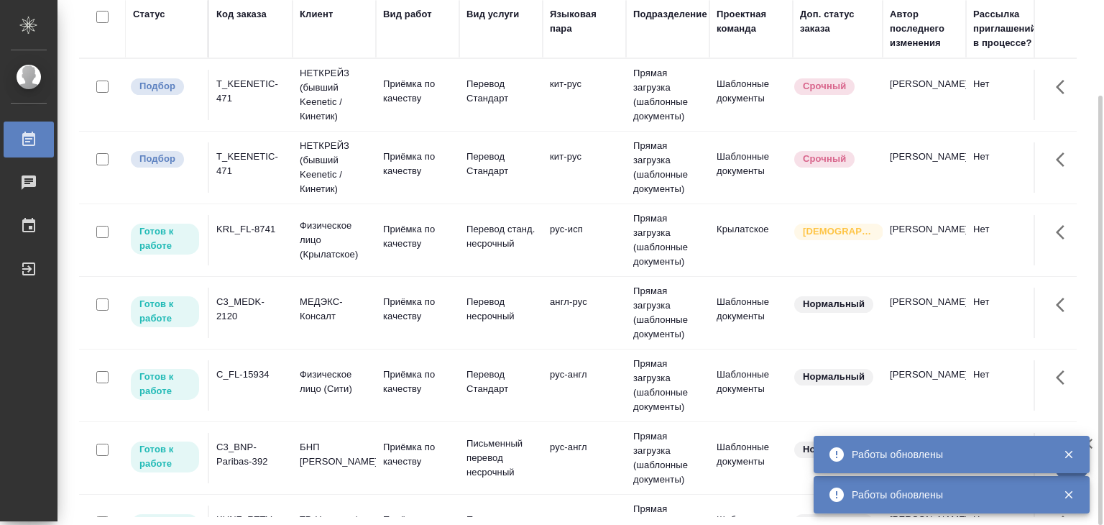
click at [371, 245] on td "Физическое лицо (Крылатское)" at bounding box center [334, 240] width 83 height 58
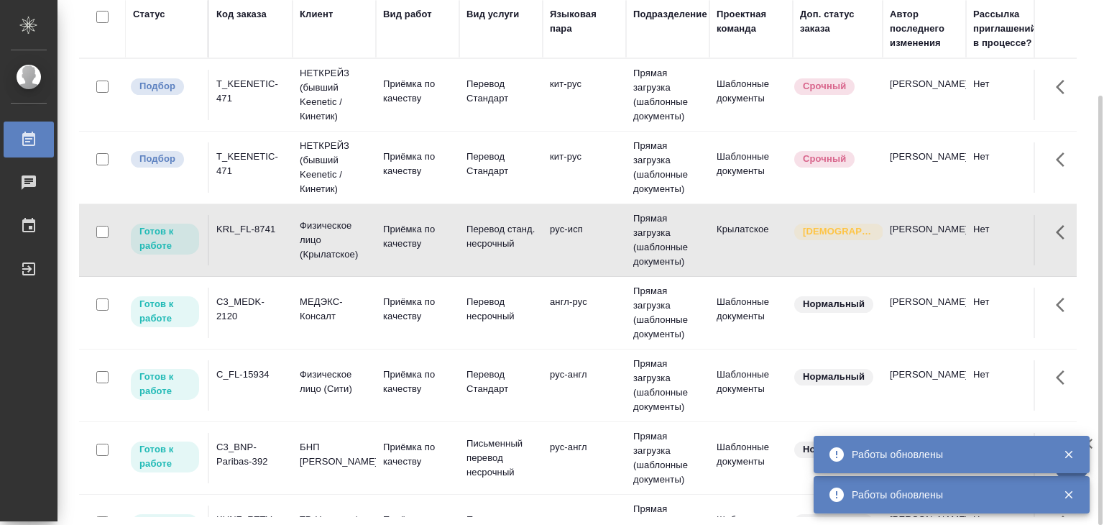
click at [293, 393] on td "Физическое лицо (Сити)" at bounding box center [334, 385] width 83 height 50
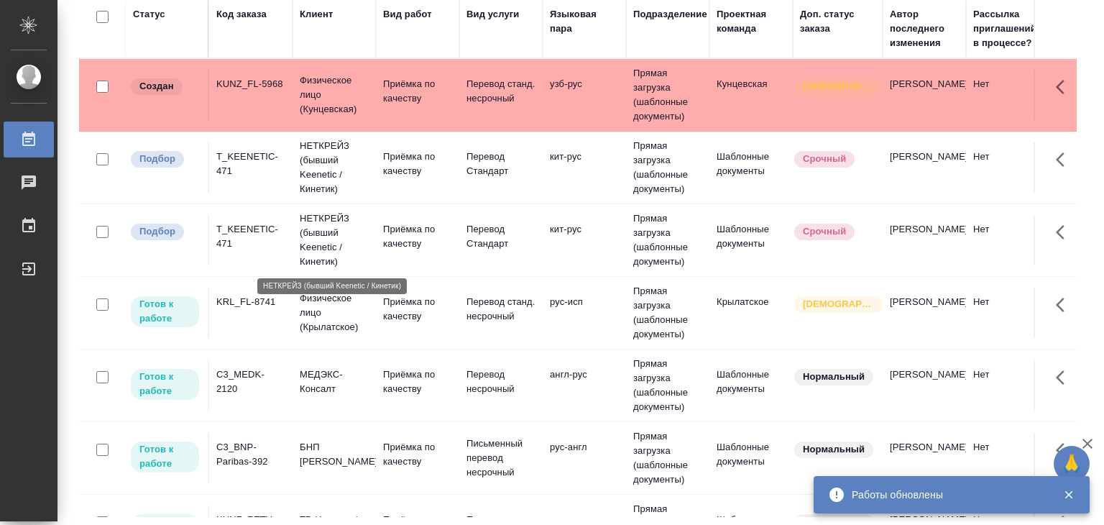
click at [355, 237] on p "НЕТКРЕЙЗ (бывший Keenetic / Кинетик)" at bounding box center [334, 240] width 69 height 58
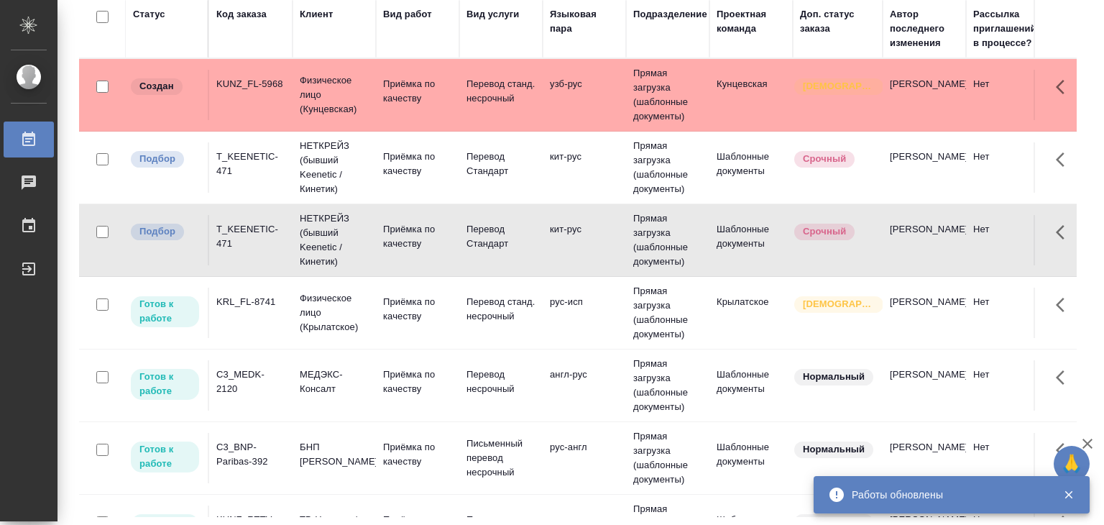
click at [253, 173] on div "T_KEENETIC-471" at bounding box center [250, 164] width 69 height 29
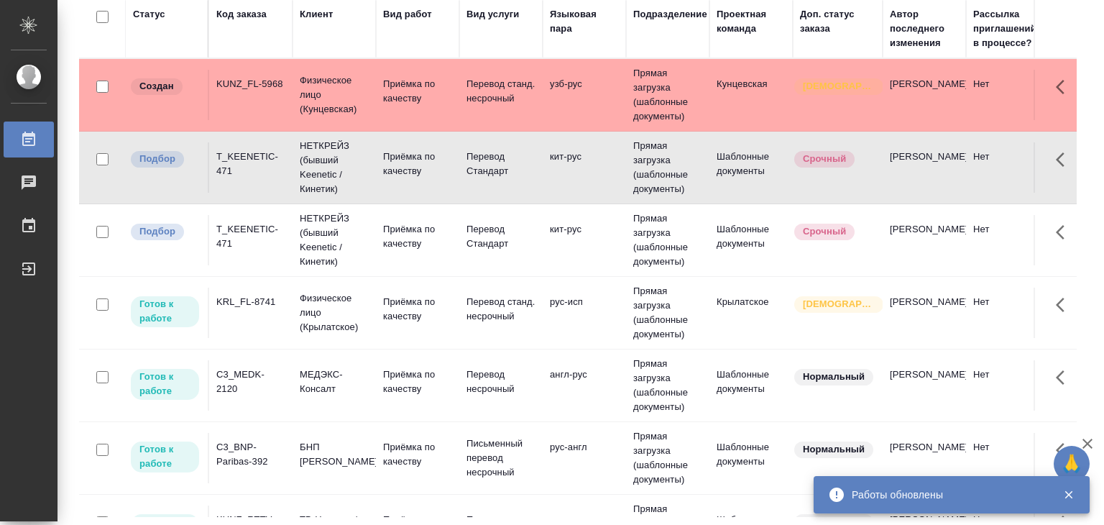
click at [291, 90] on td "KUNZ_FL-5968" at bounding box center [250, 95] width 83 height 50
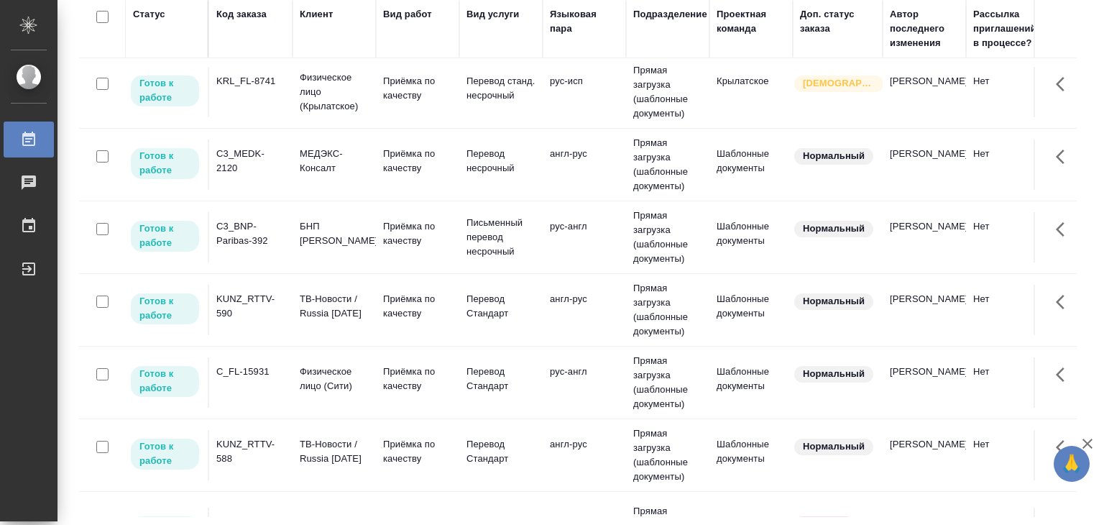
scroll to position [216, 0]
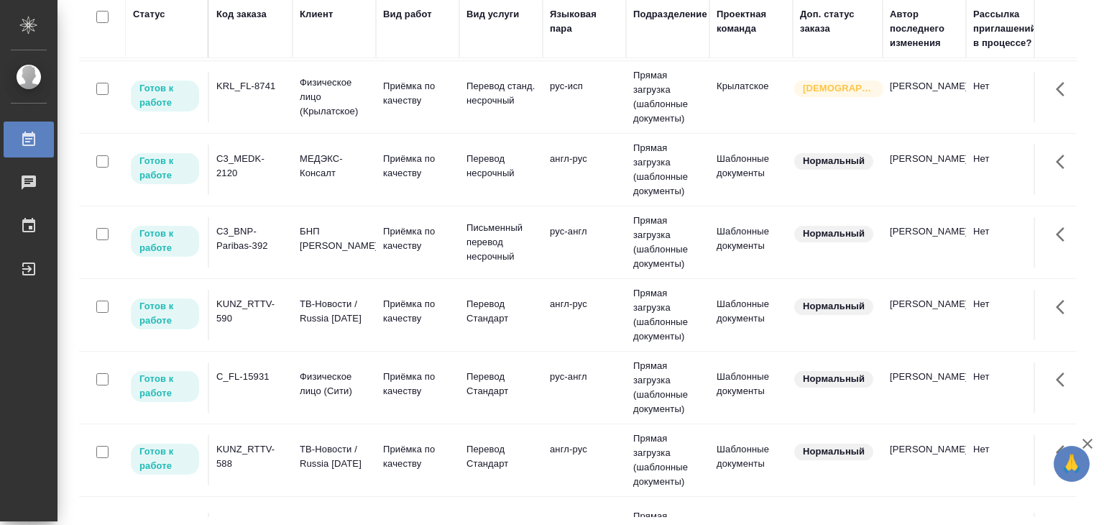
click at [265, 251] on div "C3_BNP-Paribas-392" at bounding box center [250, 238] width 69 height 29
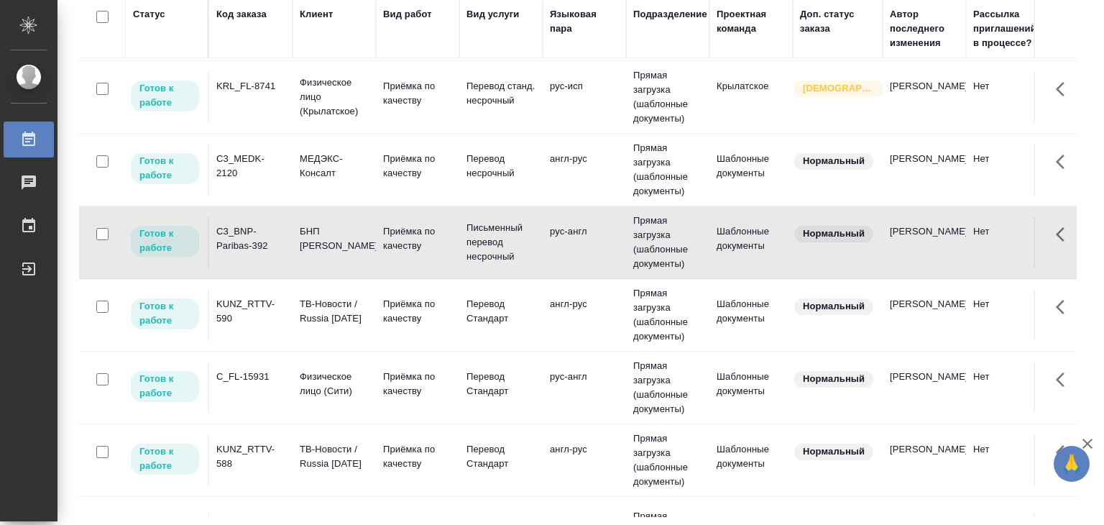
click at [265, 244] on div "C3_BNP-Paribas-392" at bounding box center [250, 238] width 69 height 29
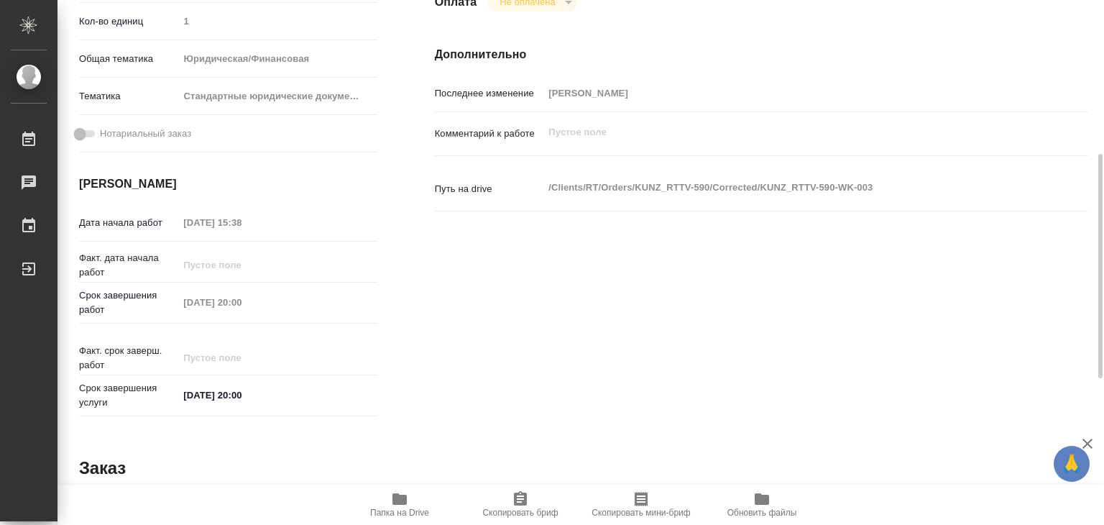
scroll to position [575, 0]
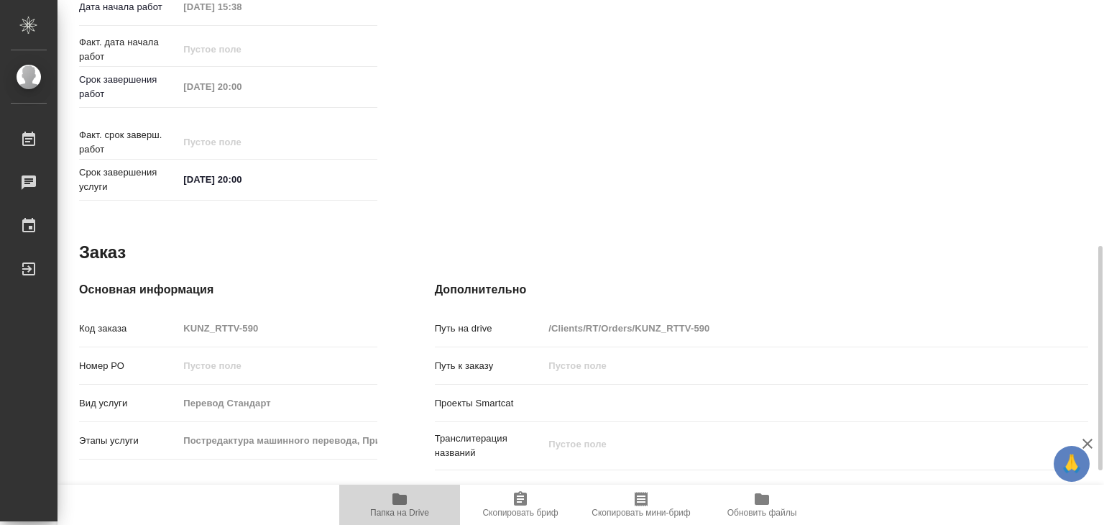
click at [403, 503] on icon "button" at bounding box center [400, 499] width 14 height 12
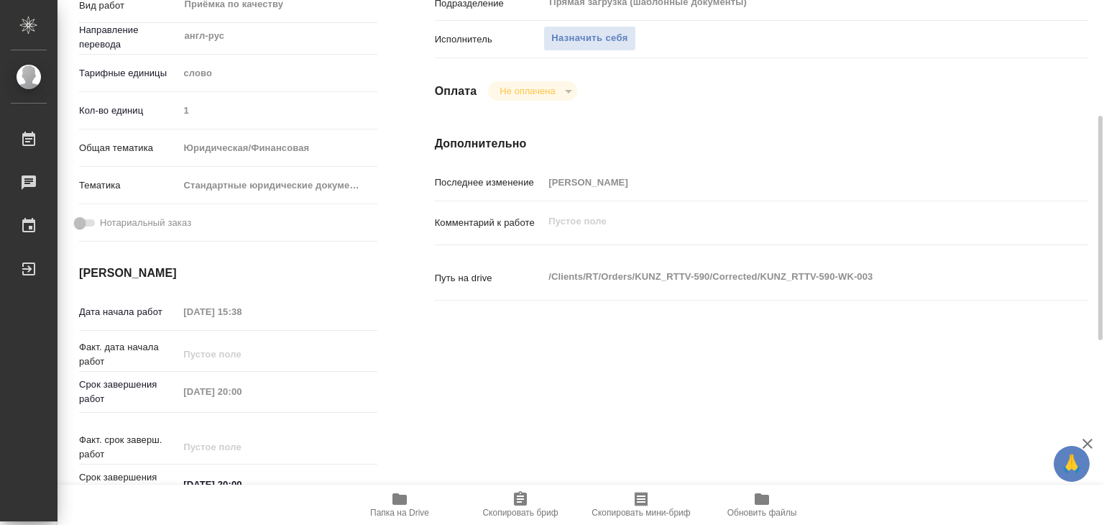
scroll to position [0, 0]
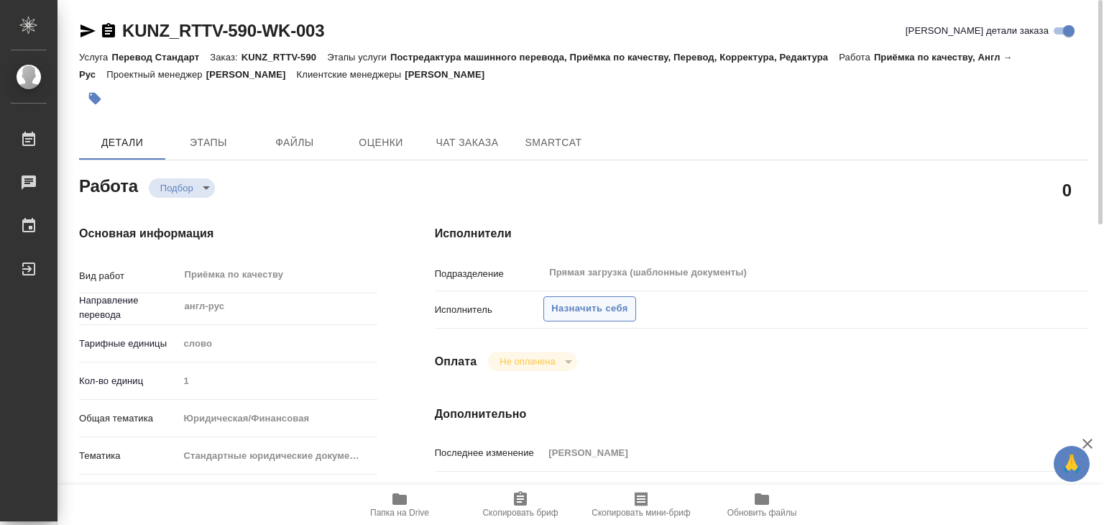
click at [572, 306] on span "Назначить себя" at bounding box center [589, 309] width 76 height 17
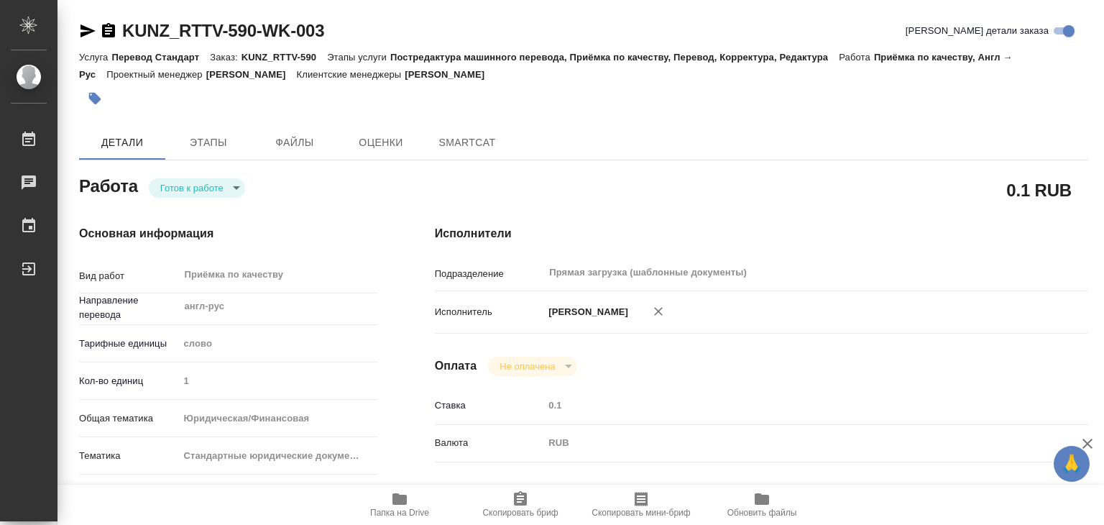
type textarea "x"
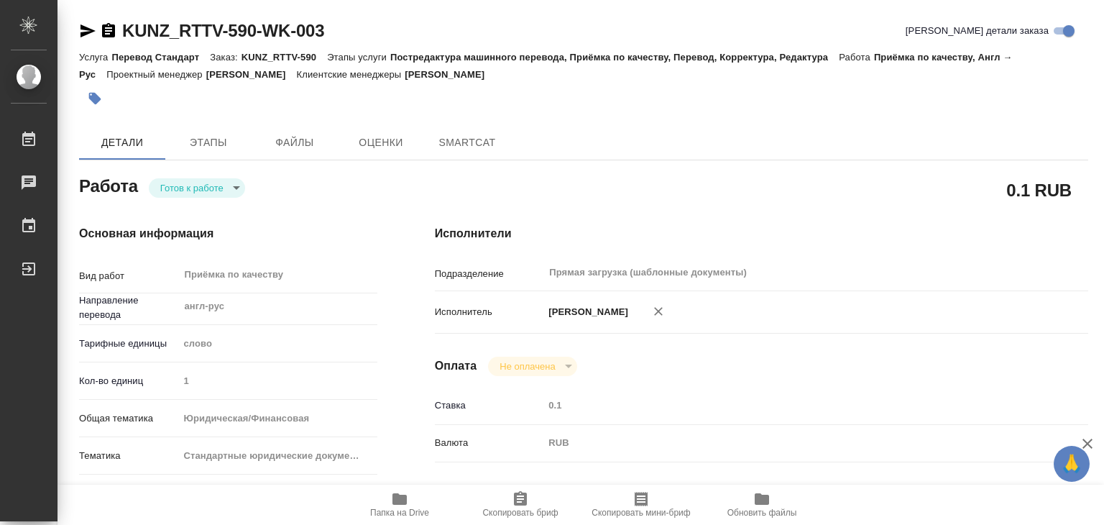
type textarea "x"
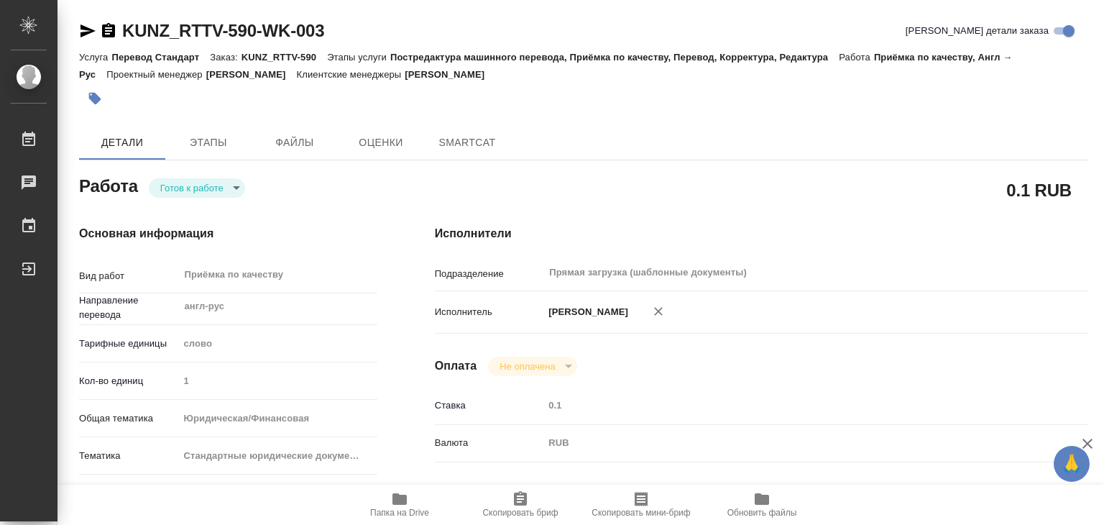
type textarea "x"
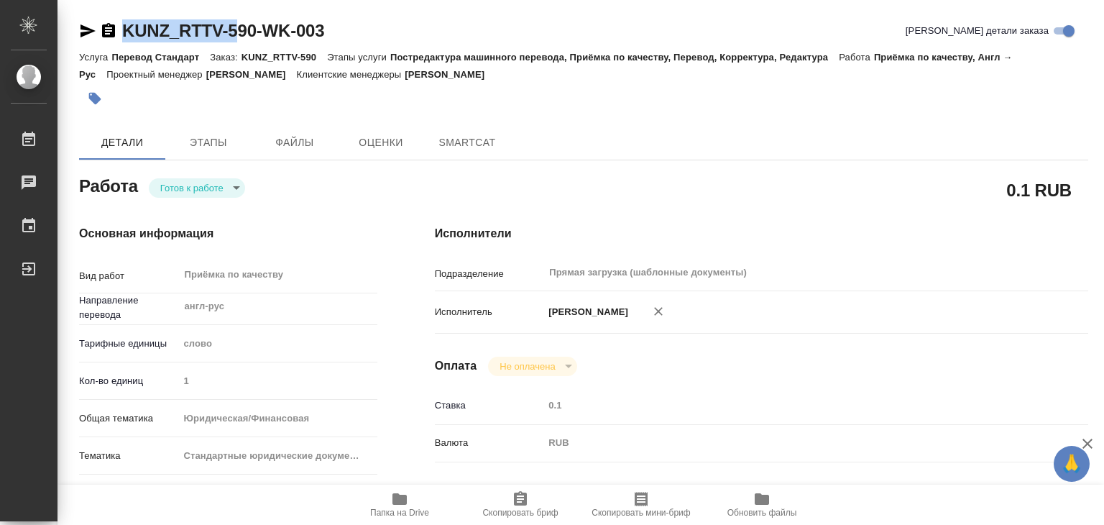
type textarea "x"
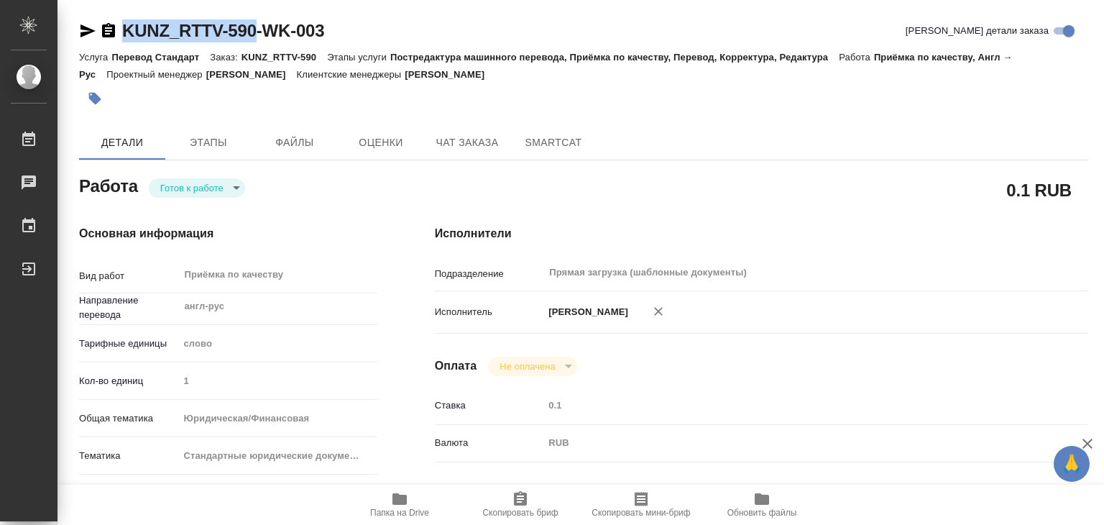
drag, startPoint x: 117, startPoint y: 9, endPoint x: 260, endPoint y: 19, distance: 142.7
type textarea "x"
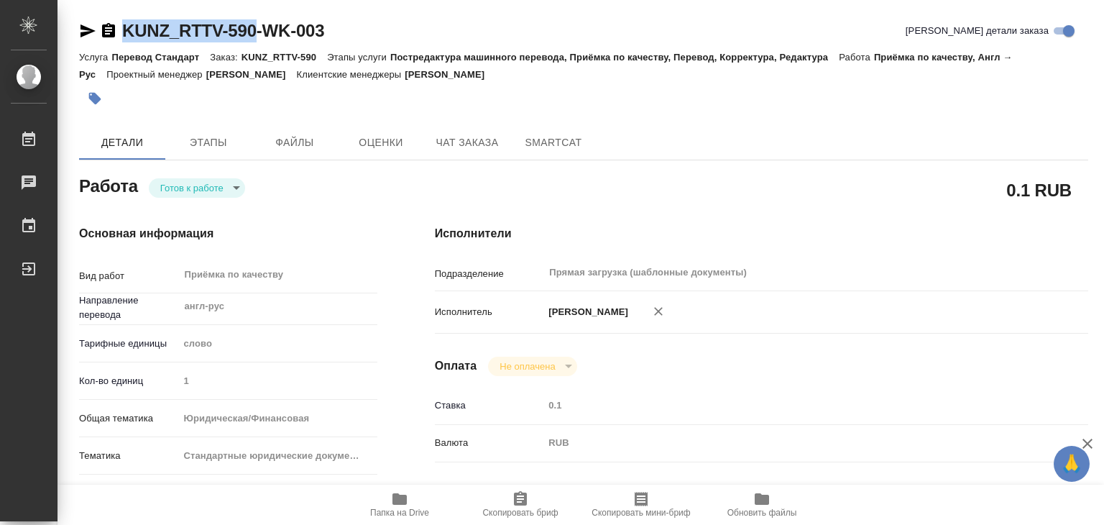
type textarea "x"
copy link "KUNZ_RTTV-590"
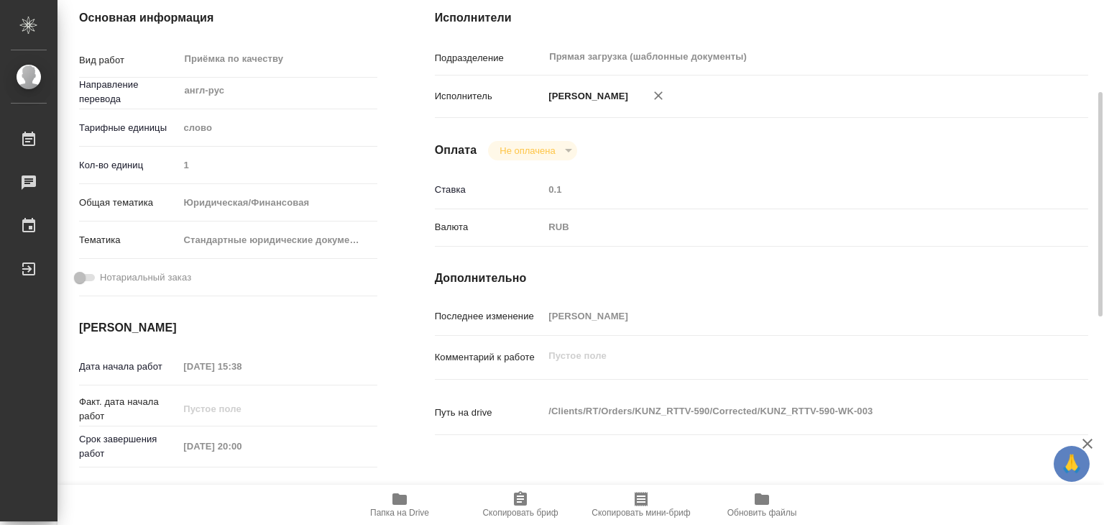
type textarea "x"
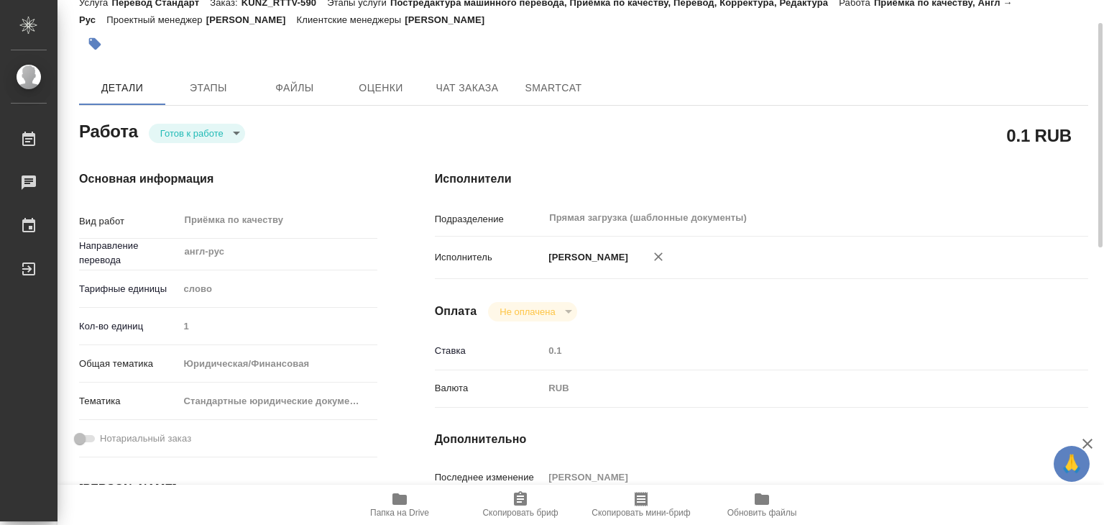
scroll to position [0, 0]
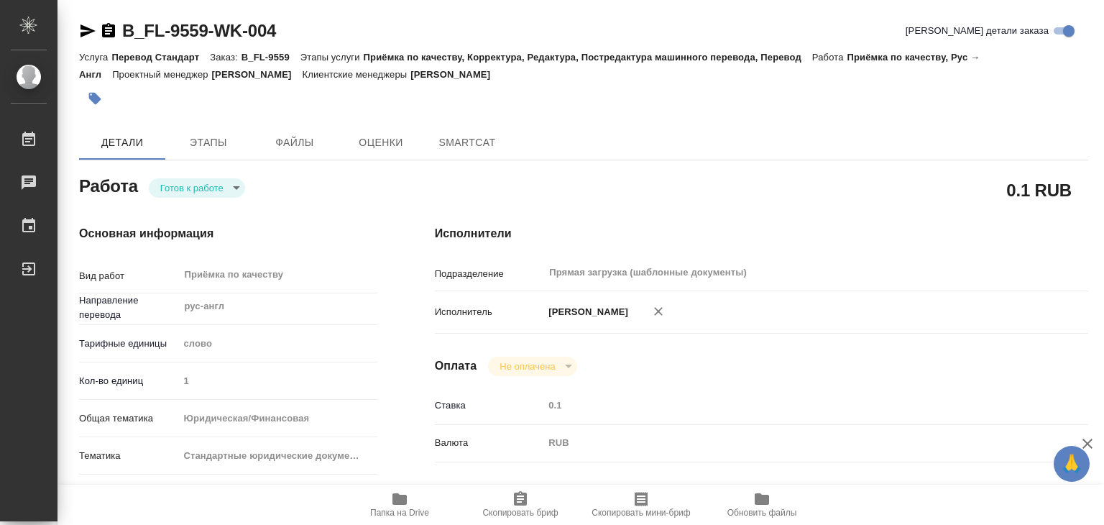
type textarea "x"
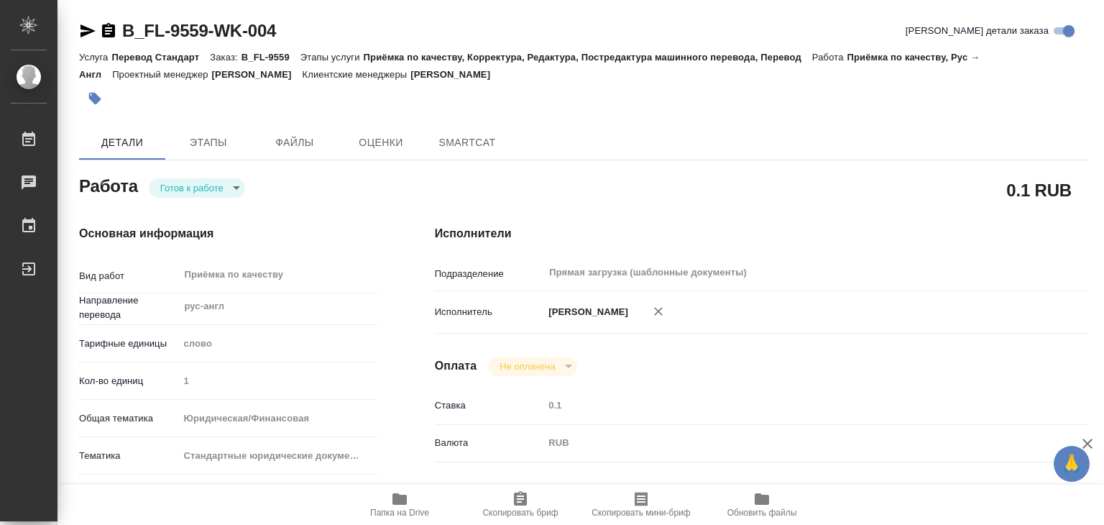
type textarea "x"
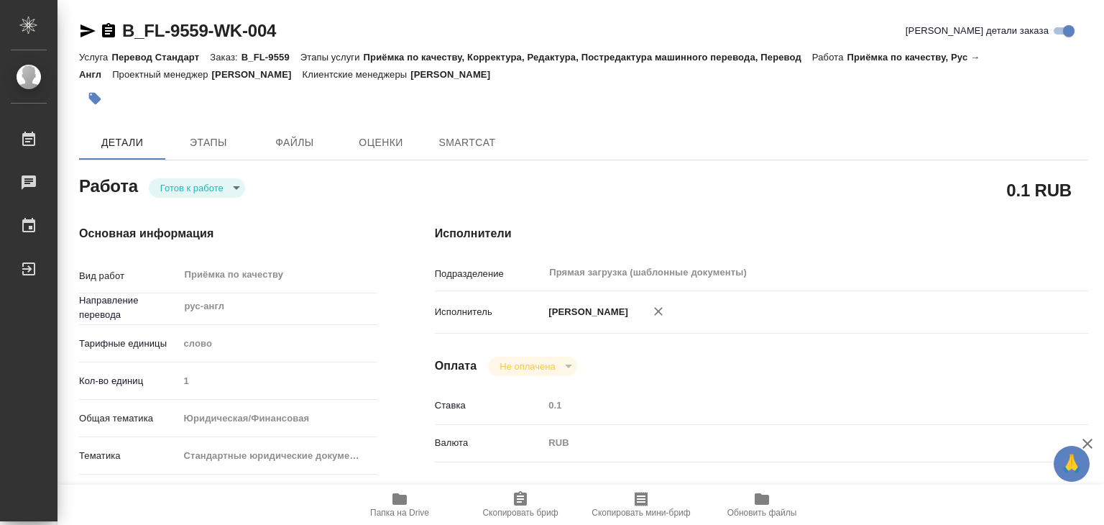
type textarea "x"
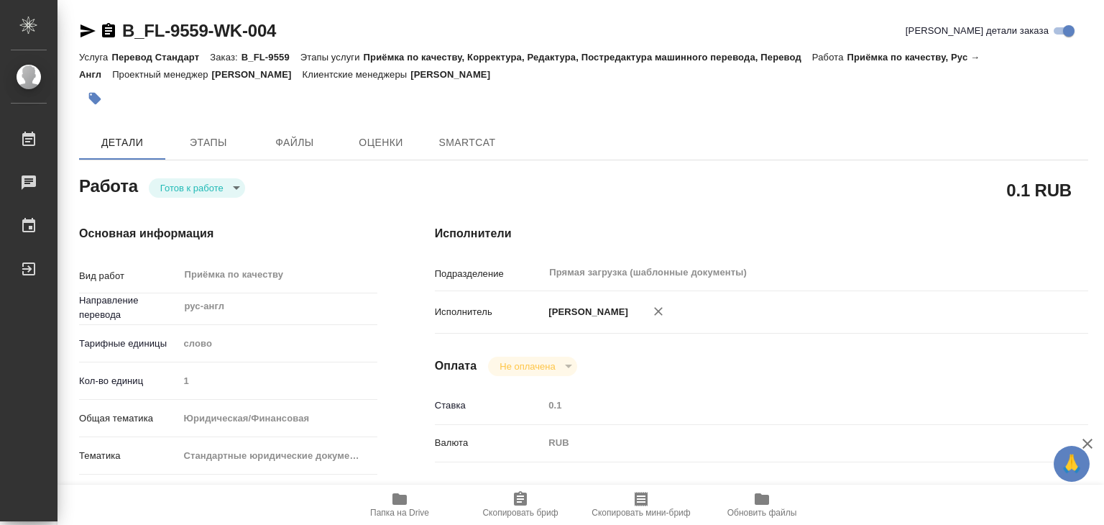
type textarea "x"
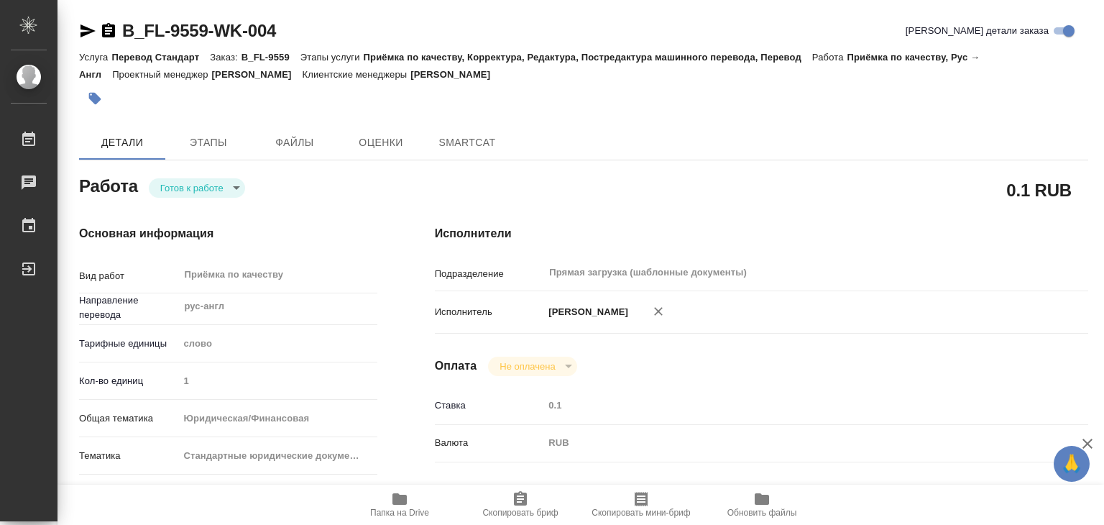
type textarea "x"
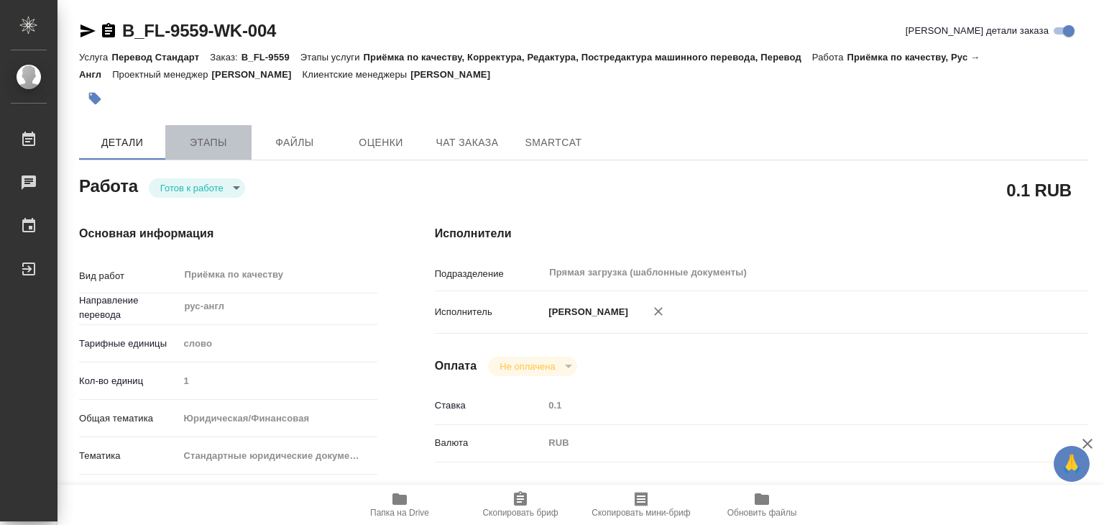
click at [187, 141] on span "Этапы" at bounding box center [208, 143] width 69 height 18
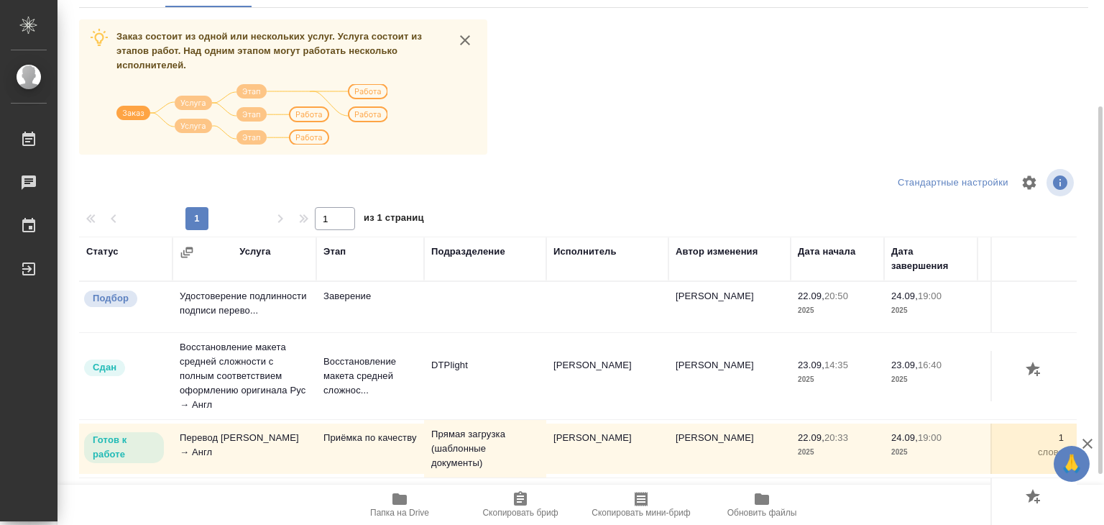
scroll to position [9, 0]
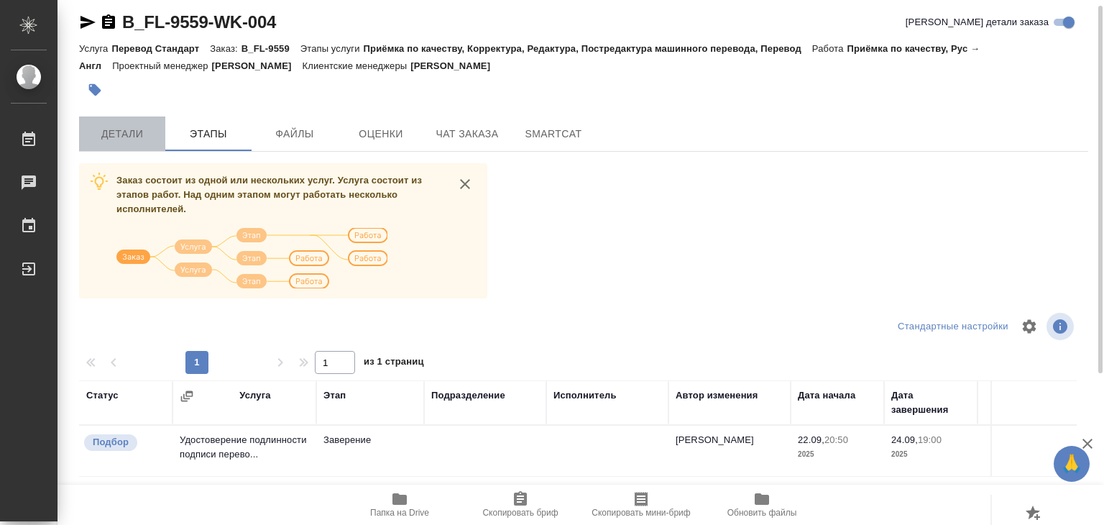
click at [134, 136] on span "Детали" at bounding box center [122, 134] width 69 height 18
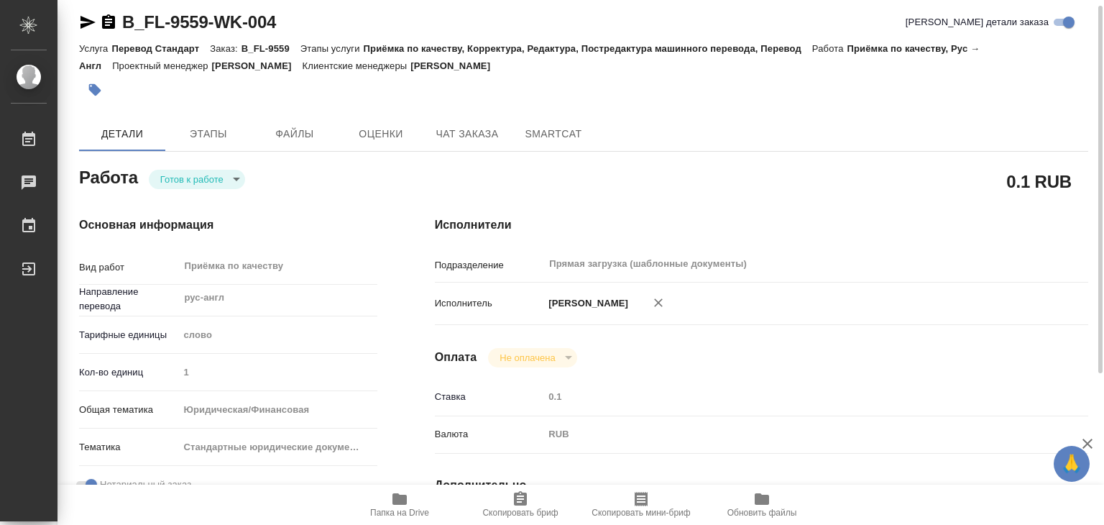
type textarea "x"
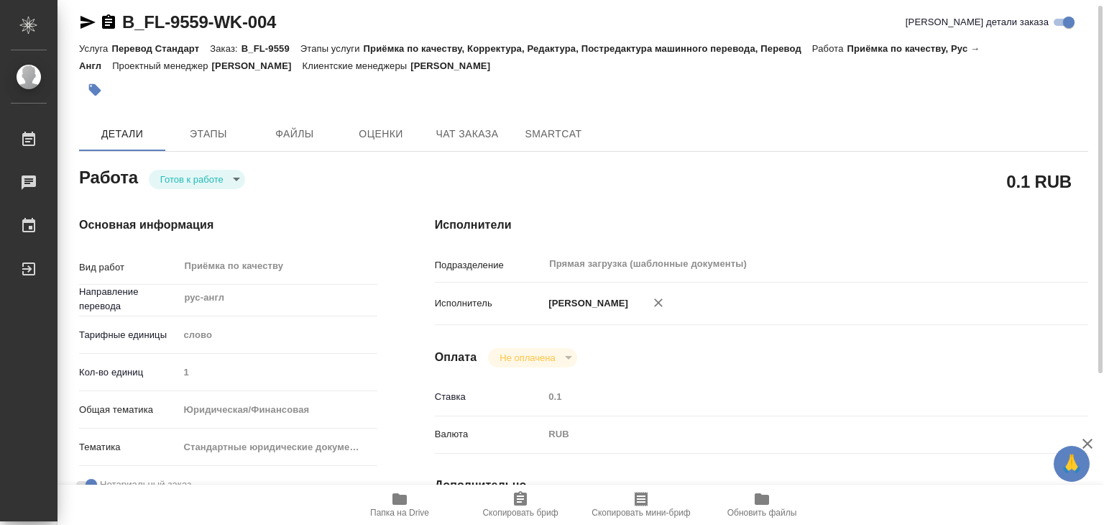
type textarea "x"
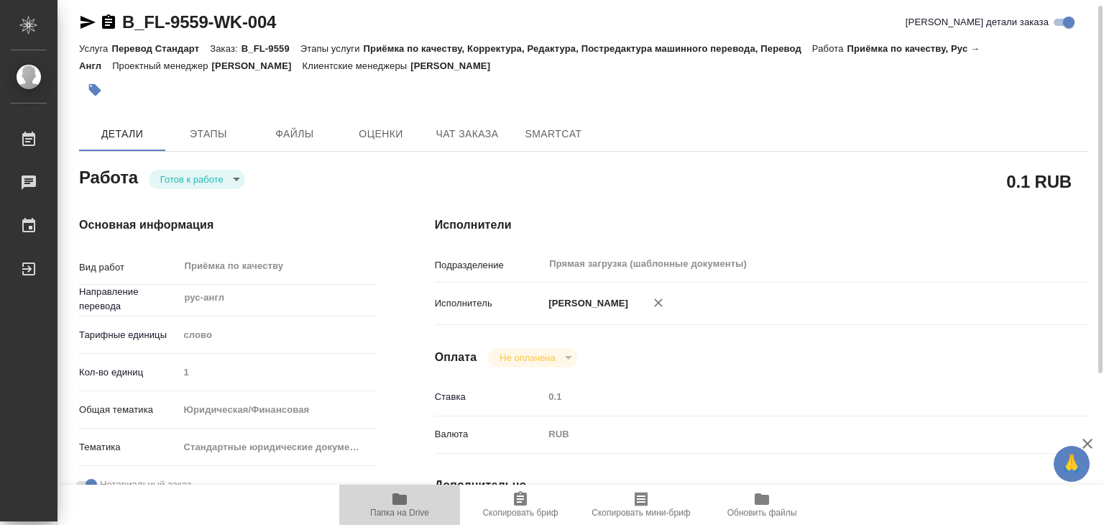
click at [380, 508] on span "Папка на Drive" at bounding box center [399, 513] width 59 height 10
type textarea "x"
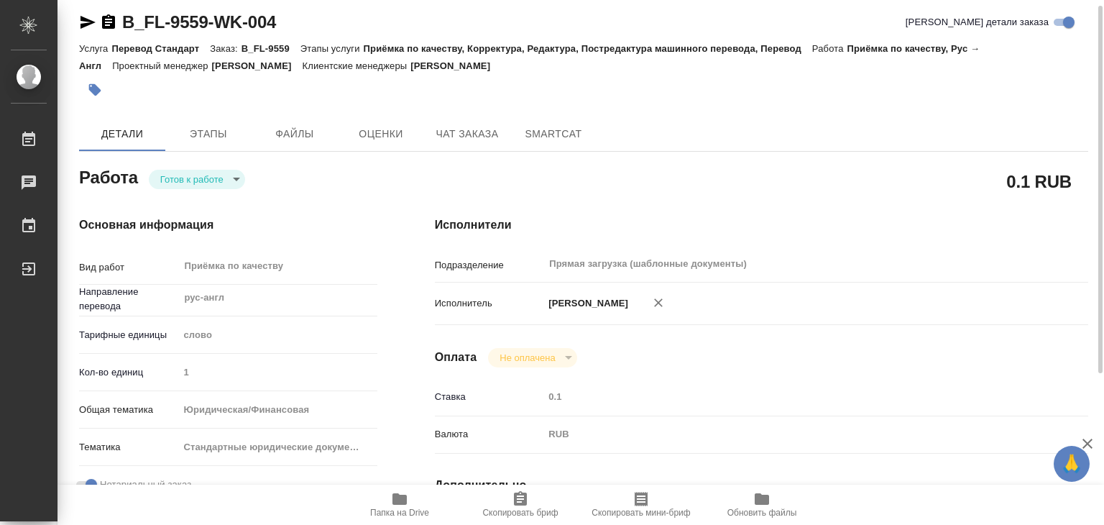
type textarea "x"
click at [216, 180] on body "🙏 .cls-1 fill:#fff; AWATERA Alilekova [PERSON_NAME] Работы 0 Чаты График Выйти …" at bounding box center [552, 262] width 1104 height 525
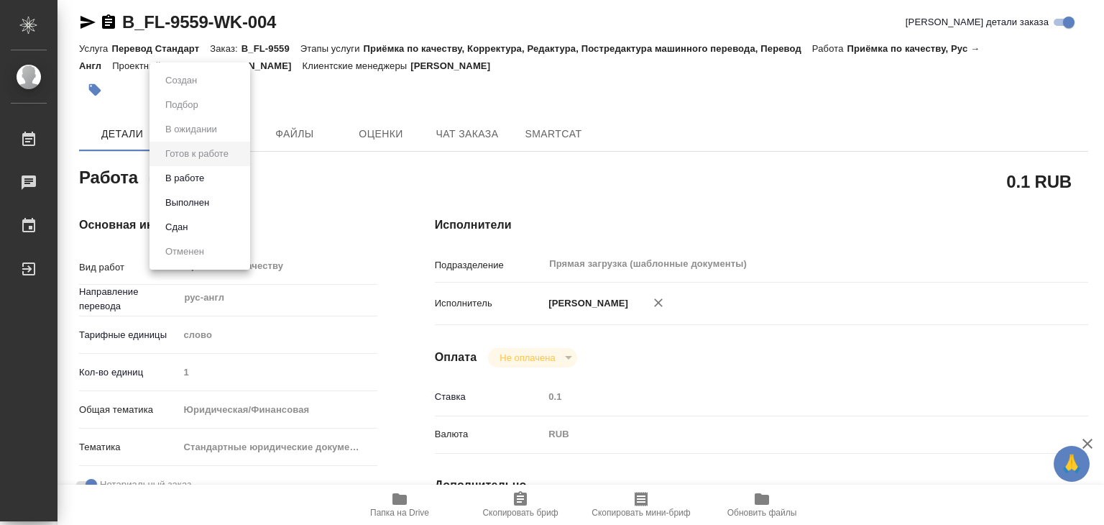
click at [220, 180] on li "В работе" at bounding box center [200, 178] width 101 height 24
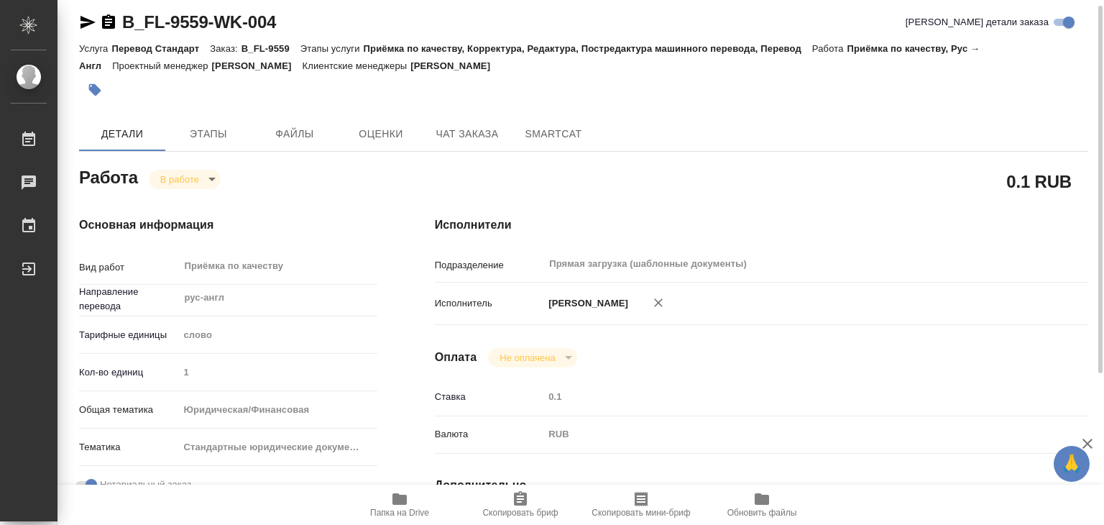
type textarea "x"
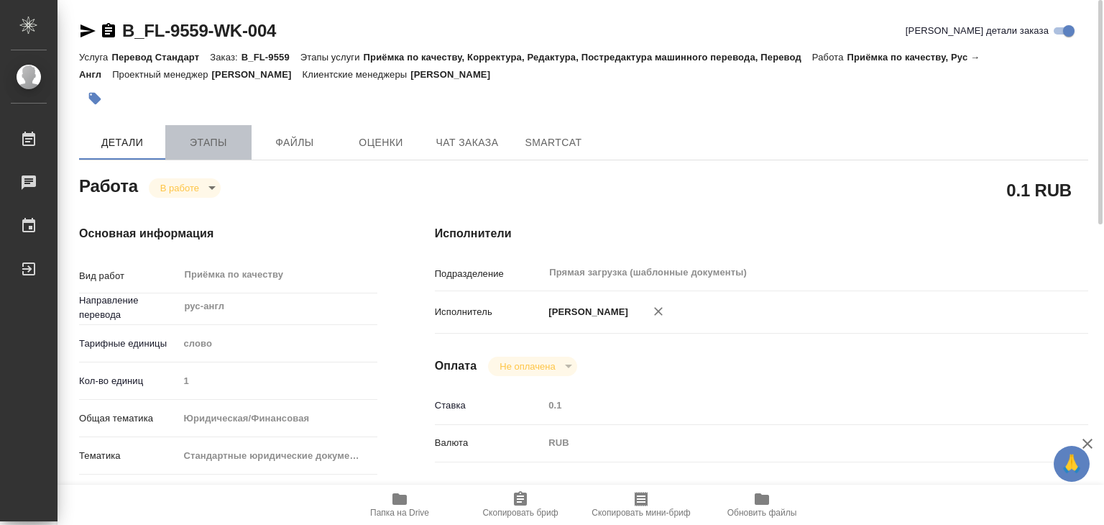
click at [229, 142] on span "Этапы" at bounding box center [208, 143] width 69 height 18
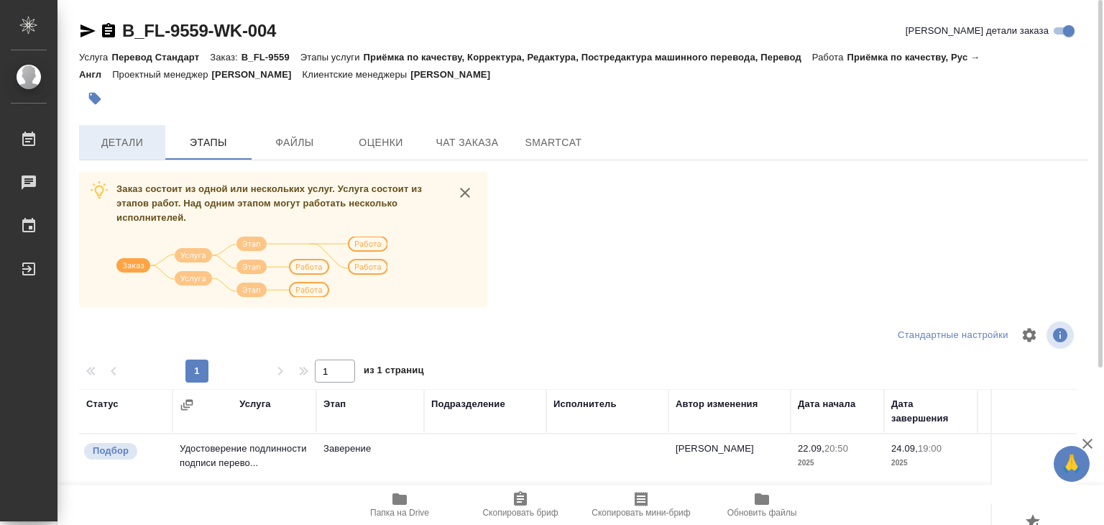
click at [116, 135] on span "Детали" at bounding box center [122, 143] width 69 height 18
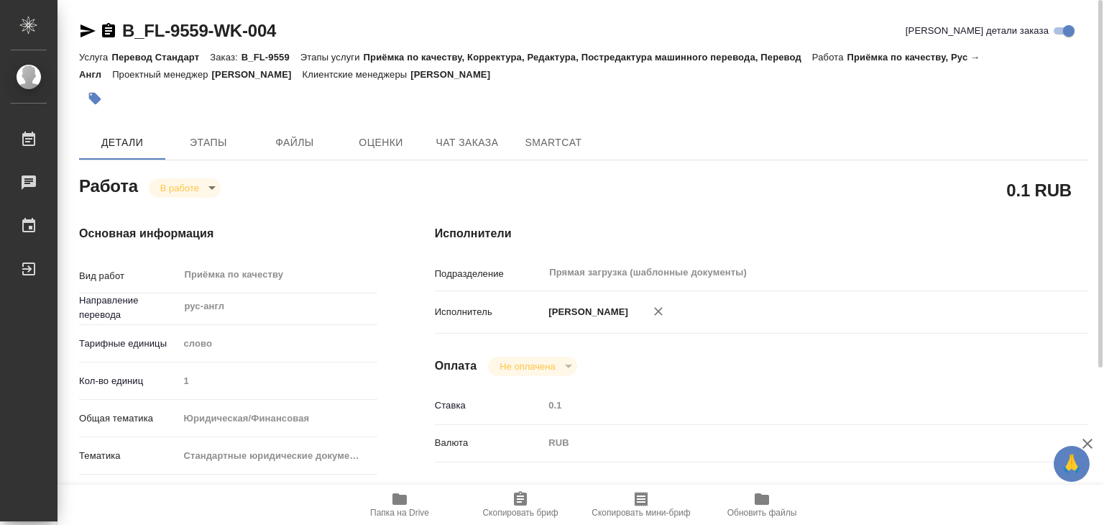
type textarea "x"
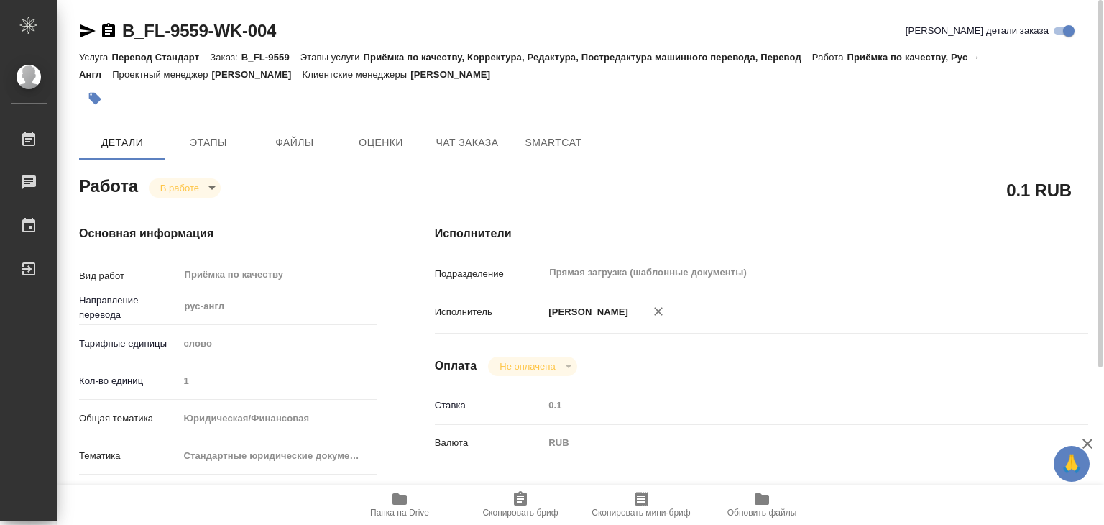
type textarea "x"
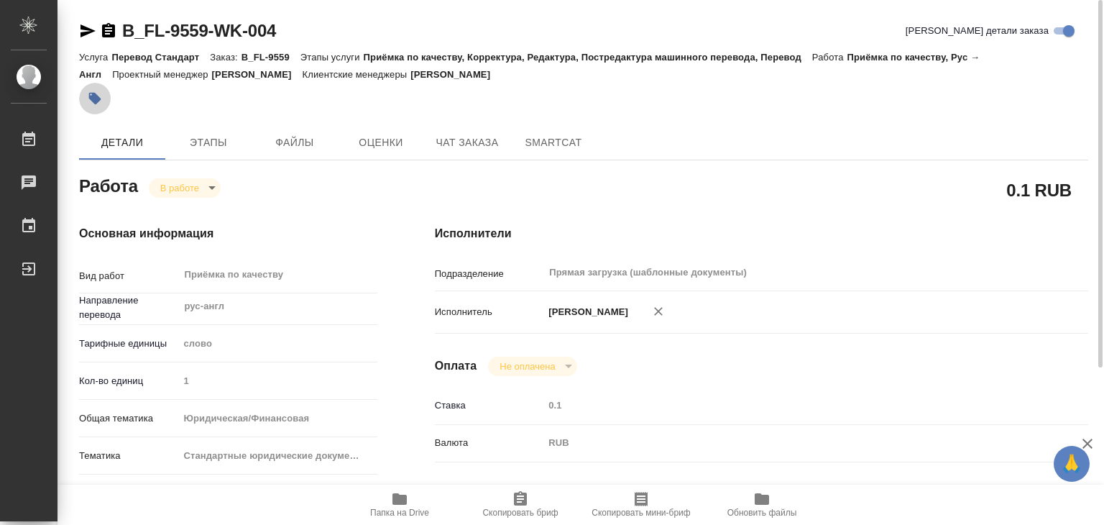
click at [94, 99] on icon "button" at bounding box center [95, 99] width 12 height 12
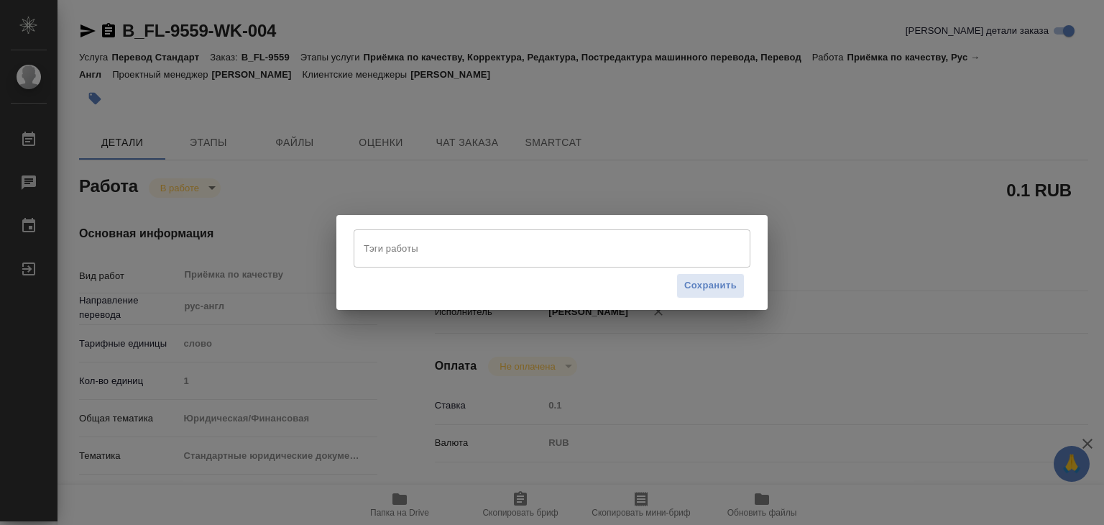
type textarea "x"
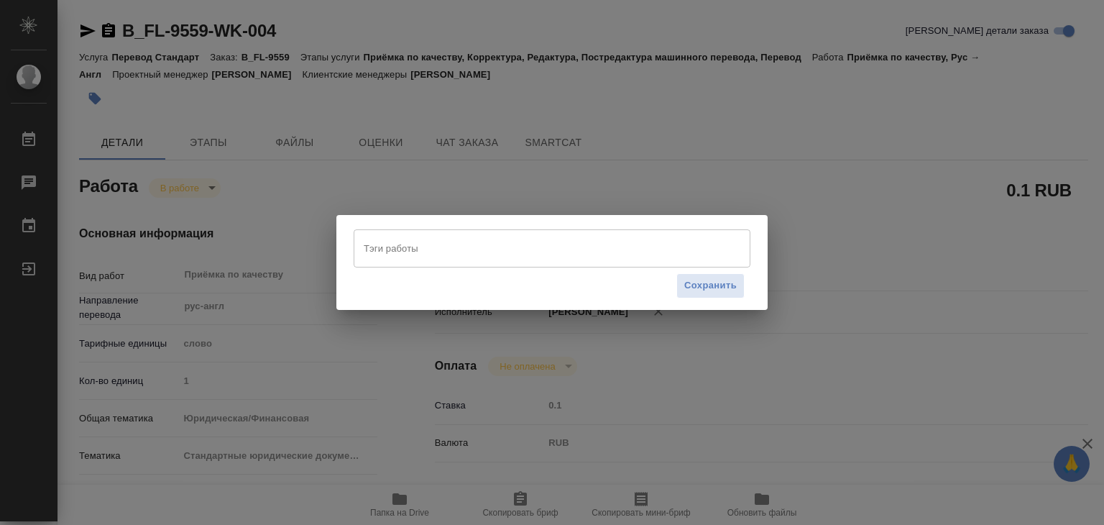
click at [426, 258] on input "Тэги работы" at bounding box center [538, 248] width 357 height 24
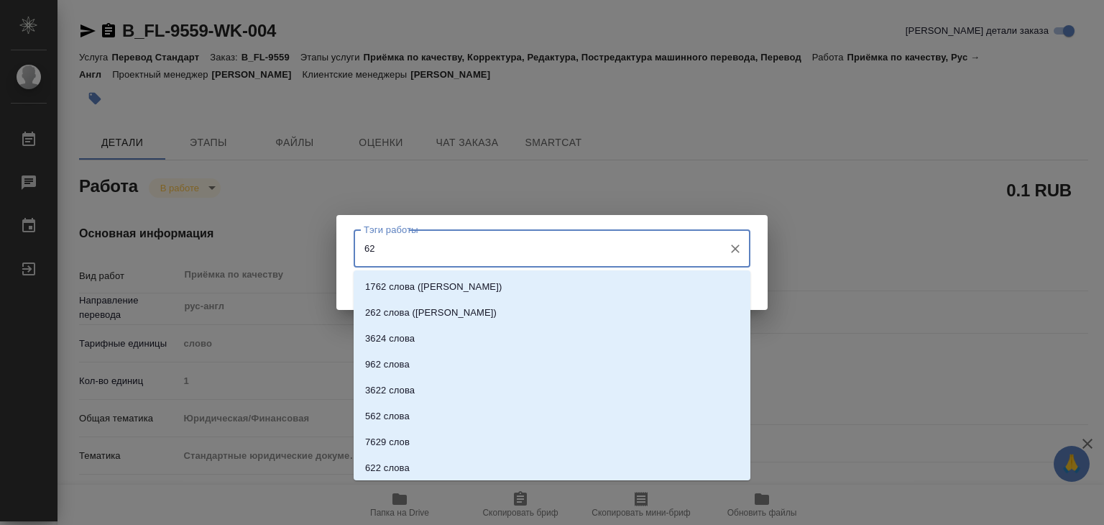
type input "626"
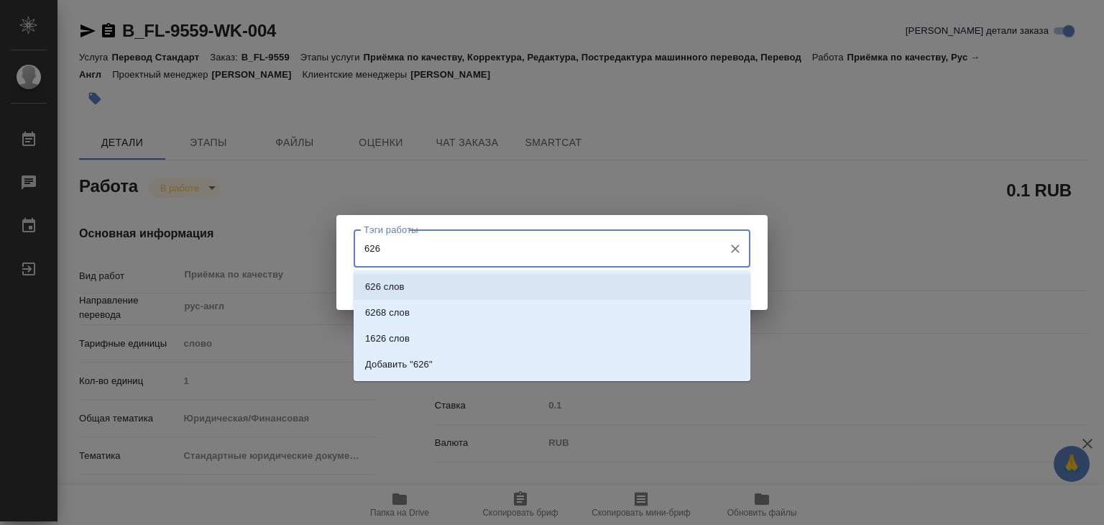
click at [451, 287] on li "626 слов" at bounding box center [552, 287] width 397 height 26
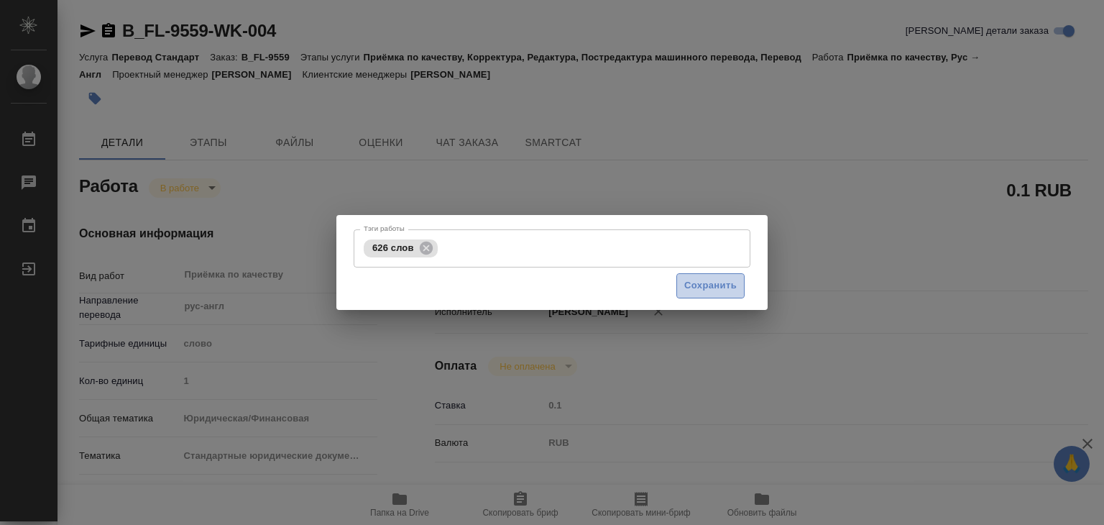
click at [686, 286] on span "Сохранить" at bounding box center [711, 286] width 52 height 17
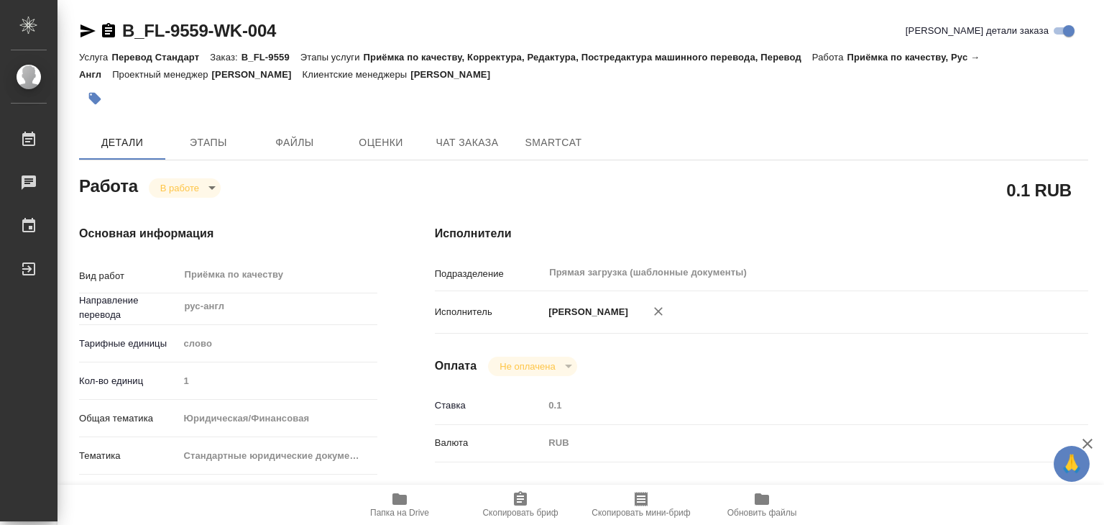
type input "inProgress"
type textarea "Приёмка по качеству"
type textarea "x"
type input "рус-англ"
type input "5a8b1489cc6b4906c91bfd90"
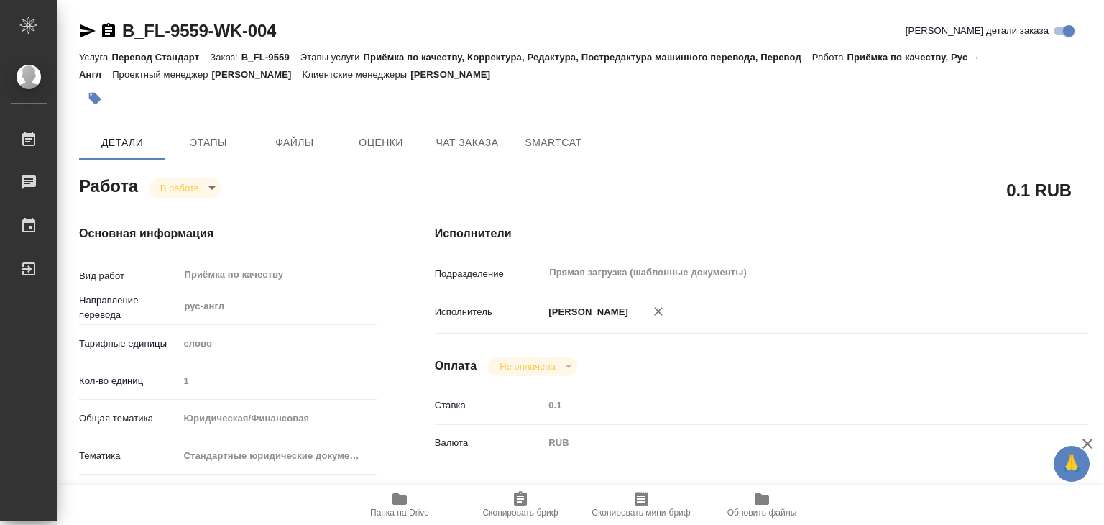
type input "1"
type input "yr-fn"
type input "5f647205b73bc97568ca66bf"
checkbox input "true"
type input "22.09.2025 20:33"
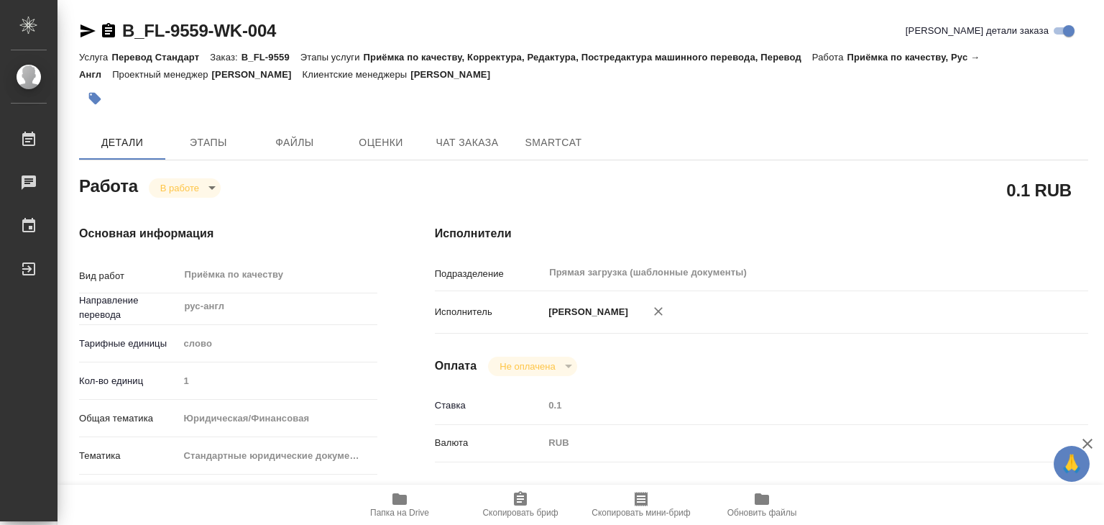
type input "24.09.2025 16:48"
type input "[DATE] 19:00"
type input "Прямая загрузка (шаблонные документы)"
type input "notPayed"
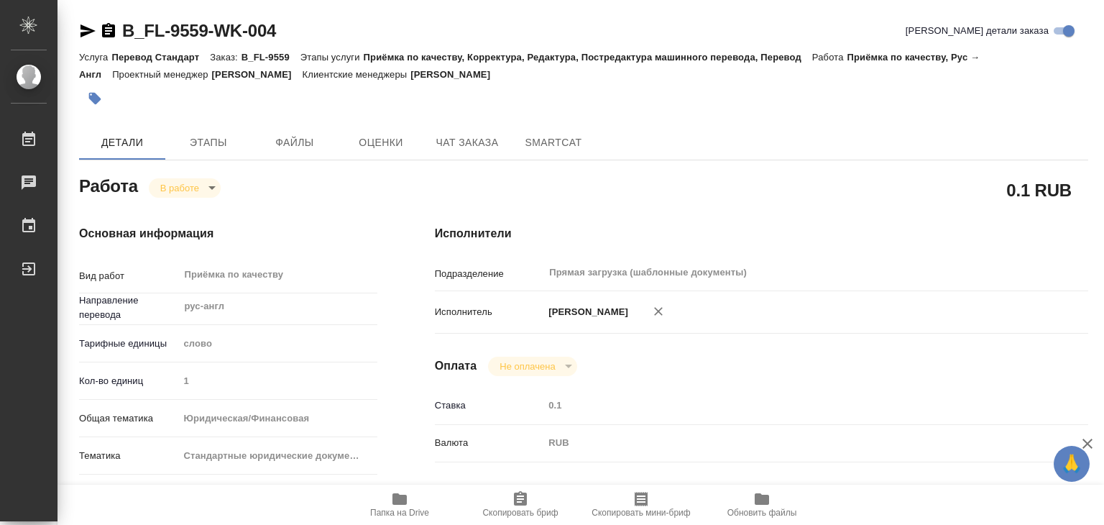
type input "0.1"
type input "RUB"
type input "[PERSON_NAME]"
type textarea "x"
type textarea "/Clients/FL_B/Orders/B_FL-9559/Corrected/B_FL-9559-WK-004"
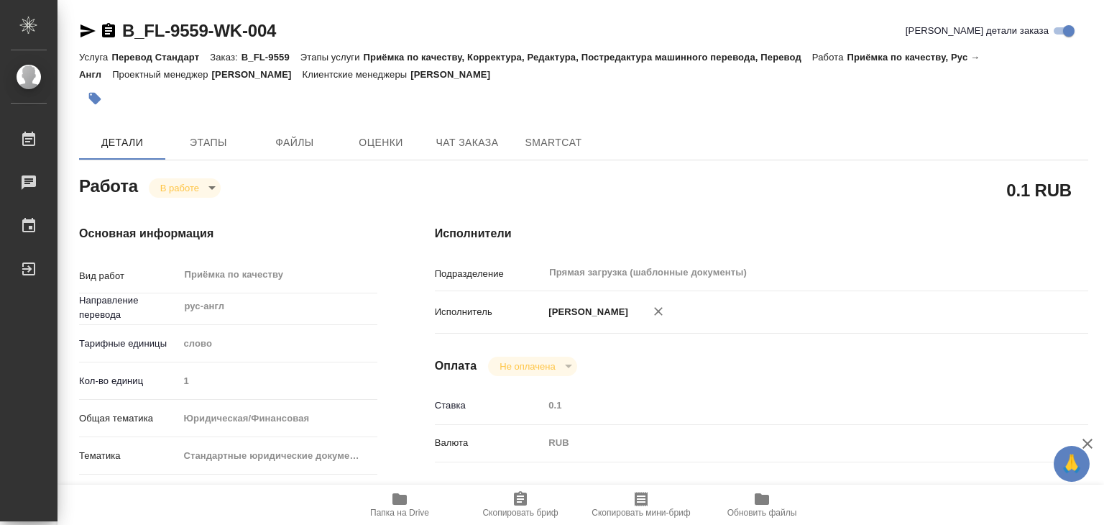
type textarea "x"
type input "B_FL-9559"
type input "Перевод Стандарт"
type input "Приёмка по качеству, Корректура, Редактура, Постредактура машинного перевода, П…"
type input "Богомолова Анастасия"
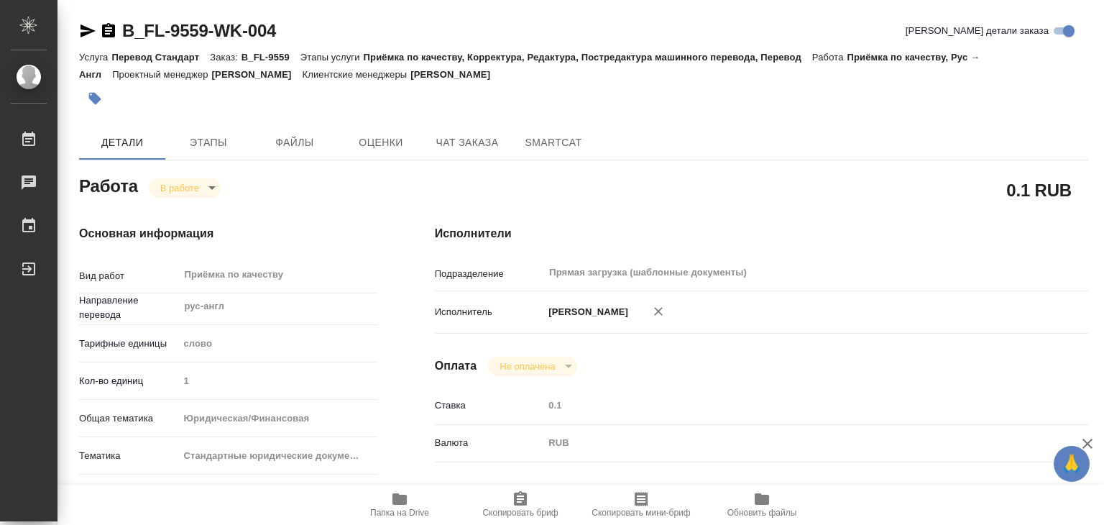
type input "Арсеньева Вера"
type input "/Clients/FL_B/Orders/B_FL-9559"
type textarea "x"
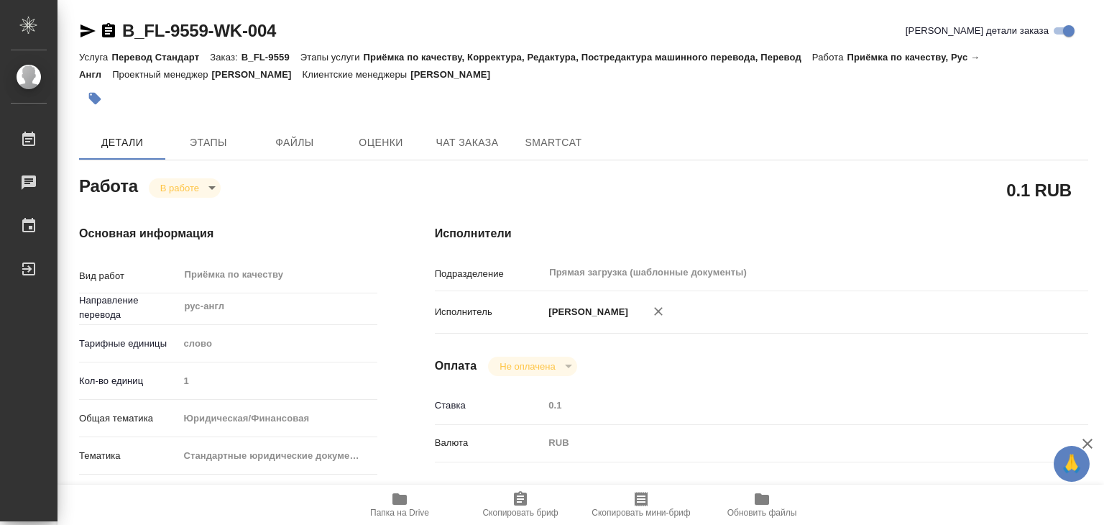
type textarea "x"
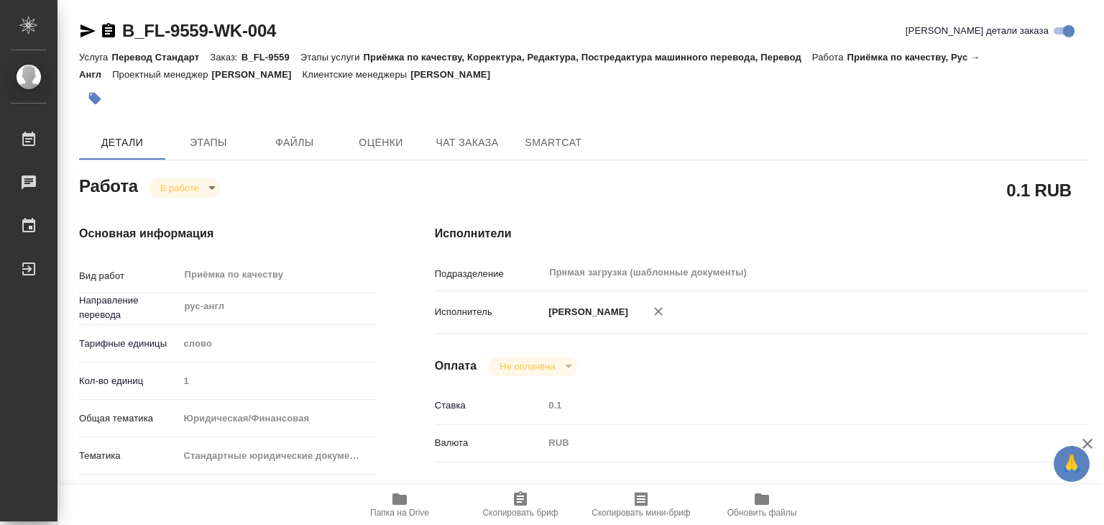
type textarea "x"
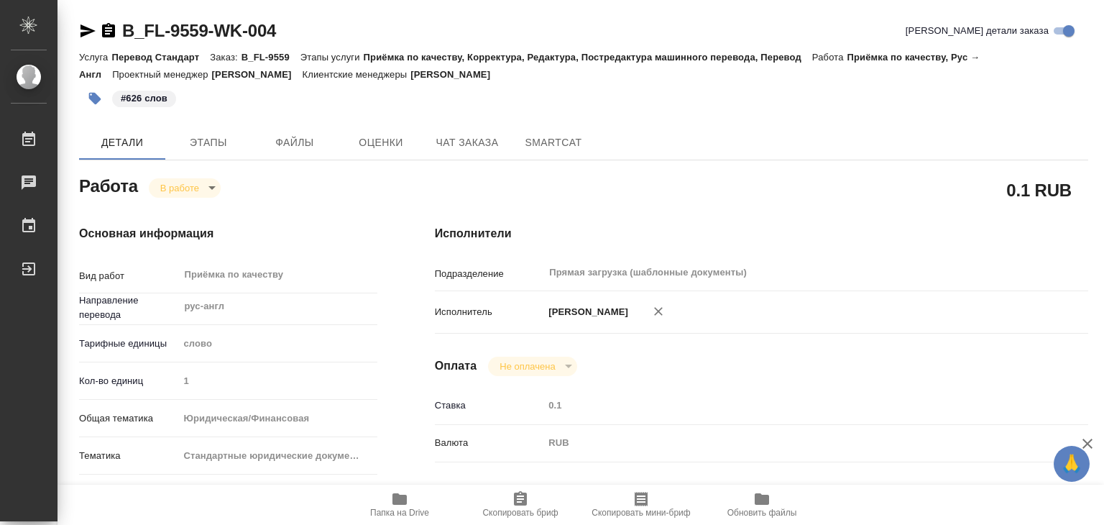
type textarea "x"
drag, startPoint x: 109, startPoint y: 14, endPoint x: 206, endPoint y: 32, distance: 98.6
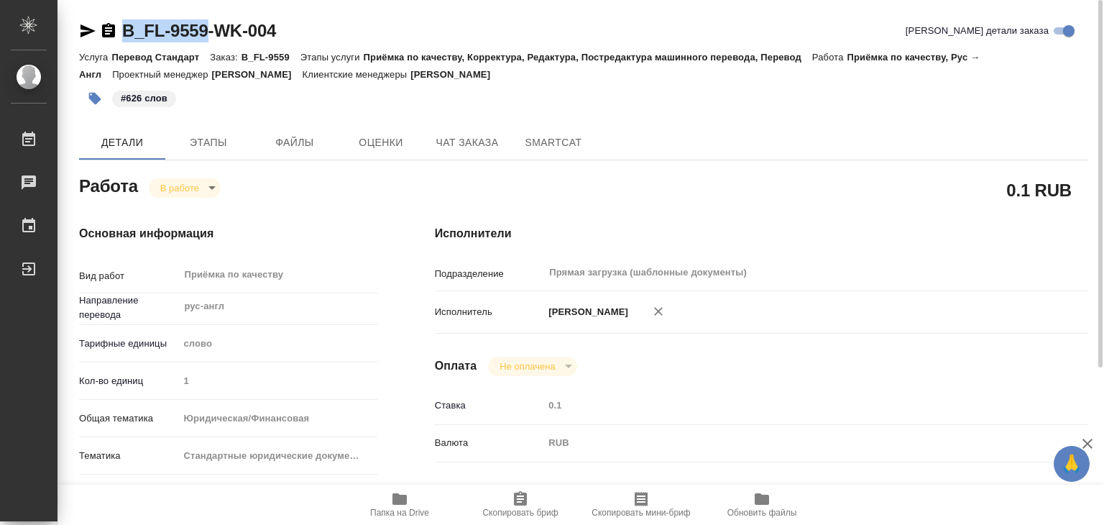
copy link "B_FL-9559"
click at [183, 186] on body "🙏 .cls-1 fill:#fff; AWATERA Alilekova Valeriya Работы 0 Чаты График Выйти B_FL-…" at bounding box center [552, 262] width 1104 height 525
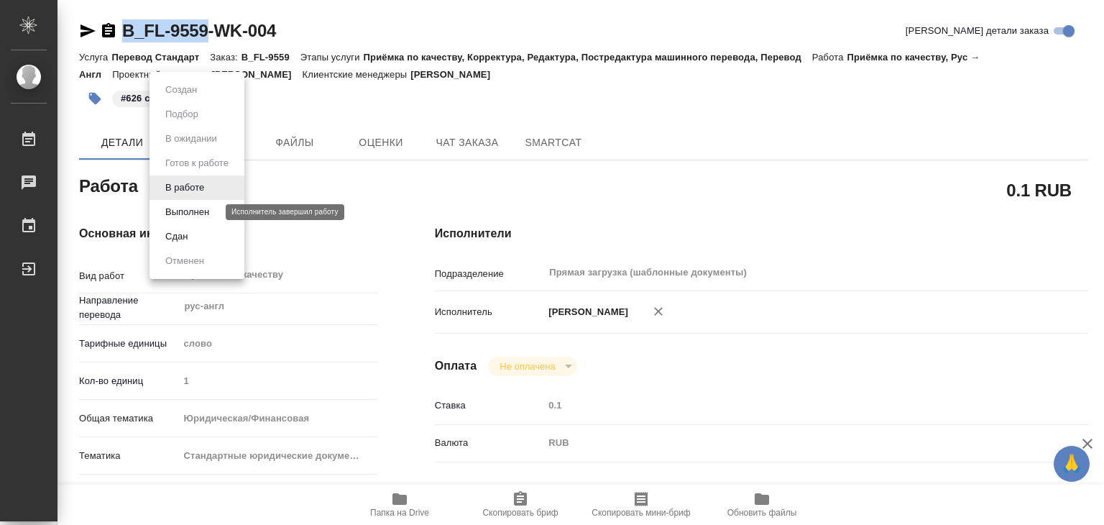
click at [198, 211] on button "Выполнен" at bounding box center [187, 212] width 52 height 16
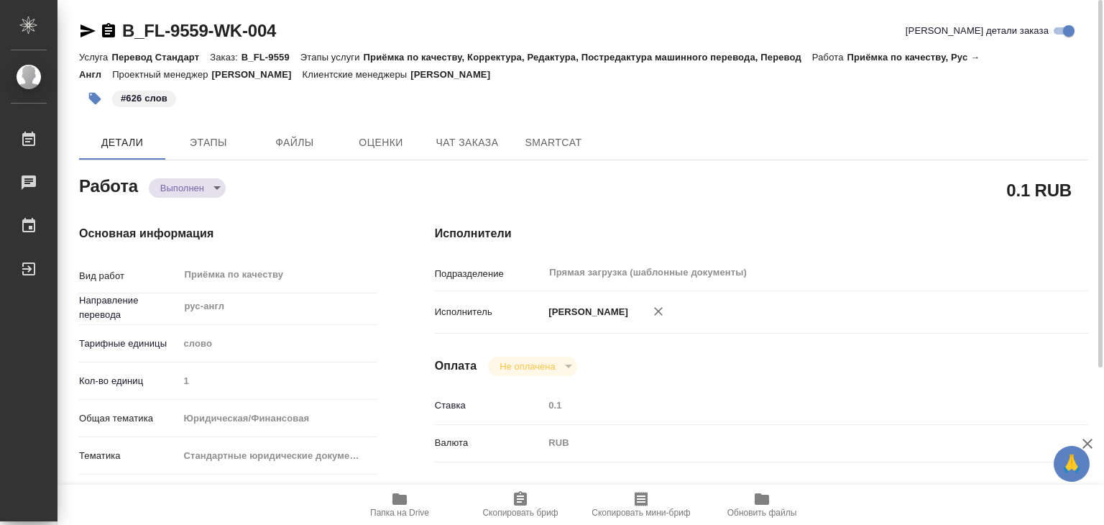
type textarea "x"
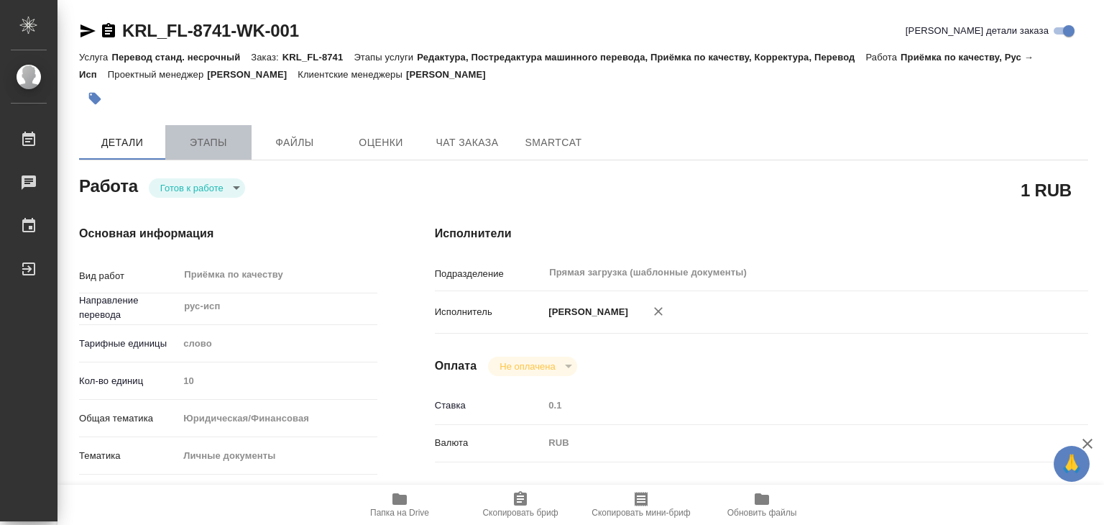
click at [217, 136] on span "Этапы" at bounding box center [208, 143] width 69 height 18
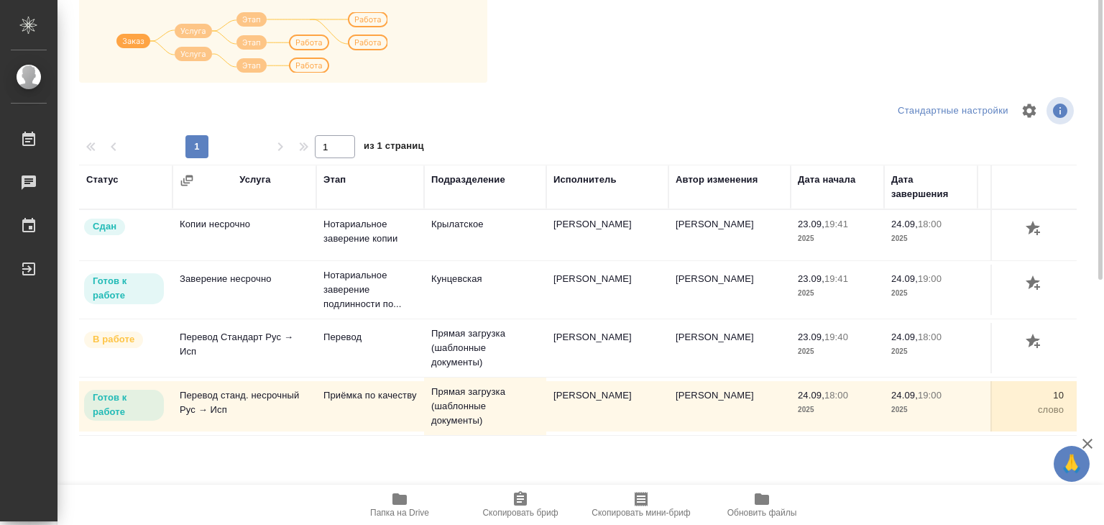
scroll to position [9, 0]
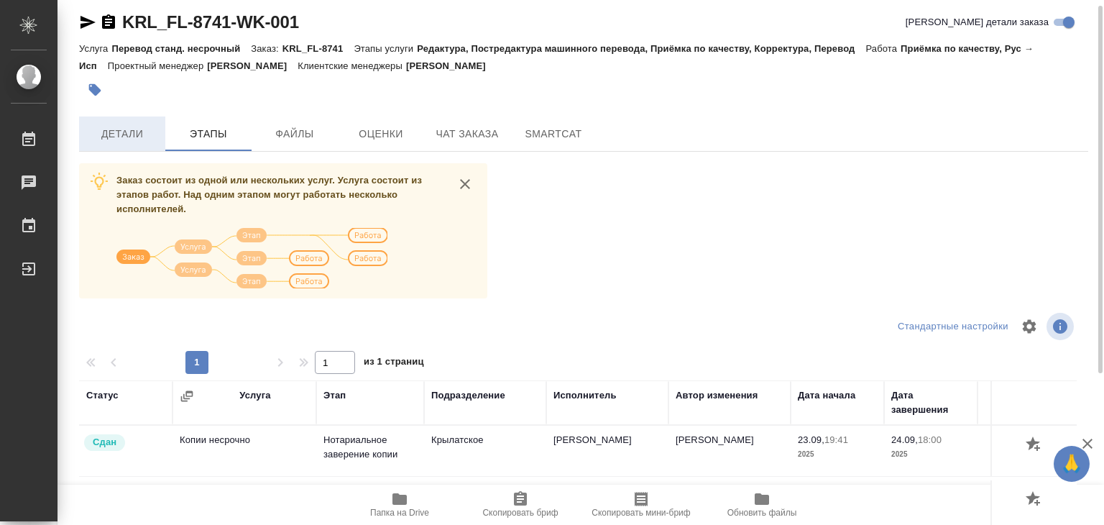
click at [135, 142] on span "Детали" at bounding box center [122, 134] width 69 height 18
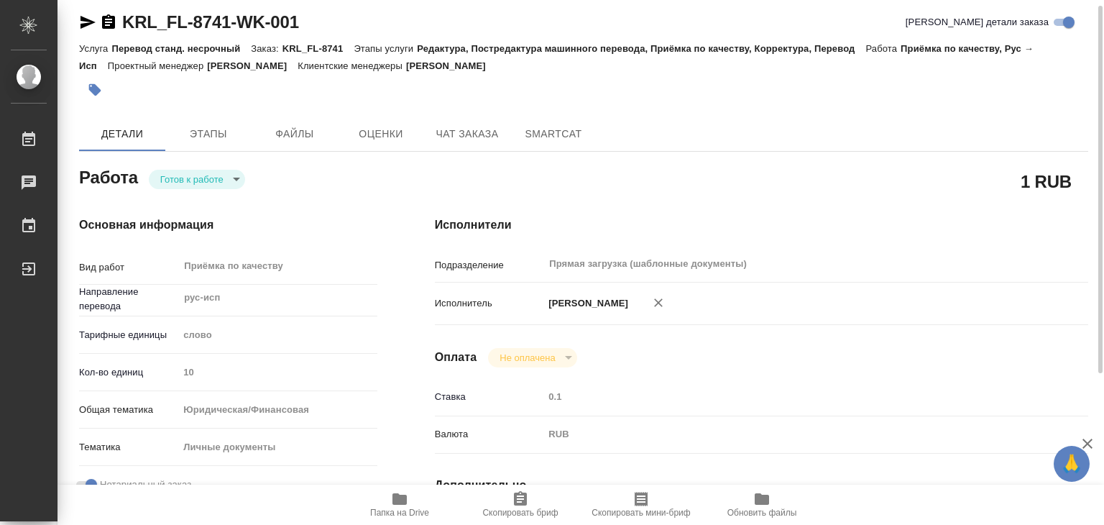
type textarea "x"
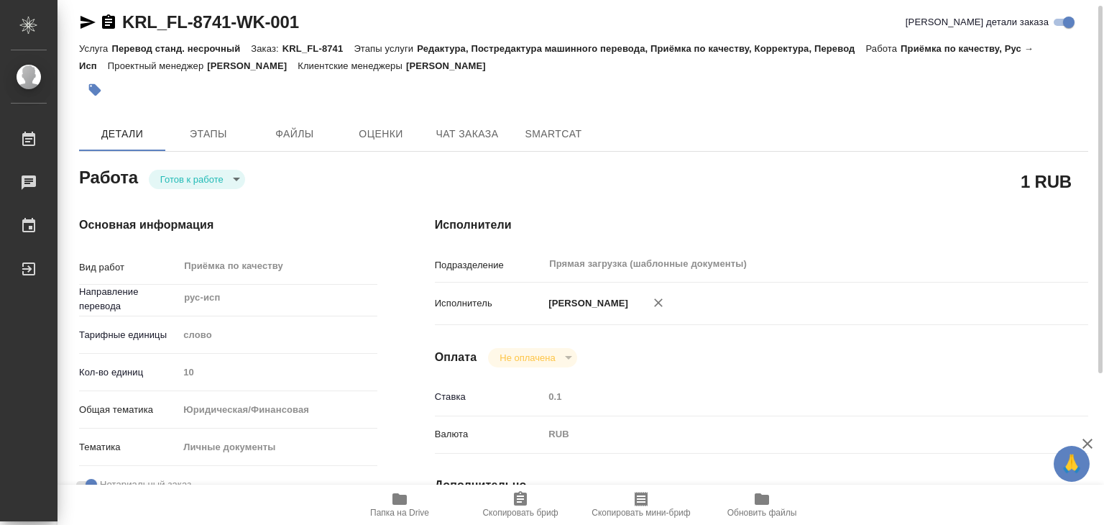
type textarea "x"
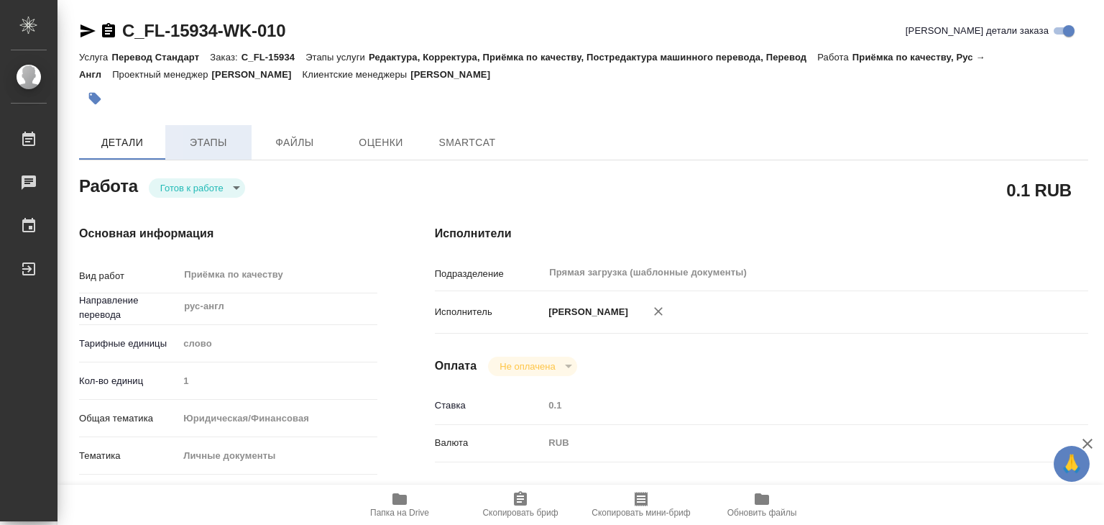
type textarea "x"
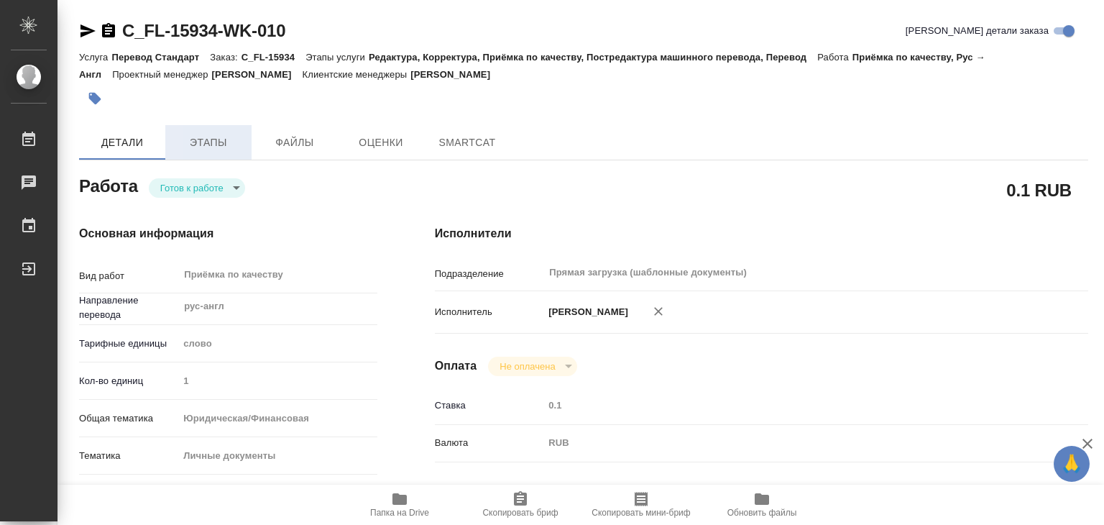
type textarea "x"
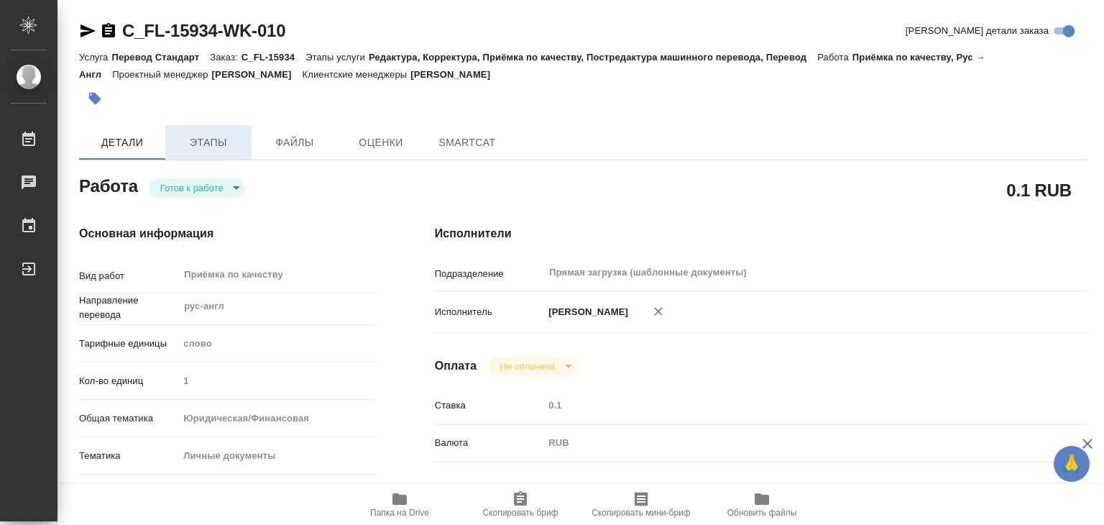
type textarea "x"
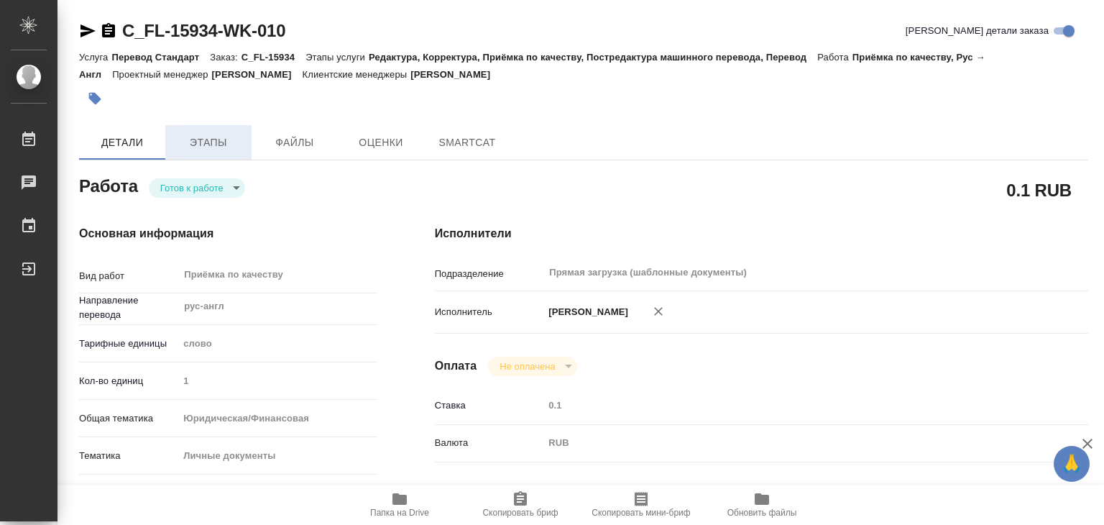
click at [225, 143] on span "Этапы" at bounding box center [208, 143] width 69 height 18
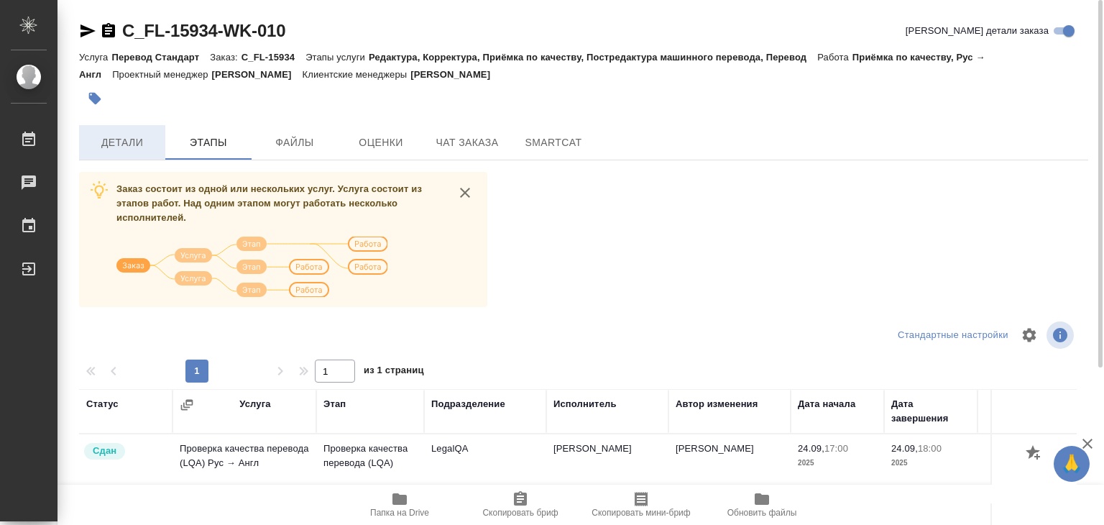
click at [149, 147] on span "Детали" at bounding box center [122, 143] width 69 height 18
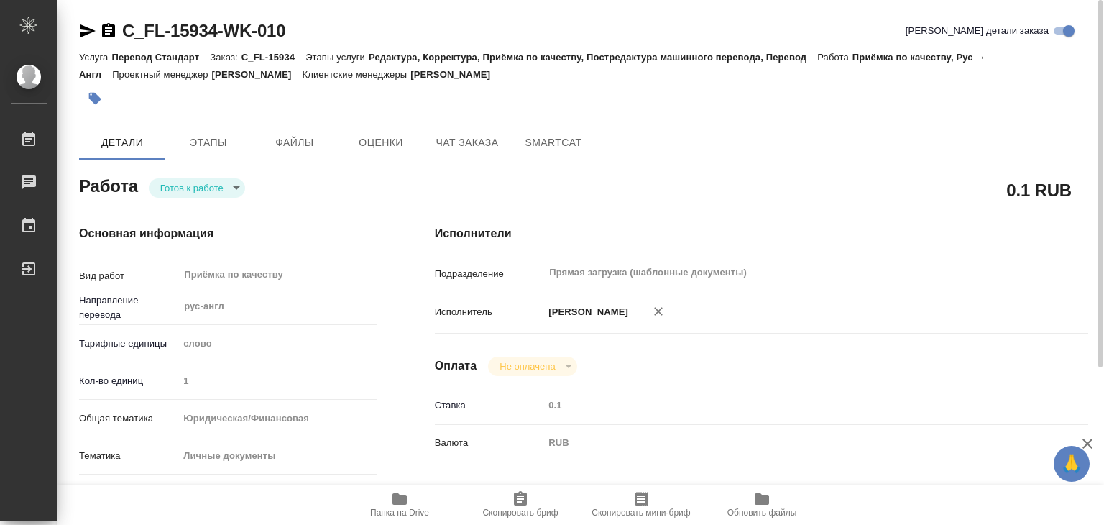
type textarea "x"
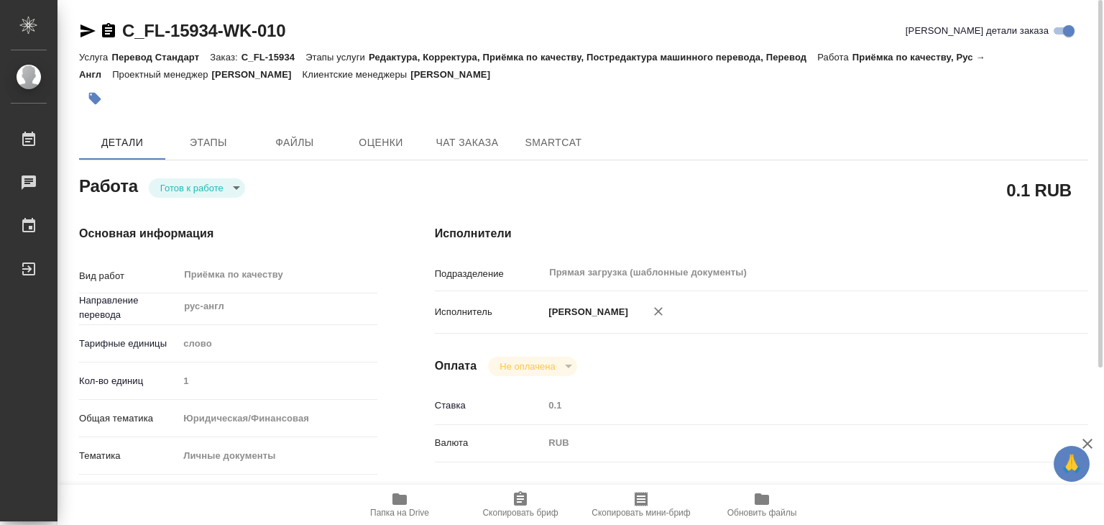
type textarea "x"
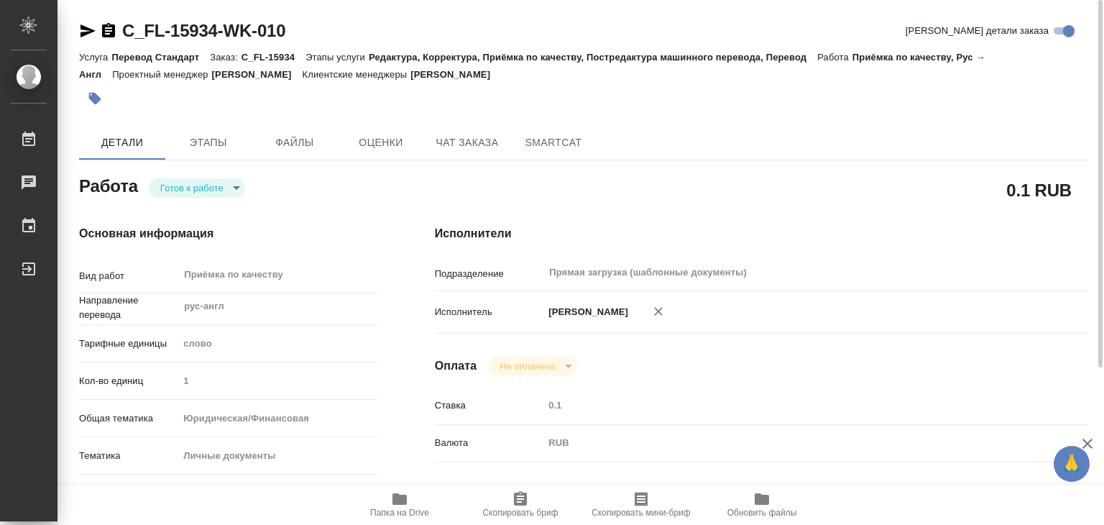
type textarea "x"
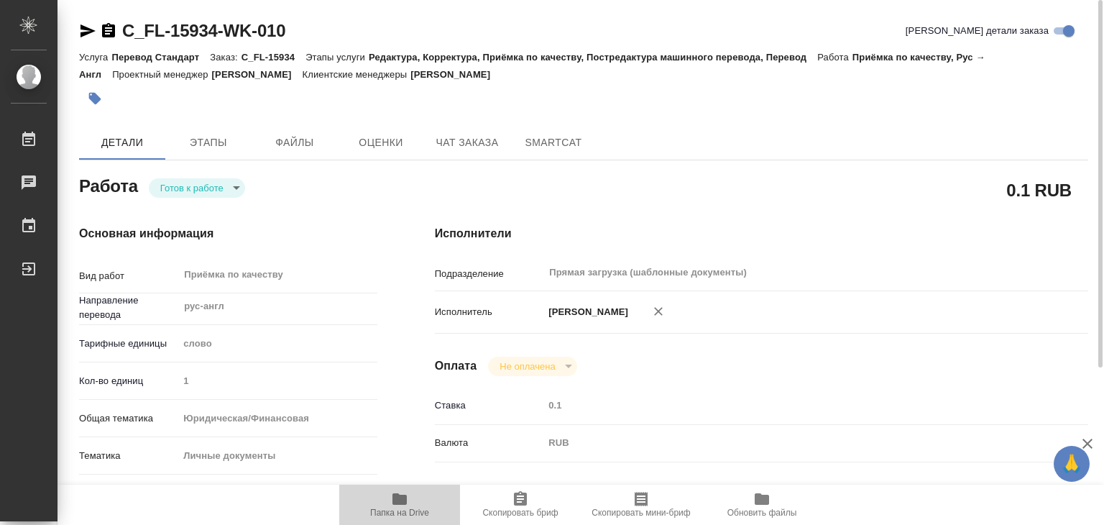
click at [399, 495] on icon "button" at bounding box center [400, 499] width 14 height 12
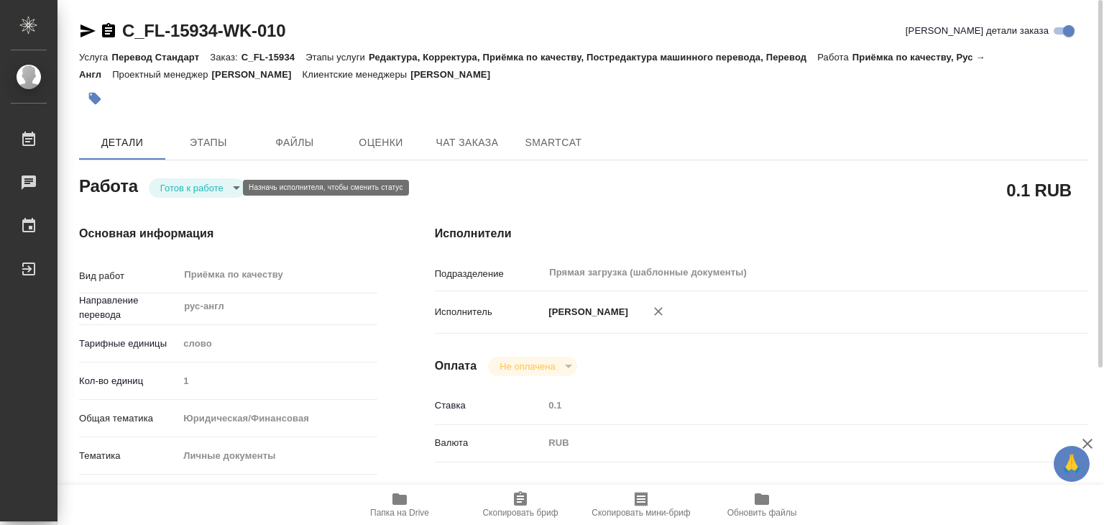
click at [224, 188] on body "🙏 .cls-1 fill:#fff; AWATERA Alilekova Valeriya Работы 0 Чаты График Выйти C_FL-…" at bounding box center [552, 262] width 1104 height 525
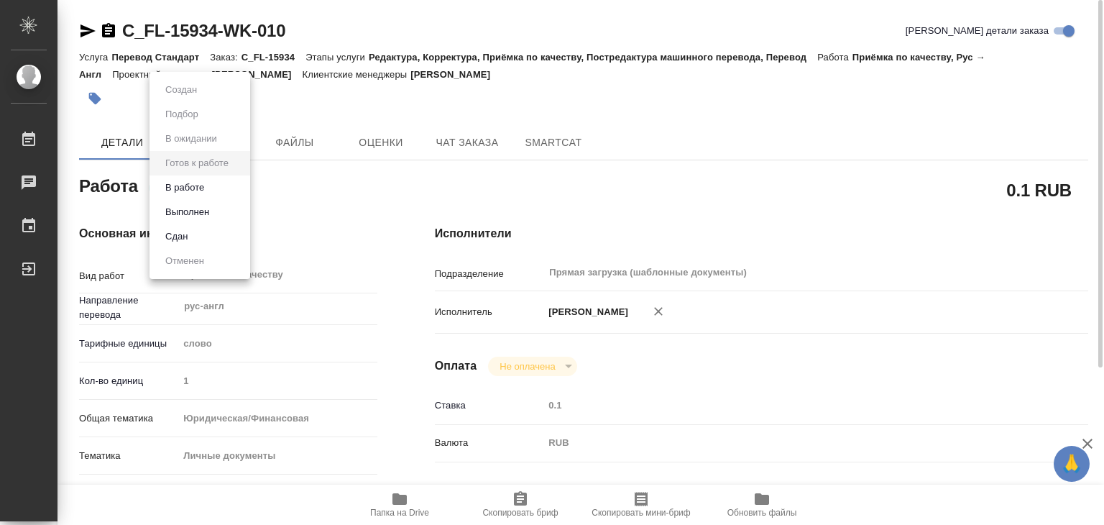
click at [220, 184] on li "В работе" at bounding box center [200, 187] width 101 height 24
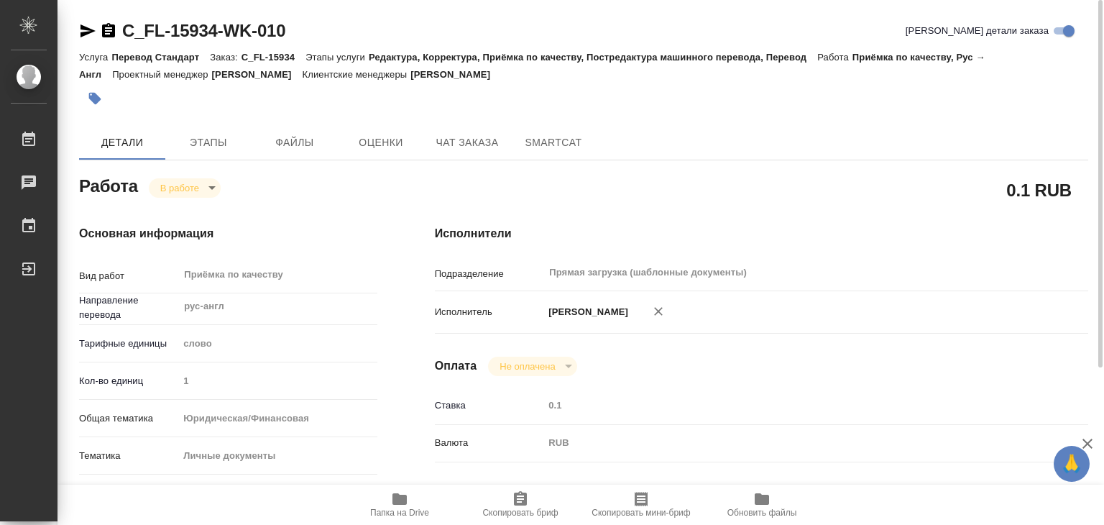
type textarea "x"
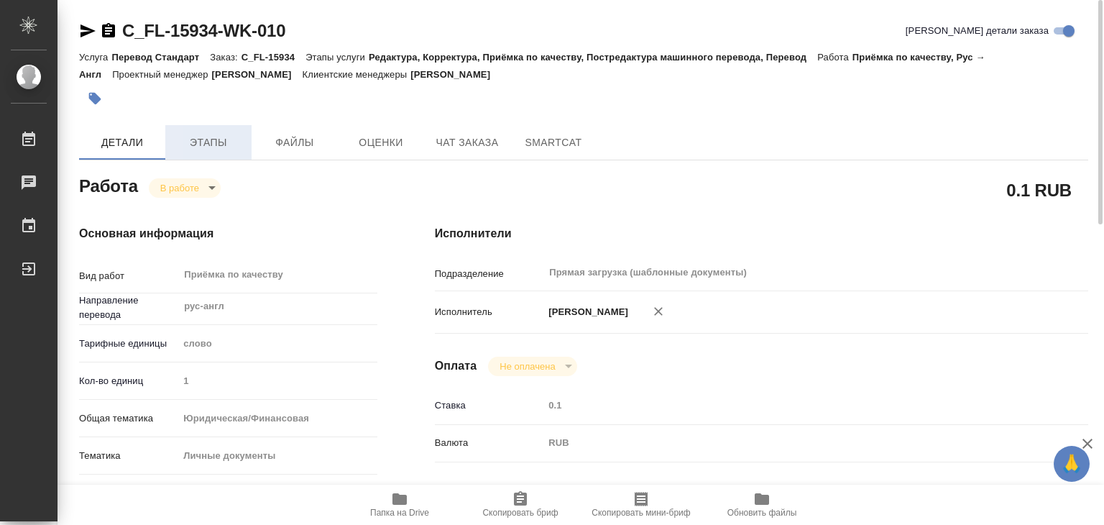
click at [193, 134] on span "Этапы" at bounding box center [208, 143] width 69 height 18
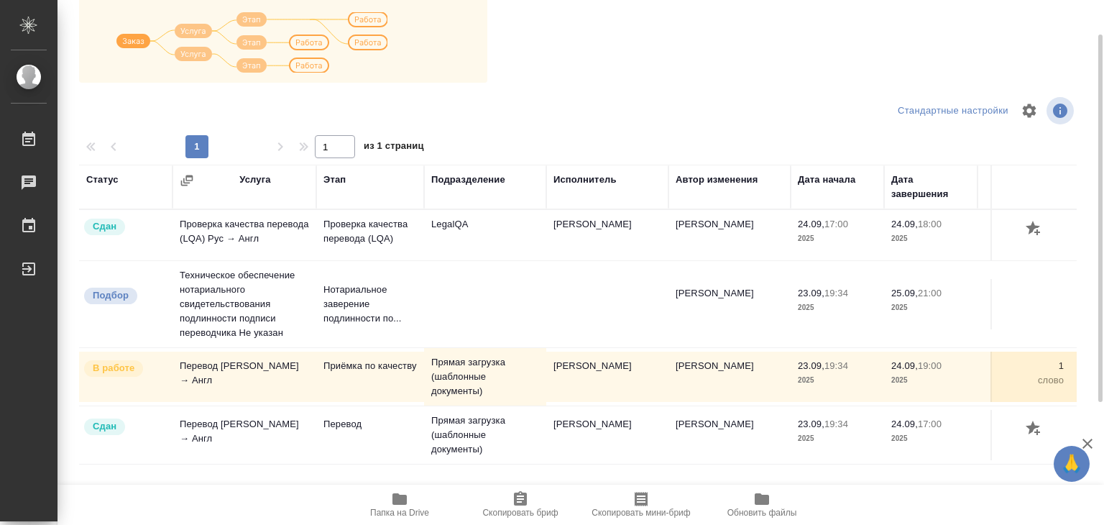
scroll to position [9, 0]
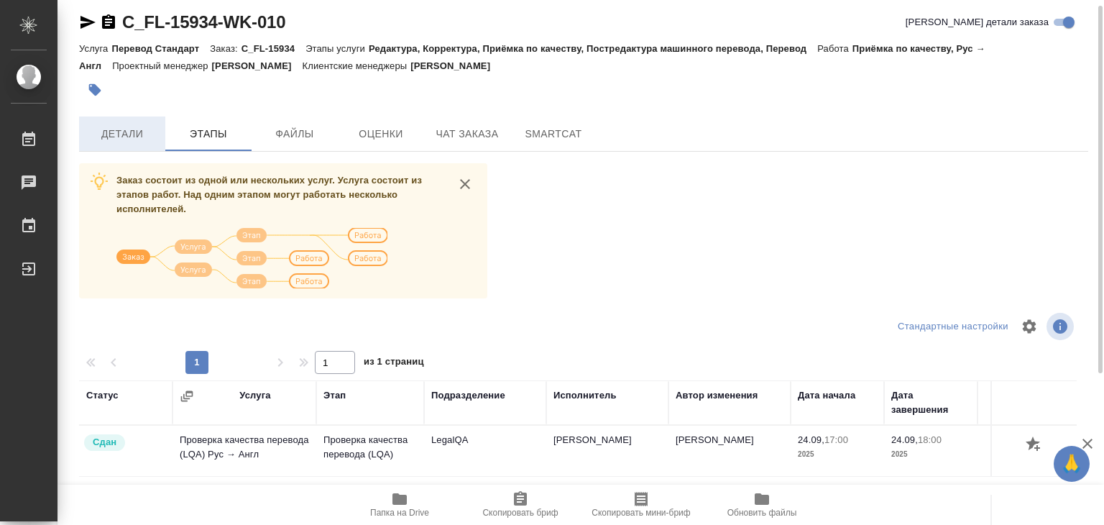
click at [155, 128] on span "Детали" at bounding box center [122, 134] width 69 height 18
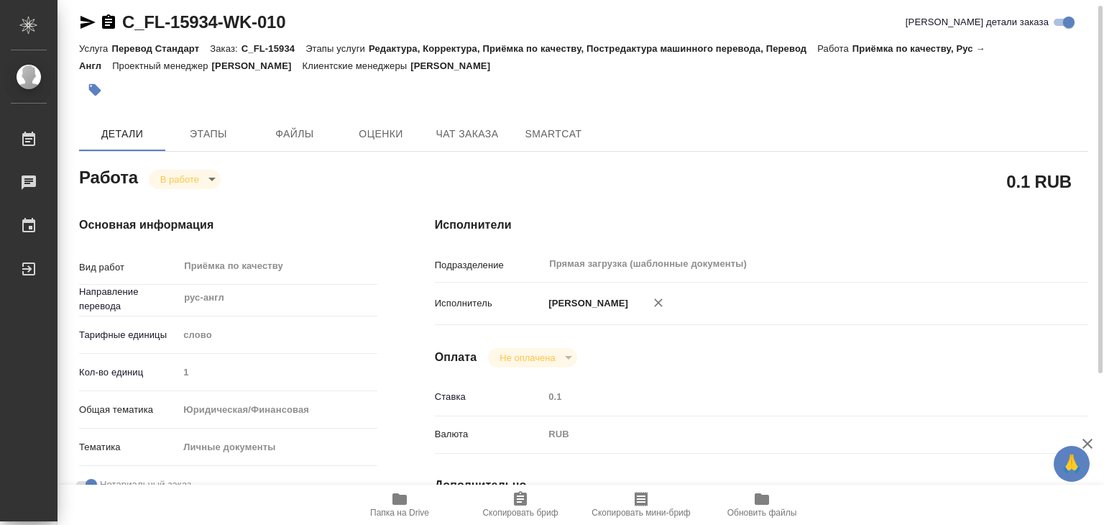
type textarea "x"
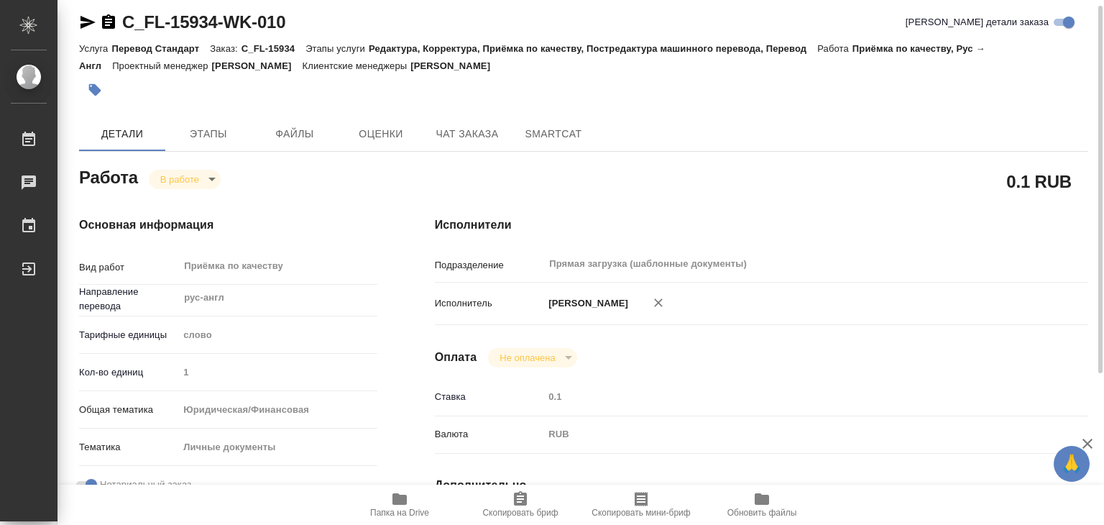
type textarea "x"
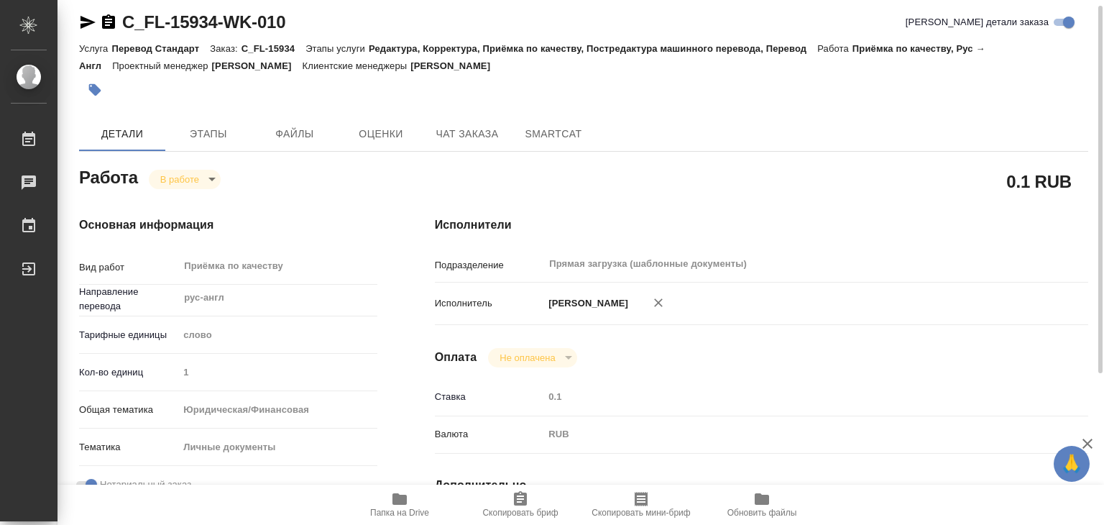
type textarea "x"
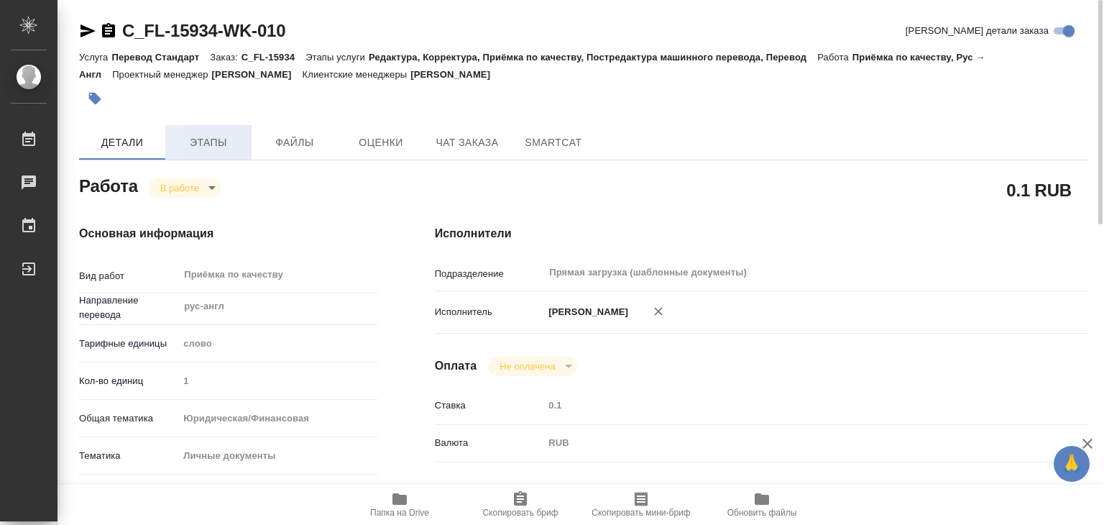
click at [221, 150] on span "Этапы" at bounding box center [208, 143] width 69 height 18
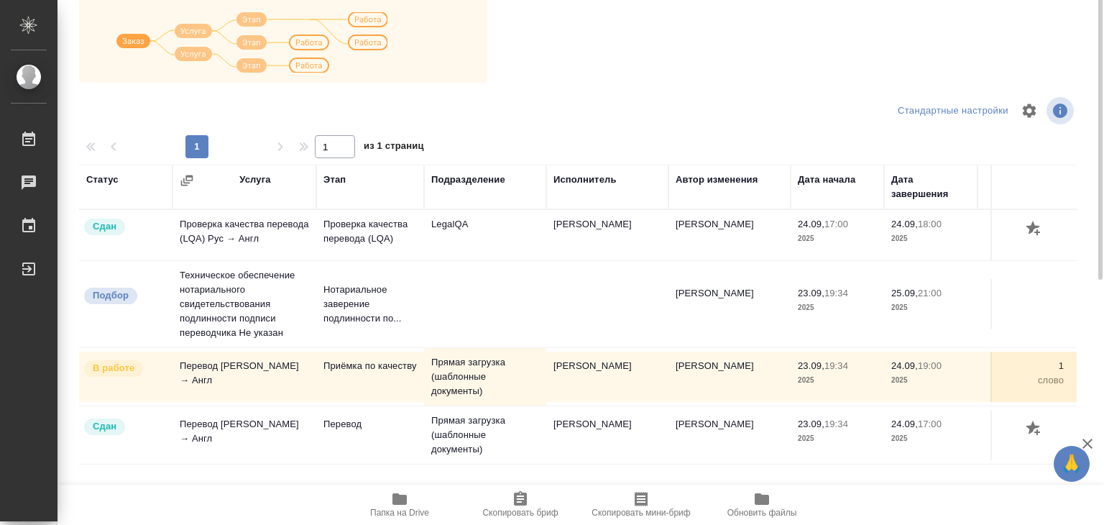
scroll to position [9, 0]
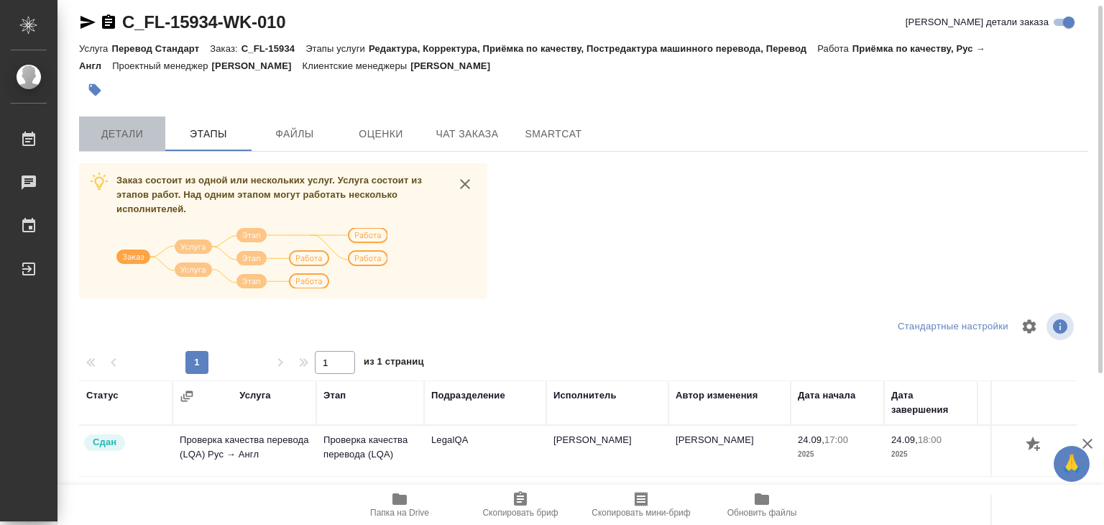
click at [138, 134] on span "Детали" at bounding box center [122, 134] width 69 height 18
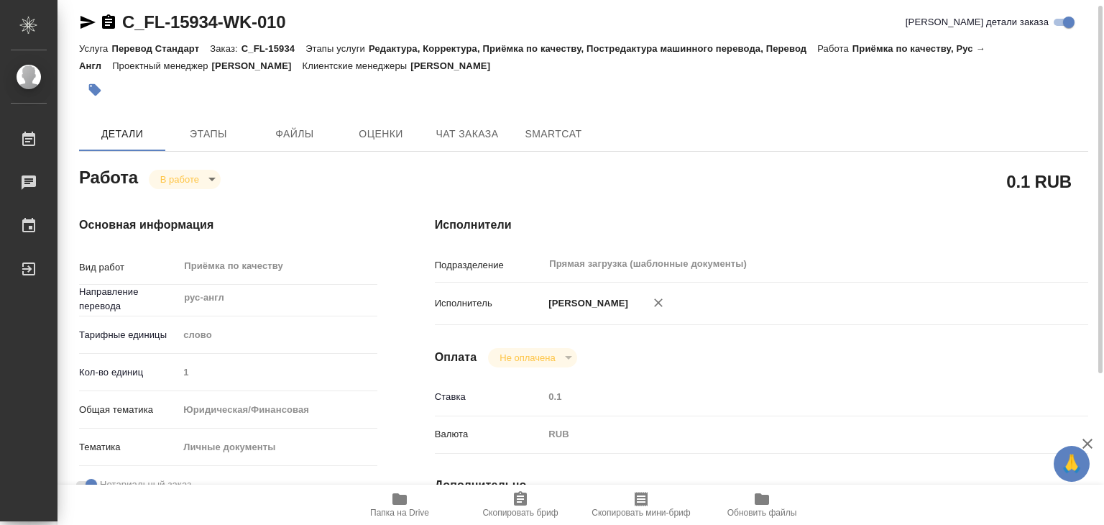
type textarea "x"
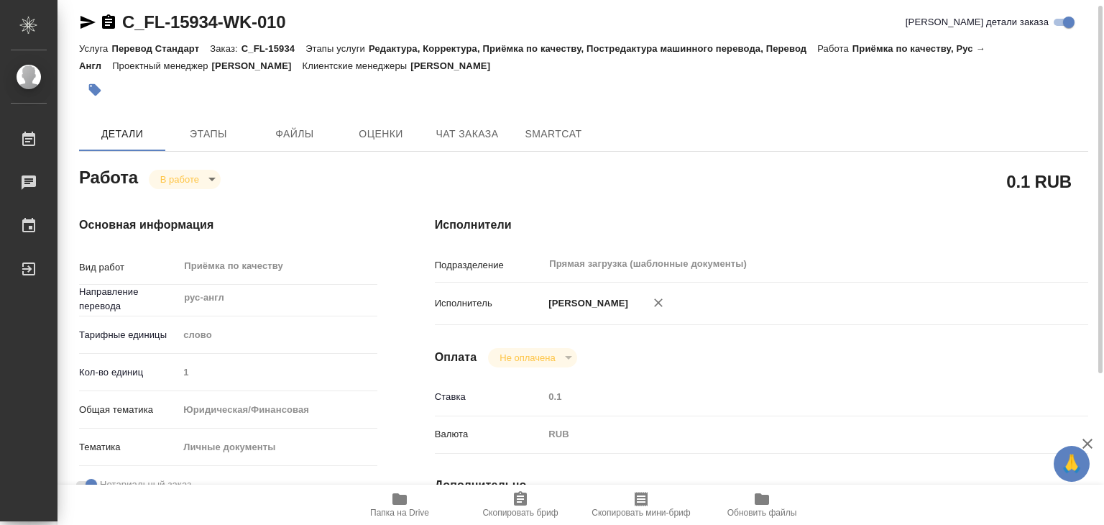
type textarea "x"
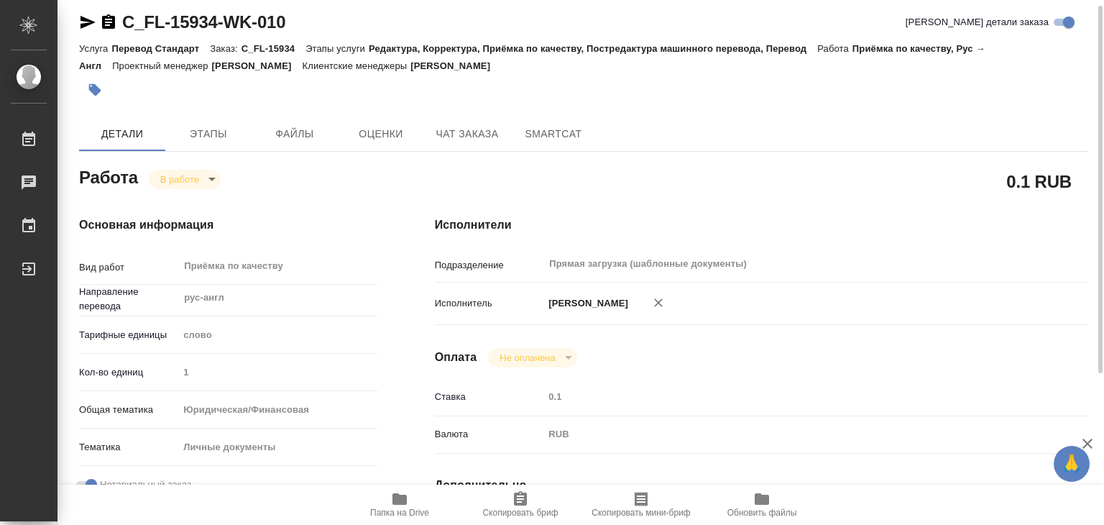
type textarea "x"
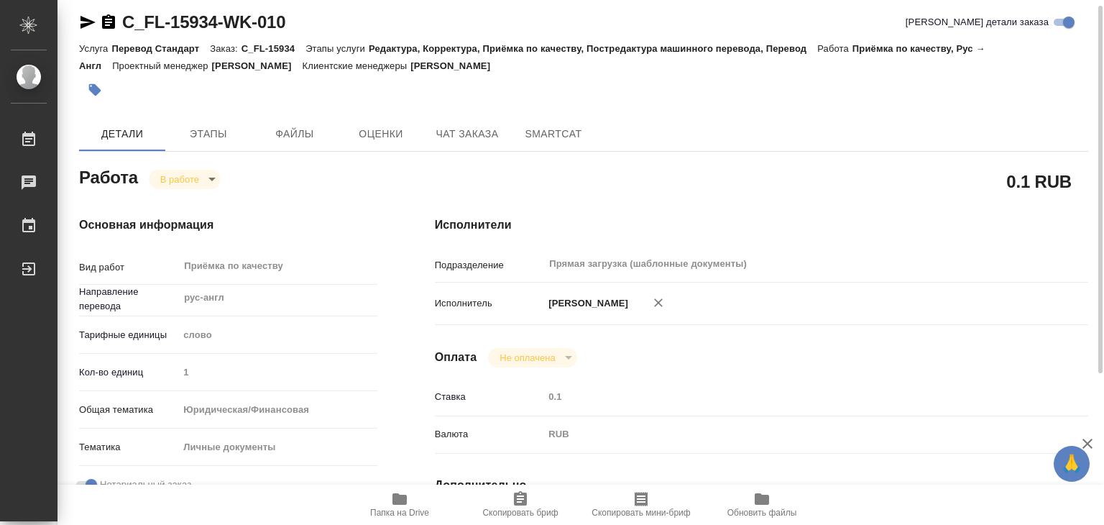
type textarea "x"
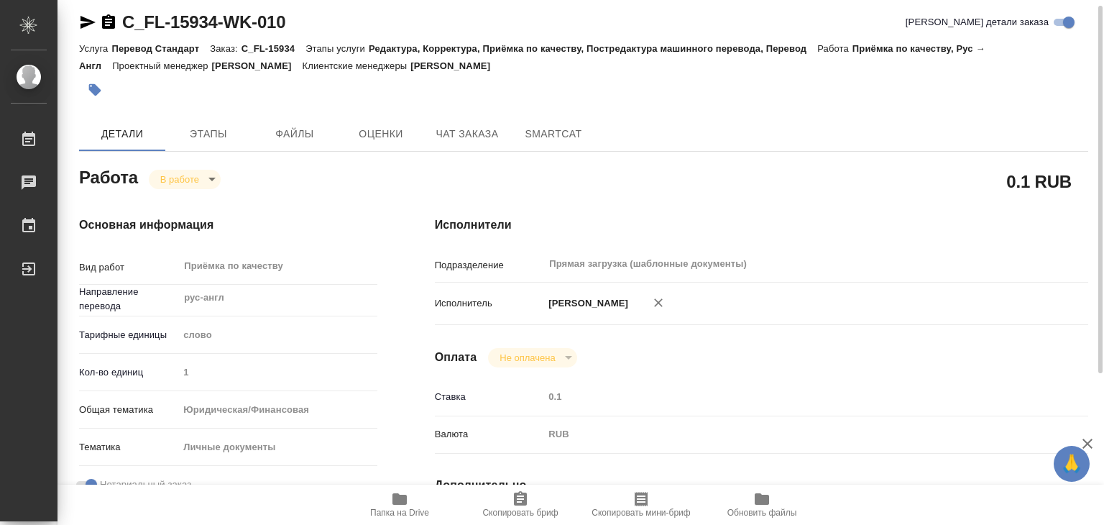
click at [98, 87] on icon "button" at bounding box center [95, 90] width 12 height 12
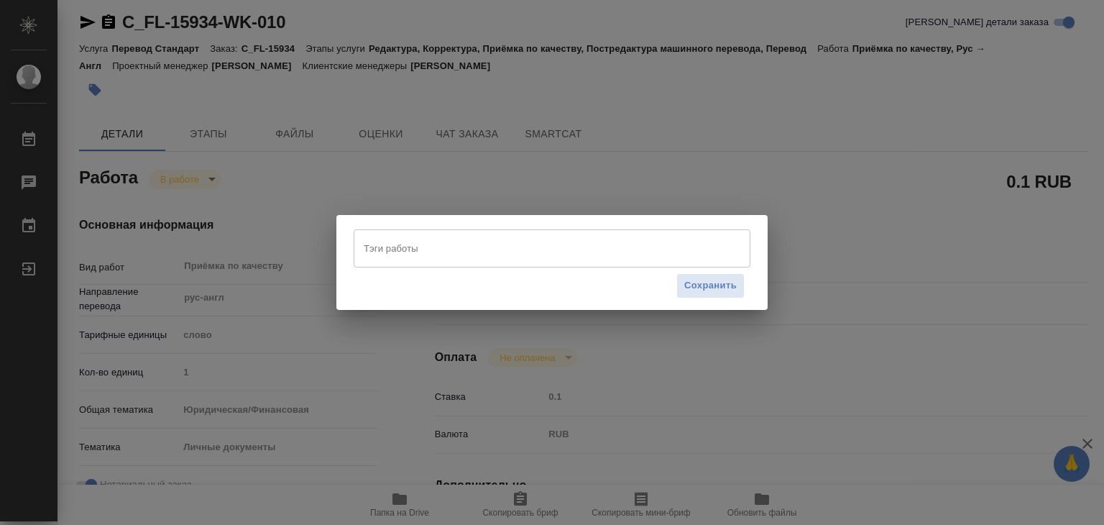
click at [421, 253] on input "Тэги работы" at bounding box center [538, 248] width 357 height 24
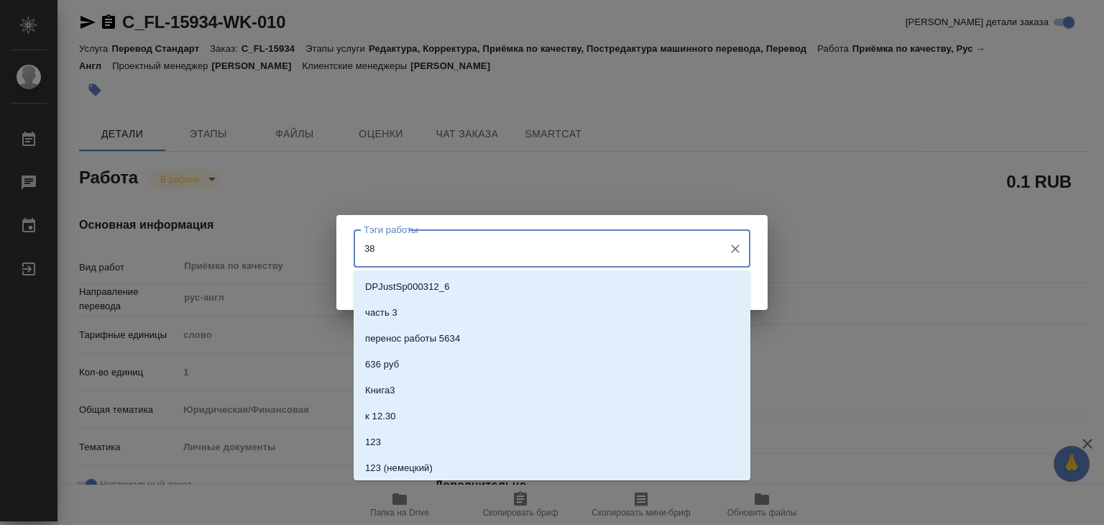
type input "384"
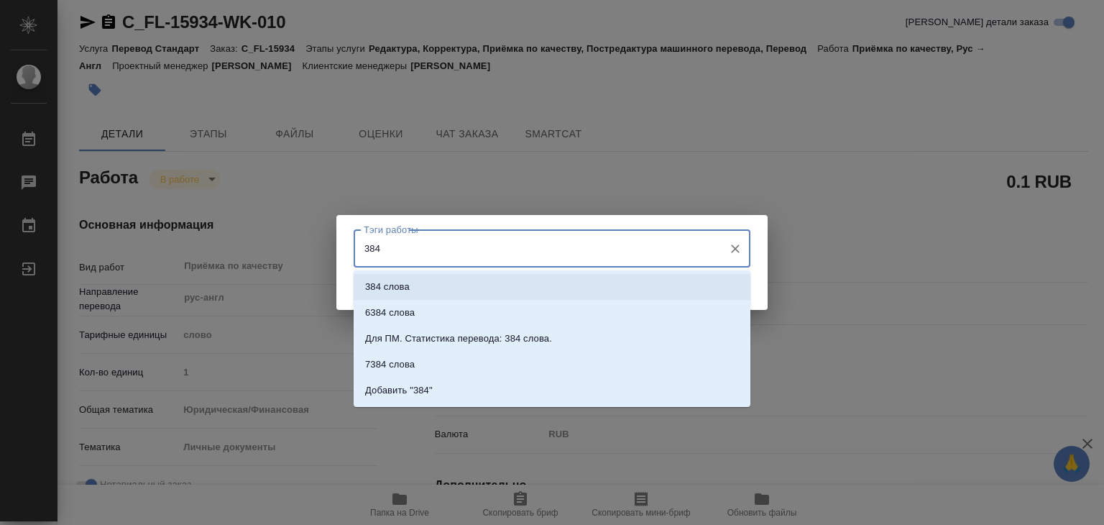
click at [469, 285] on li "384 слова" at bounding box center [552, 287] width 397 height 26
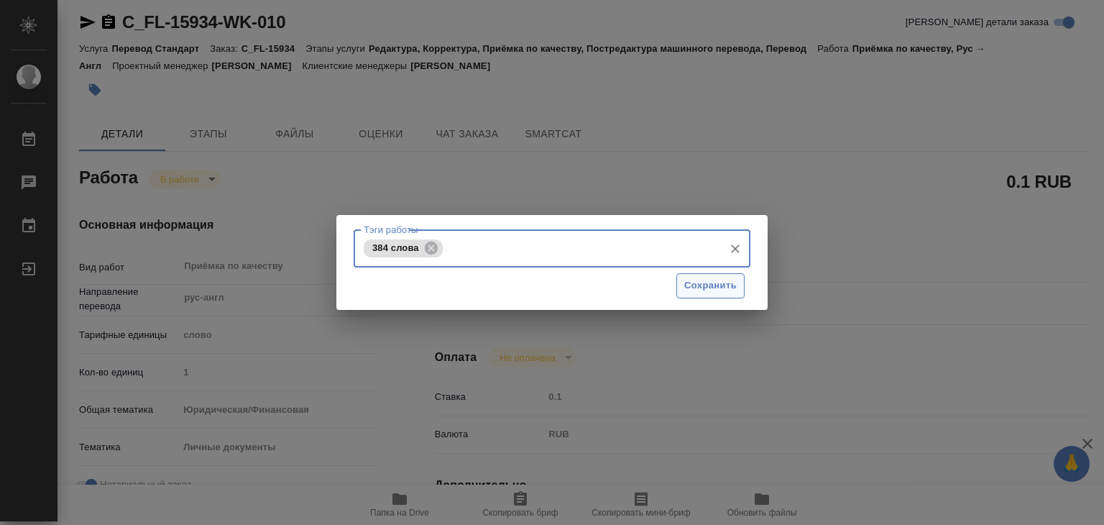
click at [694, 283] on span "Сохранить" at bounding box center [711, 286] width 52 height 17
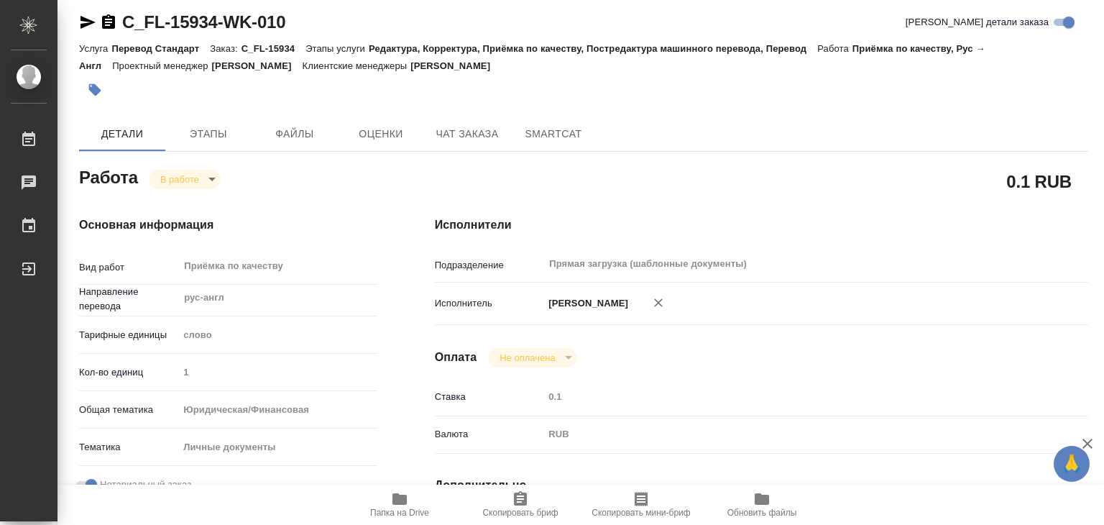
type input "inProgress"
type textarea "Приёмка по качеству"
type textarea "x"
type input "рус-англ"
type input "5a8b1489cc6b4906c91bfd90"
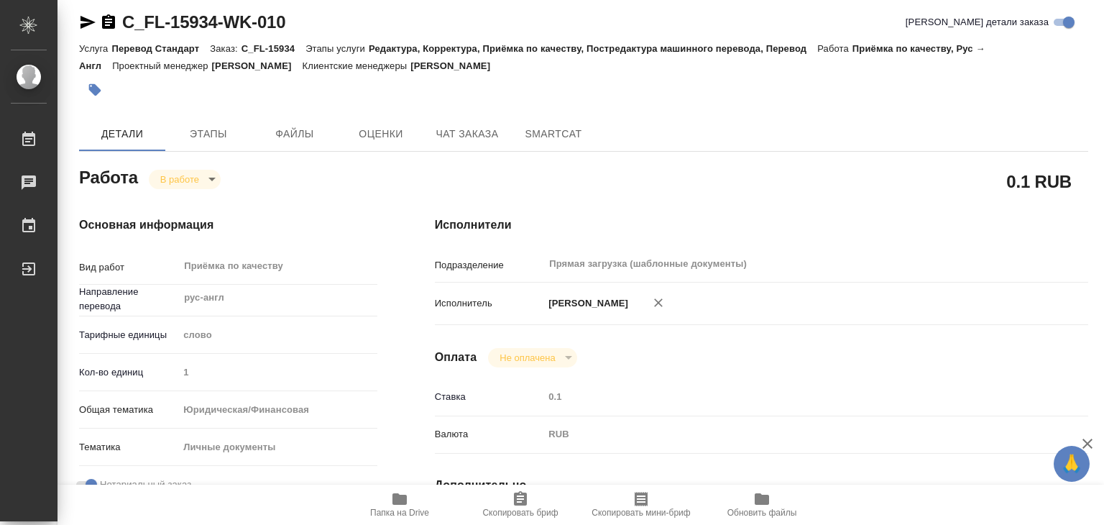
type input "1"
type input "yr-fn"
type input "5a8b8b956a9677013d343cfe"
checkbox input "true"
type input "23.09.2025 19:34"
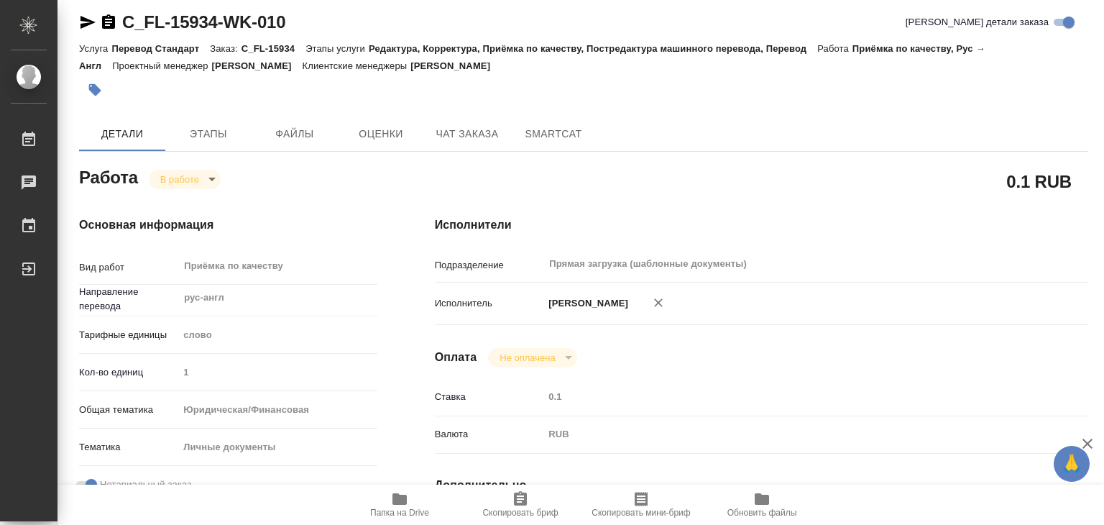
type input "24.09.2025 17:04"
type input "24.09.2025 19:00"
type input "Прямая загрузка (шаблонные документы)"
type input "notPayed"
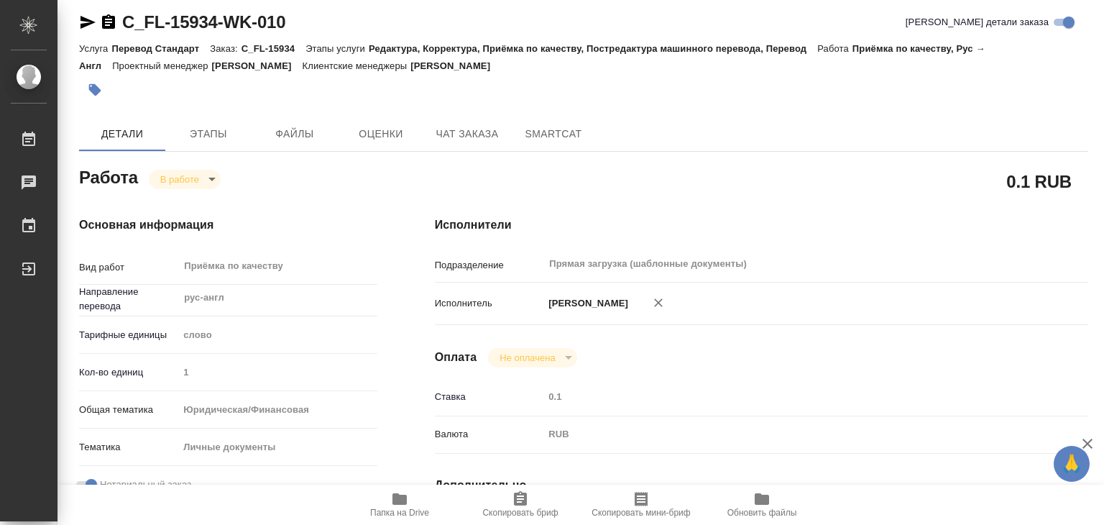
type input "0.1"
type input "RUB"
type input "Алилекова Валерия"
type textarea "x"
type textarea "/Clients/FL_C/Orders/C_FL-15934/Corrected/C_FL-15934-WK-010"
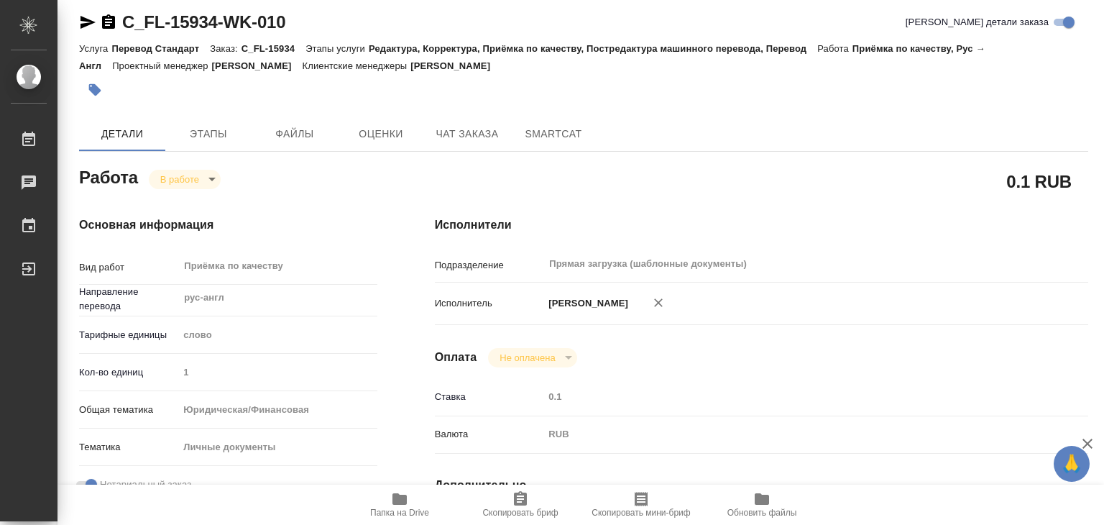
type textarea "x"
type input "C_FL-15934"
type input "Перевод Стандарт"
type input "Редактура, Корректура, Приёмка по качеству, Постредактура машинного перевода, П…"
type input "Димитриева Юлия"
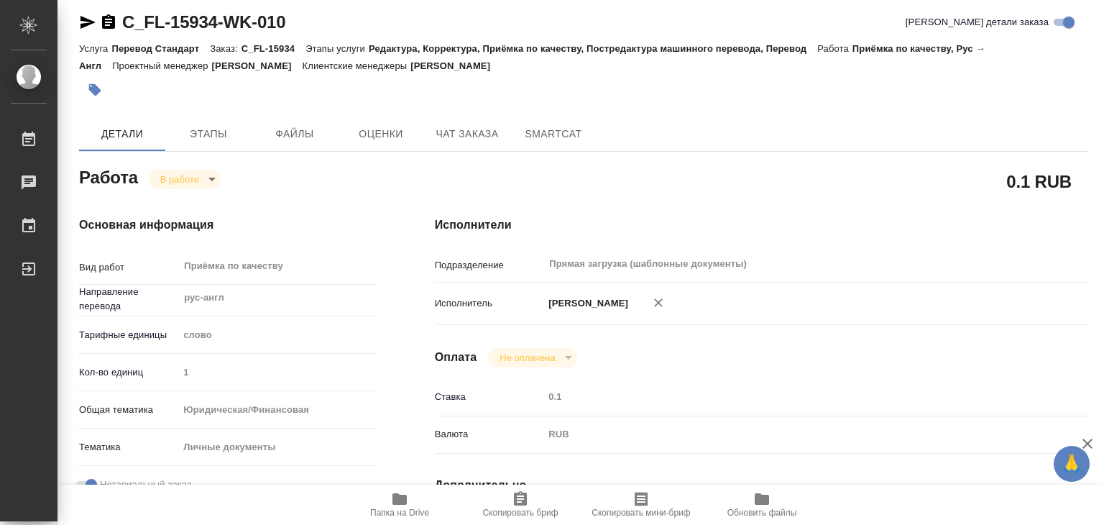
type input "/Clients/FL_C/Orders/C_FL-15934"
type textarea "Degoeva Fatima"
type textarea "x"
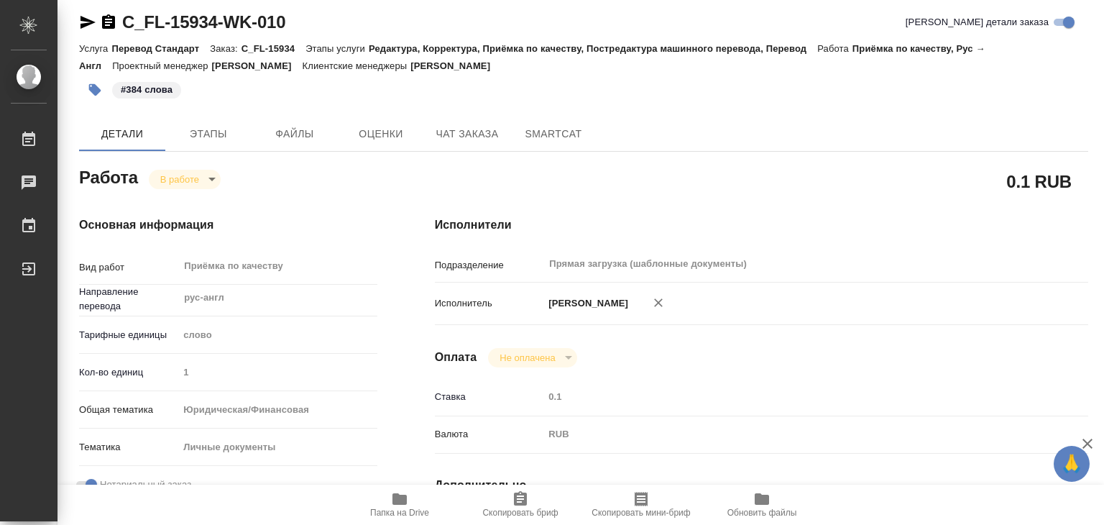
type textarea "x"
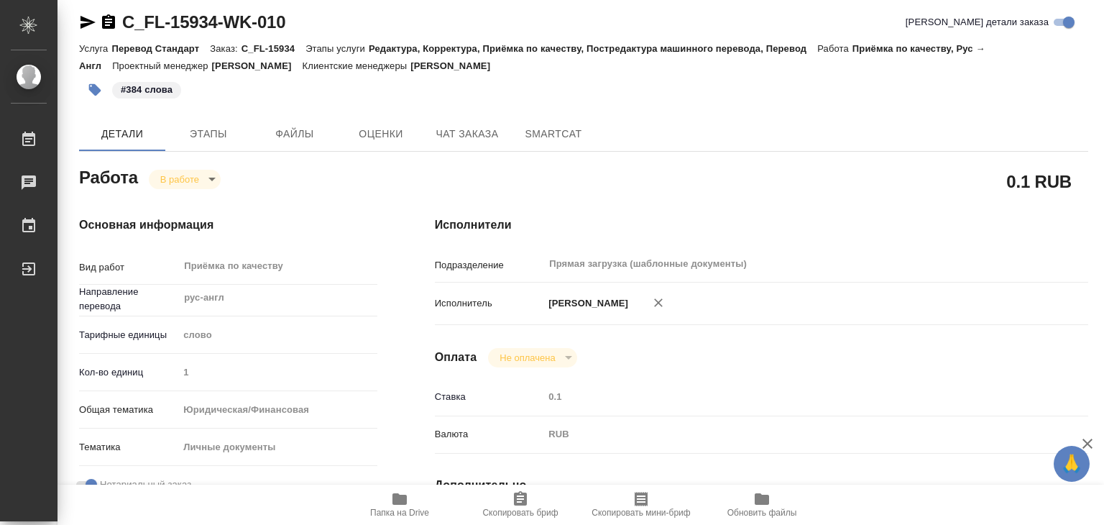
type textarea "x"
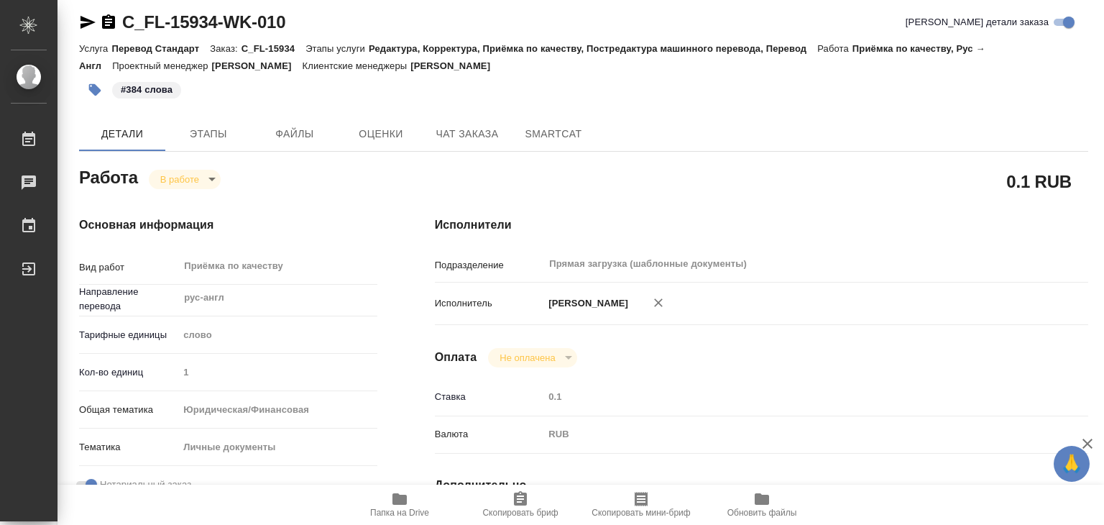
type textarea "x"
drag, startPoint x: 112, startPoint y: 2, endPoint x: 221, endPoint y: 23, distance: 111.3
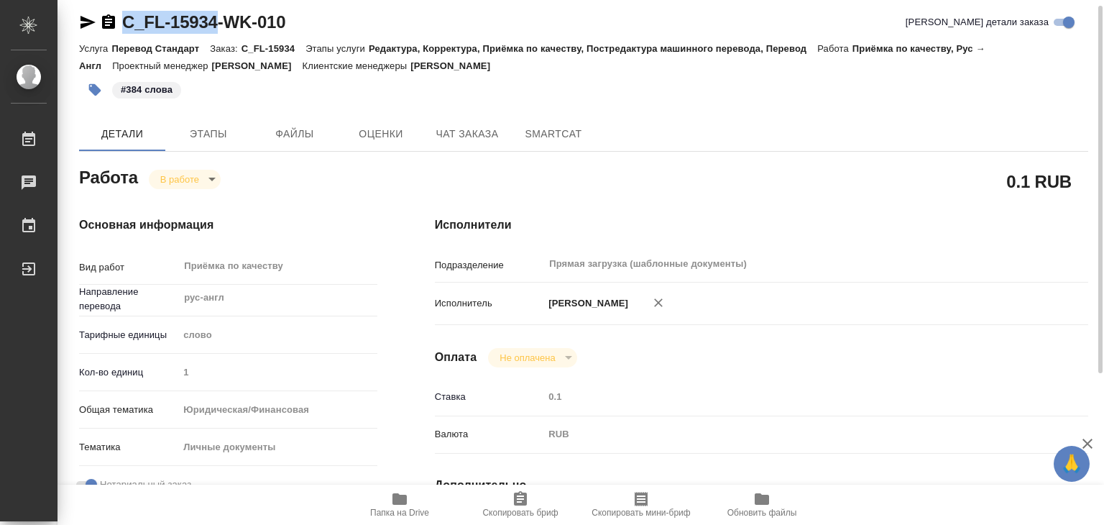
copy link "C_FL-15934"
click at [175, 175] on body "🙏 .cls-1 fill:#fff; AWATERA Alilekova Valeriya Работы 0 Чаты График Выйти C_FL-…" at bounding box center [552, 262] width 1104 height 525
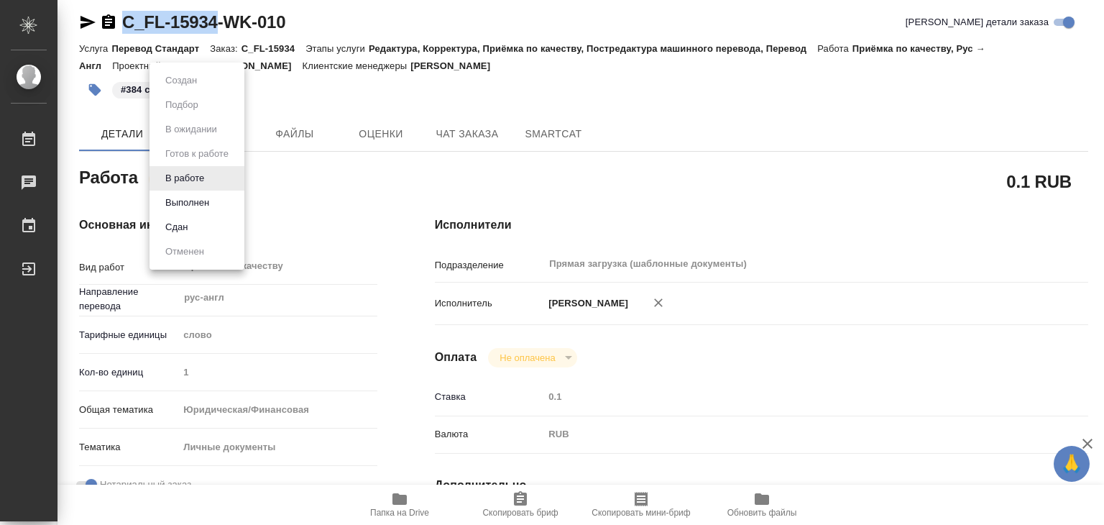
click at [201, 196] on button "Выполнен" at bounding box center [187, 203] width 52 height 16
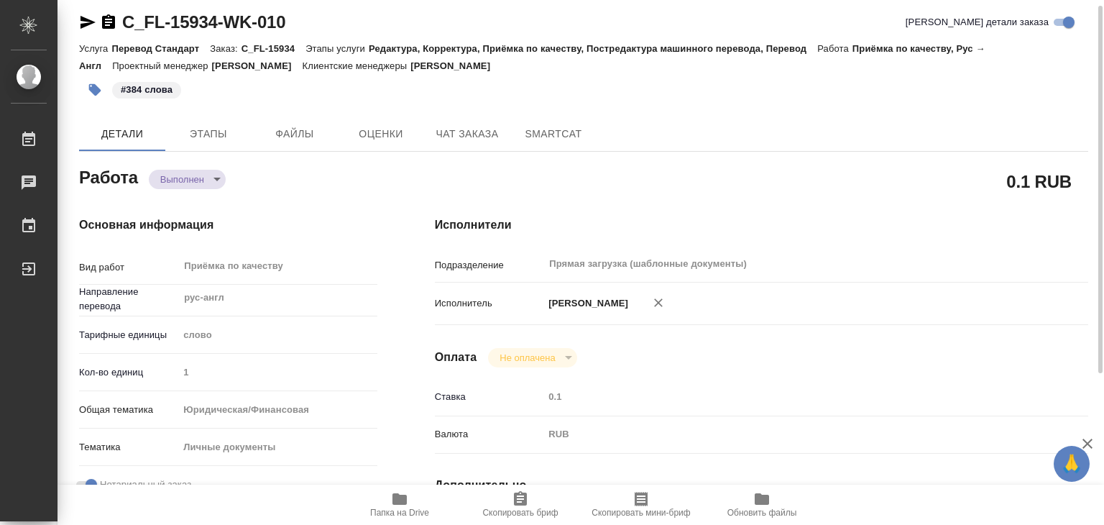
type textarea "x"
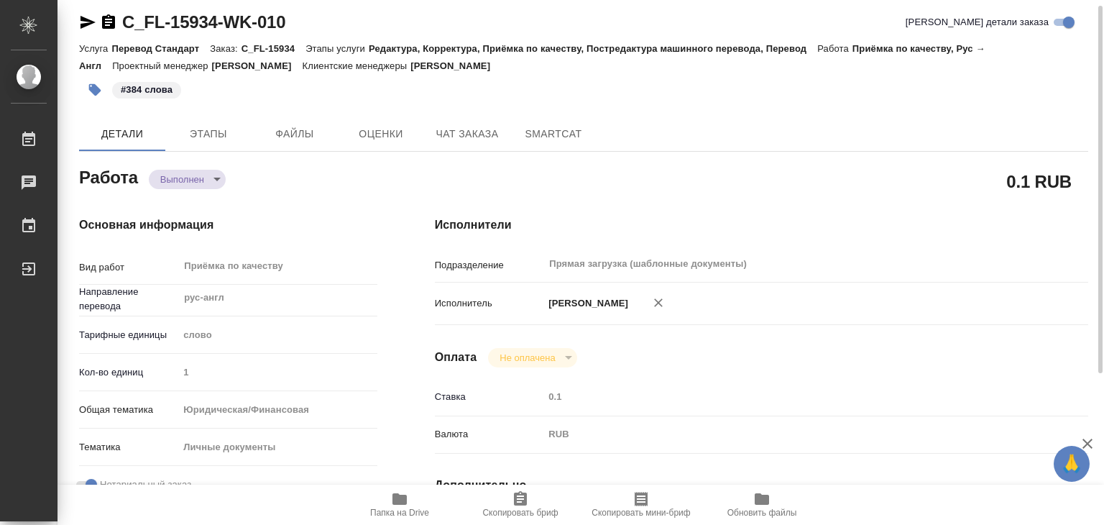
type textarea "x"
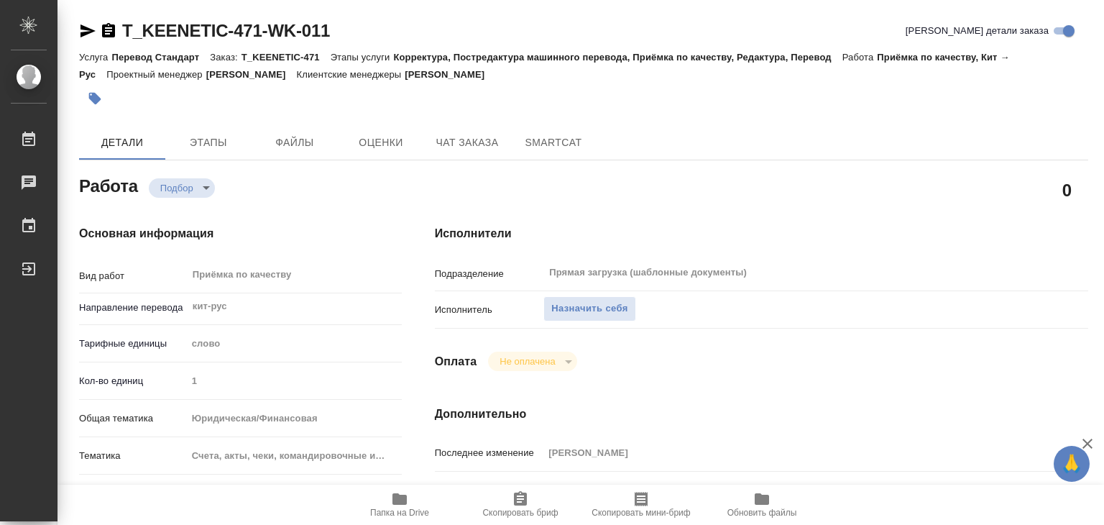
scroll to position [144, 0]
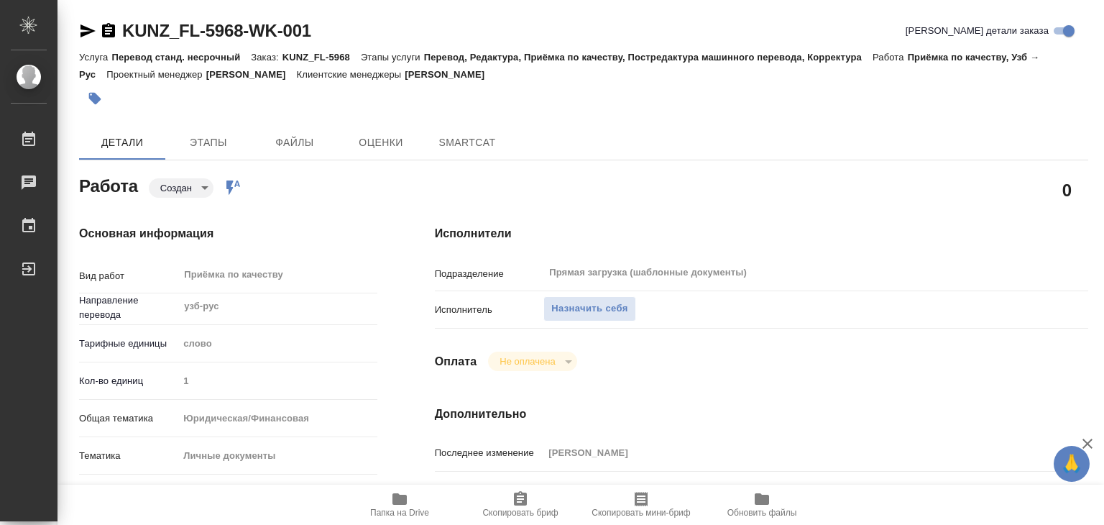
type textarea "x"
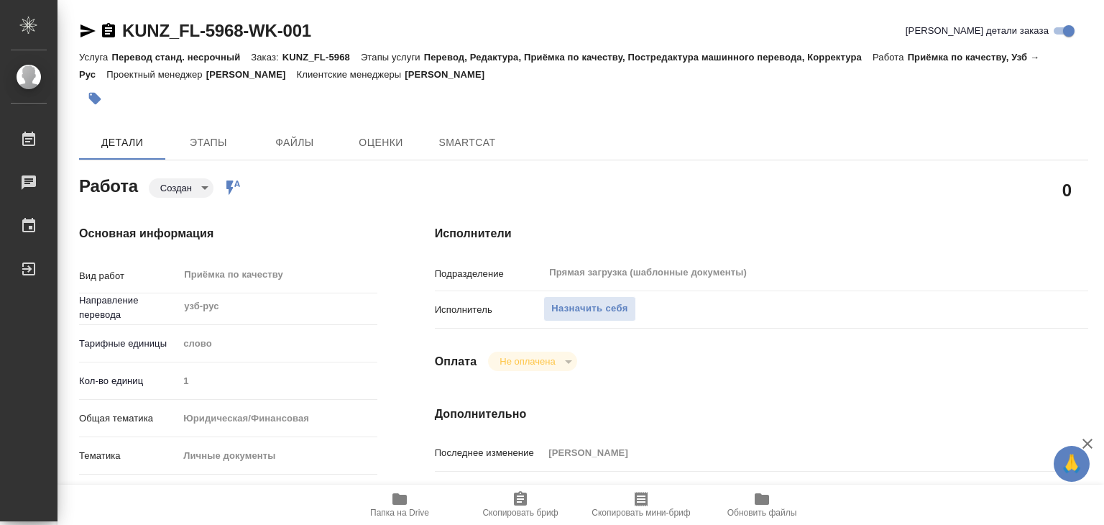
type textarea "x"
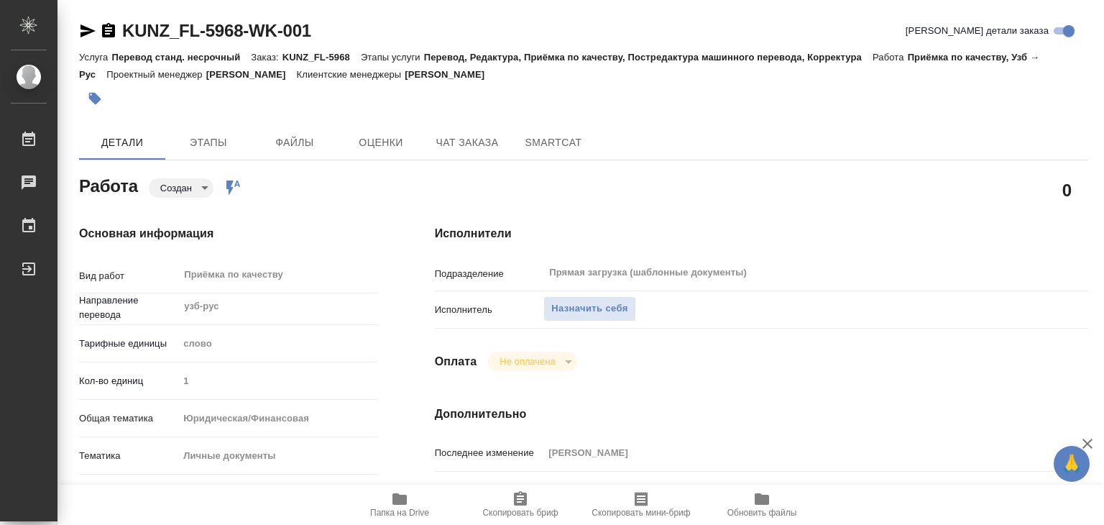
type textarea "x"
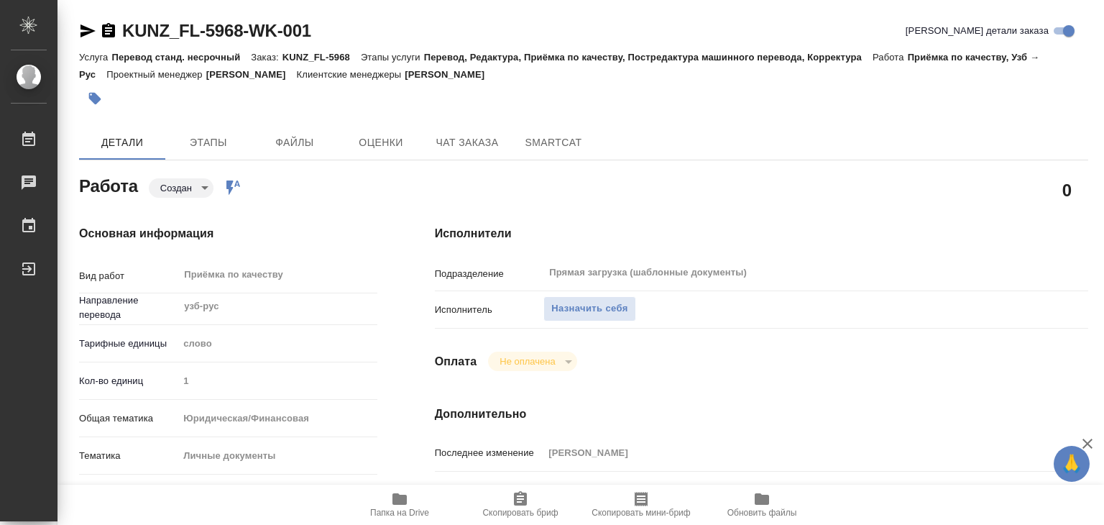
type textarea "x"
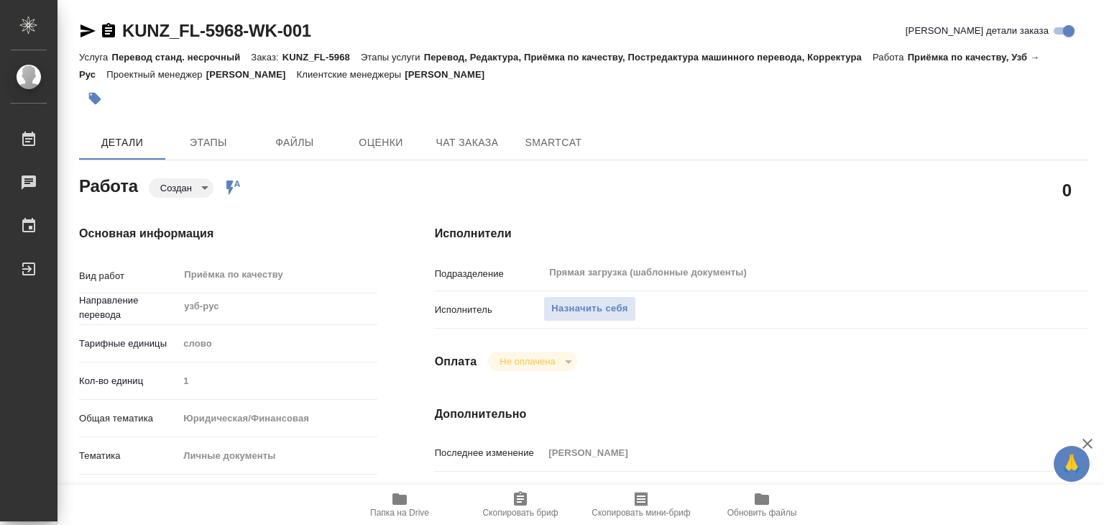
type textarea "x"
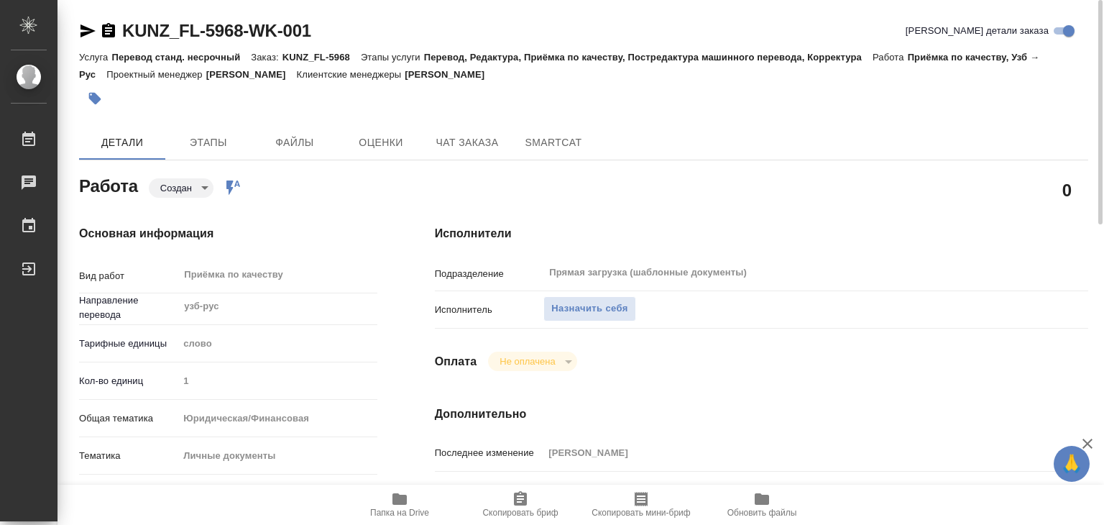
scroll to position [216, 0]
